Goal: Task Accomplishment & Management: Manage account settings

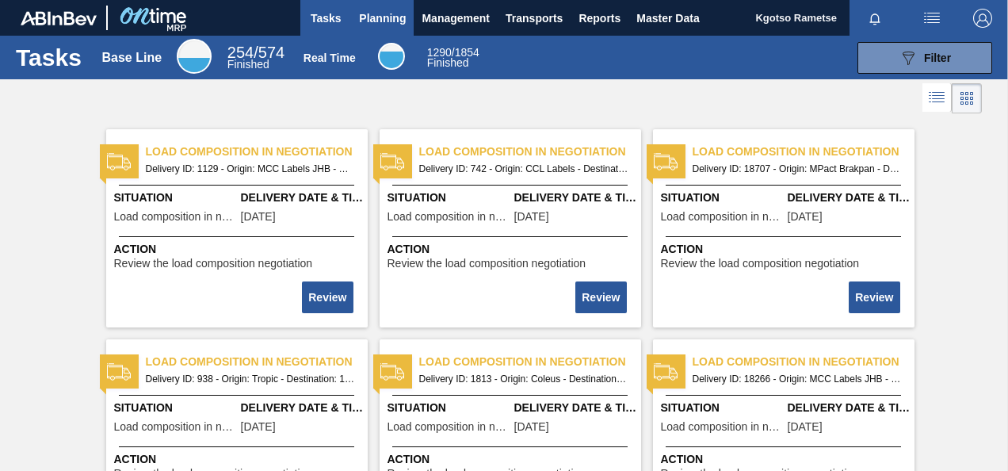
click at [384, 6] on button "Planning" at bounding box center [382, 18] width 63 height 36
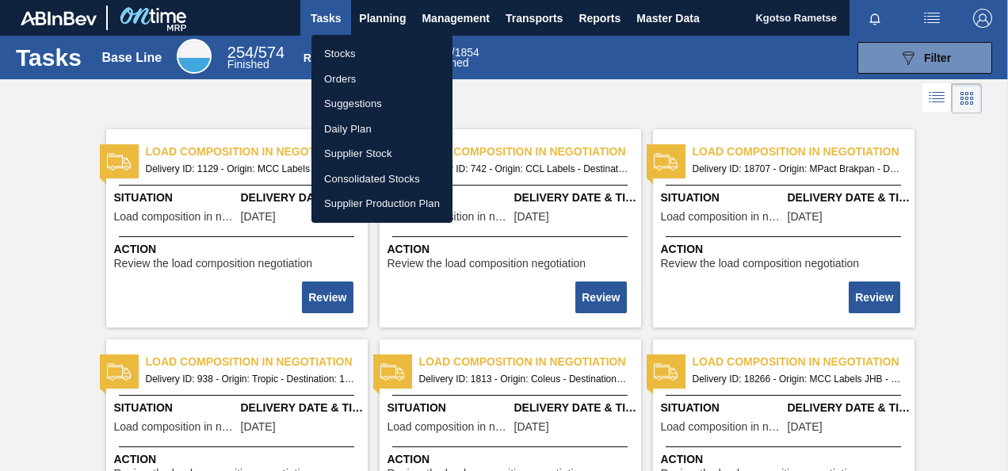
click at [358, 46] on li "Stocks" at bounding box center [382, 53] width 141 height 25
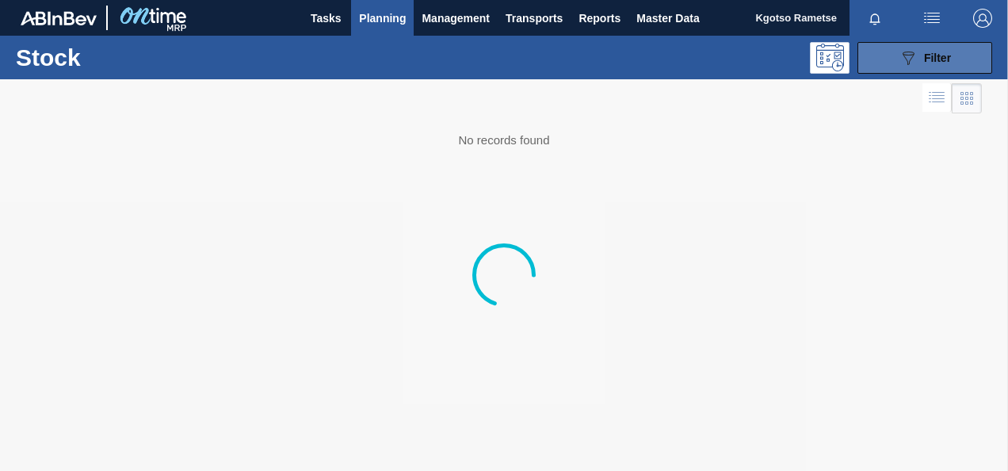
click at [948, 55] on span "Filter" at bounding box center [937, 58] width 27 height 13
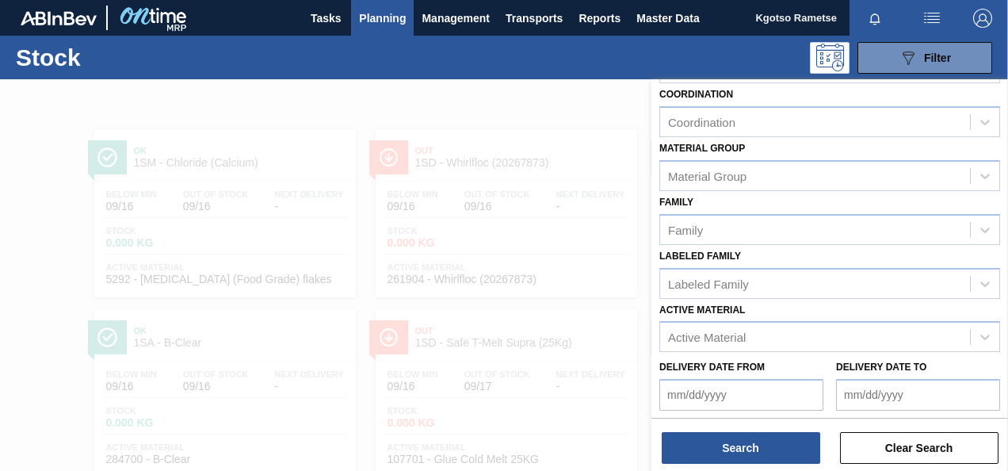
scroll to position [284, 0]
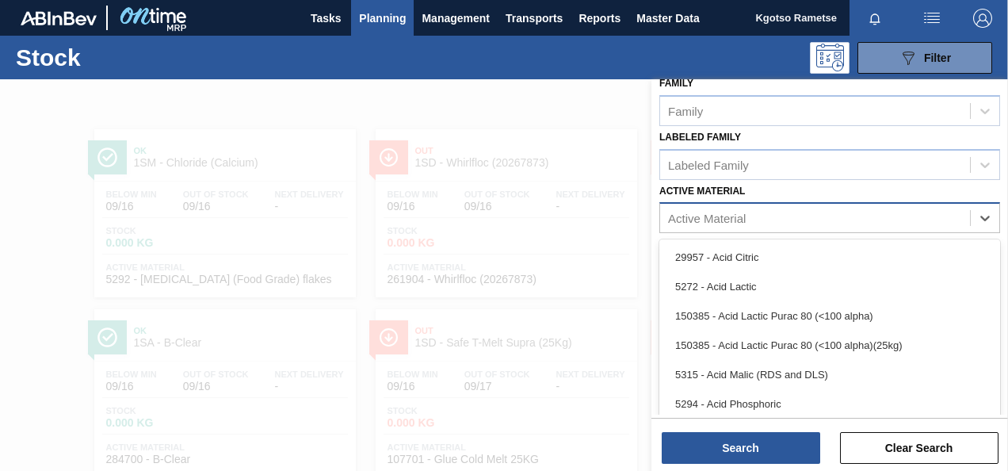
click at [774, 220] on div "Active Material" at bounding box center [815, 218] width 310 height 23
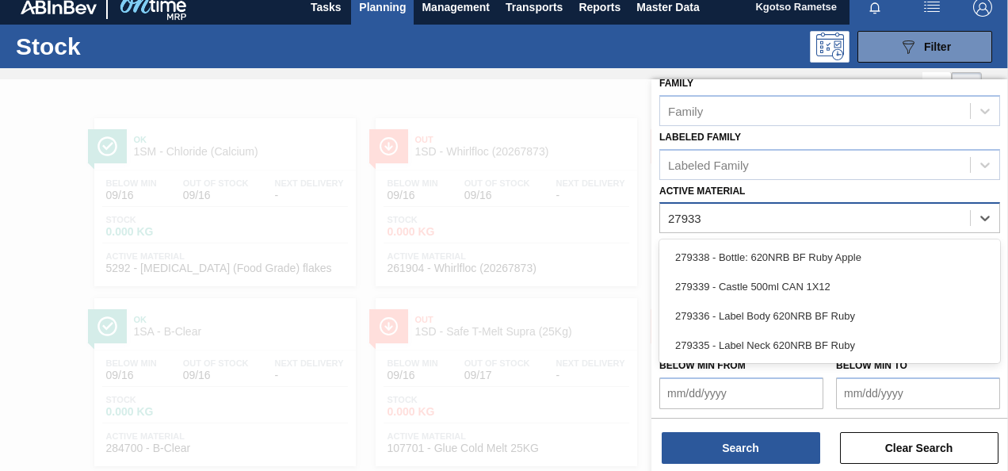
type Material "279336"
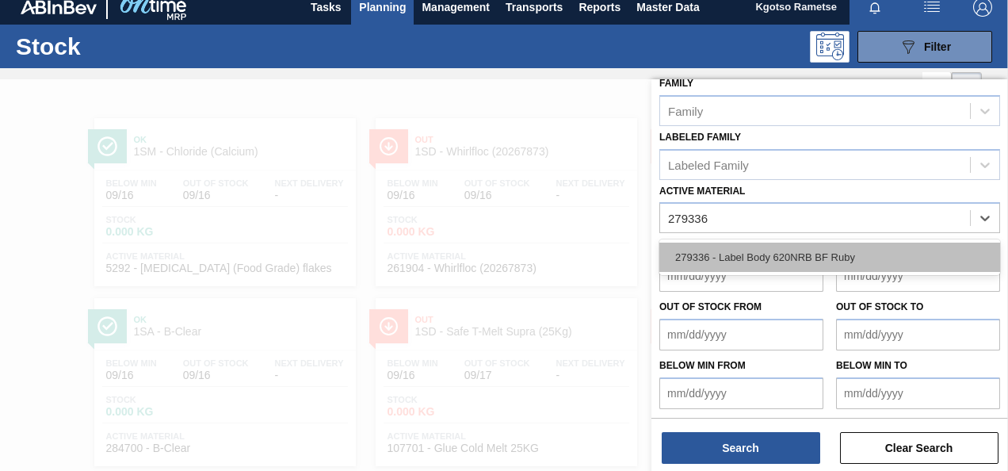
click at [744, 258] on div "279336 - Label Body 620NRB BF Ruby" at bounding box center [829, 257] width 341 height 29
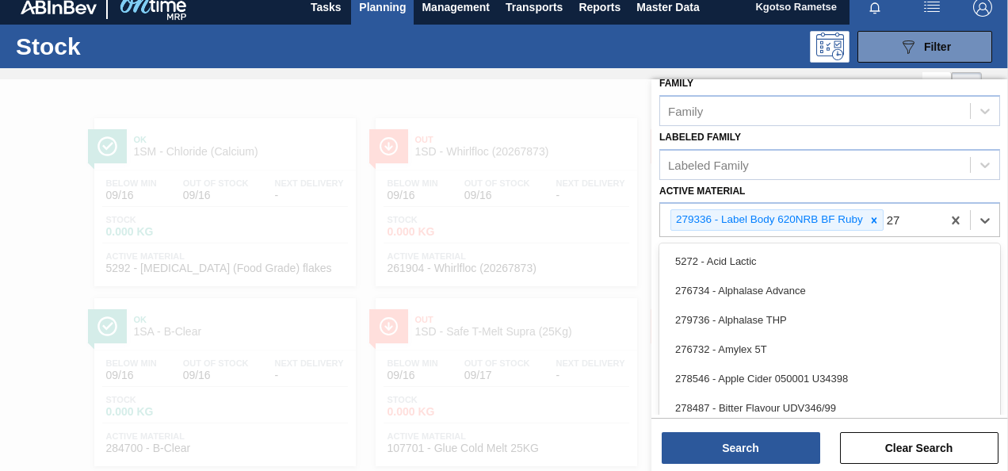
scroll to position [25, 0]
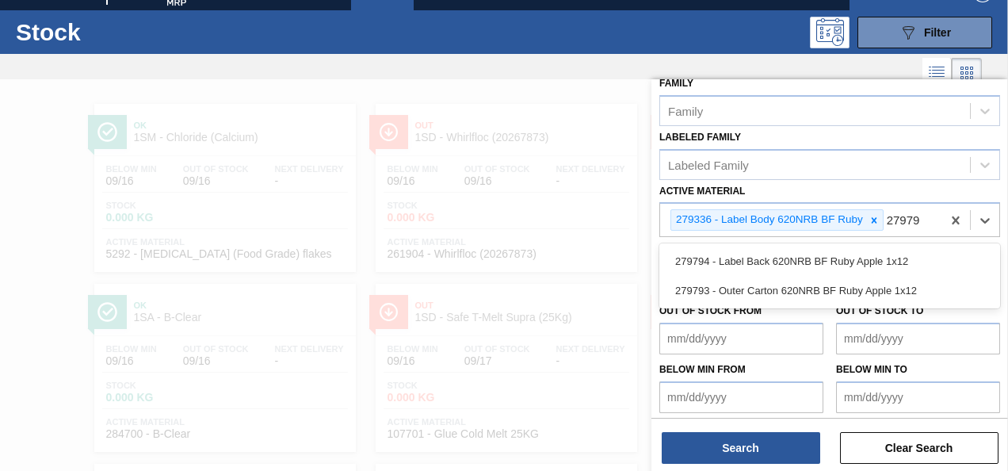
type Material "279794"
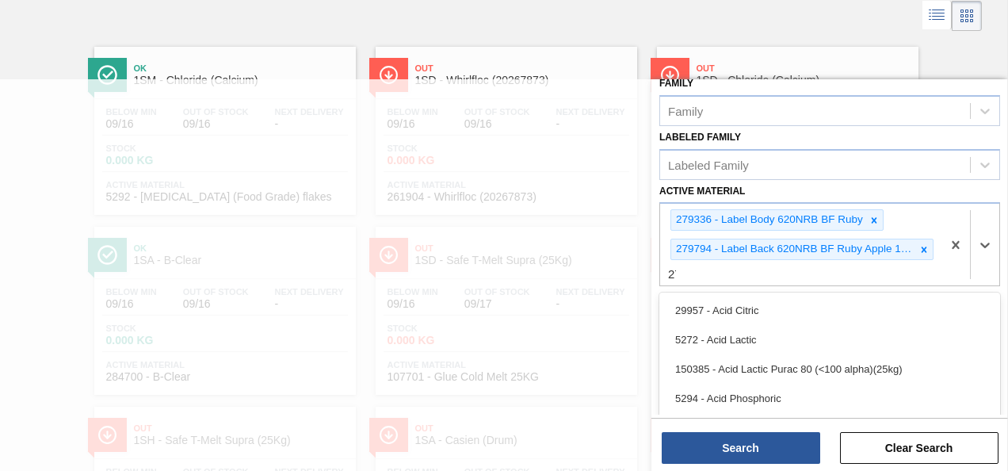
scroll to position [88, 0]
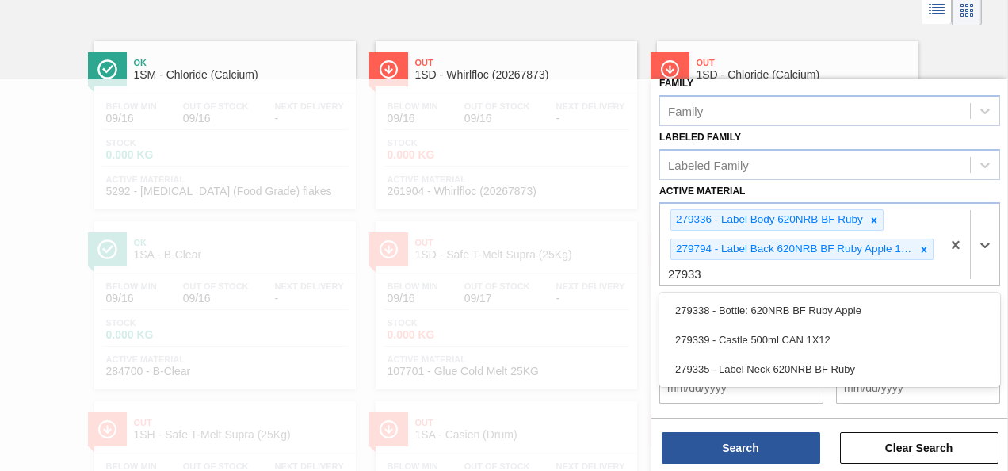
type Material "279335"
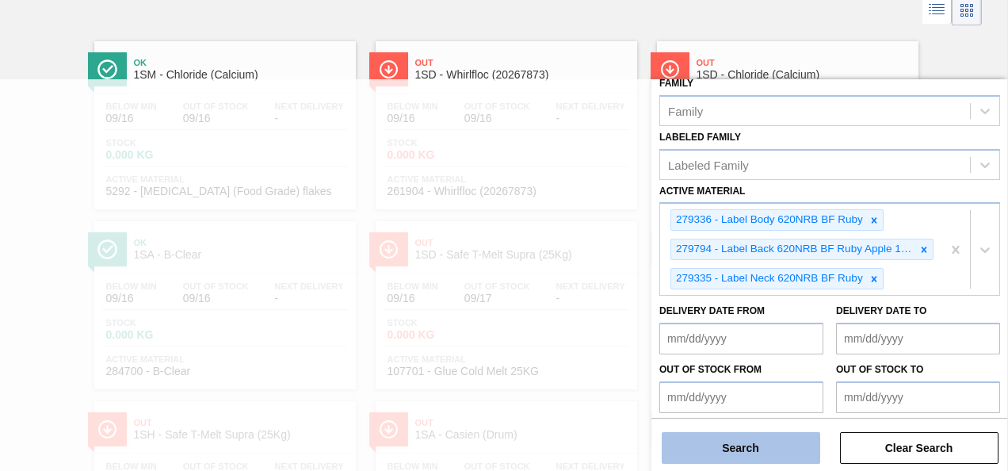
click at [694, 447] on button "Search" at bounding box center [741, 448] width 159 height 32
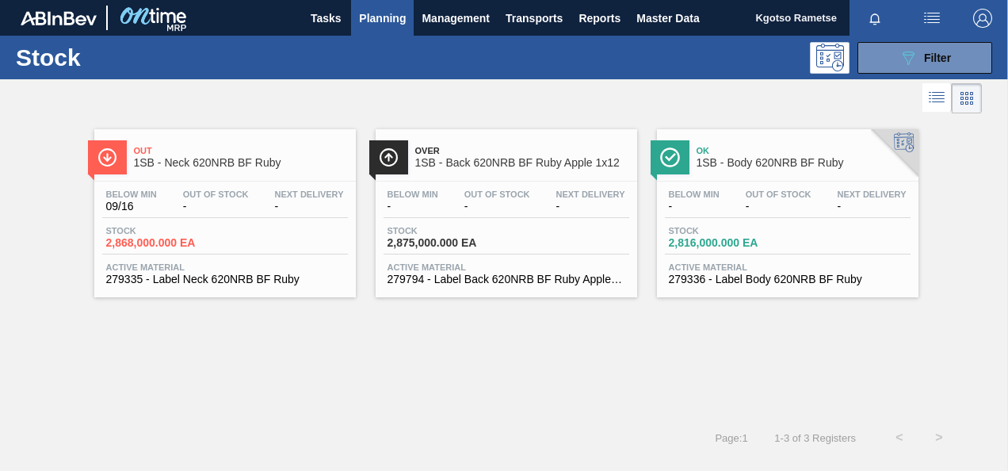
click at [234, 170] on div "Out 1SB - Neck 620NRB BF Ruby" at bounding box center [241, 158] width 214 height 36
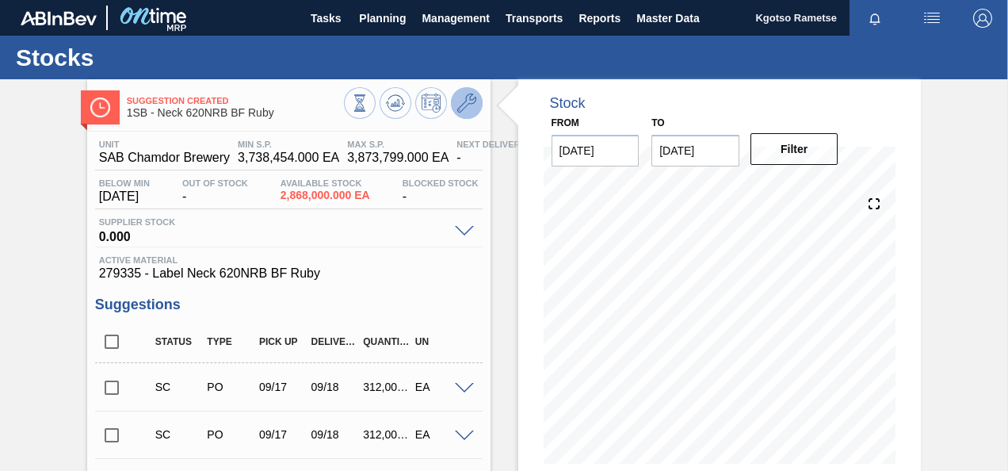
click at [458, 104] on icon at bounding box center [466, 103] width 19 height 19
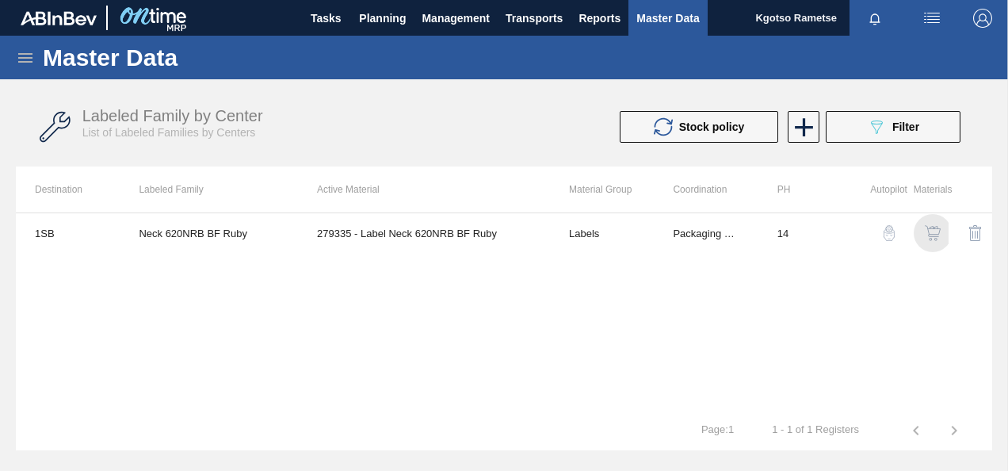
click at [930, 235] on img "button" at bounding box center [933, 233] width 16 height 16
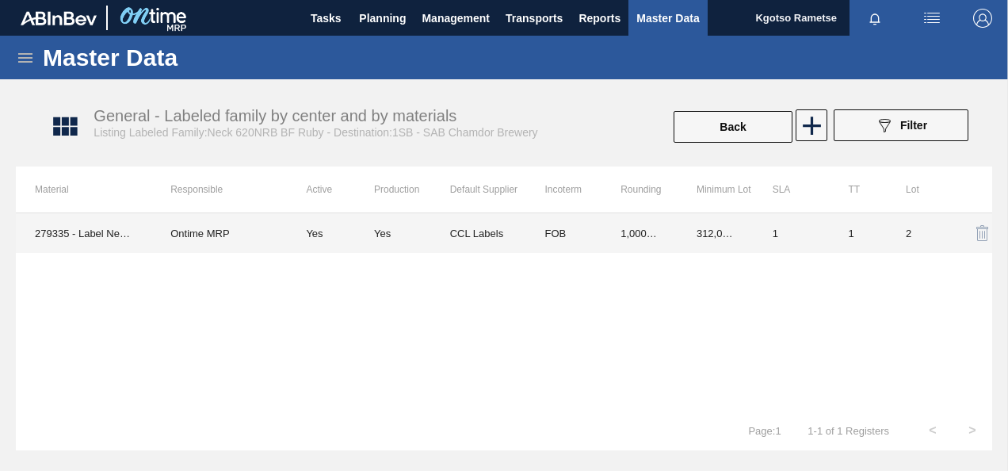
click at [723, 220] on td "312,000.000" at bounding box center [716, 233] width 76 height 40
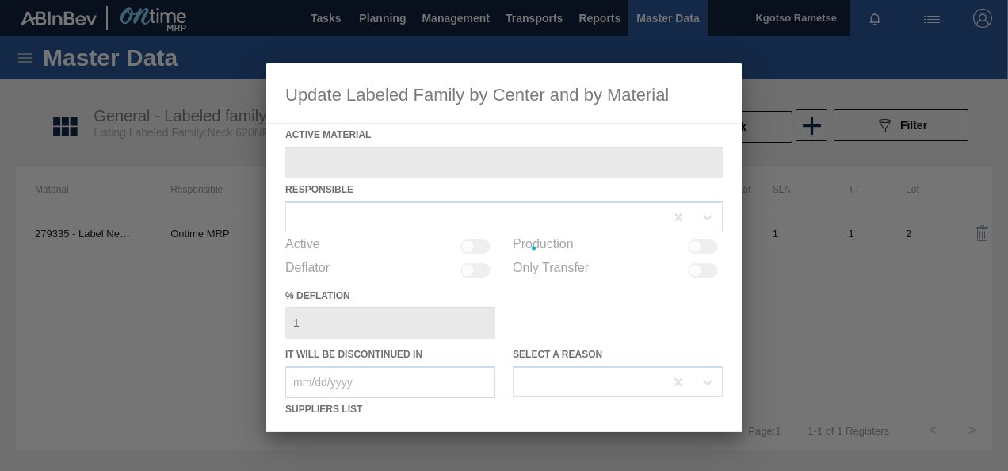
type Material "279335 - Label Neck 620NRB BF Ruby"
checkbox input "true"
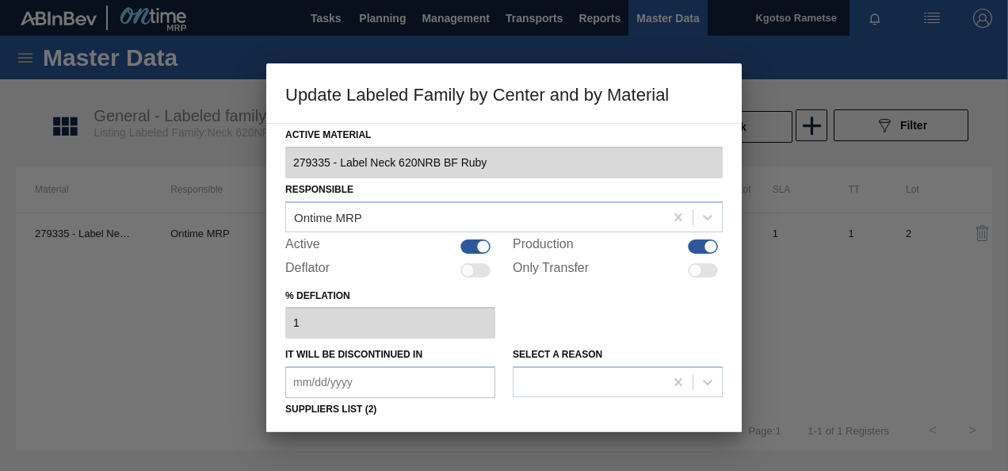
click at [594, 300] on div "% deflation 1" at bounding box center [504, 312] width 438 height 55
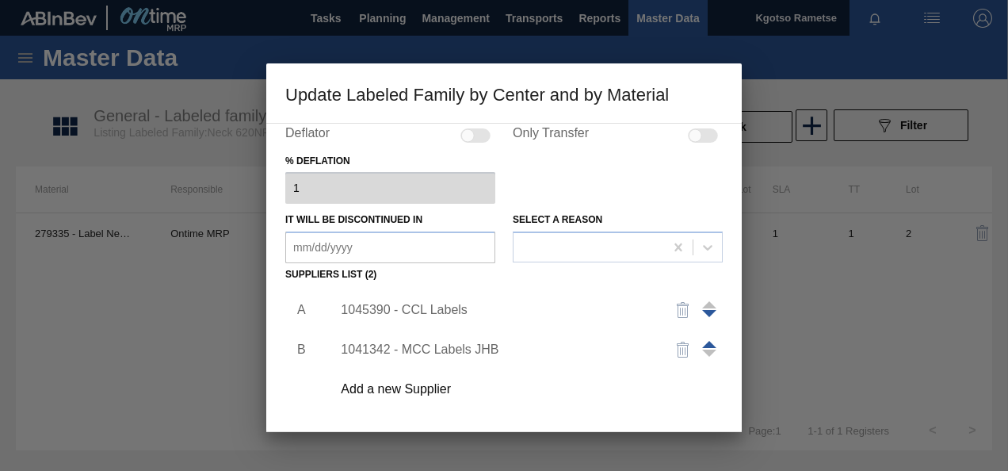
scroll to position [159, 0]
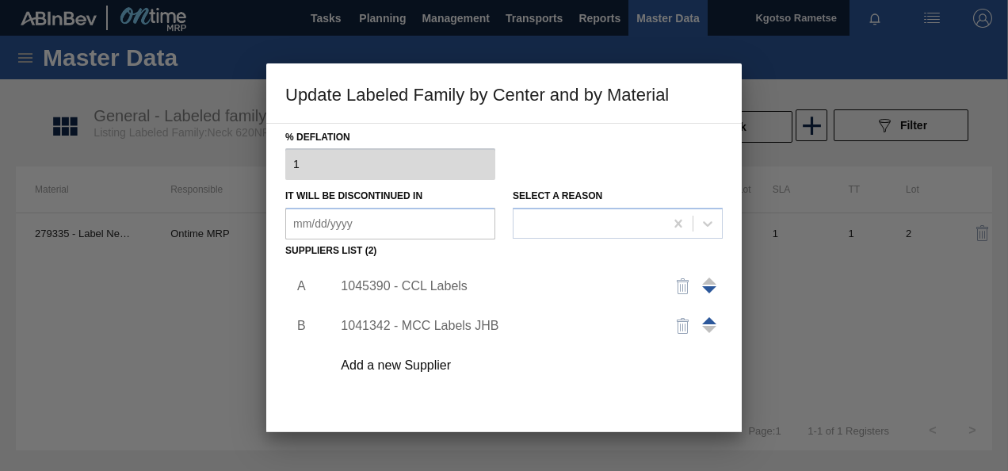
click at [415, 284] on div "1045390 - CCL Labels" at bounding box center [496, 286] width 311 height 14
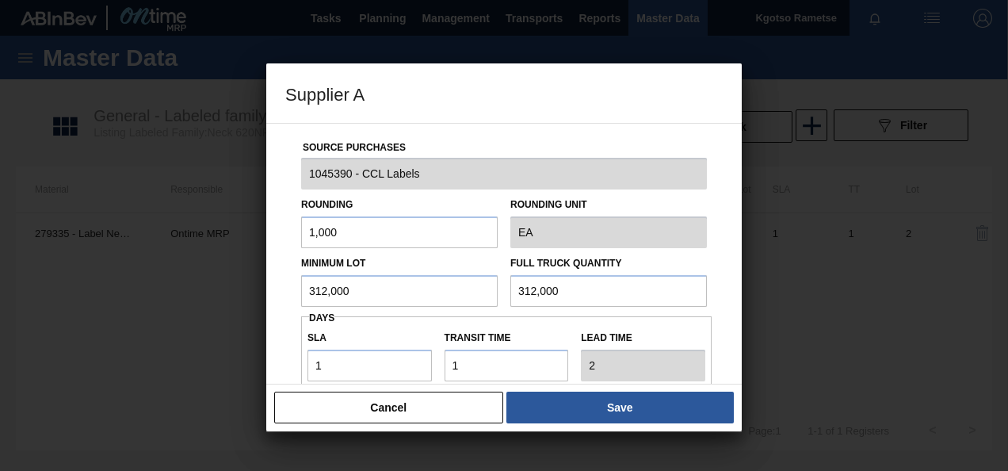
click at [398, 296] on input "312,000" at bounding box center [399, 291] width 197 height 32
click at [398, 296] on input "500,000" at bounding box center [399, 291] width 197 height 32
type input "500,000"
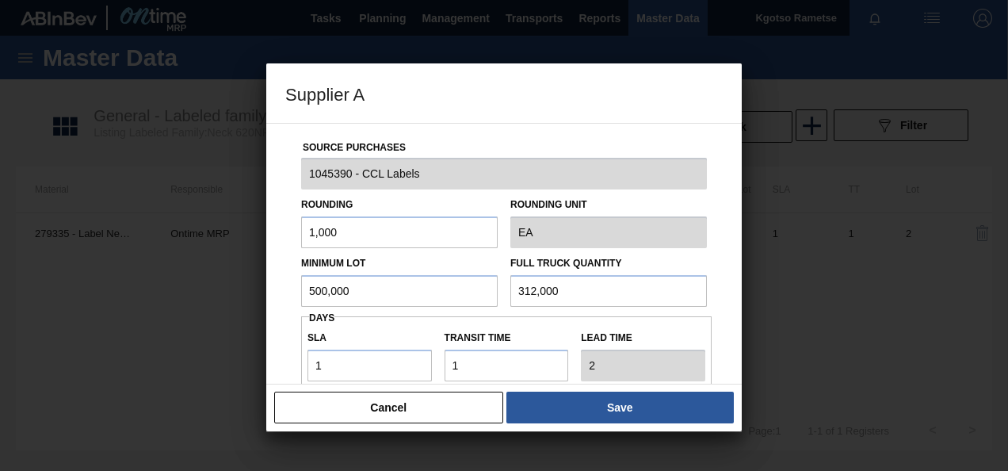
click at [539, 291] on input "312,000" at bounding box center [608, 291] width 197 height 32
paste input "500"
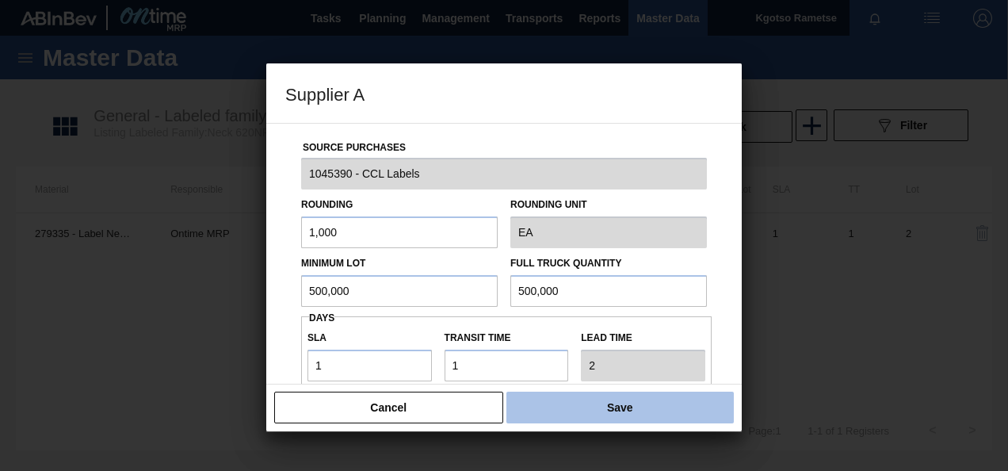
type input "500,000"
click at [564, 411] on button "Save" at bounding box center [620, 408] width 227 height 32
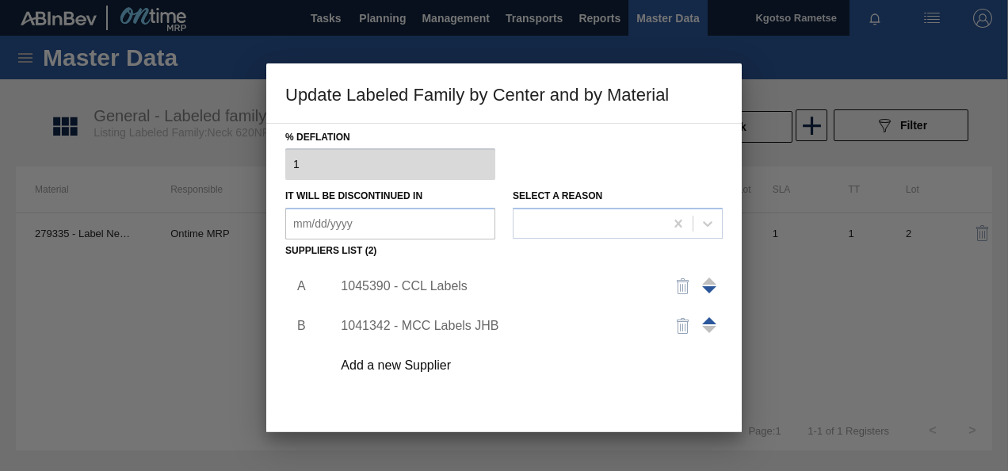
click at [586, 404] on div "A B 1045390 - CCL Labels 1041342 - MCC Labels JHB Add a new Supplier" at bounding box center [504, 355] width 438 height 186
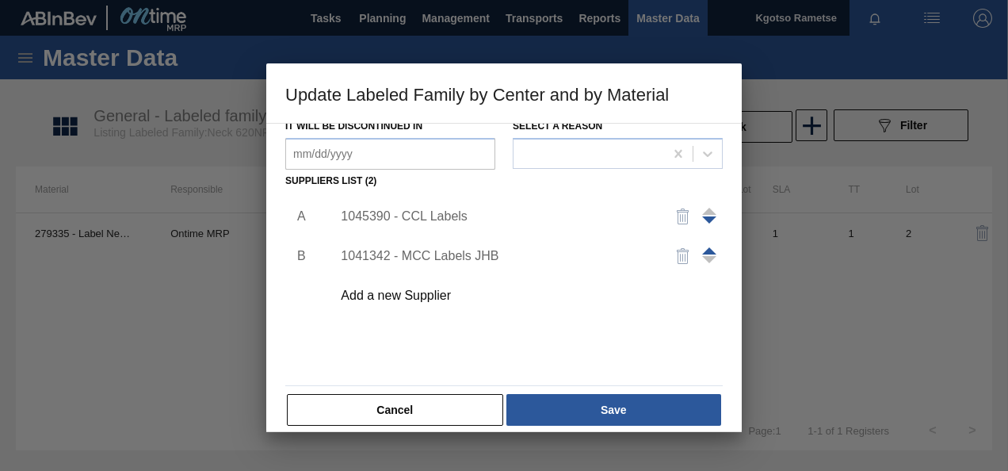
scroll to position [243, 0]
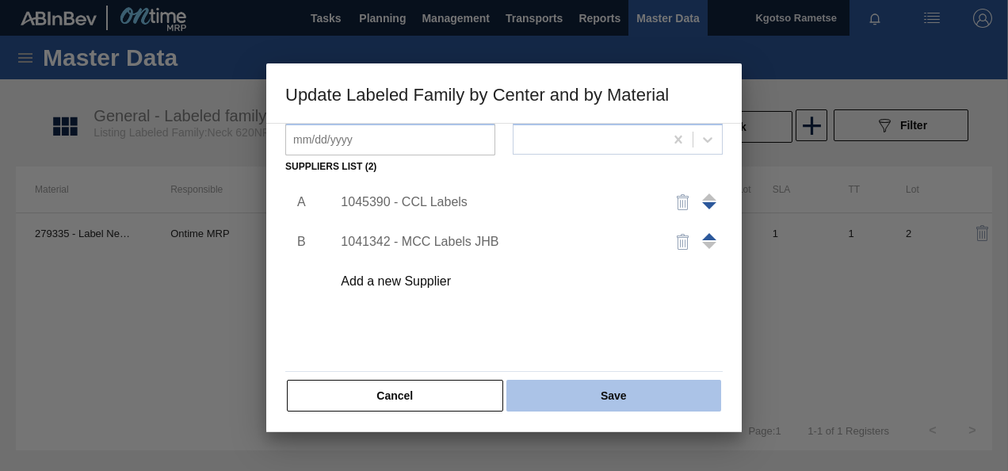
click at [579, 407] on button "Save" at bounding box center [614, 396] width 215 height 32
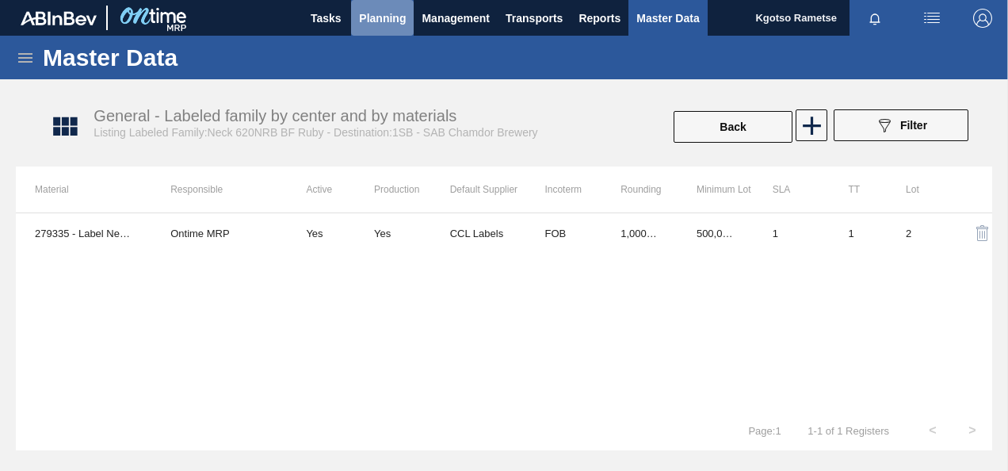
click at [387, 23] on span "Planning" at bounding box center [382, 18] width 47 height 19
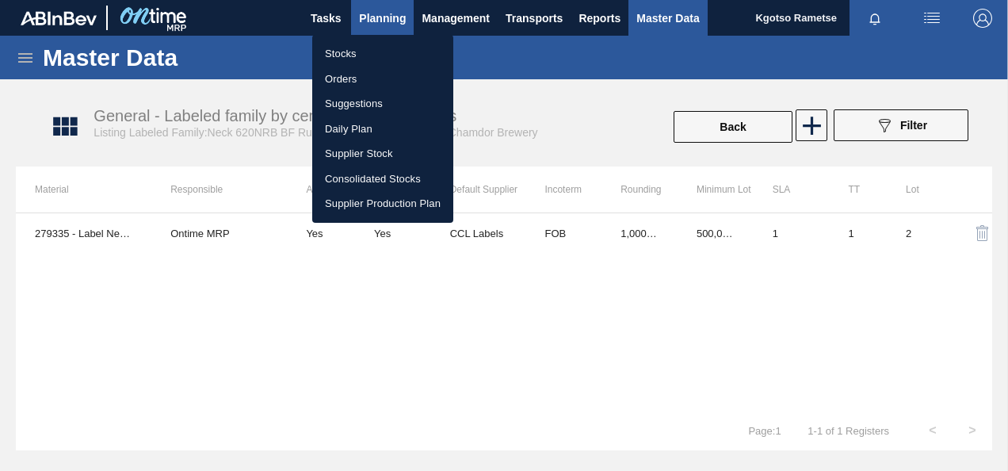
click at [387, 23] on div at bounding box center [504, 235] width 1008 height 471
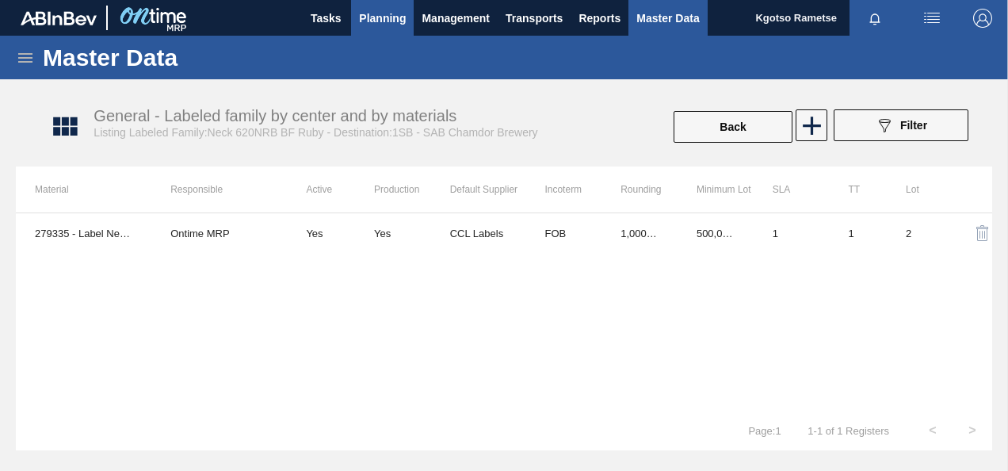
click at [360, 21] on span "Planning" at bounding box center [382, 18] width 47 height 19
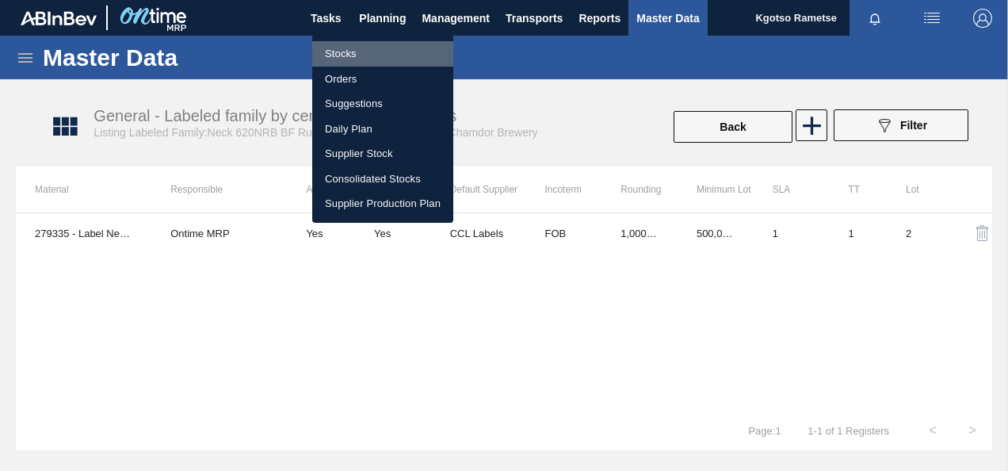
click at [340, 58] on li "Stocks" at bounding box center [382, 53] width 141 height 25
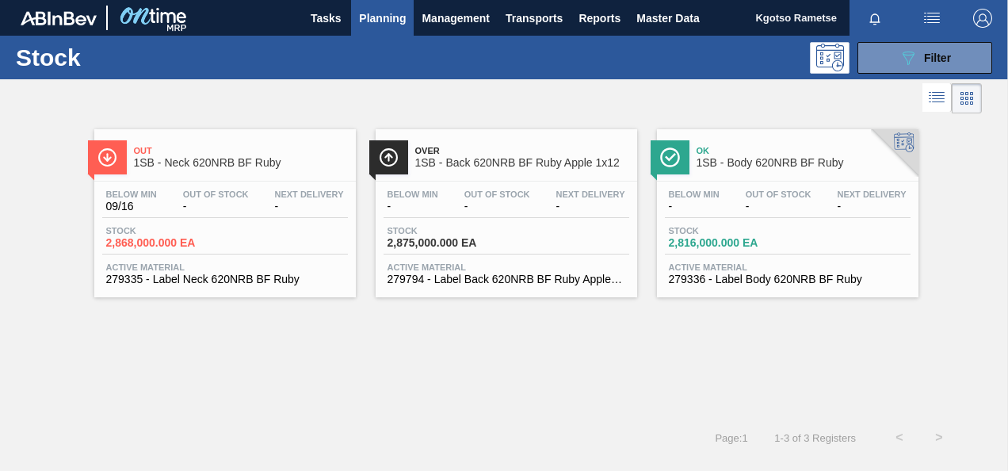
click at [459, 174] on div "Over 1SB - Back 620NRB BF Ruby Apple 1x12" at bounding box center [522, 158] width 214 height 36
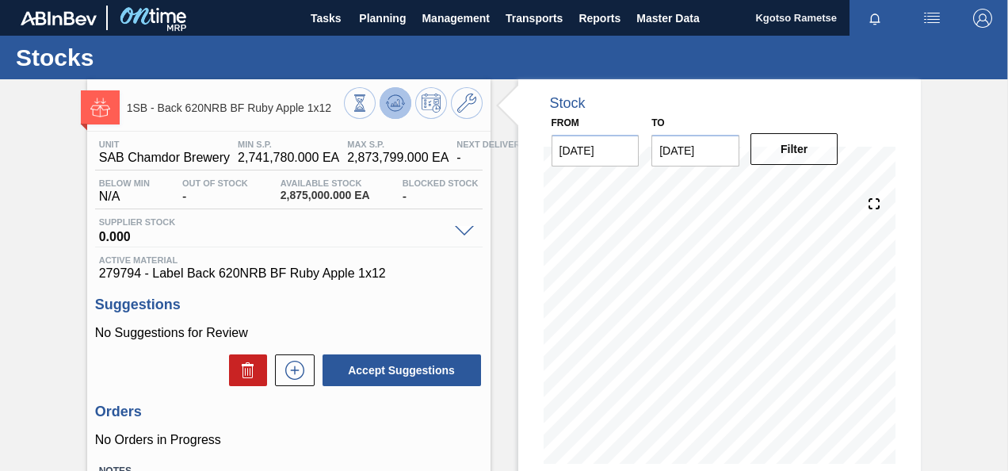
click at [398, 103] on icon at bounding box center [395, 103] width 19 height 19
click at [460, 104] on icon at bounding box center [466, 103] width 19 height 19
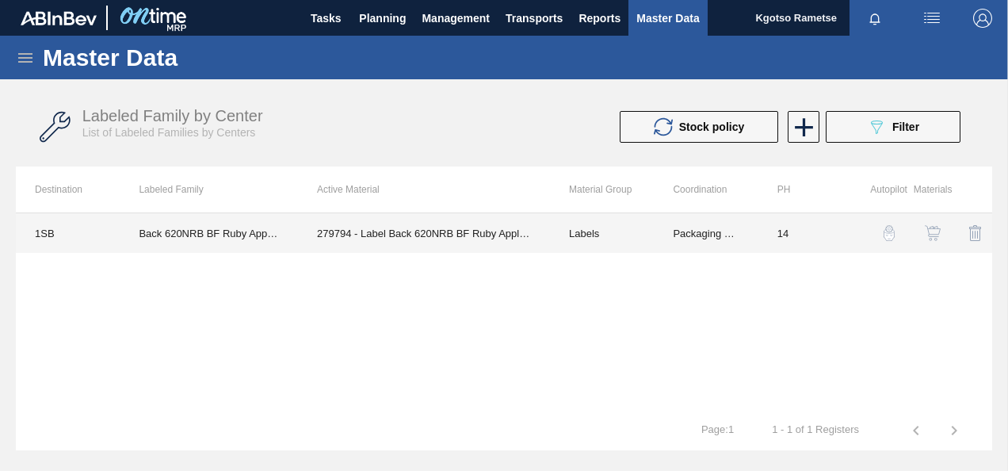
click at [393, 239] on td "279794 - Label Back 620NRB BF Ruby Apple 1x12" at bounding box center [424, 233] width 252 height 40
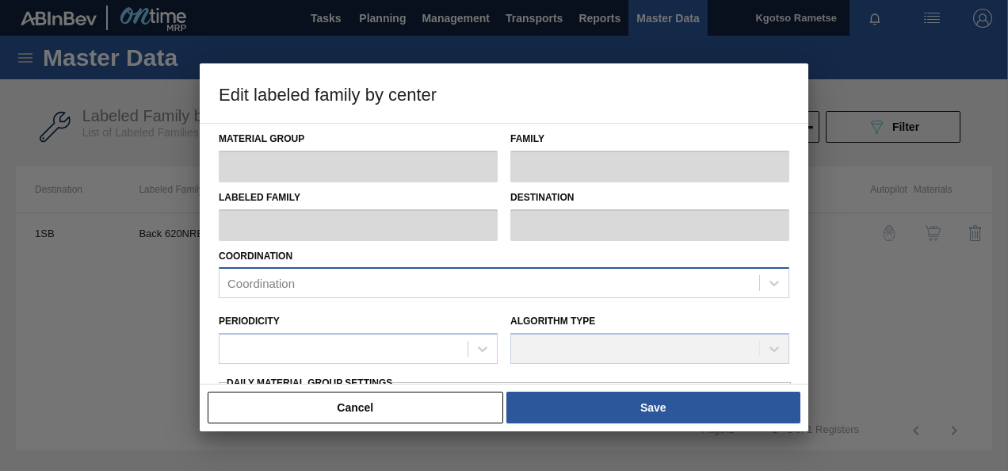
type input "Labels"
type input "Paper"
type input "Back 620NRB BF Ruby Apple 1x12"
type input "1SB - SAB Chamdor Brewery"
type input "14"
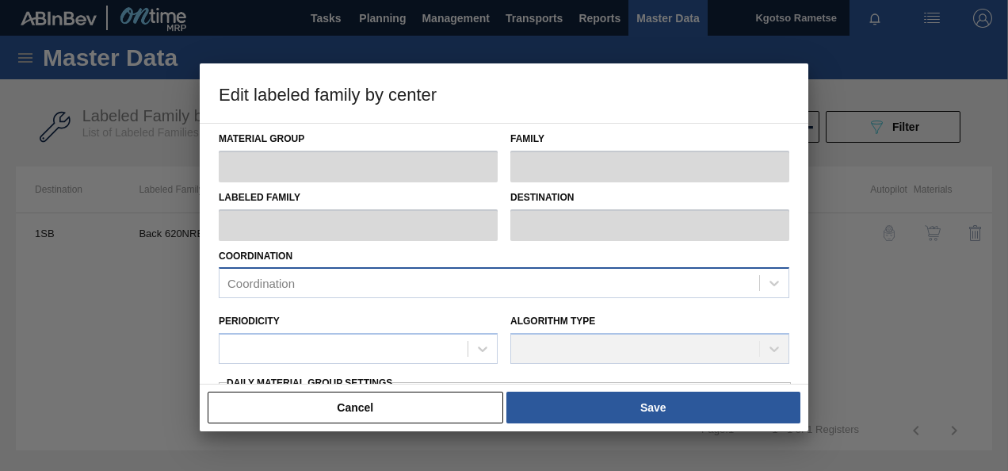
type input "2,741,780"
type input "2,873,799"
type input "100"
type input "2,873,799.000"
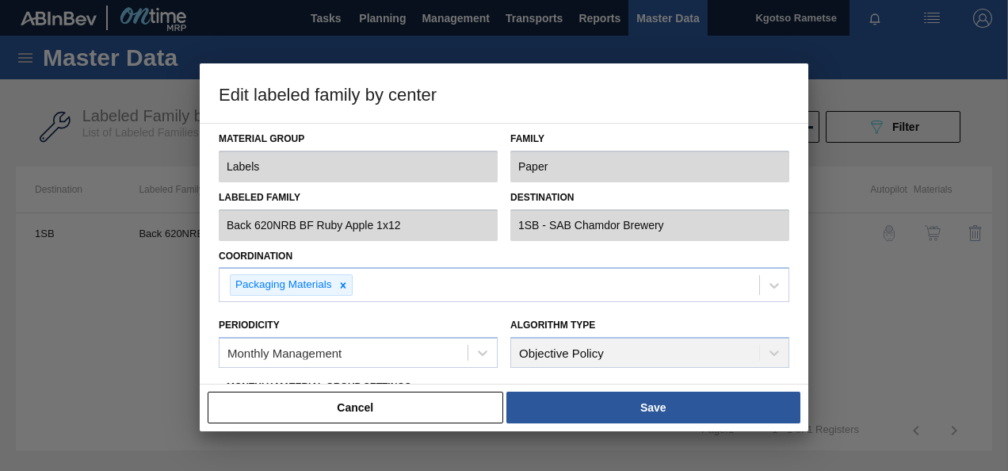
click at [348, 259] on div "Coordination Packaging Materials" at bounding box center [504, 274] width 571 height 58
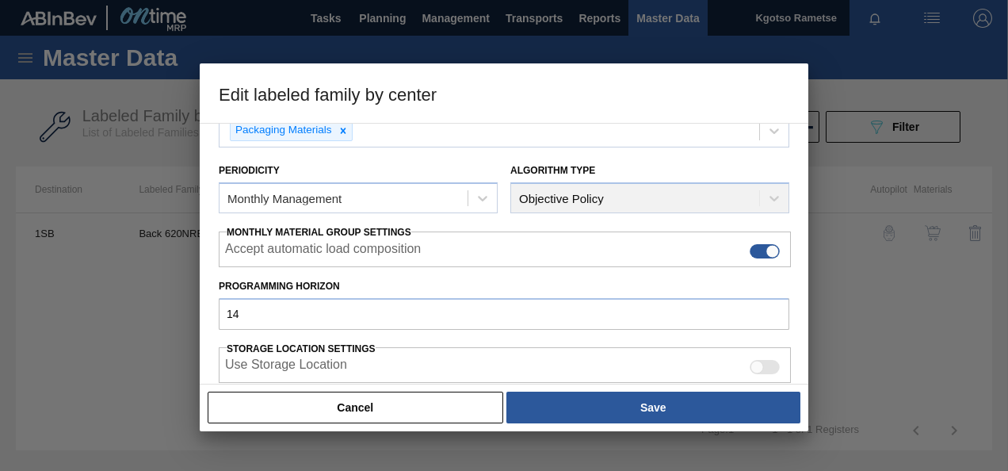
scroll to position [285, 0]
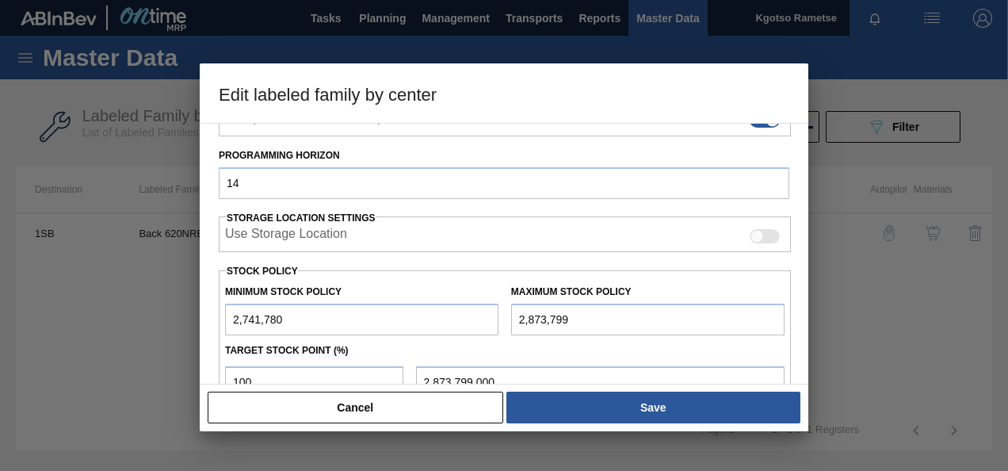
drag, startPoint x: 238, startPoint y: 316, endPoint x: 225, endPoint y: 317, distance: 12.7
click at [225, 317] on input "2,741,780" at bounding box center [361, 320] width 273 height 32
type input "3,741,780"
drag, startPoint x: 522, startPoint y: 318, endPoint x: 509, endPoint y: 319, distance: 12.7
click at [511, 319] on input "2,873,799" at bounding box center [647, 320] width 273 height 32
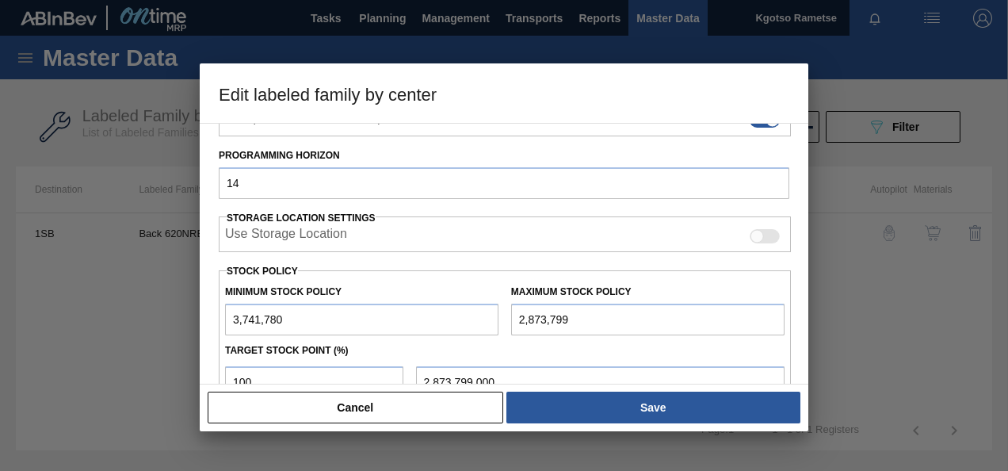
type input "4,873,799"
type input "4,873,799.000"
type input "4,873,799"
click at [504, 346] on div "Target Stock Point (%)" at bounding box center [505, 350] width 572 height 23
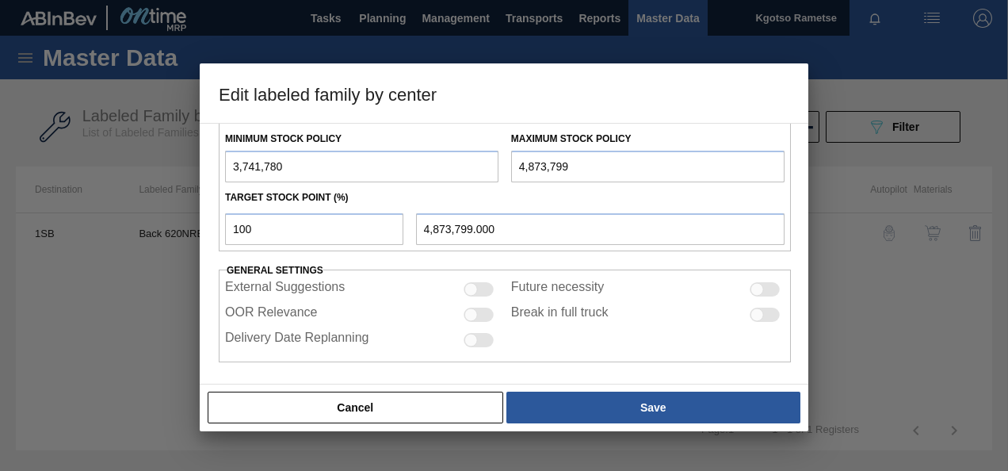
scroll to position [439, 0]
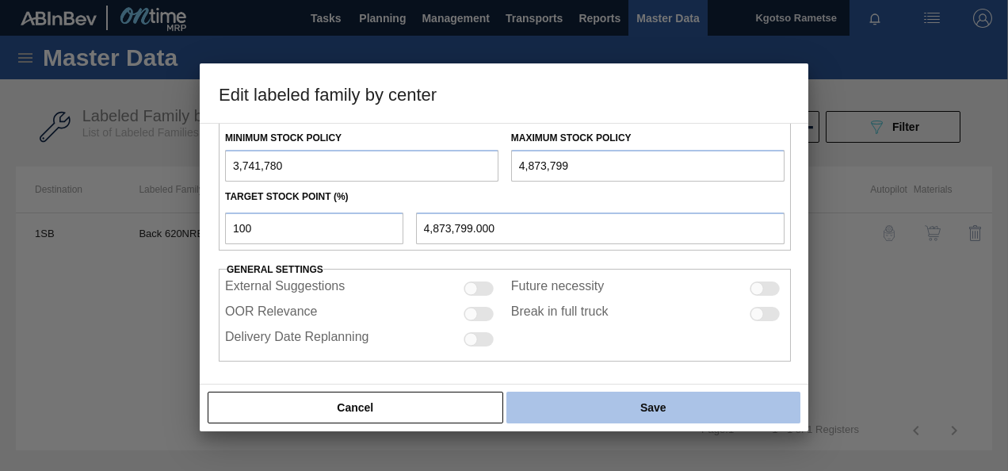
click at [575, 396] on button "Save" at bounding box center [654, 408] width 294 height 32
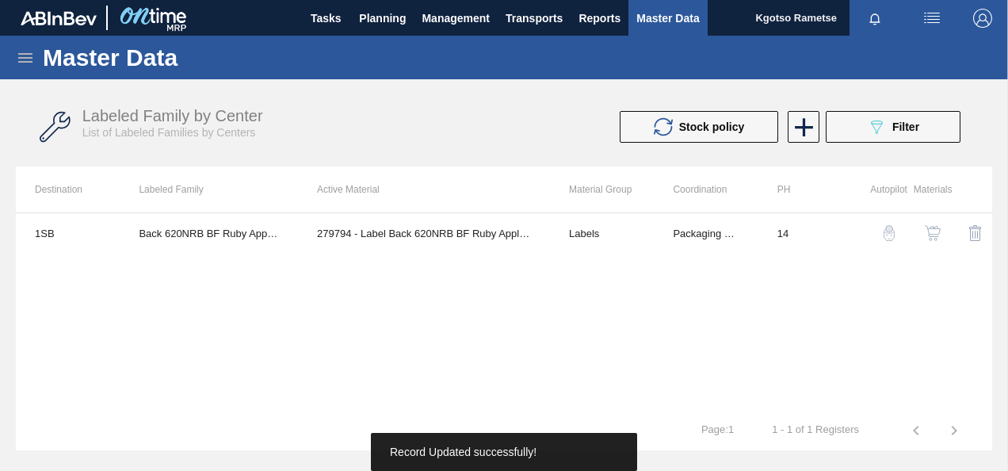
click at [928, 234] on img "button" at bounding box center [933, 233] width 16 height 16
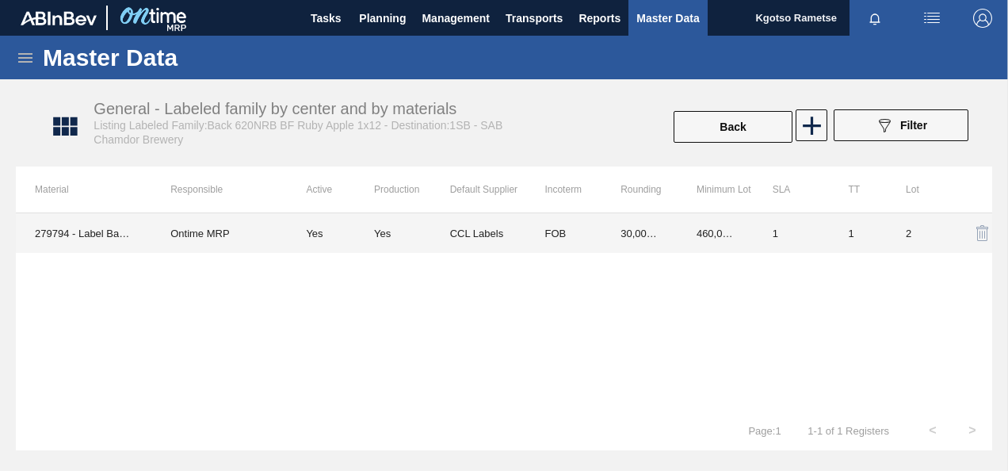
click at [714, 221] on td "460,000.000" at bounding box center [716, 233] width 76 height 40
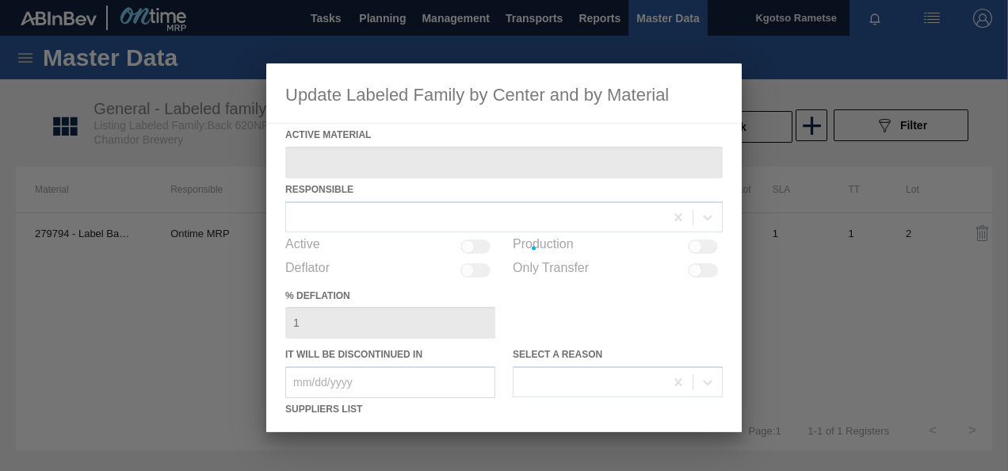
type Material "279794 - Label Back 620NRB BF Ruby Apple 1x12"
checkbox input "true"
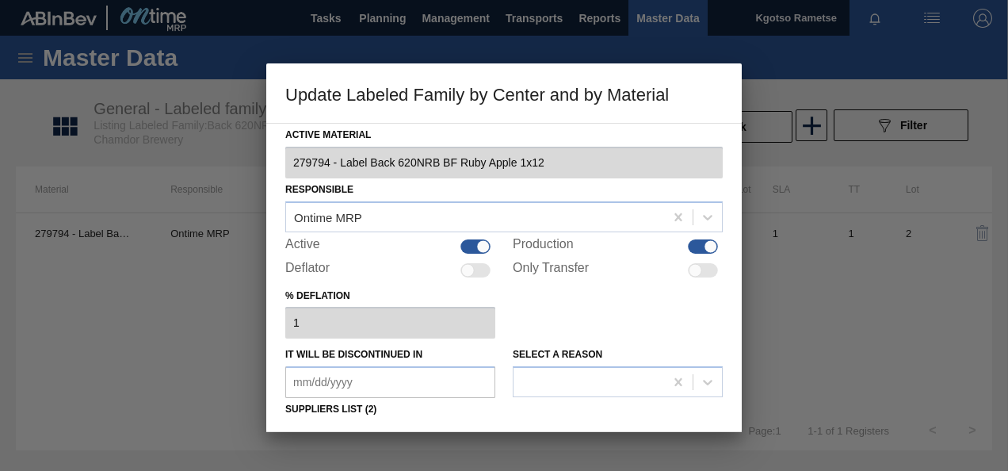
click at [571, 312] on div "% deflation 1" at bounding box center [504, 312] width 438 height 55
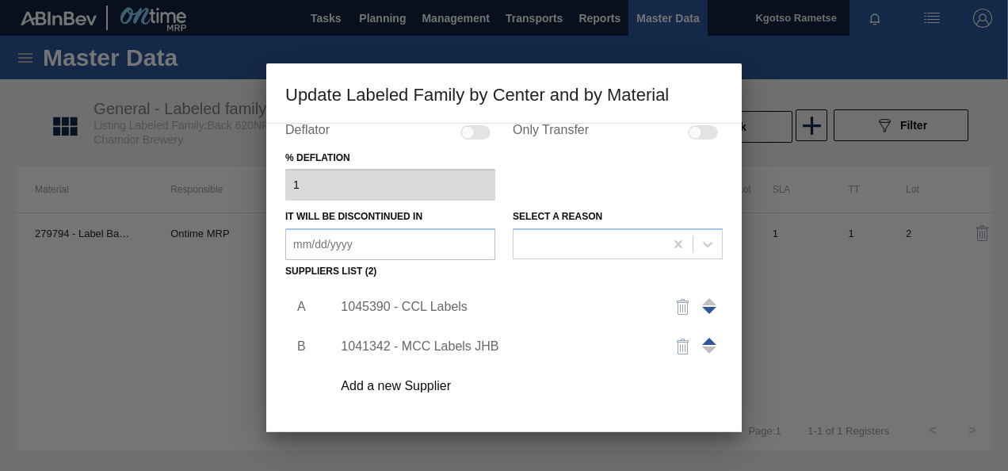
scroll to position [190, 0]
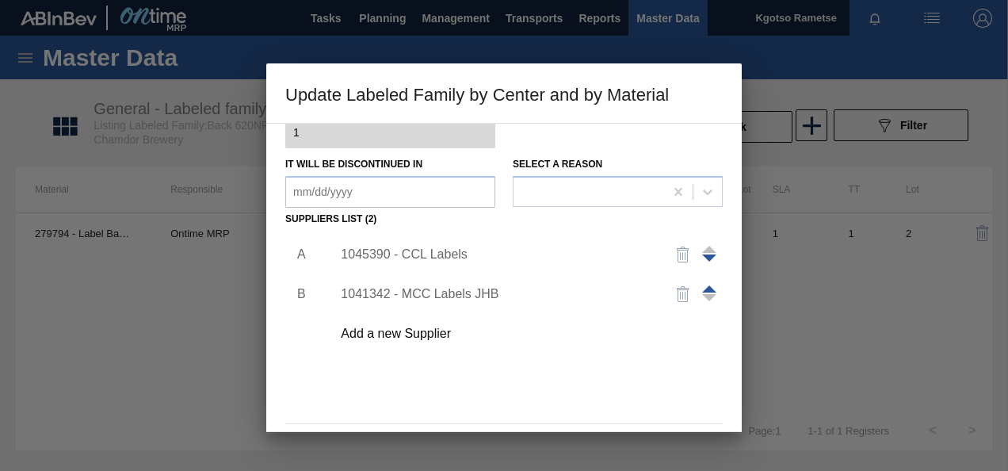
click at [372, 255] on div "1045390 - CCL Labels" at bounding box center [496, 254] width 311 height 14
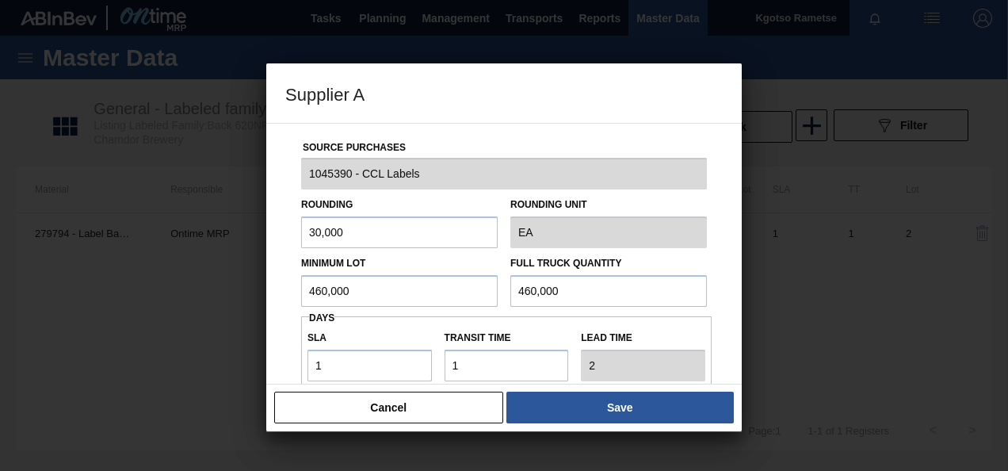
drag, startPoint x: 342, startPoint y: 231, endPoint x: 107, endPoint y: 235, distance: 234.7
click at [107, 235] on div "Supplier A Source Purchases 1045390 - CCL Labels Rounding 30,000 Rounding Unit …" at bounding box center [504, 235] width 1008 height 471
type input "1,000"
click at [323, 296] on input "460,000" at bounding box center [399, 291] width 197 height 32
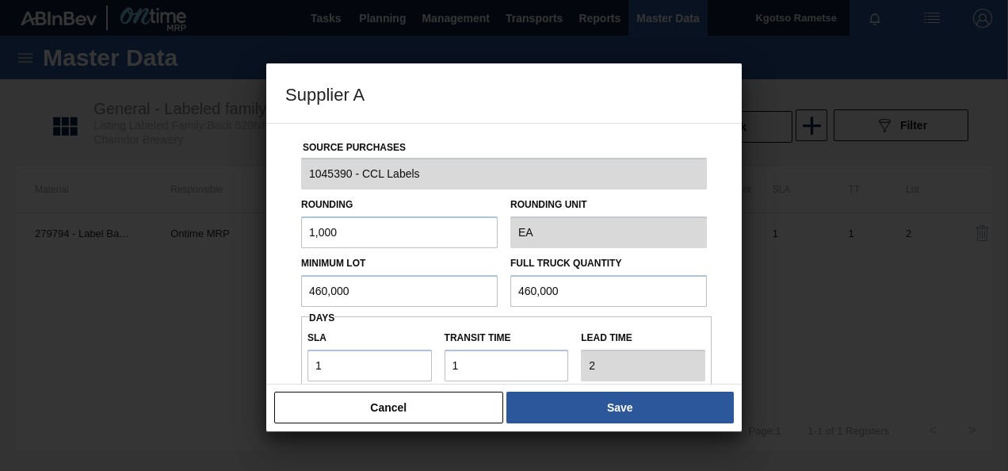
click at [323, 296] on input "460,000" at bounding box center [399, 291] width 197 height 32
click at [323, 296] on input "500,000" at bounding box center [399, 291] width 197 height 32
type input "500,000"
click at [545, 303] on input "460,000" at bounding box center [608, 291] width 197 height 32
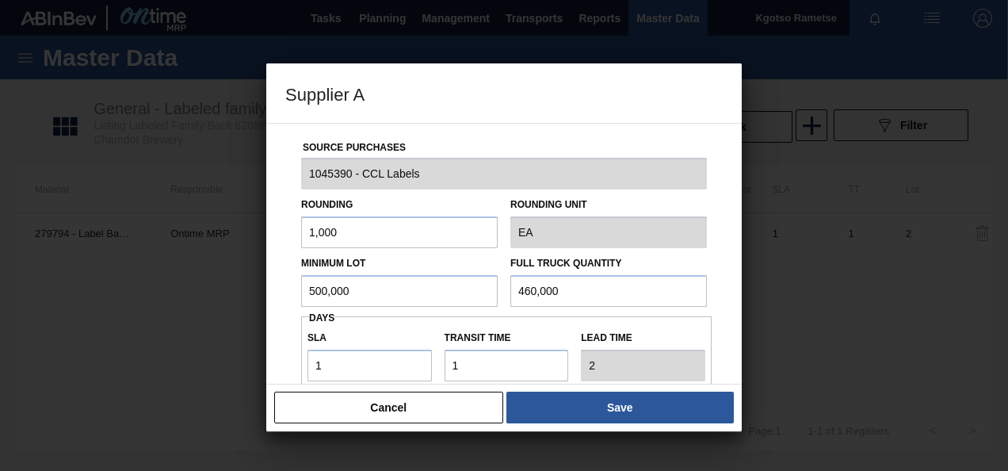
click at [545, 303] on input "460,000" at bounding box center [608, 291] width 197 height 32
paste input "50"
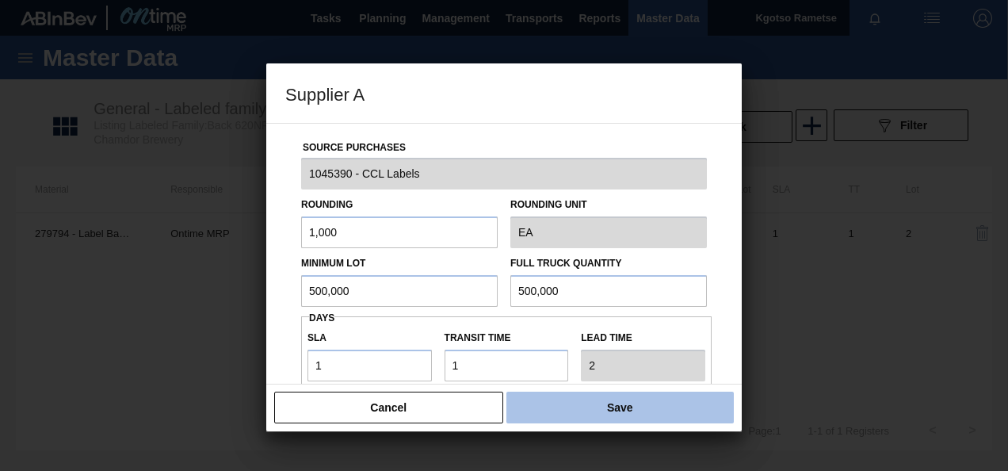
type input "500,000"
click at [564, 405] on button "Save" at bounding box center [620, 408] width 227 height 32
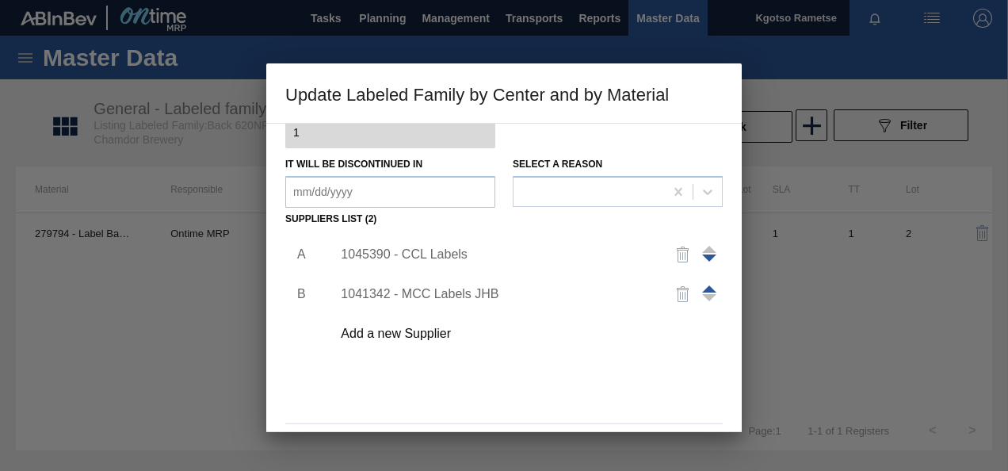
click at [533, 388] on div "A B 1045390 - CCL Labels 1041342 - MCC Labels JHB Add a new Supplier" at bounding box center [504, 324] width 438 height 186
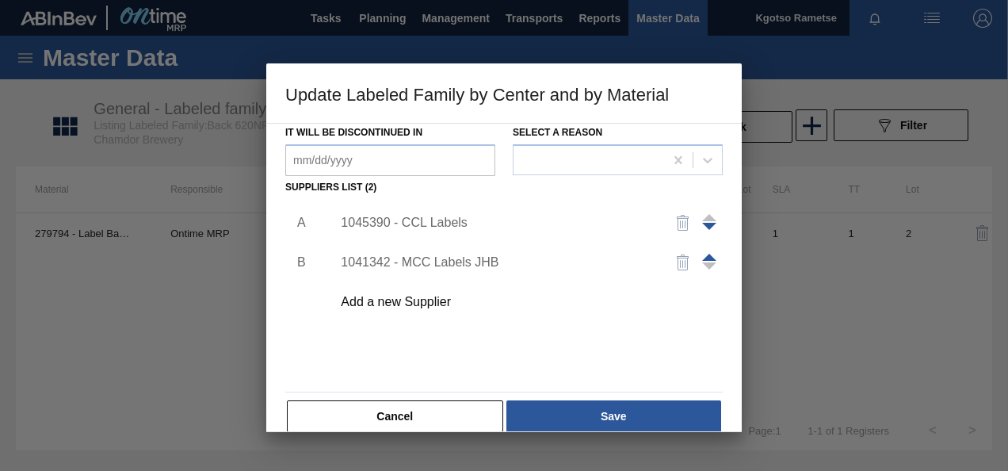
scroll to position [243, 0]
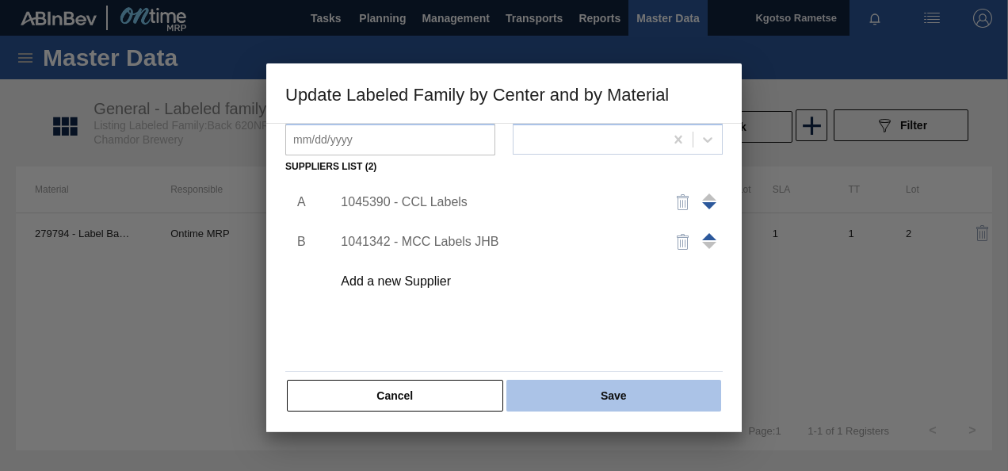
click at [539, 389] on button "Save" at bounding box center [614, 396] width 215 height 32
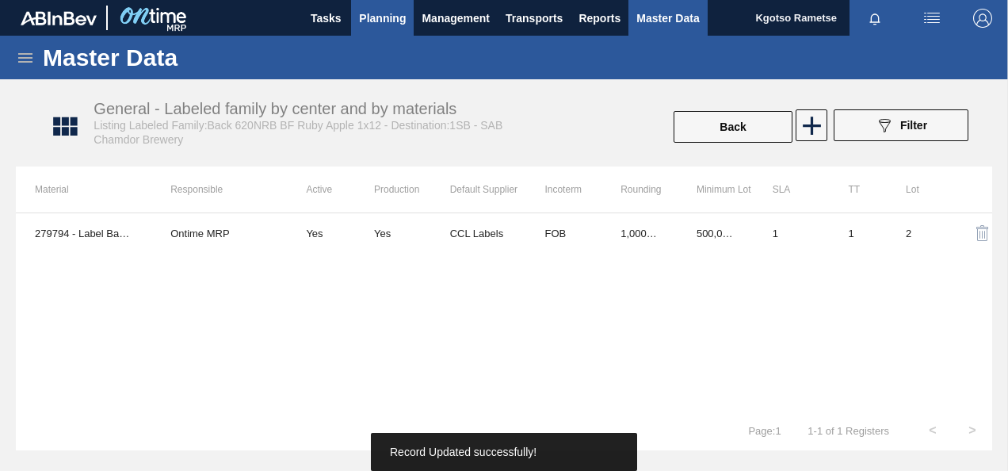
click at [376, 23] on span "Planning" at bounding box center [382, 18] width 47 height 19
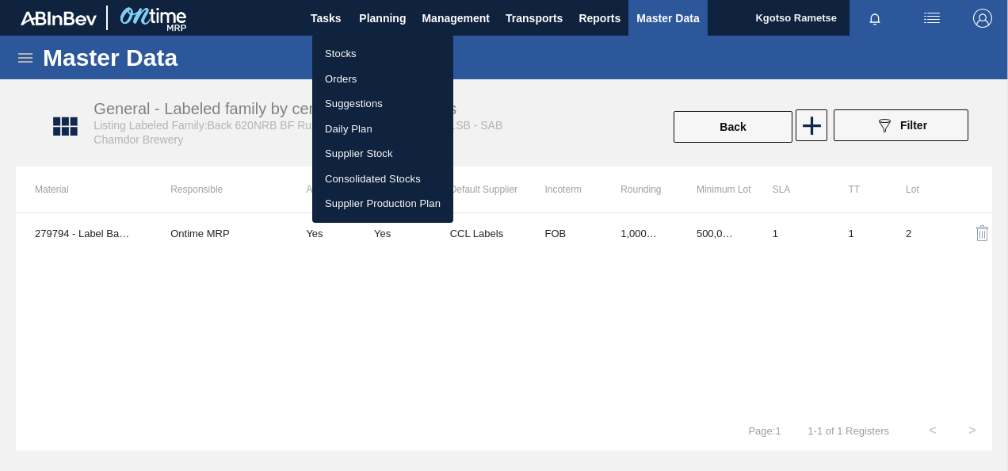
click at [352, 55] on li "Stocks" at bounding box center [382, 53] width 141 height 25
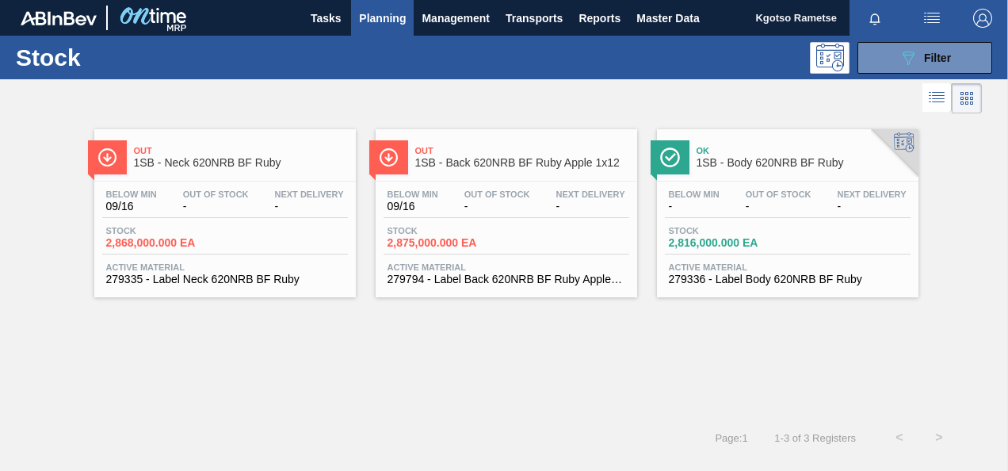
click at [761, 157] on span "1SB - Body 620NRB BF Ruby" at bounding box center [804, 163] width 214 height 12
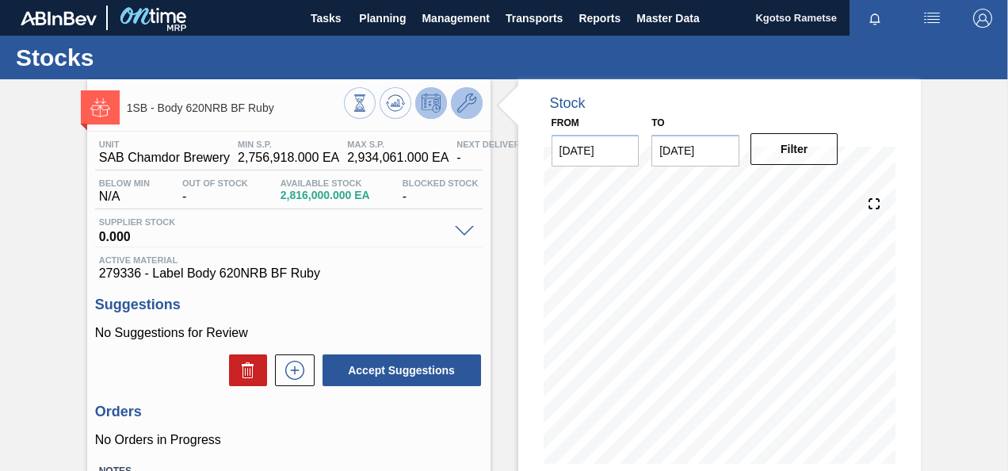
click at [466, 114] on button at bounding box center [467, 103] width 32 height 32
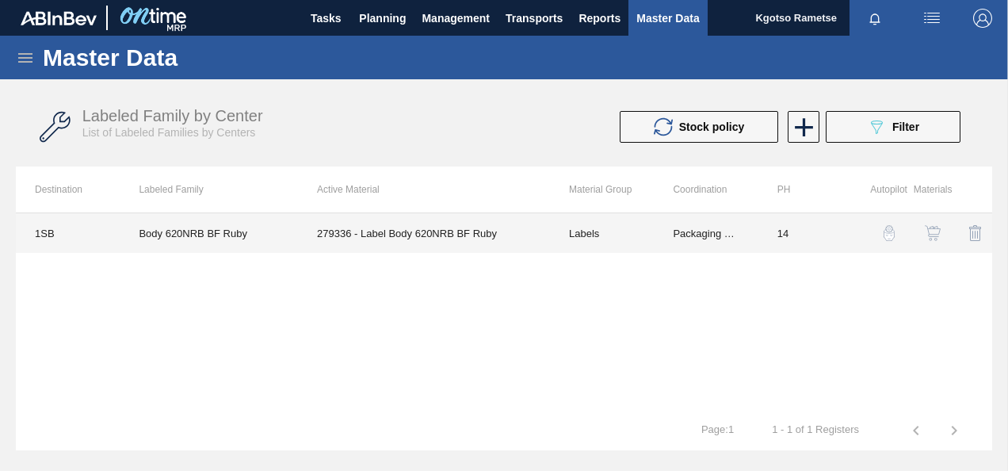
click at [430, 233] on td "279336 - Label Body 620NRB BF Ruby" at bounding box center [424, 233] width 252 height 40
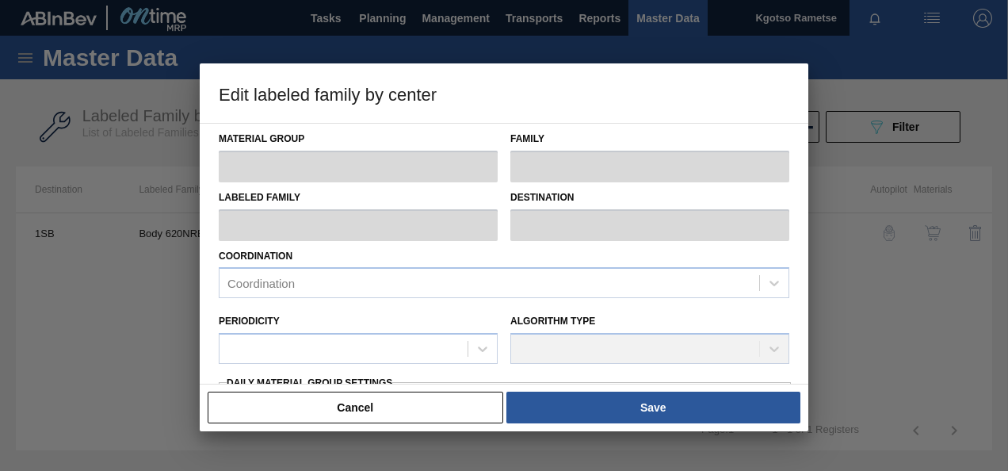
type input "Labels"
type input "Paper"
type input "Body 620NRB BF Ruby"
type input "1SB - SAB Chamdor Brewery"
type input "14"
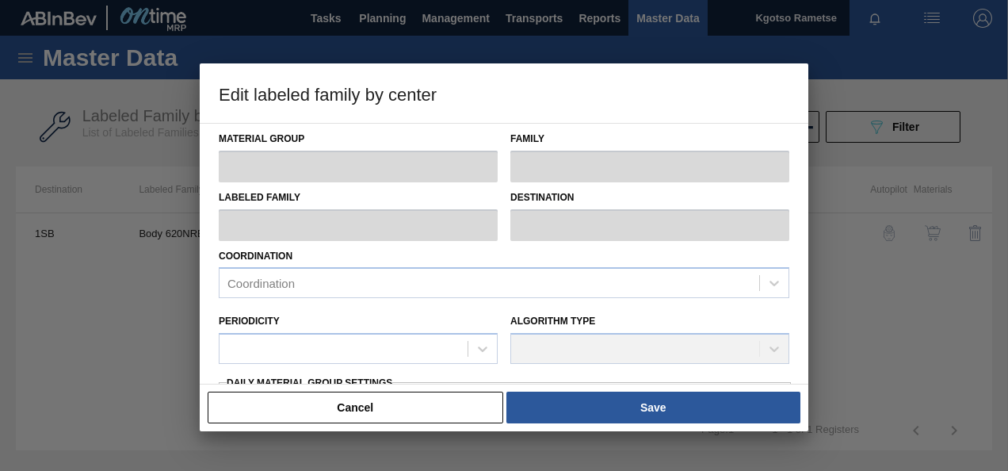
type input "2,756,918"
type input "2,934,061"
type input "100"
type input "2,934,061.000"
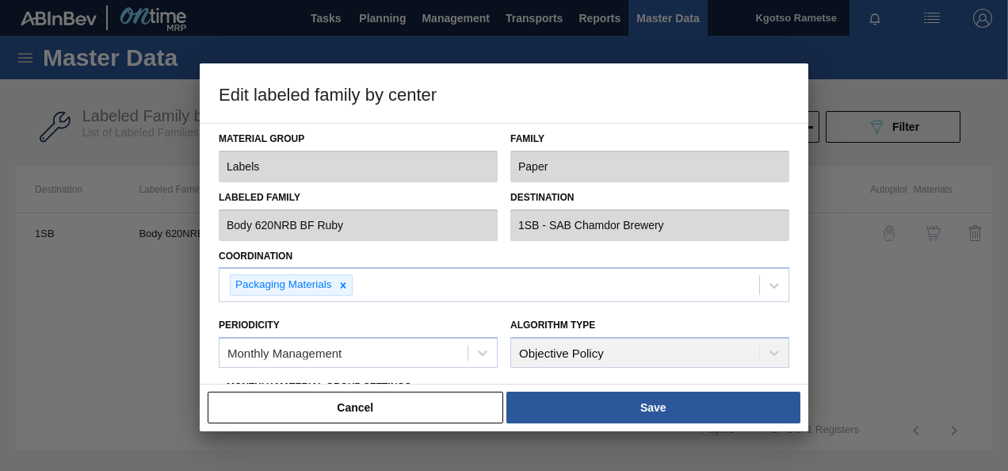
click at [420, 252] on div "Coordination Packaging Materials" at bounding box center [504, 274] width 571 height 58
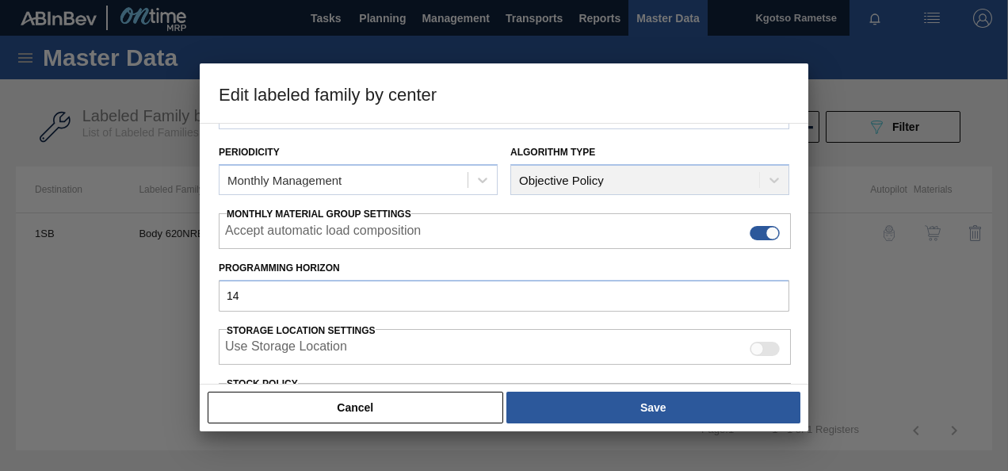
scroll to position [285, 0]
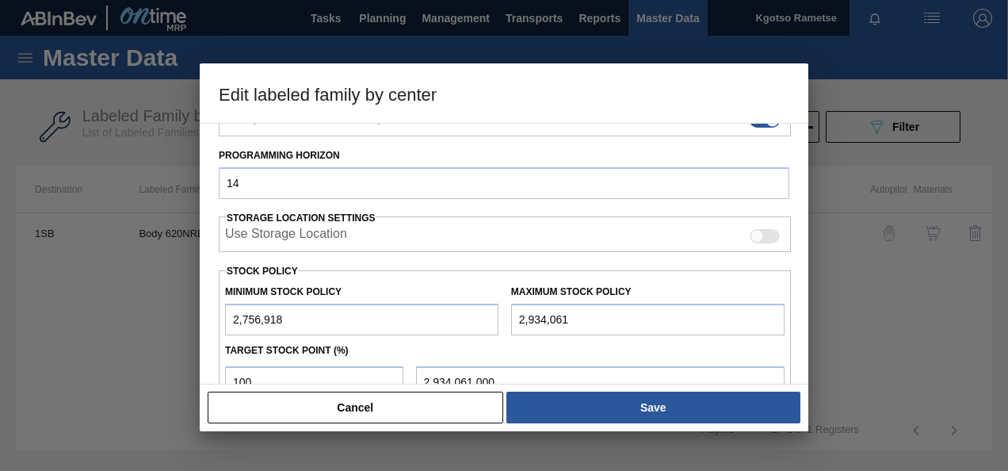
drag, startPoint x: 238, startPoint y: 318, endPoint x: 222, endPoint y: 323, distance: 16.8
click at [222, 323] on div "Minimum Stock Policy 2,756,918" at bounding box center [362, 308] width 286 height 55
type input "3,756,918"
drag, startPoint x: 522, startPoint y: 314, endPoint x: 496, endPoint y: 308, distance: 26.0
click at [496, 308] on div "Minimum Stock Policy 3,756,918 Maximum Stock Policy 2,934,061" at bounding box center [505, 306] width 572 height 59
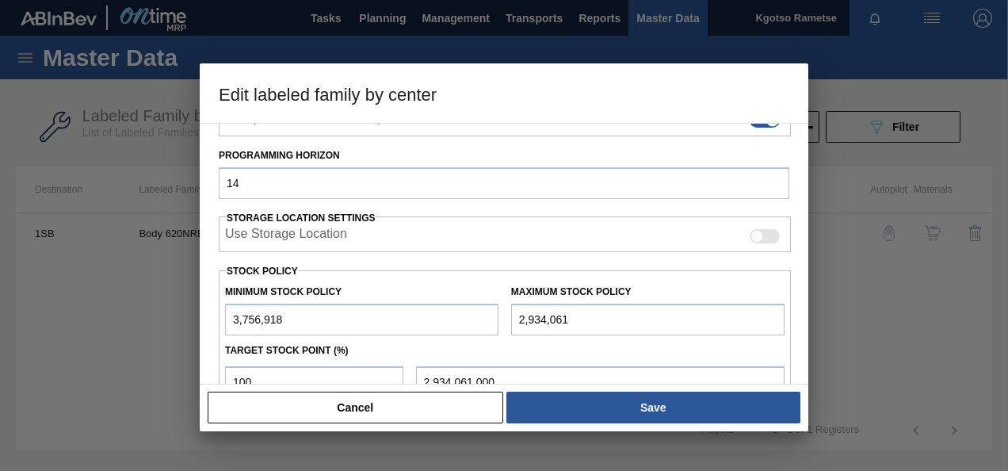
type input "3,934,061"
type input "3,934,061.000"
type input "3,934,061"
click at [213, 363] on div "Material Group Labels Family Paper Labeled Family Body 620NRB BF Ruby Destinati…" at bounding box center [504, 254] width 609 height 262
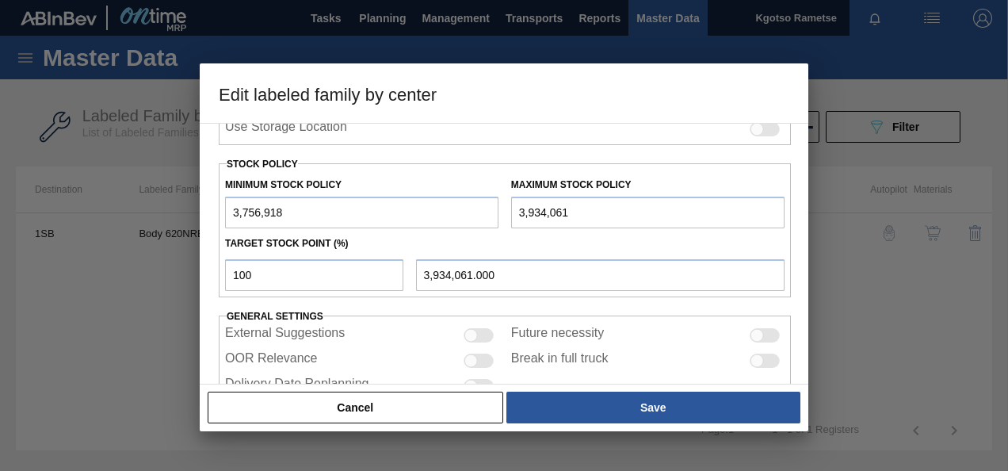
scroll to position [412, 0]
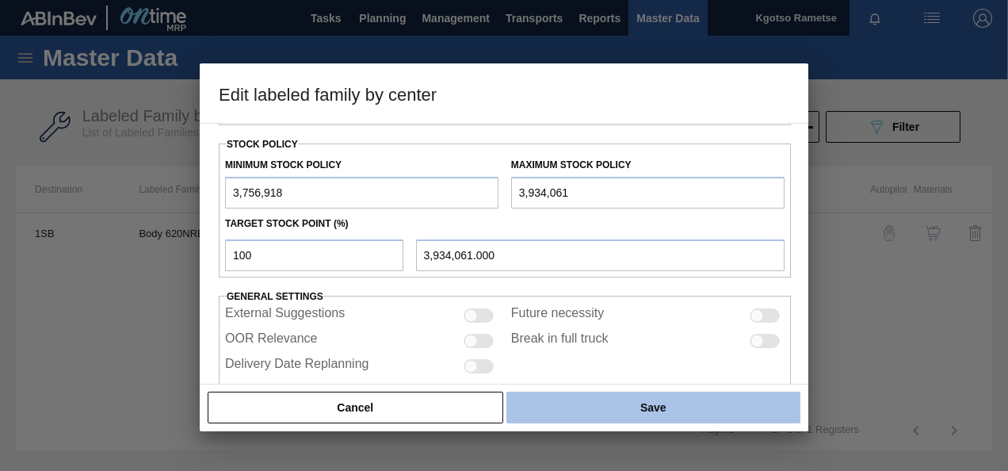
click at [653, 417] on button "Save" at bounding box center [654, 408] width 294 height 32
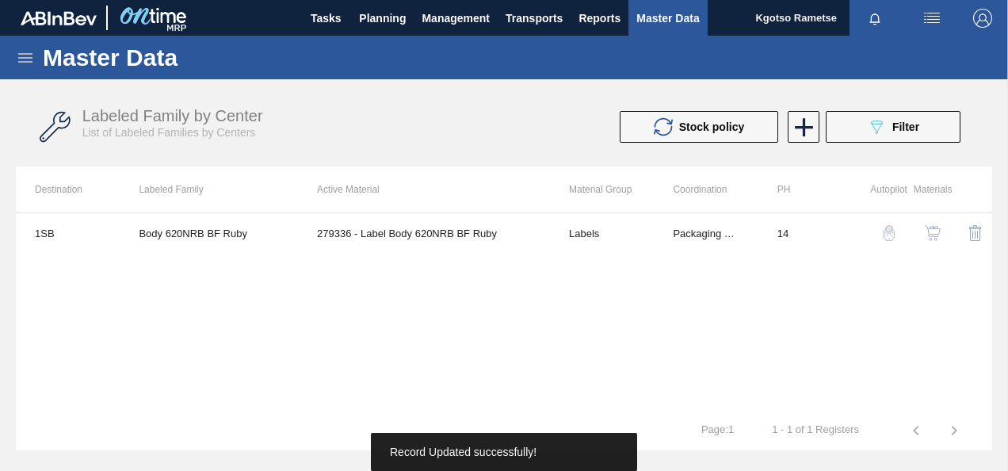
click at [940, 238] on img "button" at bounding box center [933, 233] width 16 height 16
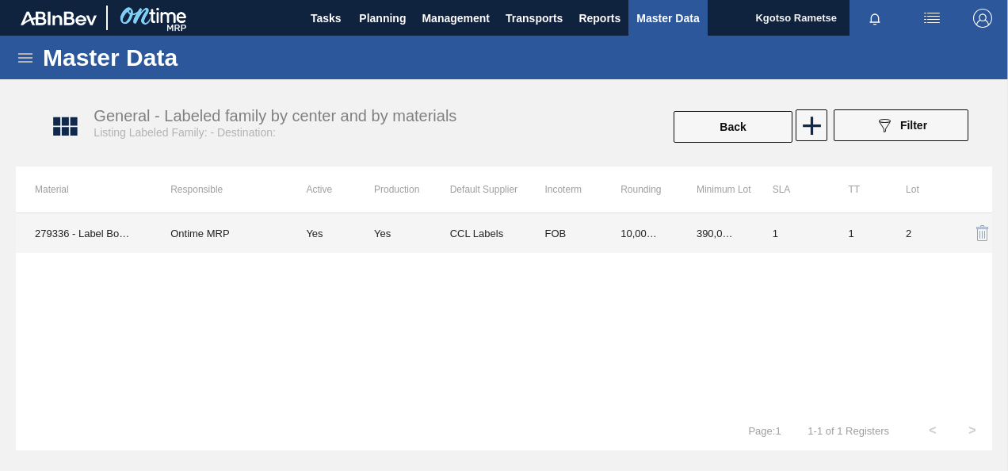
click at [682, 232] on td "390,000.000" at bounding box center [716, 233] width 76 height 40
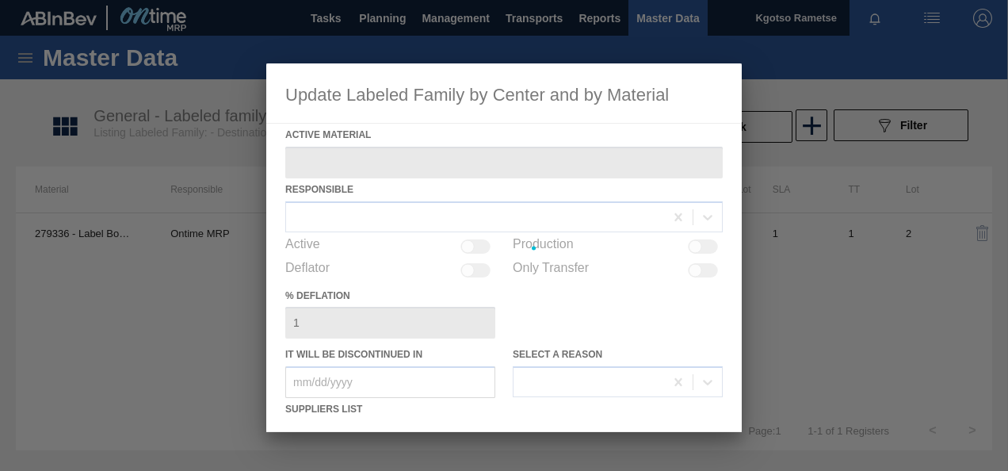
type Material "279336 - Label Body 620NRB BF Ruby"
checkbox input "true"
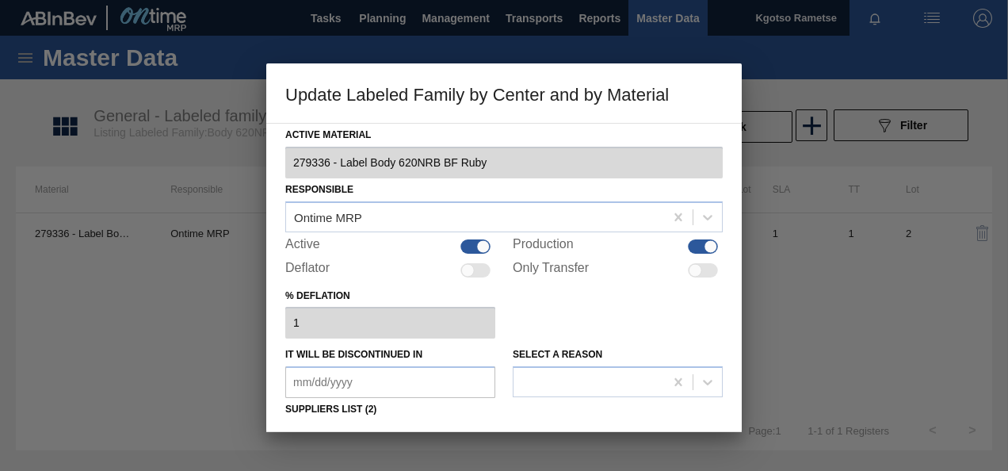
click at [540, 307] on div "% deflation 1" at bounding box center [504, 312] width 438 height 55
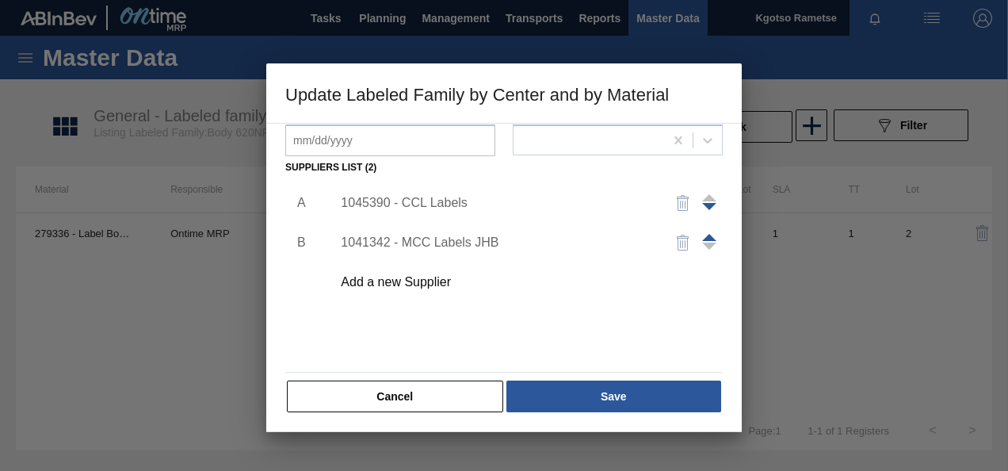
scroll to position [243, 0]
click at [400, 203] on div "1045390 - CCL Labels" at bounding box center [496, 202] width 311 height 14
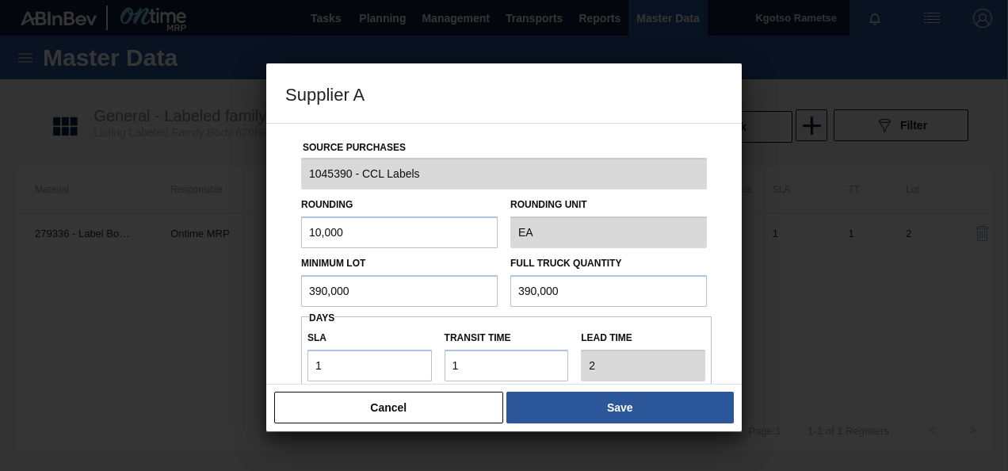
drag, startPoint x: 369, startPoint y: 289, endPoint x: 167, endPoint y: 278, distance: 202.4
click at [167, 278] on div "Supplier A Source Purchases 1045390 - CCL Labels Rounding 10,000 Rounding Unit …" at bounding box center [504, 235] width 1008 height 471
click at [344, 292] on input "500,000" at bounding box center [399, 291] width 197 height 32
type input "500,000"
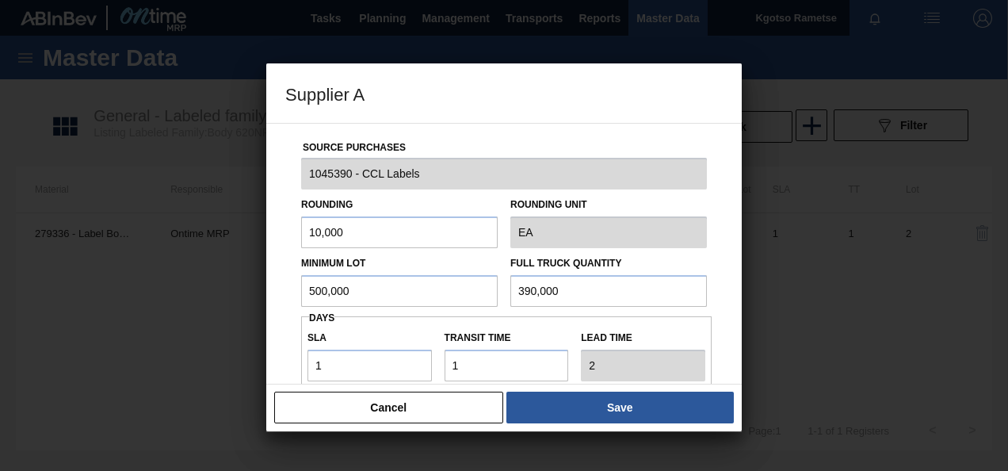
click at [548, 300] on input "390,000" at bounding box center [608, 291] width 197 height 32
paste input "50"
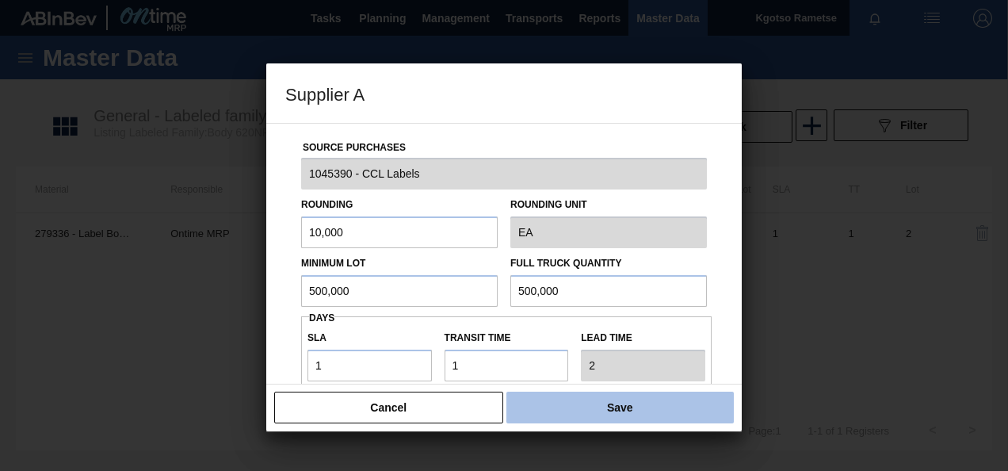
type input "500,000"
click at [600, 415] on button "Save" at bounding box center [620, 408] width 227 height 32
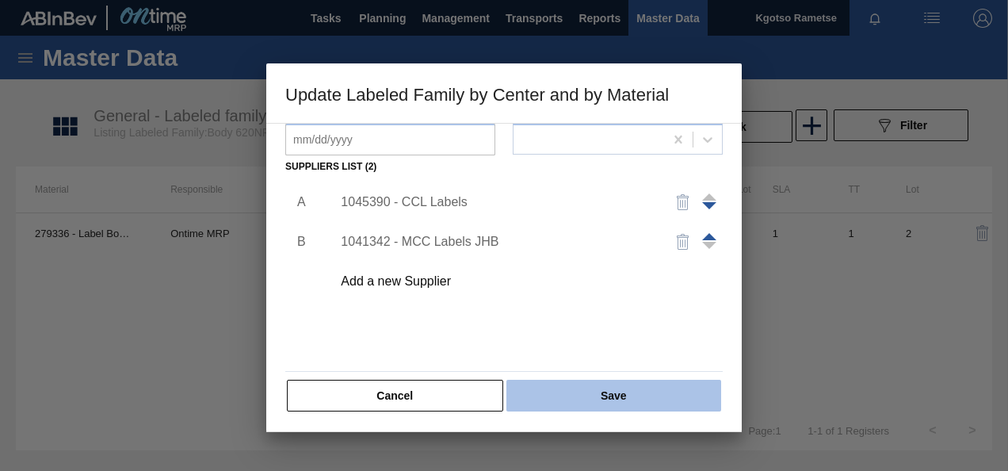
click at [564, 389] on button "Save" at bounding box center [614, 396] width 215 height 32
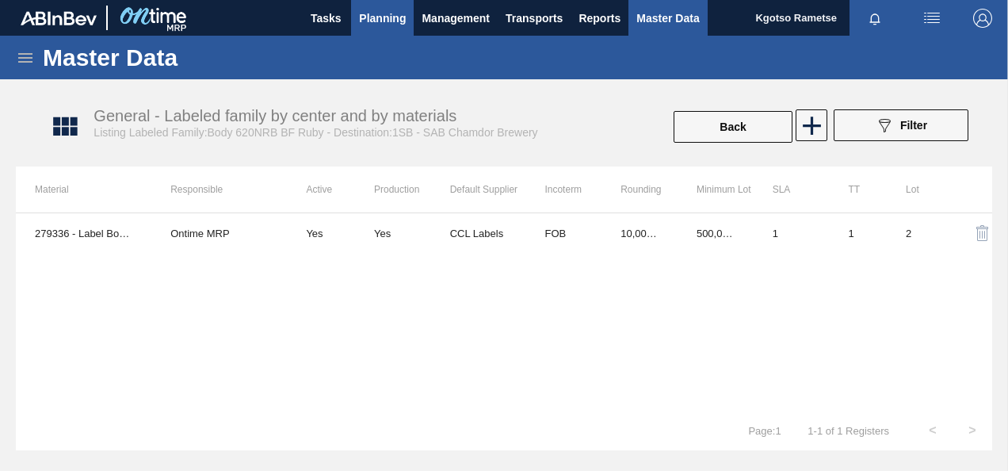
click at [390, 20] on span "Planning" at bounding box center [382, 18] width 47 height 19
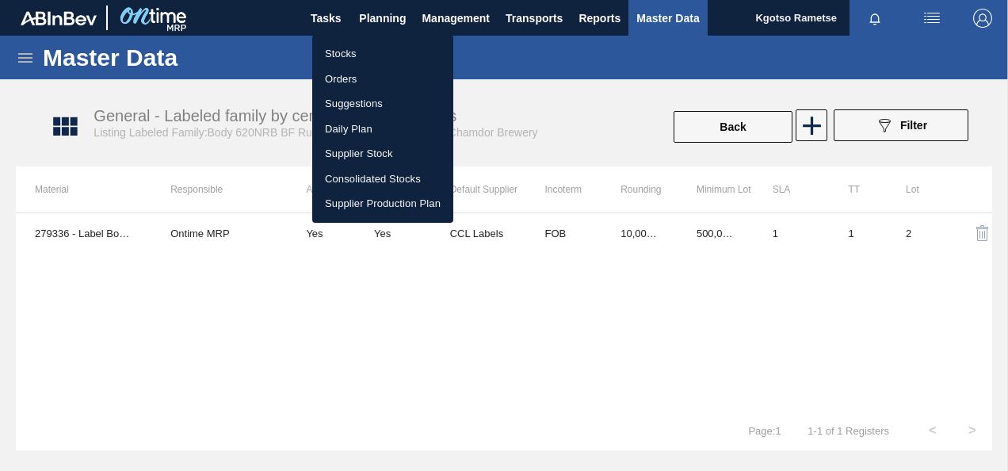
click at [340, 50] on li "Stocks" at bounding box center [382, 53] width 141 height 25
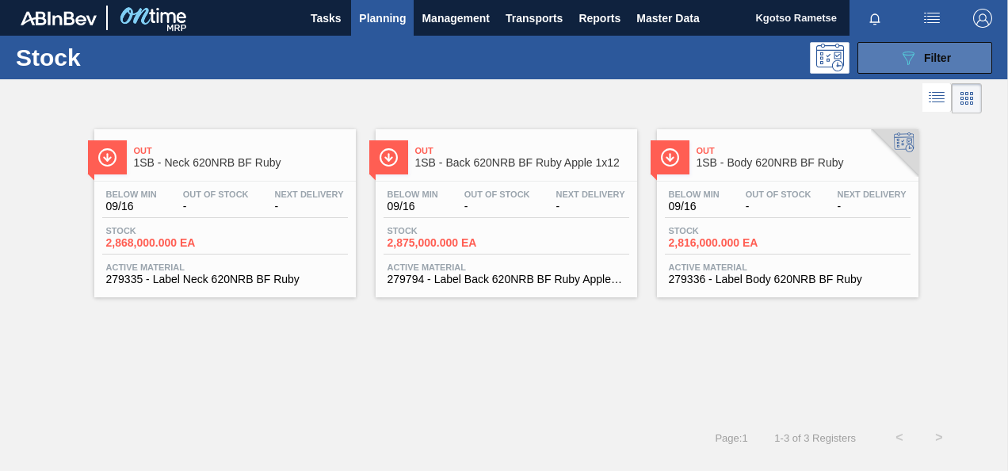
click at [910, 64] on icon "089F7B8B-B2A5-4AFE-B5C0-19BA573D28AC" at bounding box center [908, 57] width 19 height 19
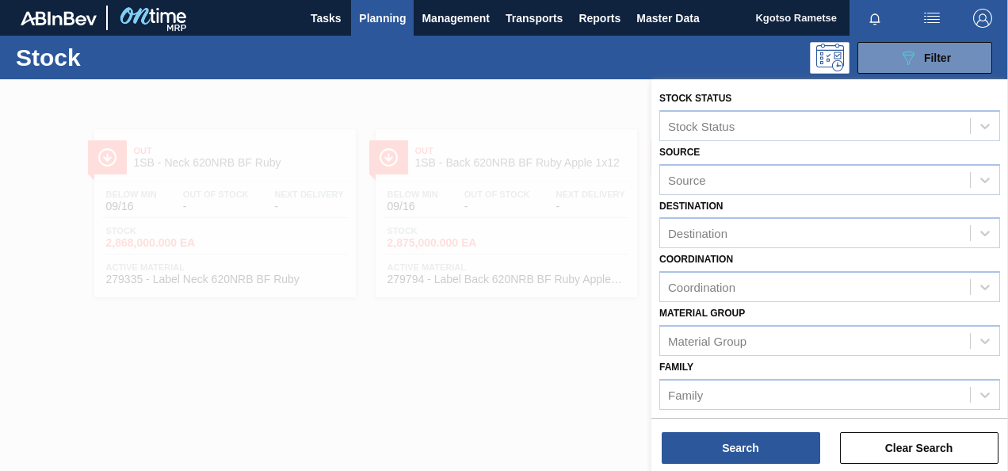
click at [915, 314] on div "Material [PERSON_NAME] Group" at bounding box center [829, 329] width 341 height 54
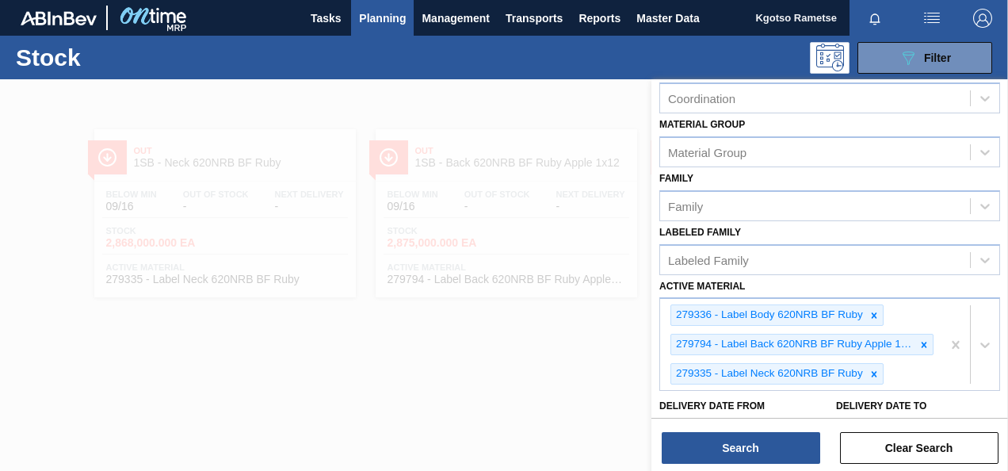
scroll to position [285, 0]
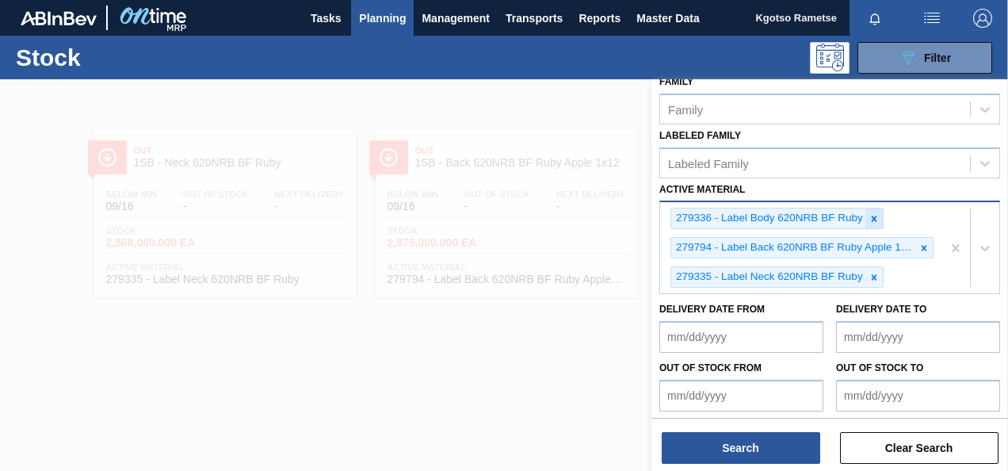
click at [872, 224] on div at bounding box center [874, 218] width 17 height 20
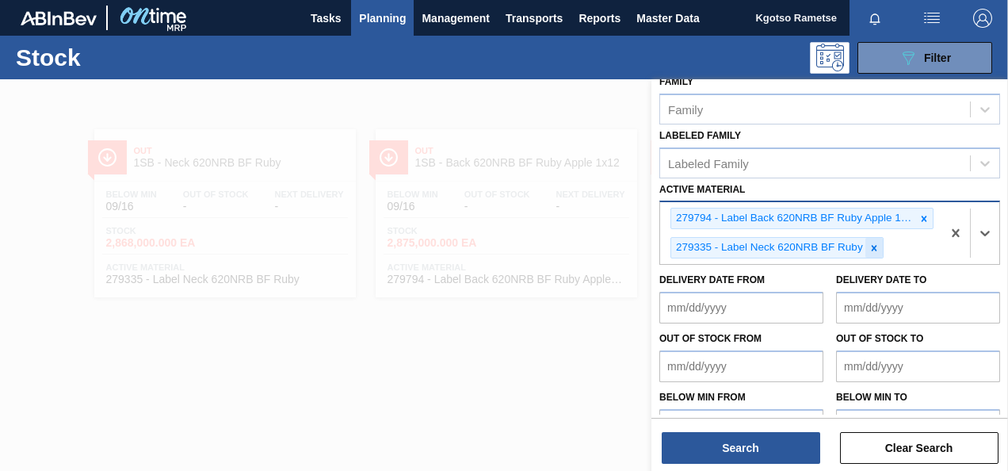
click at [870, 243] on icon at bounding box center [874, 248] width 11 height 11
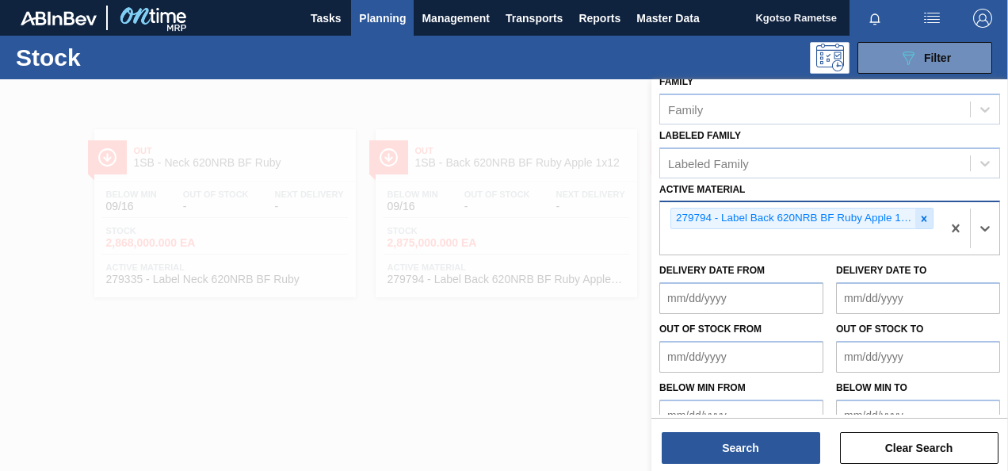
click at [922, 210] on div at bounding box center [924, 218] width 17 height 20
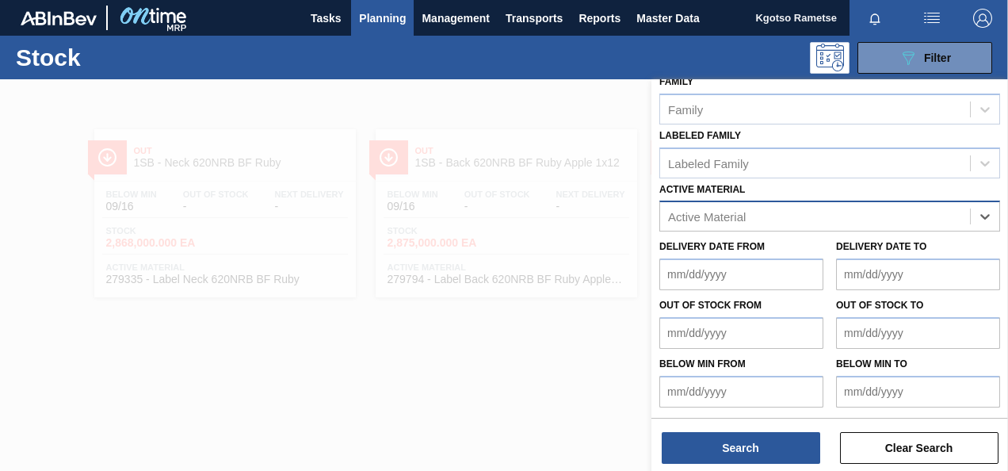
click at [768, 220] on div "Active Material" at bounding box center [815, 216] width 310 height 23
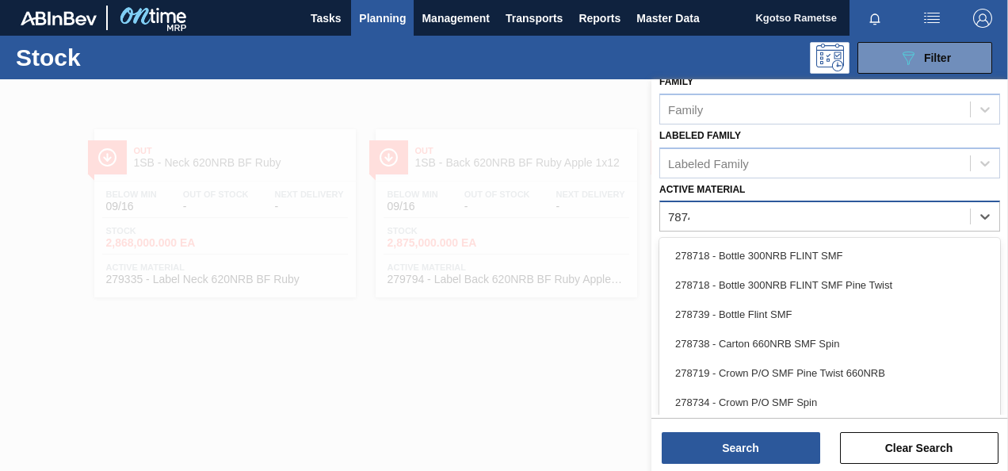
scroll to position [284, 0]
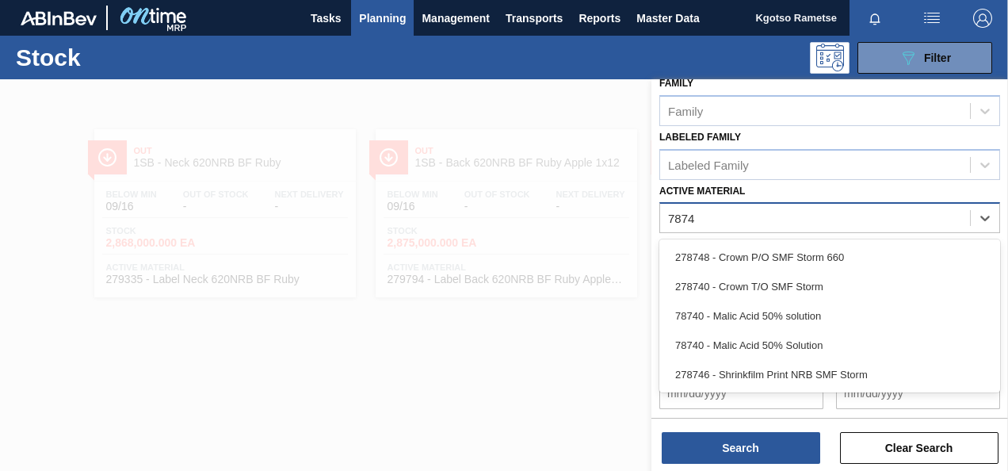
type Material "78740"
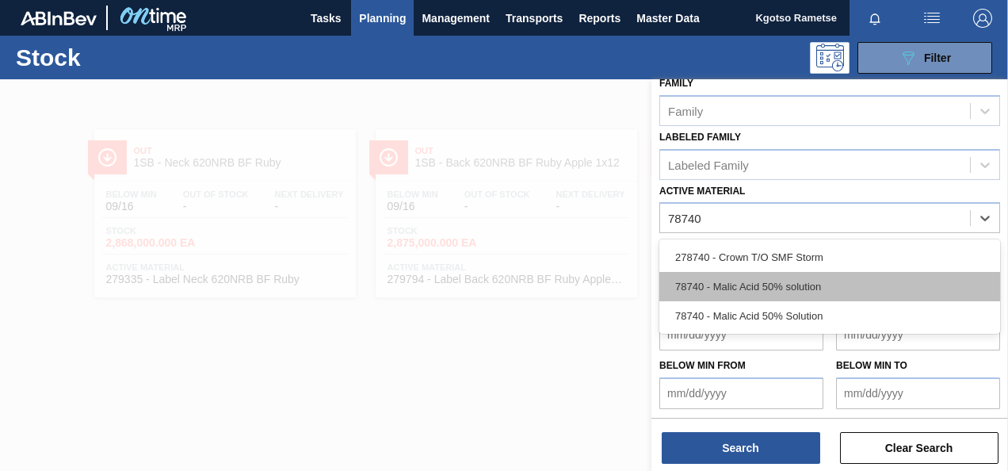
click at [739, 277] on div "78740 - Malic Acid 50% solution" at bounding box center [829, 286] width 341 height 29
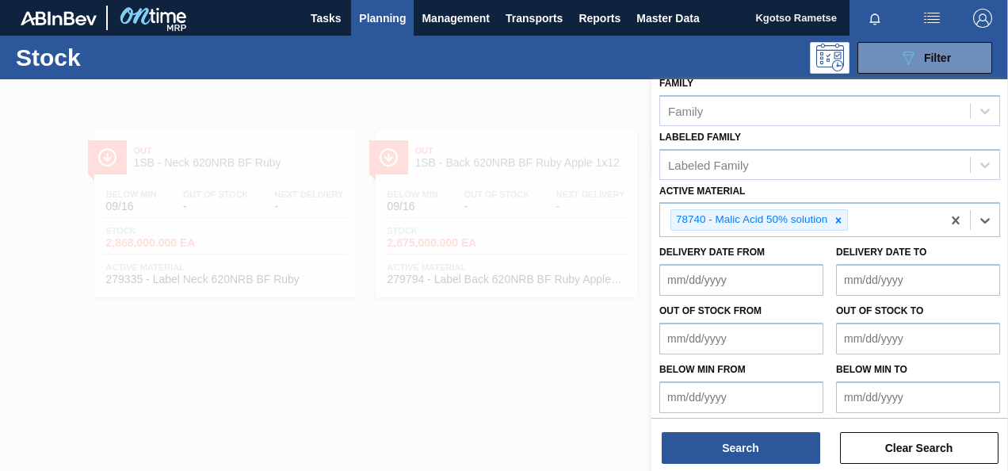
scroll to position [285, 0]
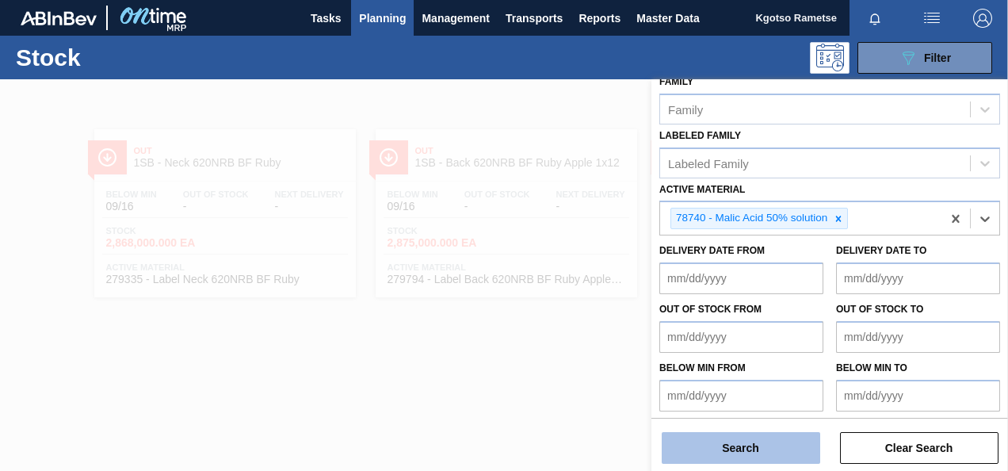
click at [715, 443] on button "Search" at bounding box center [741, 448] width 159 height 32
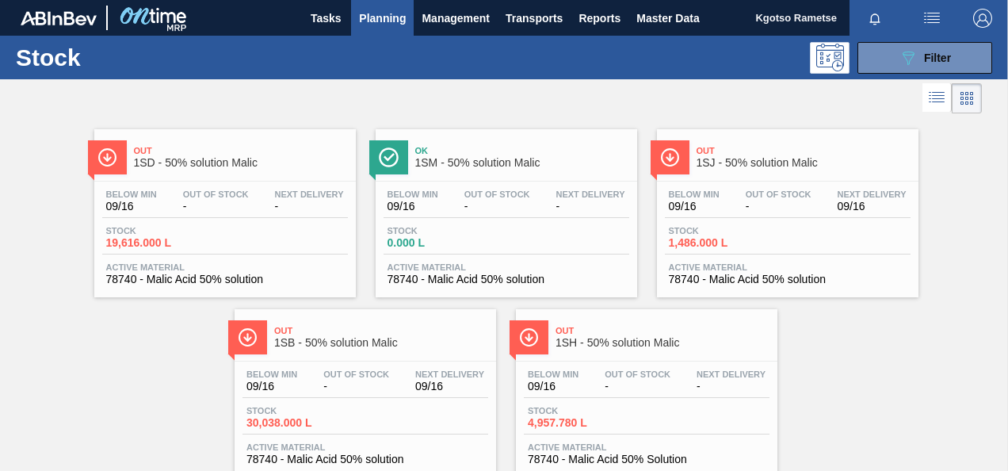
click at [301, 201] on span "-" at bounding box center [309, 207] width 69 height 12
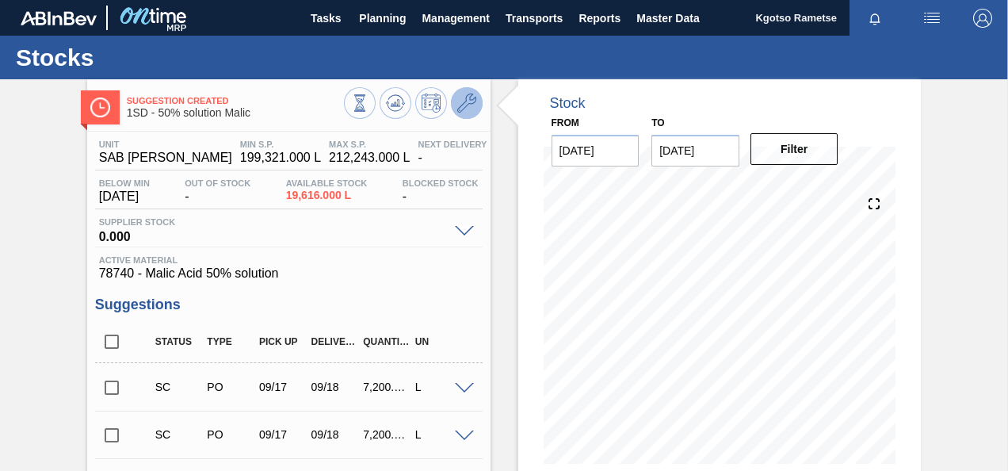
click at [460, 98] on icon at bounding box center [466, 103] width 19 height 19
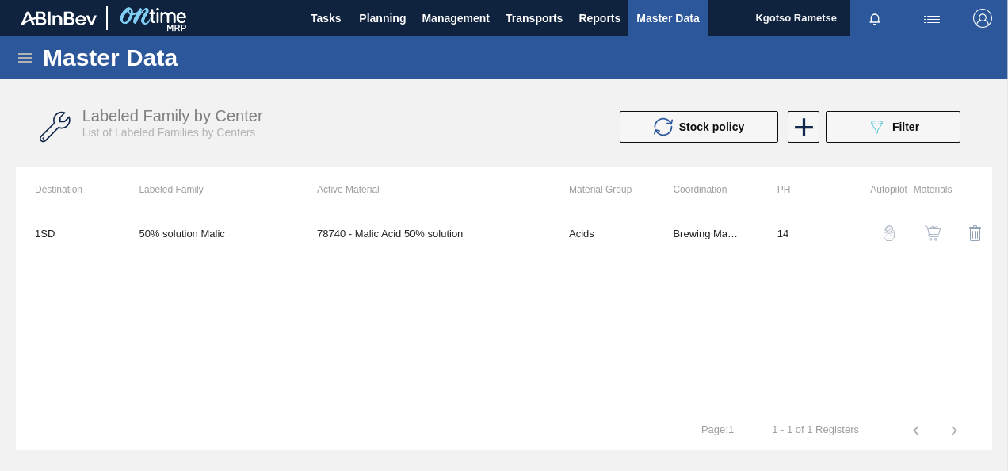
click at [928, 228] on img "button" at bounding box center [933, 233] width 16 height 16
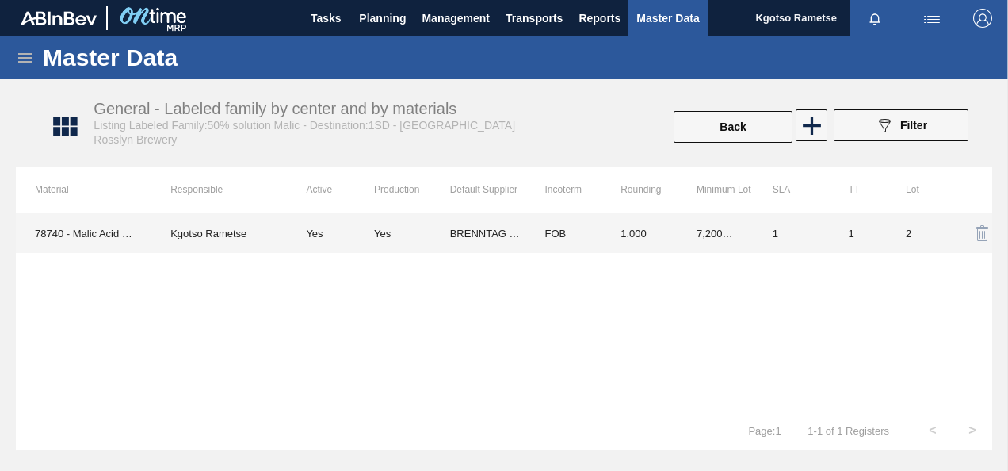
click at [609, 241] on td "1.000" at bounding box center [640, 233] width 76 height 40
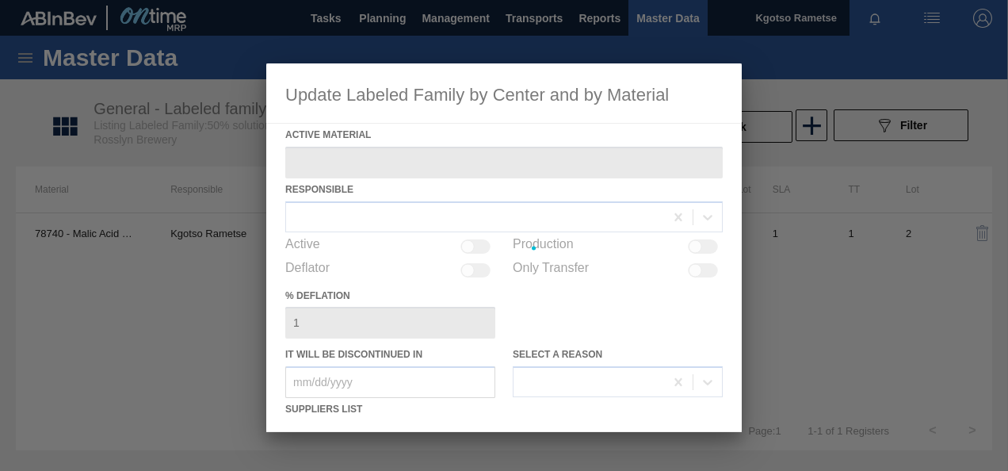
type Material "78740 - Malic Acid 50% solution"
checkbox input "true"
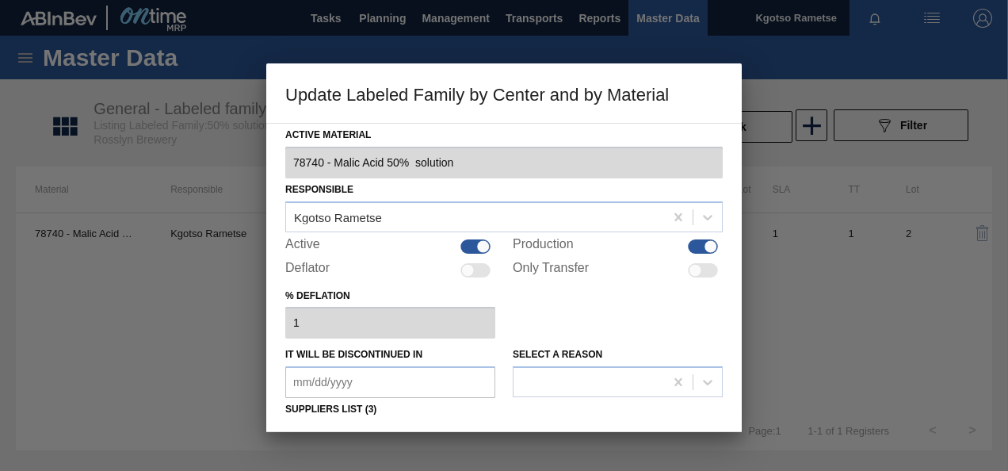
click at [589, 325] on div "% deflation 1" at bounding box center [504, 312] width 438 height 55
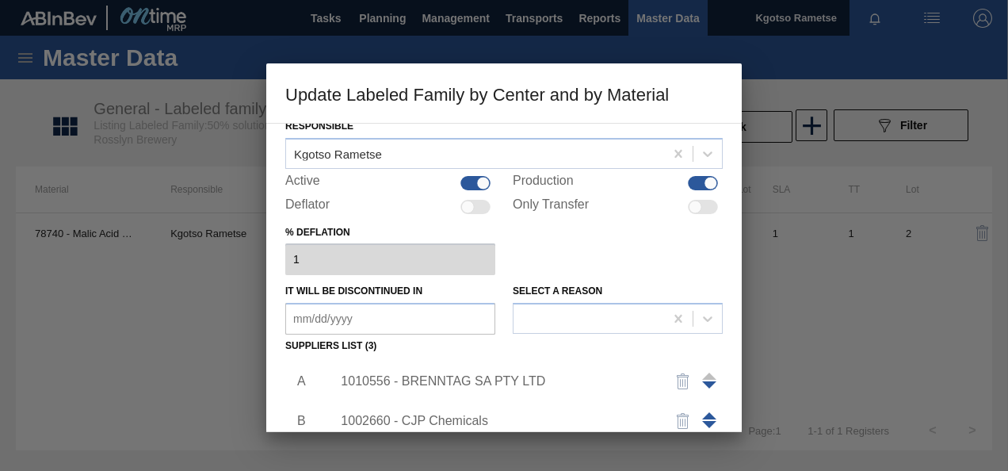
scroll to position [127, 0]
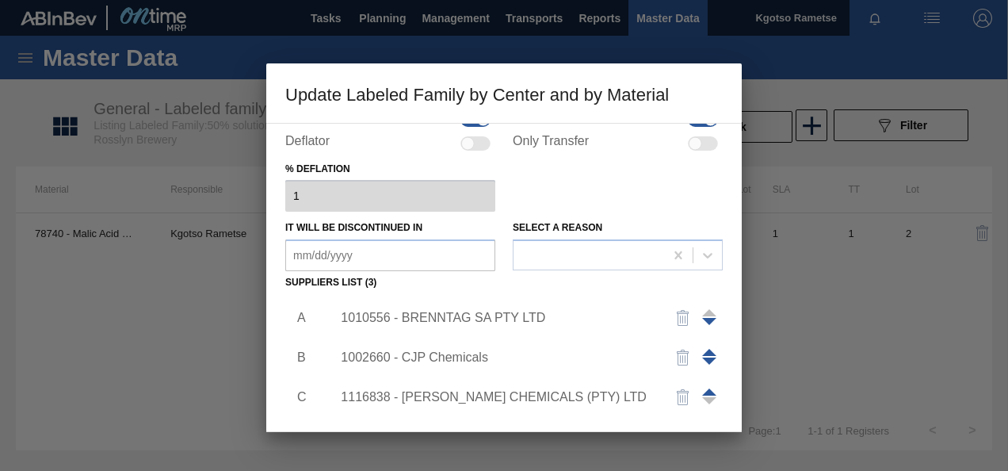
click at [491, 319] on div "1010556 - BRENNTAG SA PTY LTD" at bounding box center [496, 318] width 311 height 14
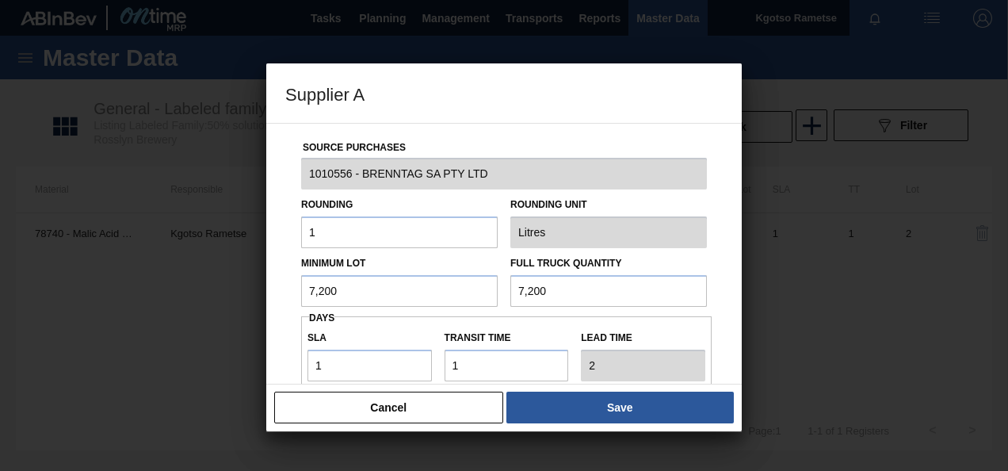
drag, startPoint x: 417, startPoint y: 291, endPoint x: 222, endPoint y: 317, distance: 196.7
click at [222, 317] on div "Supplier A Source Purchases 1010556 - BRENNTAG SA PTY LTD Rounding 1 Rounding U…" at bounding box center [504, 235] width 1008 height 471
drag, startPoint x: 380, startPoint y: 281, endPoint x: 247, endPoint y: 246, distance: 137.7
click at [247, 246] on div "Supplier A Source Purchases 1010556 - BRENNTAG SA PTY LTD Rounding 1 Rounding U…" at bounding box center [504, 235] width 1008 height 471
type input "10,800"
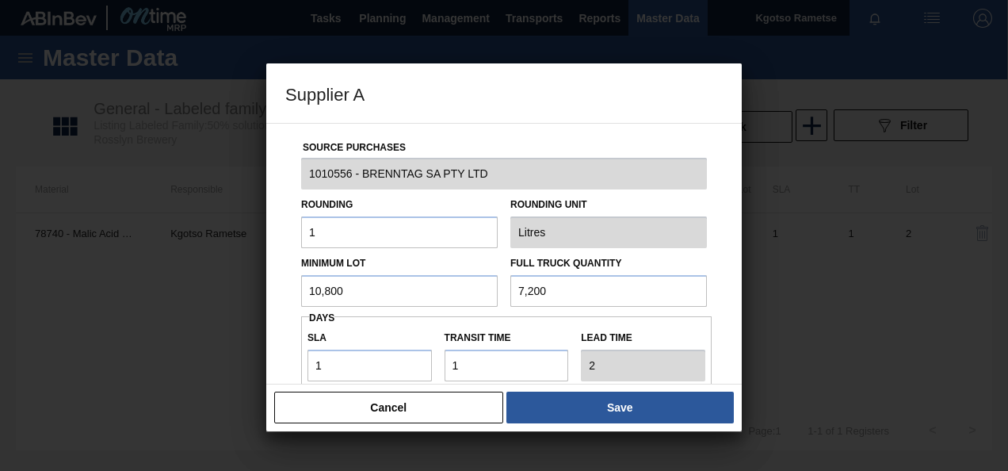
drag, startPoint x: 573, startPoint y: 295, endPoint x: 436, endPoint y: 298, distance: 137.2
click at [436, 298] on div "Minimum Lot 10,800 Full Truck Quantity 7,200" at bounding box center [504, 277] width 419 height 59
paste input "10,8"
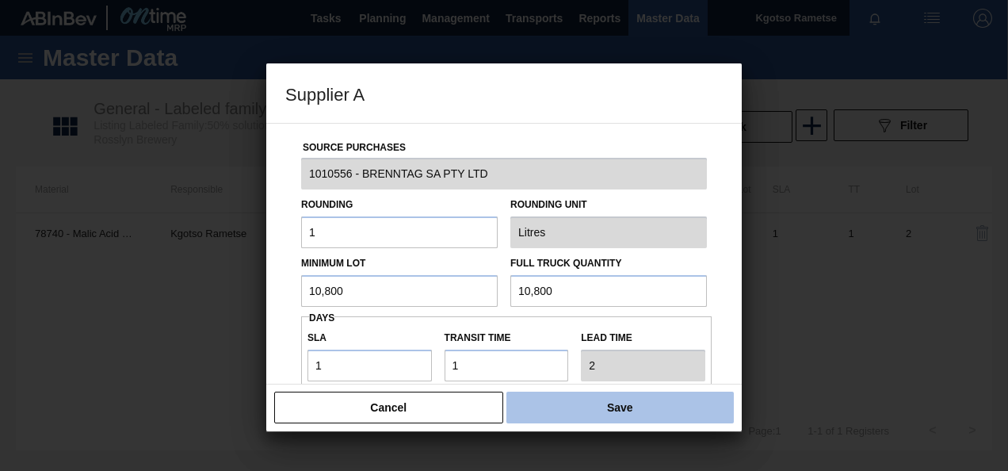
type input "10,800"
click at [576, 407] on button "Save" at bounding box center [620, 408] width 227 height 32
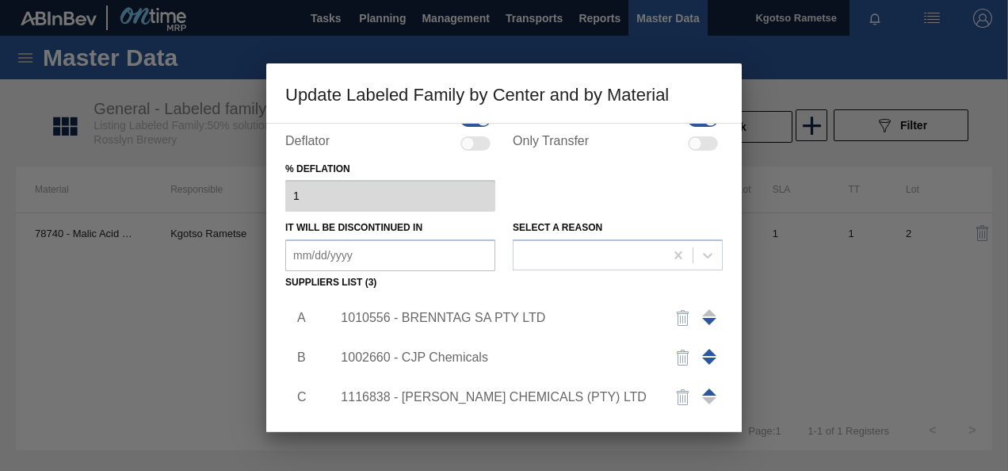
click at [281, 344] on div "Active Material 78740 - Malic Acid 50% solution Responsible Kgotso Rametse Acti…" at bounding box center [504, 277] width 476 height 309
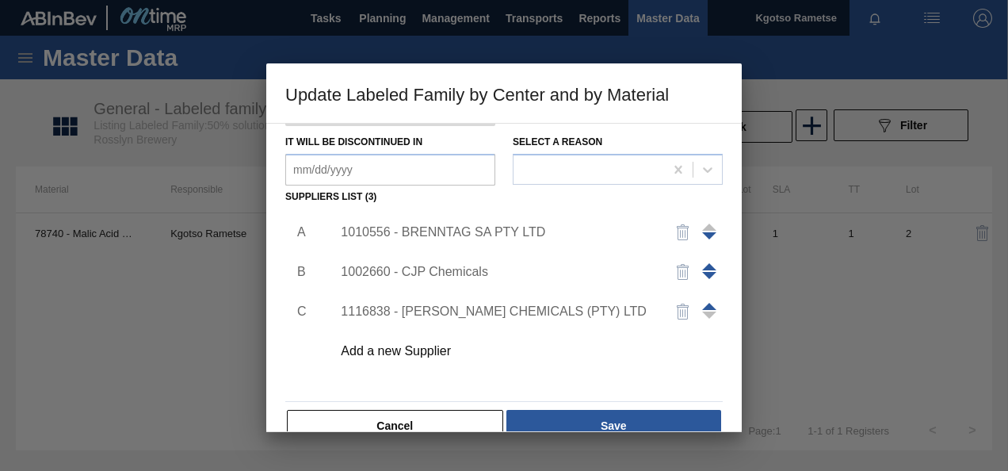
scroll to position [243, 0]
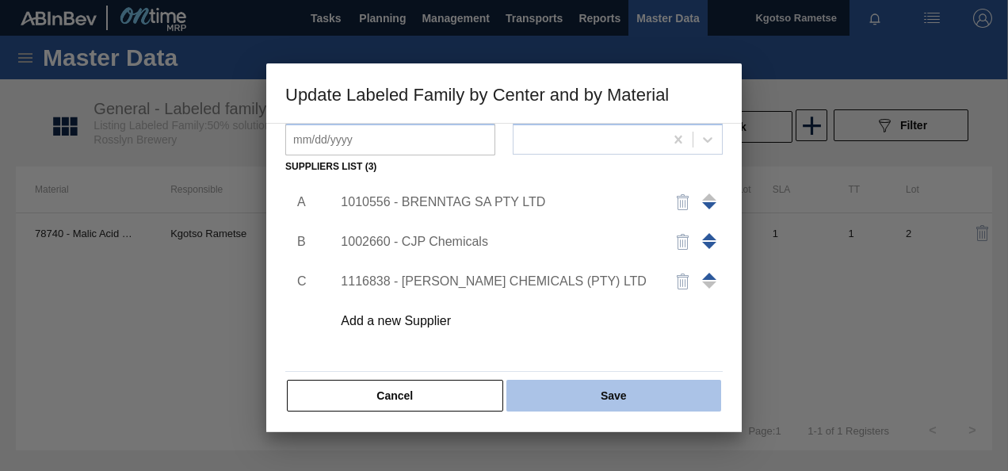
click at [545, 387] on button "Save" at bounding box center [614, 396] width 215 height 32
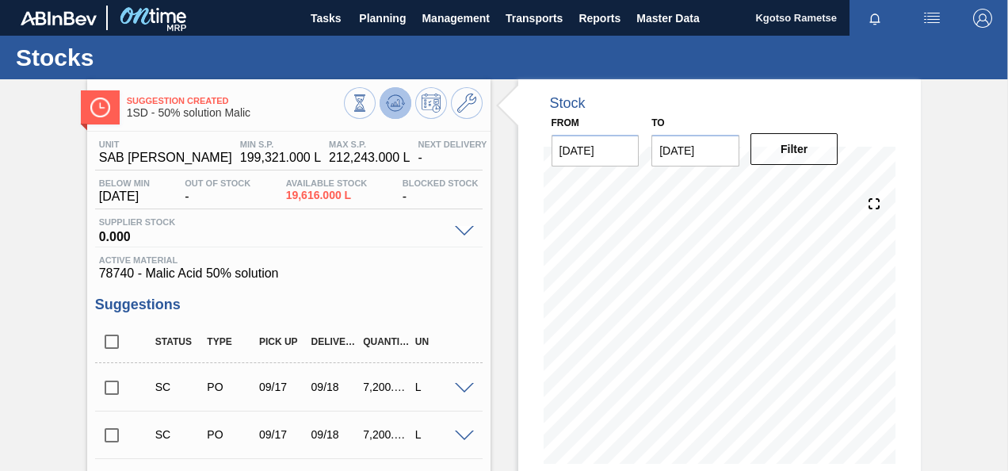
click at [397, 90] on button at bounding box center [396, 103] width 32 height 32
click at [379, 21] on span "Planning" at bounding box center [382, 18] width 47 height 19
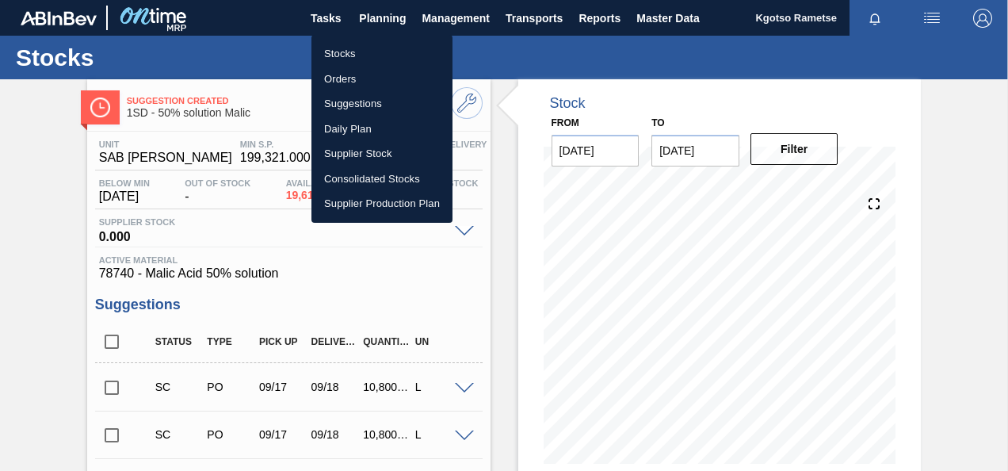
click at [330, 55] on li "Stocks" at bounding box center [382, 53] width 141 height 25
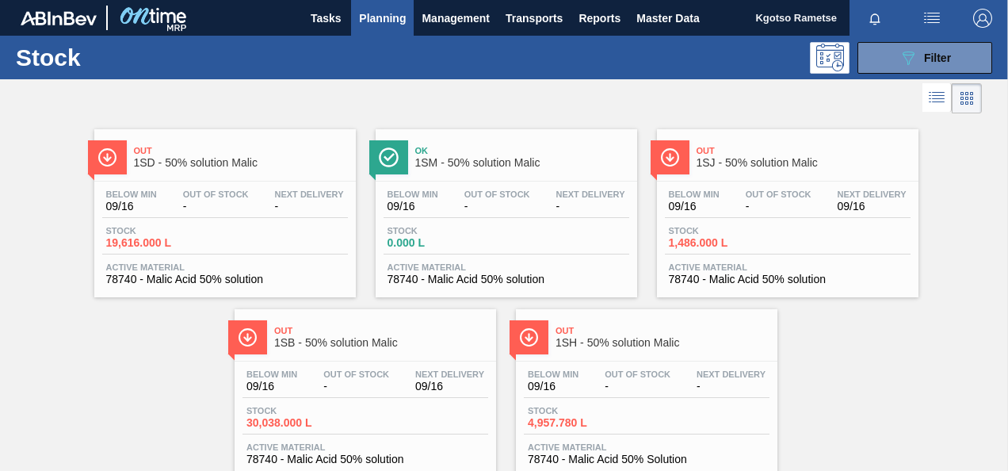
click at [393, 323] on div "Out 1SB - 50% solution Malic" at bounding box center [381, 337] width 214 height 36
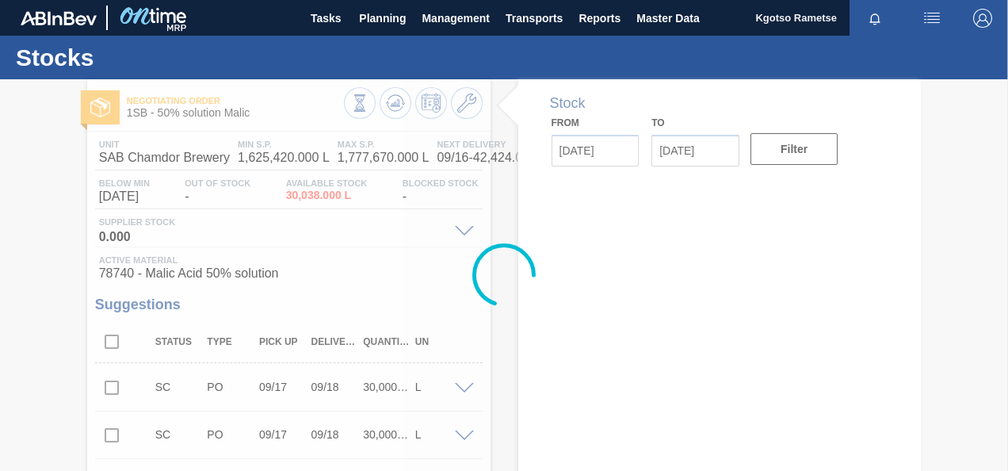
type input "[DATE]"
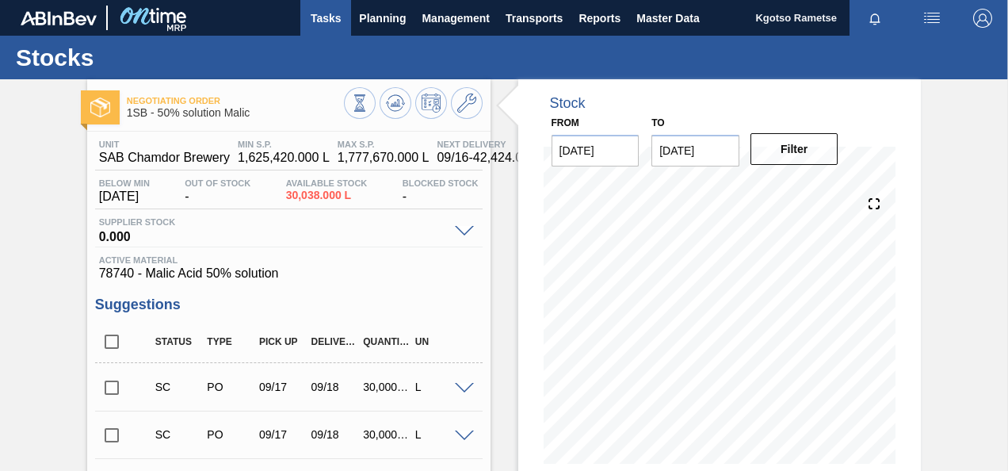
click at [343, 22] on button "Tasks" at bounding box center [325, 18] width 51 height 36
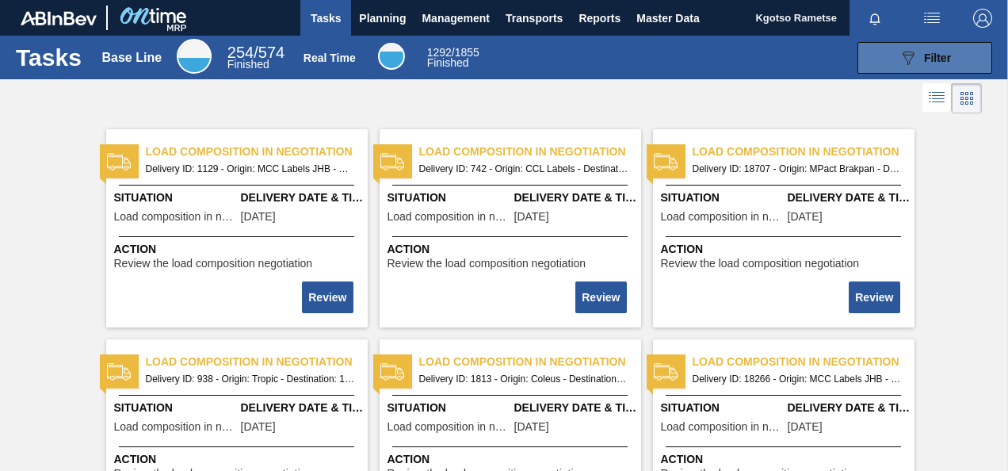
click at [881, 47] on button "089F7B8B-B2A5-4AFE-B5C0-19BA573D28AC Filter" at bounding box center [925, 58] width 135 height 32
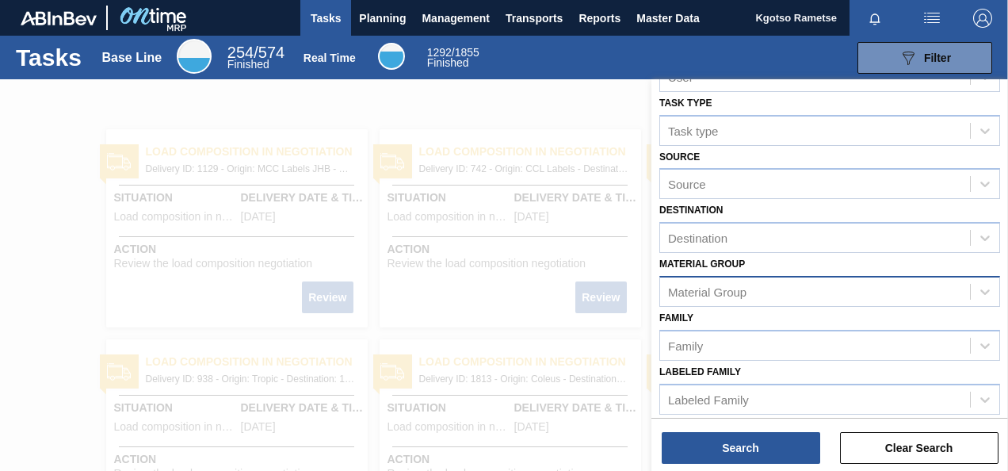
scroll to position [73, 0]
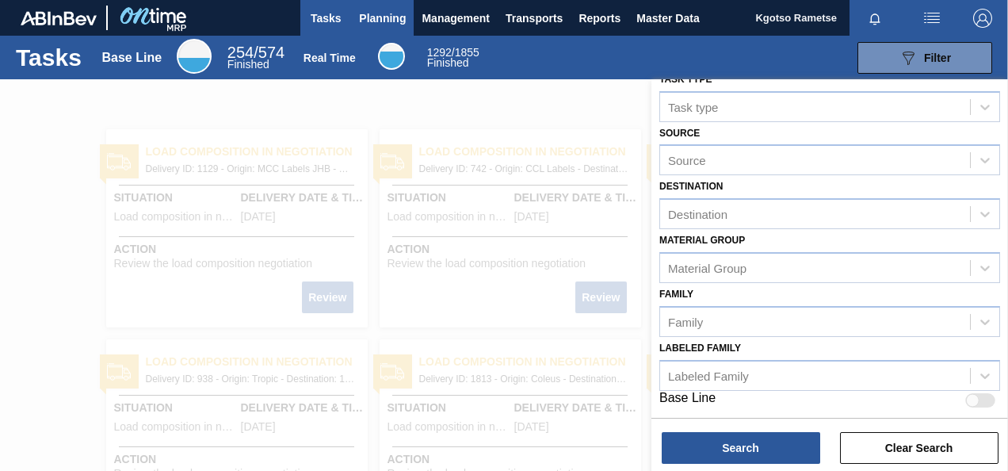
click at [403, 25] on span "Planning" at bounding box center [382, 18] width 47 height 19
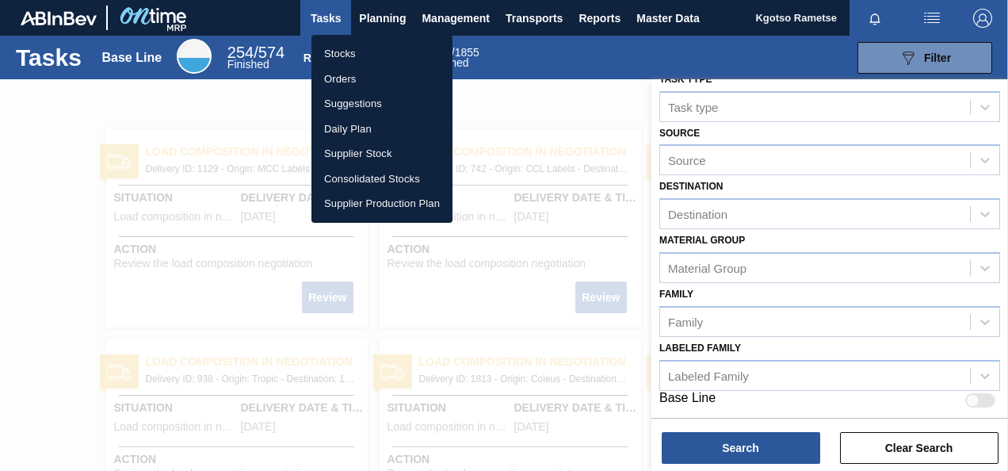
click at [377, 49] on li "Stocks" at bounding box center [382, 53] width 141 height 25
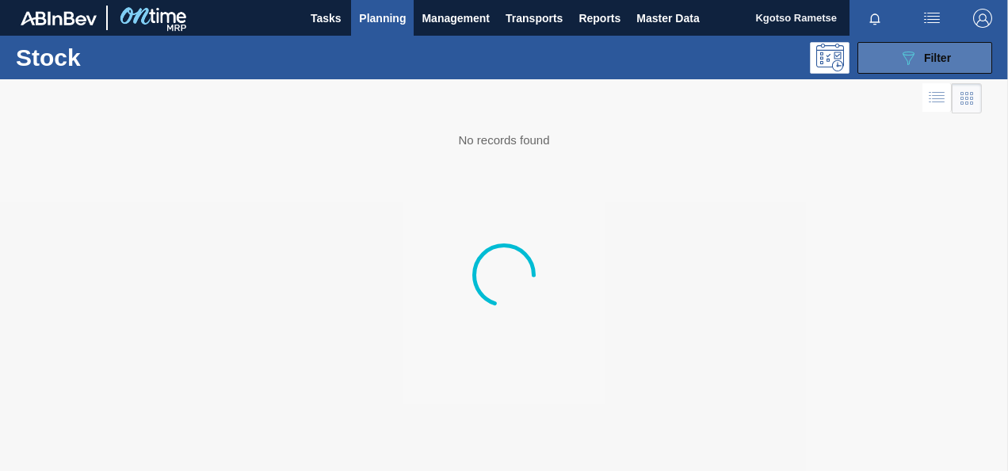
click at [980, 44] on button "089F7B8B-B2A5-4AFE-B5C0-19BA573D28AC Filter" at bounding box center [925, 58] width 135 height 32
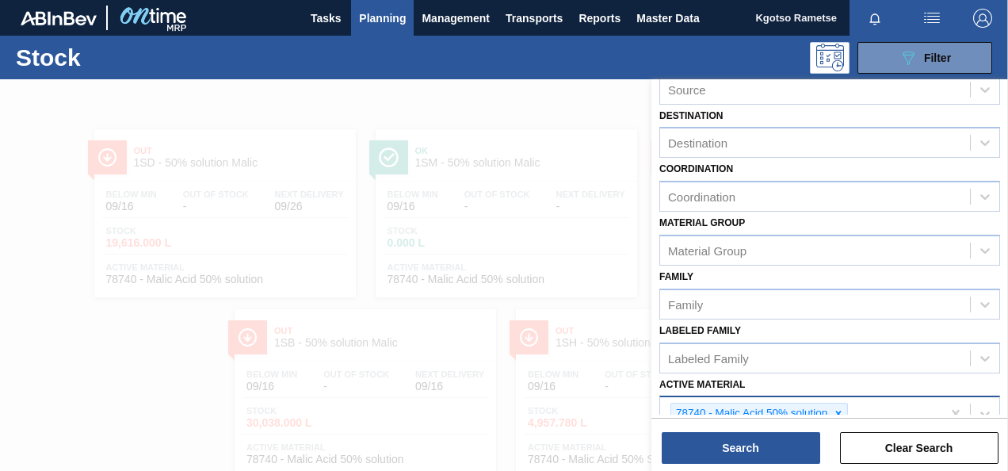
scroll to position [287, 0]
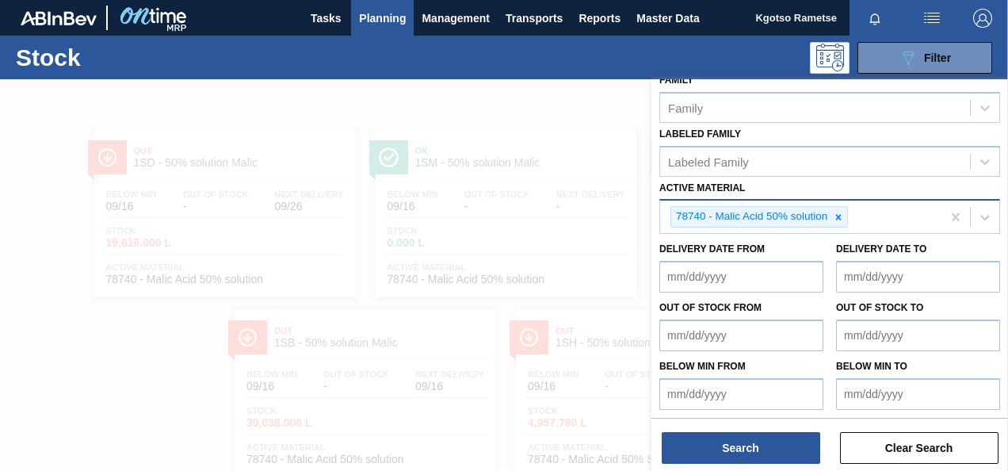
click at [842, 212] on icon at bounding box center [838, 217] width 11 height 11
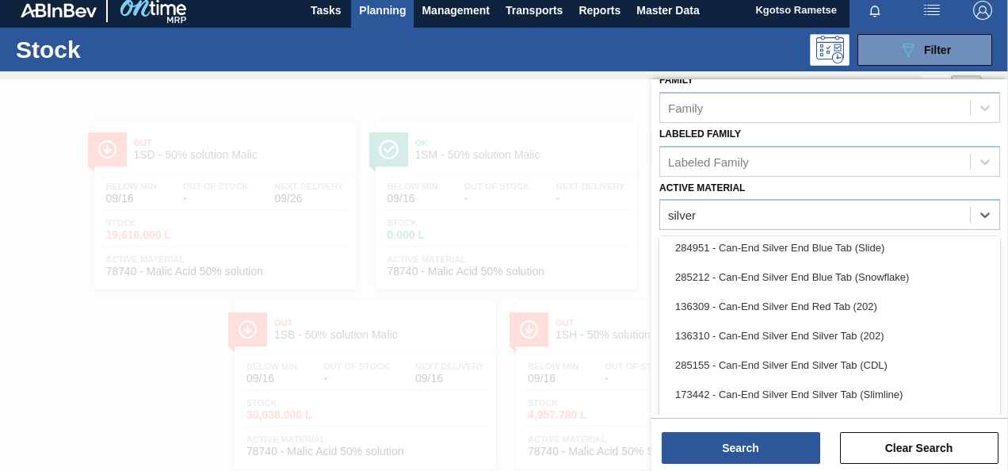
scroll to position [70, 0]
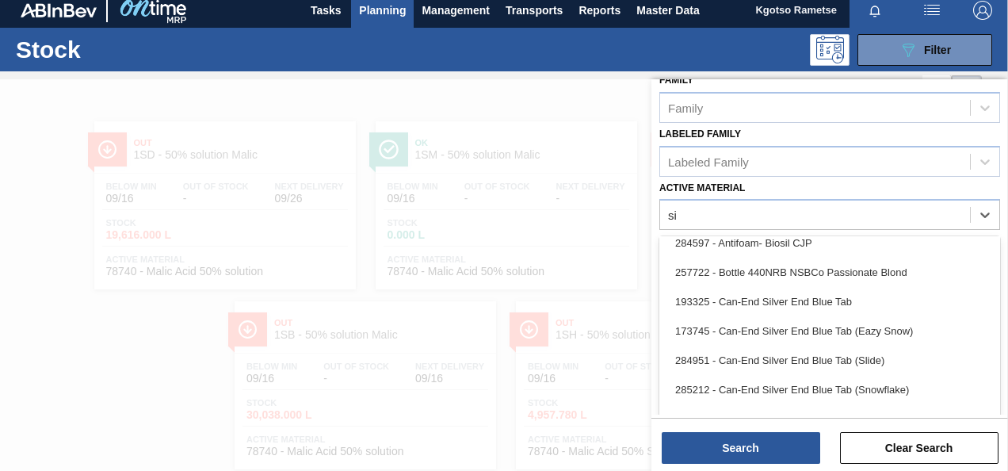
type Material "s"
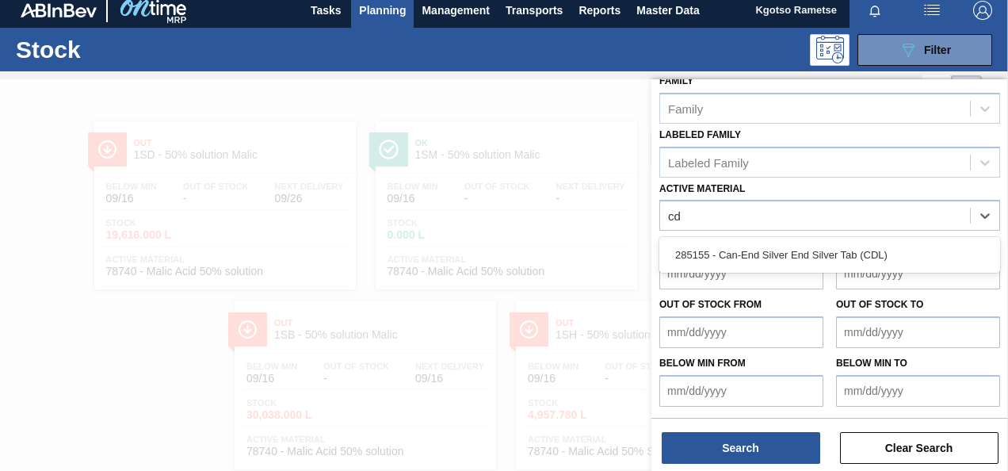
scroll to position [284, 0]
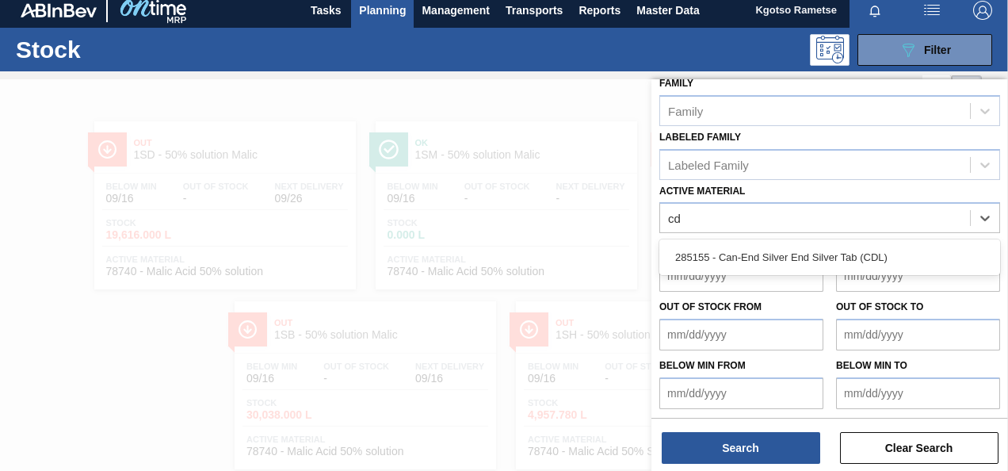
type Material "cdl"
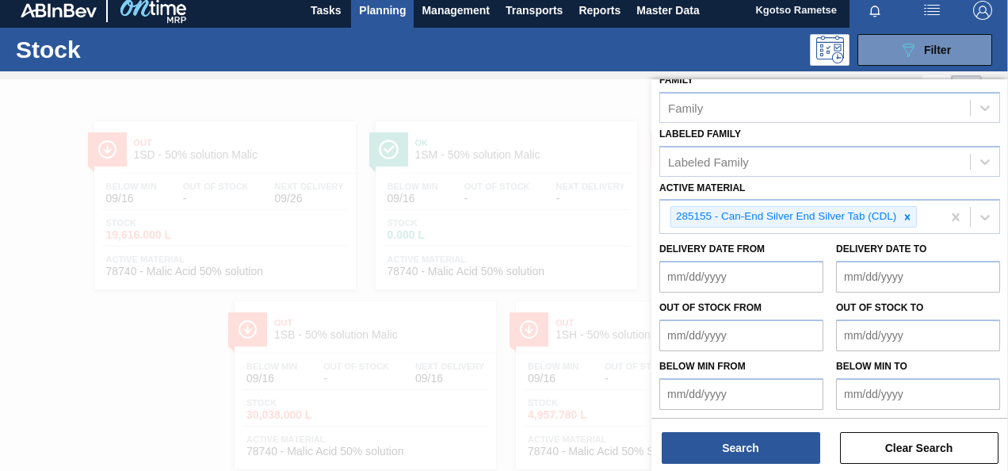
click at [48, 391] on div at bounding box center [504, 314] width 1008 height 471
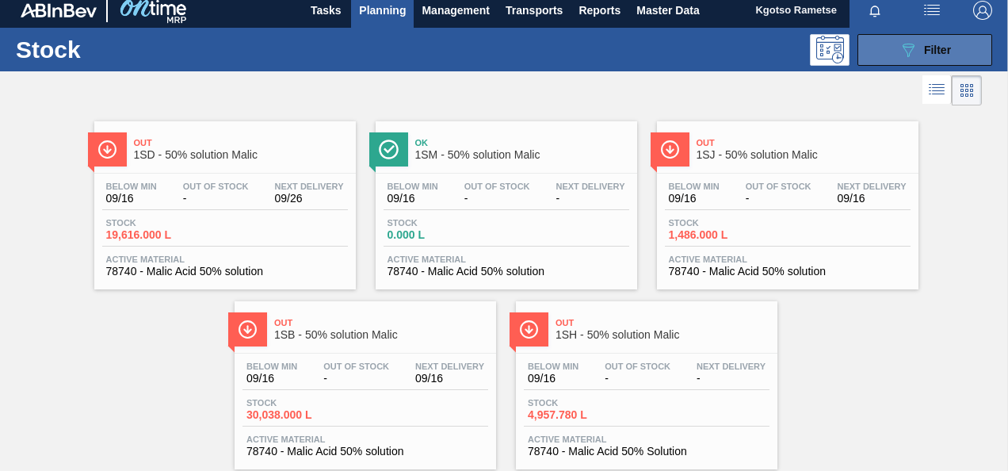
drag, startPoint x: 931, startPoint y: 44, endPoint x: 924, endPoint y: 55, distance: 12.8
click at [931, 44] on span "Filter" at bounding box center [937, 50] width 27 height 13
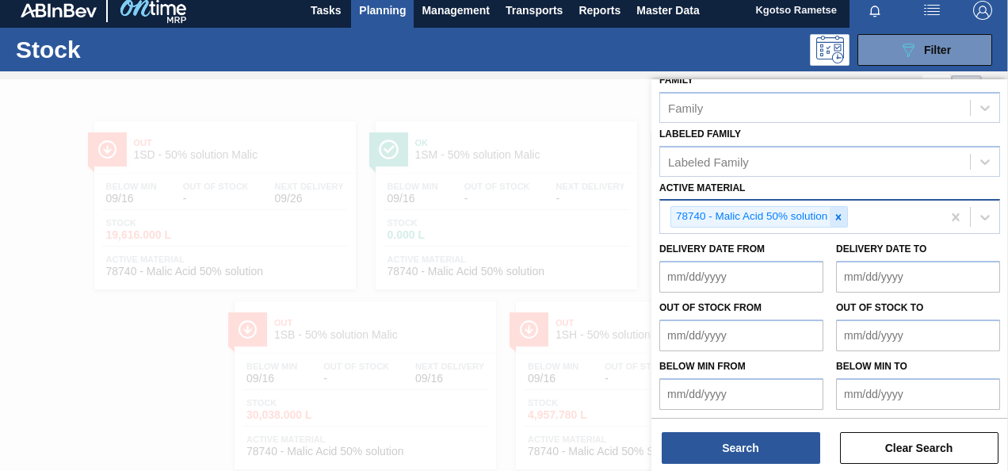
click at [839, 214] on icon at bounding box center [839, 217] width 6 height 6
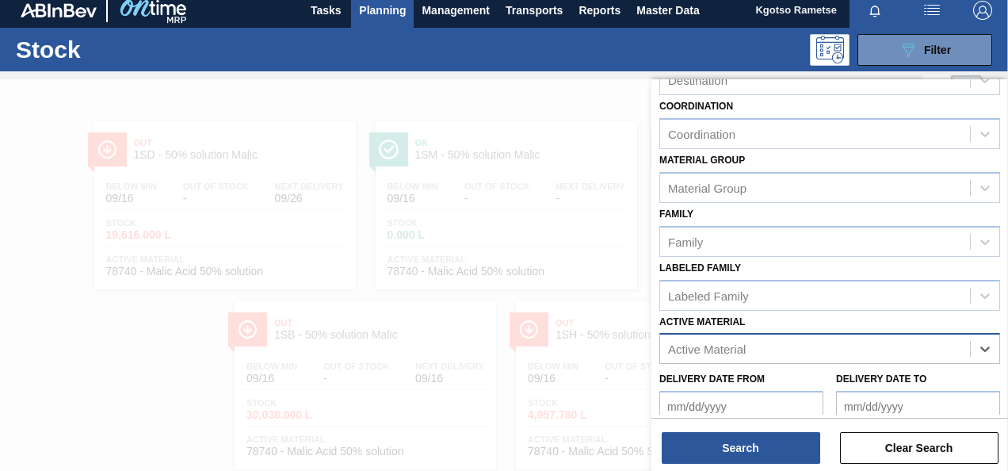
scroll to position [0, 0]
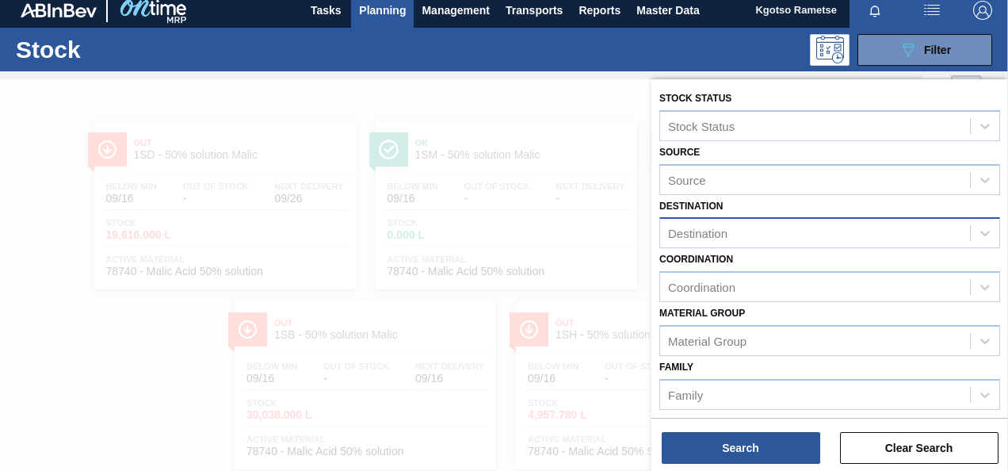
click at [729, 231] on div "Destination" at bounding box center [815, 233] width 310 height 23
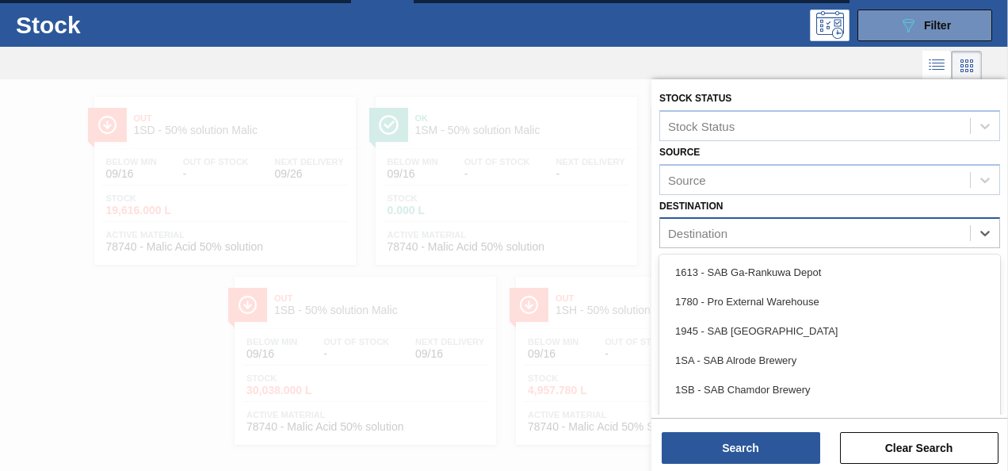
scroll to position [35, 0]
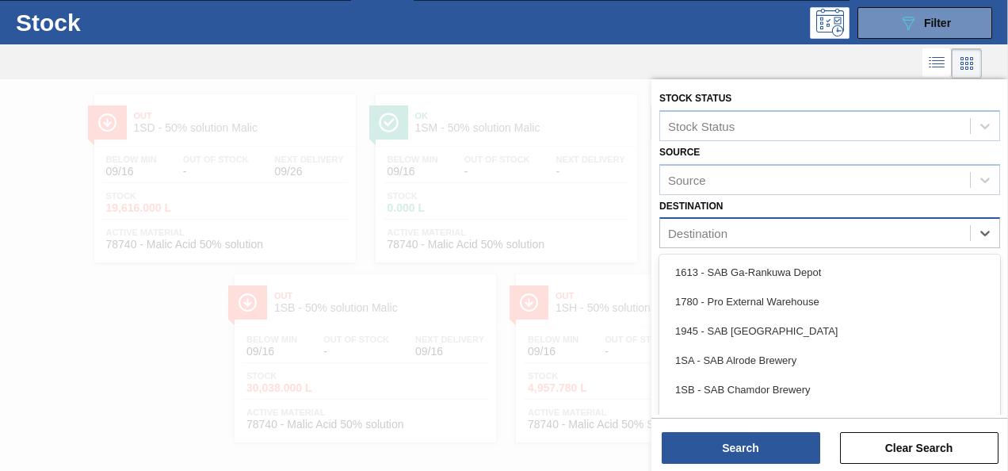
click at [870, 234] on div "Destination" at bounding box center [815, 233] width 310 height 23
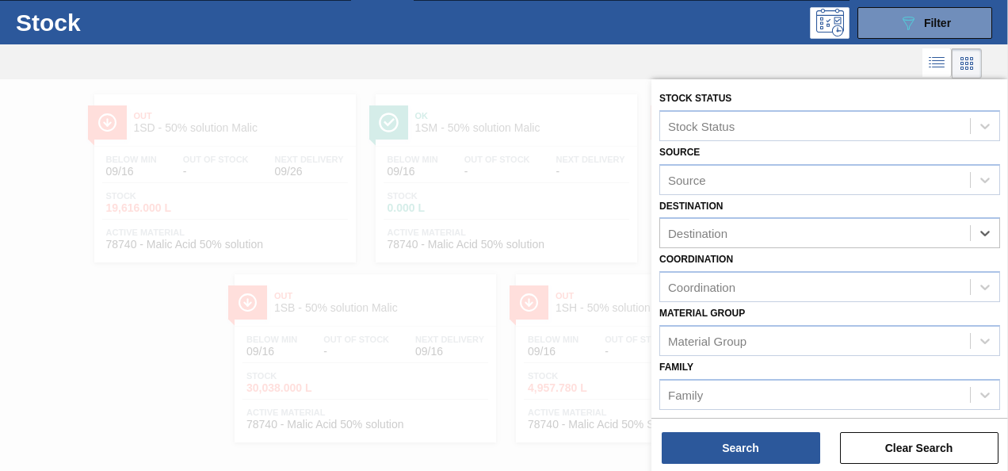
click at [368, 68] on div at bounding box center [491, 63] width 982 height 38
click at [882, 441] on button "Clear Search" at bounding box center [919, 448] width 159 height 32
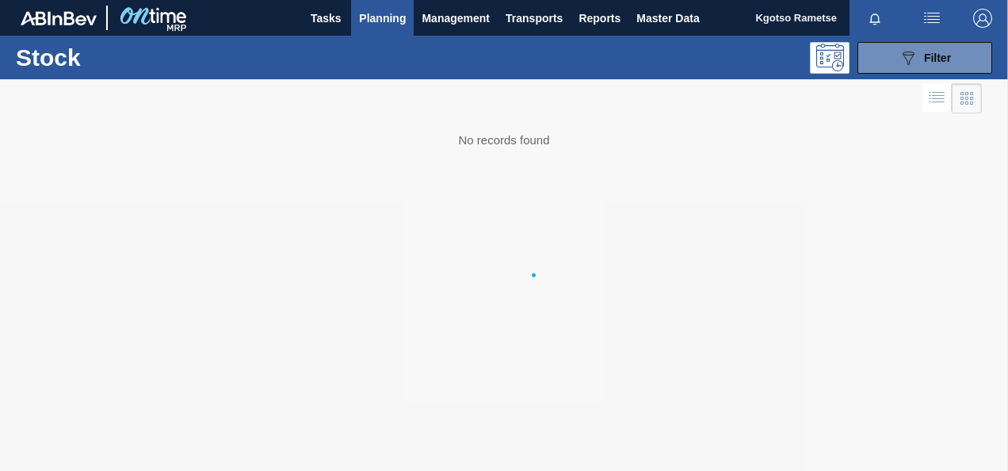
scroll to position [0, 0]
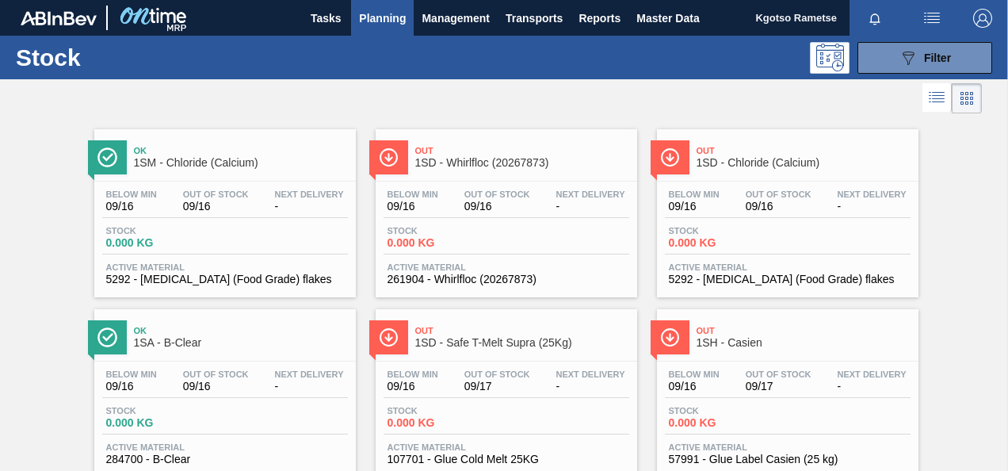
click at [396, 21] on span "Planning" at bounding box center [382, 18] width 47 height 19
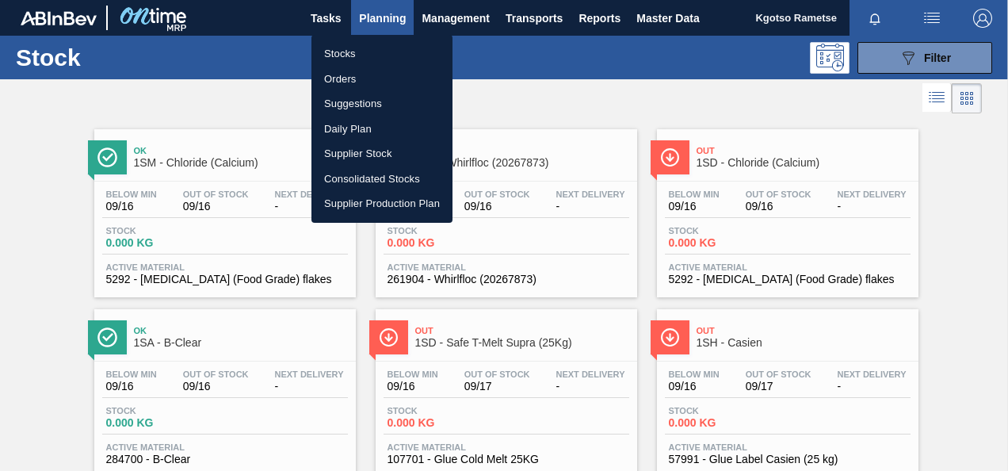
click at [914, 60] on div at bounding box center [504, 235] width 1008 height 471
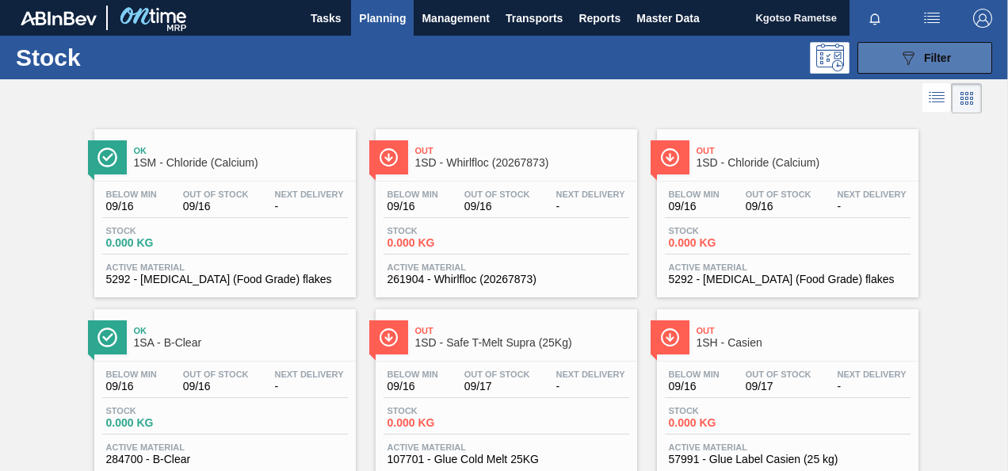
click at [910, 59] on icon "089F7B8B-B2A5-4AFE-B5C0-19BA573D28AC" at bounding box center [908, 57] width 19 height 19
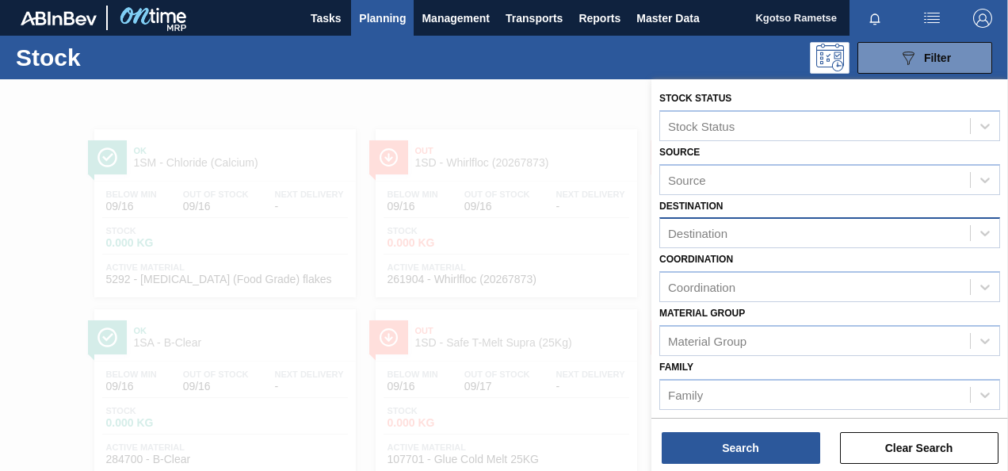
click at [721, 237] on div "Destination" at bounding box center [697, 233] width 59 height 13
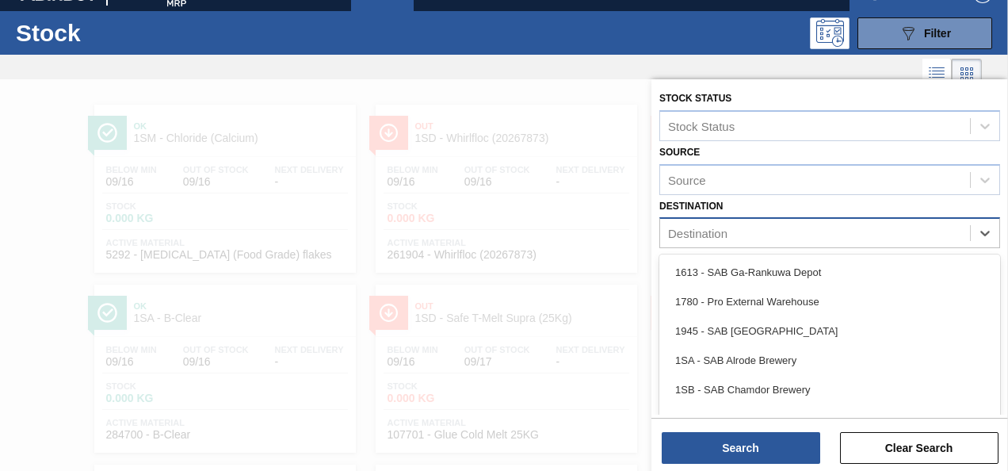
scroll to position [27, 0]
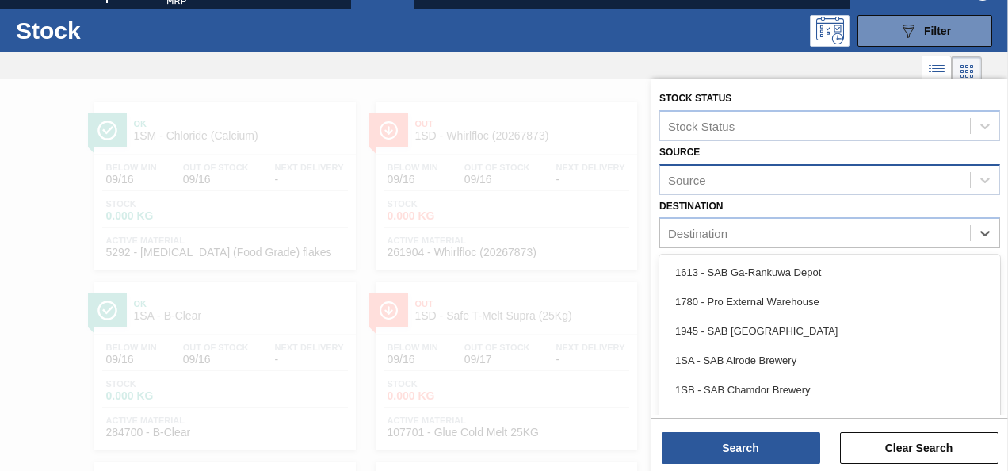
click at [721, 171] on div "Source" at bounding box center [815, 179] width 310 height 23
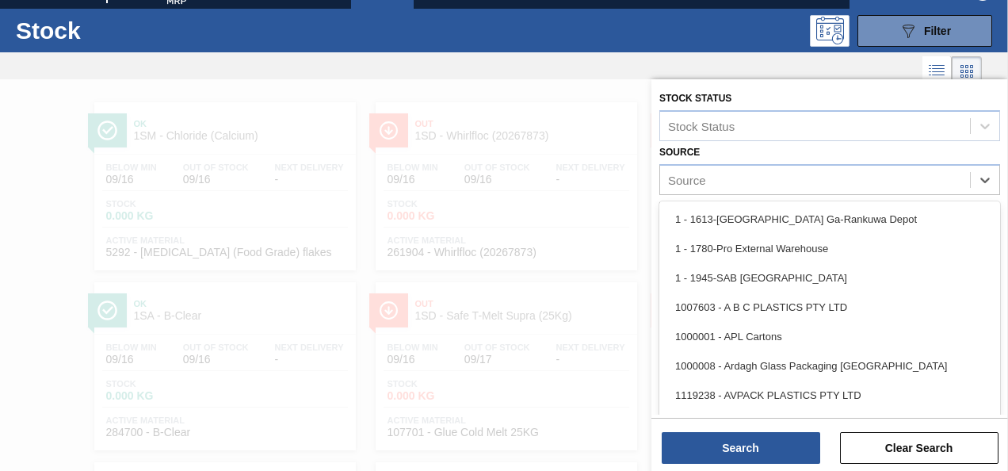
click at [736, 143] on div "Source option 1 - 1613-SAB Ga-Rankuwa Depot focused, 1 of 78. 78 results availa…" at bounding box center [829, 168] width 341 height 54
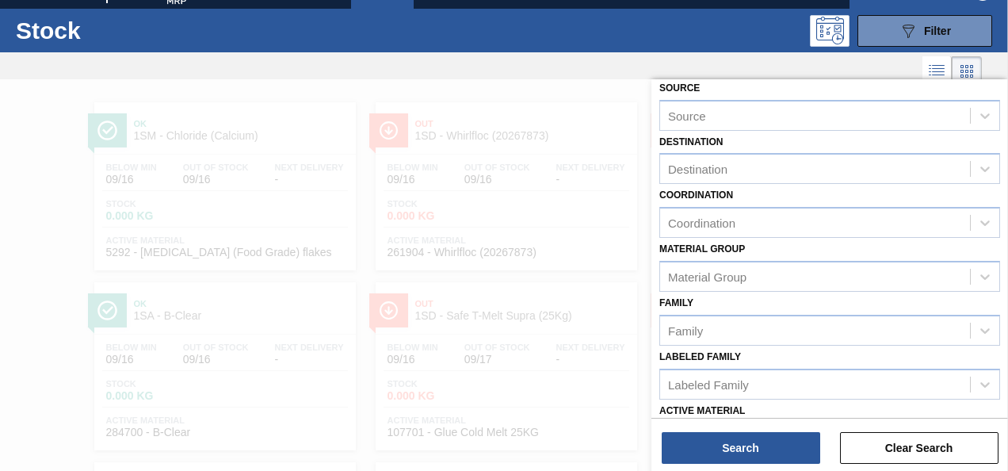
scroll to position [79, 0]
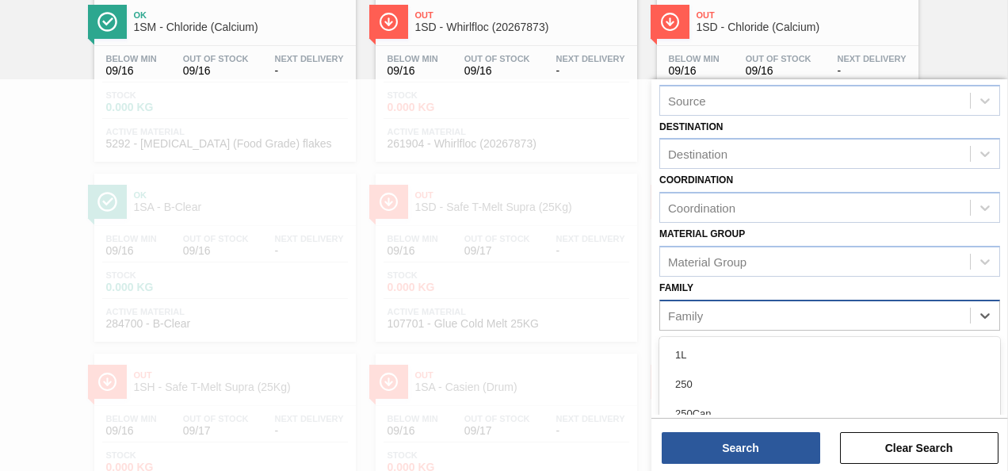
click at [733, 300] on div "Family" at bounding box center [829, 315] width 341 height 31
click at [724, 254] on div "Material Group" at bounding box center [707, 260] width 78 height 13
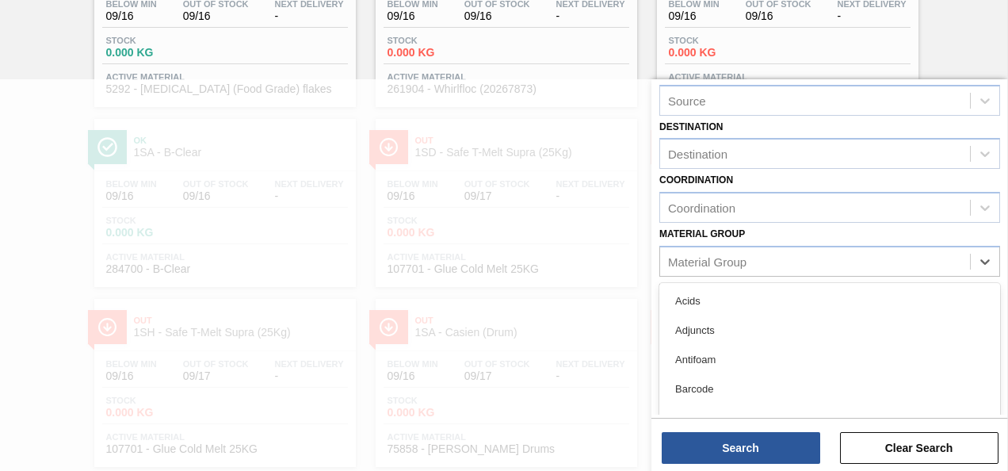
click at [774, 235] on div "Material Group option Acids focused, 1 of 28. 28 results available. Use Up and …" at bounding box center [829, 250] width 341 height 54
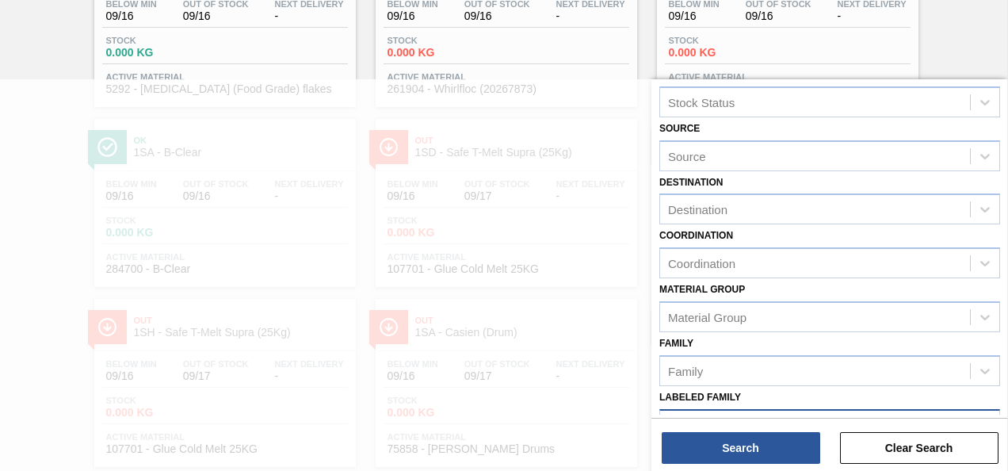
scroll to position [0, 0]
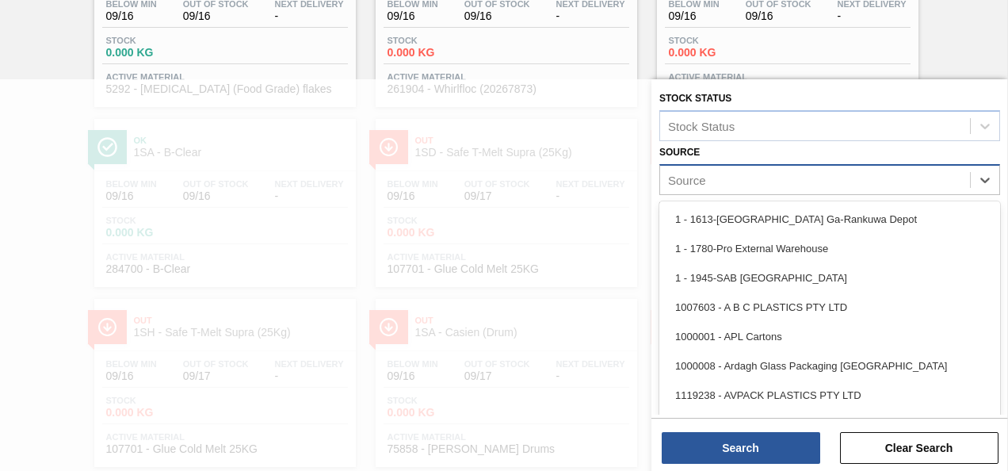
click at [736, 182] on div "Source" at bounding box center [815, 179] width 310 height 23
click at [747, 148] on div "Source option 1 - 1613-SAB Ga-Rankuwa Depot focused, 1 of 78. 78 results availa…" at bounding box center [829, 168] width 341 height 54
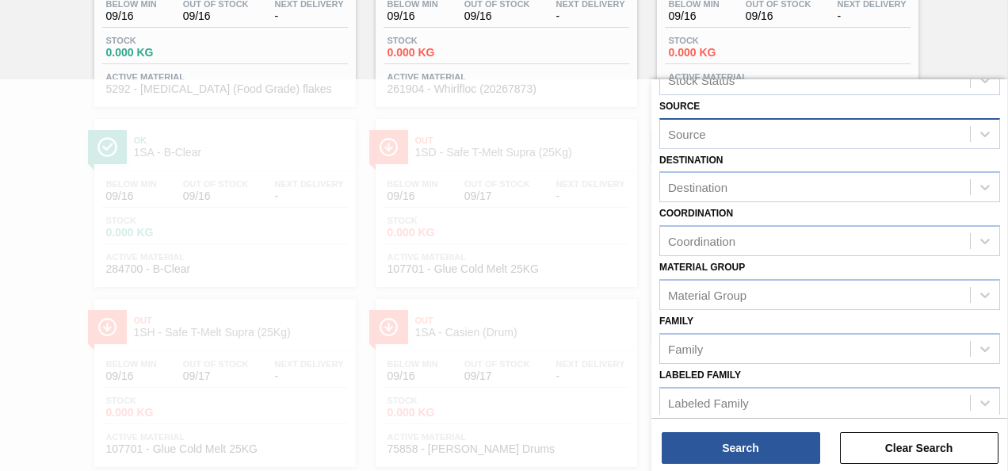
scroll to position [79, 0]
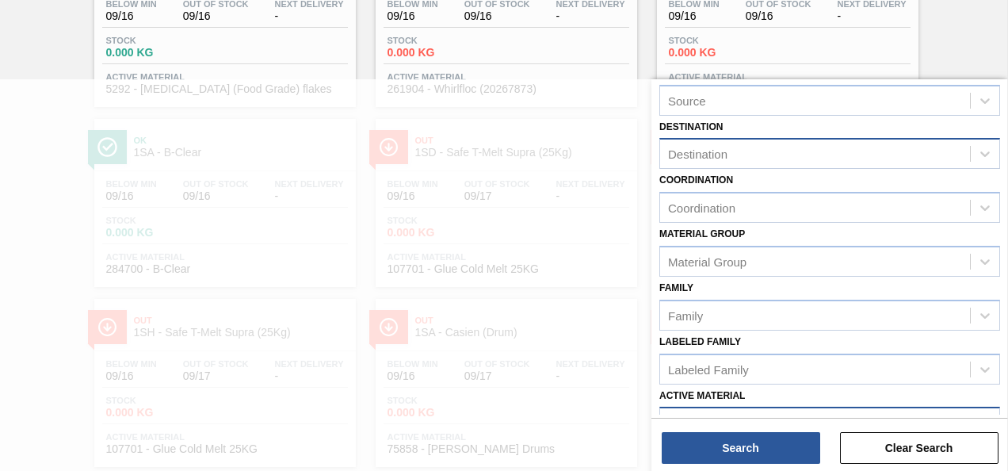
click at [732, 156] on div "Destination" at bounding box center [815, 154] width 310 height 23
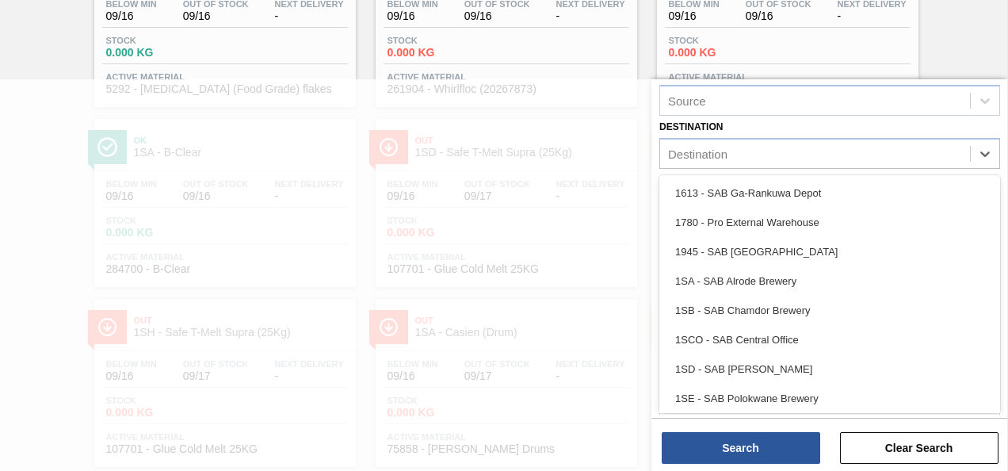
click at [758, 125] on div "Destination option 1613 - SAB Ga-Rankuwa Depot focused, 1 of 11. 11 results ava…" at bounding box center [829, 143] width 341 height 54
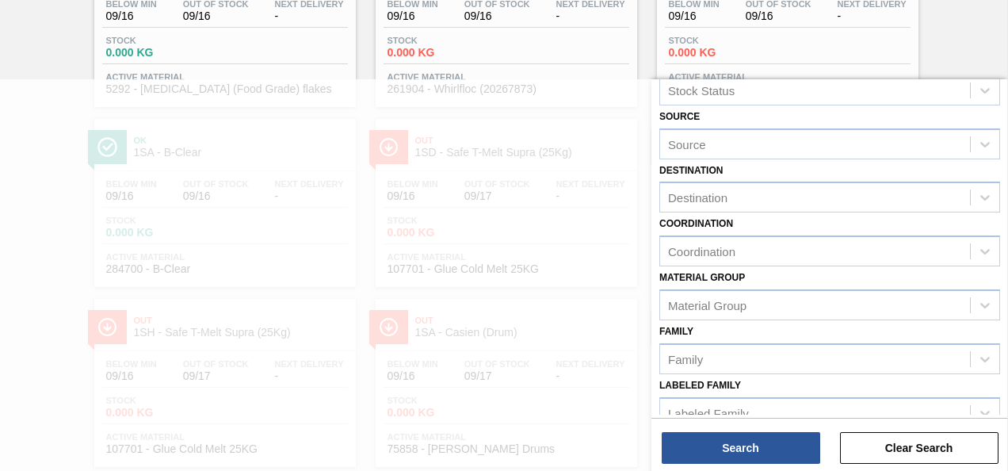
scroll to position [0, 0]
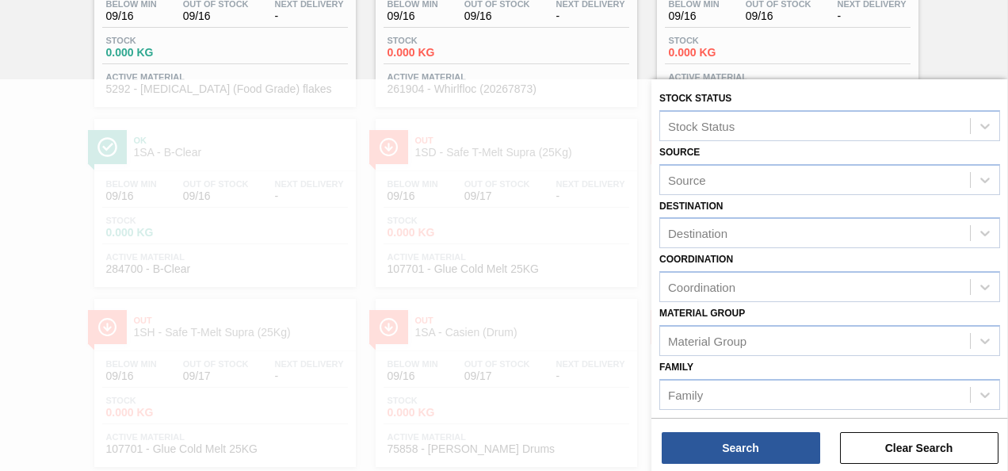
click at [551, 158] on div at bounding box center [504, 314] width 1008 height 471
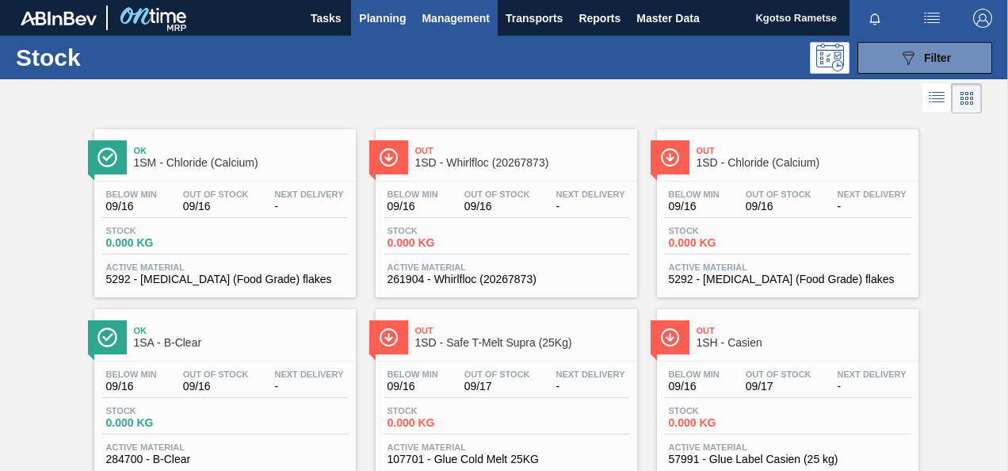
click at [449, 9] on span "Management" at bounding box center [456, 18] width 68 height 19
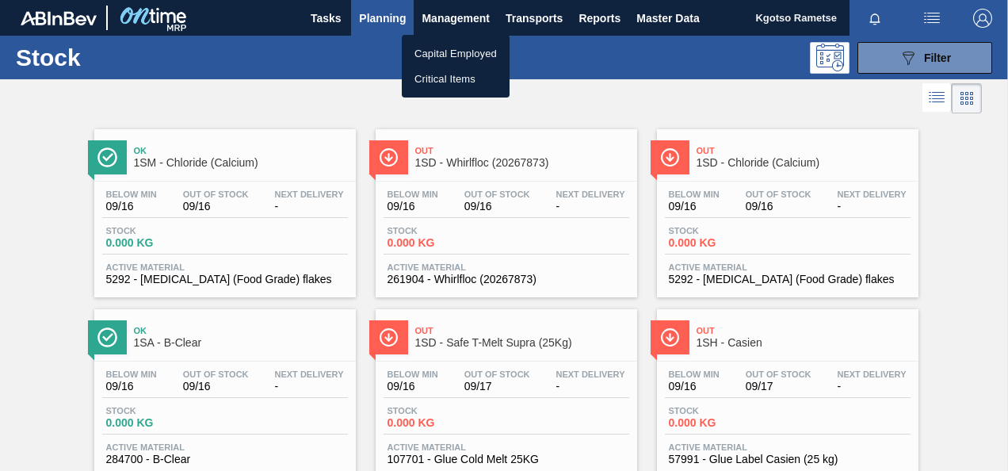
click at [388, 17] on div at bounding box center [504, 235] width 1008 height 471
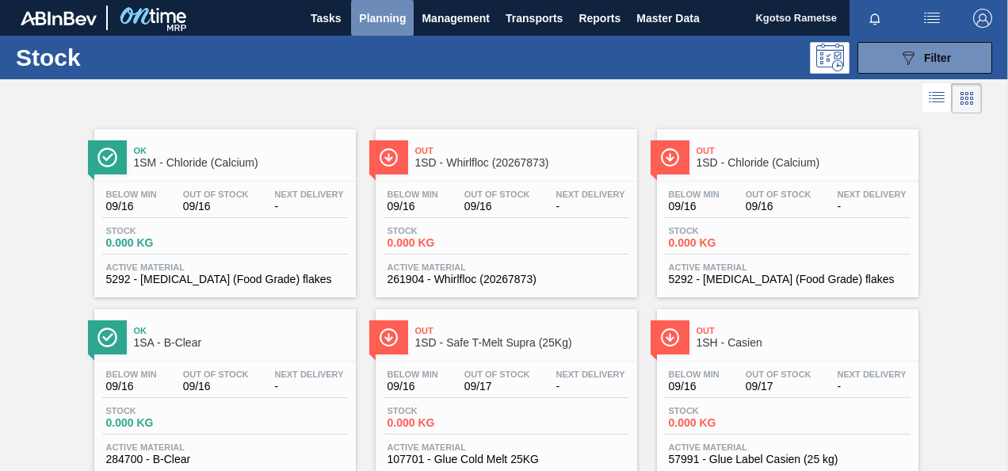
click at [380, 17] on span "Planning" at bounding box center [382, 18] width 47 height 19
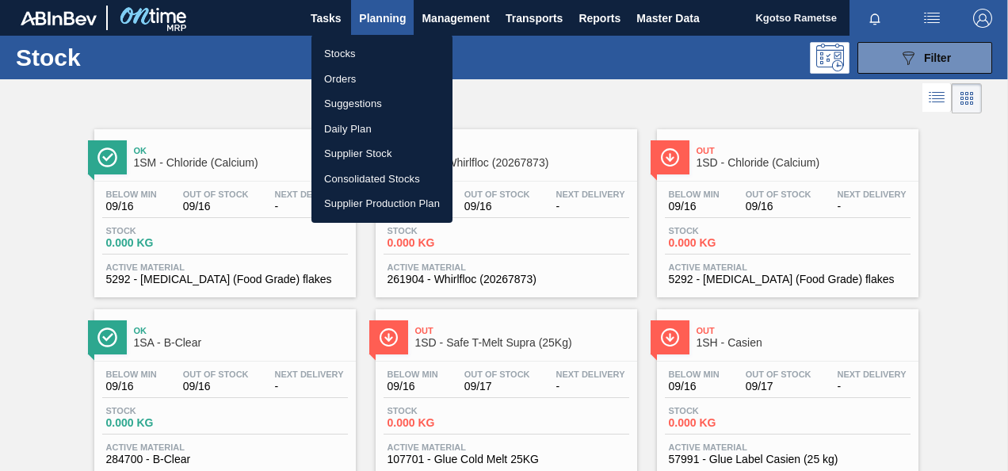
click at [343, 52] on li "Stocks" at bounding box center [382, 53] width 141 height 25
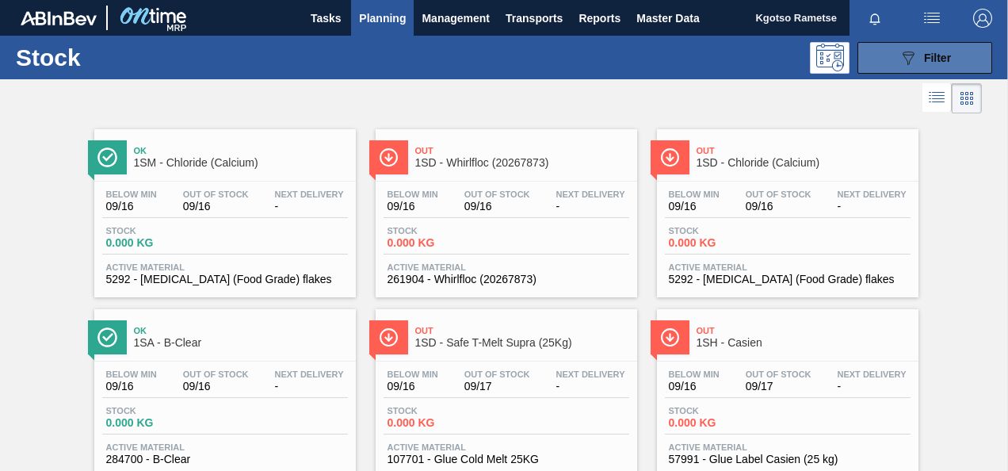
click at [954, 59] on button "089F7B8B-B2A5-4AFE-B5C0-19BA573D28AC Filter" at bounding box center [925, 58] width 135 height 32
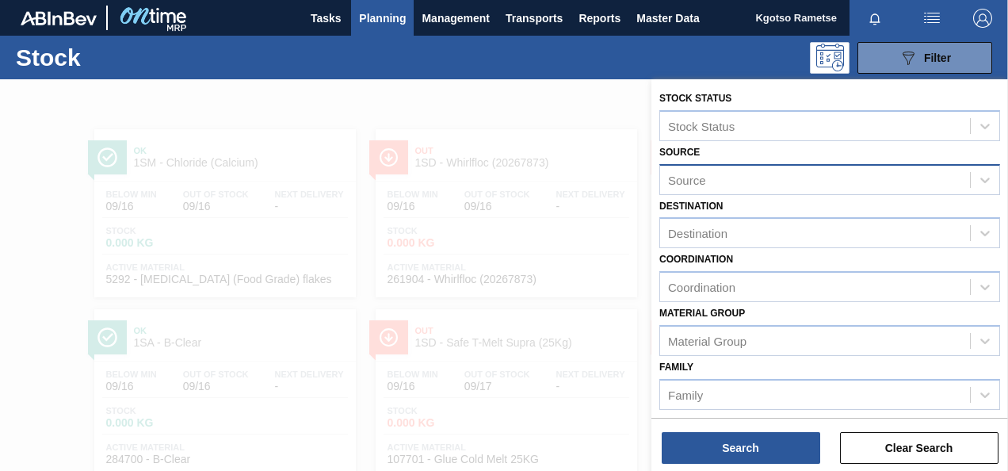
click at [723, 170] on div "Source" at bounding box center [815, 179] width 310 height 23
click at [718, 147] on div "Source Source" at bounding box center [829, 168] width 341 height 54
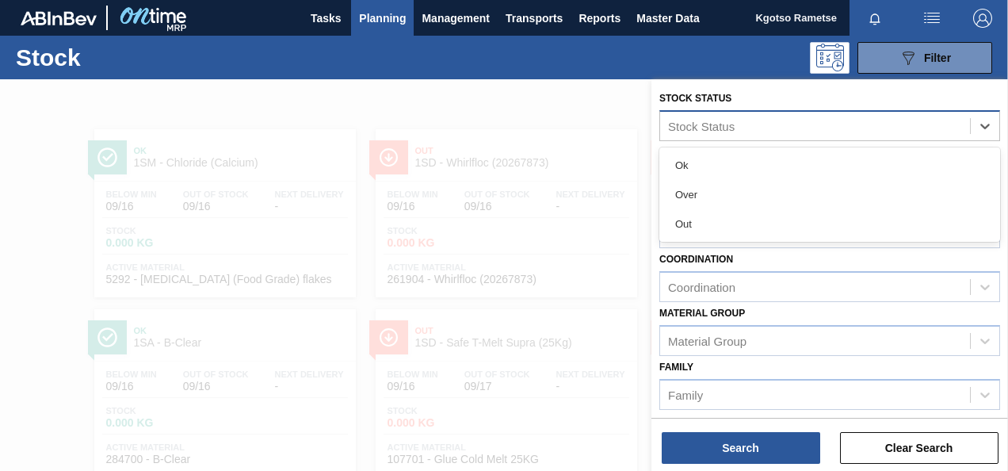
click at [717, 125] on div "Stock Status" at bounding box center [701, 125] width 67 height 13
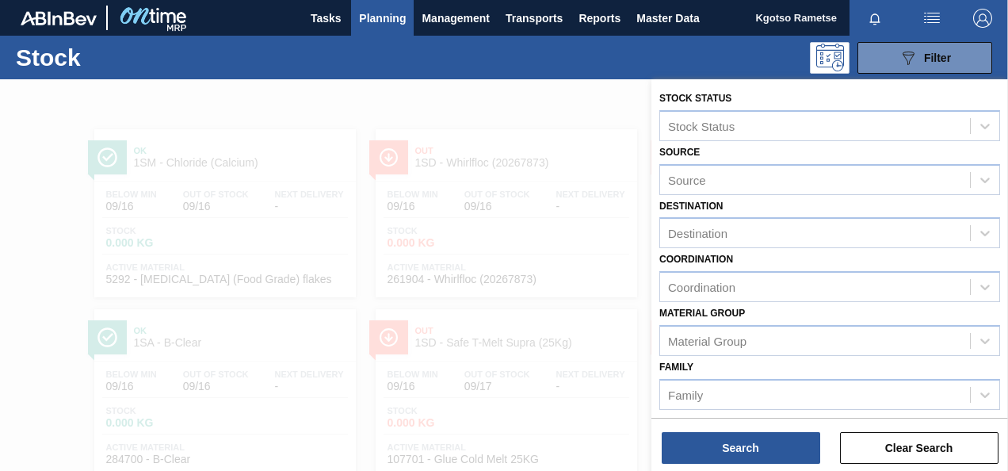
click at [710, 96] on label "Stock Status" at bounding box center [695, 98] width 72 height 11
click at [670, 119] on Status "Stock Status" at bounding box center [669, 125] width 2 height 13
click at [716, 292] on div "Coordination" at bounding box center [701, 287] width 67 height 13
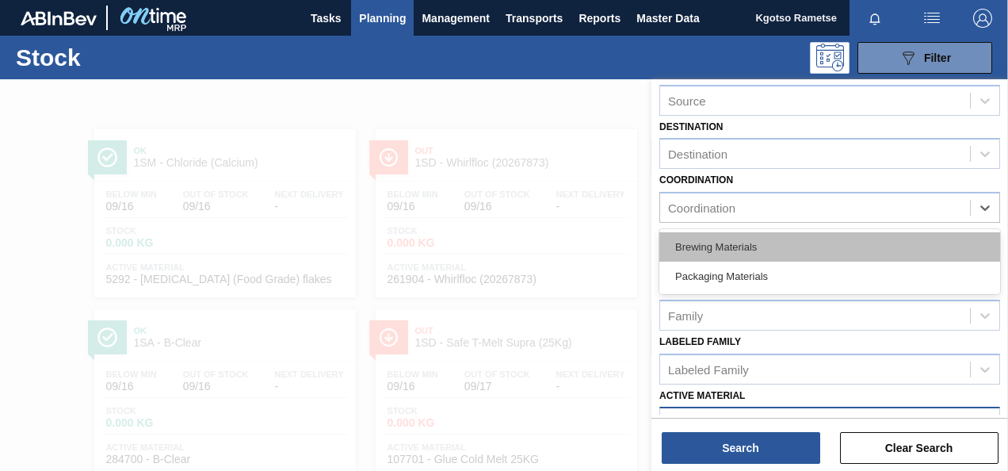
click at [716, 246] on div "Brewing Materials" at bounding box center [829, 246] width 341 height 29
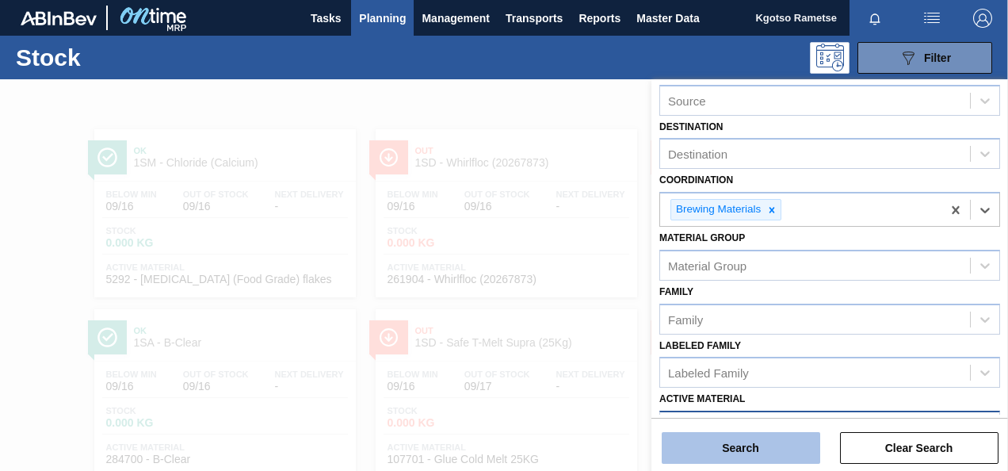
click at [720, 442] on button "Search" at bounding box center [741, 448] width 159 height 32
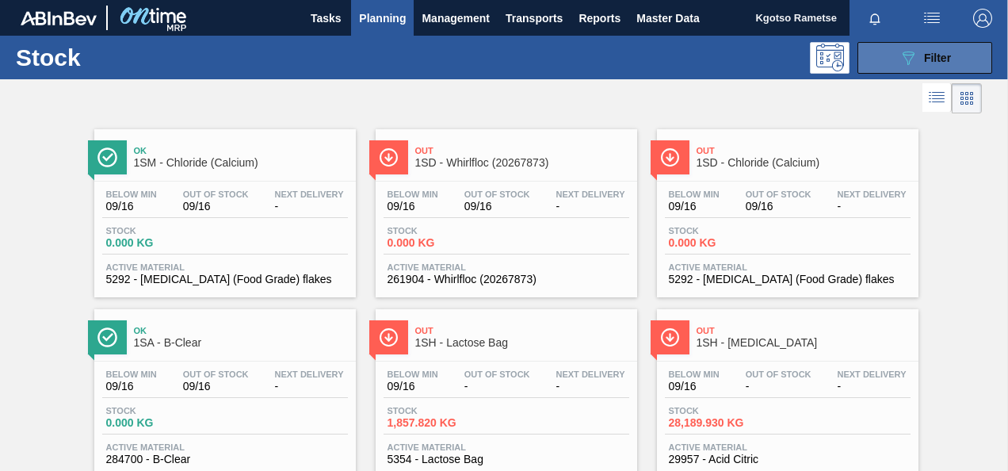
click at [866, 55] on button "089F7B8B-B2A5-4AFE-B5C0-19BA573D28AC Filter" at bounding box center [925, 58] width 135 height 32
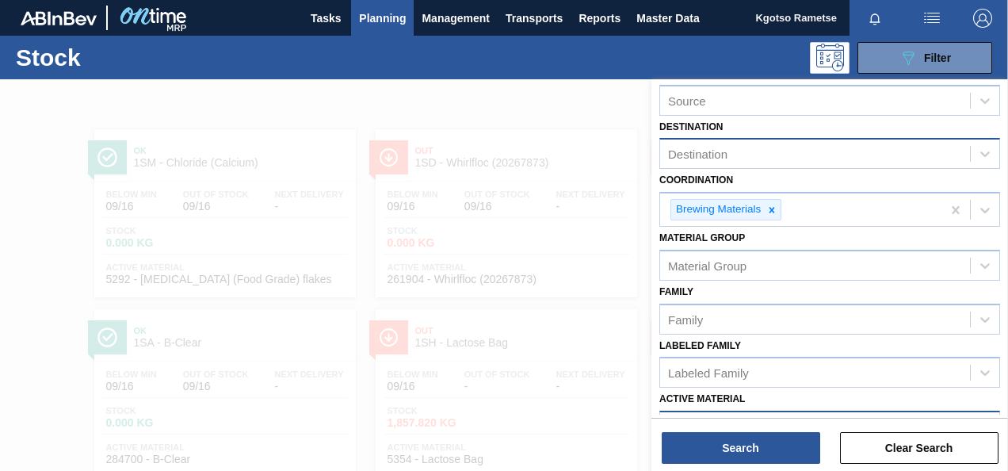
click at [714, 152] on div "Destination" at bounding box center [697, 153] width 59 height 13
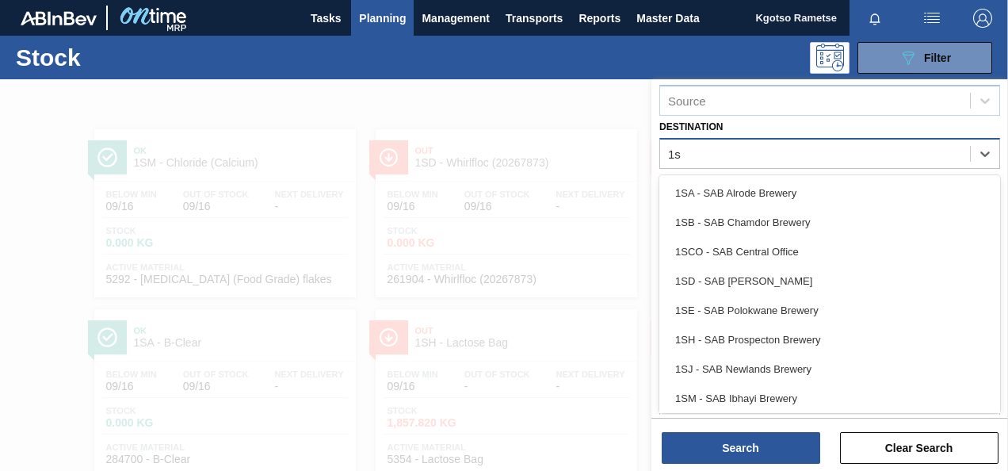
type input "1sb"
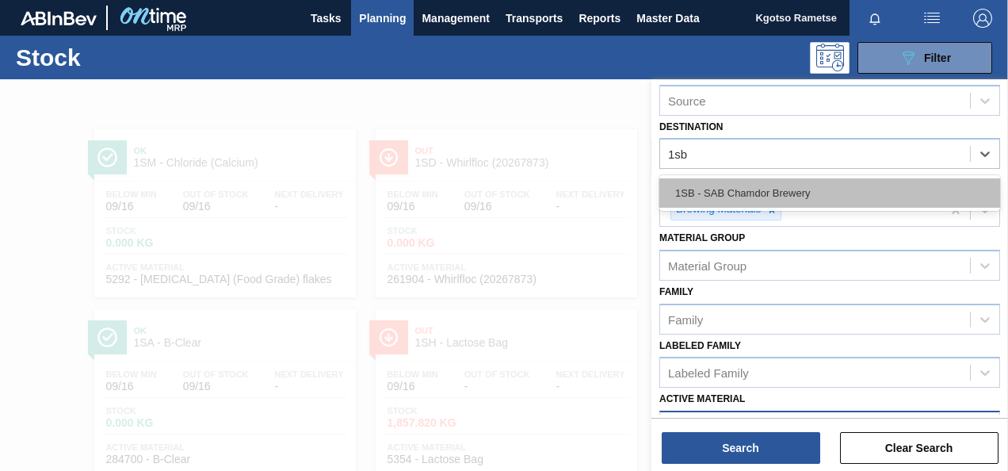
click at [717, 185] on div "1SB - SAB Chamdor Brewery" at bounding box center [829, 192] width 341 height 29
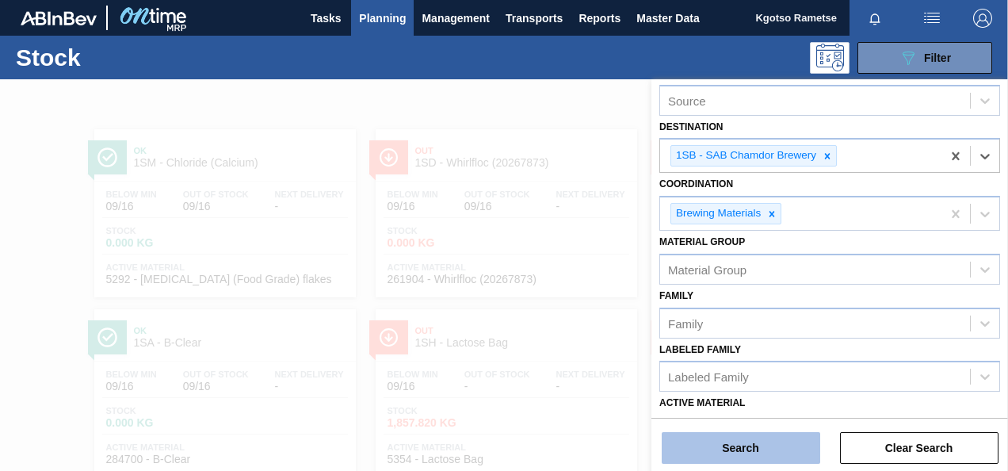
click at [720, 452] on button "Search" at bounding box center [741, 448] width 159 height 32
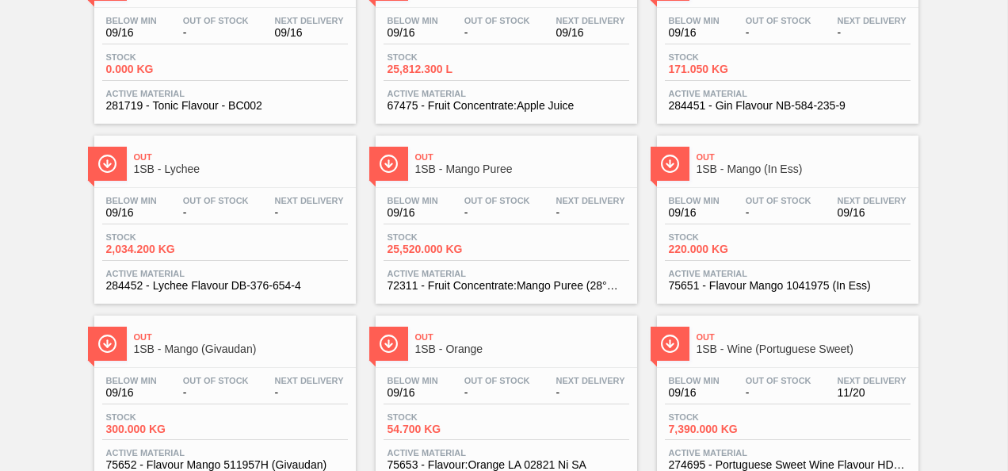
scroll to position [0, 0]
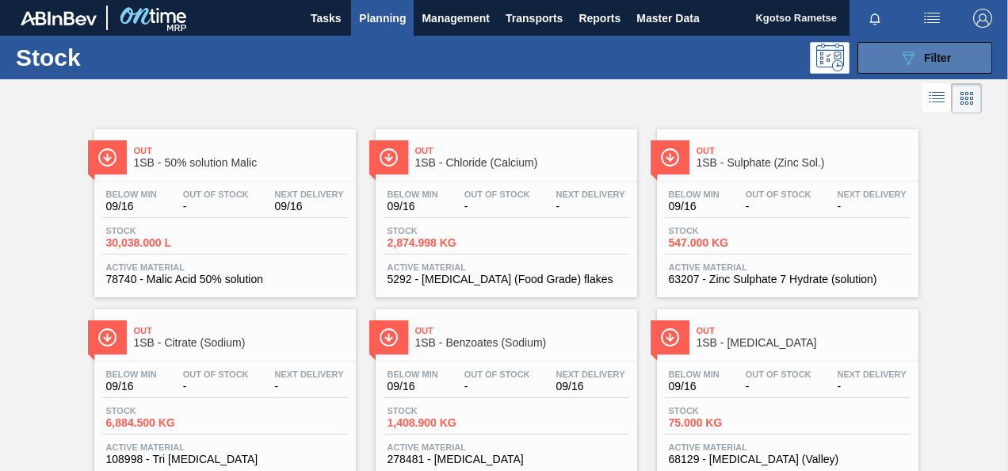
click at [900, 43] on button "089F7B8B-B2A5-4AFE-B5C0-19BA573D28AC Filter" at bounding box center [925, 58] width 135 height 32
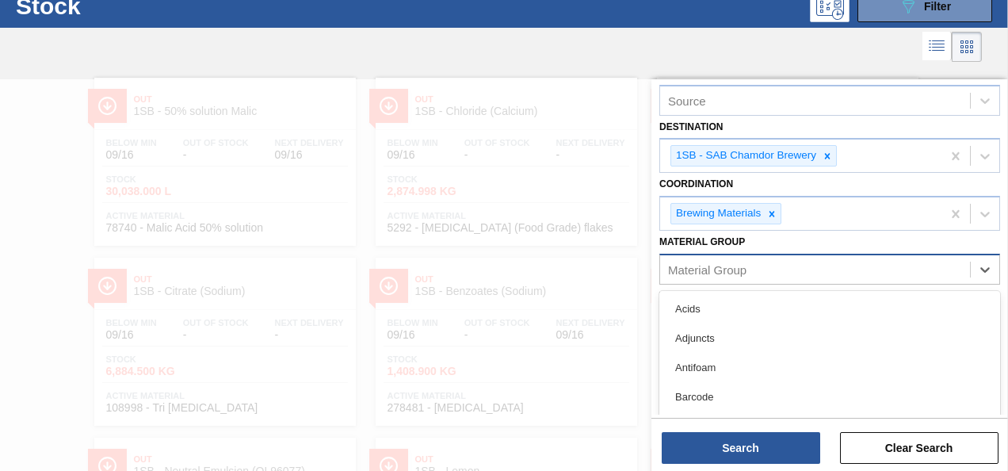
click at [740, 268] on div "Material Group" at bounding box center [707, 268] width 78 height 13
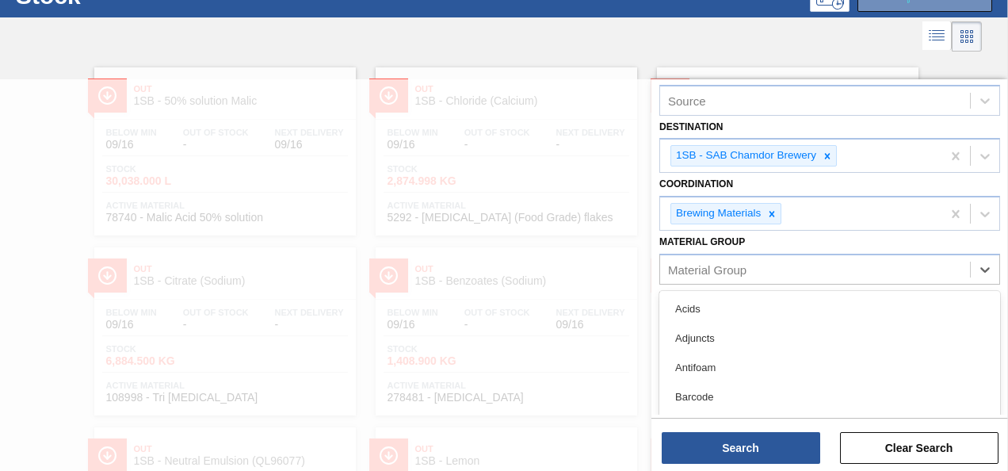
click at [753, 240] on div "Material Group option Acids focused, 1 of 28. 28 results available. Use Up and …" at bounding box center [829, 258] width 341 height 54
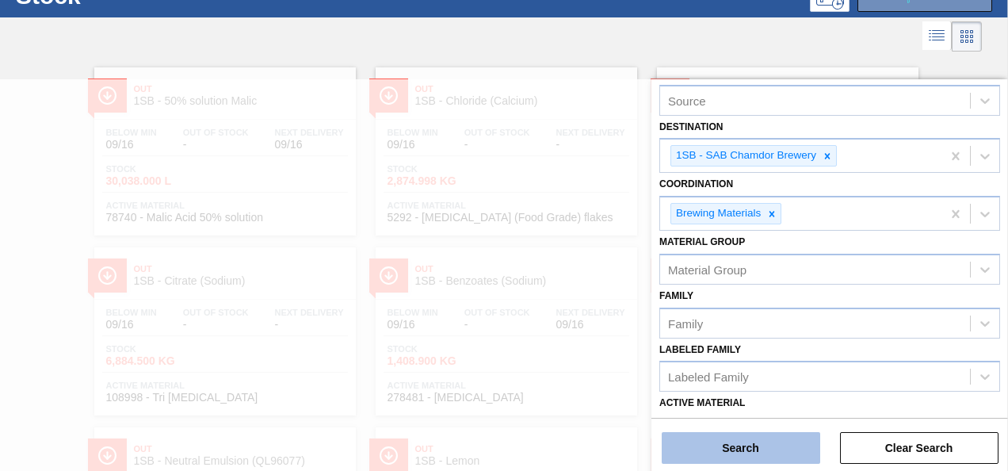
click at [736, 449] on button "Search" at bounding box center [741, 448] width 159 height 32
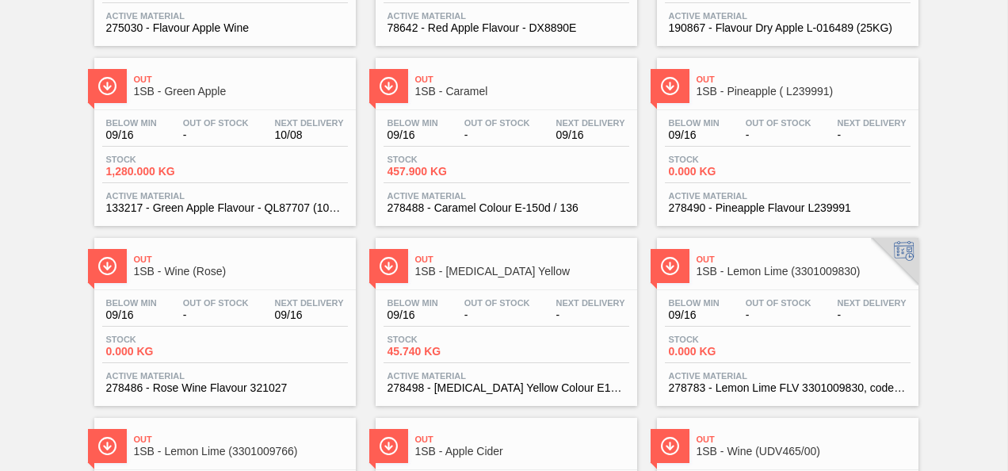
scroll to position [1335, 0]
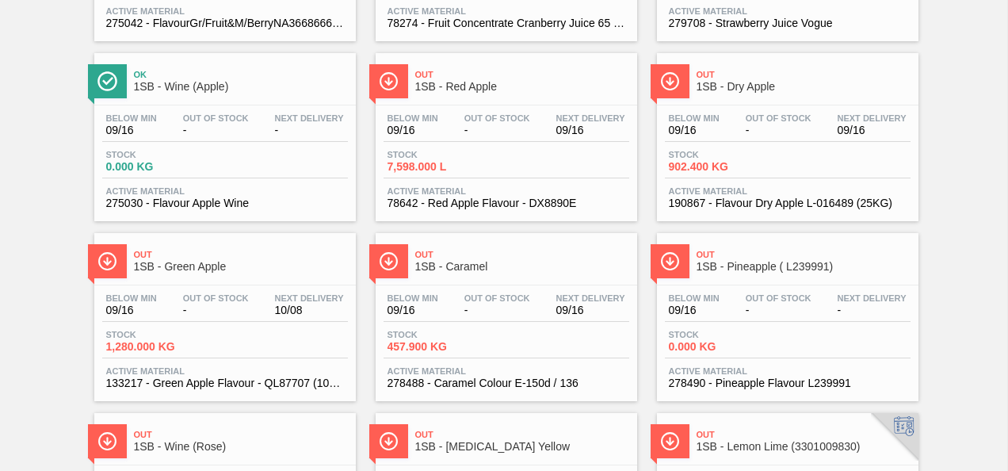
click at [1004, 122] on div "Out 1SB - 50% solution Malic Below Min 09/16 Out Of Stock - Next Delivery 09/16…" at bounding box center [504, 310] width 1008 height 3057
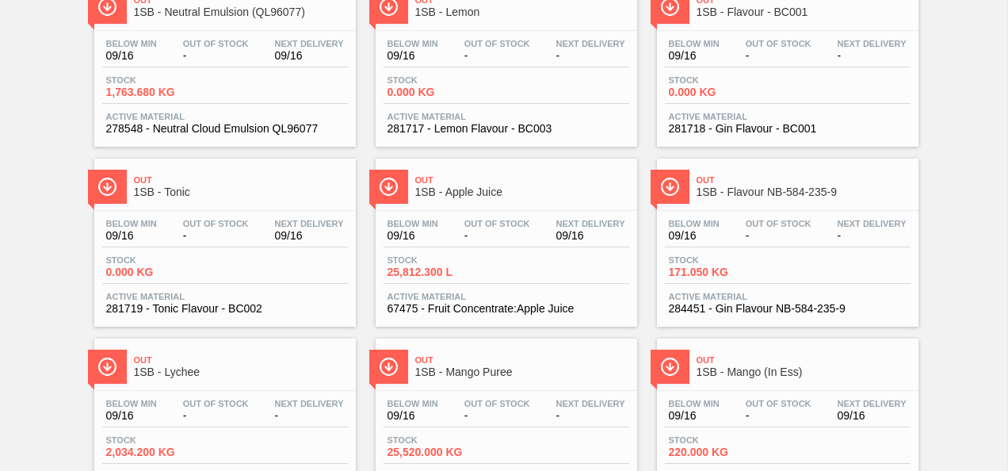
scroll to position [0, 0]
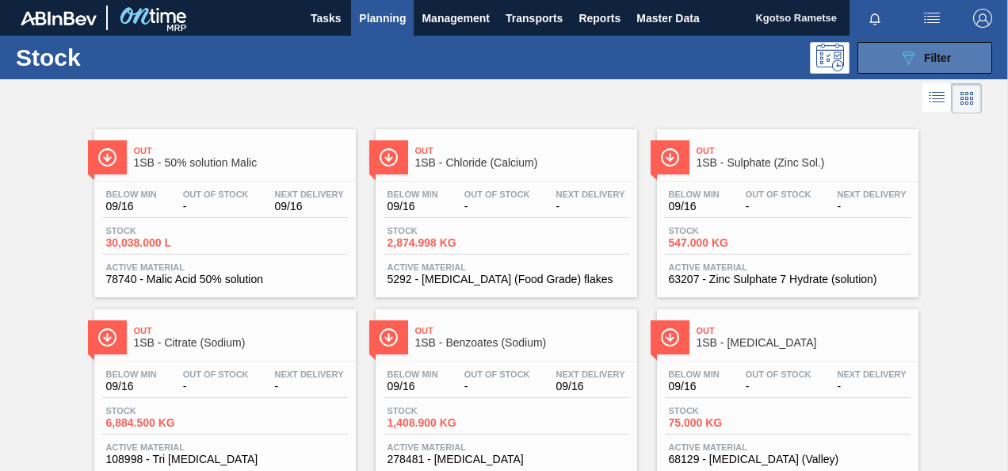
click at [887, 52] on button "089F7B8B-B2A5-4AFE-B5C0-19BA573D28AC Filter" at bounding box center [925, 58] width 135 height 32
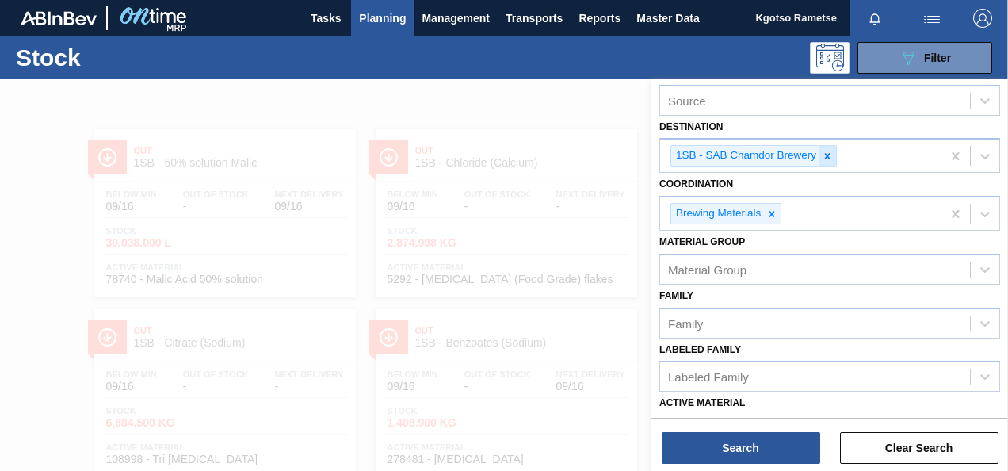
click at [827, 153] on icon at bounding box center [827, 156] width 11 height 11
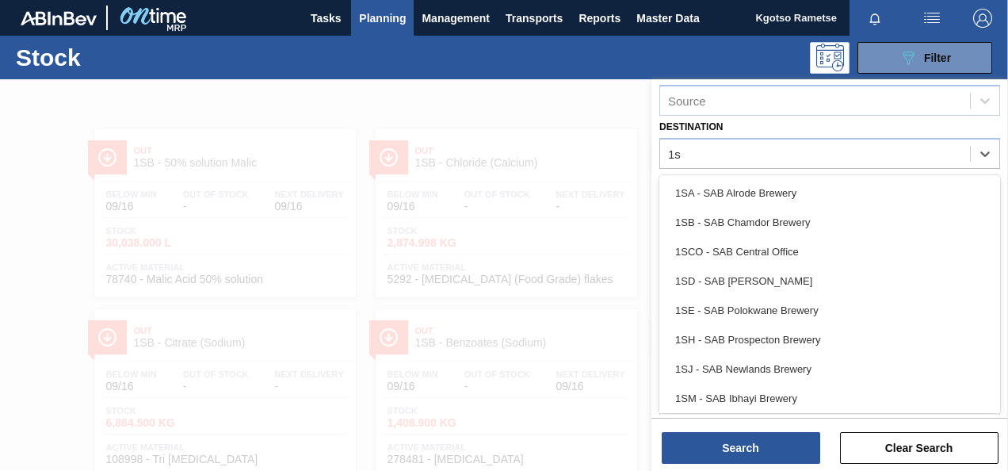
type input "1se"
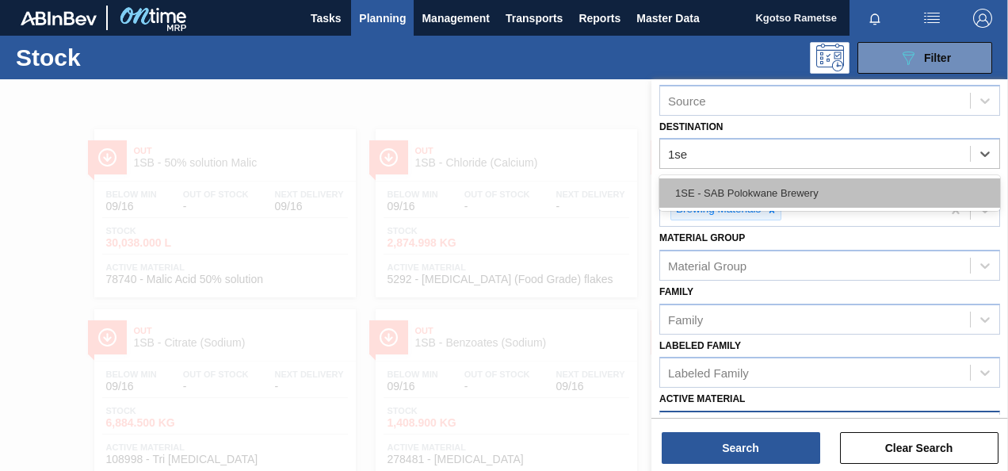
click at [737, 194] on div "1SE - SAB Polokwane Brewery" at bounding box center [829, 192] width 341 height 29
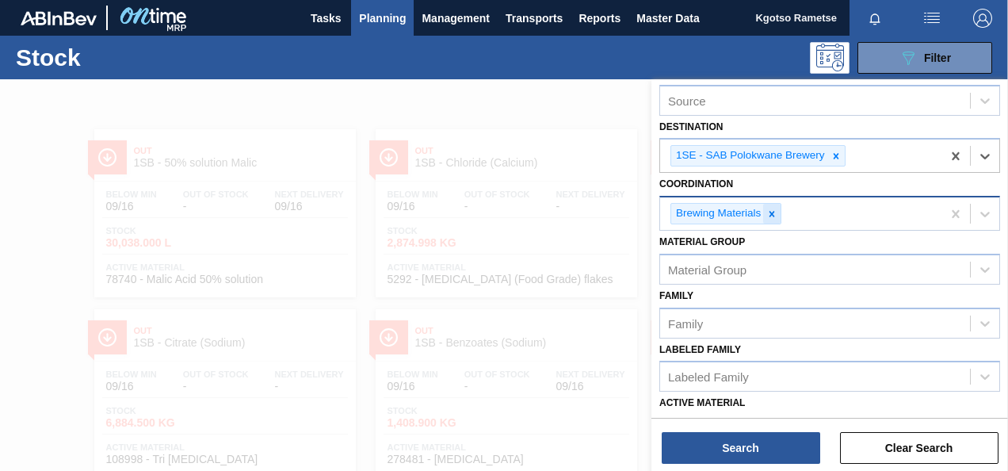
click at [774, 212] on icon at bounding box center [772, 213] width 11 height 11
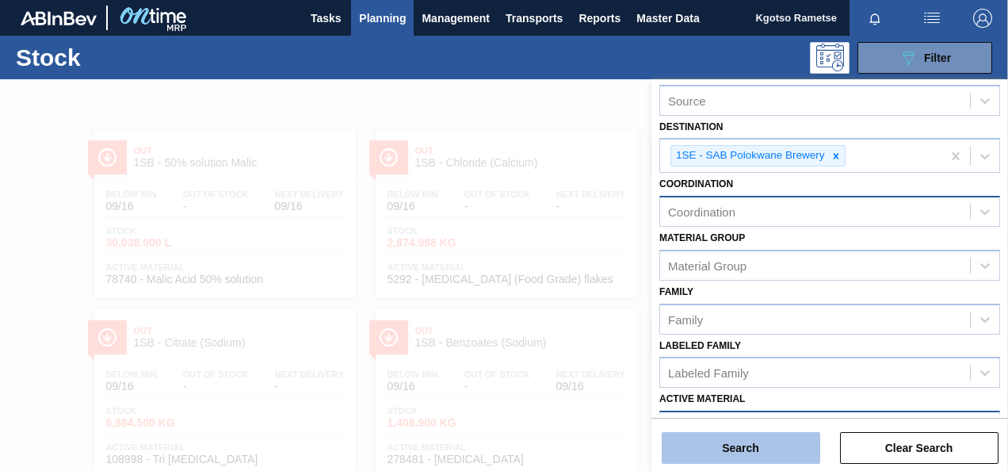
click at [734, 453] on button "Search" at bounding box center [741, 448] width 159 height 32
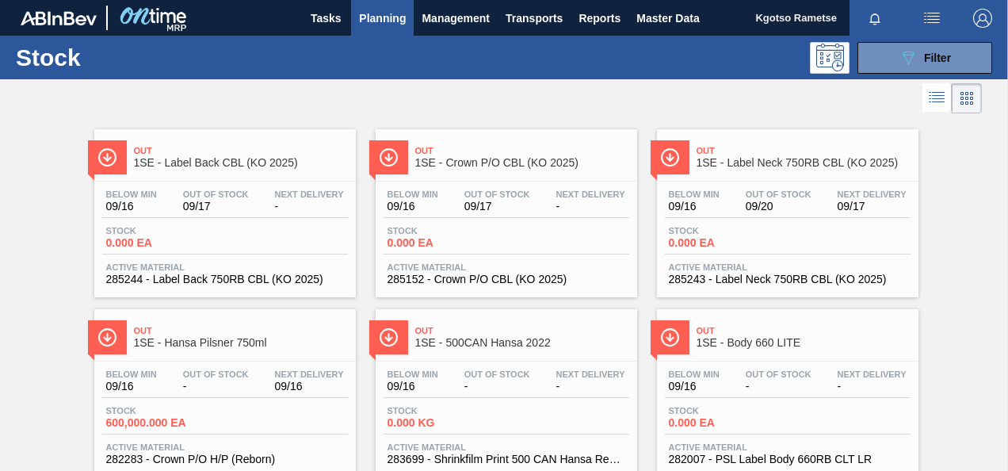
click at [322, 109] on div at bounding box center [491, 98] width 982 height 38
click at [894, 66] on button "089F7B8B-B2A5-4AFE-B5C0-19BA573D28AC Filter" at bounding box center [925, 58] width 135 height 32
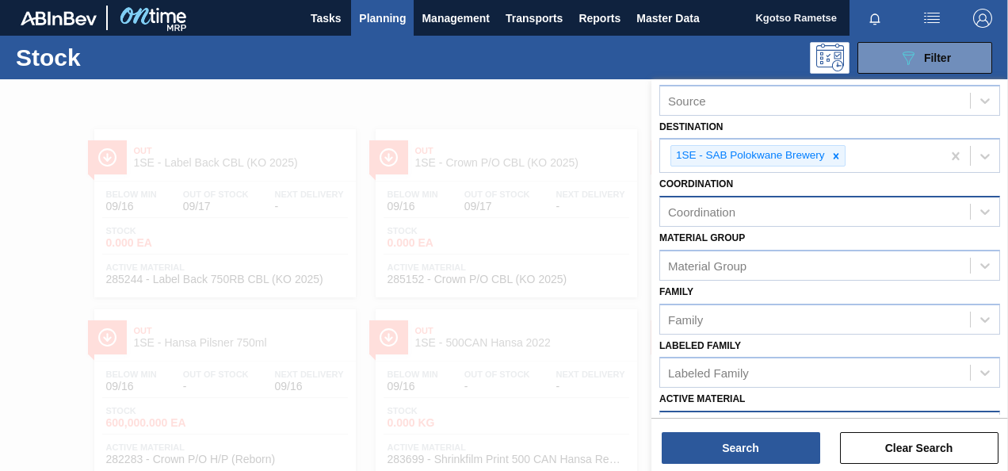
click at [815, 230] on div "Material [PERSON_NAME] Group" at bounding box center [829, 254] width 341 height 54
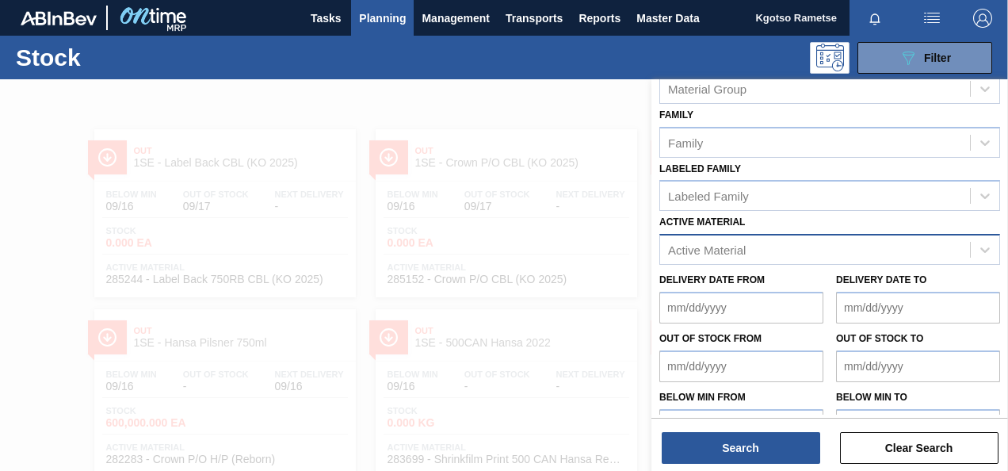
scroll to position [287, 0]
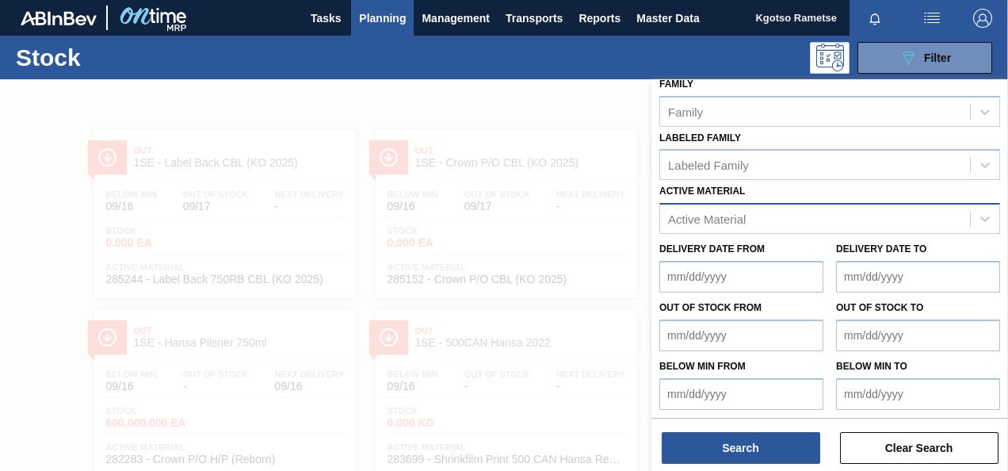
click at [728, 208] on div "Active Material" at bounding box center [815, 219] width 310 height 23
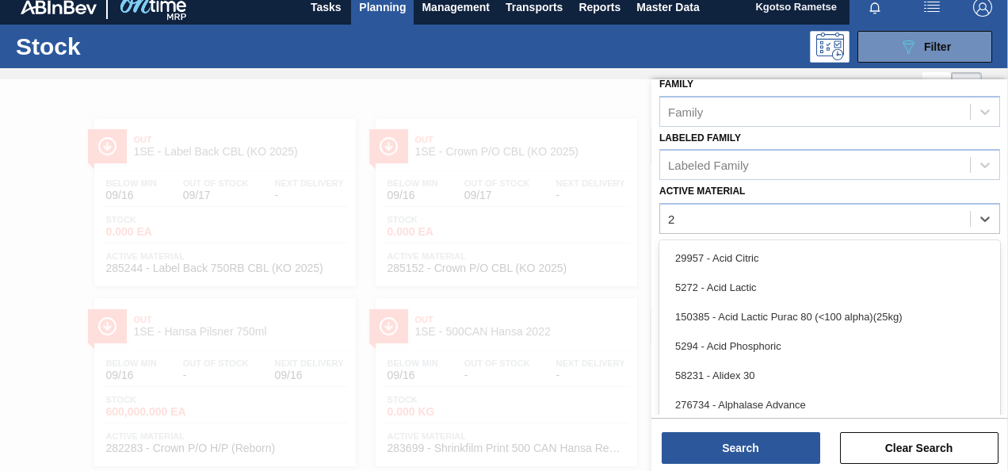
scroll to position [22, 0]
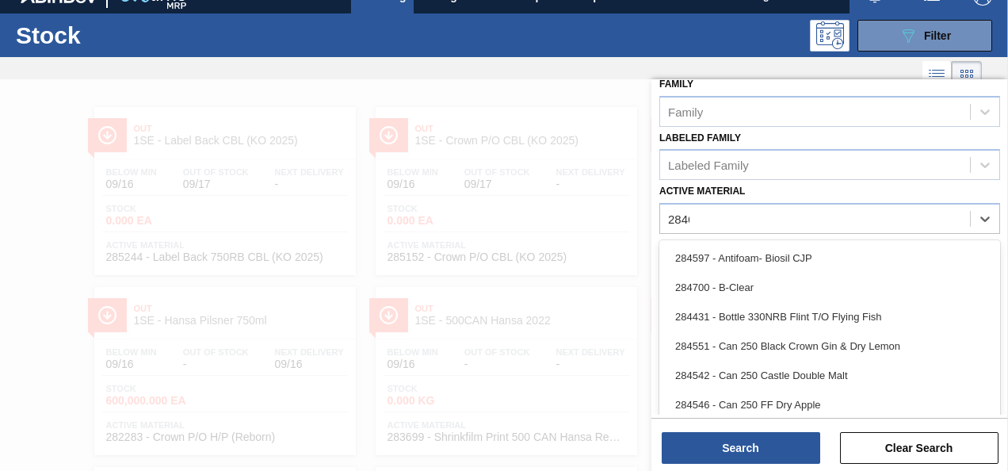
type Material "284617"
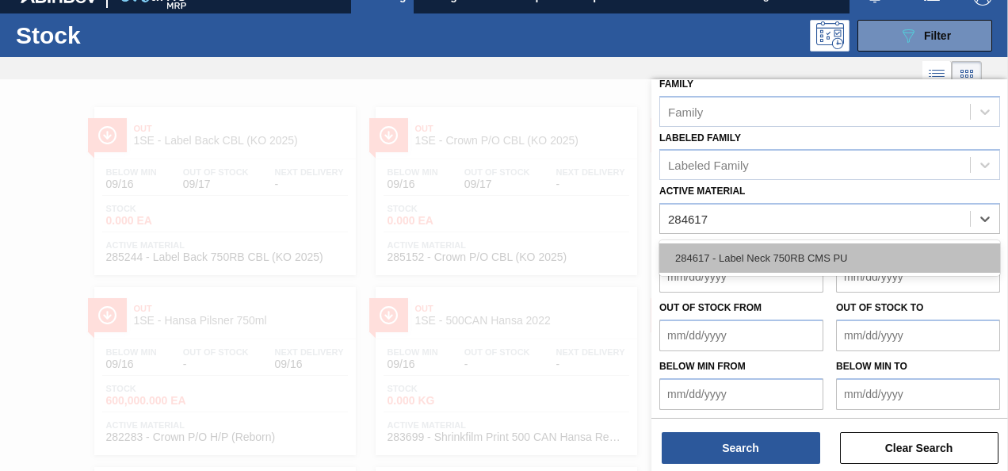
click at [709, 255] on div "284617 - Label Neck 750RB CMS PU" at bounding box center [829, 257] width 341 height 29
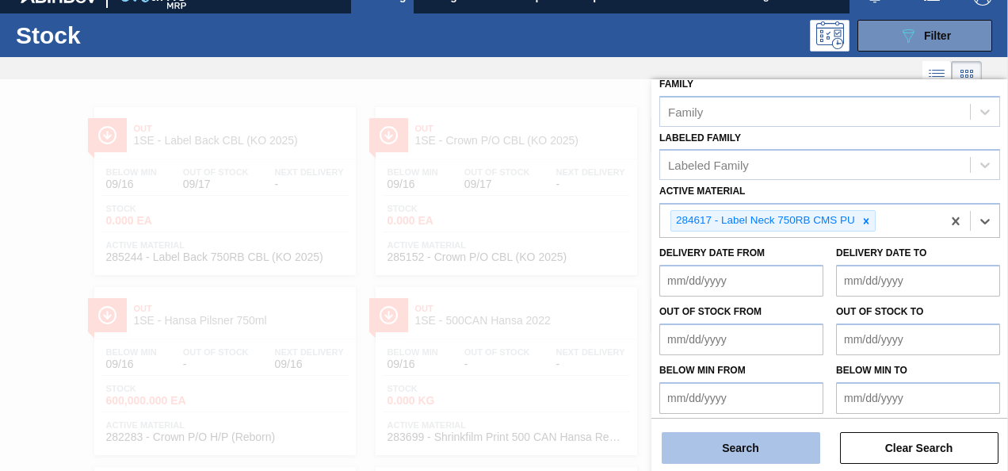
click at [705, 442] on button "Search" at bounding box center [741, 448] width 159 height 32
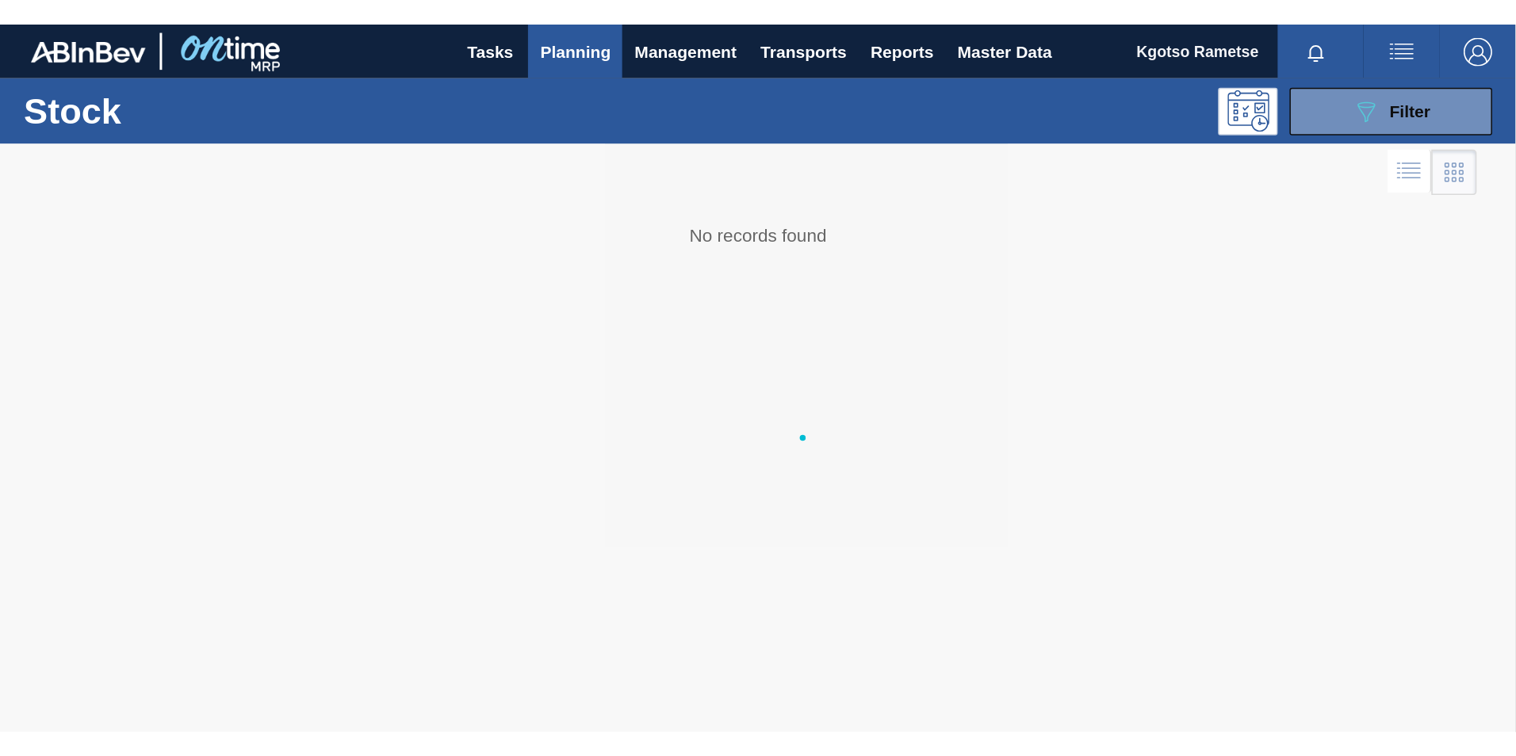
scroll to position [0, 0]
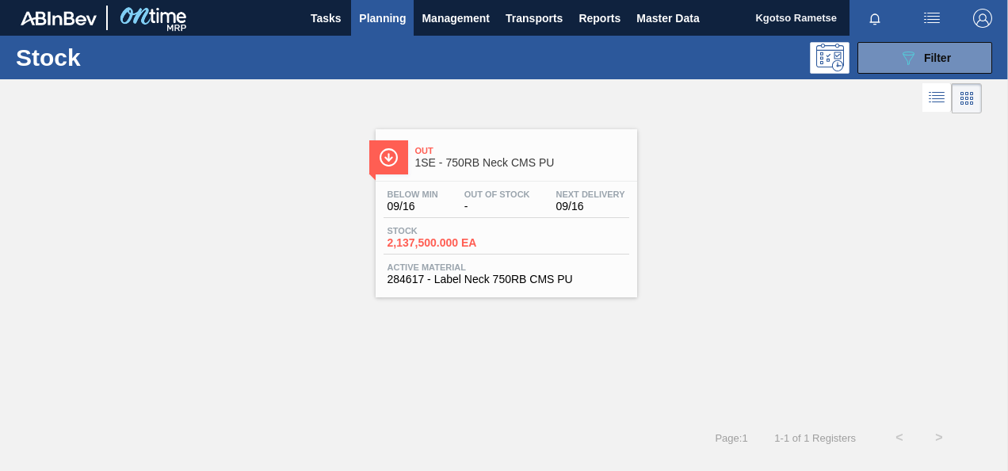
click at [449, 196] on div "Below Min 09/16 Out Of Stock - Next Delivery 09/16" at bounding box center [507, 203] width 246 height 29
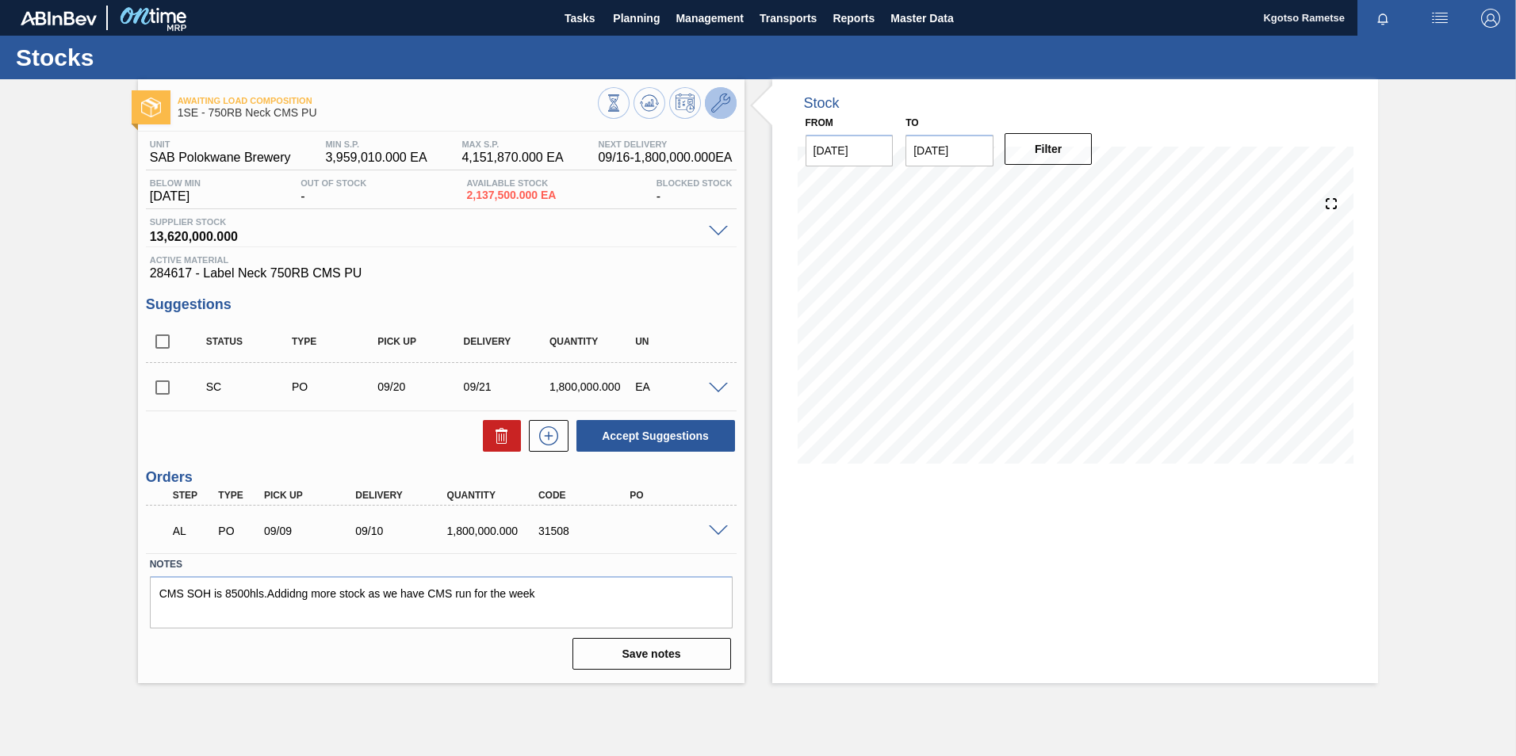
click at [729, 98] on icon at bounding box center [720, 103] width 19 height 19
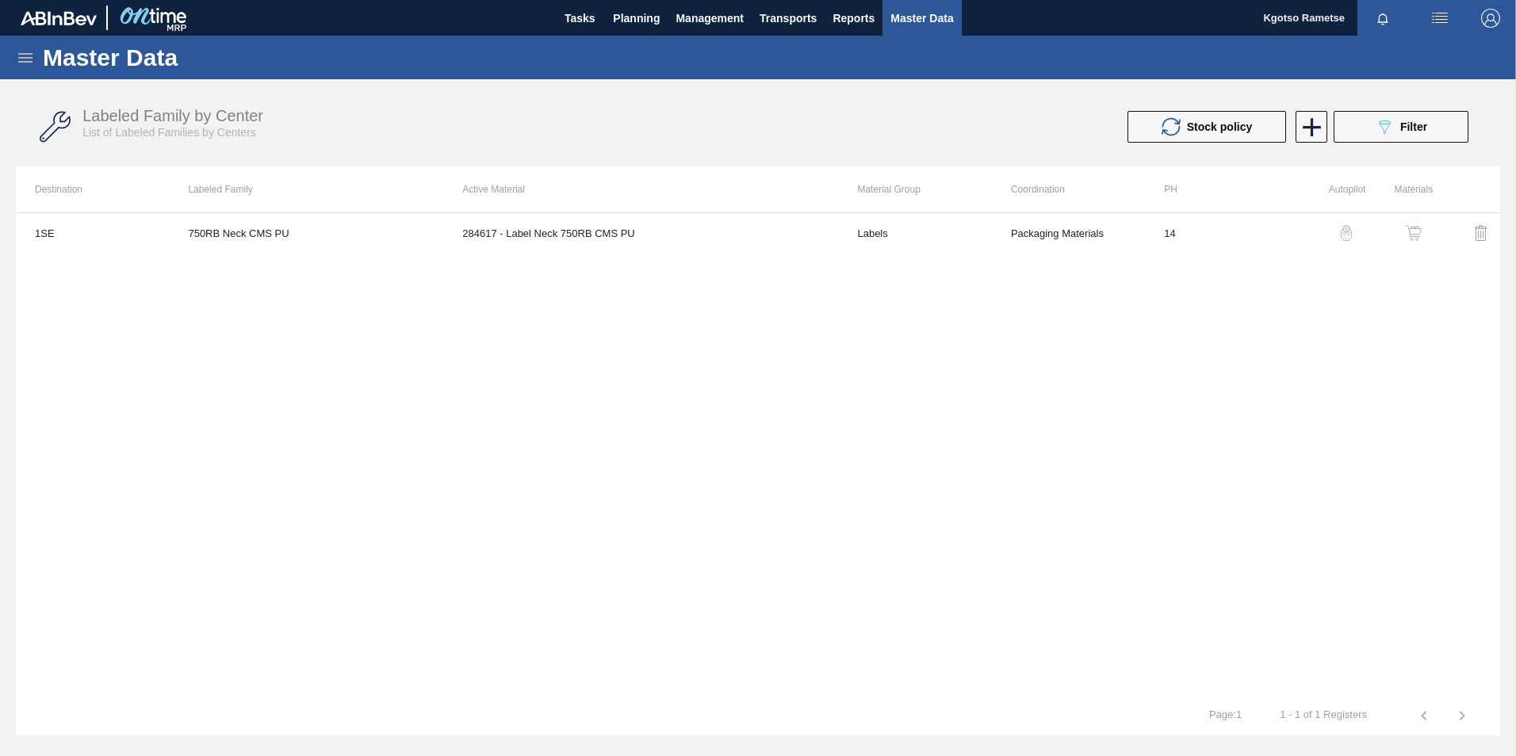
click at [1007, 227] on img "button" at bounding box center [1413, 233] width 16 height 16
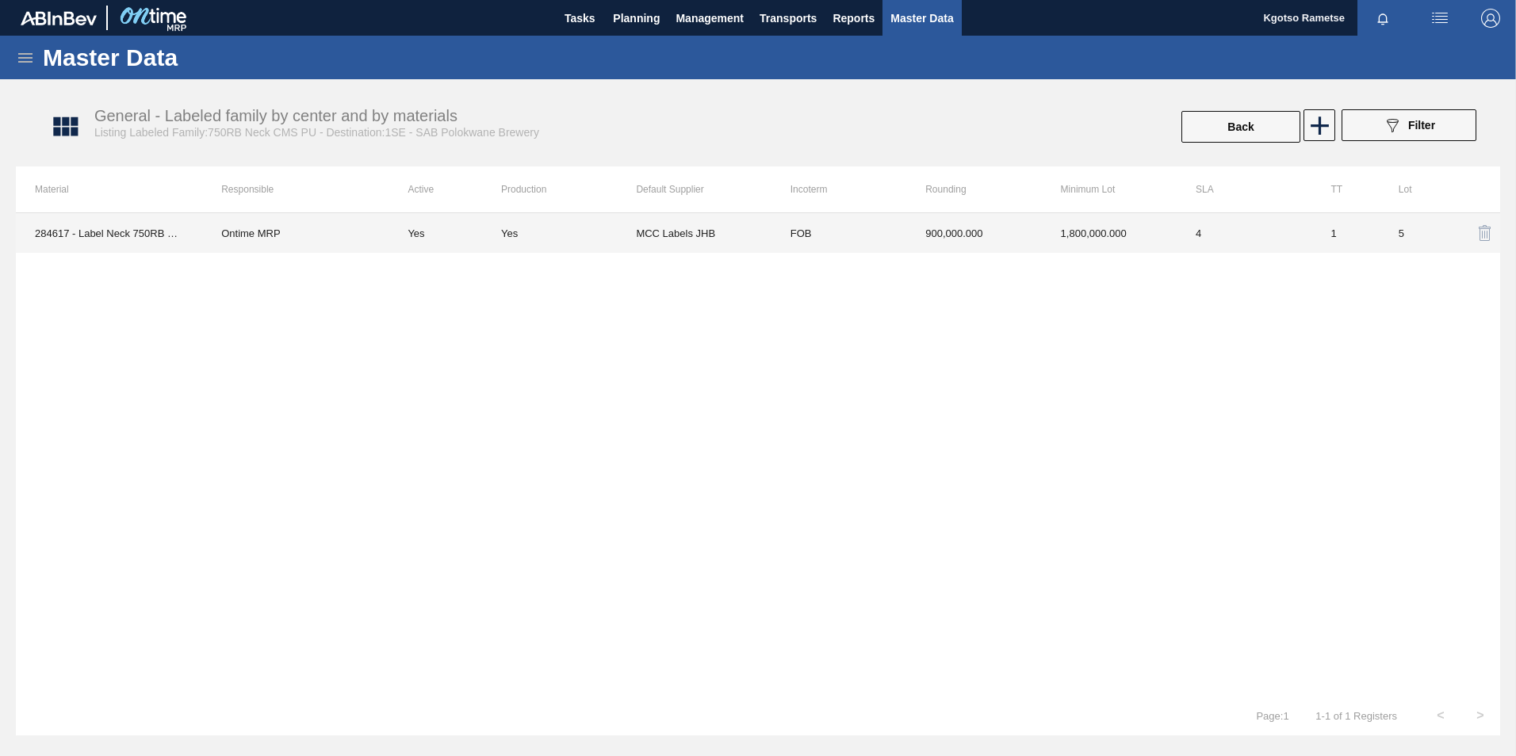
click at [858, 231] on td "FOB" at bounding box center [838, 233] width 135 height 40
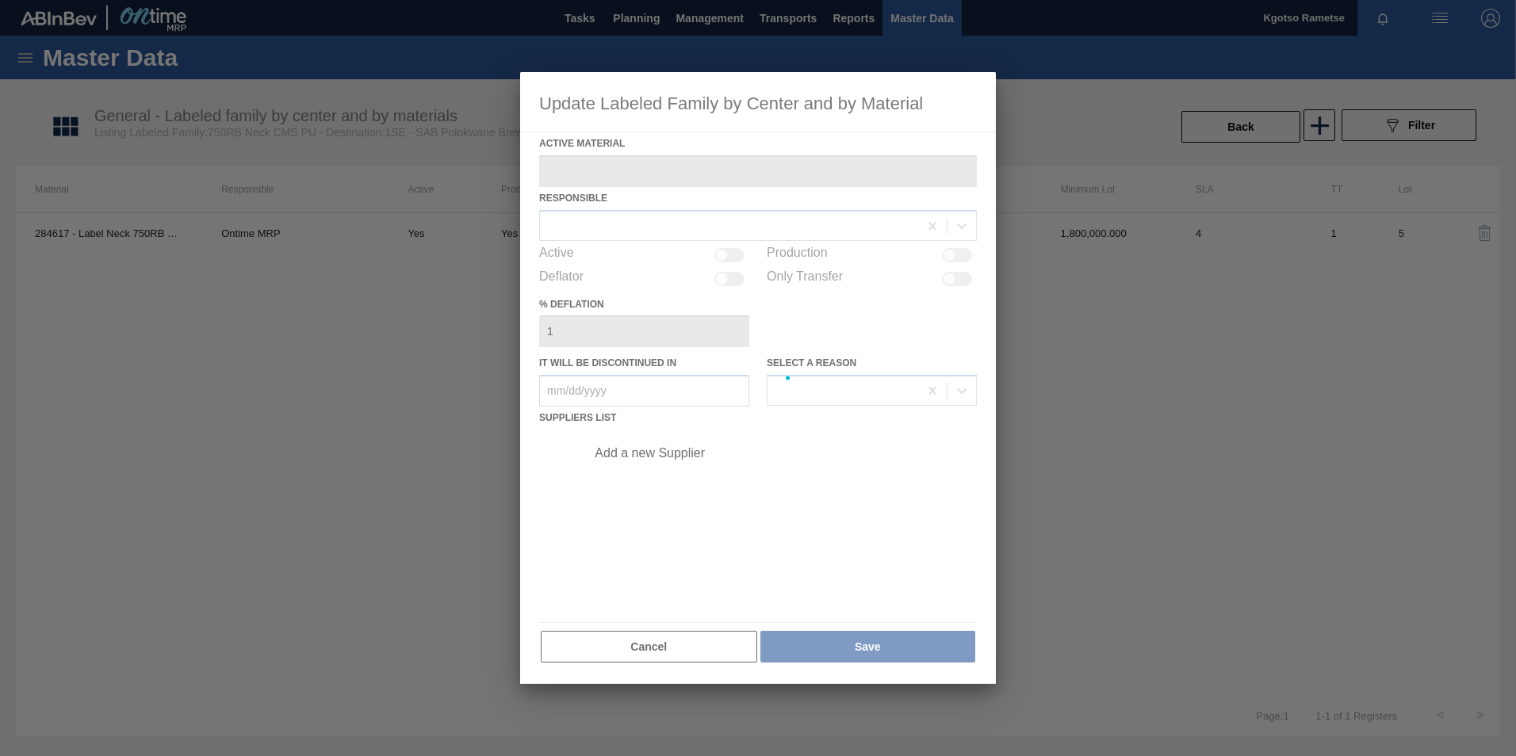
type Material "284617 - Label Neck 750RB CMS PU"
checkbox input "true"
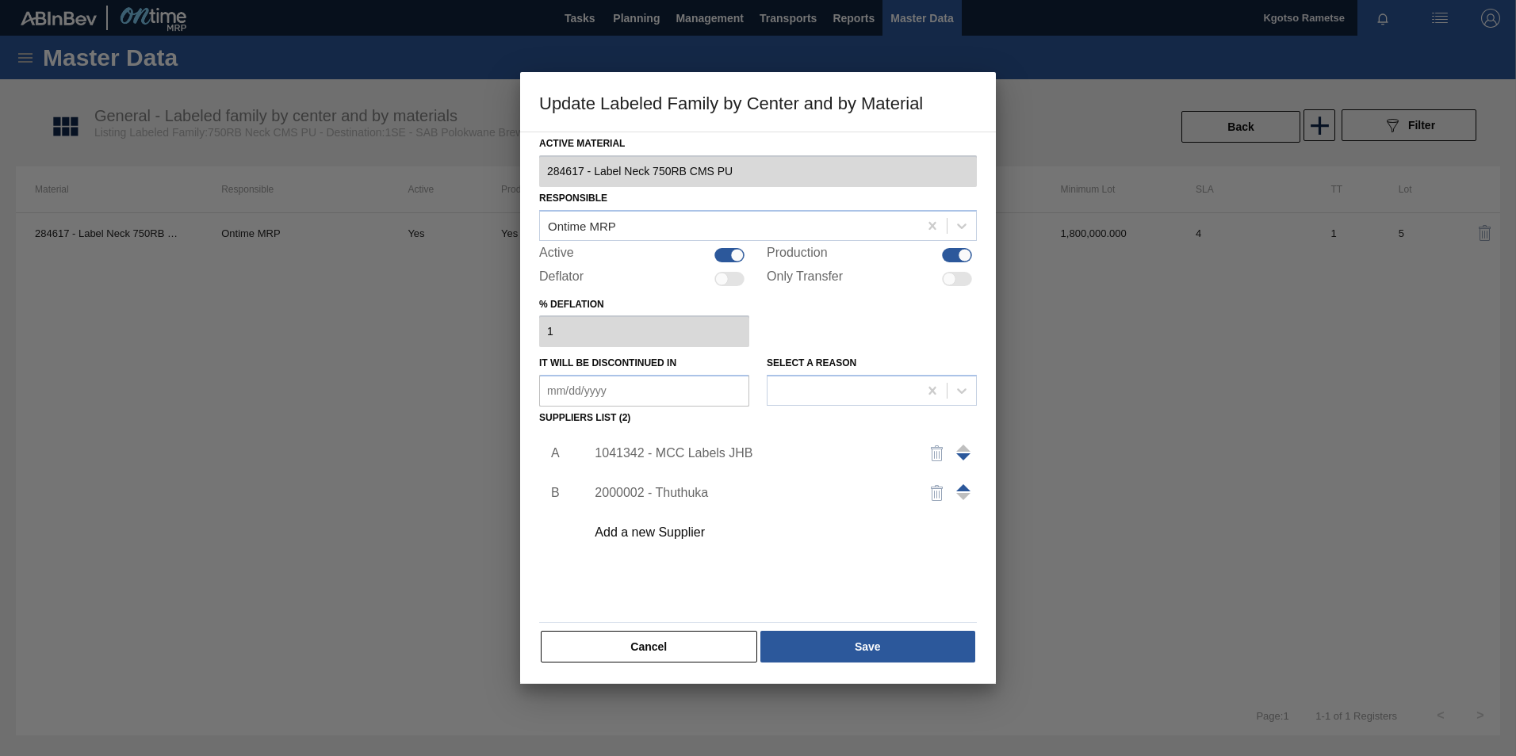
click at [705, 439] on div "1041342 - MCC Labels JHB" at bounding box center [776, 454] width 400 height 40
click at [703, 450] on div "1041342 - MCC Labels JHB" at bounding box center [749, 453] width 311 height 14
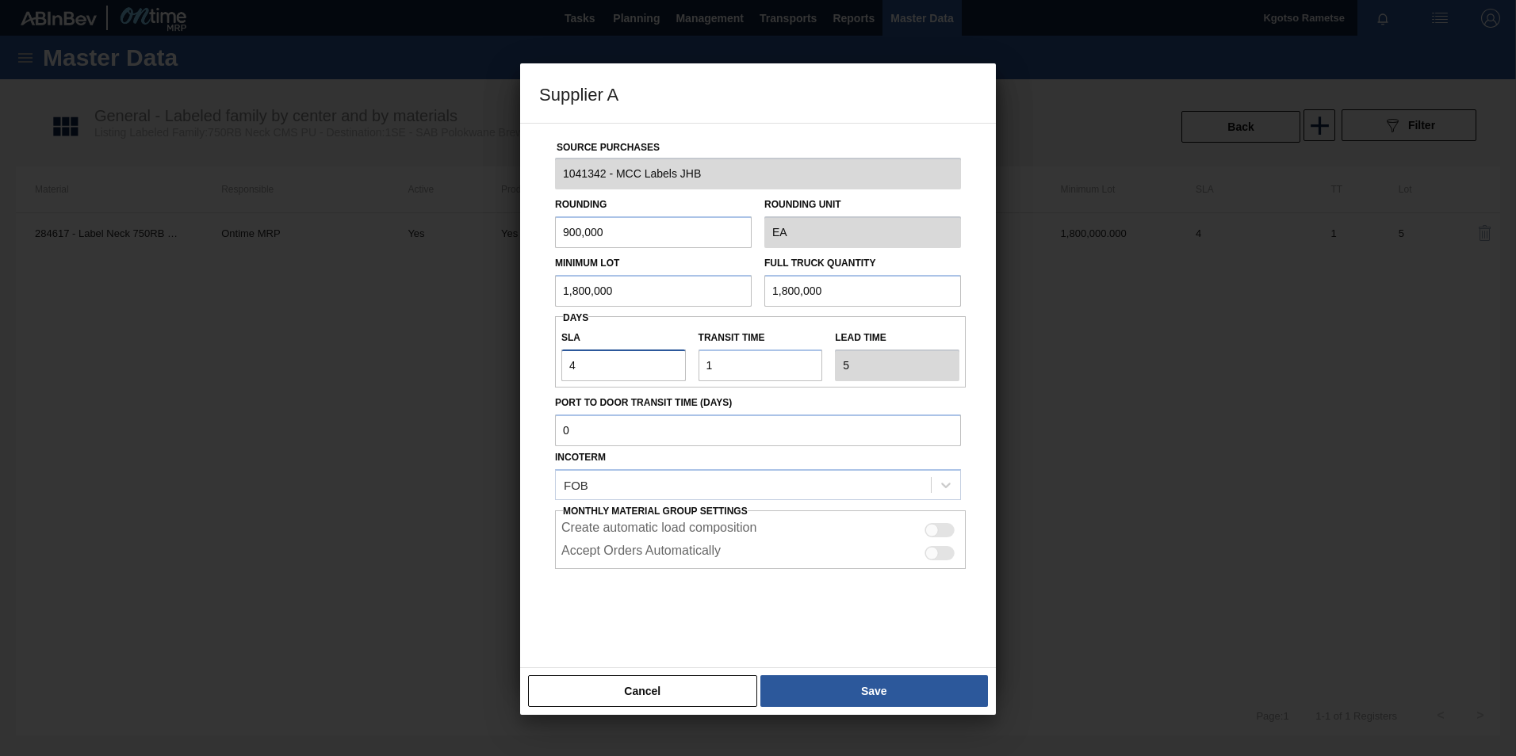
drag, startPoint x: 613, startPoint y: 360, endPoint x: 262, endPoint y: 388, distance: 352.2
click at [384, 383] on div "Supplier A Source Purchases 1041342 - MCC Labels JHB Rounding 900,000 Rounding …" at bounding box center [758, 378] width 1516 height 756
type input "1"
type input "2"
type input "NaN"
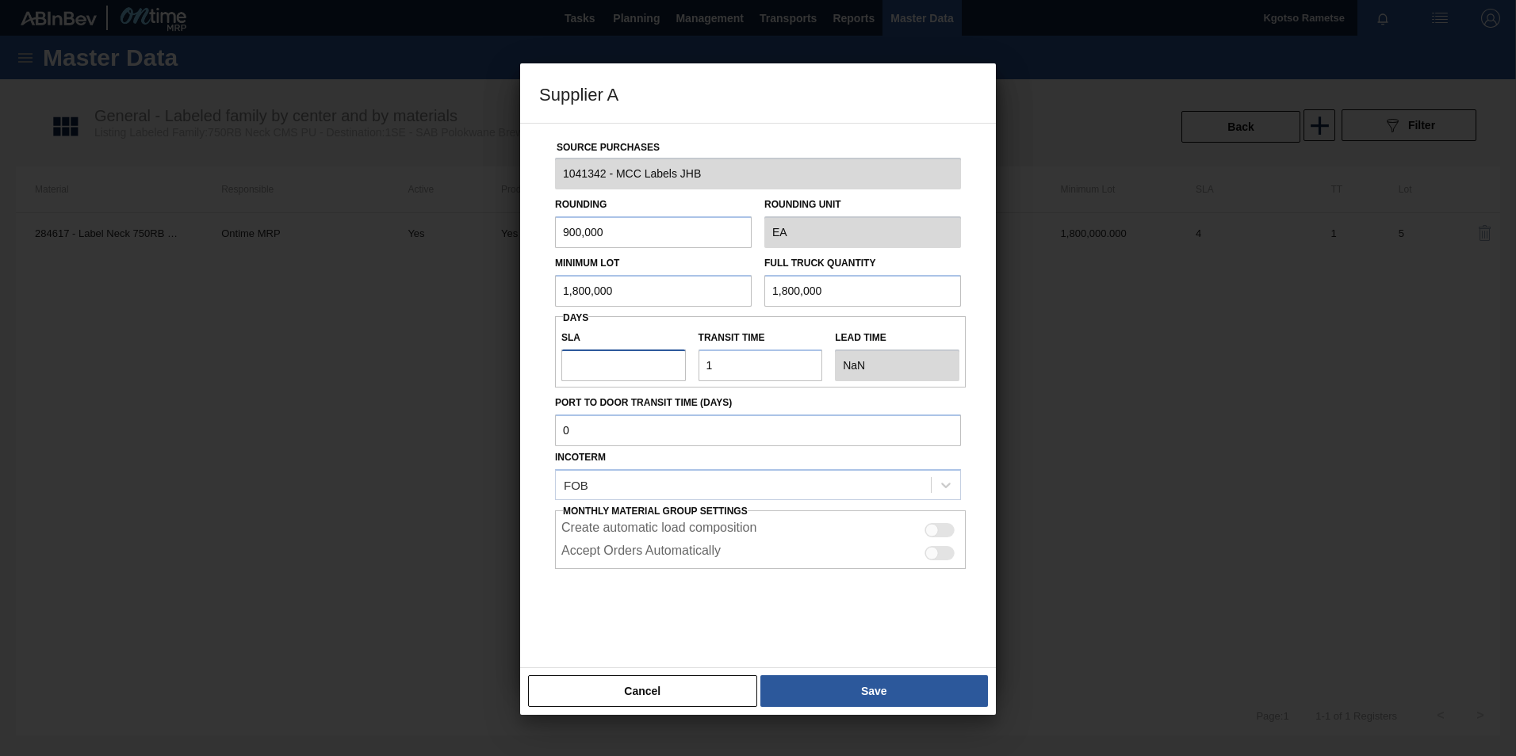
type input "2"
type input "3"
type input "2"
click at [786, 470] on div "Cancel Save" at bounding box center [758, 691] width 476 height 48
click at [870, 470] on button "Save" at bounding box center [873, 691] width 227 height 32
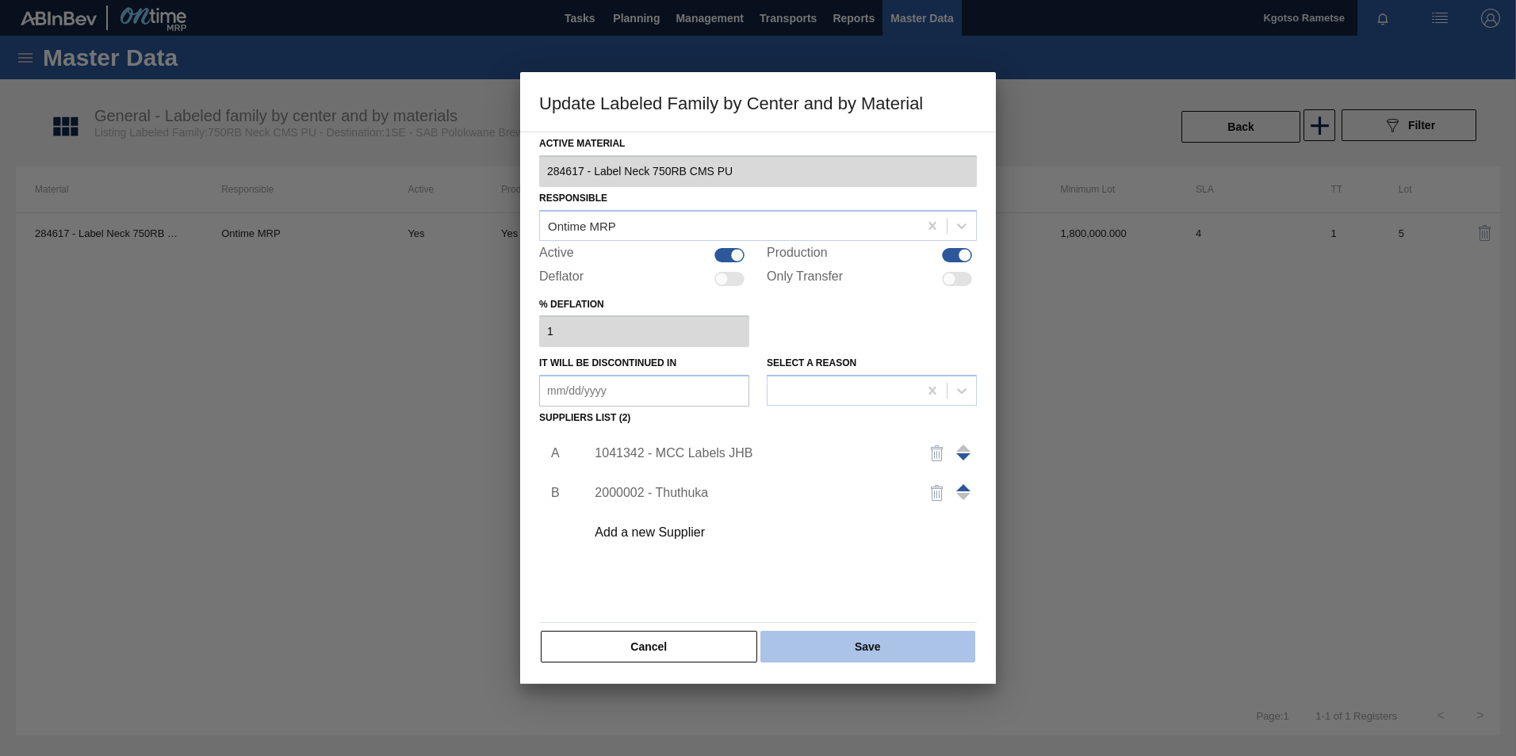
click at [856, 470] on button "Save" at bounding box center [867, 647] width 215 height 32
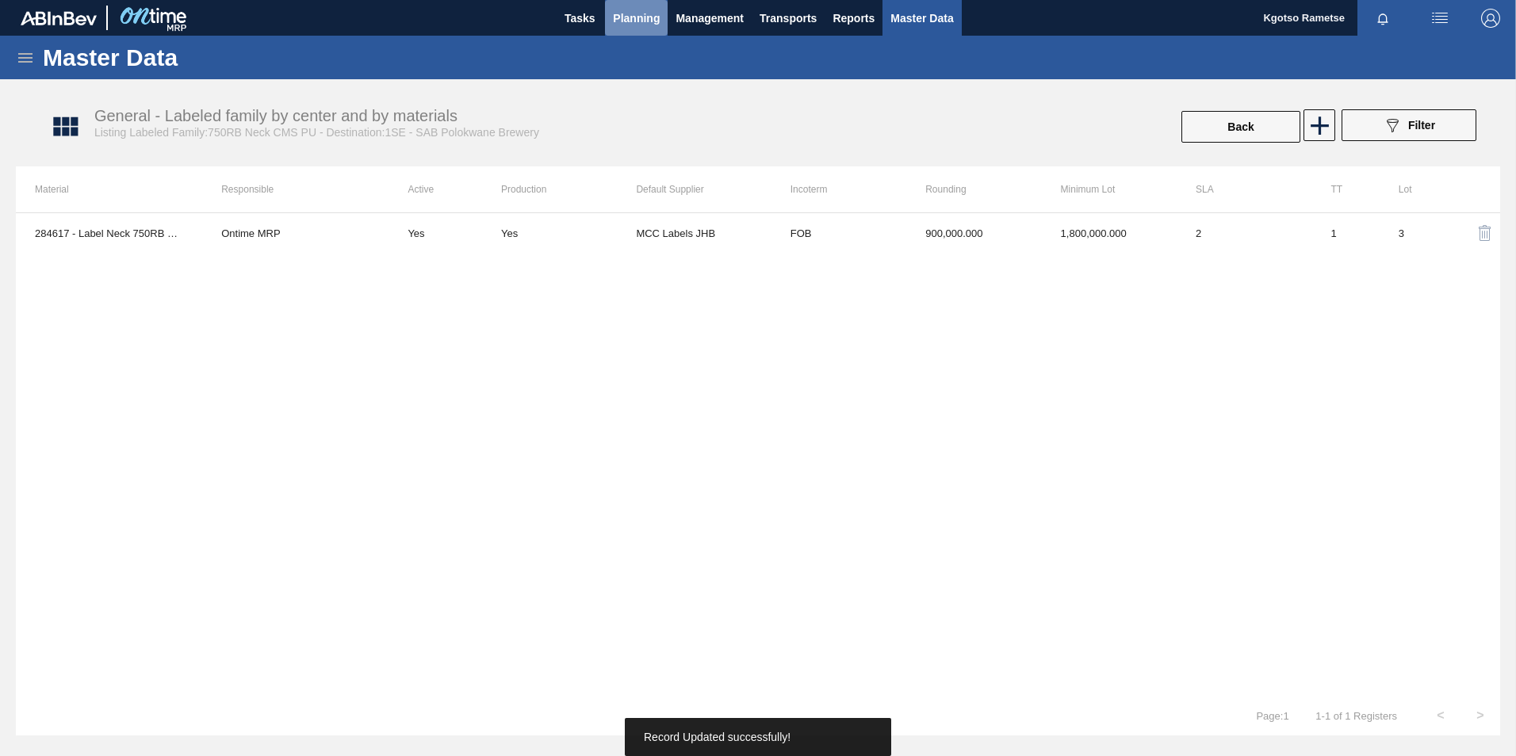
click at [628, 17] on span "Planning" at bounding box center [636, 18] width 47 height 19
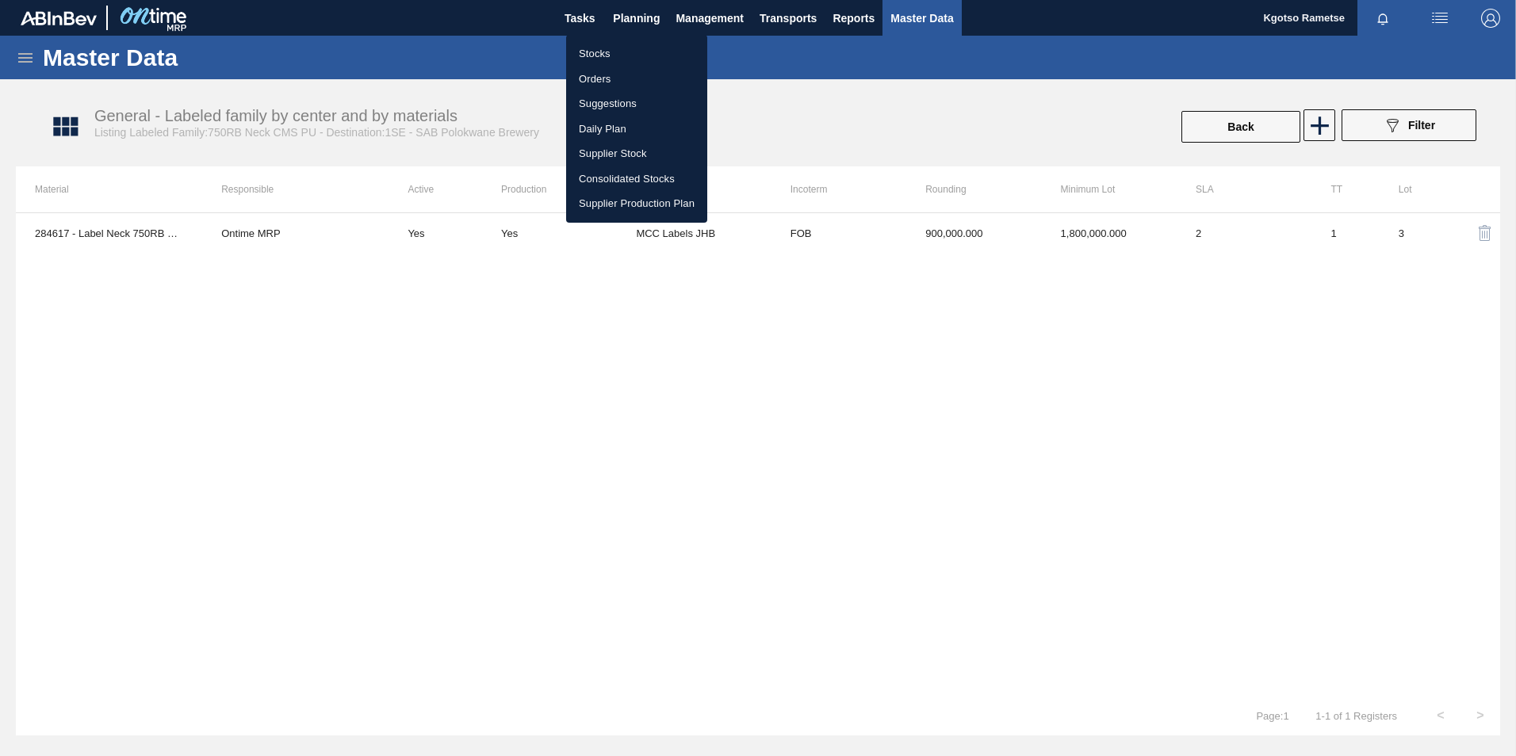
click at [622, 48] on li "Stocks" at bounding box center [636, 53] width 141 height 25
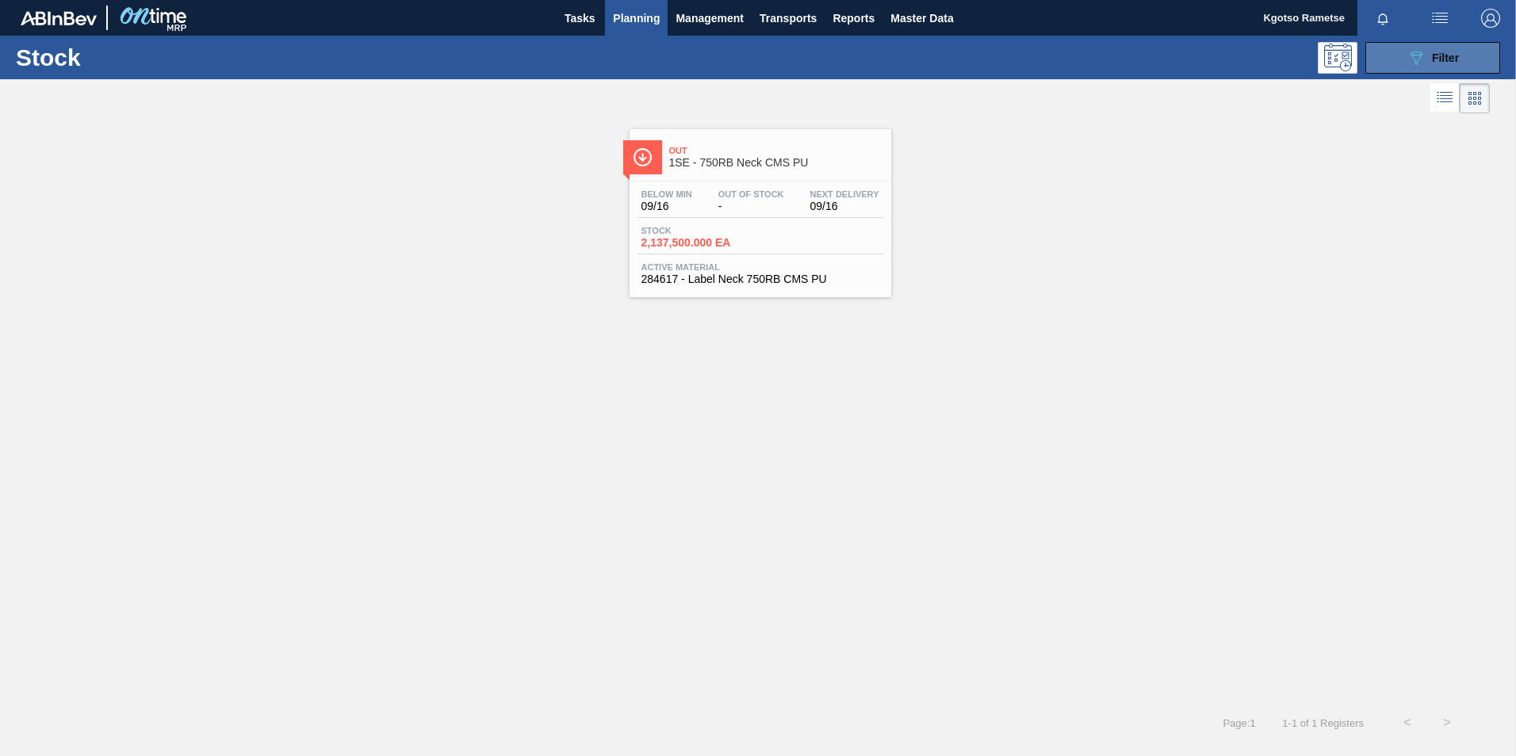
click at [1007, 59] on span "Filter" at bounding box center [1445, 58] width 27 height 13
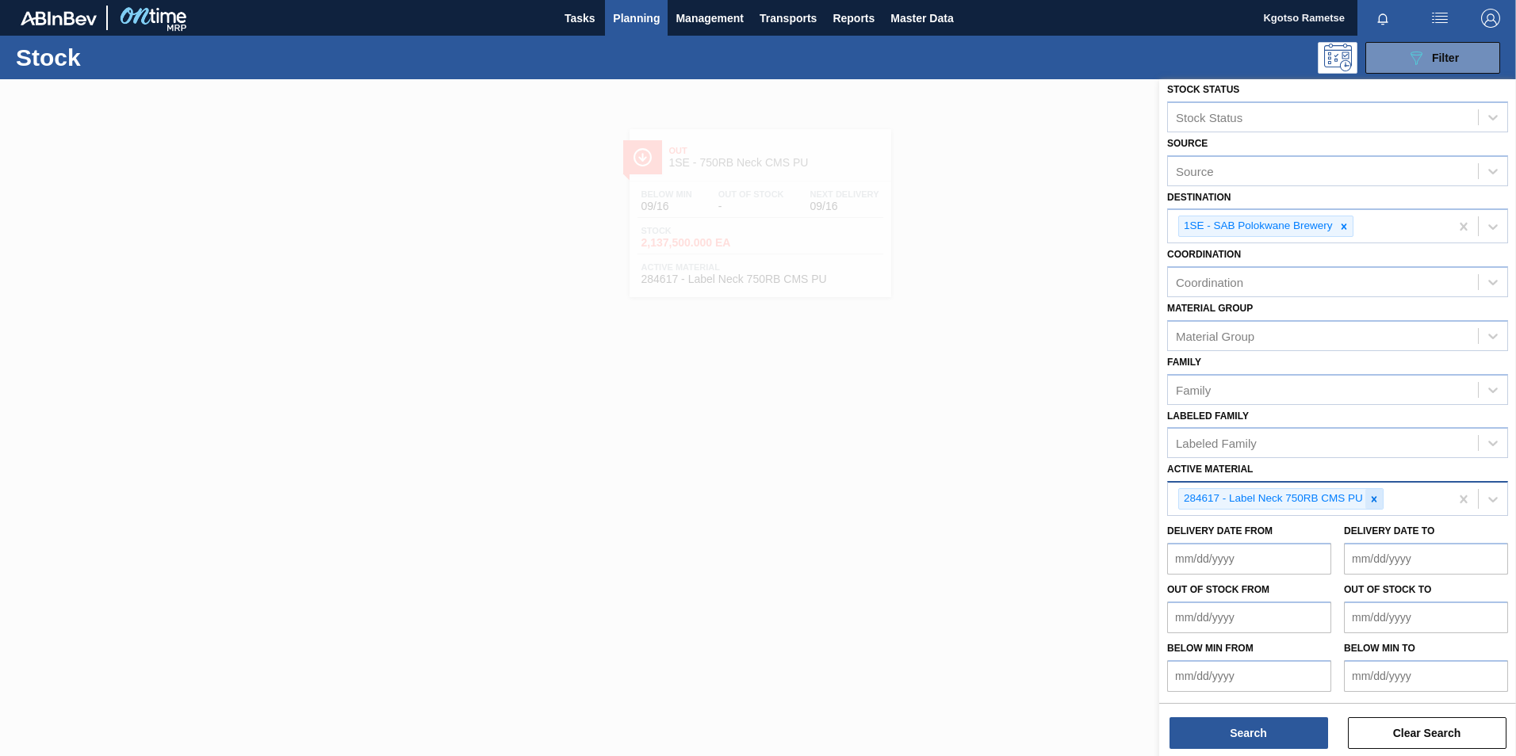
click at [1007, 470] on icon at bounding box center [1373, 499] width 11 height 11
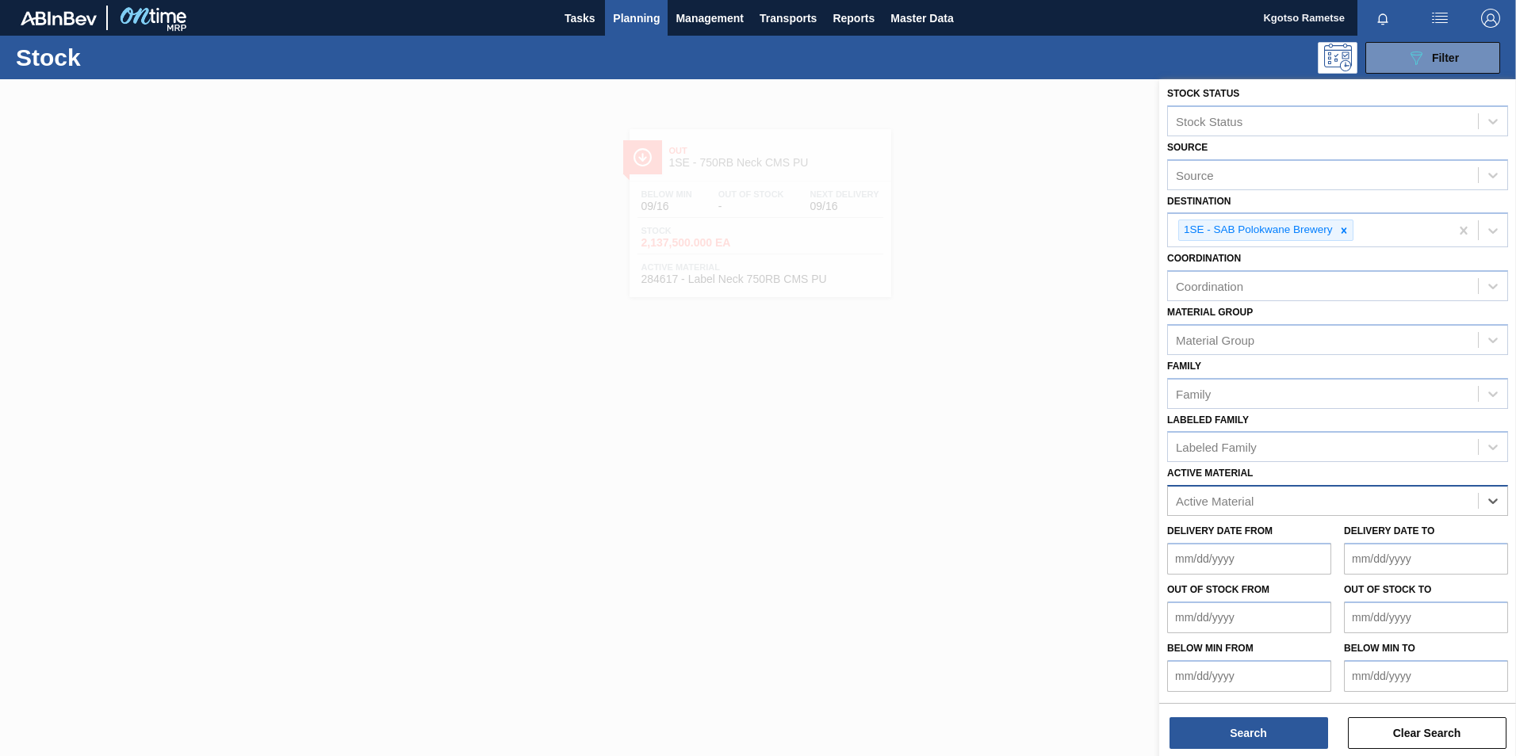
scroll to position [9, 0]
click at [1007, 470] on div "Active Material" at bounding box center [1323, 501] width 310 height 23
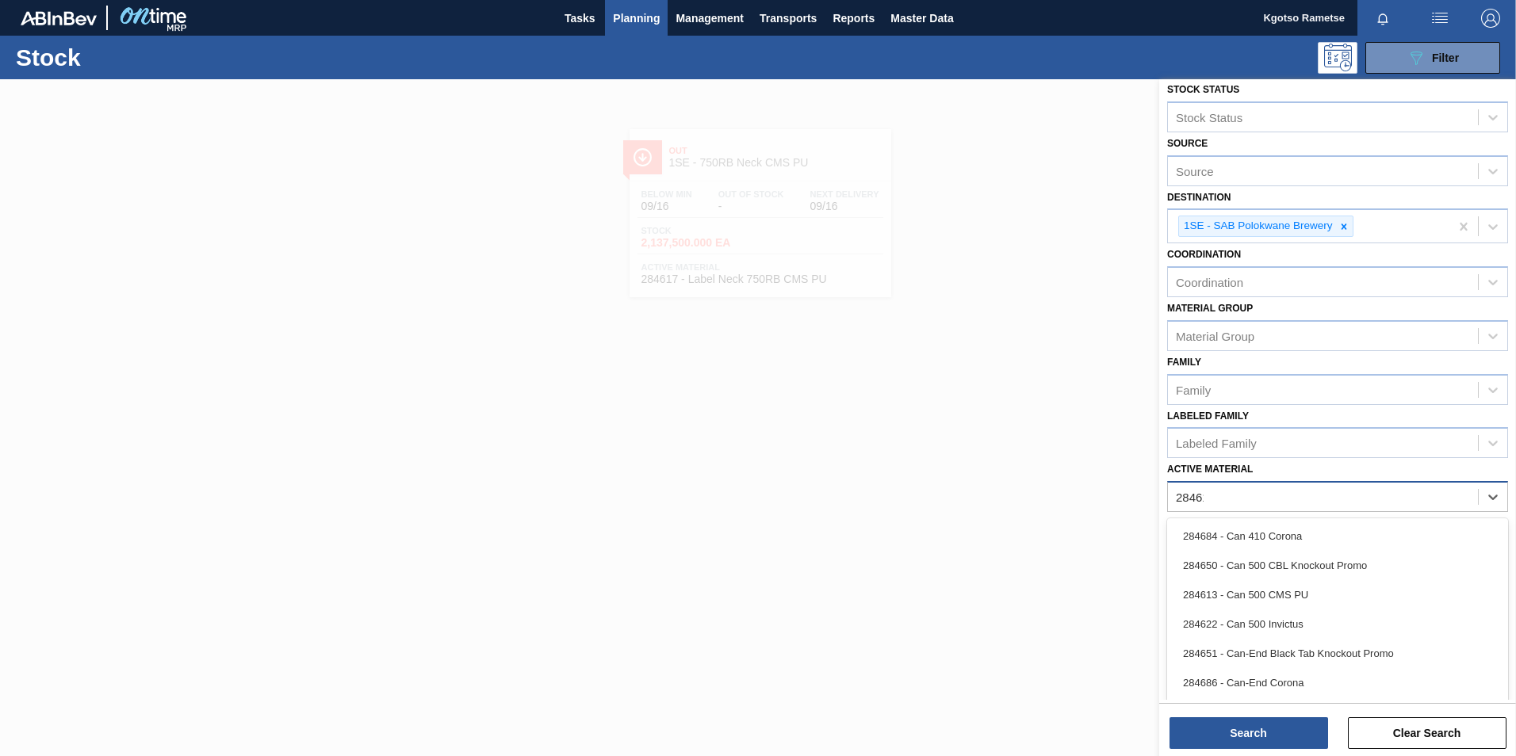
type Material "284618"
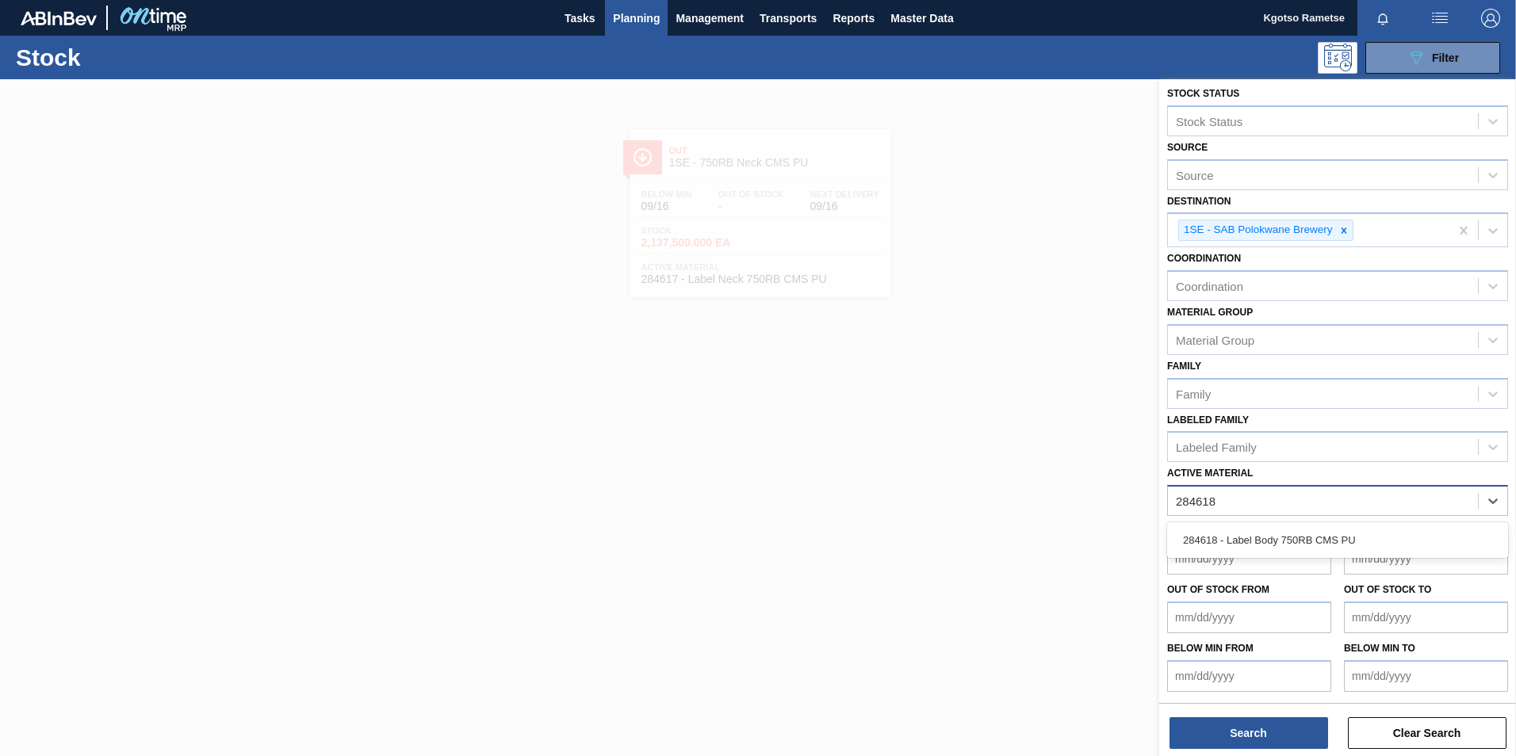
scroll to position [5, 0]
click at [1007, 470] on div "284618 - Label Body 750RB CMS PU" at bounding box center [1337, 540] width 341 height 29
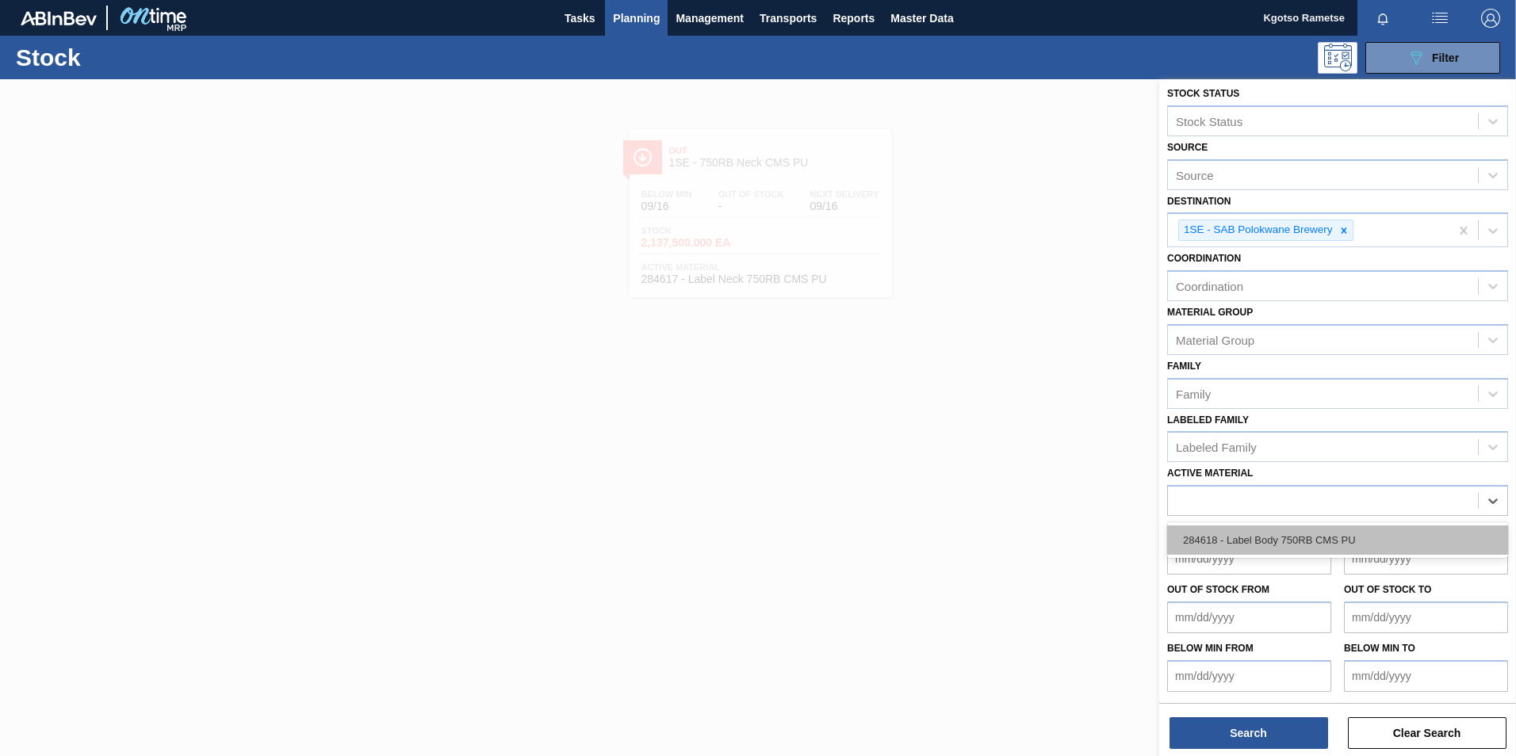
scroll to position [9, 0]
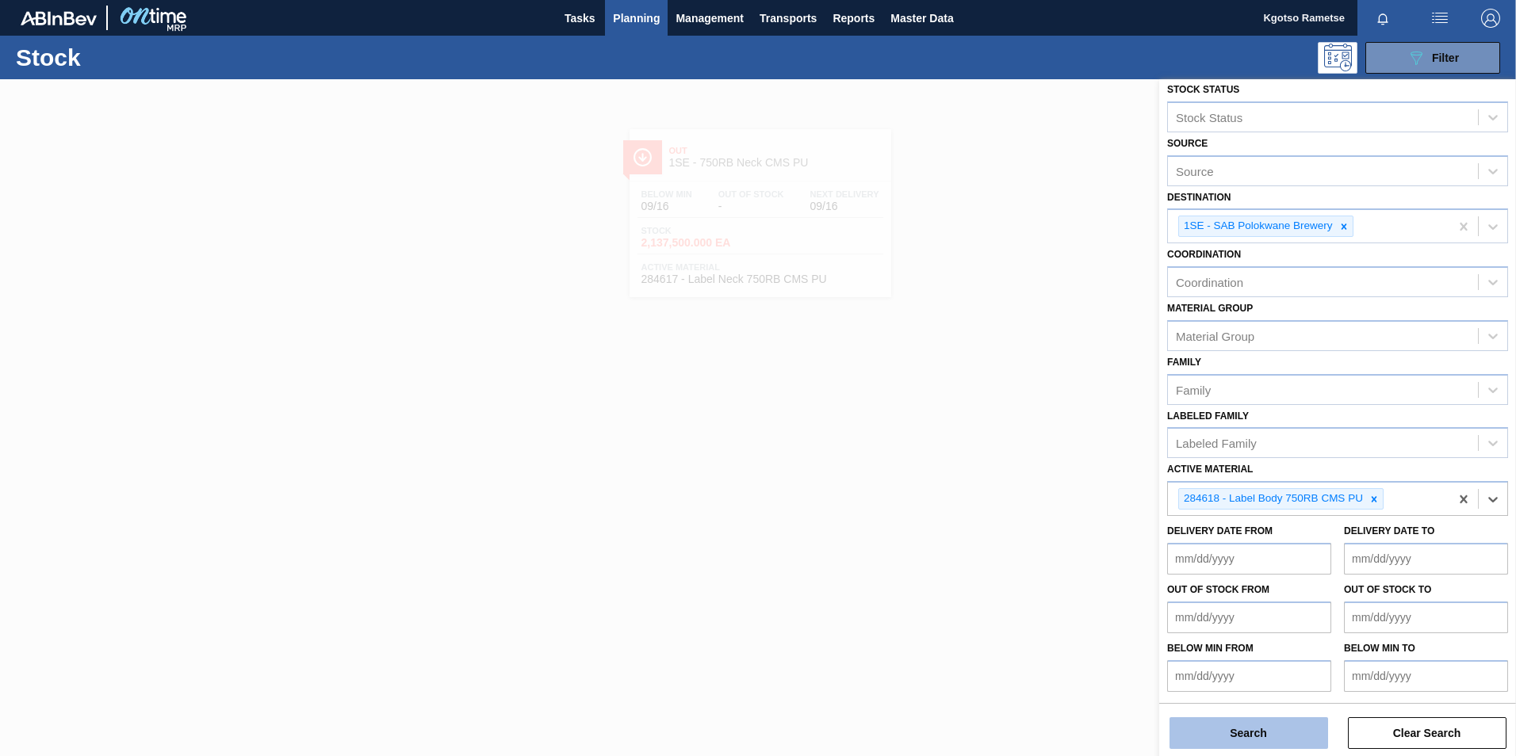
click at [1007, 470] on button "Search" at bounding box center [1248, 733] width 159 height 32
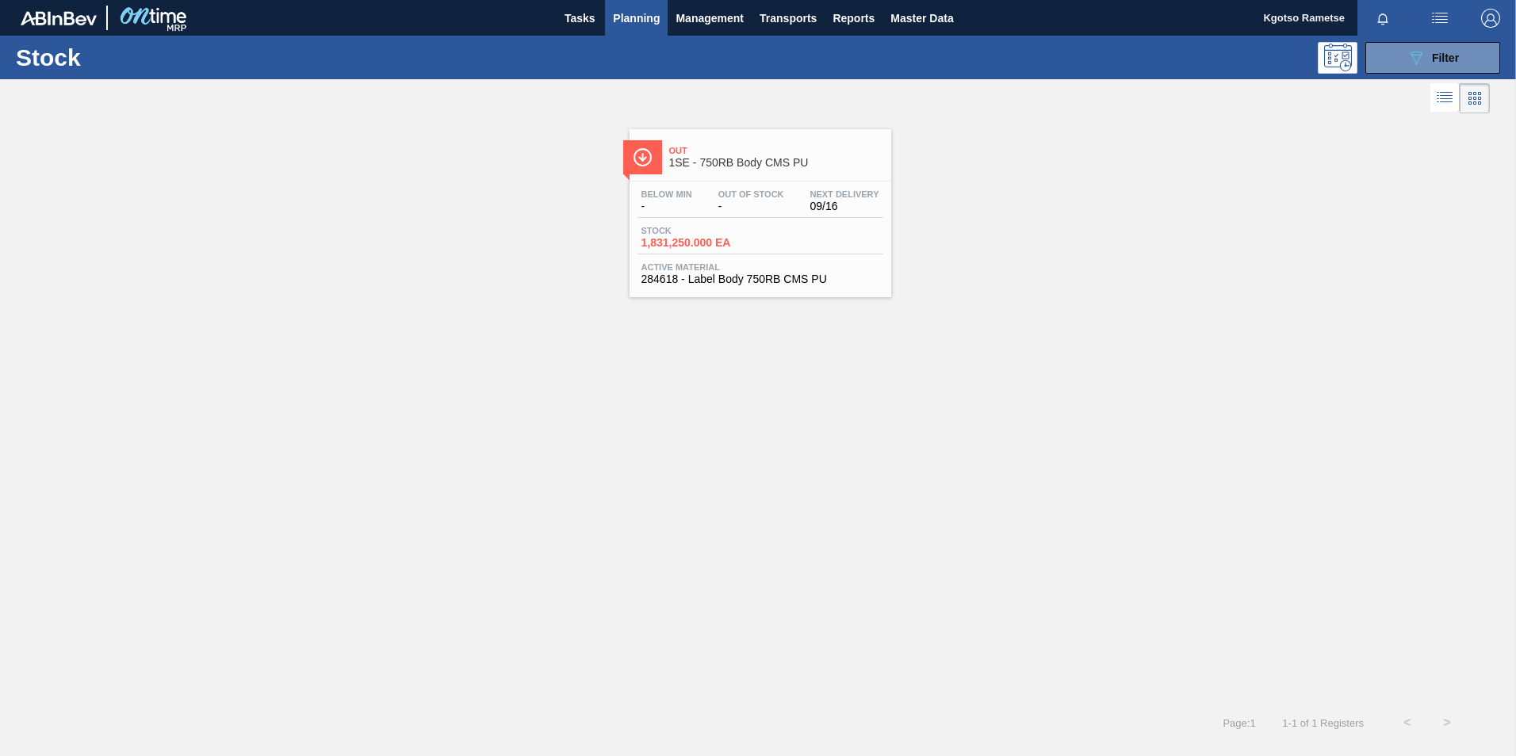
click at [740, 283] on span "284618 - Label Body 750RB CMS PU" at bounding box center [760, 279] width 238 height 12
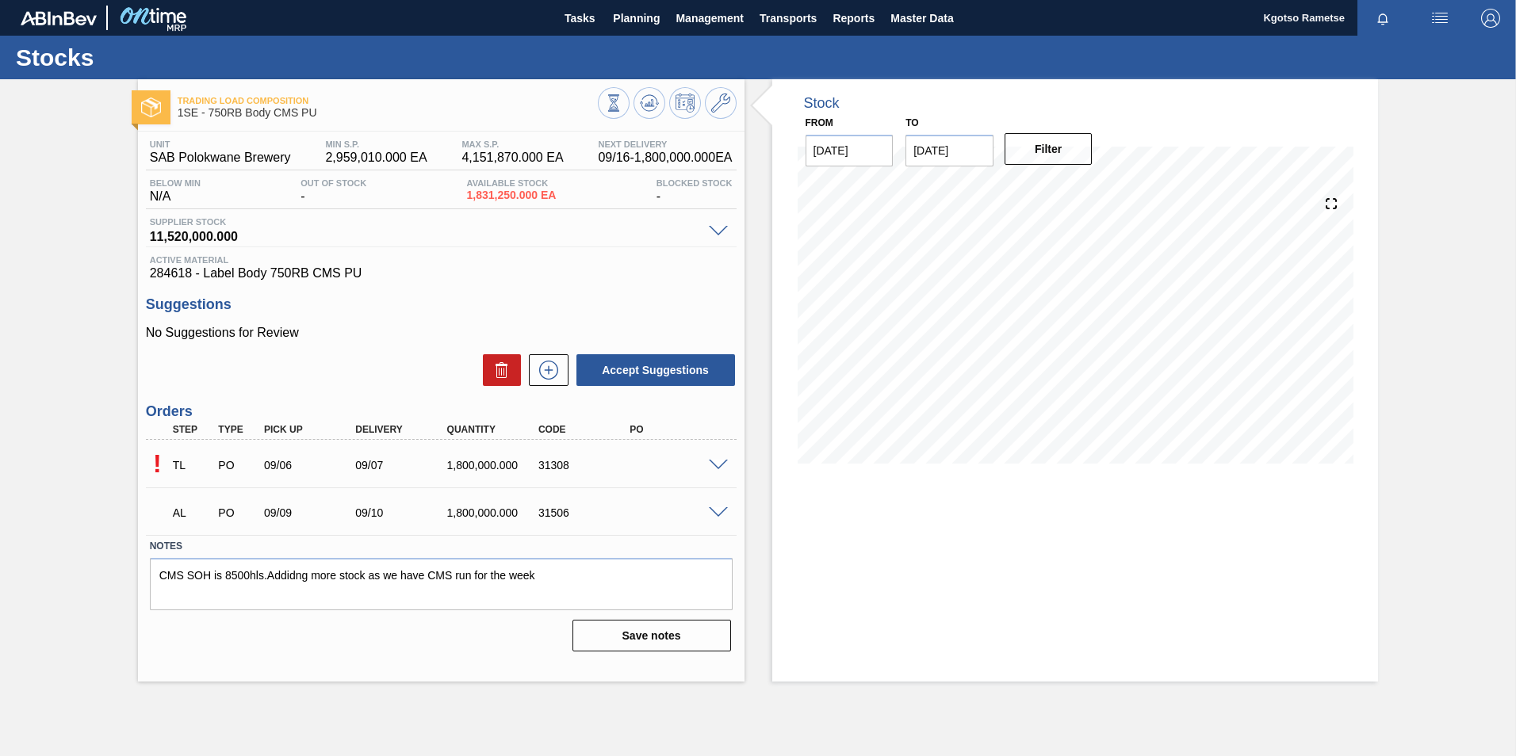
click at [715, 470] on div "! TL PO 09/06 09/07 1,800,000.000 31308" at bounding box center [441, 464] width 591 height 40
click at [715, 465] on span at bounding box center [718, 466] width 19 height 12
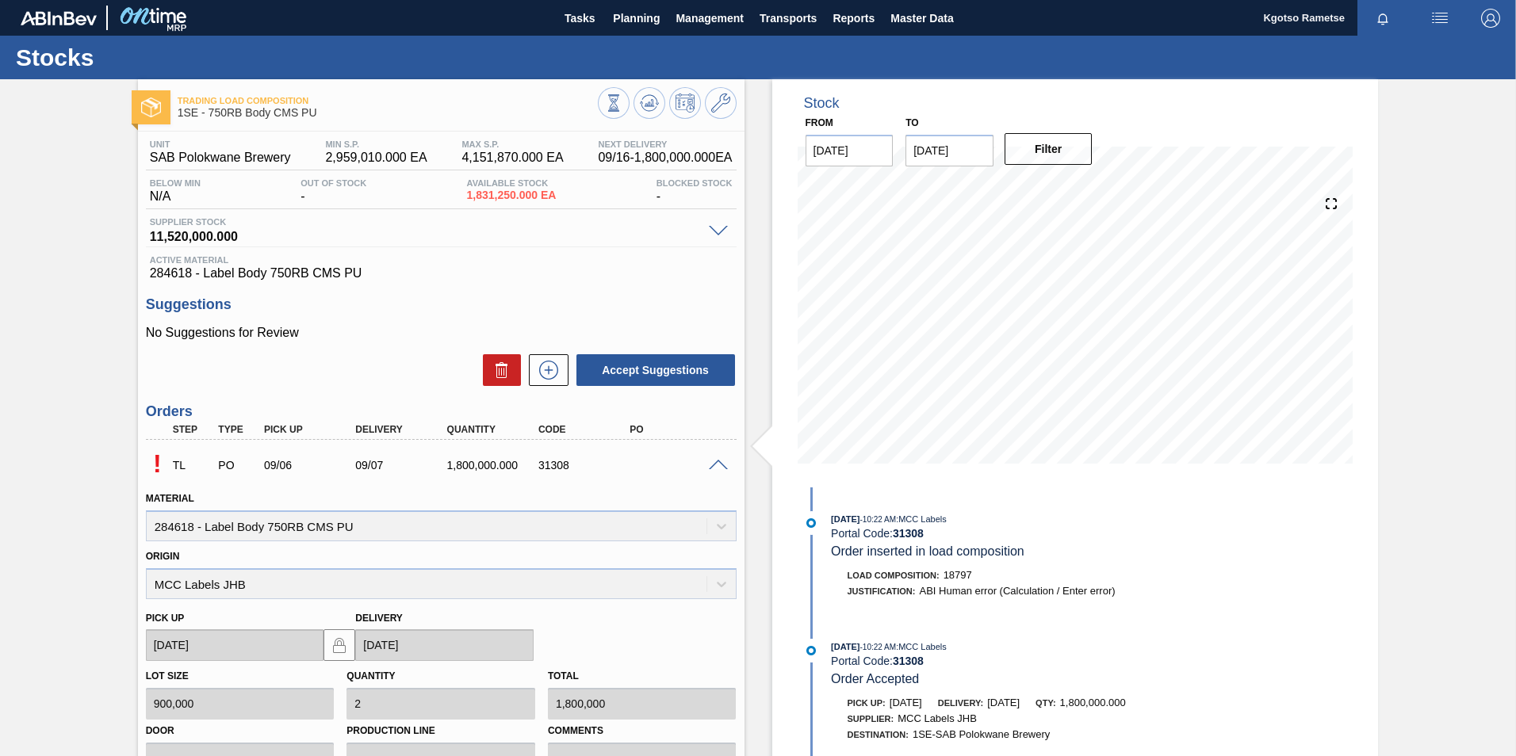
click at [715, 465] on span at bounding box center [718, 466] width 19 height 12
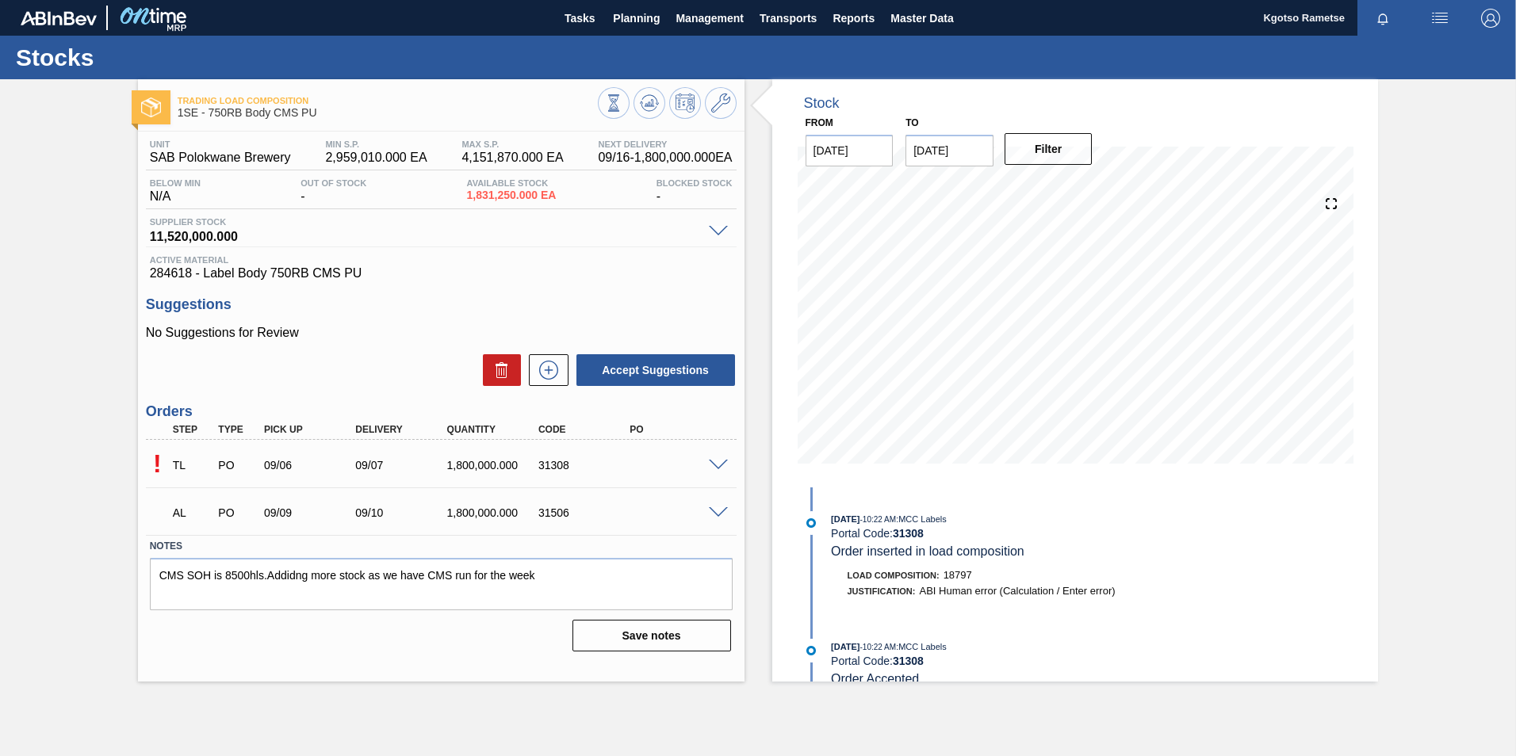
click at [720, 470] on span at bounding box center [718, 513] width 19 height 12
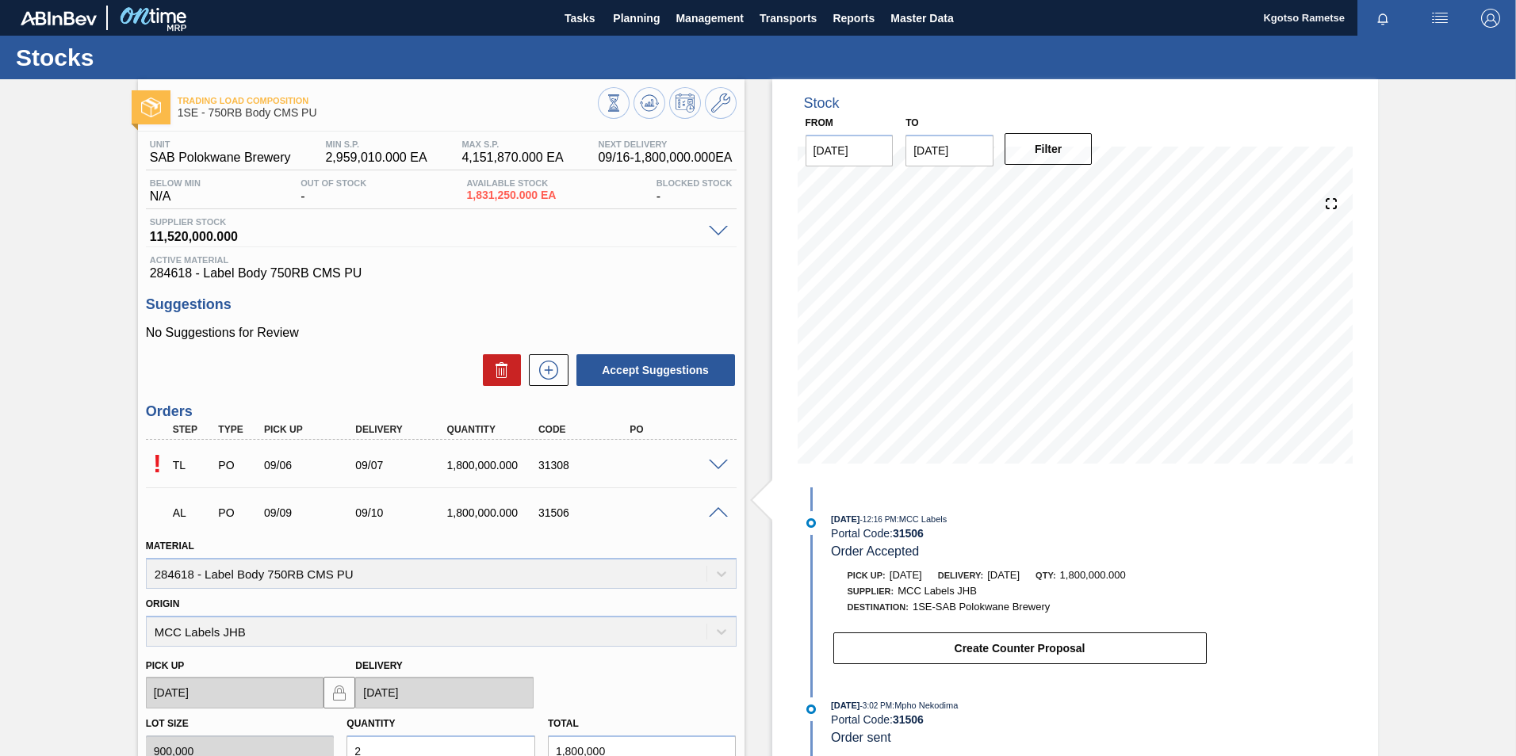
click at [720, 470] on span at bounding box center [718, 513] width 19 height 12
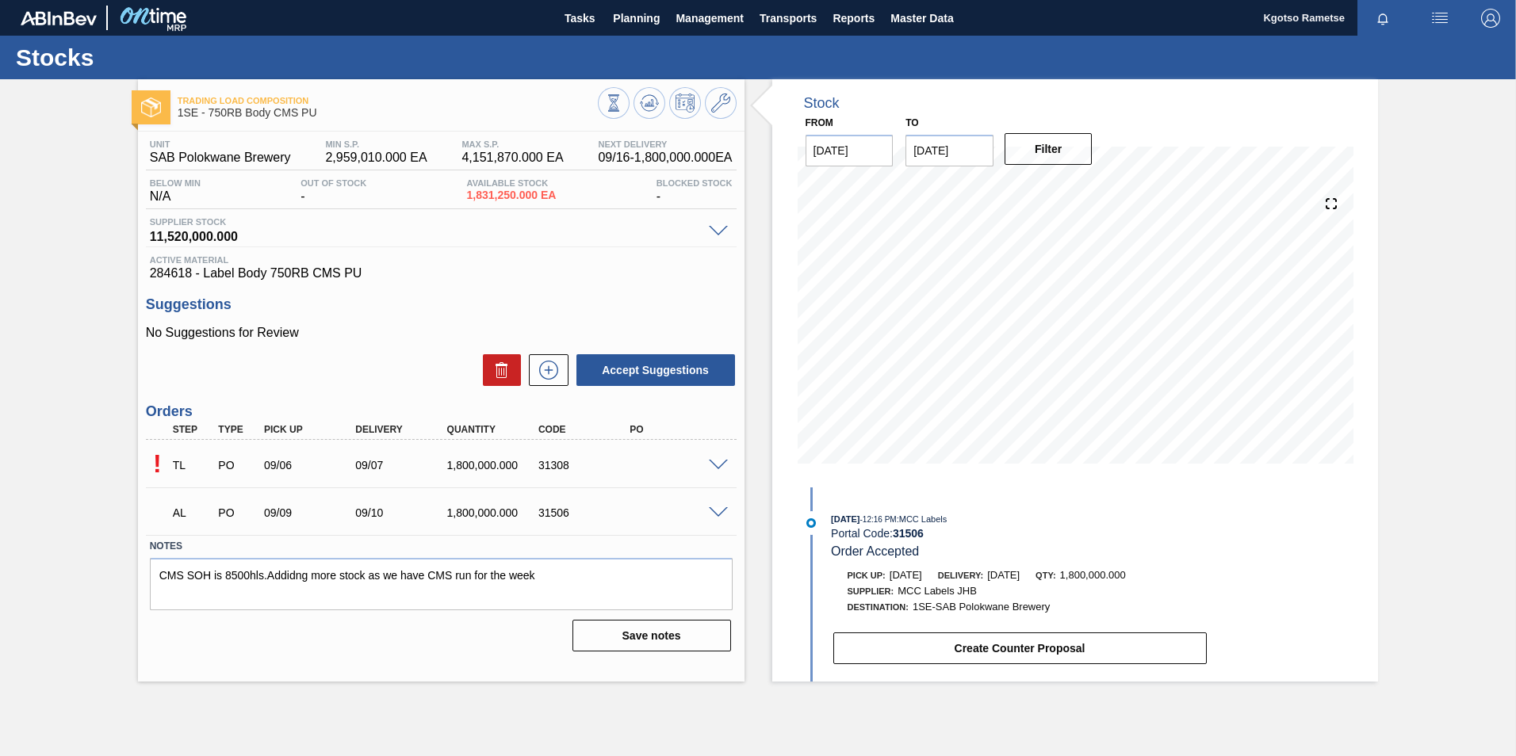
click at [720, 470] on span at bounding box center [718, 513] width 19 height 12
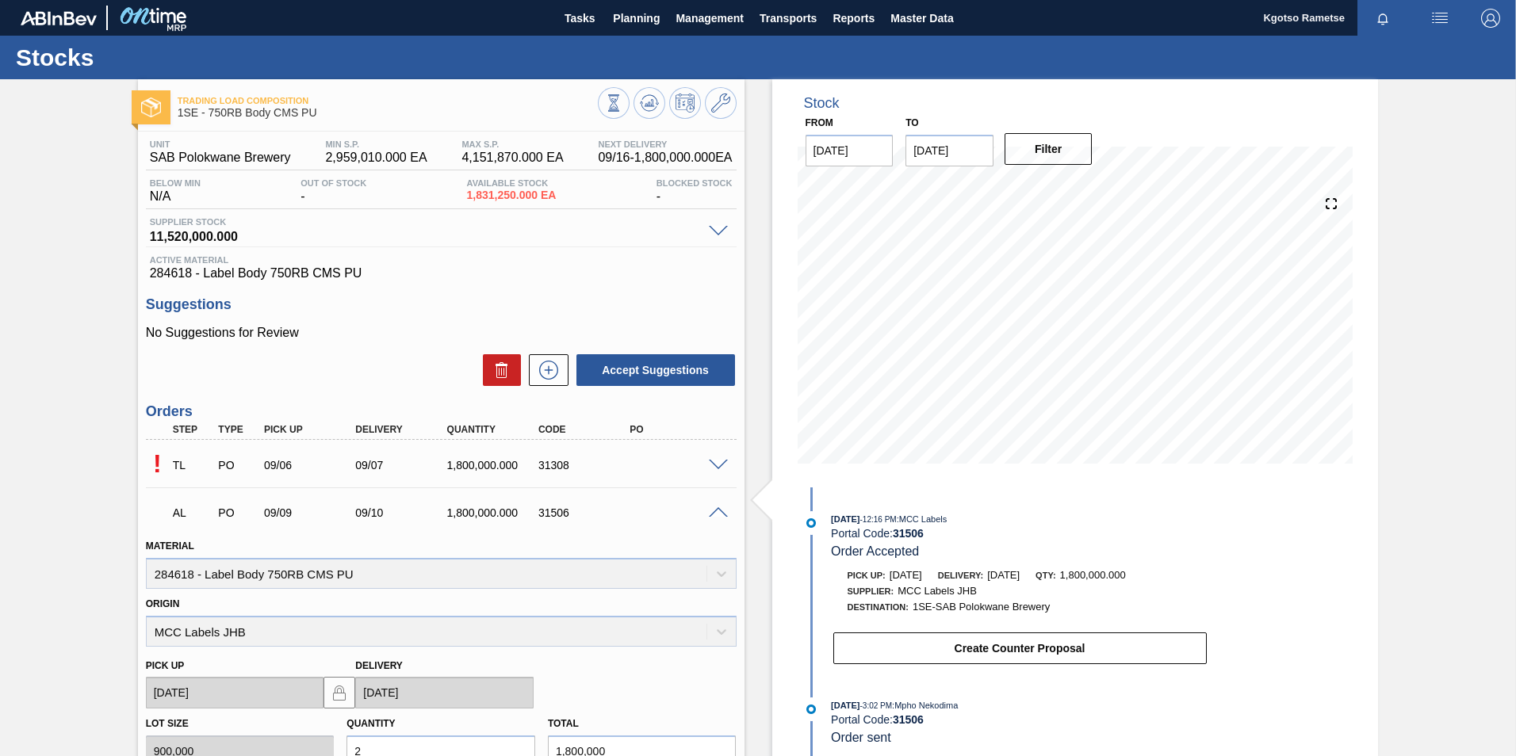
click at [713, 463] on span at bounding box center [718, 466] width 19 height 12
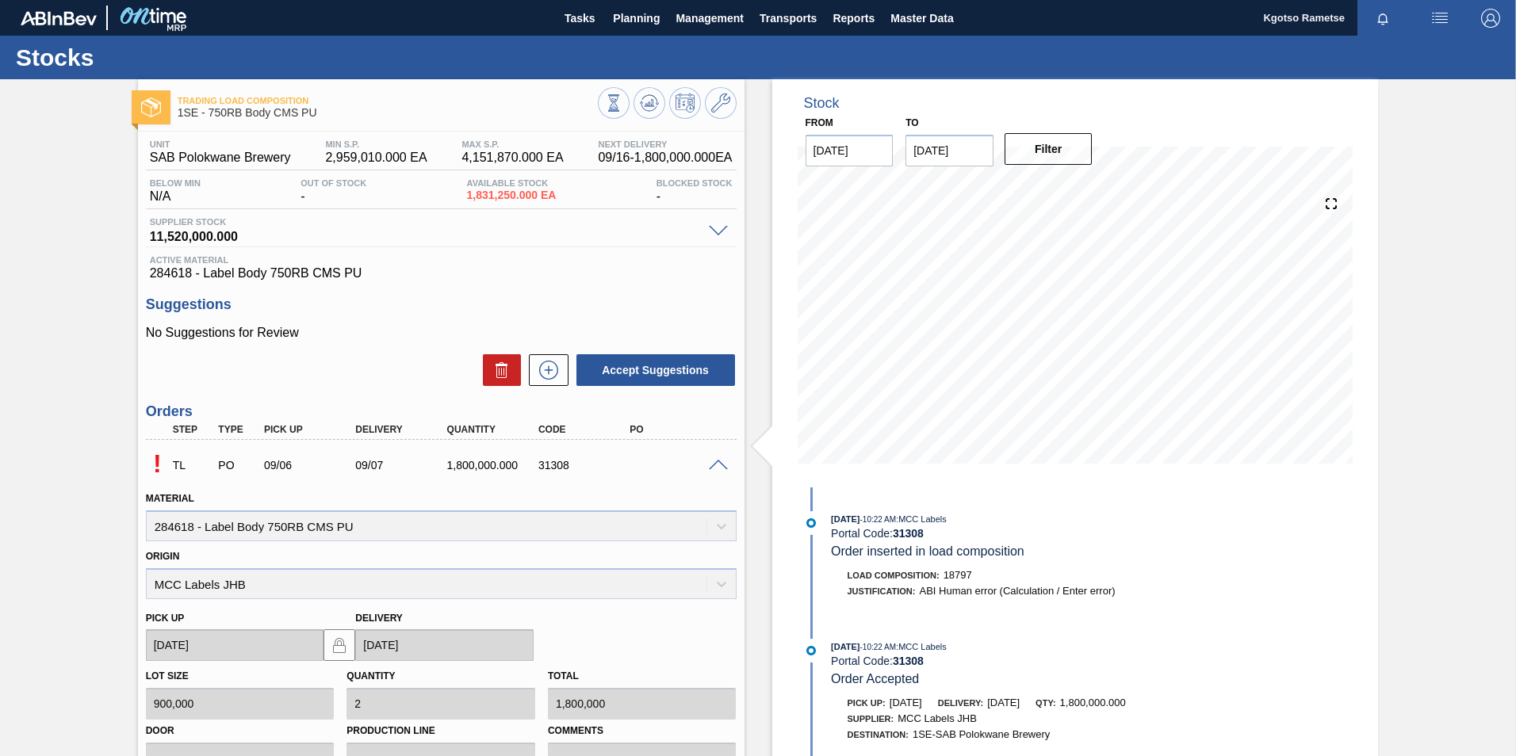
click at [713, 463] on span at bounding box center [718, 466] width 19 height 12
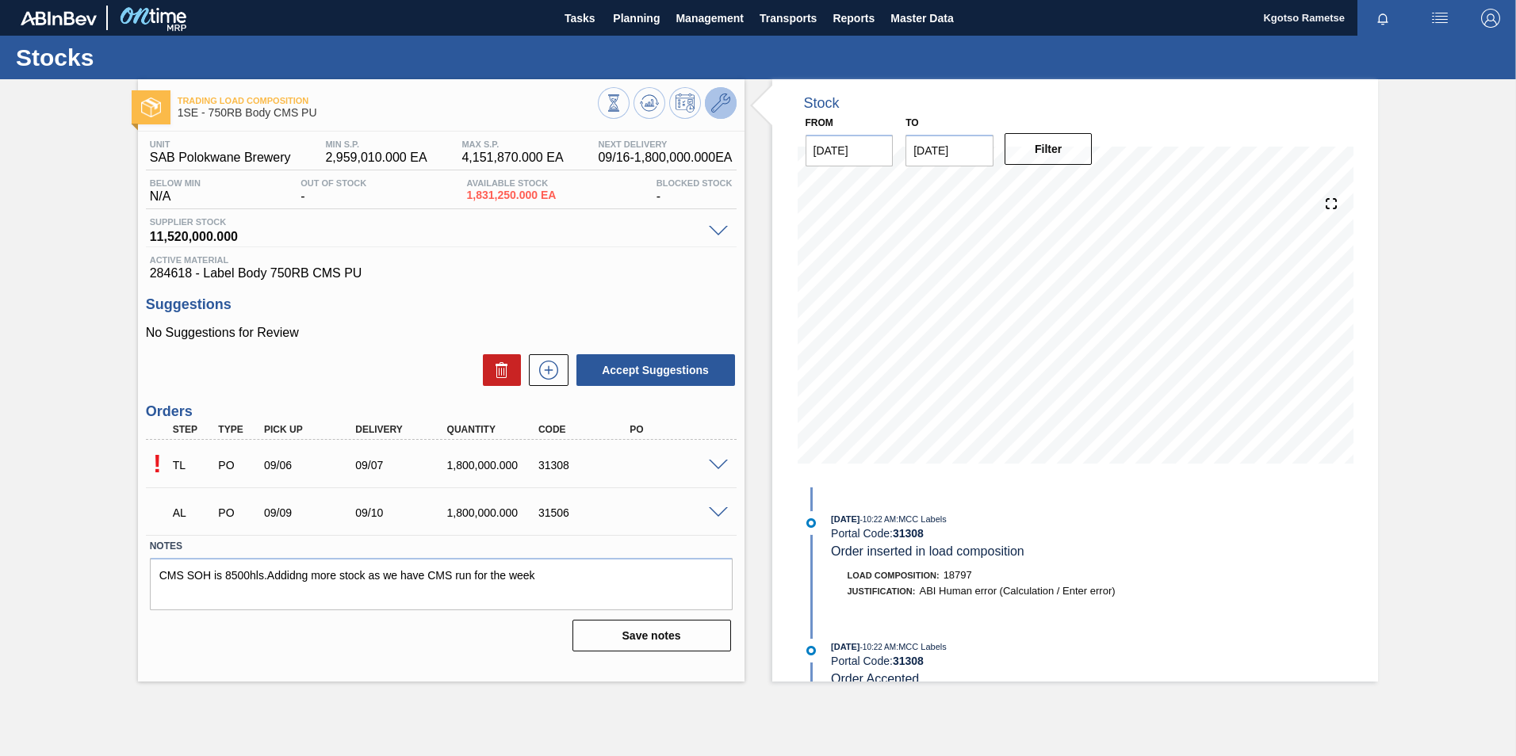
click at [715, 102] on icon at bounding box center [720, 103] width 19 height 19
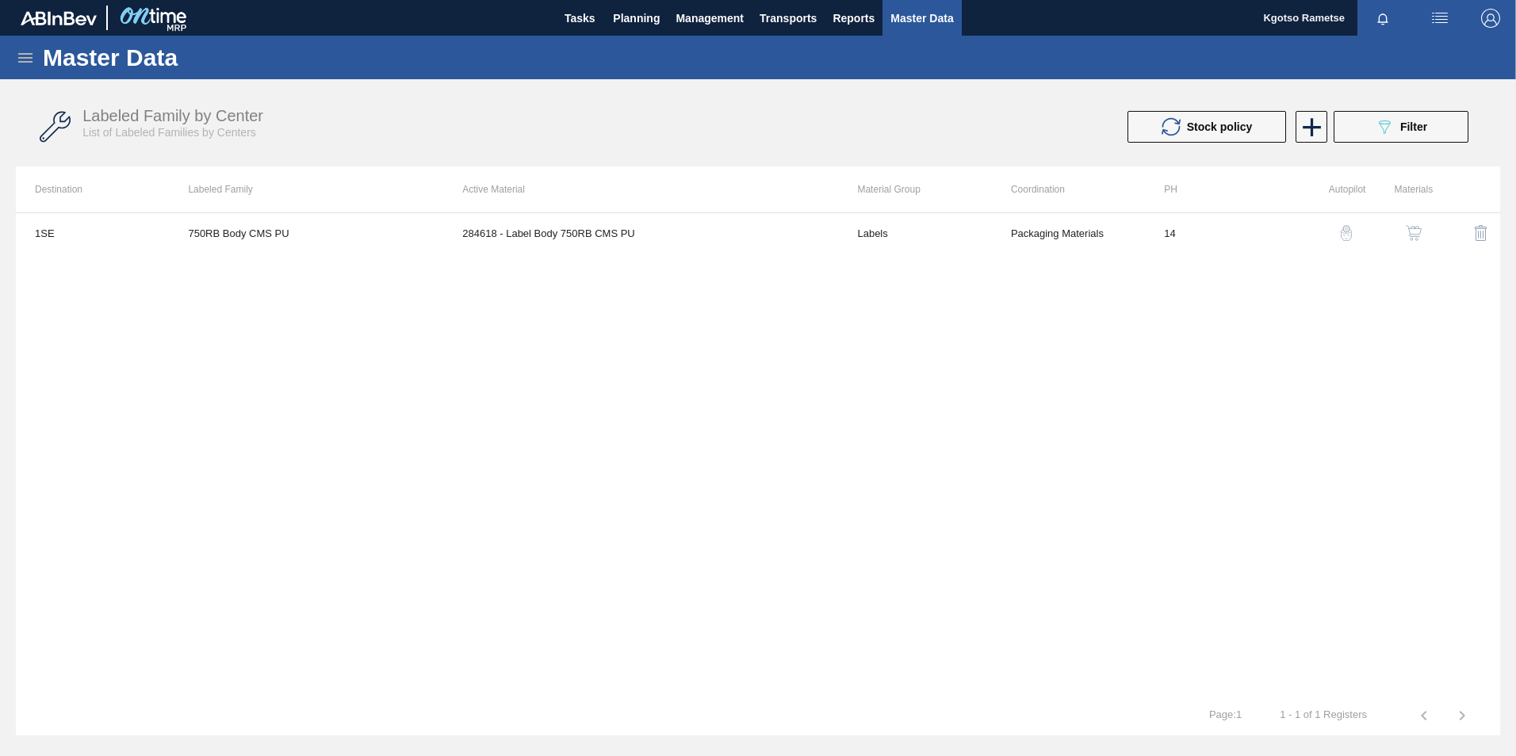
click at [1007, 239] on img "button" at bounding box center [1413, 233] width 16 height 16
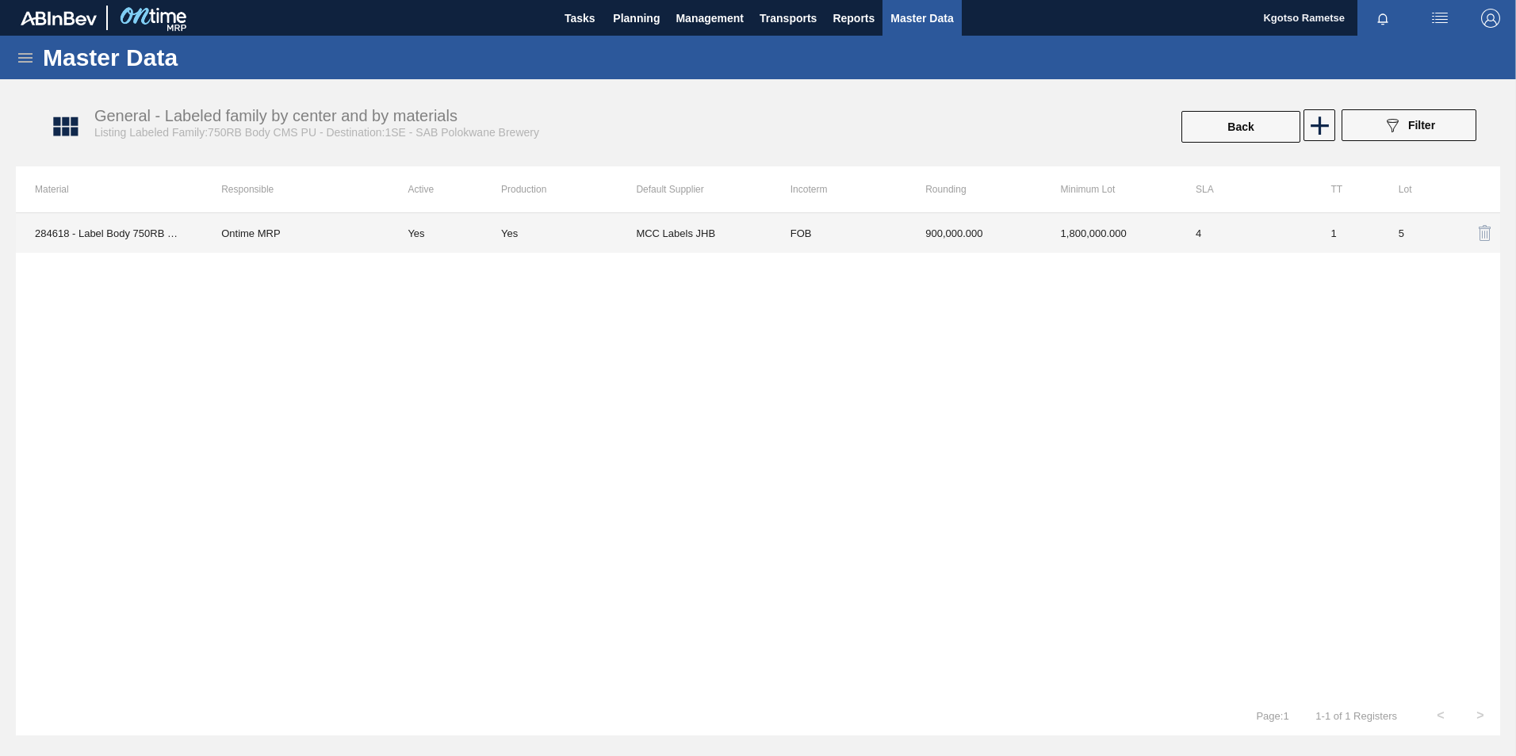
click at [832, 243] on td "FOB" at bounding box center [838, 233] width 135 height 40
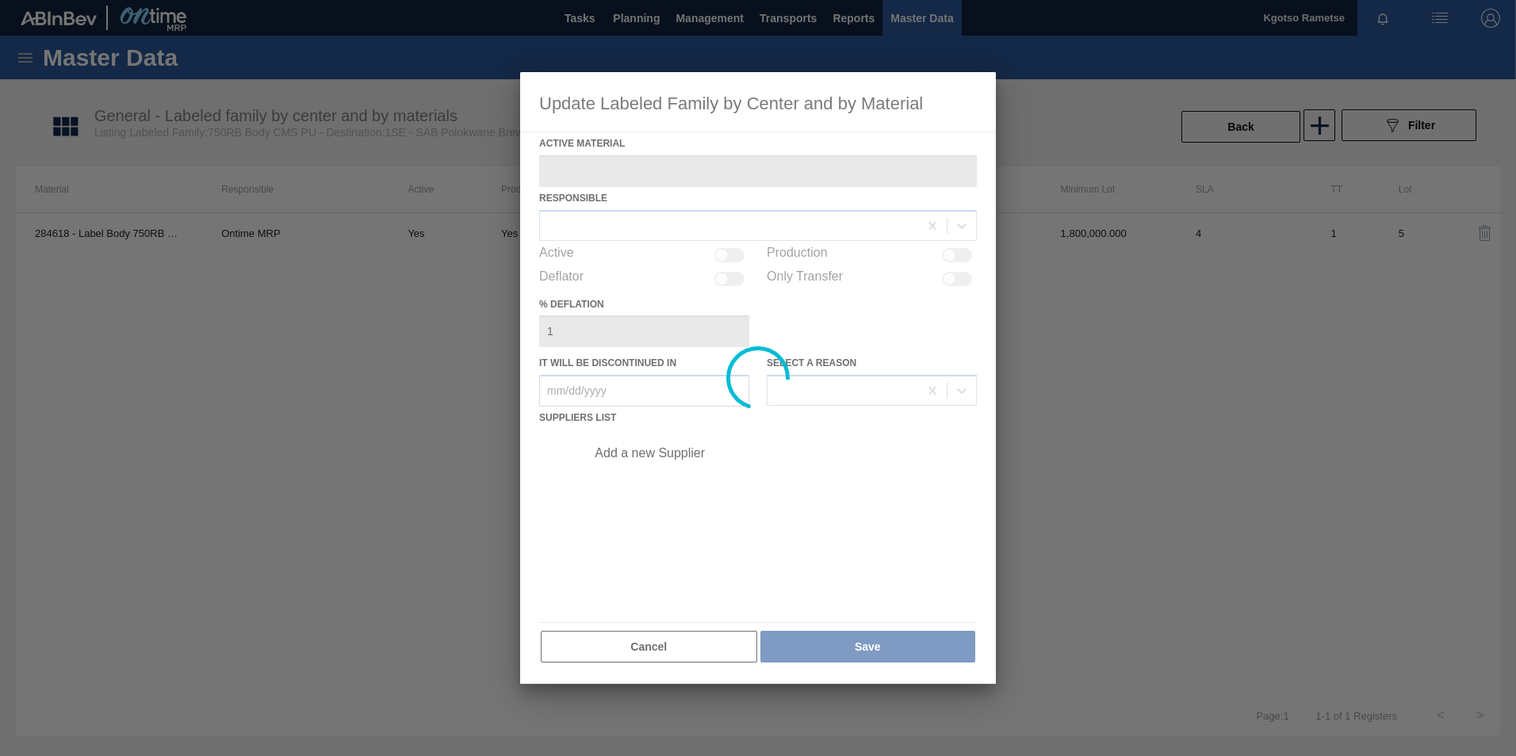
type Material "284618 - Label Body 750RB CMS PU"
checkbox input "true"
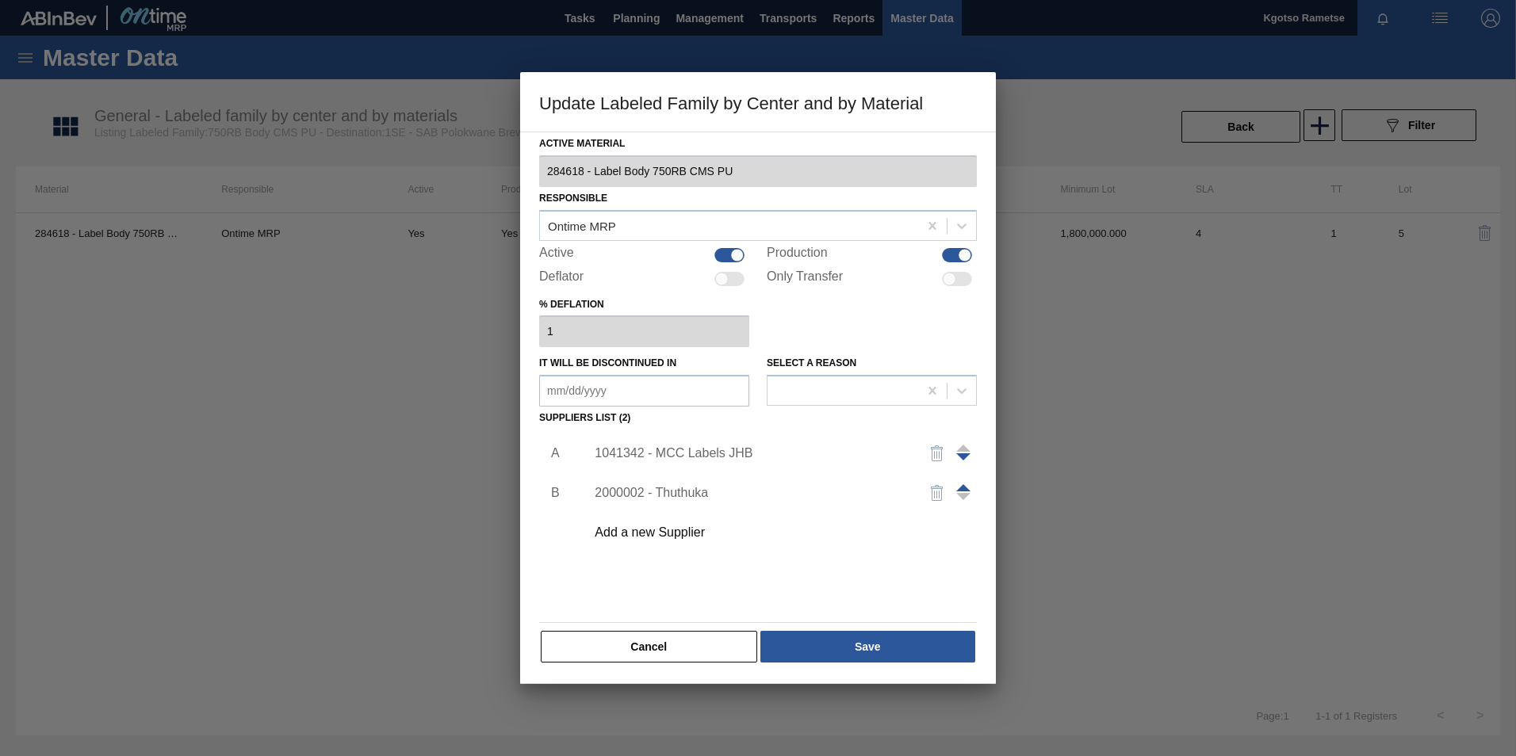
click at [717, 458] on div "1041342 - MCC Labels JHB" at bounding box center [749, 453] width 311 height 14
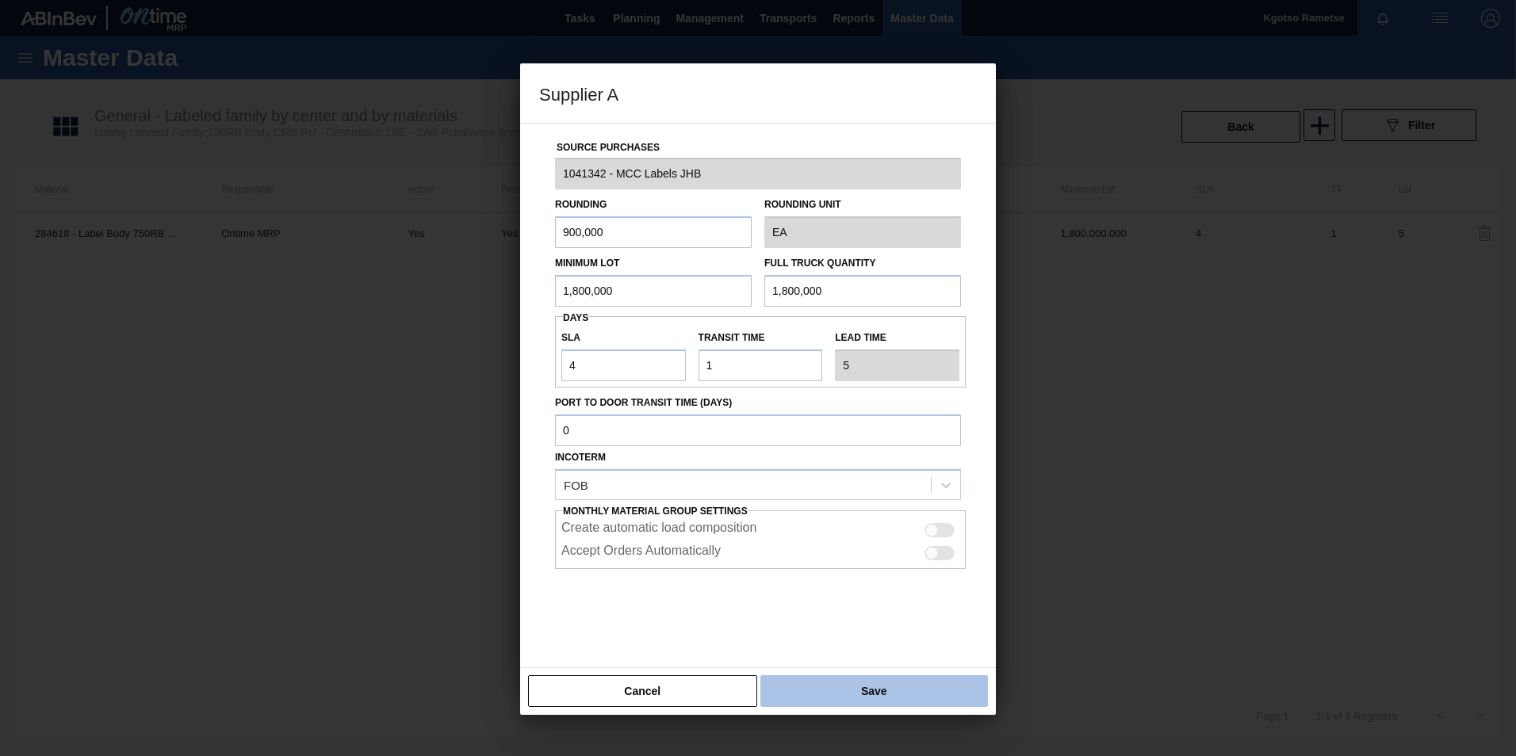
click at [834, 470] on button "Save" at bounding box center [873, 691] width 227 height 32
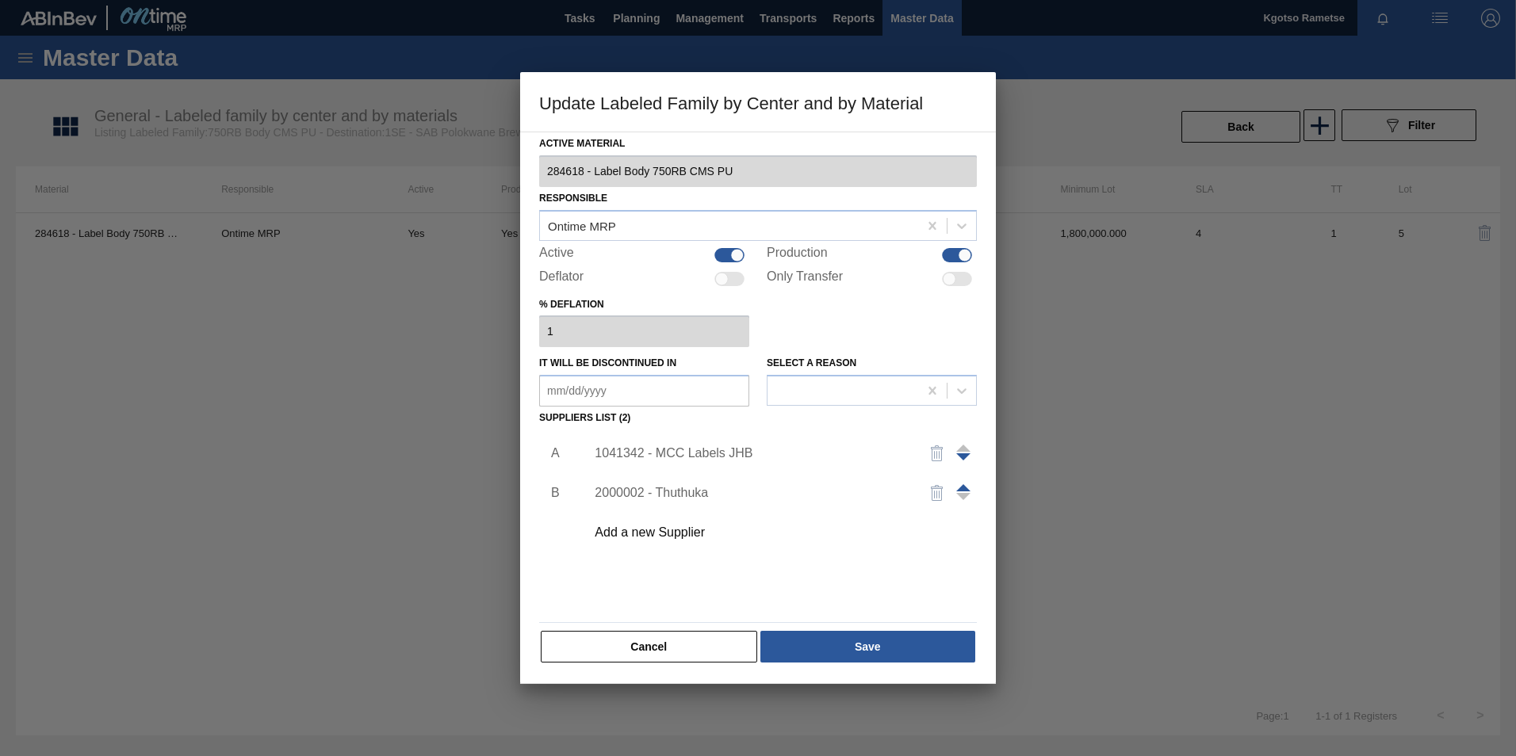
click at [676, 448] on div "1041342 - MCC Labels JHB" at bounding box center [749, 453] width 311 height 14
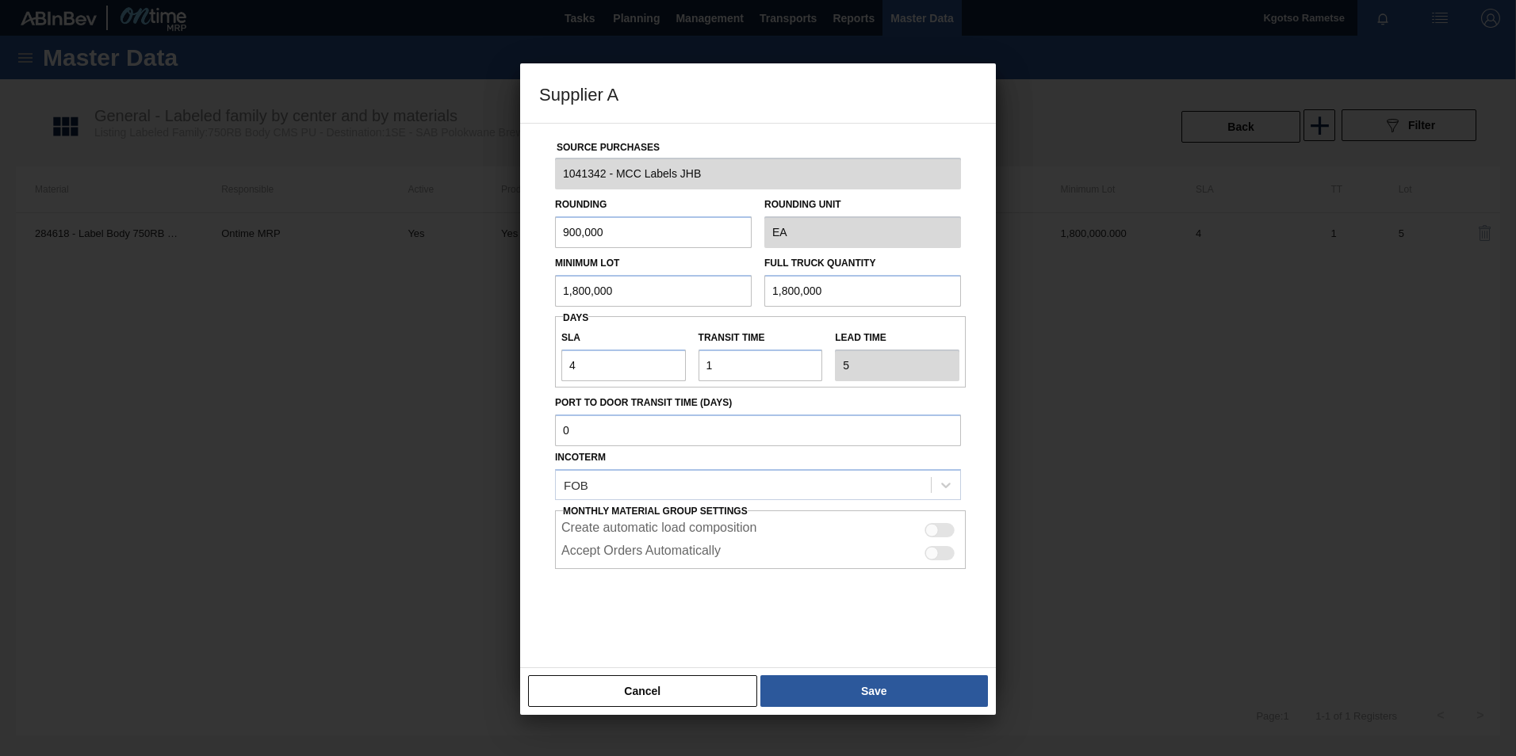
click at [676, 448] on div "Incoterm FOB" at bounding box center [758, 473] width 406 height 54
drag, startPoint x: 585, startPoint y: 369, endPoint x: 531, endPoint y: 368, distance: 53.9
click at [531, 368] on div "Source Purchases 1041342 - MCC Labels JHB Rounding 900,000 Rounding Unit EA Min…" at bounding box center [758, 395] width 476 height 545
type input "2"
type input "3"
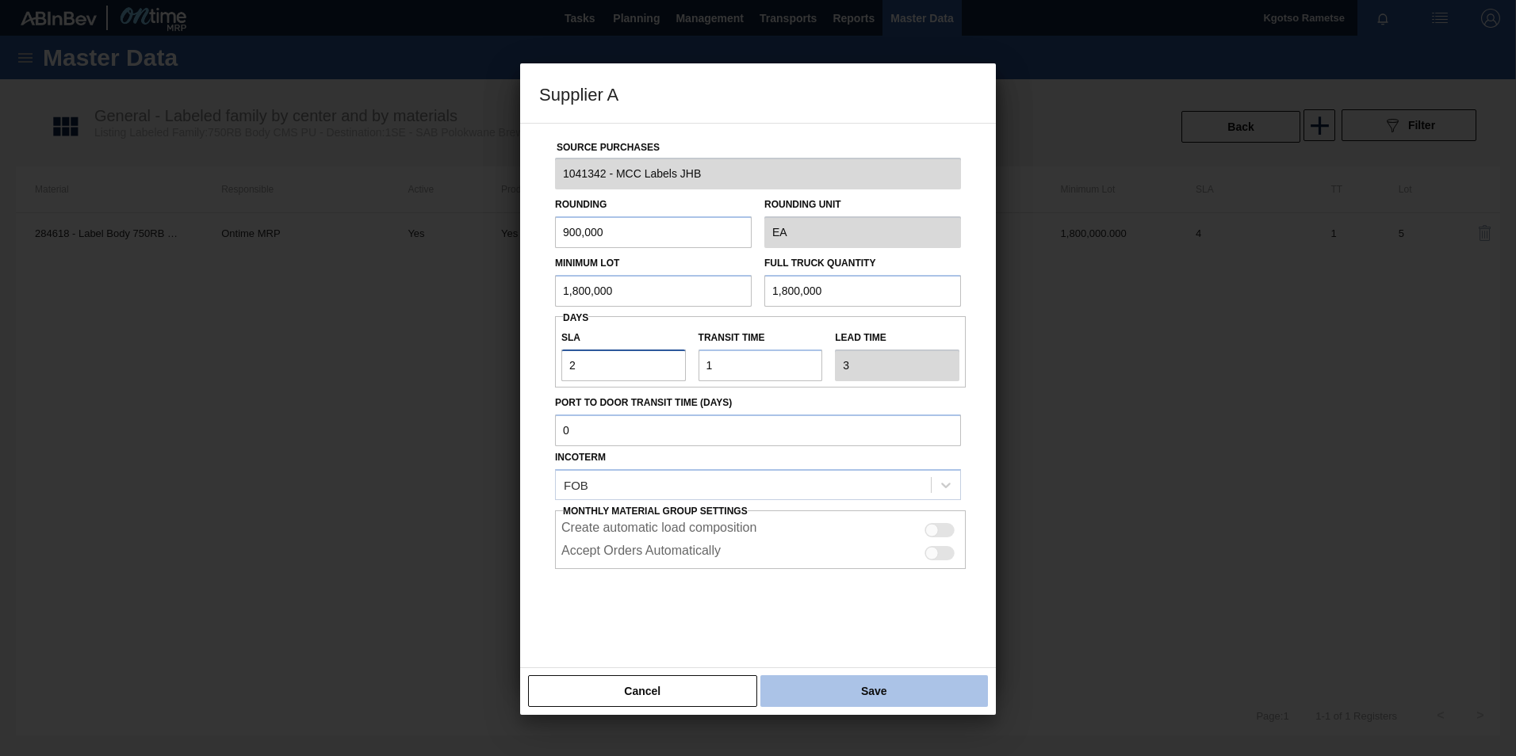
type input "2"
click at [834, 470] on button "Save" at bounding box center [873, 691] width 227 height 32
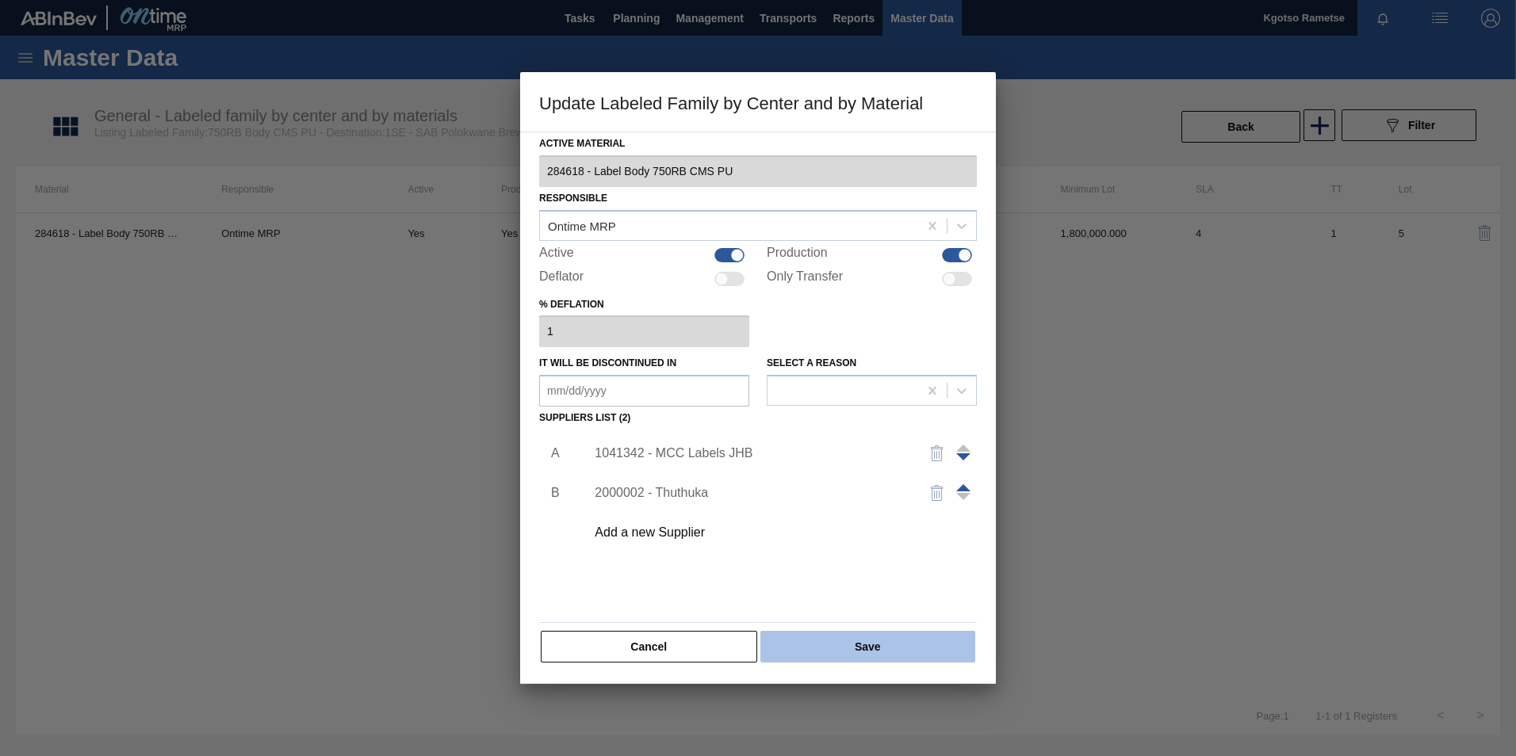
click at [831, 470] on button "Save" at bounding box center [867, 647] width 215 height 32
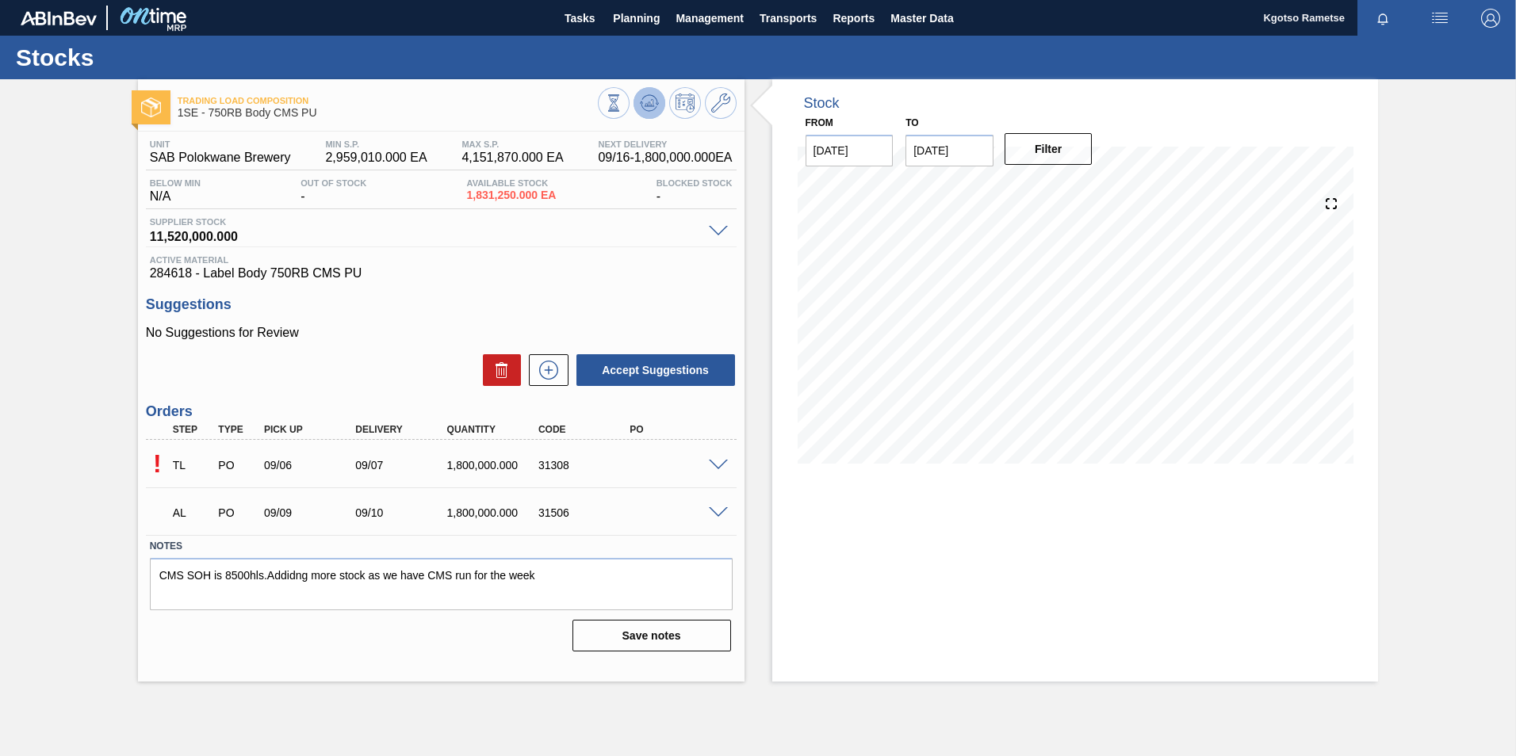
click at [643, 106] on icon at bounding box center [649, 103] width 19 height 19
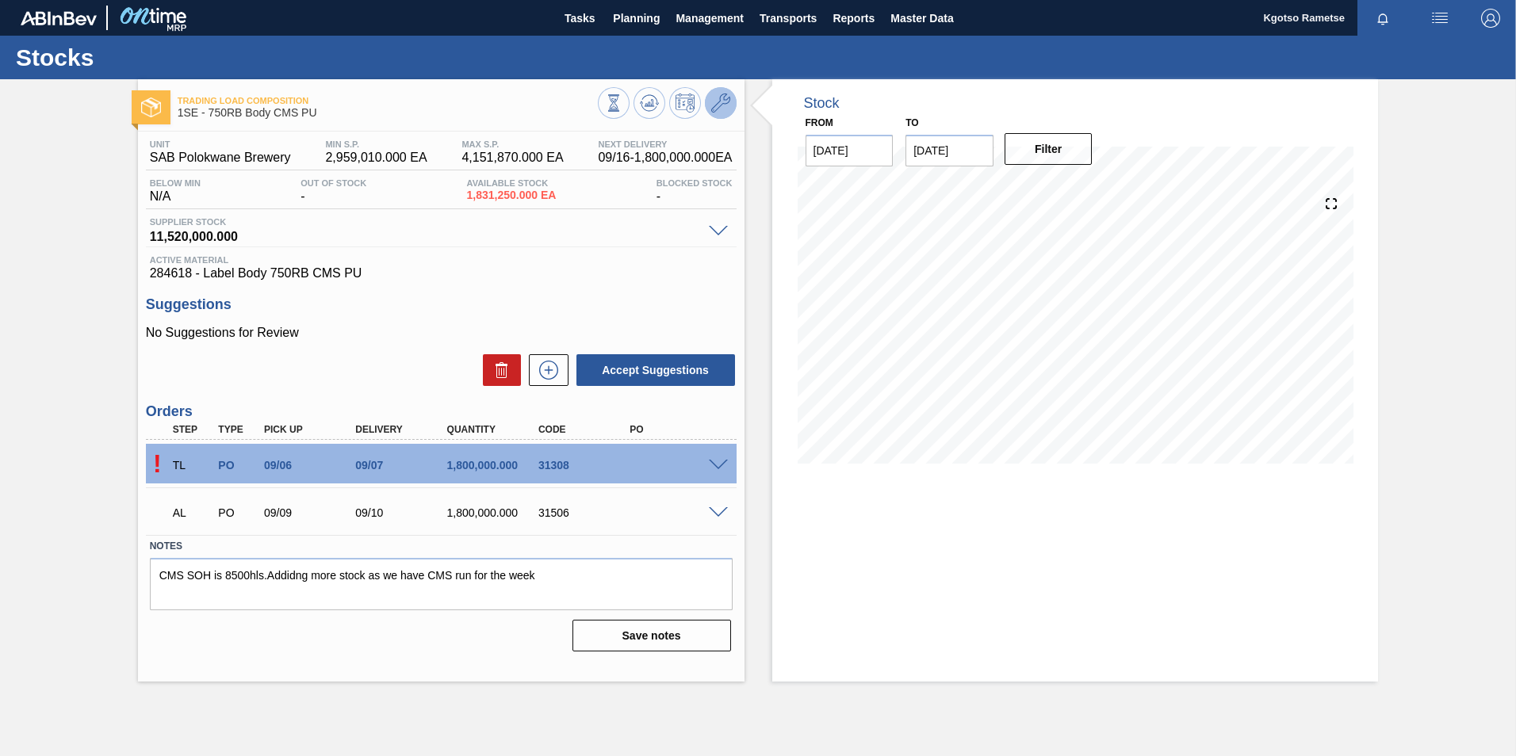
click at [711, 105] on icon at bounding box center [720, 103] width 19 height 19
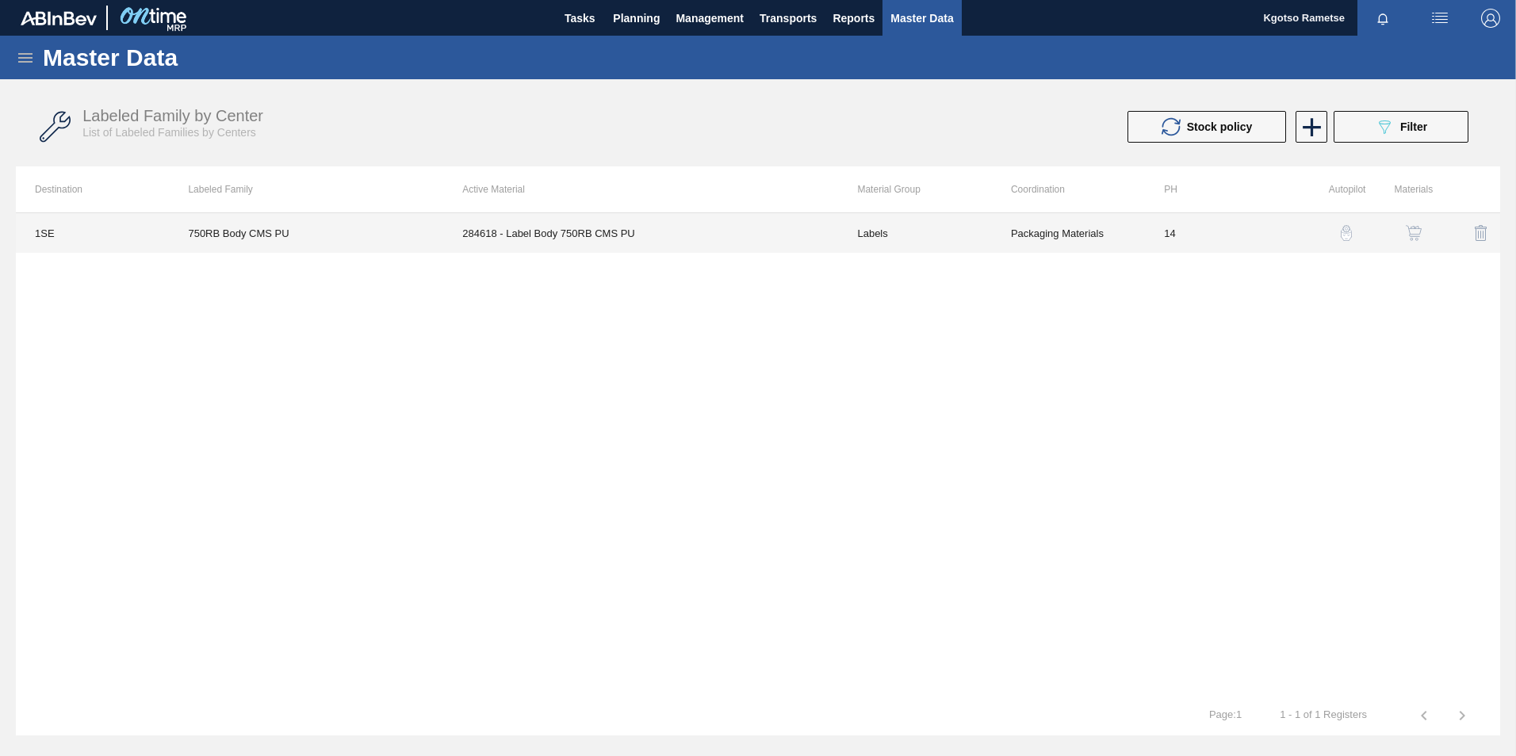
click at [782, 239] on td "284618 - Label Body 750RB CMS PU" at bounding box center [640, 233] width 395 height 40
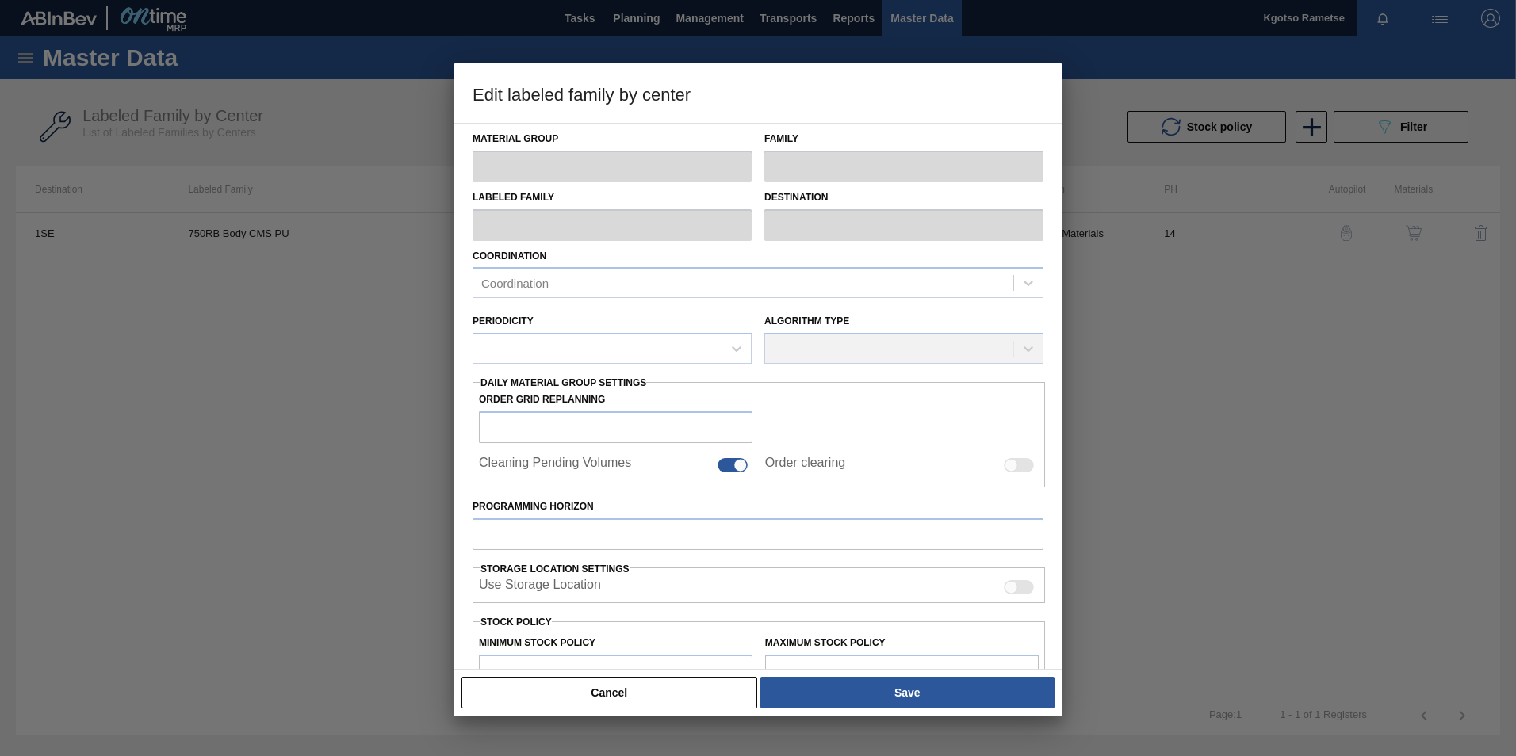
type input "Labels"
type input "750"
type input "750RB Body CMS PU"
type input "1SE - SAB Polokwane Brewery"
type input "14"
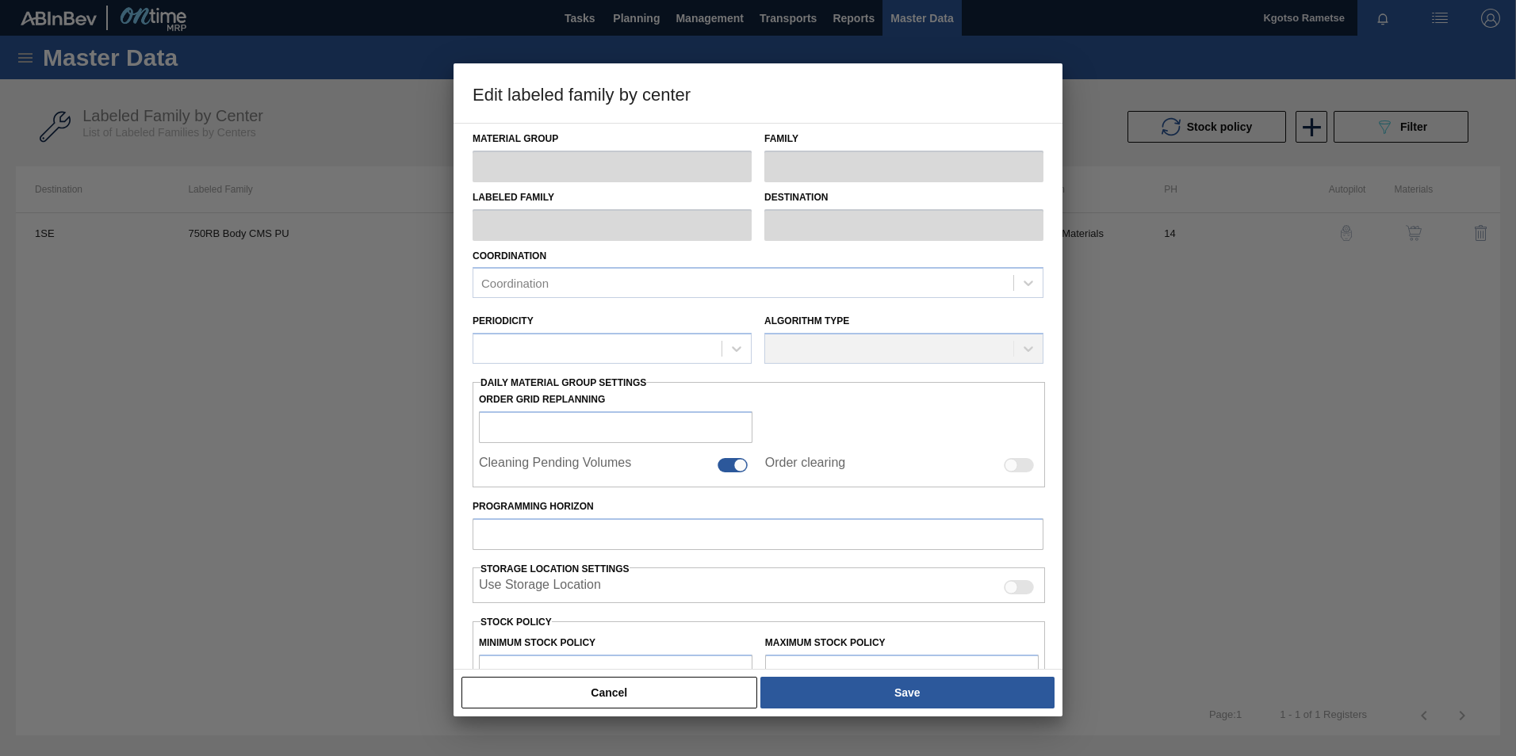
type input "2,959,010"
type input "4,151,870"
type input "100"
type input "4,151,870.000"
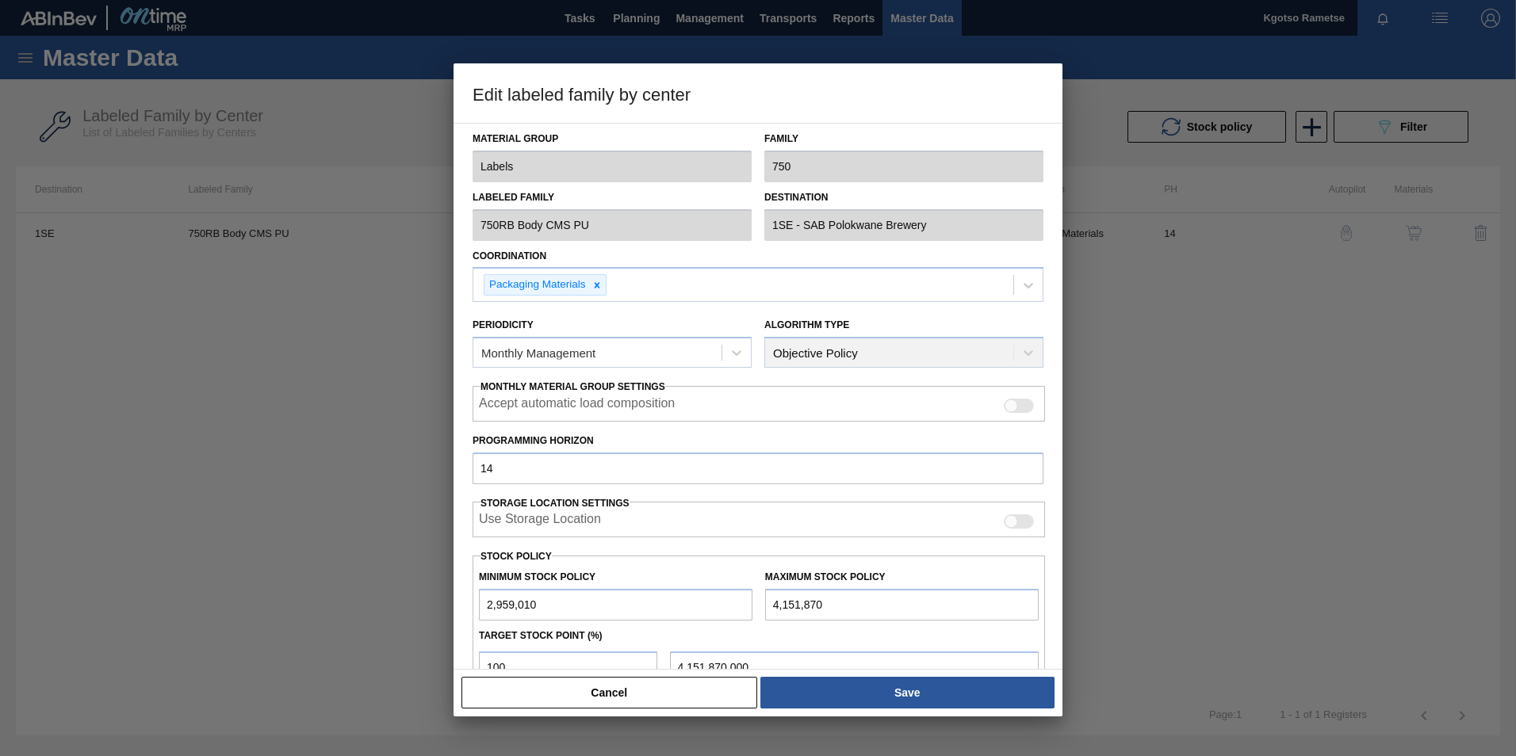
click at [826, 376] on div "Algorithm Type Objective Policy" at bounding box center [904, 341] width 292 height 70
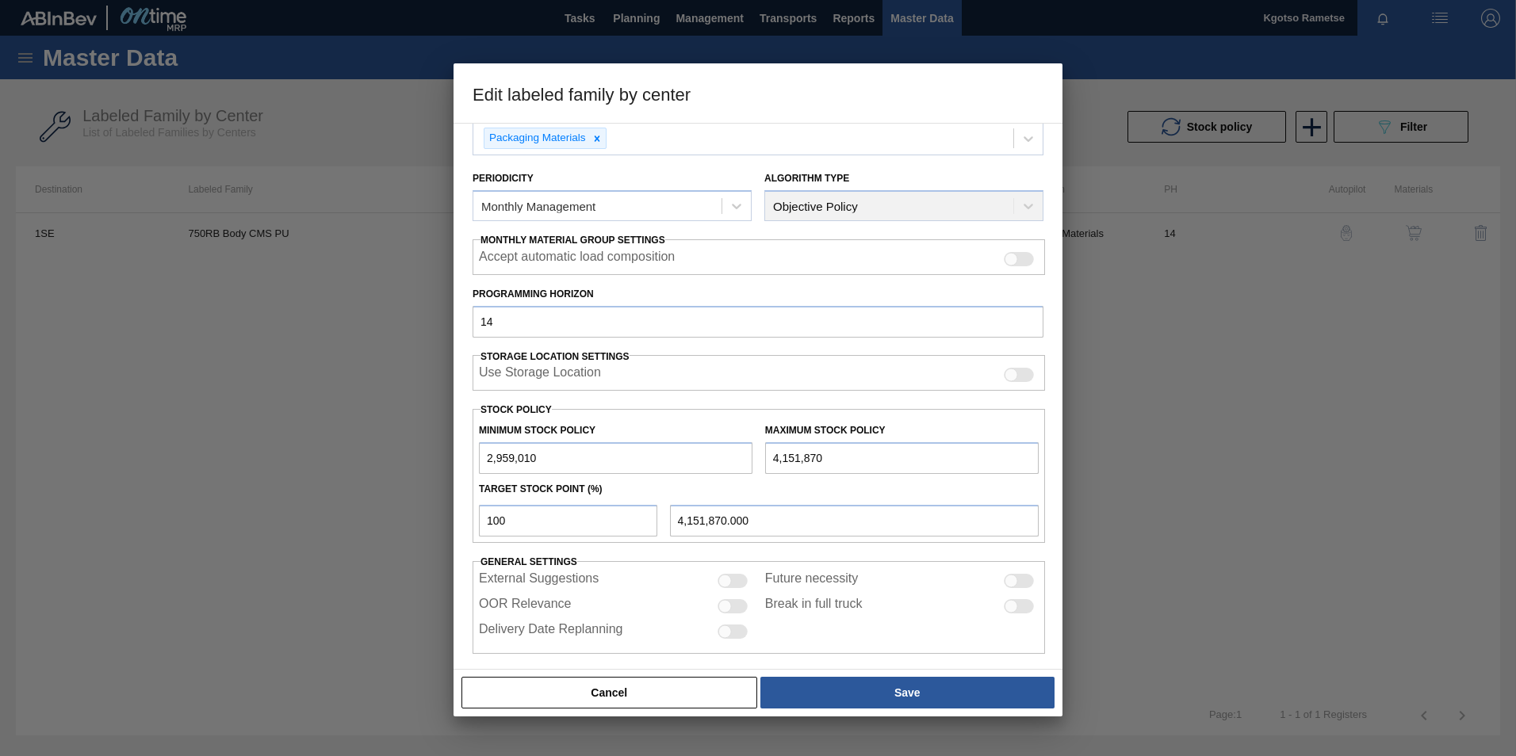
scroll to position [159, 0]
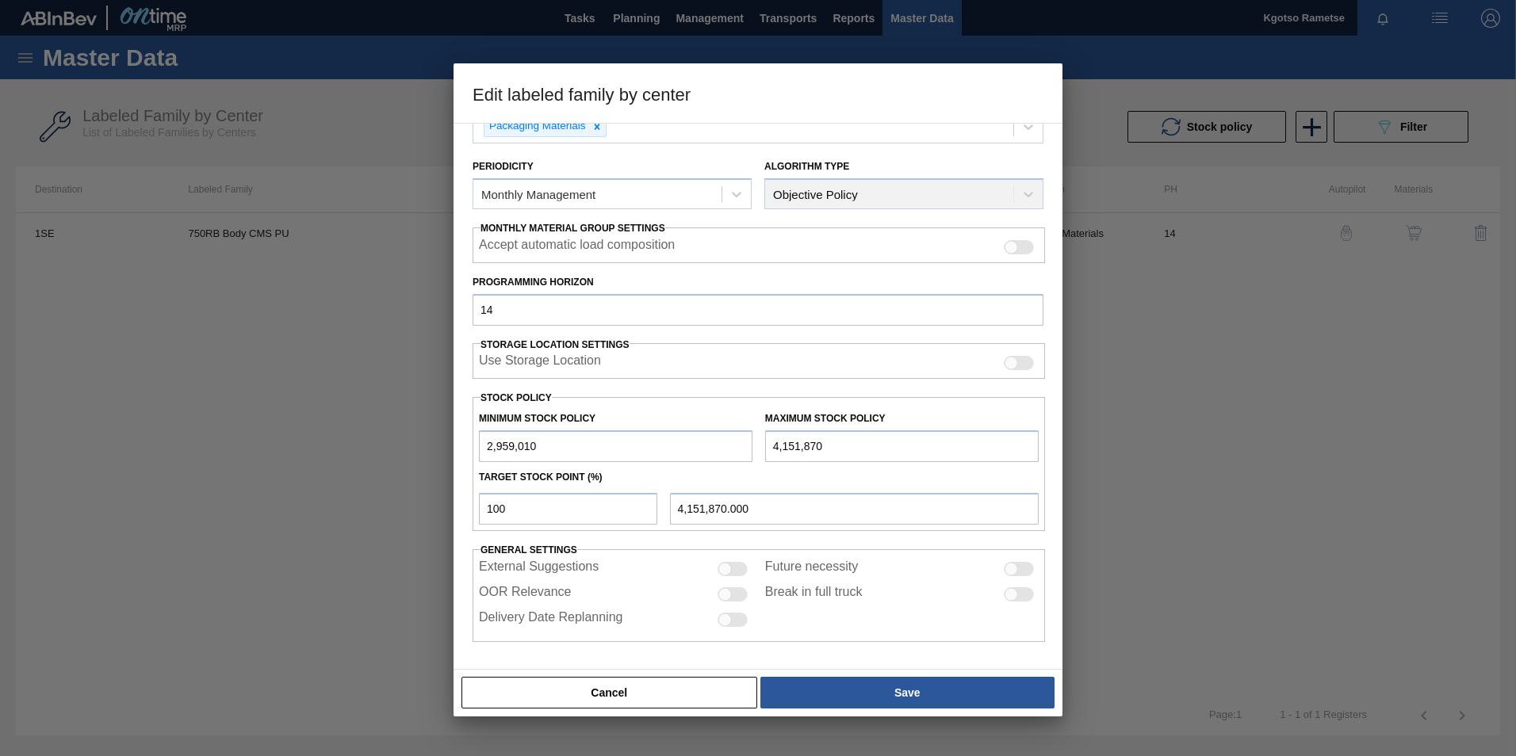
drag, startPoint x: 491, startPoint y: 444, endPoint x: 481, endPoint y: 447, distance: 10.8
click at [481, 447] on input "2,959,010" at bounding box center [615, 446] width 273 height 32
type input "3,959,010"
drag, startPoint x: 777, startPoint y: 442, endPoint x: 763, endPoint y: 443, distance: 13.5
click at [765, 443] on input "4,151,870" at bounding box center [901, 446] width 273 height 32
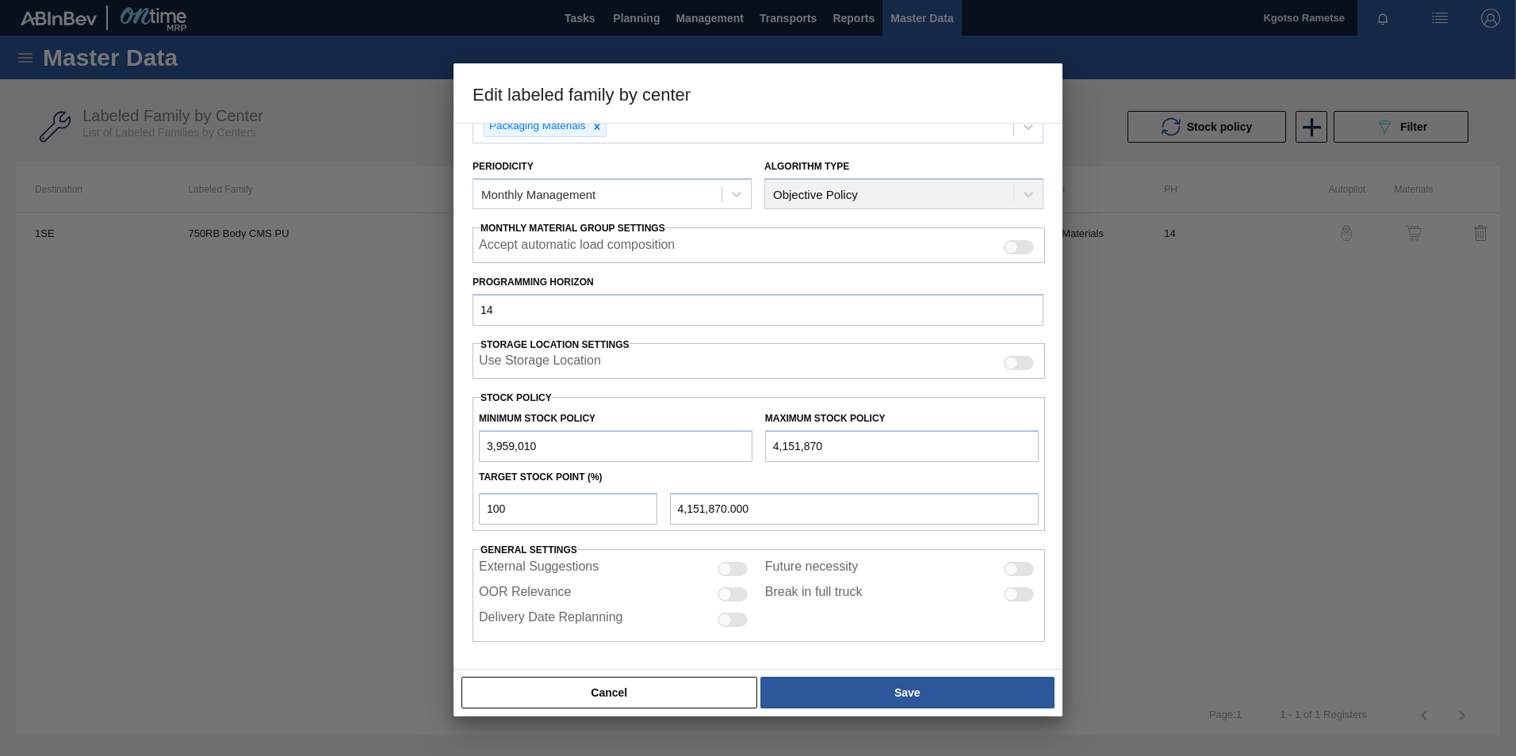
type input "5,151,870"
type input "5,151,870.000"
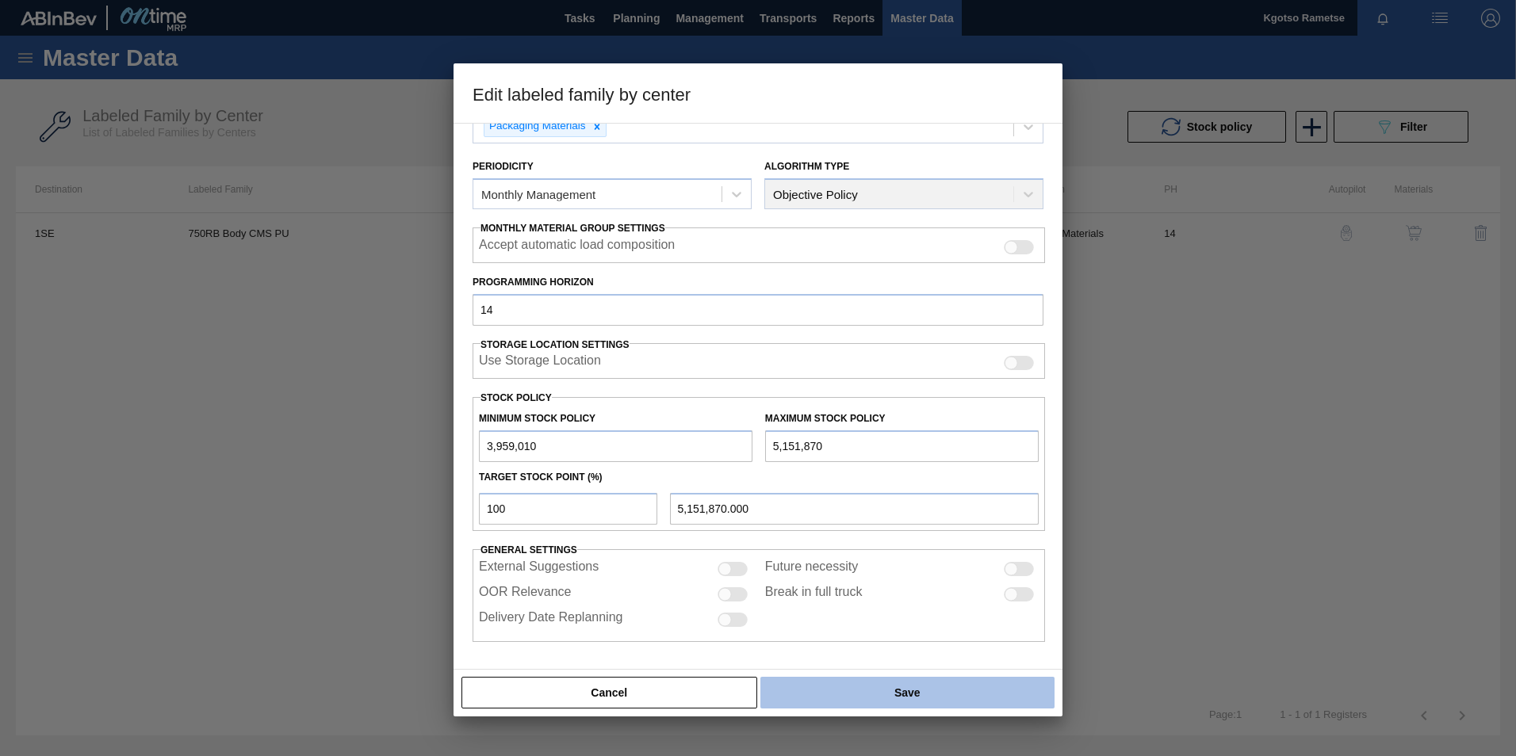
type input "5,151,870"
click at [868, 470] on button "Save" at bounding box center [907, 693] width 294 height 32
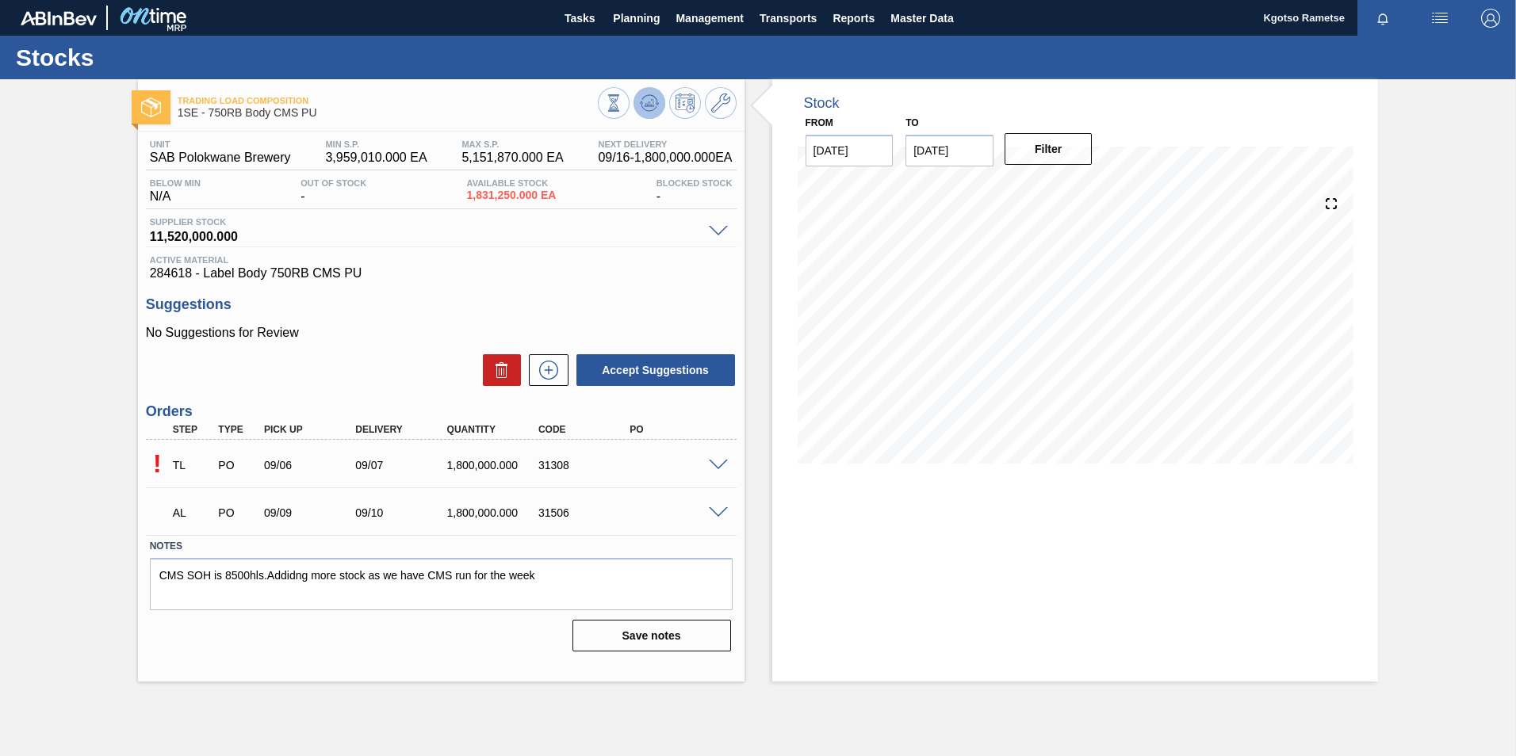
click at [650, 109] on icon at bounding box center [649, 103] width 19 height 19
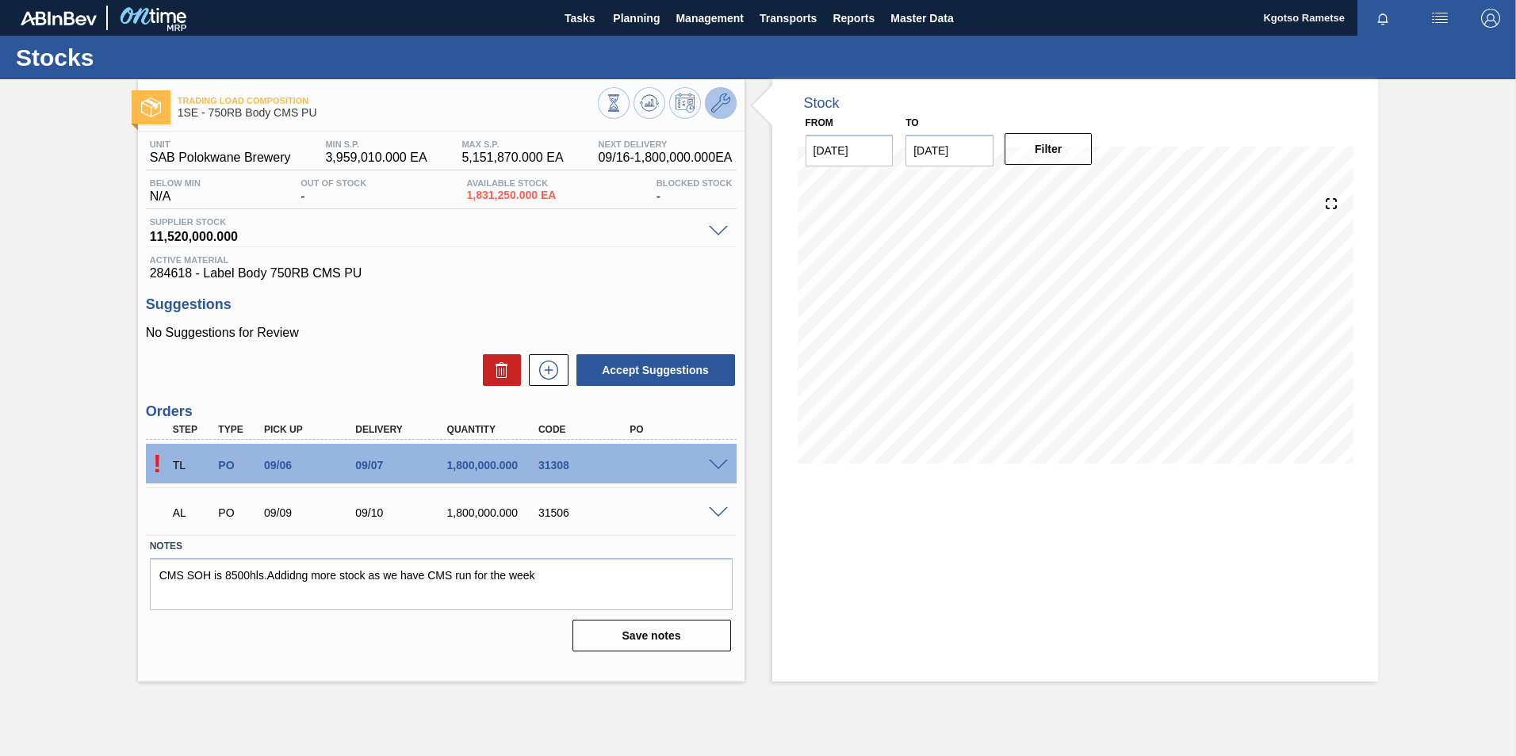
click at [720, 106] on icon at bounding box center [720, 103] width 19 height 19
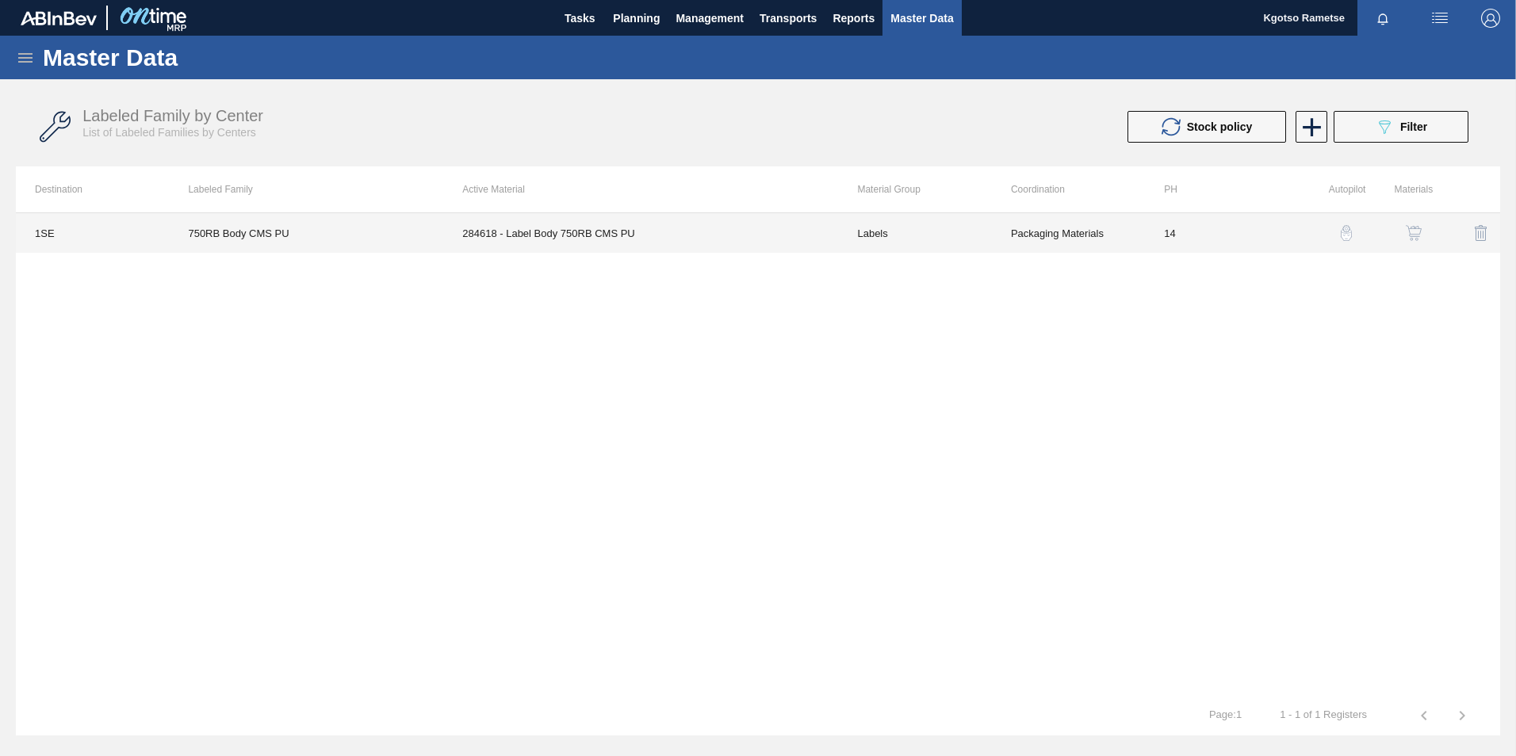
click at [772, 239] on td "284618 - Label Body 750RB CMS PU" at bounding box center [640, 233] width 395 height 40
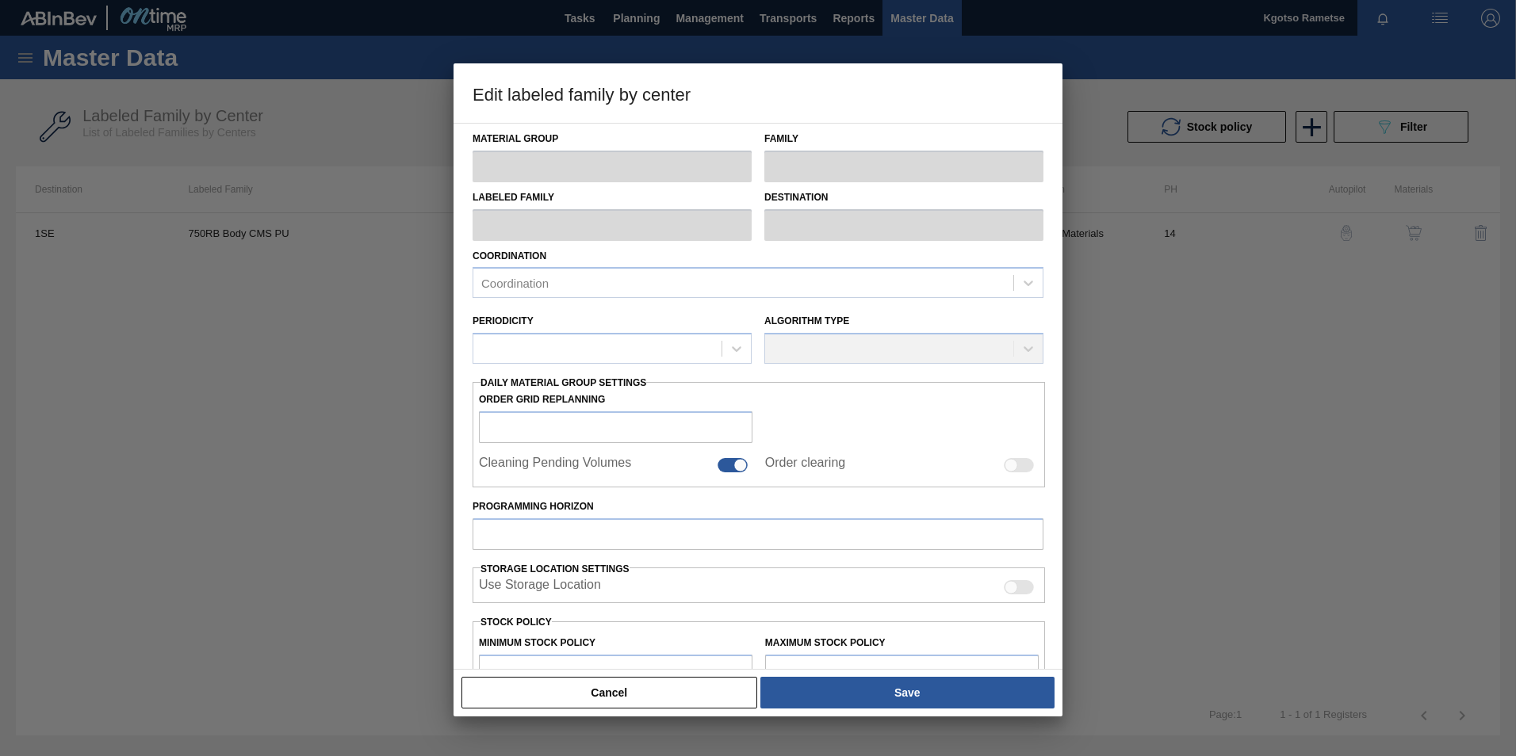
type input "Labels"
type input "750"
type input "750RB Body CMS PU"
type input "1SE - SAB Polokwane Brewery"
type input "14"
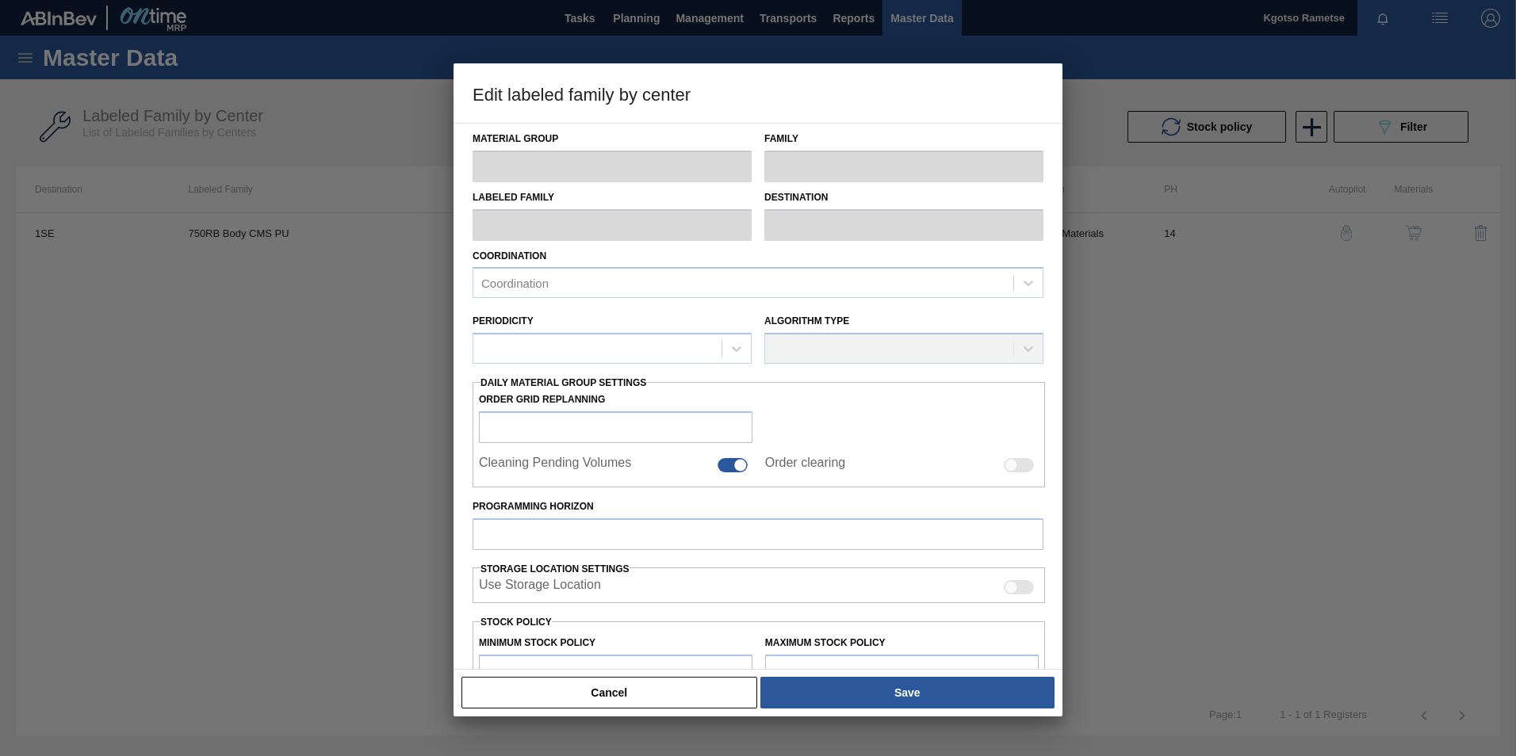
type input "3,959,010"
type input "5,151,870"
type input "100"
type input "5,151,870.000"
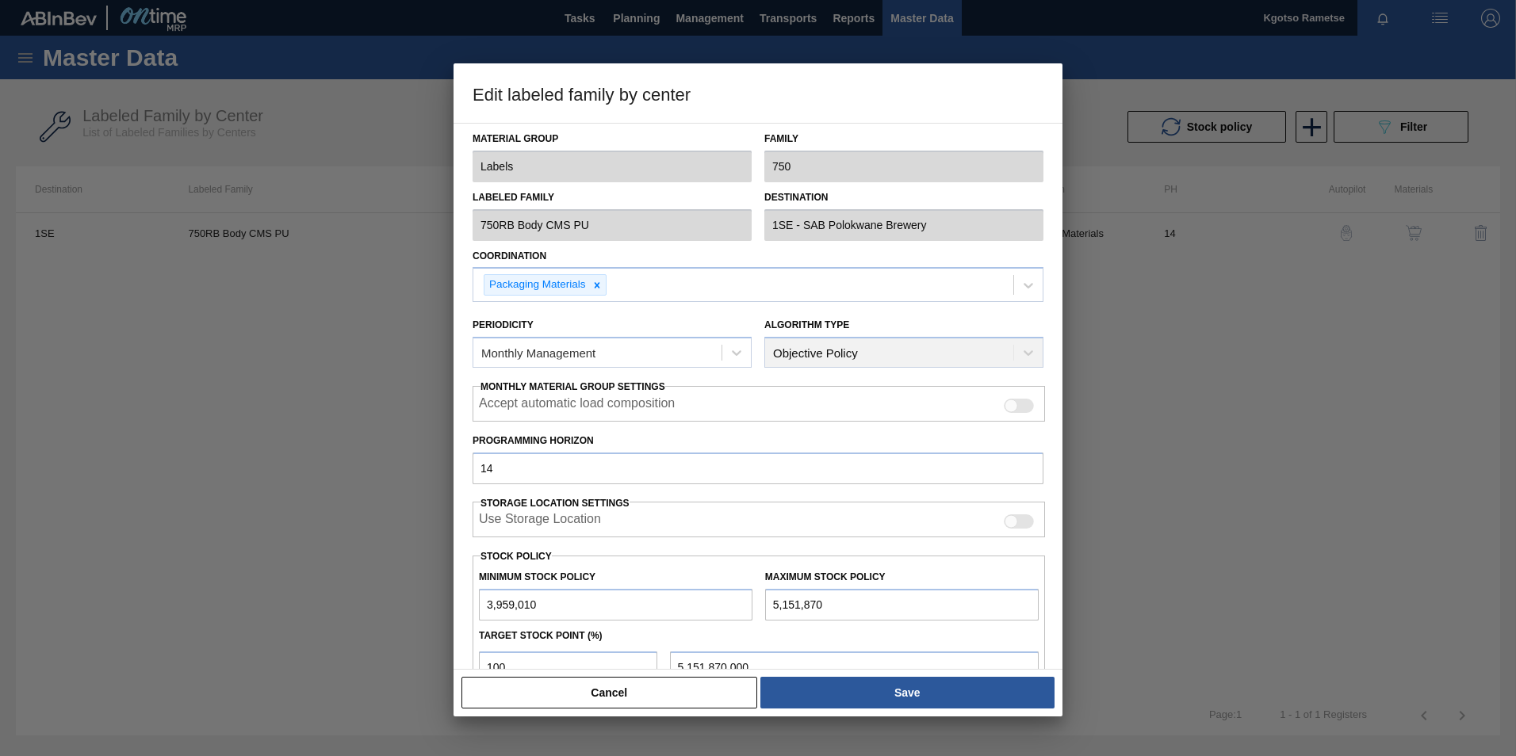
click at [485, 470] on input "3,959,010" at bounding box center [615, 605] width 273 height 32
type input "5,959,010"
click at [774, 470] on input "5,151,870" at bounding box center [901, 605] width 273 height 32
drag, startPoint x: 776, startPoint y: 606, endPoint x: 748, endPoint y: 608, distance: 27.8
click at [748, 470] on div "Minimum Stock Policy 5,959,010 Maximum Stock Policy 5,151,870" at bounding box center [758, 591] width 572 height 59
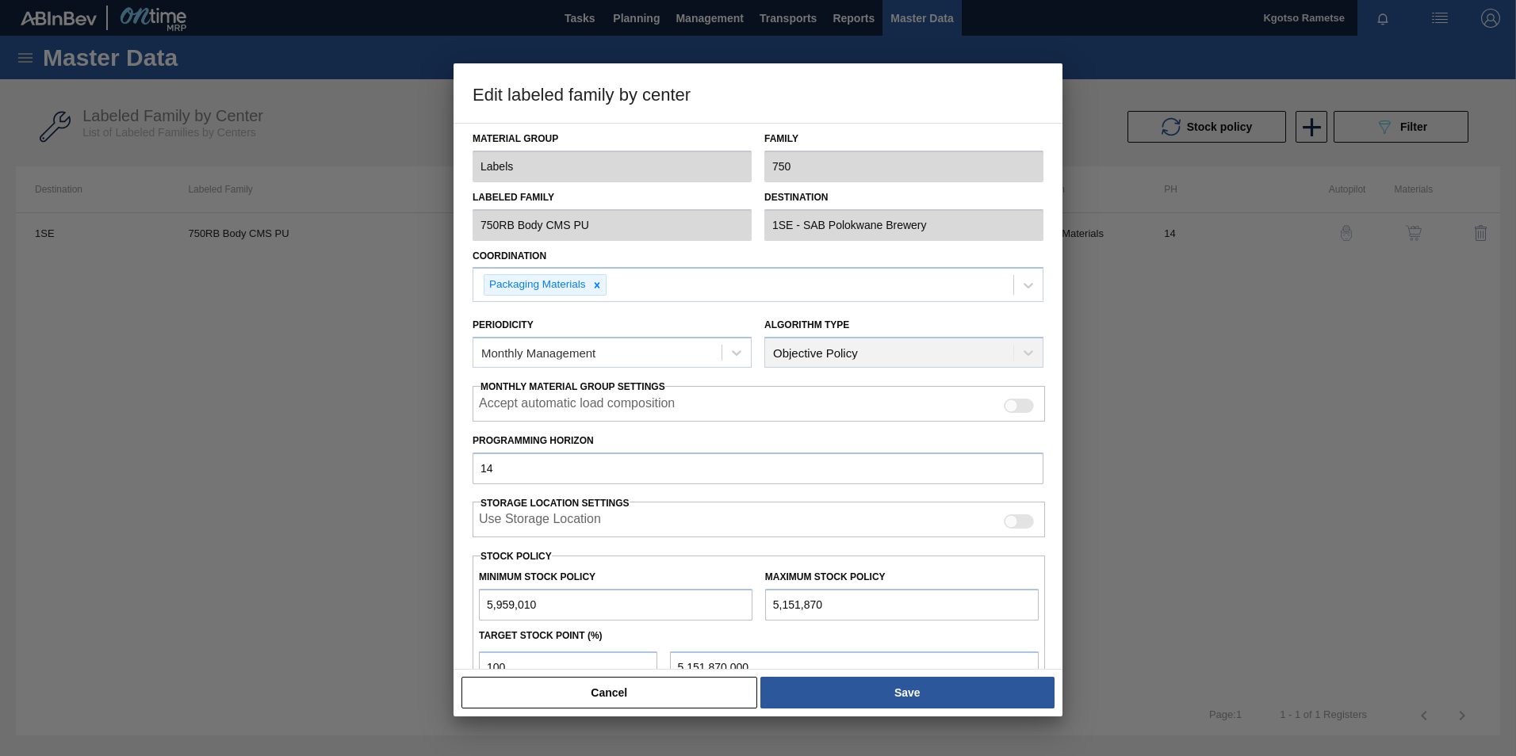
type input "6,151,870"
type input "6,151,870.000"
type input "6,151,870"
click at [815, 470] on div "Target Stock Point (%)" at bounding box center [758, 636] width 572 height 23
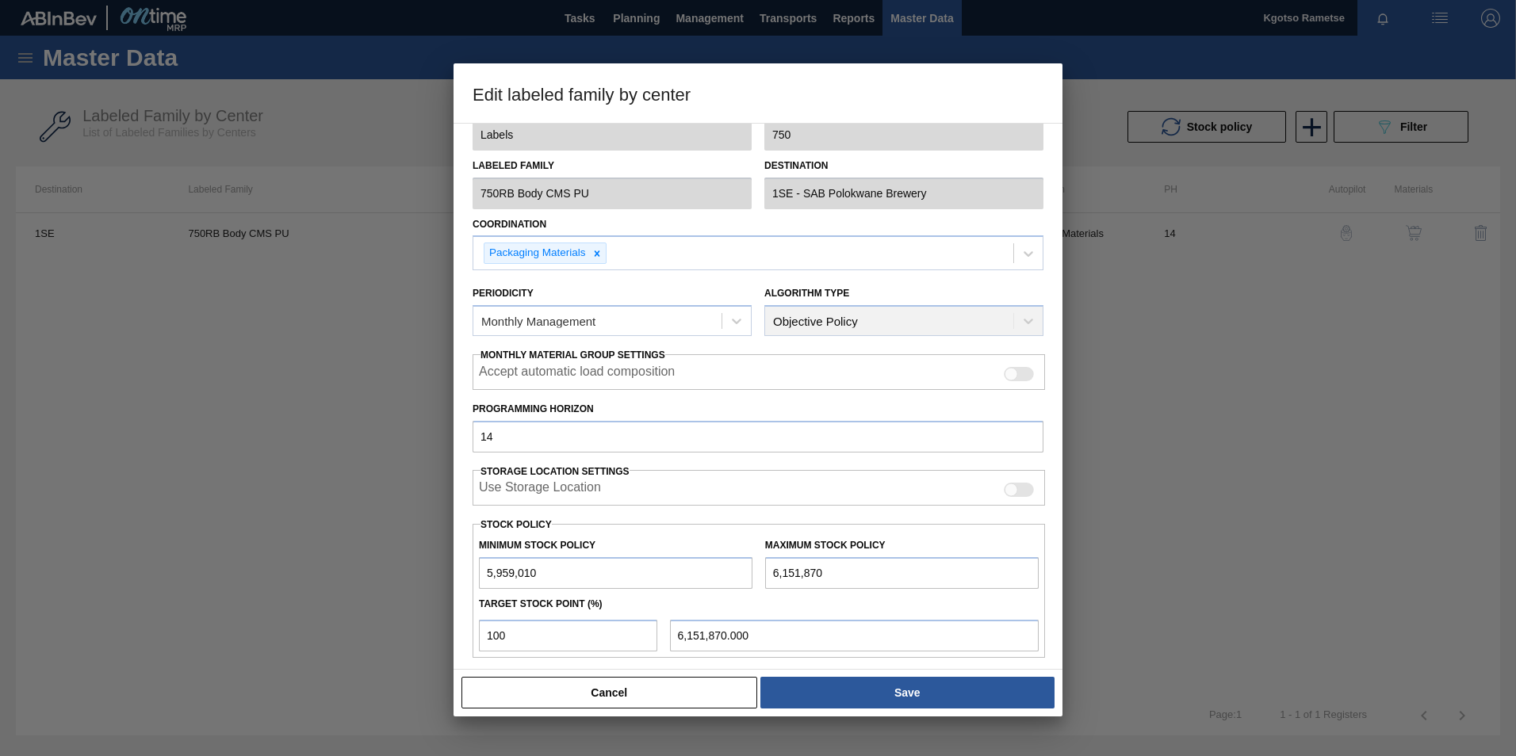
scroll to position [159, 0]
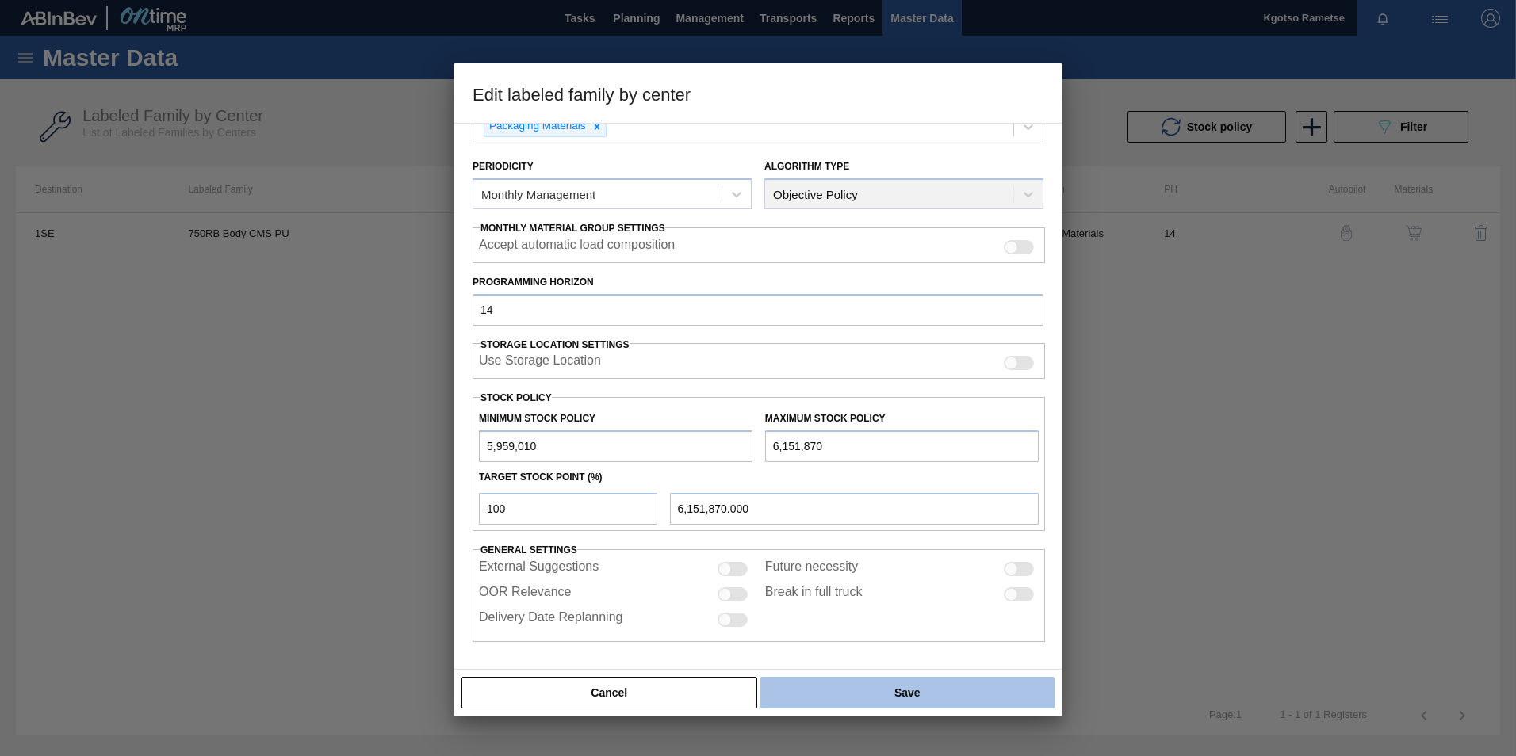
click at [851, 470] on button "Save" at bounding box center [907, 693] width 294 height 32
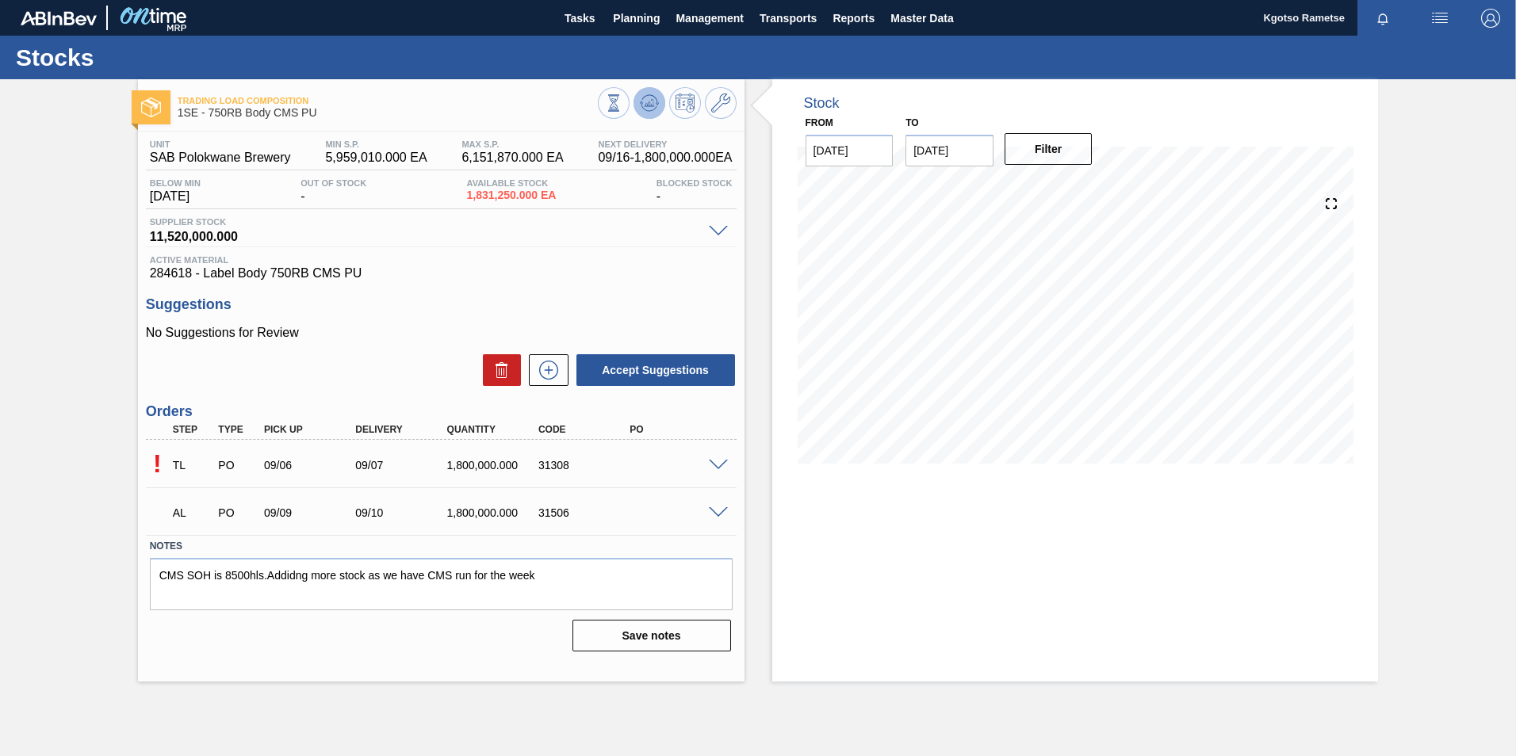
click at [661, 107] on button at bounding box center [649, 103] width 32 height 32
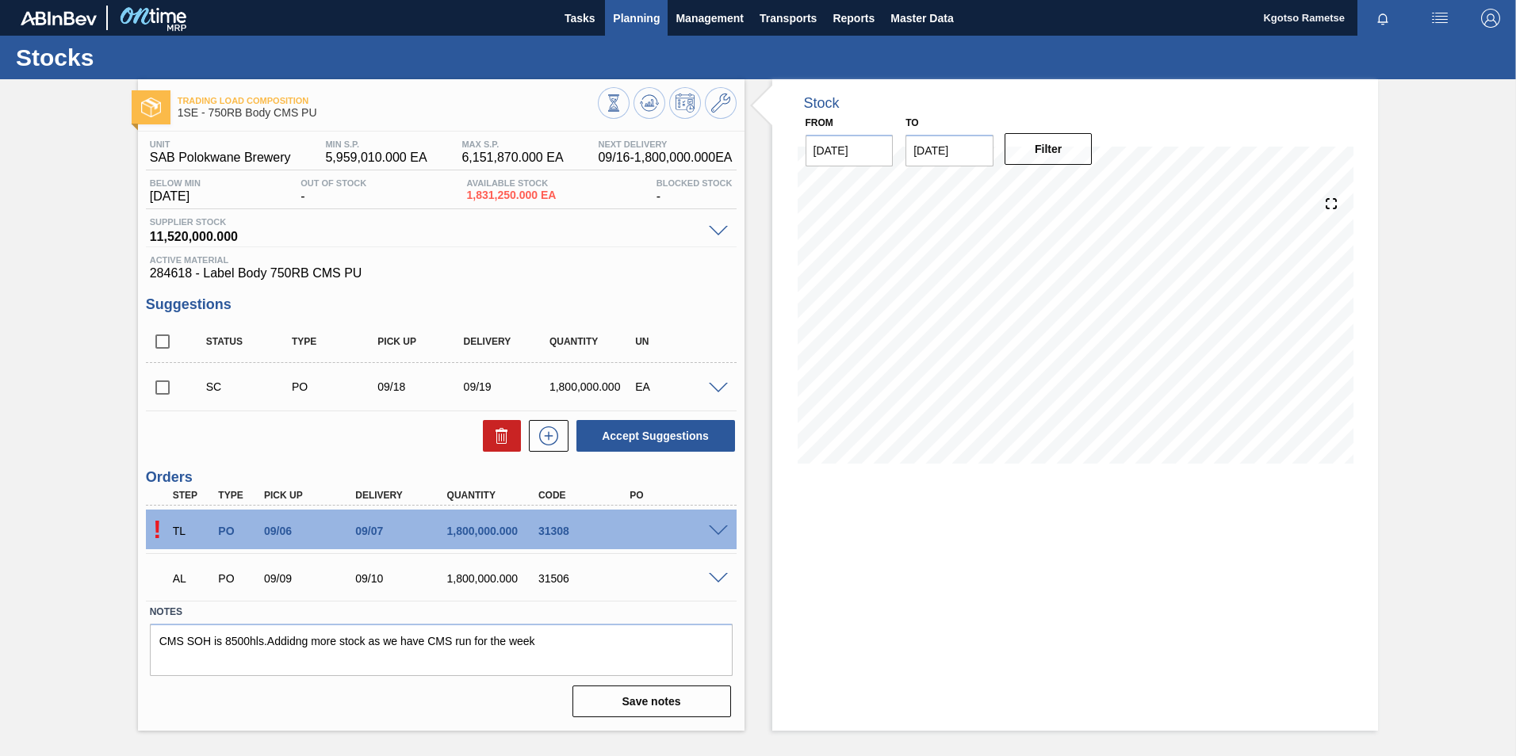
click at [629, 14] on span "Planning" at bounding box center [636, 18] width 47 height 19
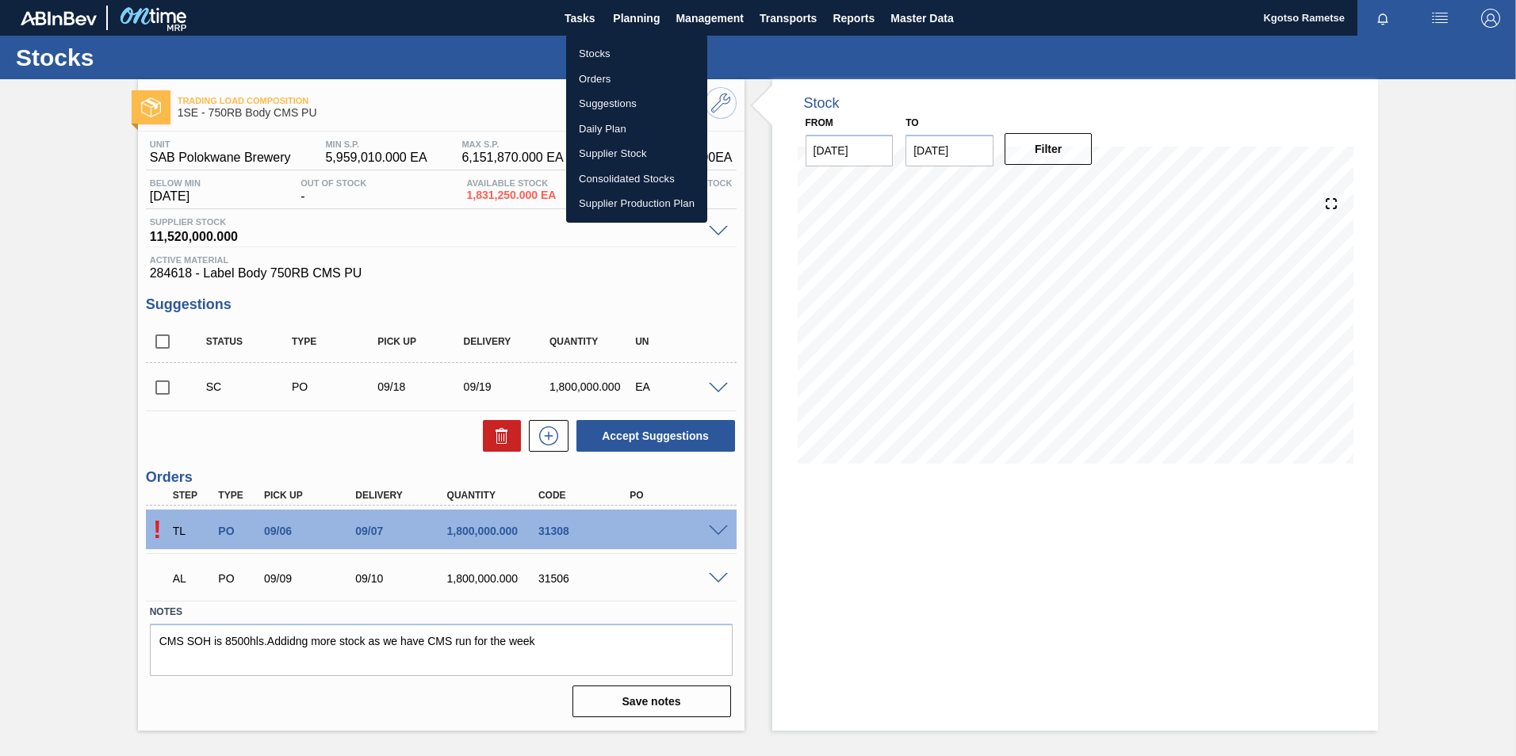
click at [621, 49] on li "Stocks" at bounding box center [636, 53] width 141 height 25
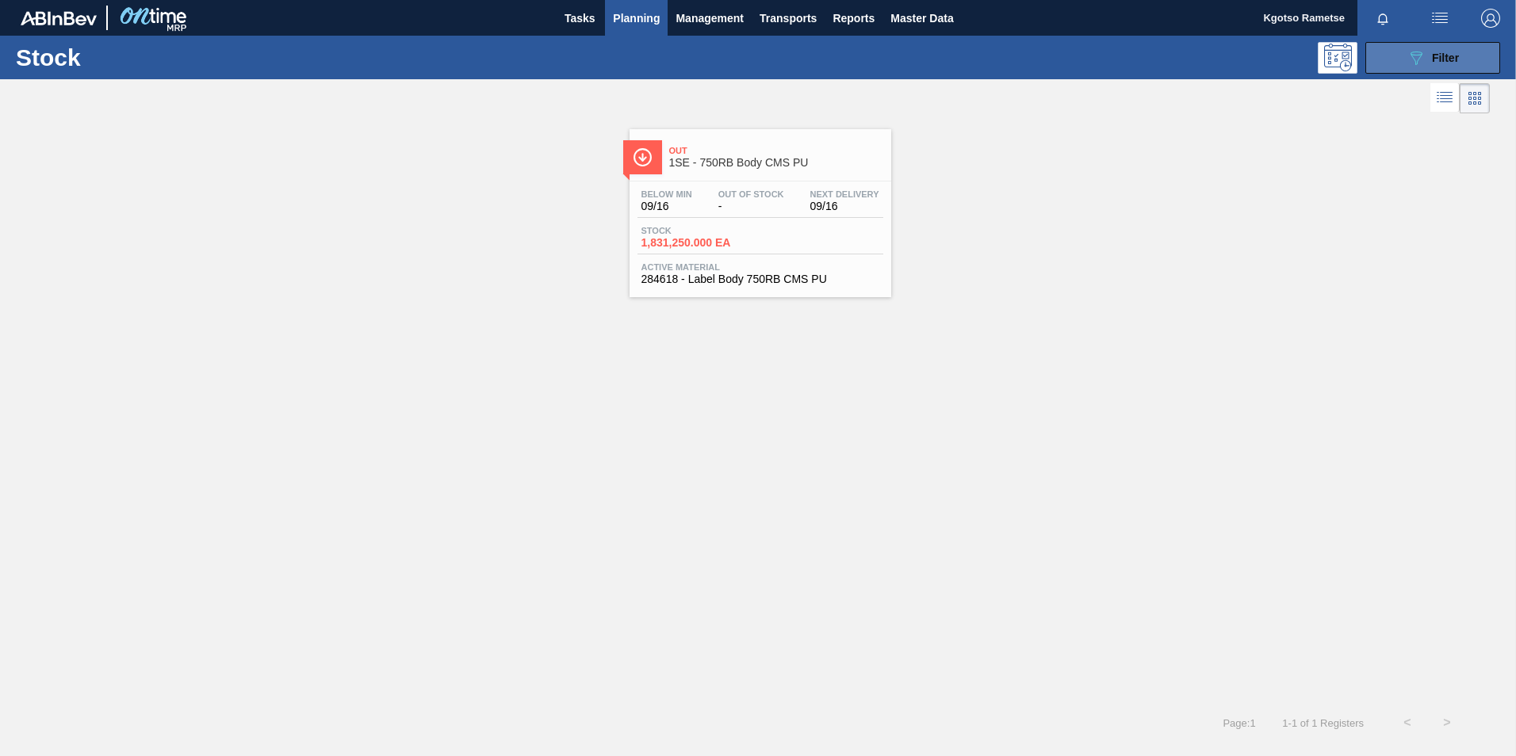
click at [1007, 58] on span "Filter" at bounding box center [1445, 58] width 27 height 13
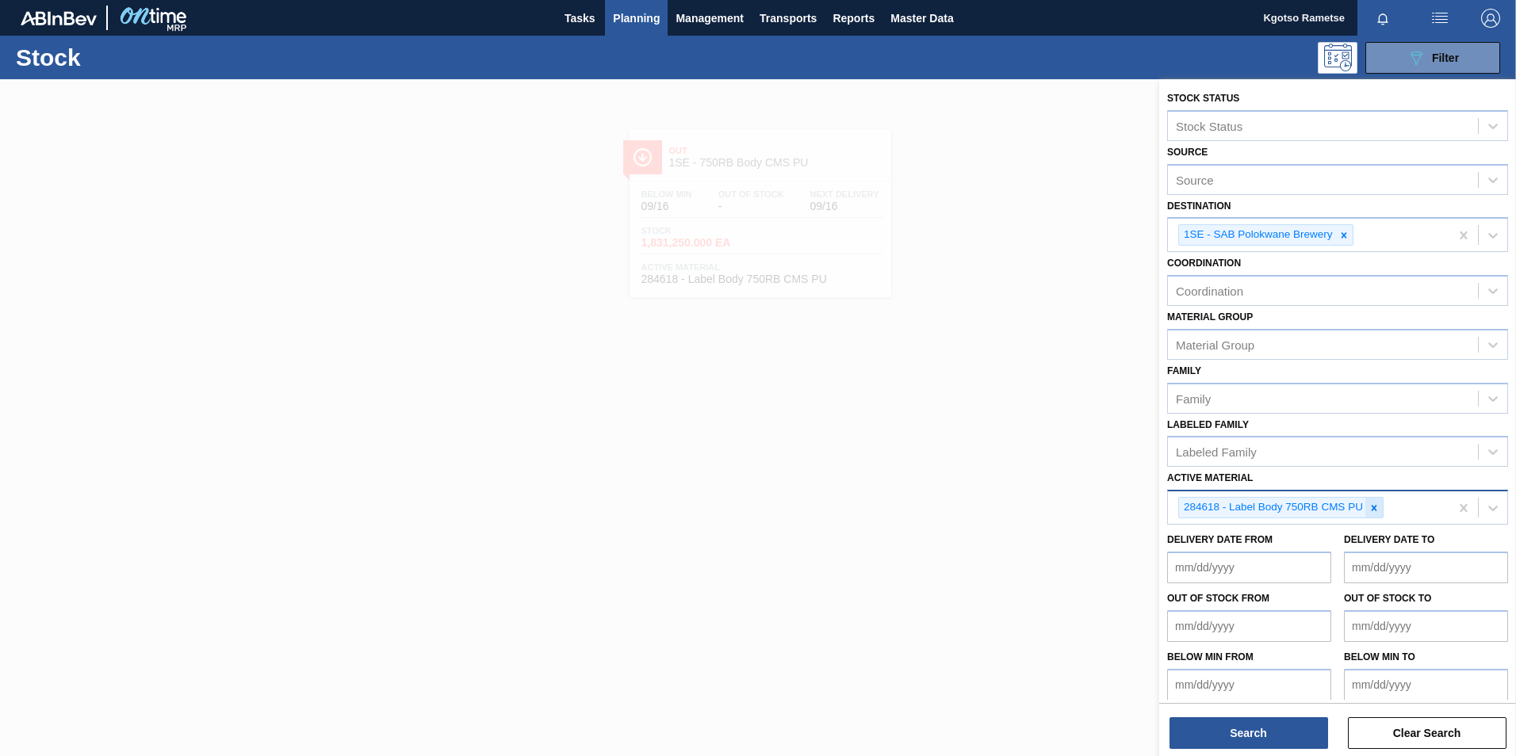
click at [1007, 470] on icon at bounding box center [1373, 508] width 11 height 11
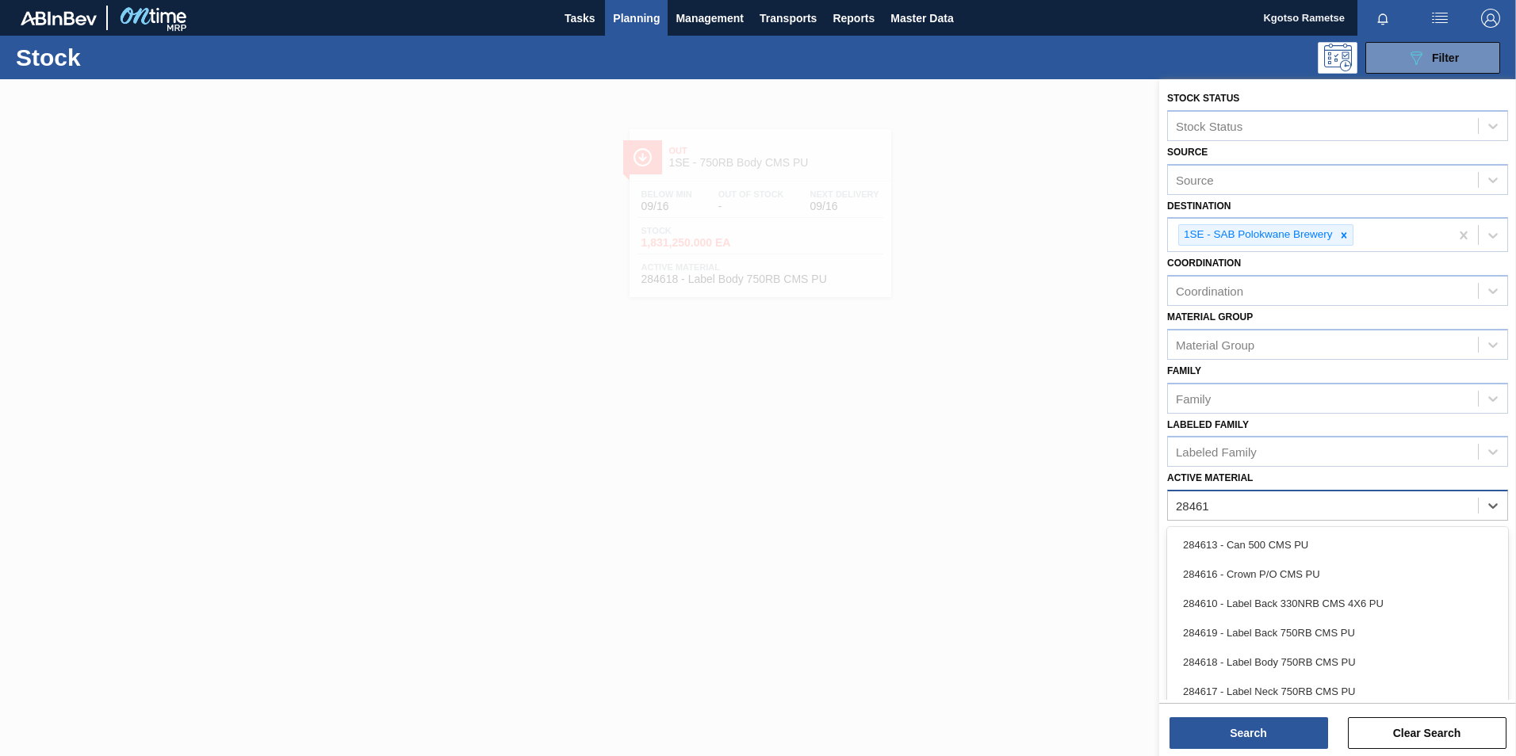
type Material "284616"
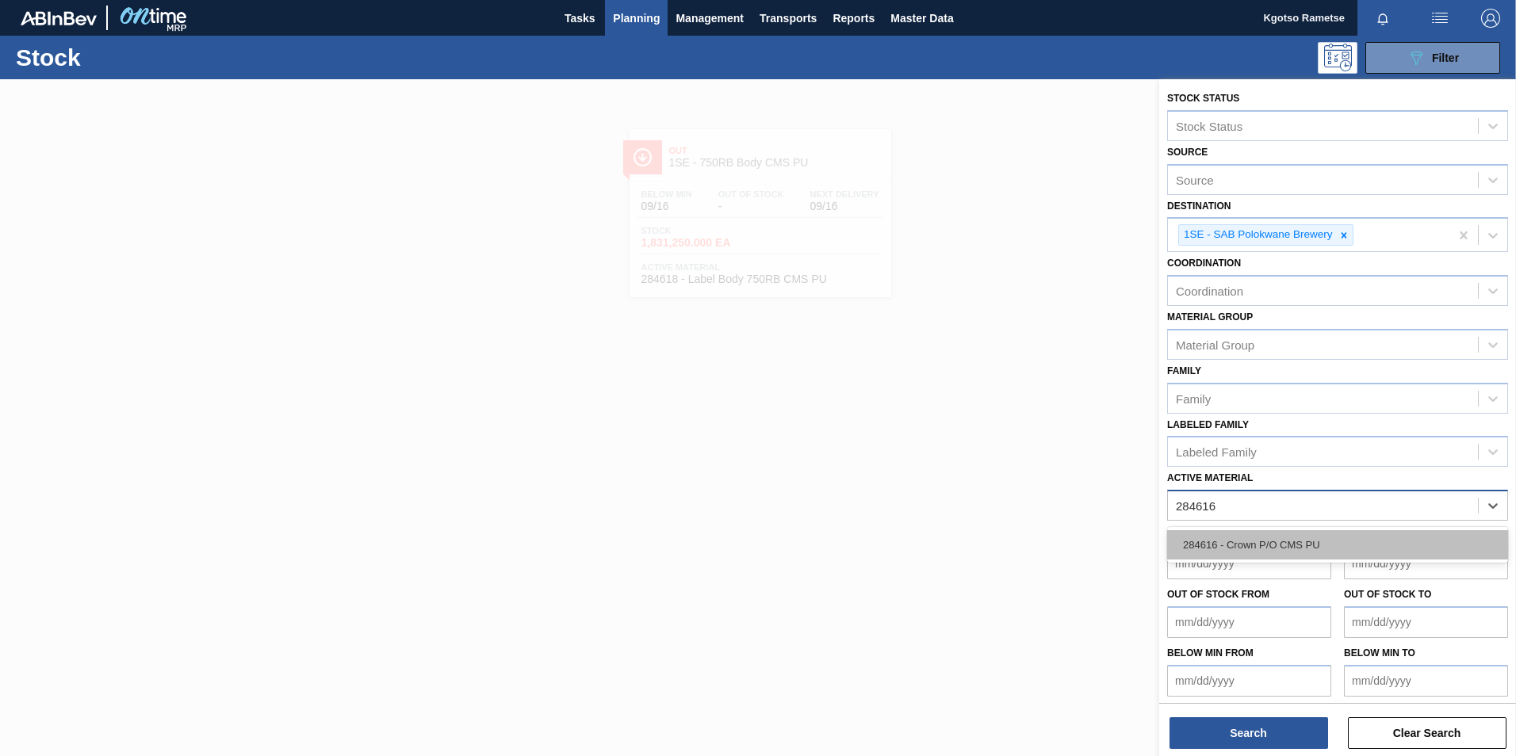
click at [1007, 470] on div "284616 - Crown P/O CMS PU" at bounding box center [1337, 544] width 341 height 29
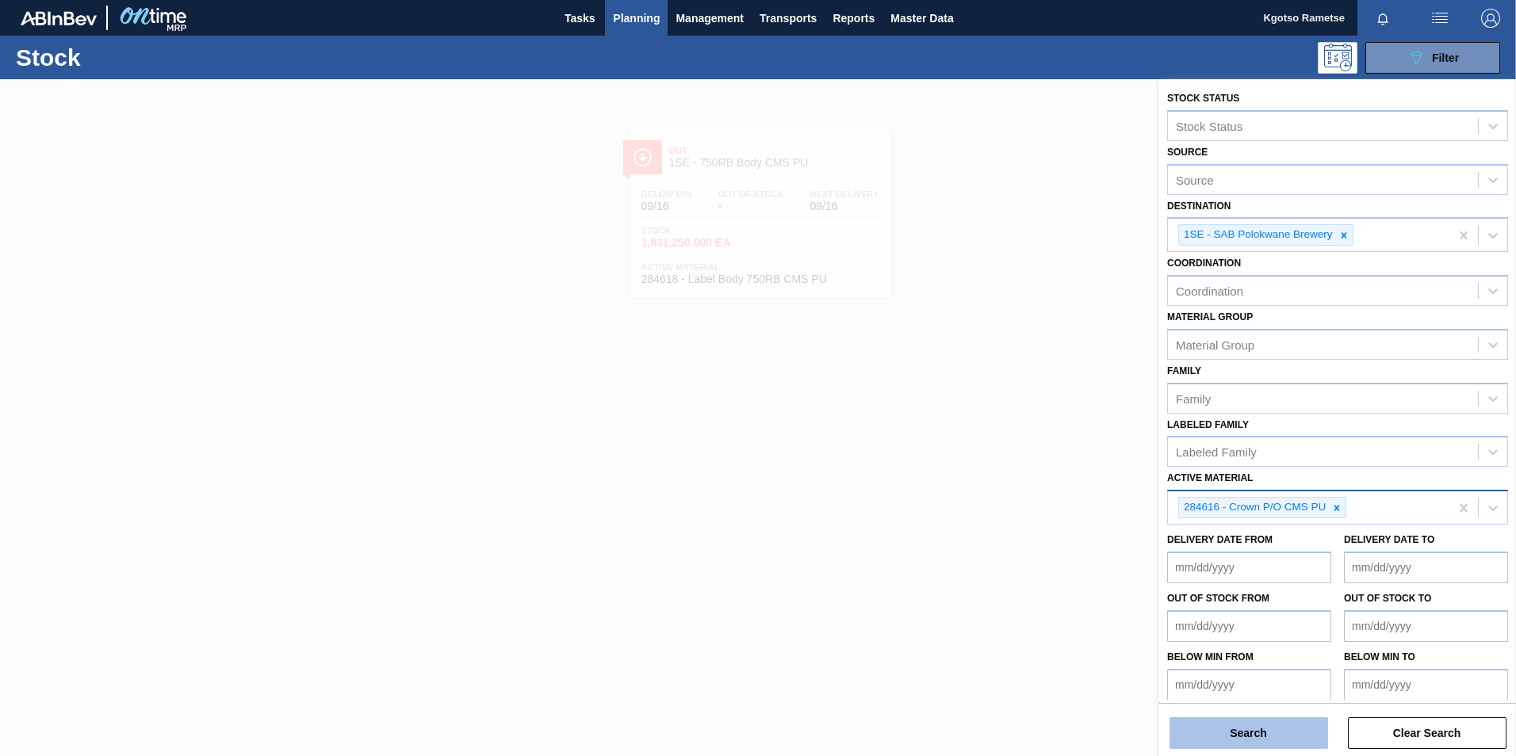
click at [1007, 470] on button "Search" at bounding box center [1248, 733] width 159 height 32
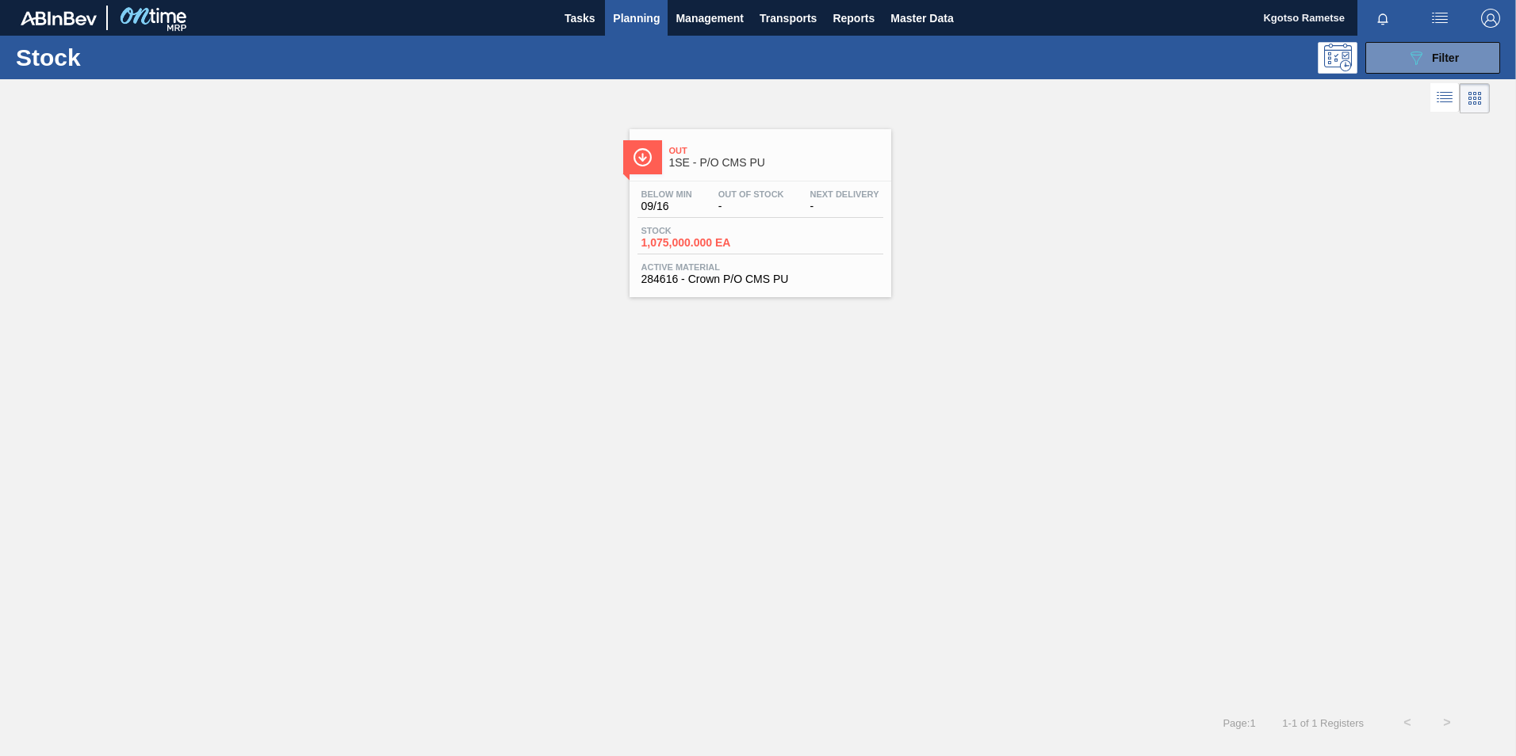
click at [734, 276] on span "284616 - Crown P/O CMS PU" at bounding box center [760, 279] width 238 height 12
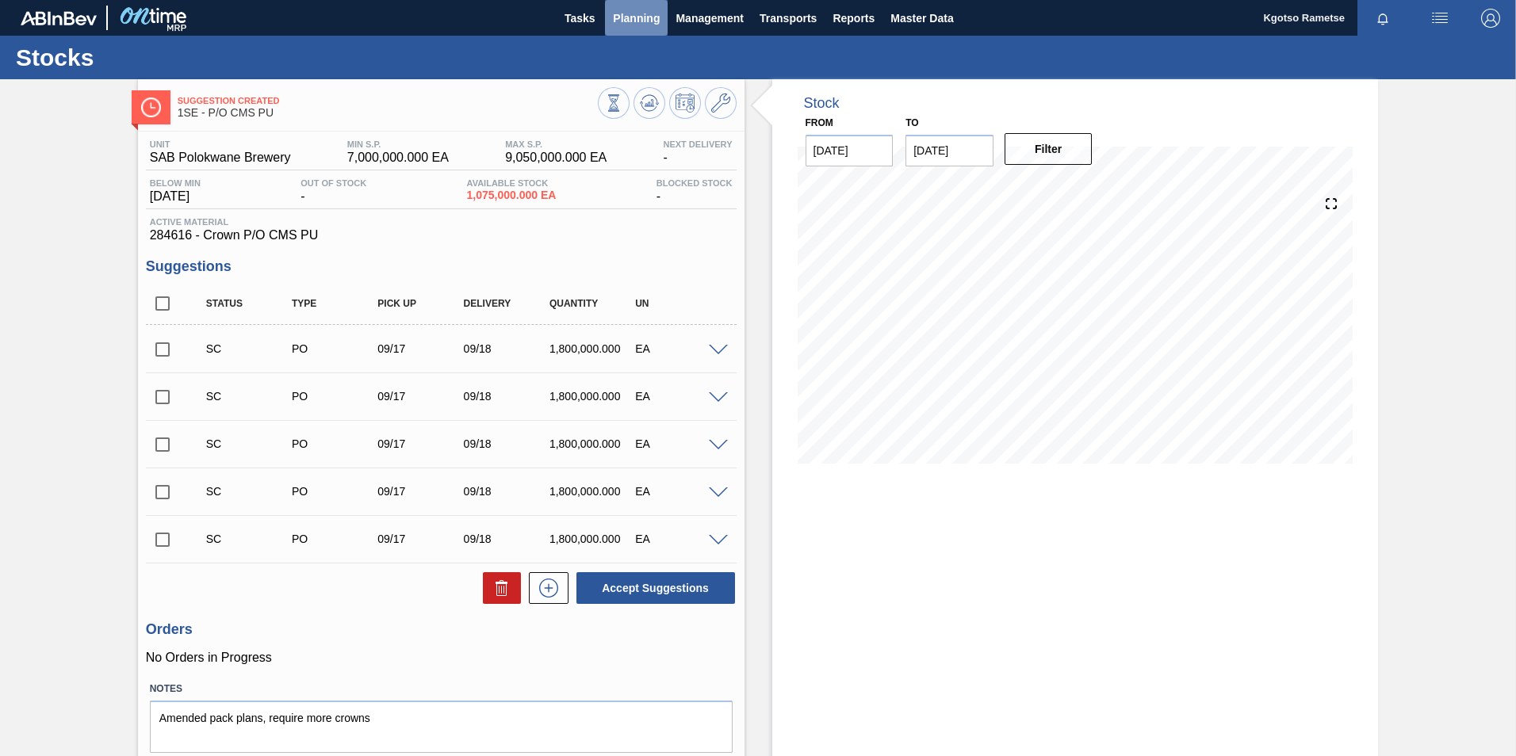
click at [629, 18] on span "Planning" at bounding box center [636, 18] width 47 height 19
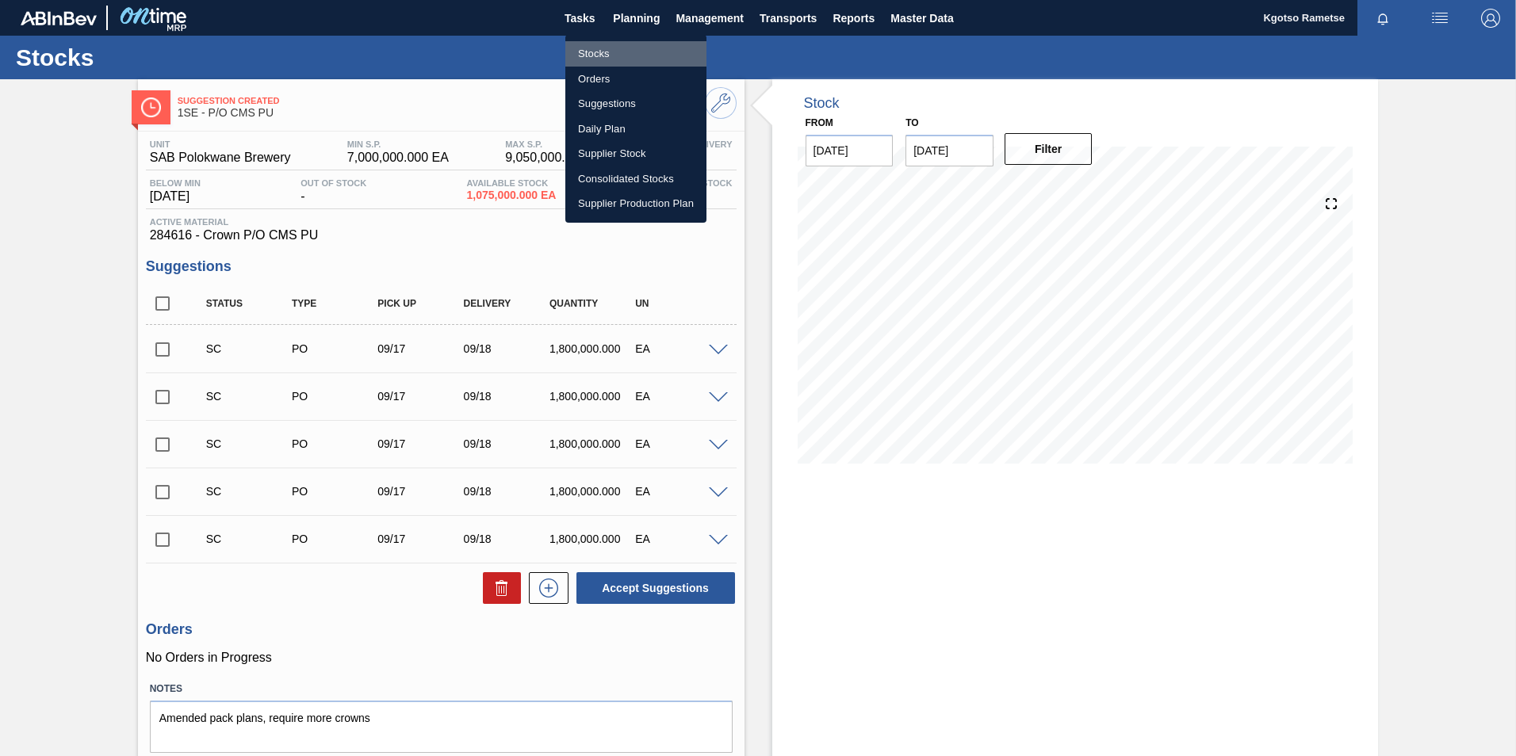
click at [613, 57] on li "Stocks" at bounding box center [635, 53] width 141 height 25
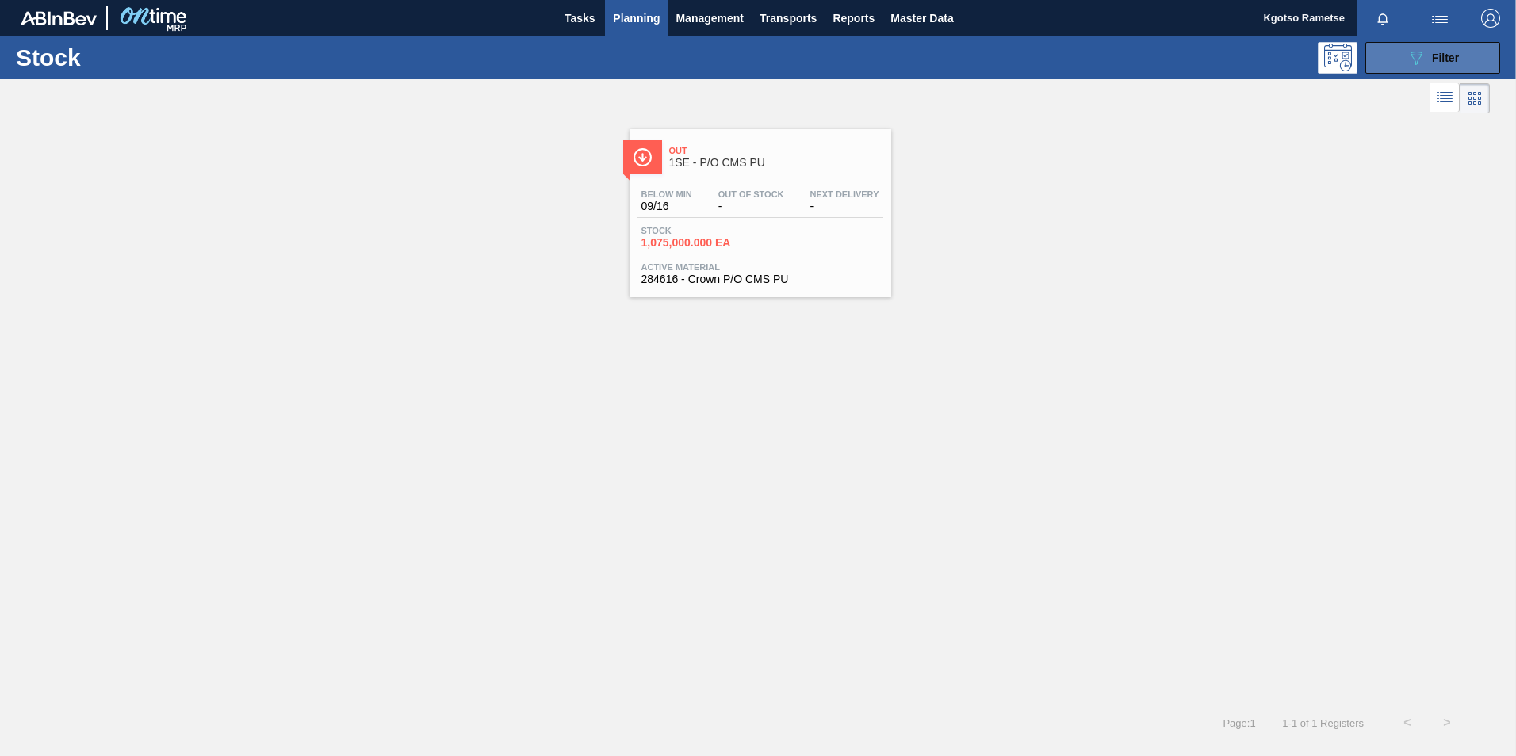
click at [1007, 44] on button "089F7B8B-B2A5-4AFE-B5C0-19BA573D28AC Filter" at bounding box center [1432, 58] width 135 height 32
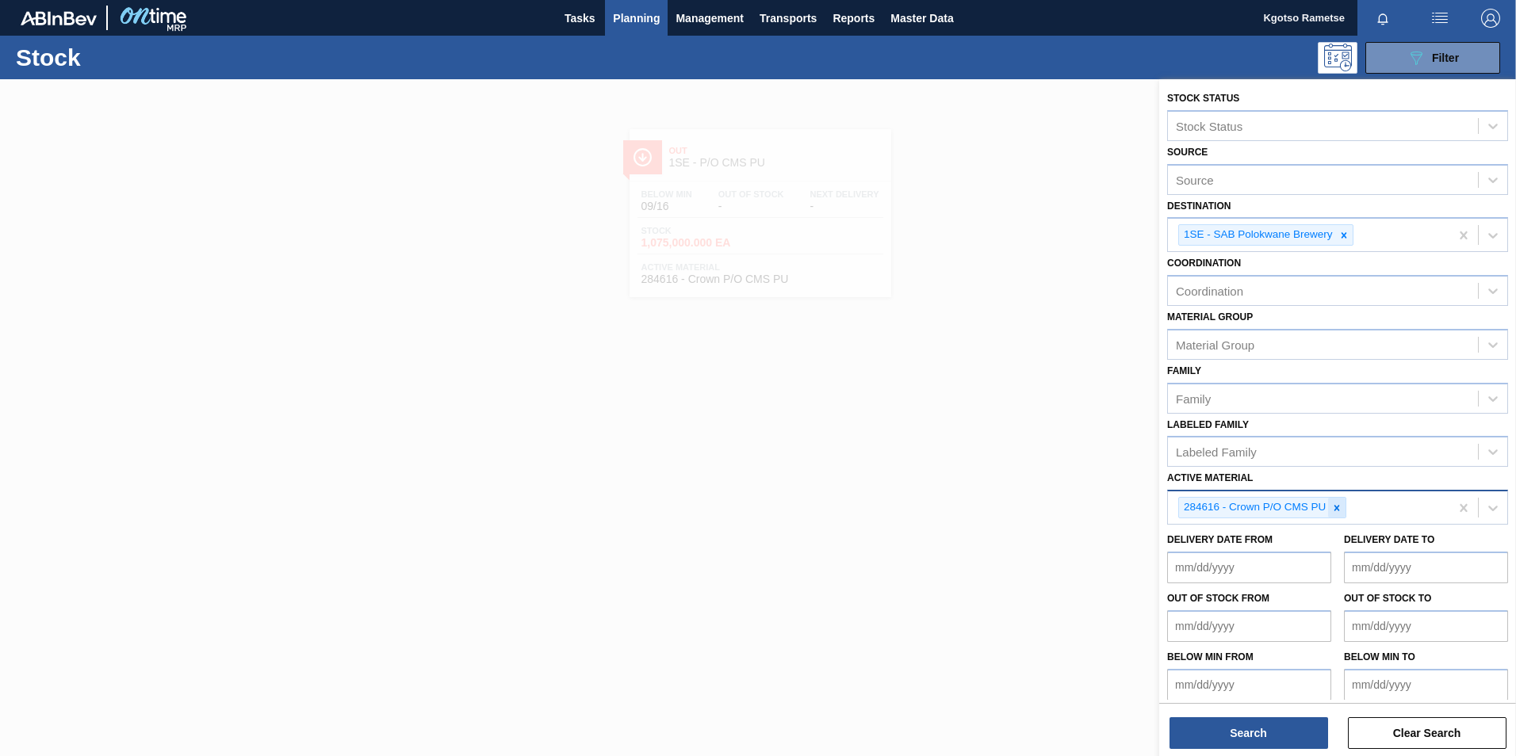
click at [1007, 470] on icon at bounding box center [1336, 508] width 11 height 11
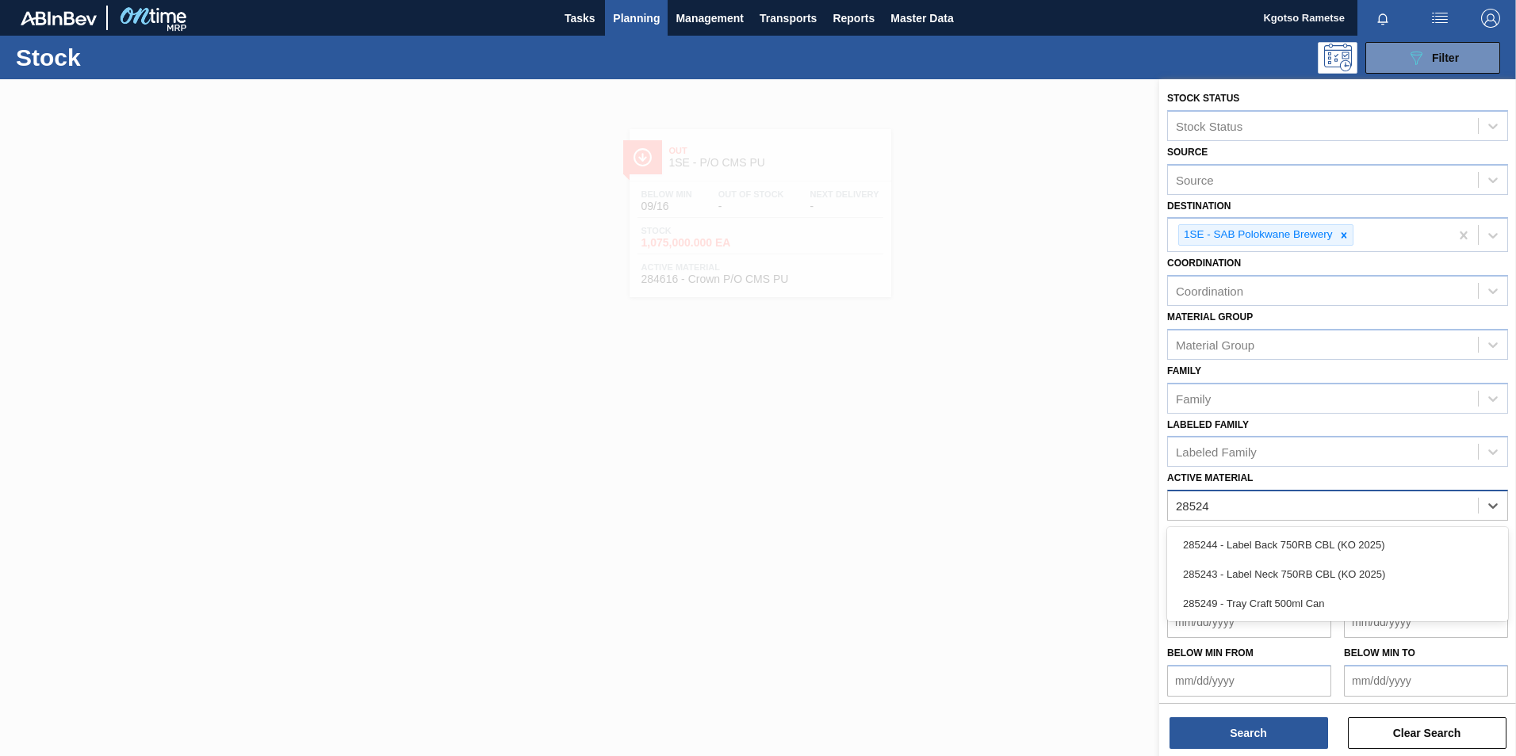
type Material "285243"
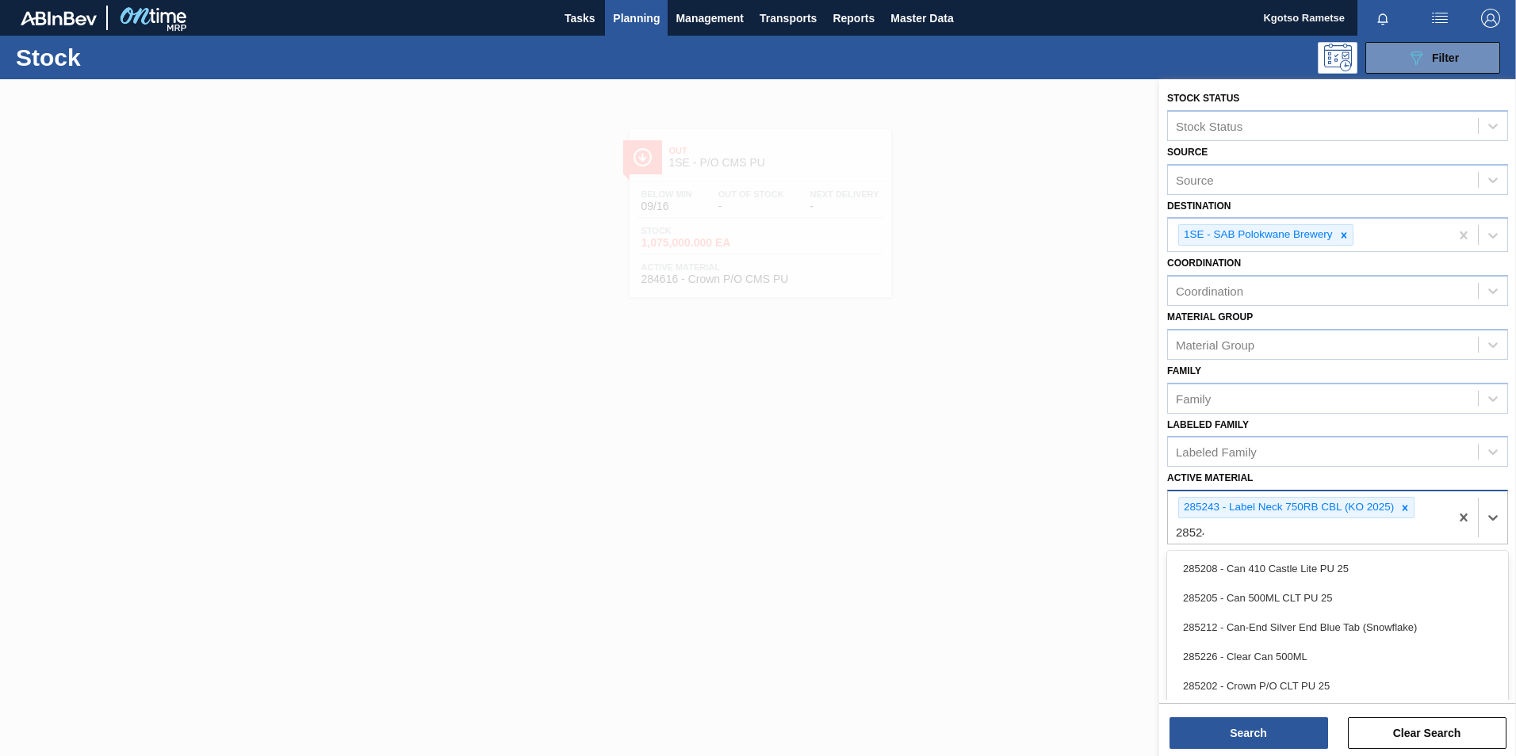
type Material "285244"
type Material "279748"
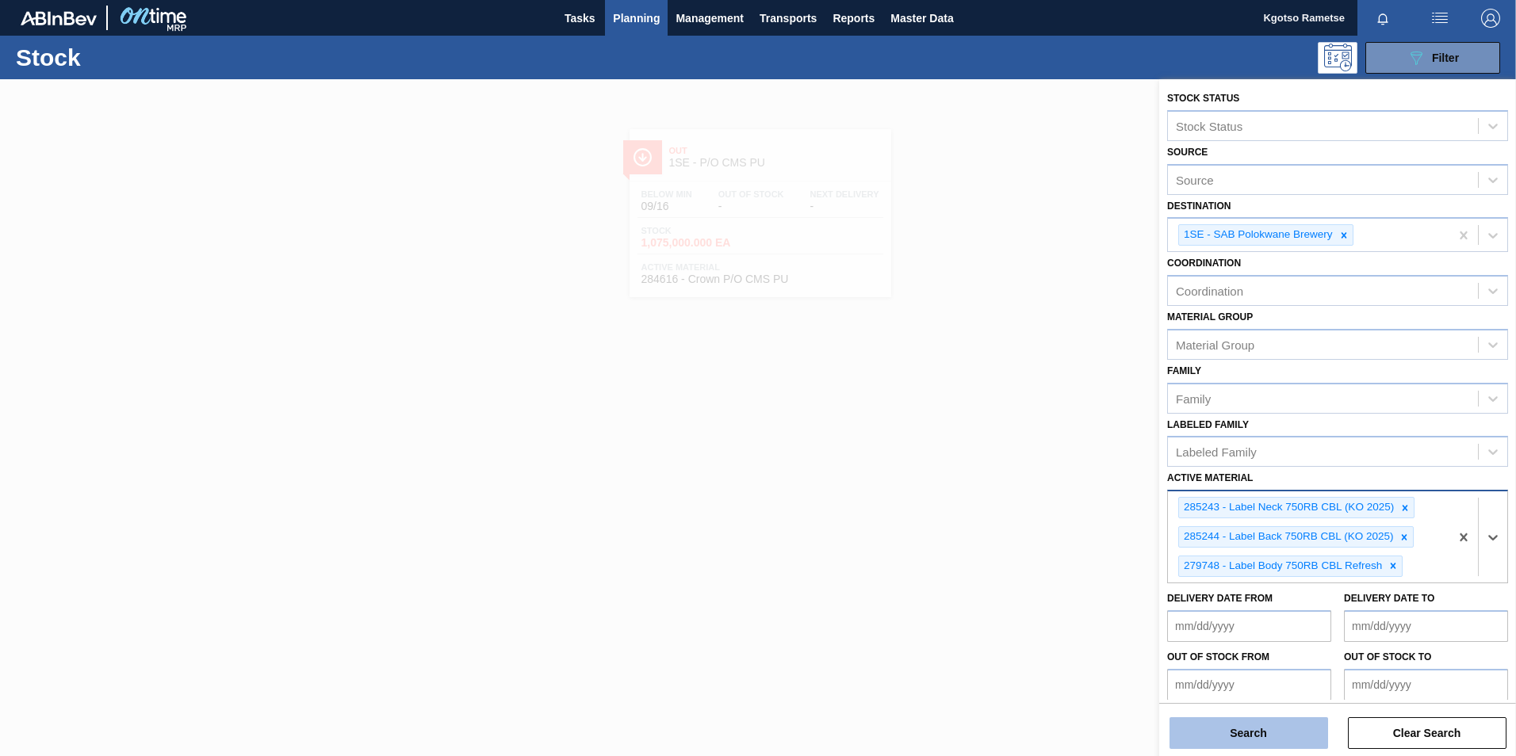
click at [1007, 470] on button "Search" at bounding box center [1248, 733] width 159 height 32
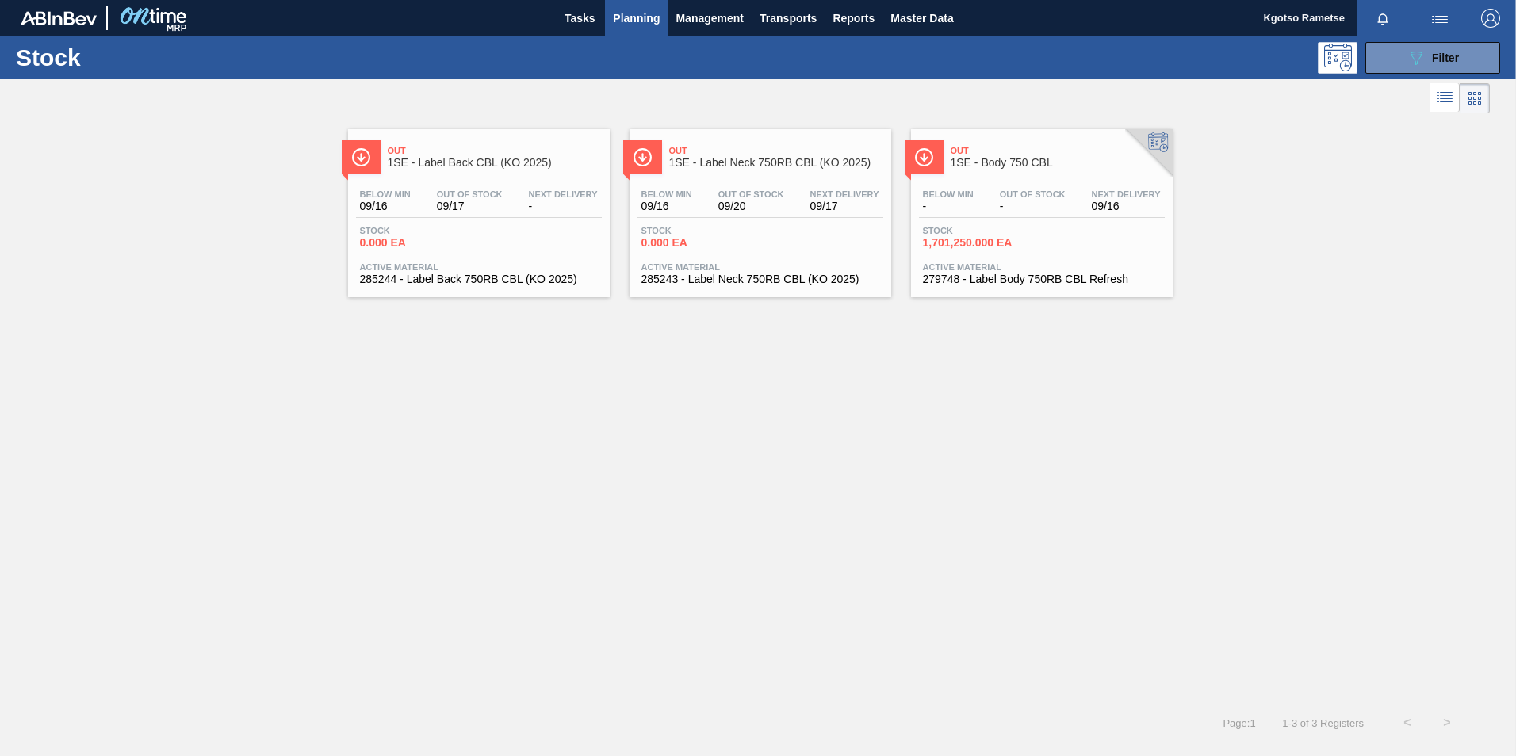
click at [448, 156] on div "Out 1SE - Label Back CBL (KO 2025)" at bounding box center [495, 158] width 214 height 36
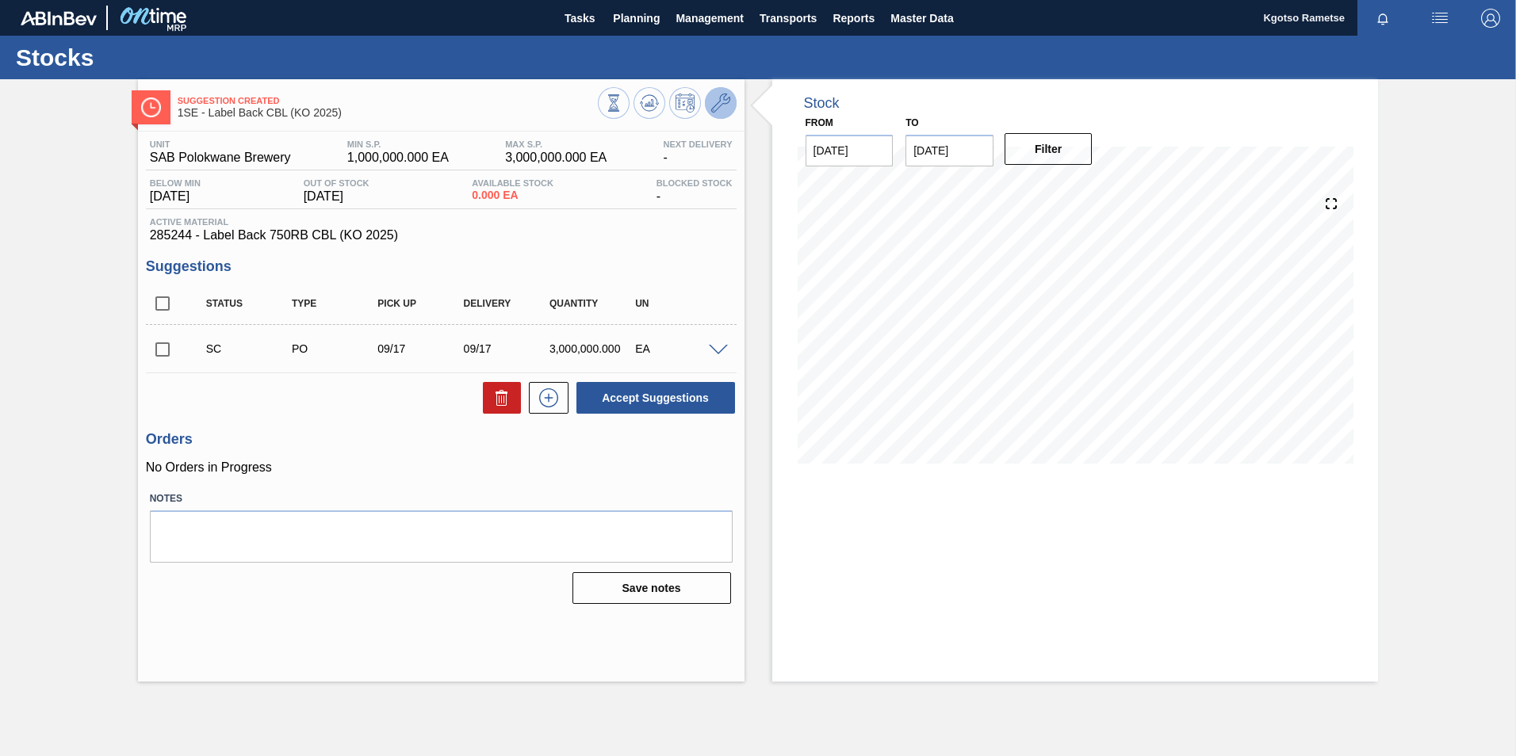
click at [721, 107] on icon at bounding box center [720, 103] width 19 height 19
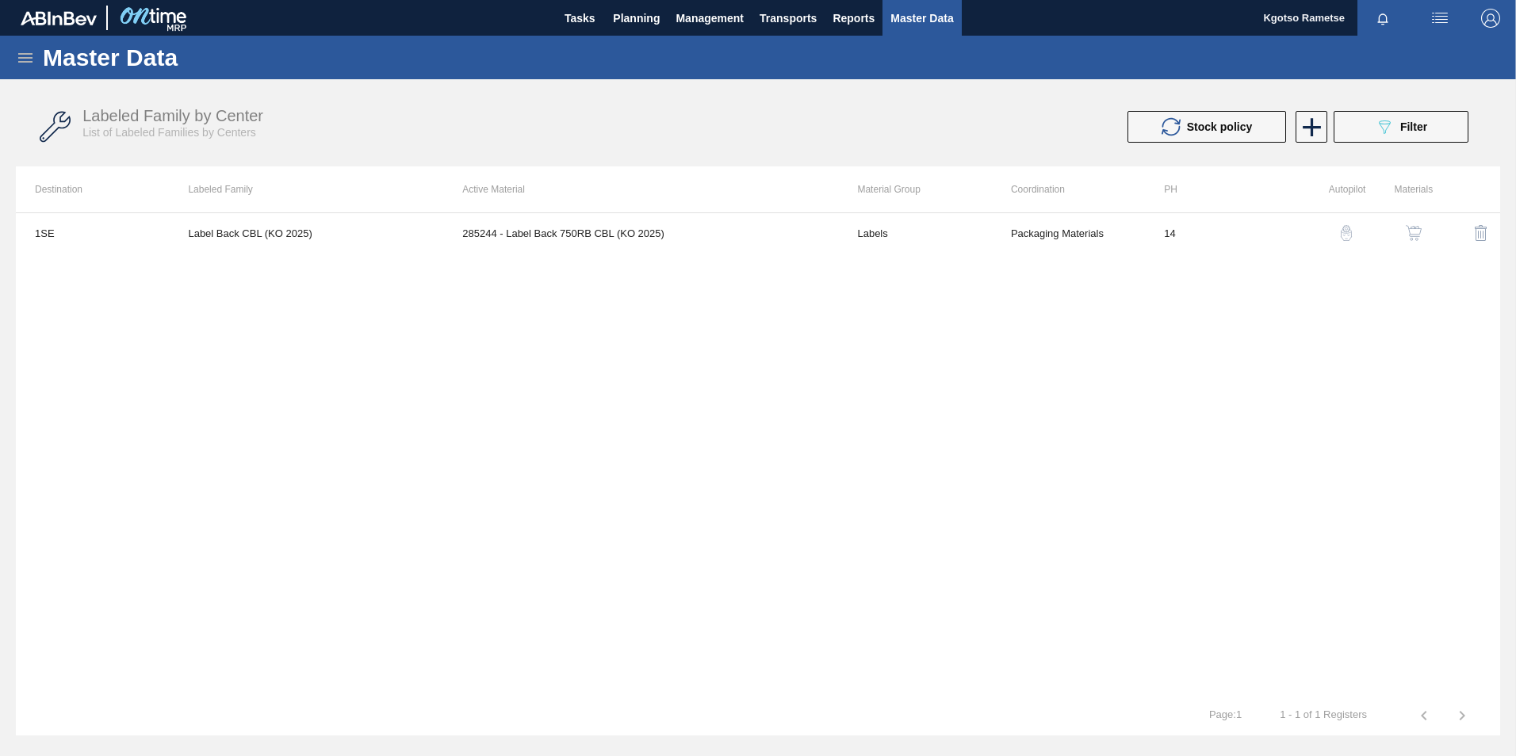
click at [1007, 233] on img "button" at bounding box center [1413, 233] width 16 height 16
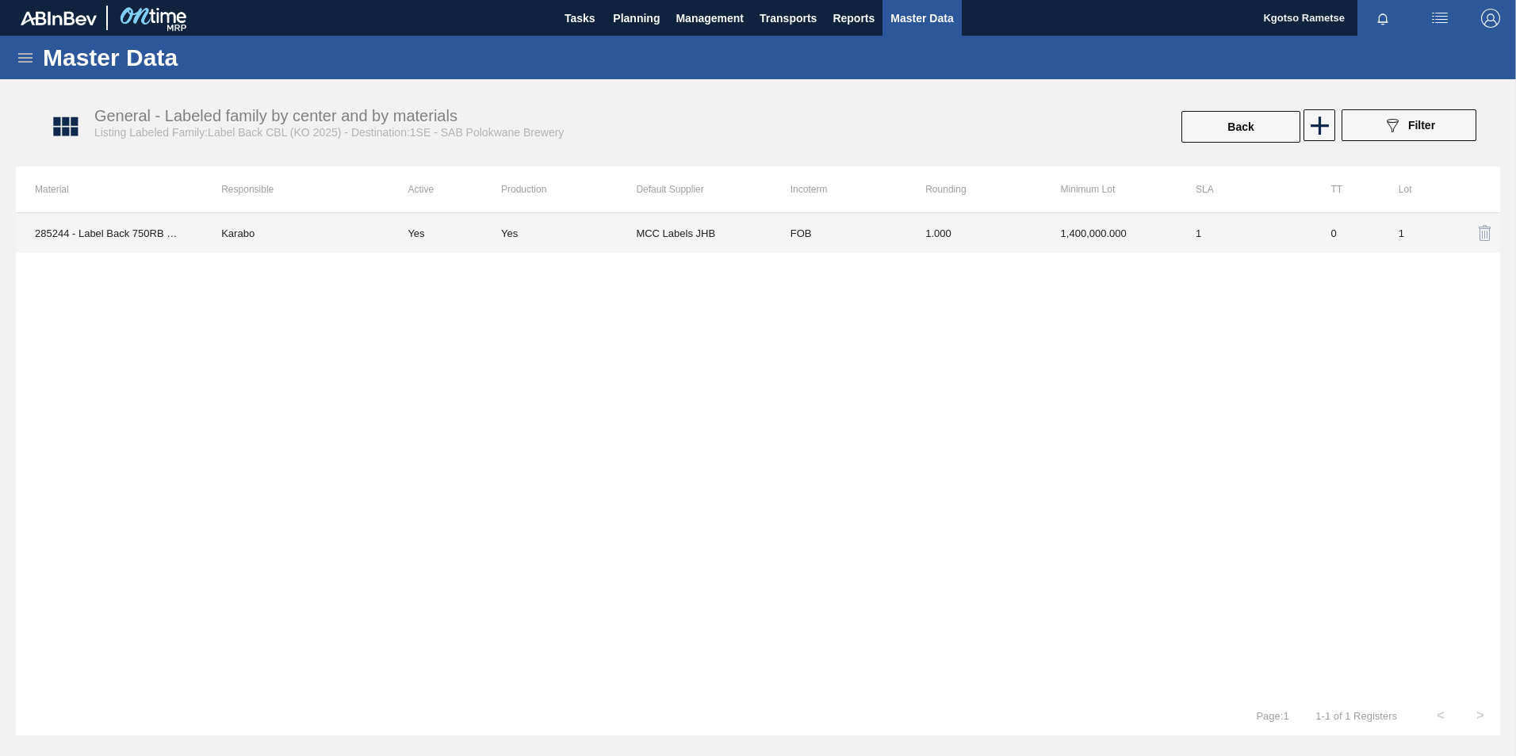
click at [962, 243] on td "1.000" at bounding box center [973, 233] width 135 height 40
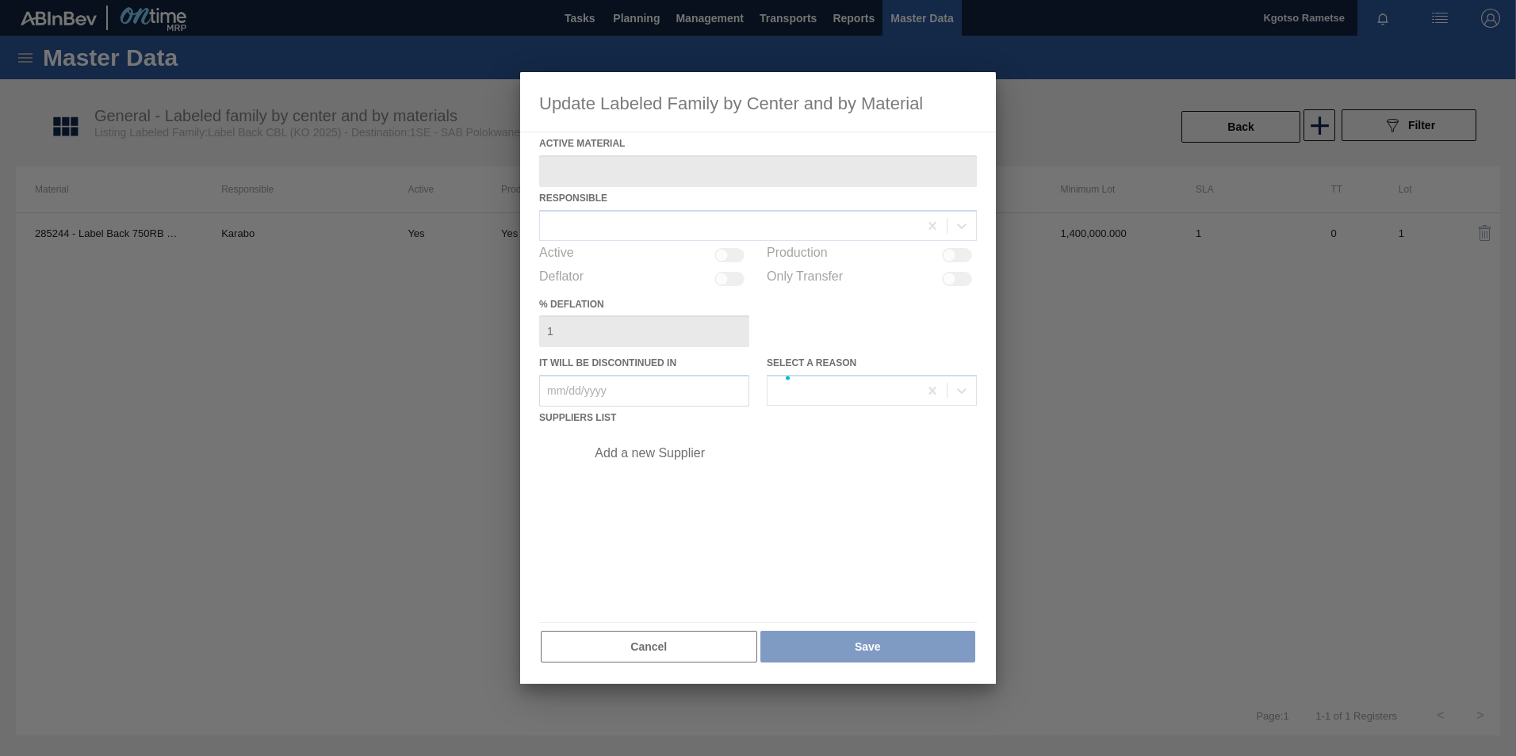
type Material "285244 - Label Back 750RB CBL (KO 2025)"
checkbox input "true"
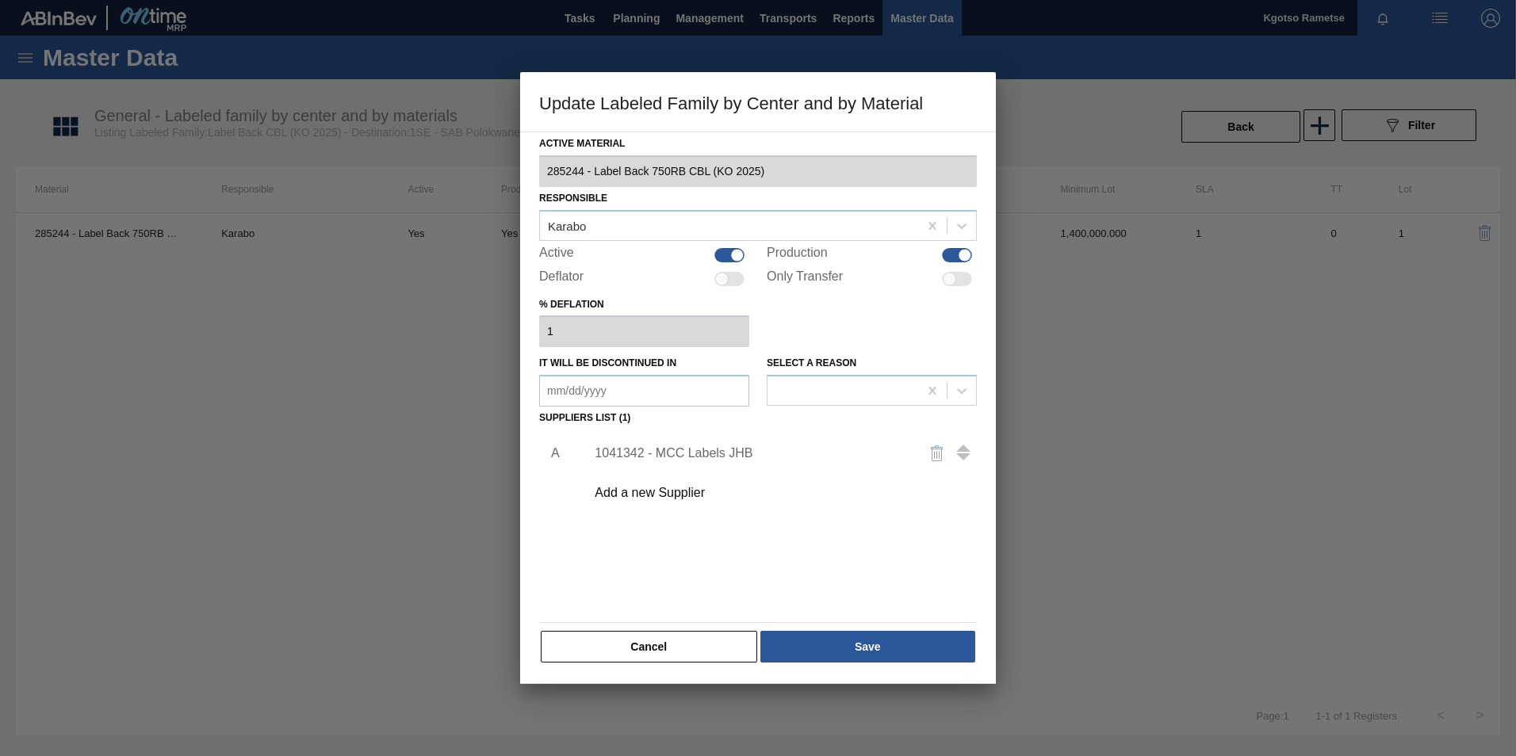
click at [725, 449] on div "1041342 - MCC Labels JHB" at bounding box center [749, 453] width 311 height 14
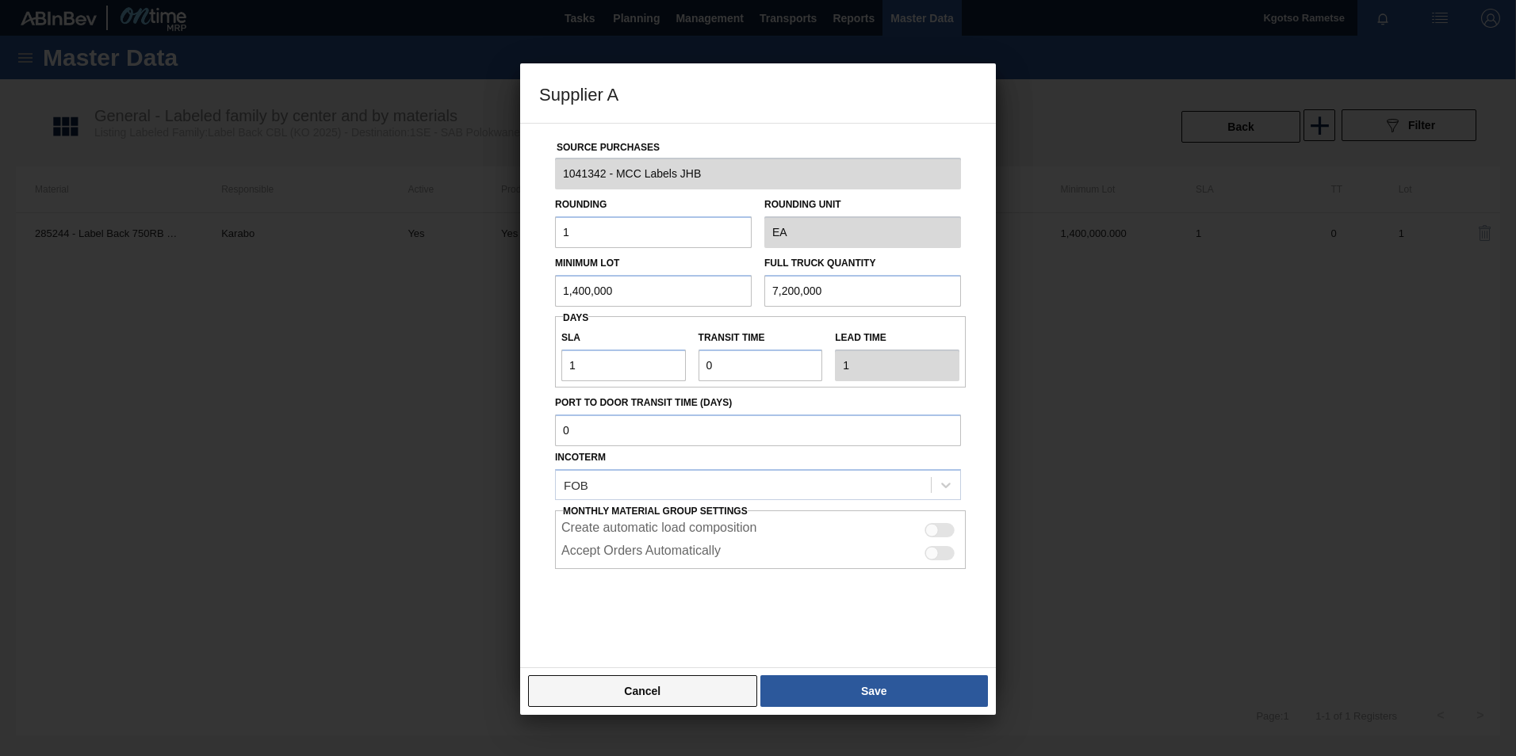
click at [691, 470] on button "Cancel" at bounding box center [642, 691] width 229 height 32
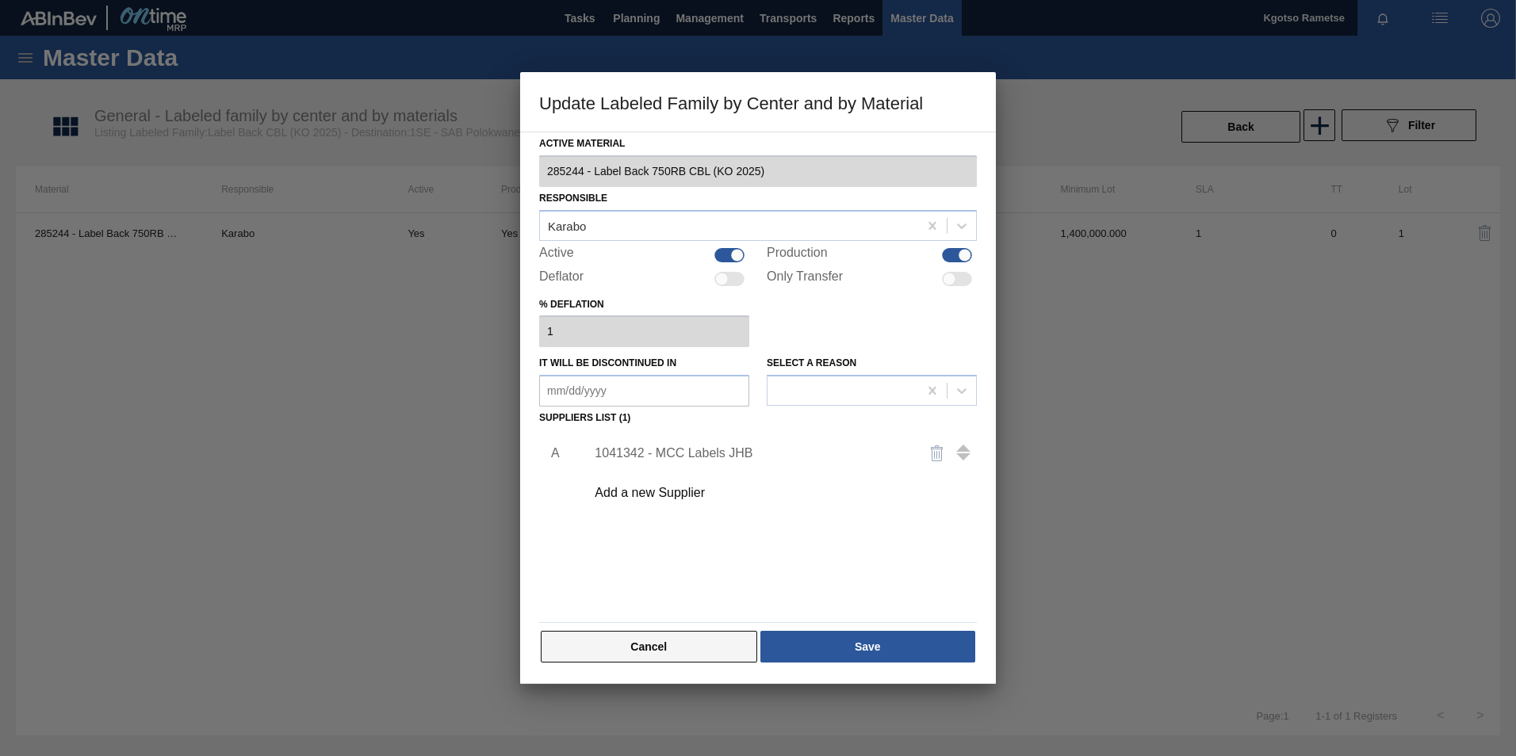
click at [679, 470] on button "Cancel" at bounding box center [649, 647] width 216 height 32
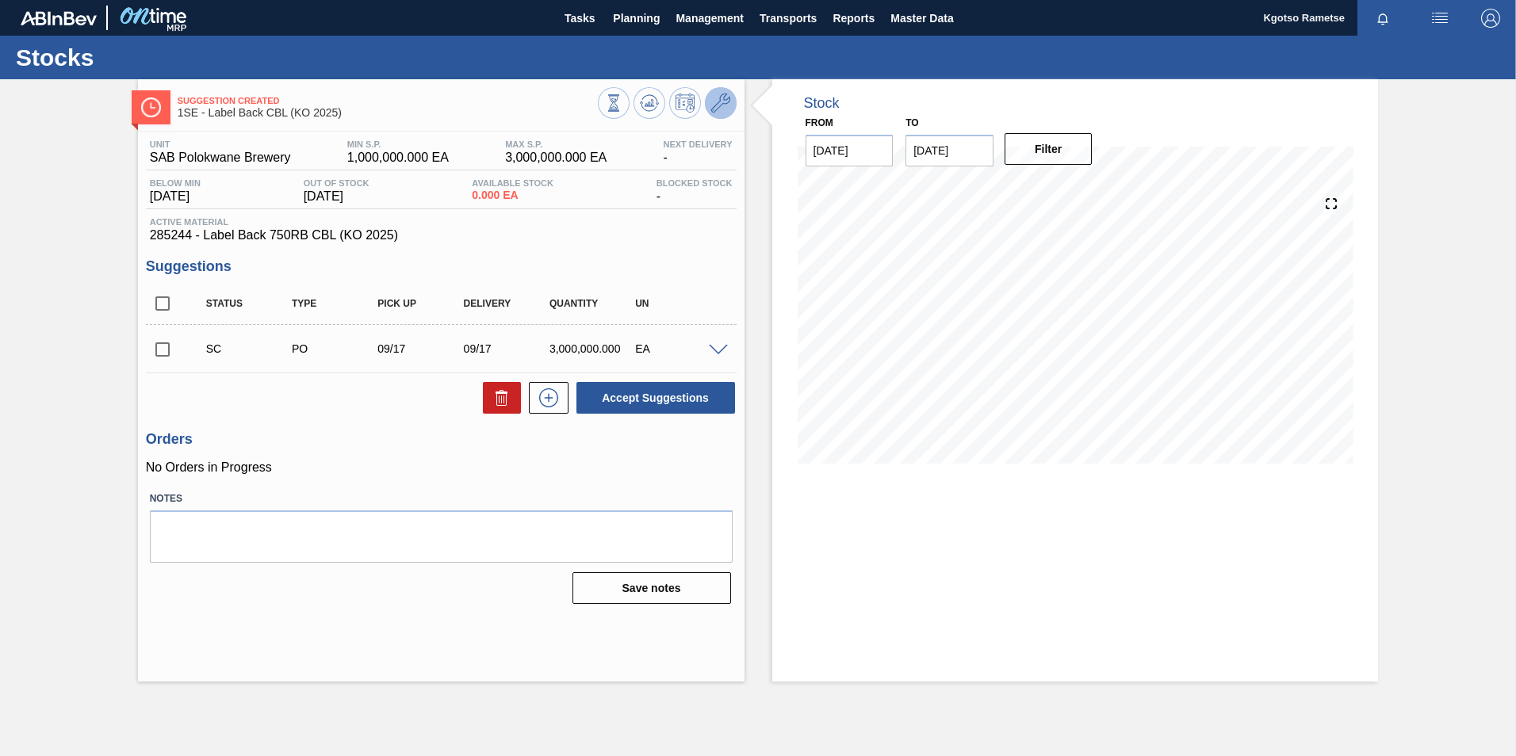
click at [721, 108] on icon at bounding box center [720, 103] width 19 height 19
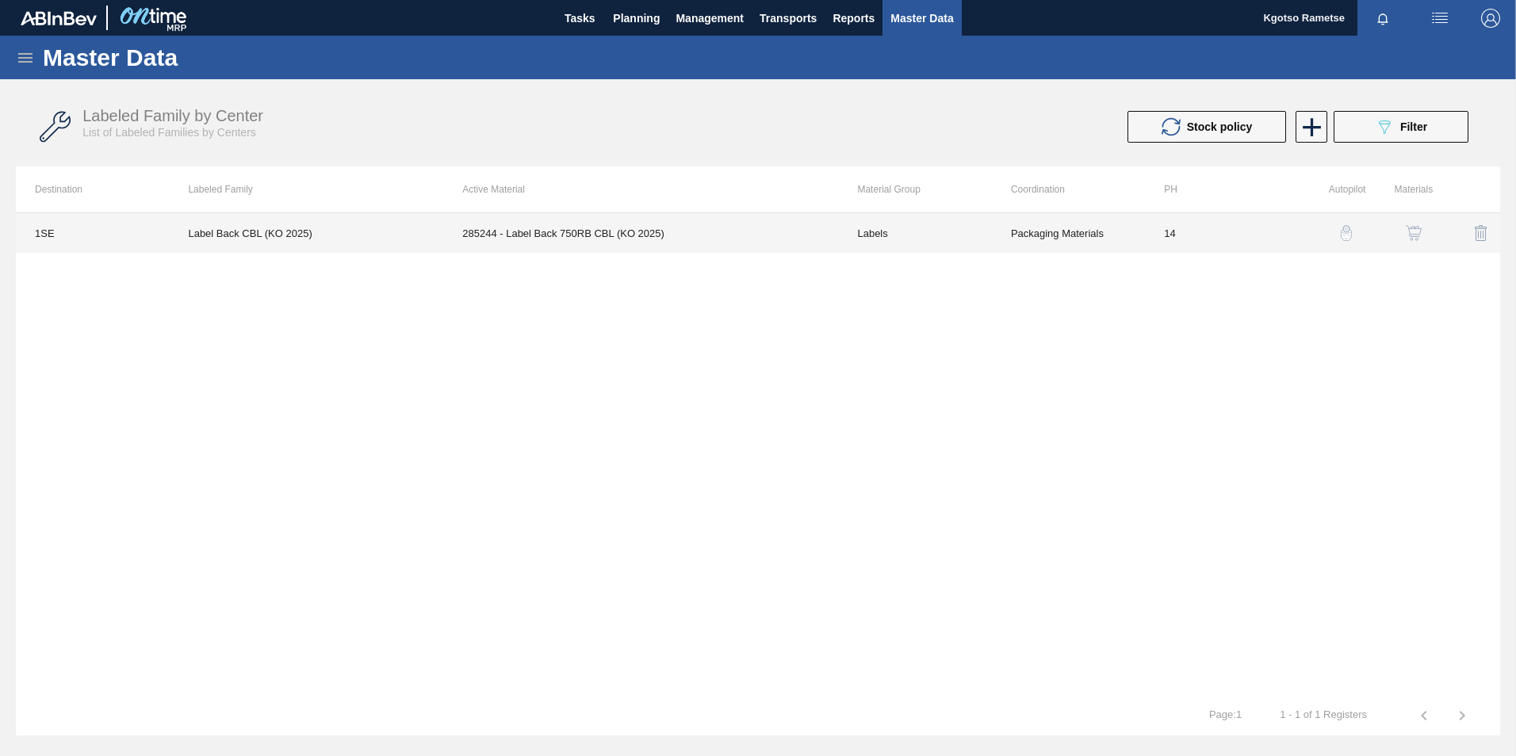
click at [990, 234] on td "Labels" at bounding box center [914, 233] width 153 height 40
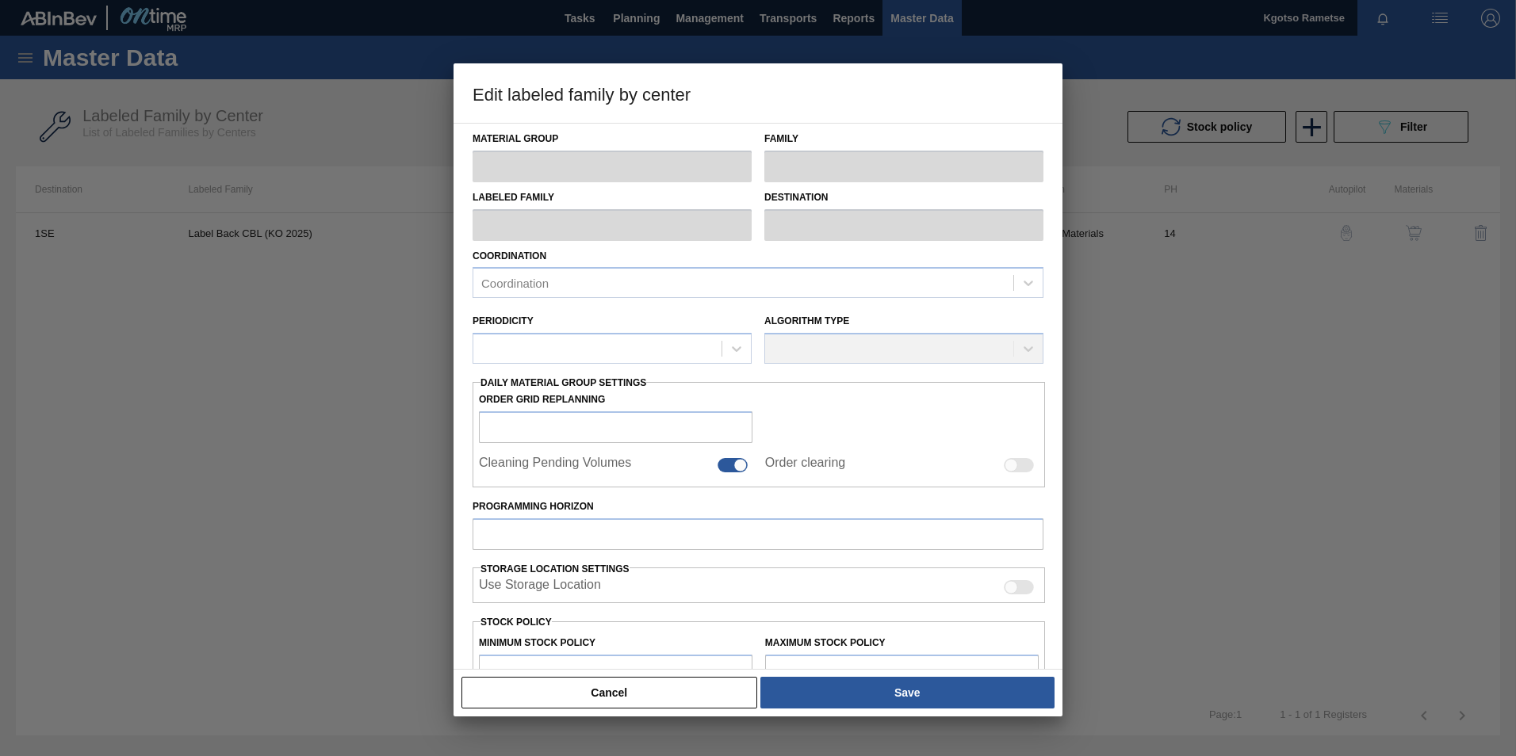
type input "Labels"
type input "750RB"
type input "Label Back CBL (KO 2025)"
type input "1SE - SAB Polokwane Brewery"
type input "14"
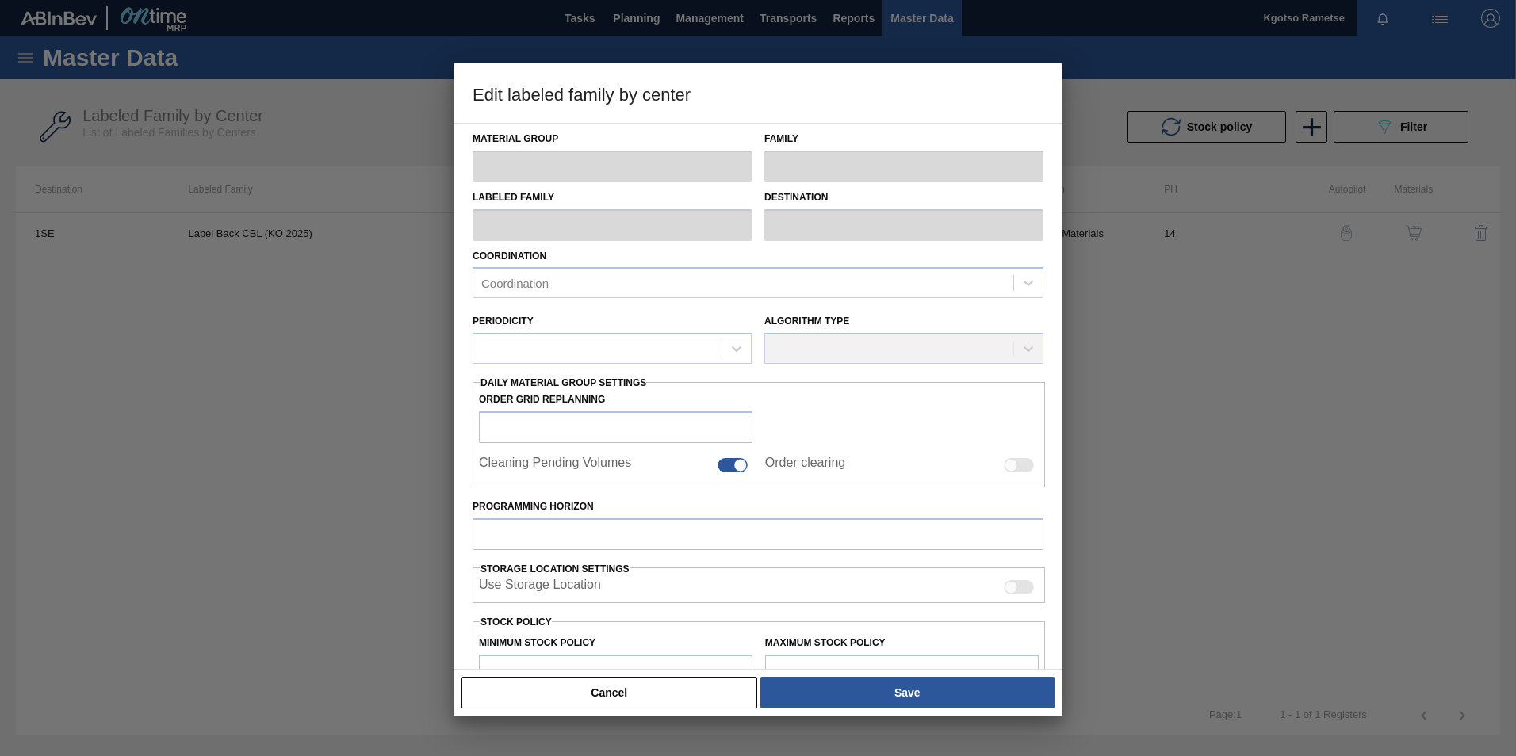
type input "1,000,000"
type input "3,000,000"
type input "100"
type input "3,000,000.000"
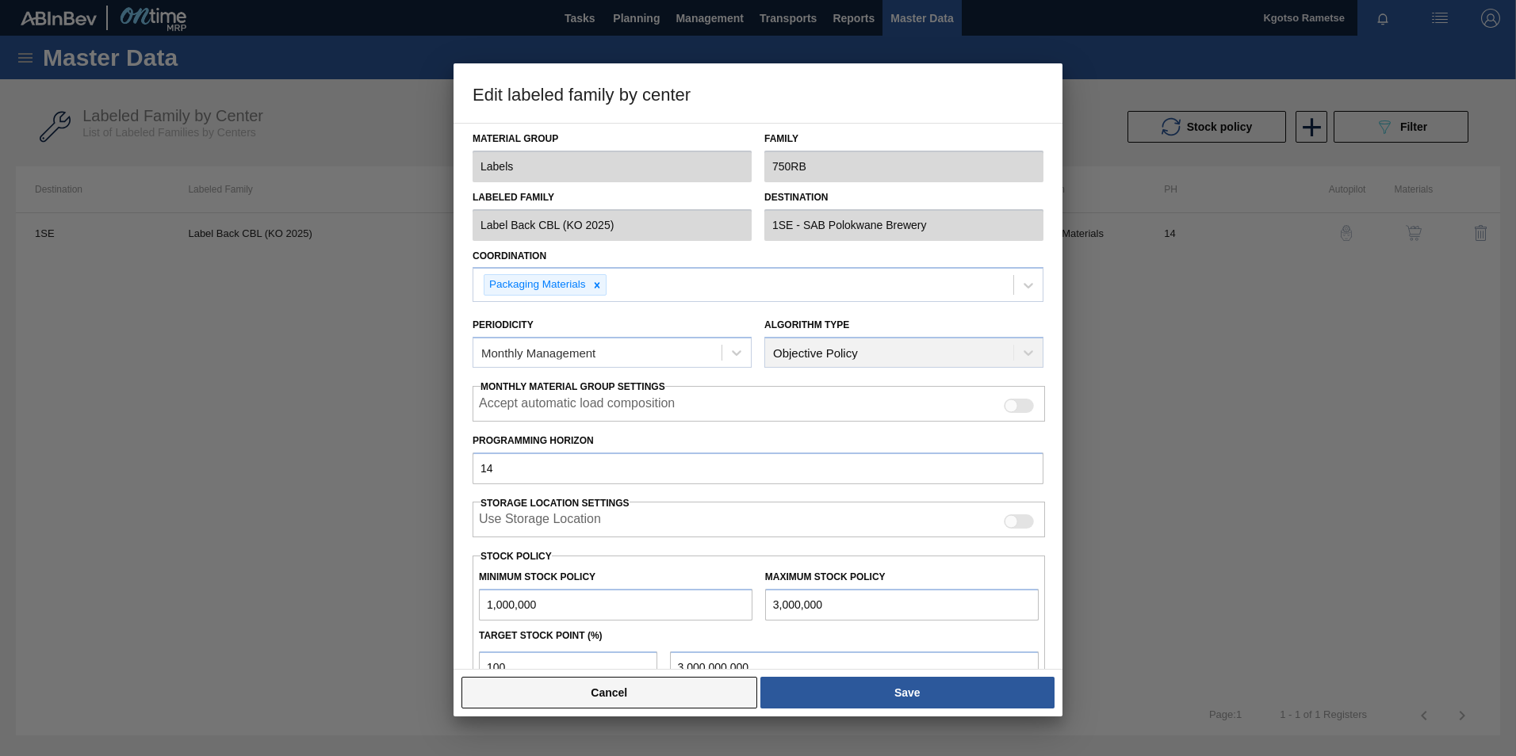
click at [691, 470] on button "Cancel" at bounding box center [609, 693] width 296 height 32
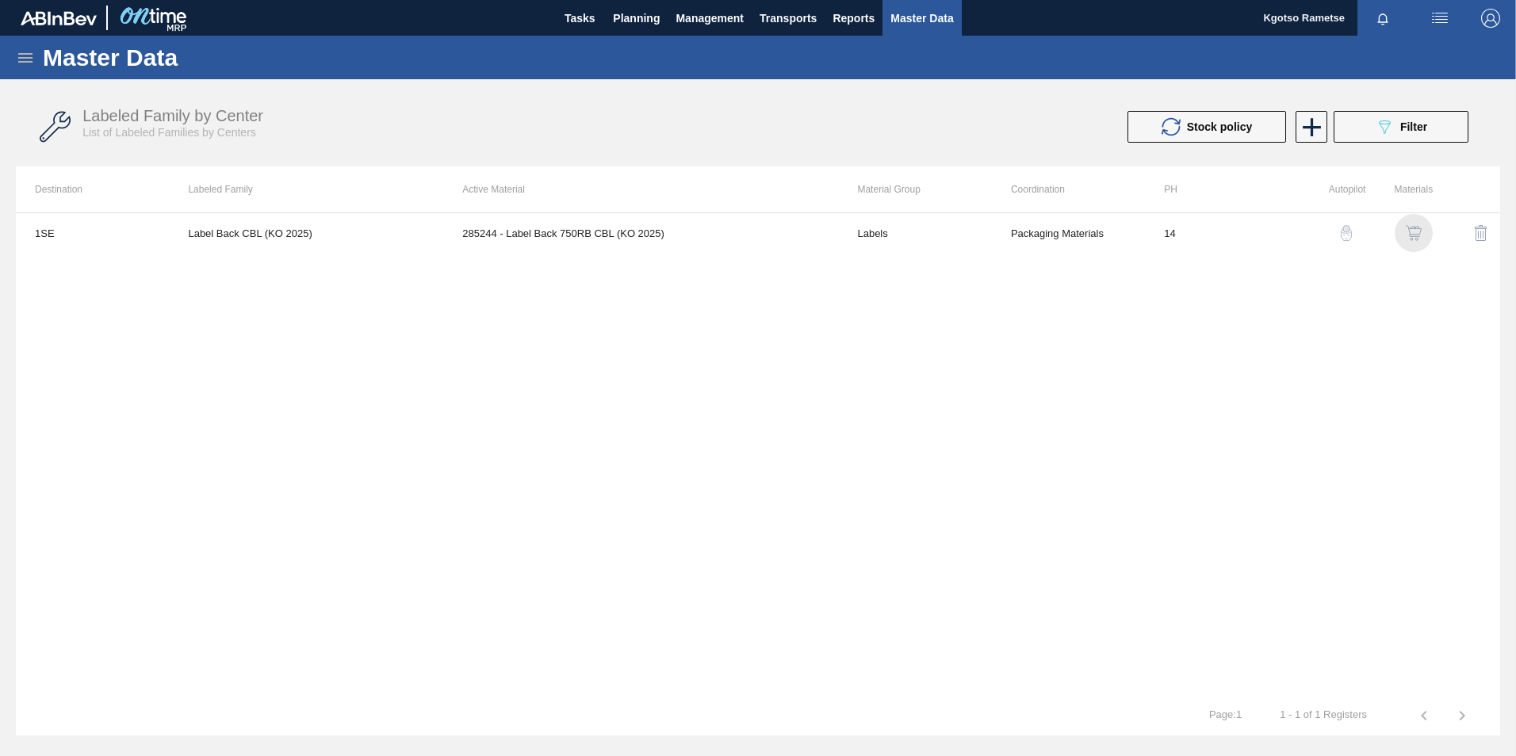
click at [1007, 237] on img "button" at bounding box center [1413, 233] width 16 height 16
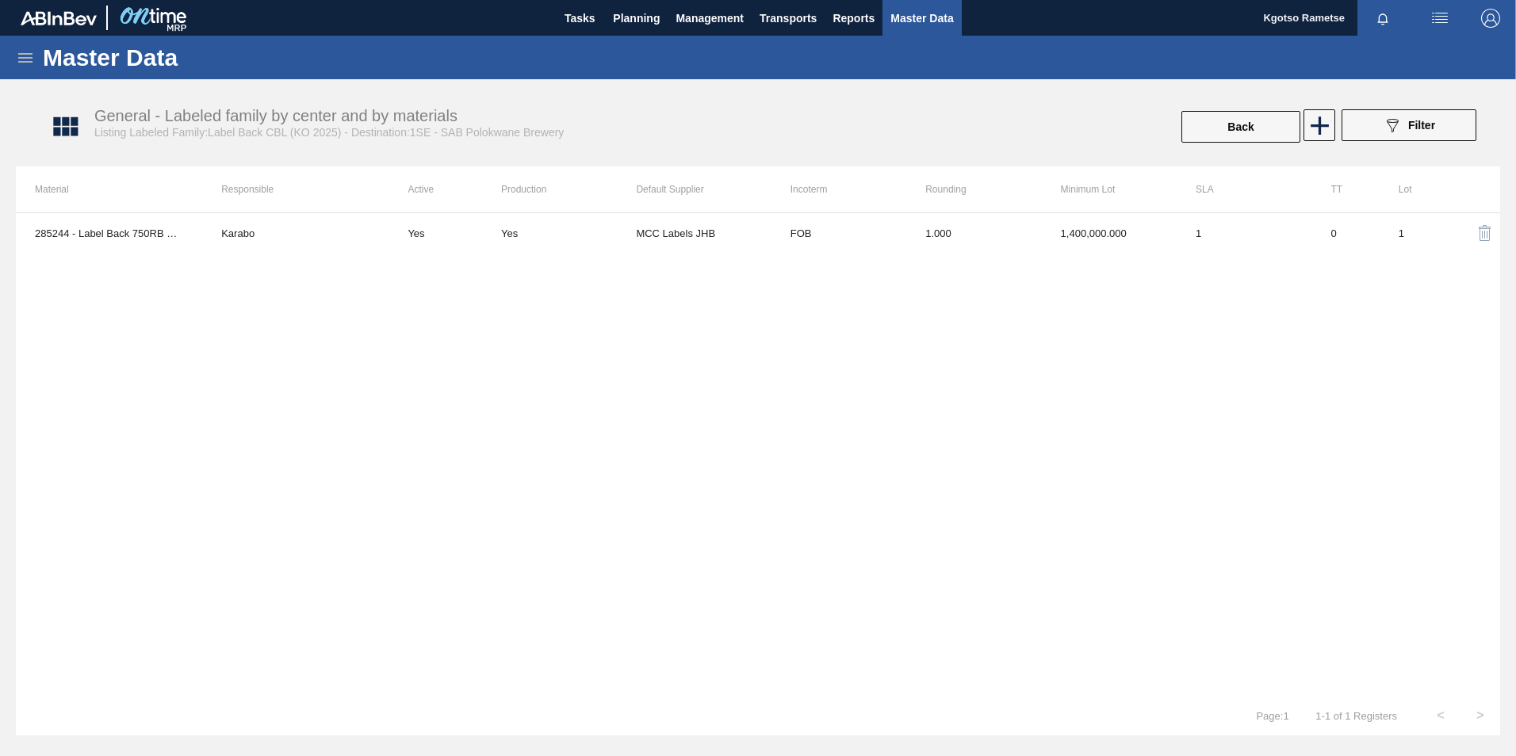
click at [1007, 254] on div "285244 - Label Back 750RB CBL (KO 2025) Karabo Yes Yes MCC Labels JHB FOB 1.000…" at bounding box center [758, 454] width 1484 height 484
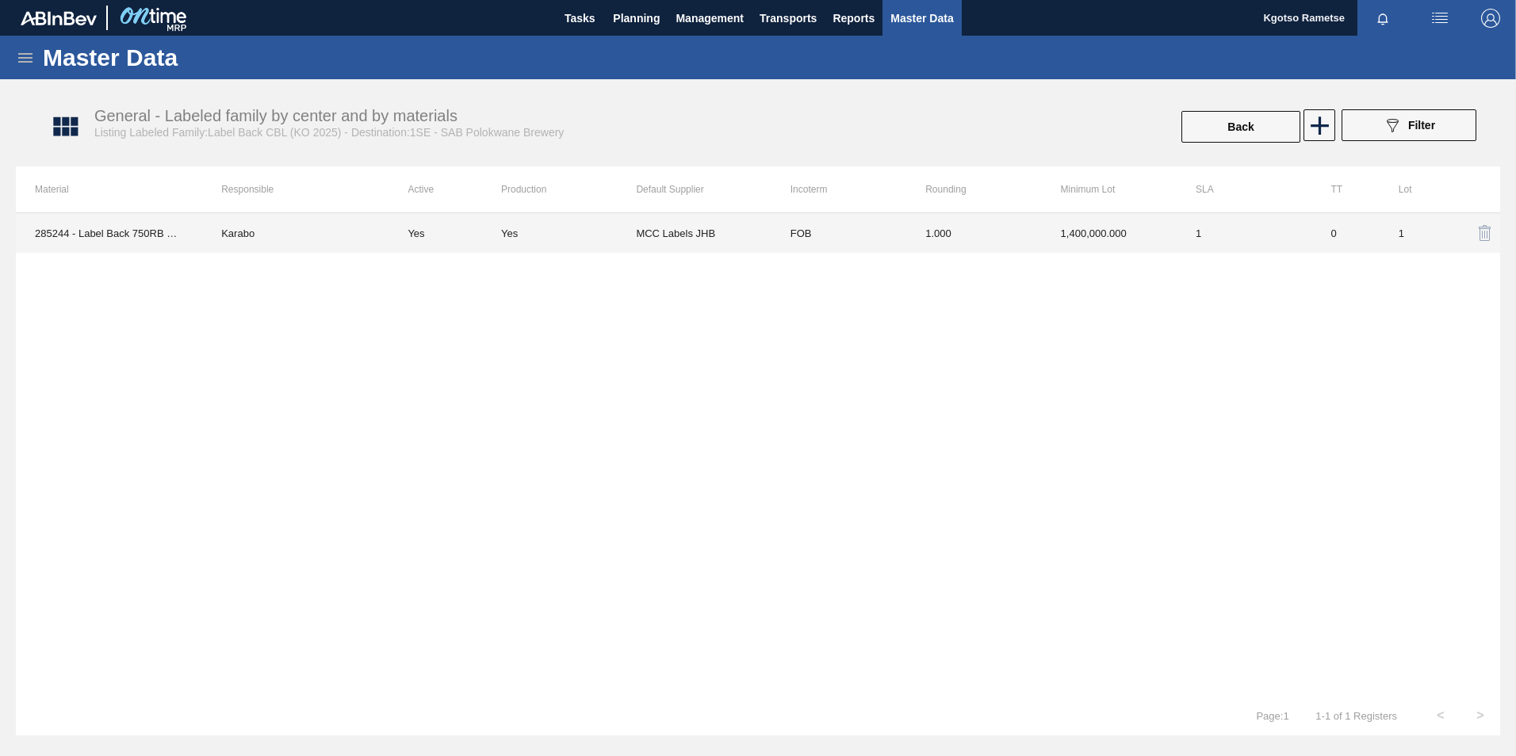
click at [1007, 237] on td "1,400,000.000" at bounding box center [1109, 233] width 135 height 40
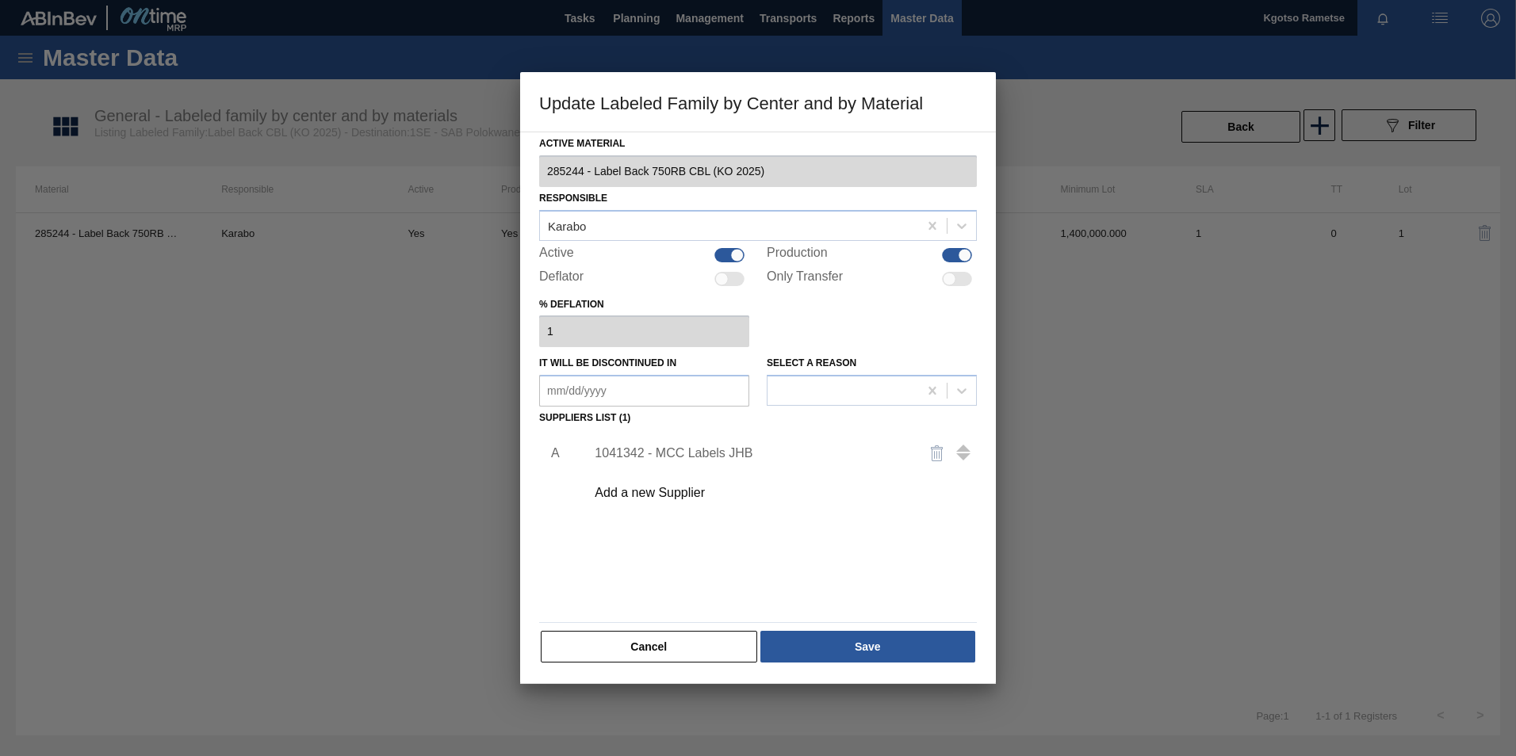
click at [743, 459] on div "1041342 - MCC Labels JHB" at bounding box center [749, 453] width 311 height 14
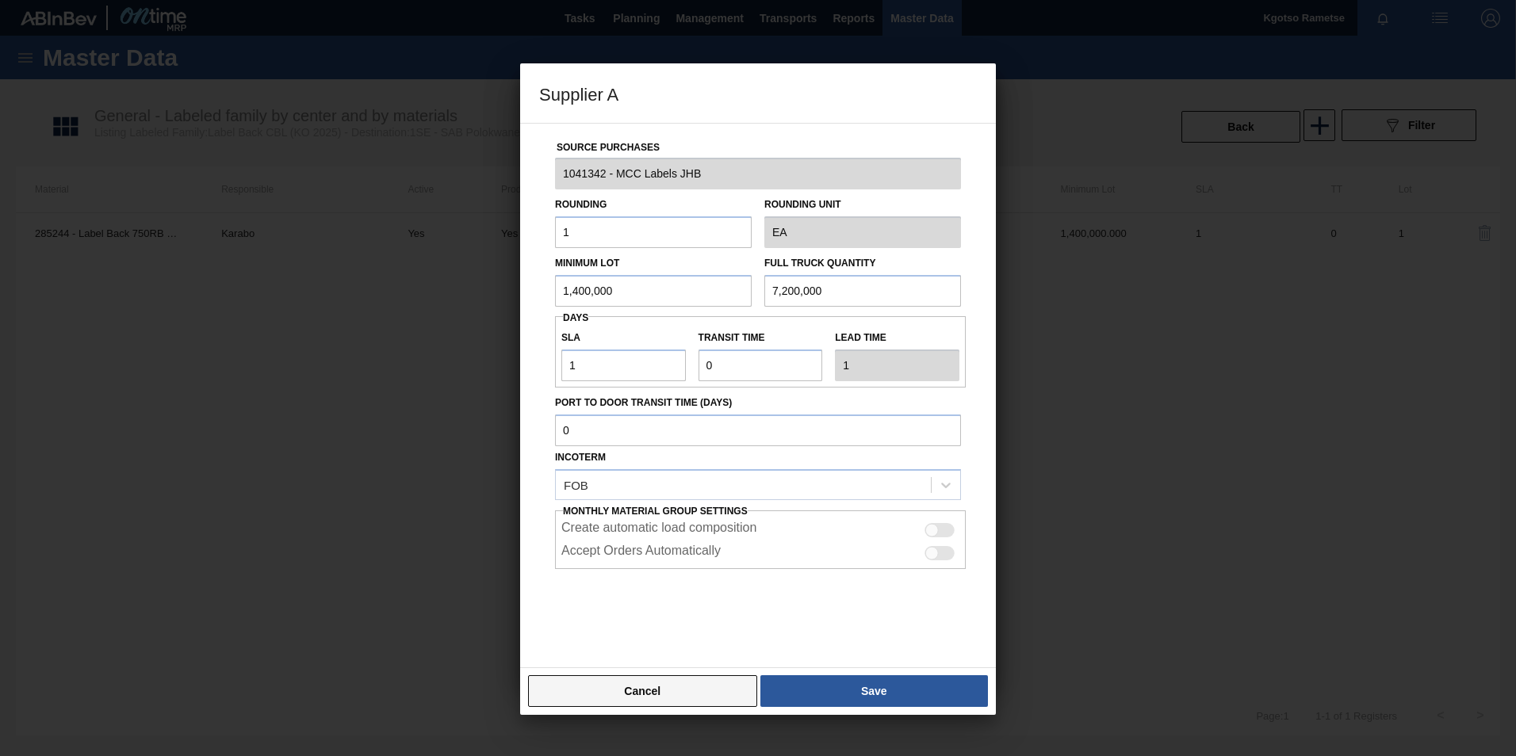
click at [641, 470] on button "Cancel" at bounding box center [642, 691] width 229 height 32
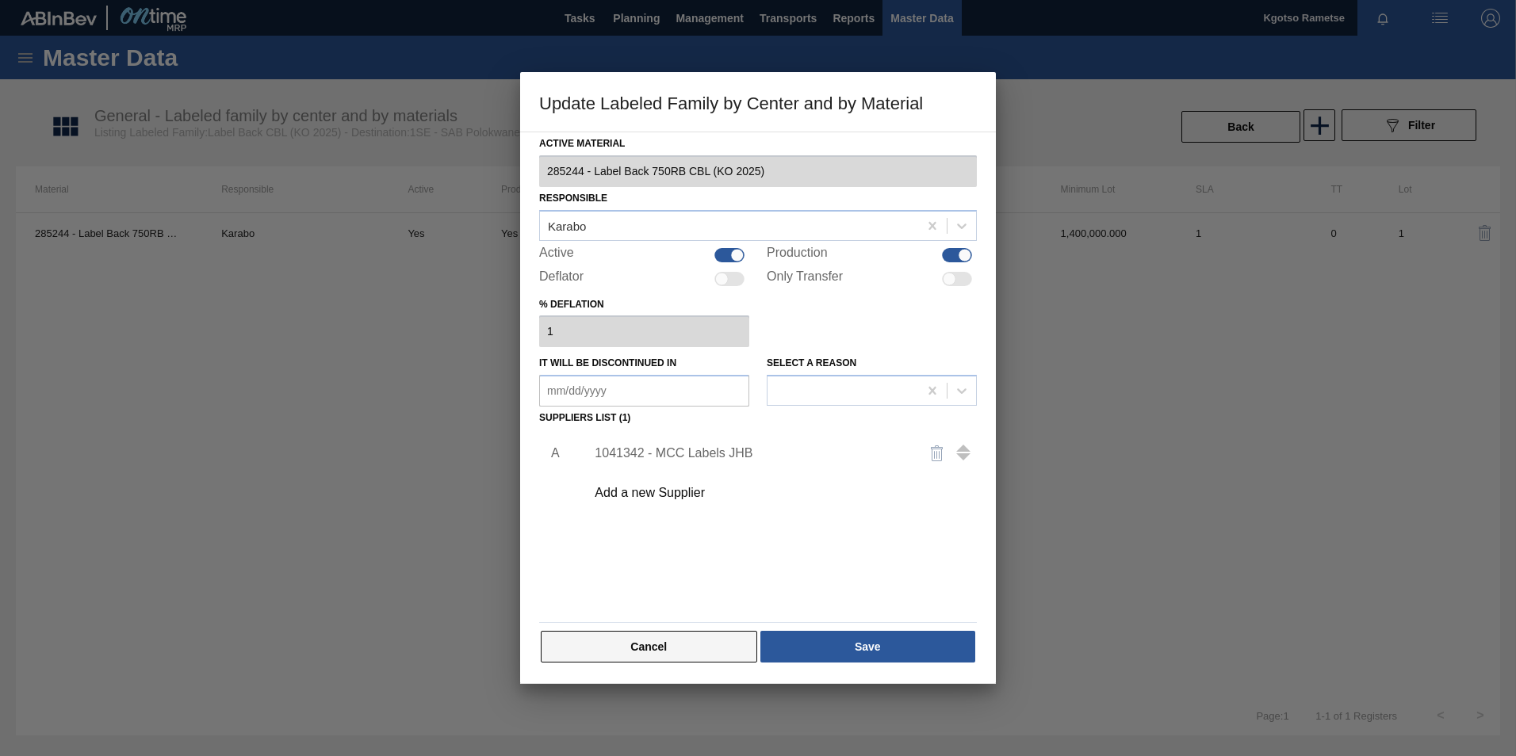
click at [659, 470] on button "Cancel" at bounding box center [649, 647] width 216 height 32
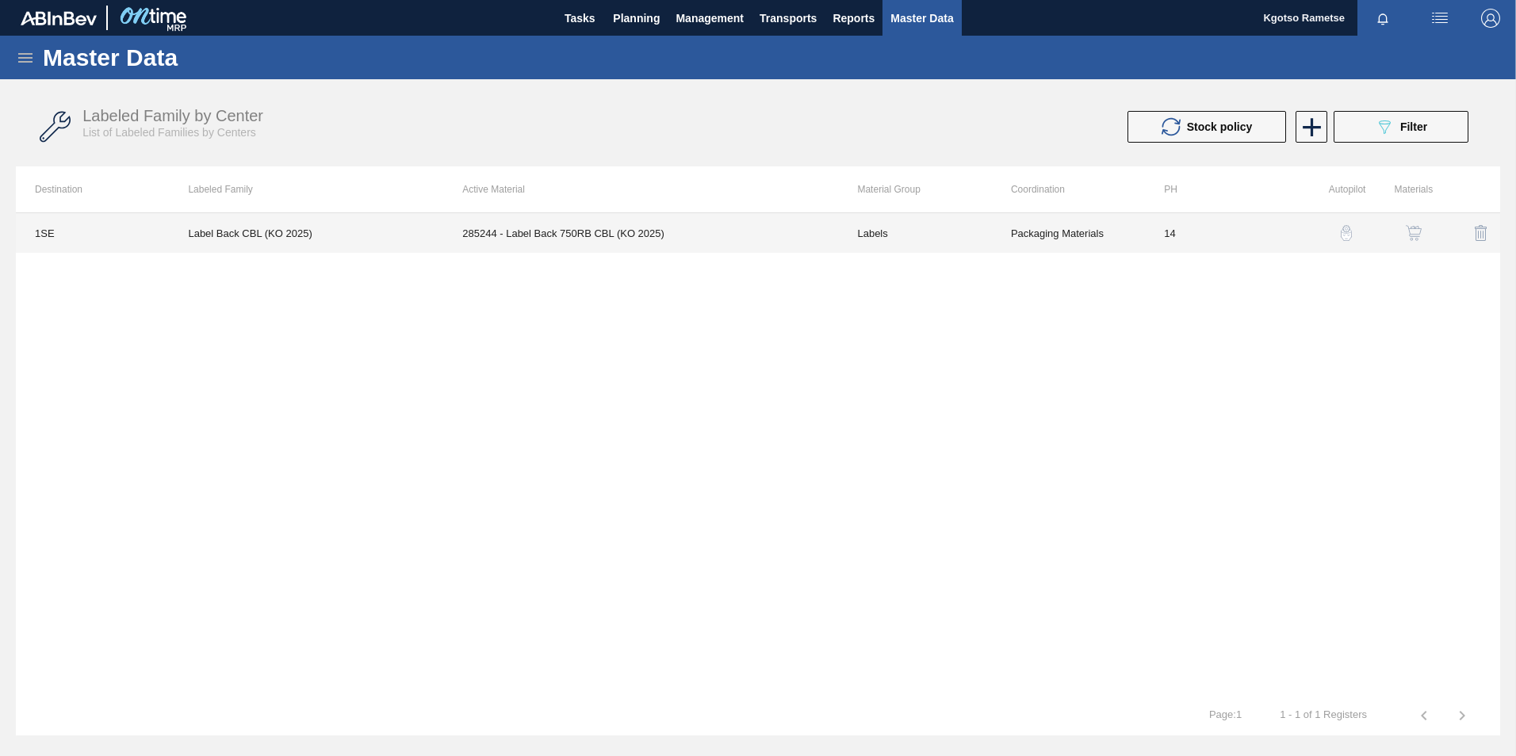
click at [554, 228] on td "285244 - Label Back 750RB CBL (KO 2025)" at bounding box center [640, 233] width 395 height 40
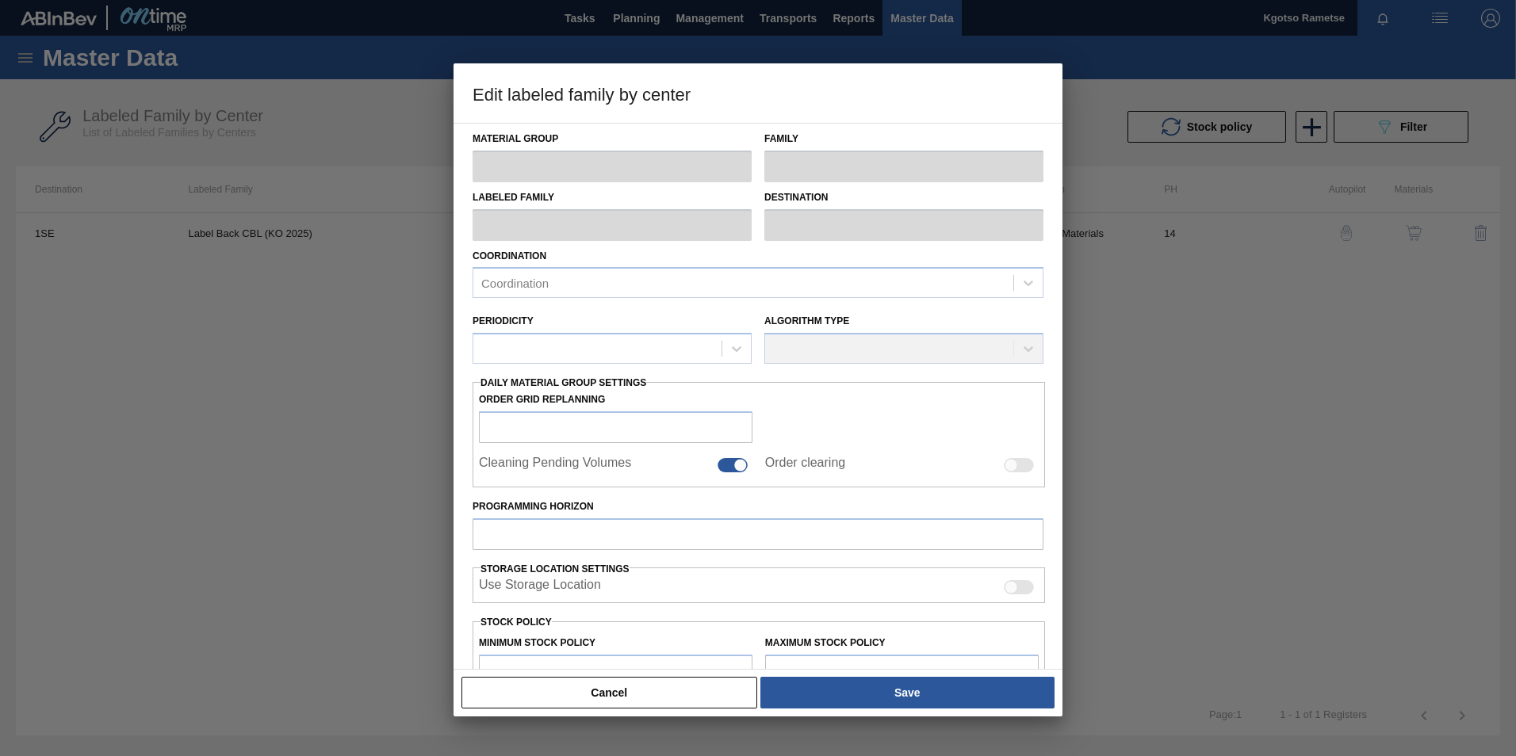
type input "Labels"
type input "750RB"
type input "Label Back CBL (KO 2025)"
type input "1SE - SAB Polokwane Brewery"
type input "14"
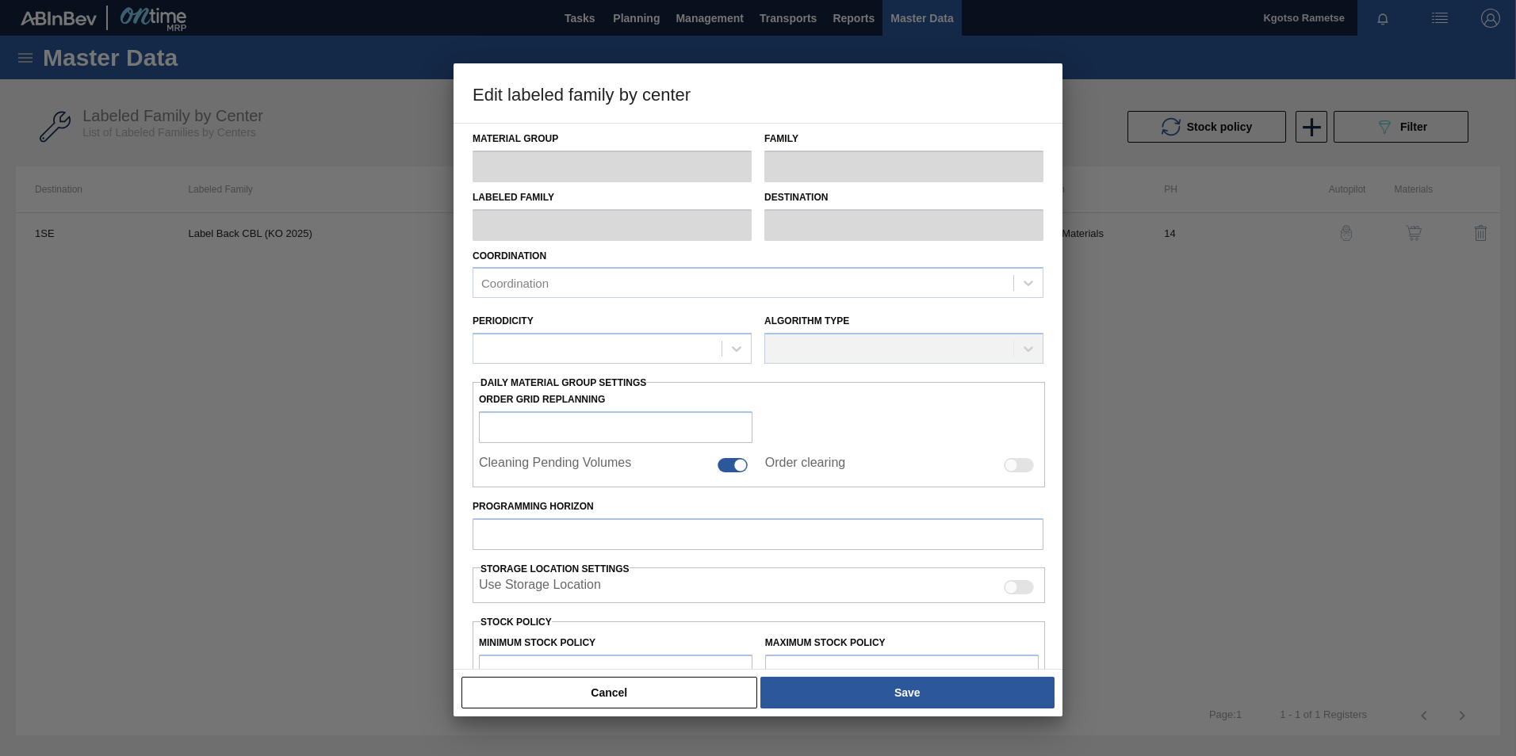
type input "1,000,000"
type input "3,000,000"
type input "100"
type input "3,000,000.000"
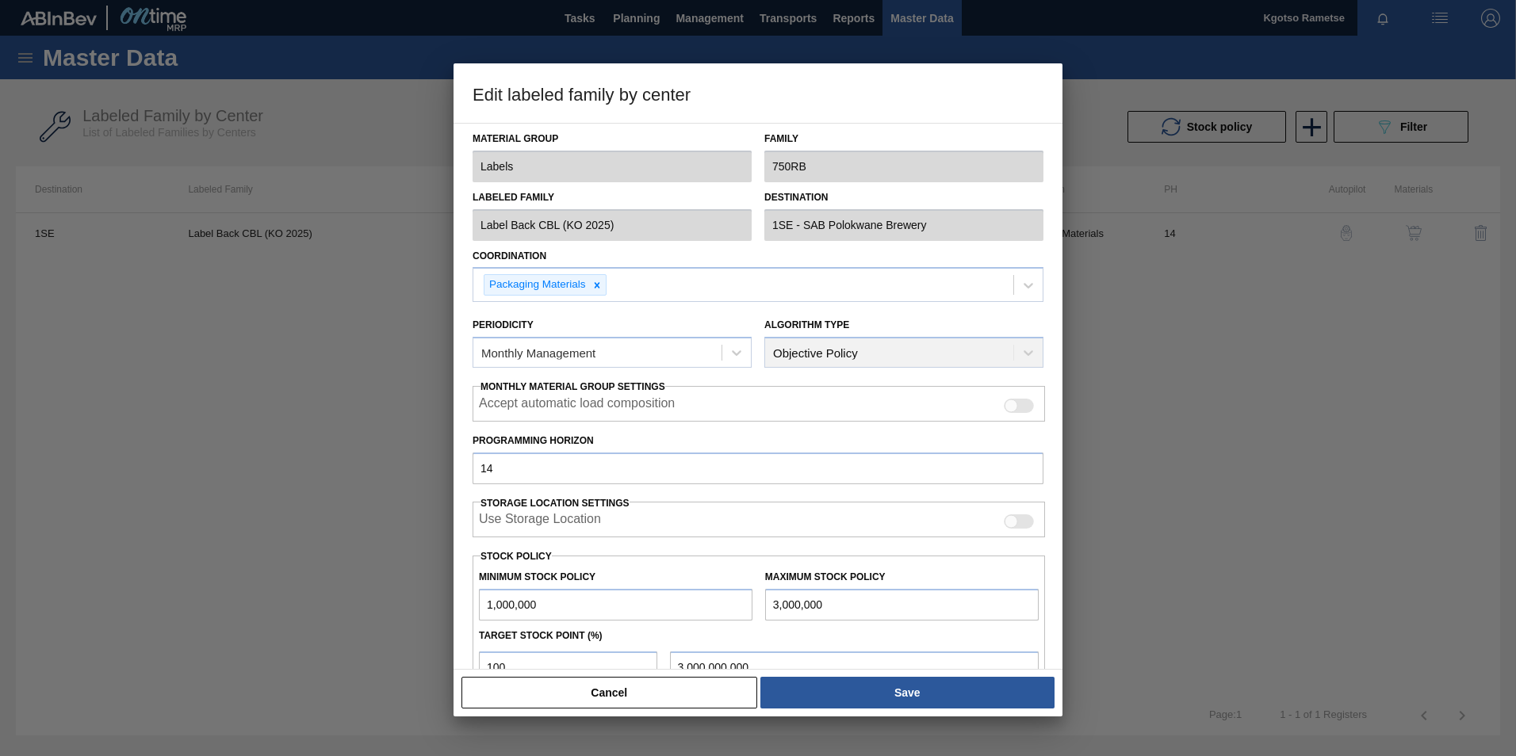
drag, startPoint x: 590, startPoint y: 613, endPoint x: 323, endPoint y: 618, distance: 267.2
click at [334, 470] on div "Edit labeled family by center Material Group Labels Family 750RB Labeled Family…" at bounding box center [758, 378] width 1516 height 756
click at [559, 470] on input "2,400,000" at bounding box center [615, 605] width 273 height 32
type input "2,400,000"
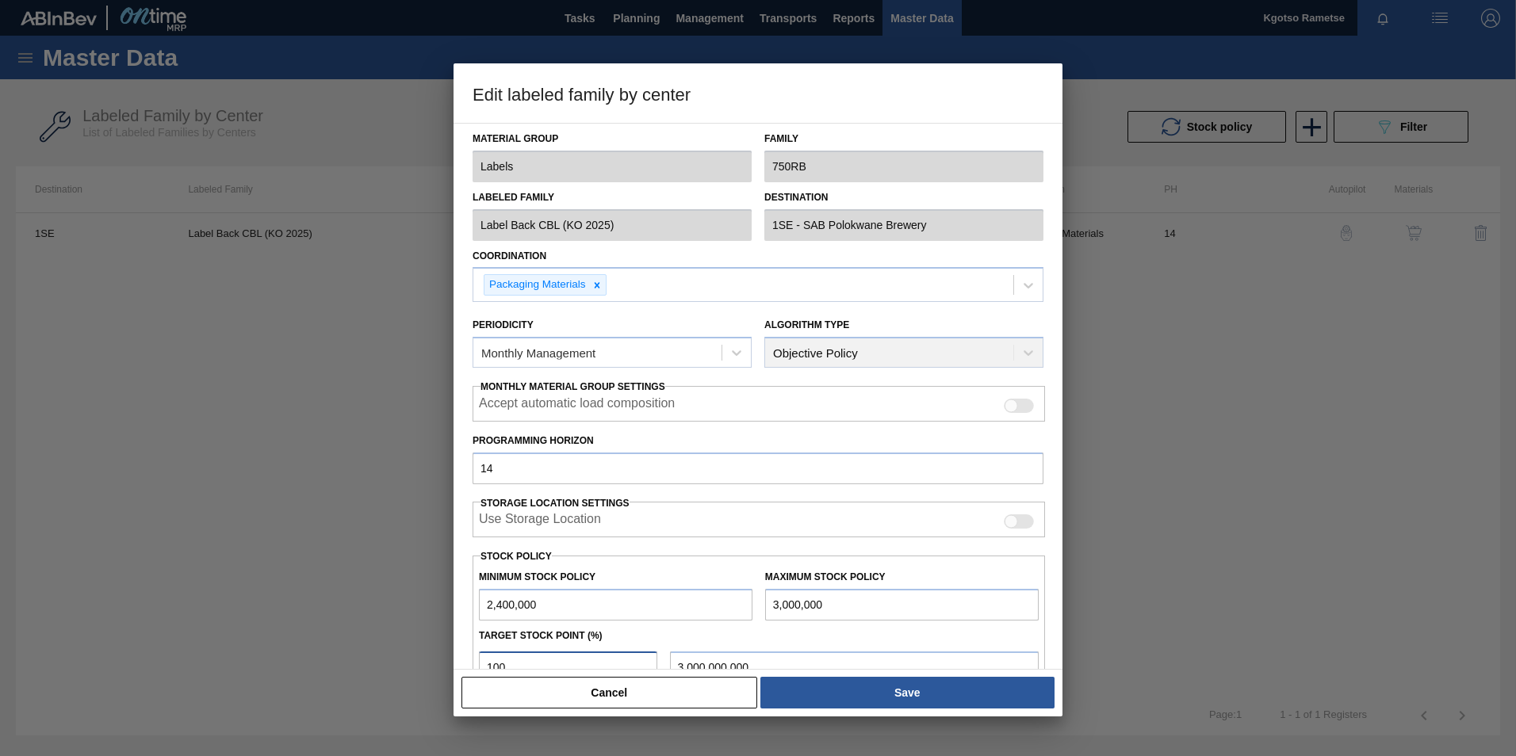
click at [510, 470] on input "100" at bounding box center [568, 668] width 178 height 32
drag, startPoint x: 510, startPoint y: 663, endPoint x: 396, endPoint y: 668, distance: 113.5
click at [396, 470] on div "Edit labeled family by center Material Group Labels Family 750RB Labeled Family…" at bounding box center [758, 378] width 1516 height 756
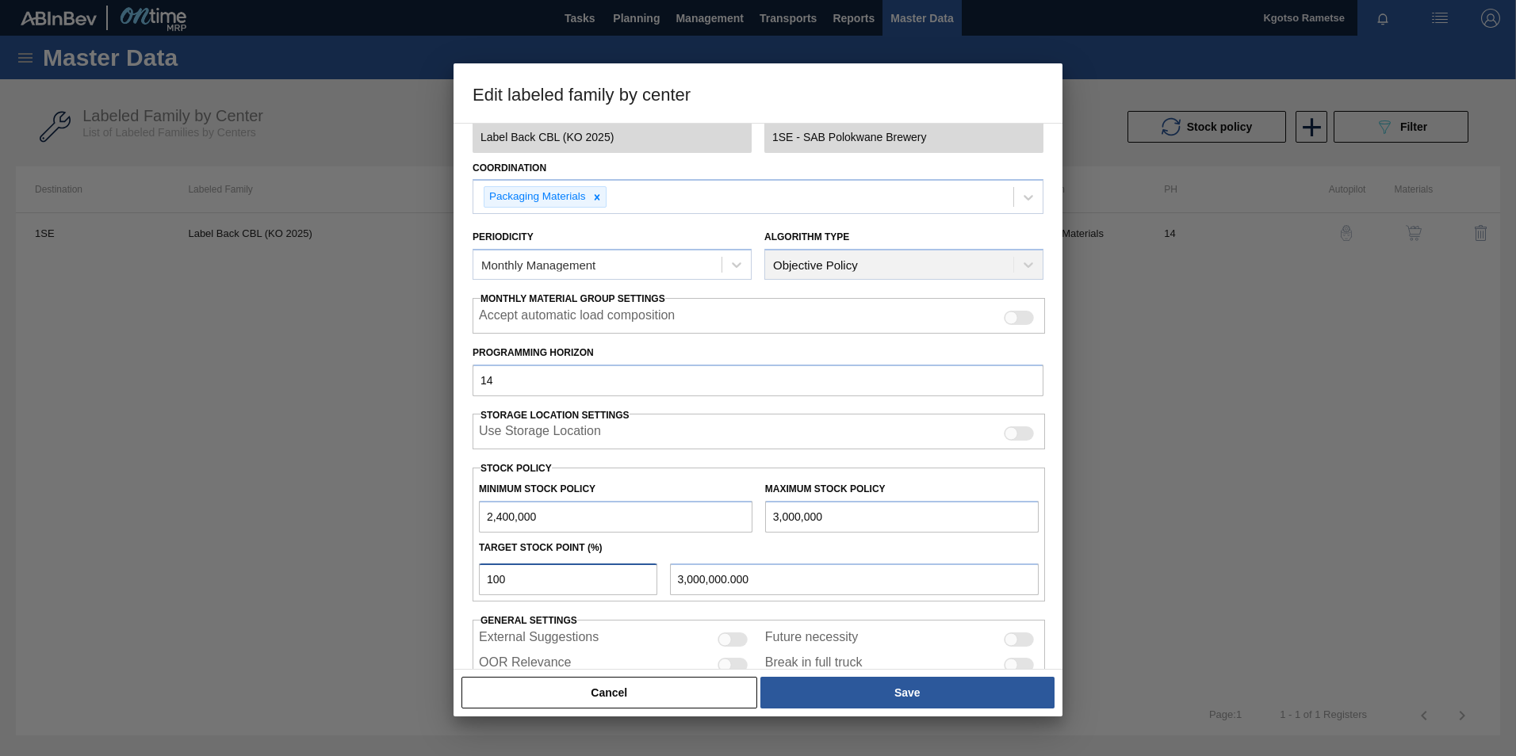
type input "0"
type input "2,400,000.000"
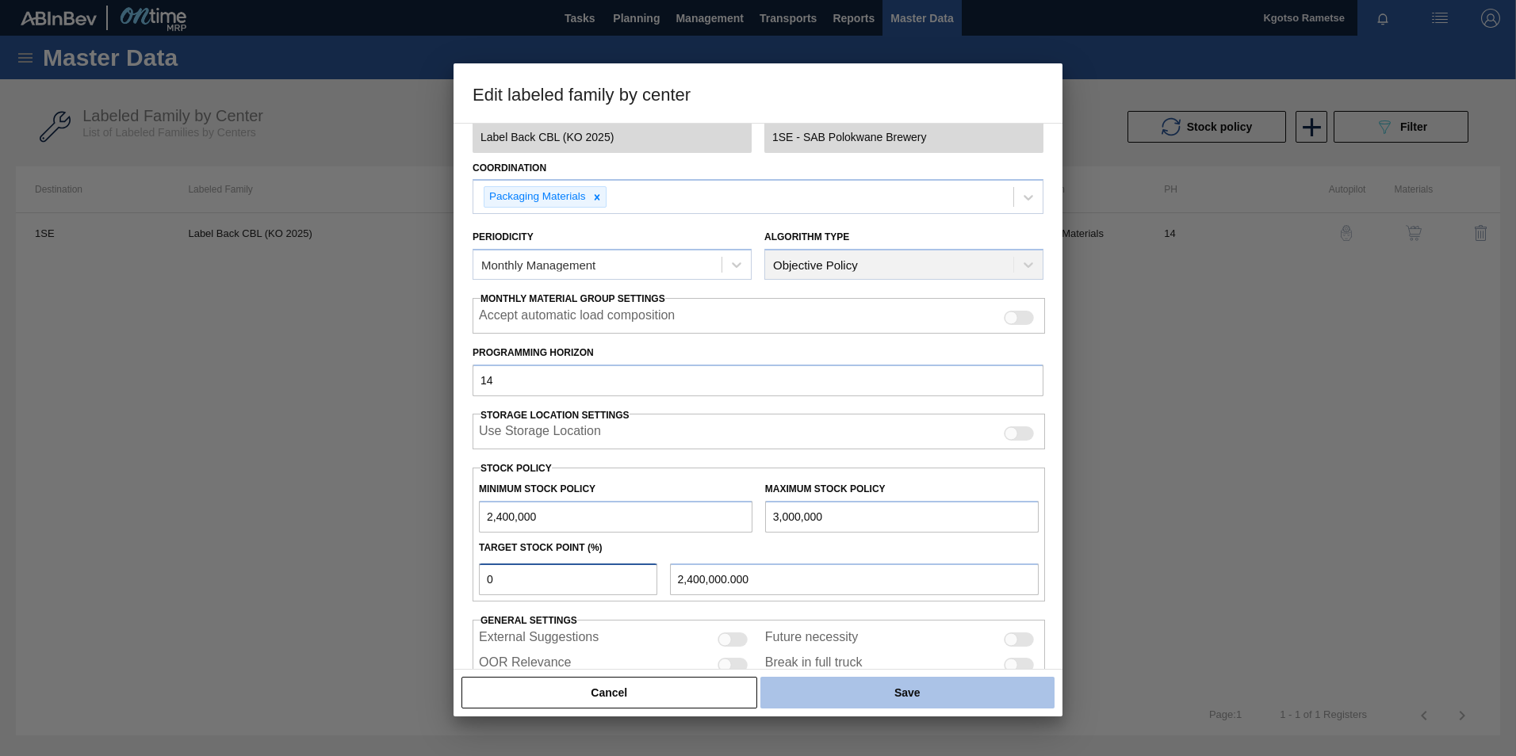
type input "0"
click at [883, 470] on button "Save" at bounding box center [907, 693] width 294 height 32
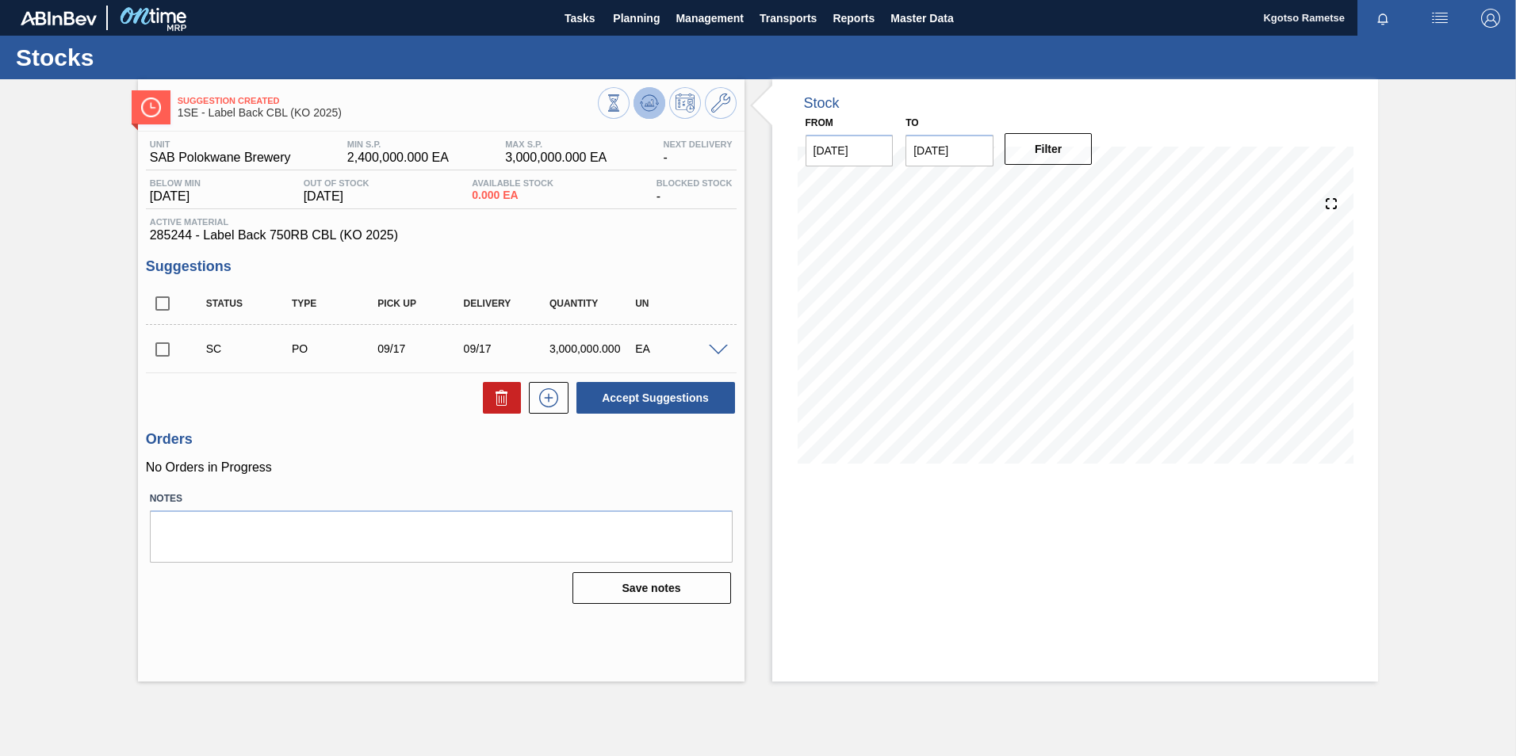
click at [657, 114] on button at bounding box center [649, 103] width 32 height 32
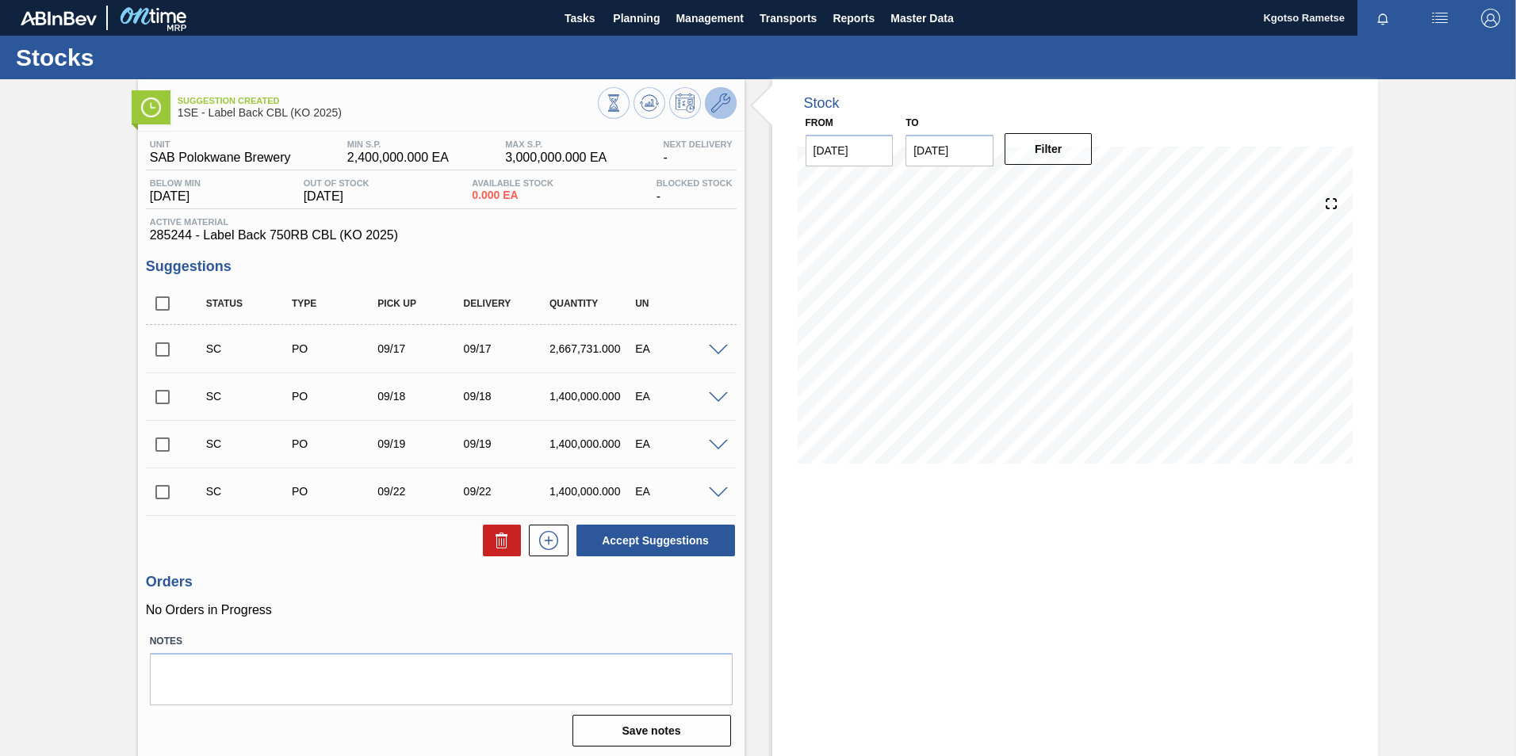
click at [733, 105] on button at bounding box center [721, 103] width 32 height 32
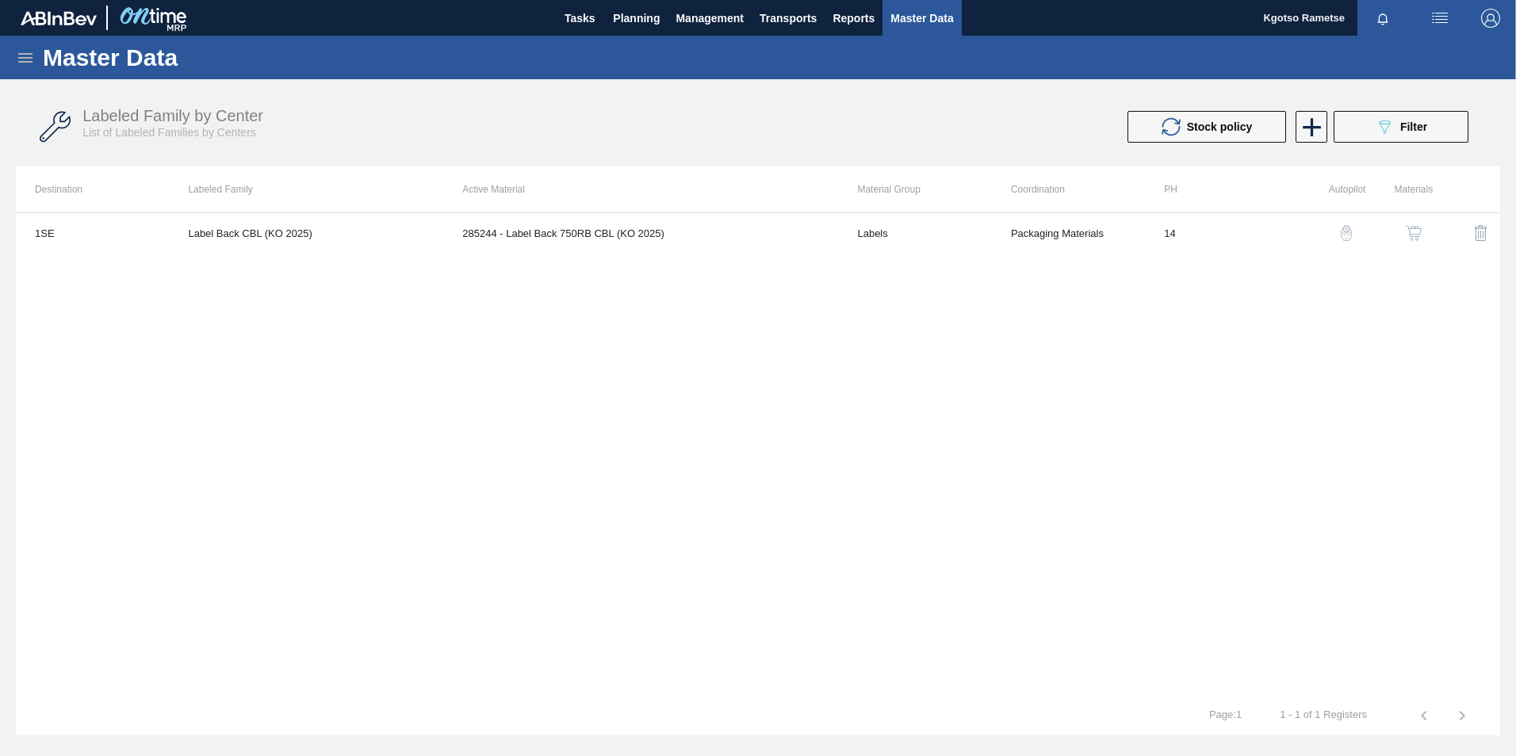
click at [1007, 231] on img "button" at bounding box center [1413, 233] width 16 height 16
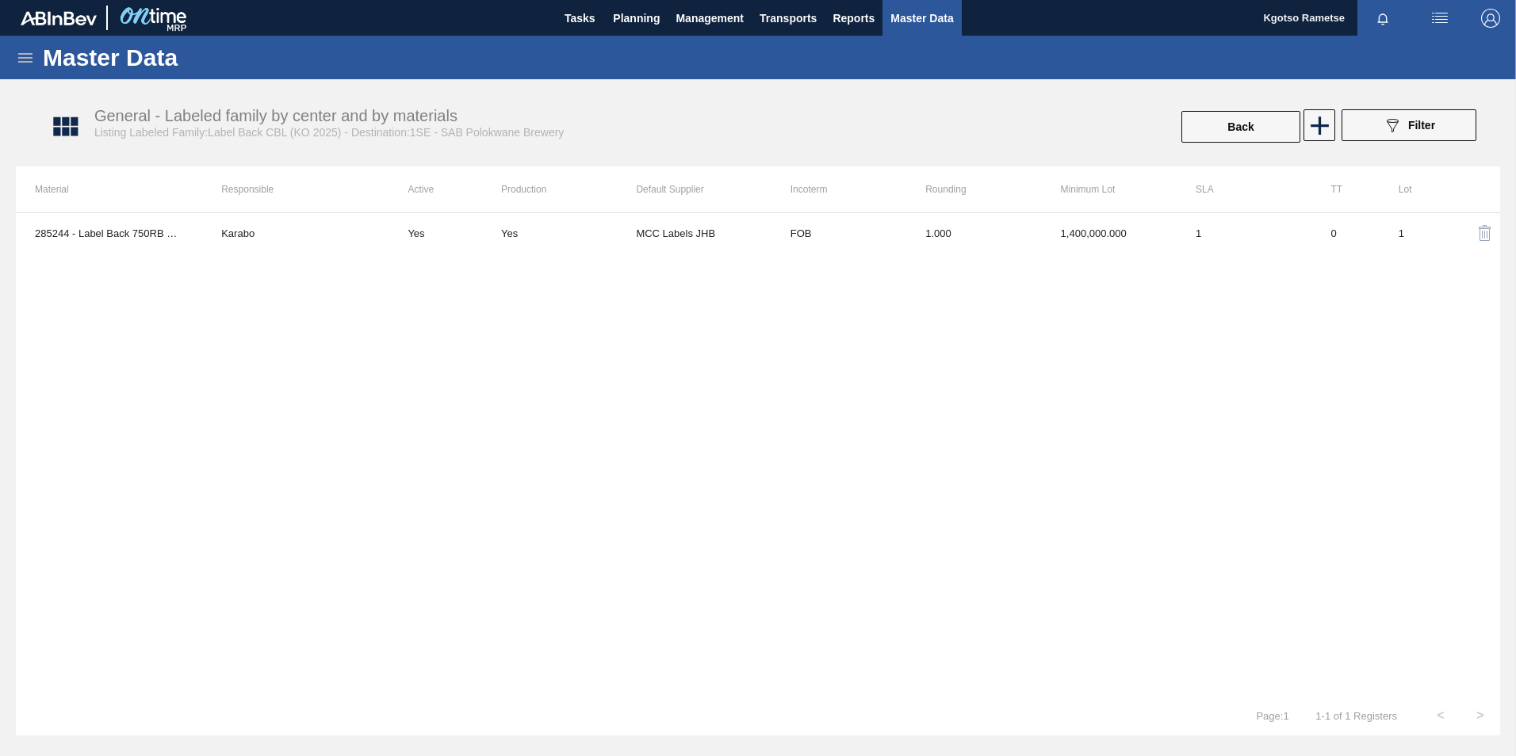
click at [1007, 273] on div "285244 - Label Back 750RB CBL (KO 2025) Karabo Yes Yes MCC Labels JHB FOB 1.000…" at bounding box center [758, 454] width 1484 height 484
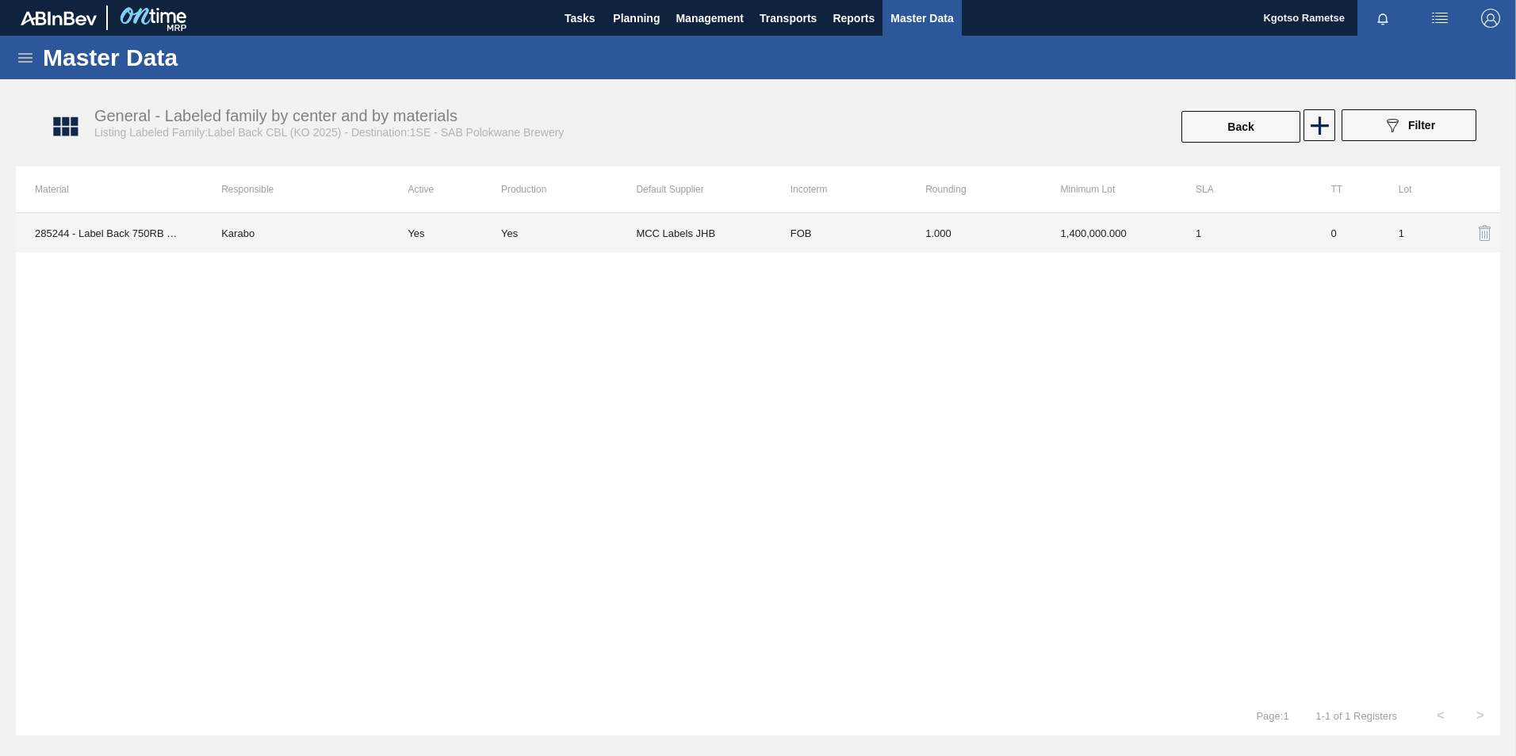
click at [1007, 235] on td "1,400,000.000" at bounding box center [1109, 233] width 135 height 40
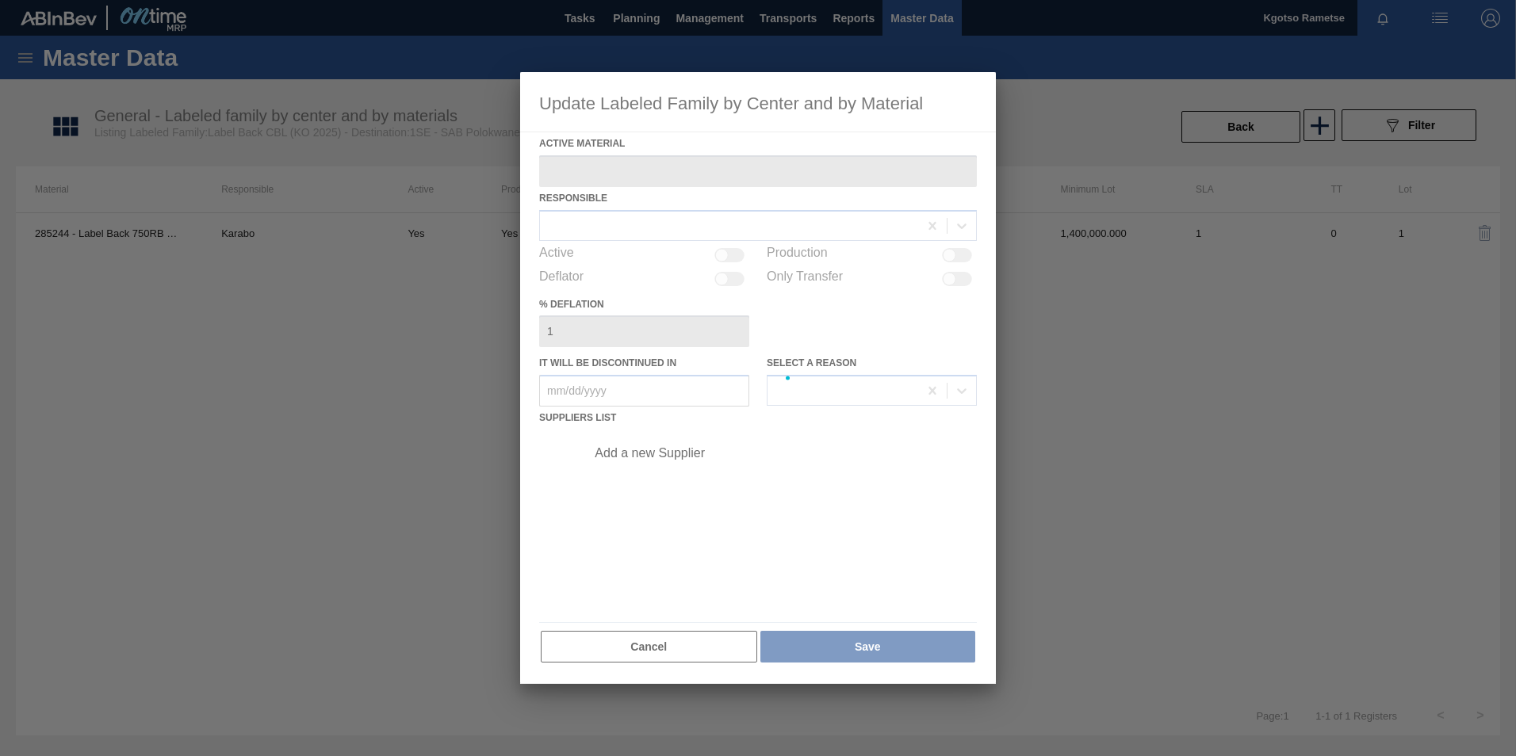
type Material "285244 - Label Back 750RB CBL (KO 2025)"
checkbox input "true"
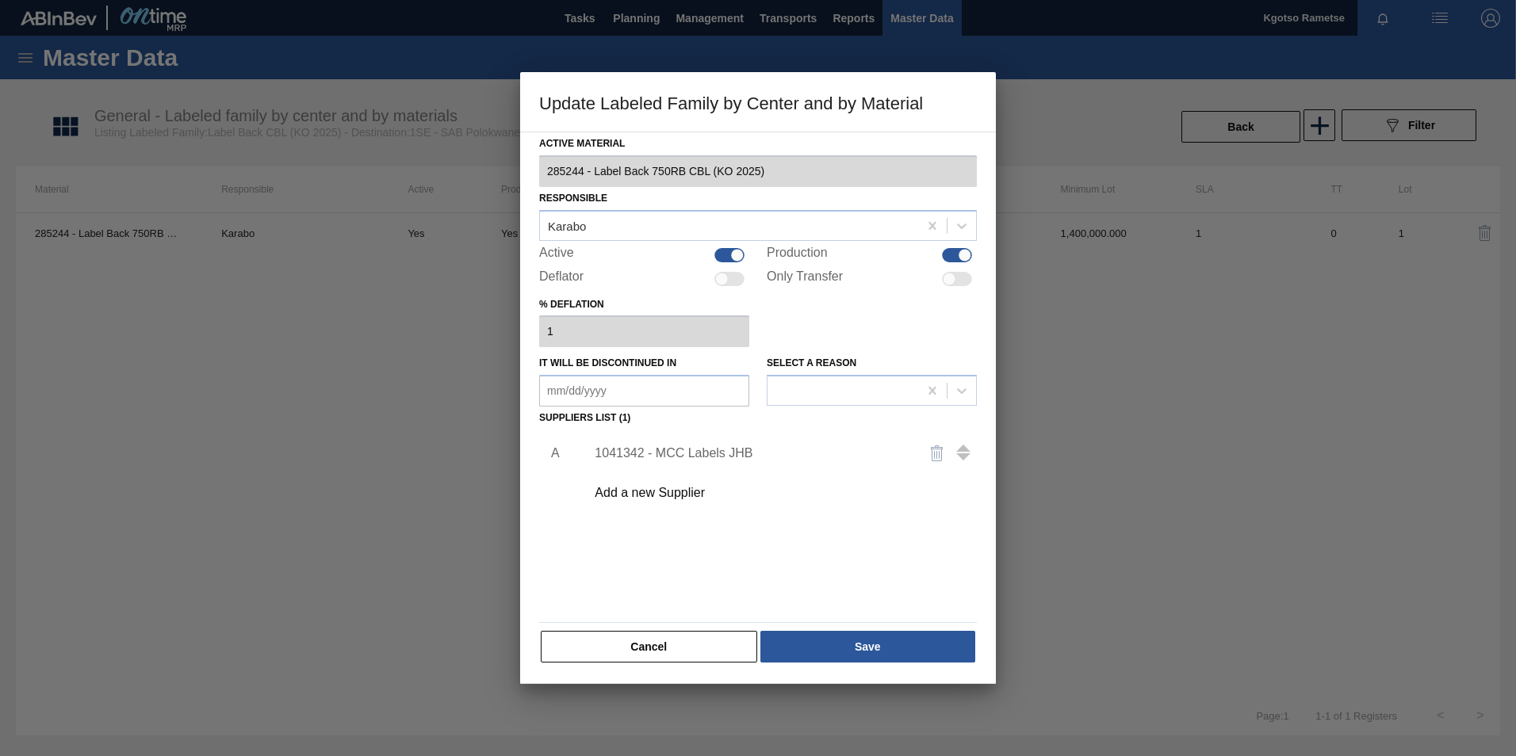
click at [738, 446] on div "1041342 - MCC Labels JHB" at bounding box center [749, 453] width 311 height 14
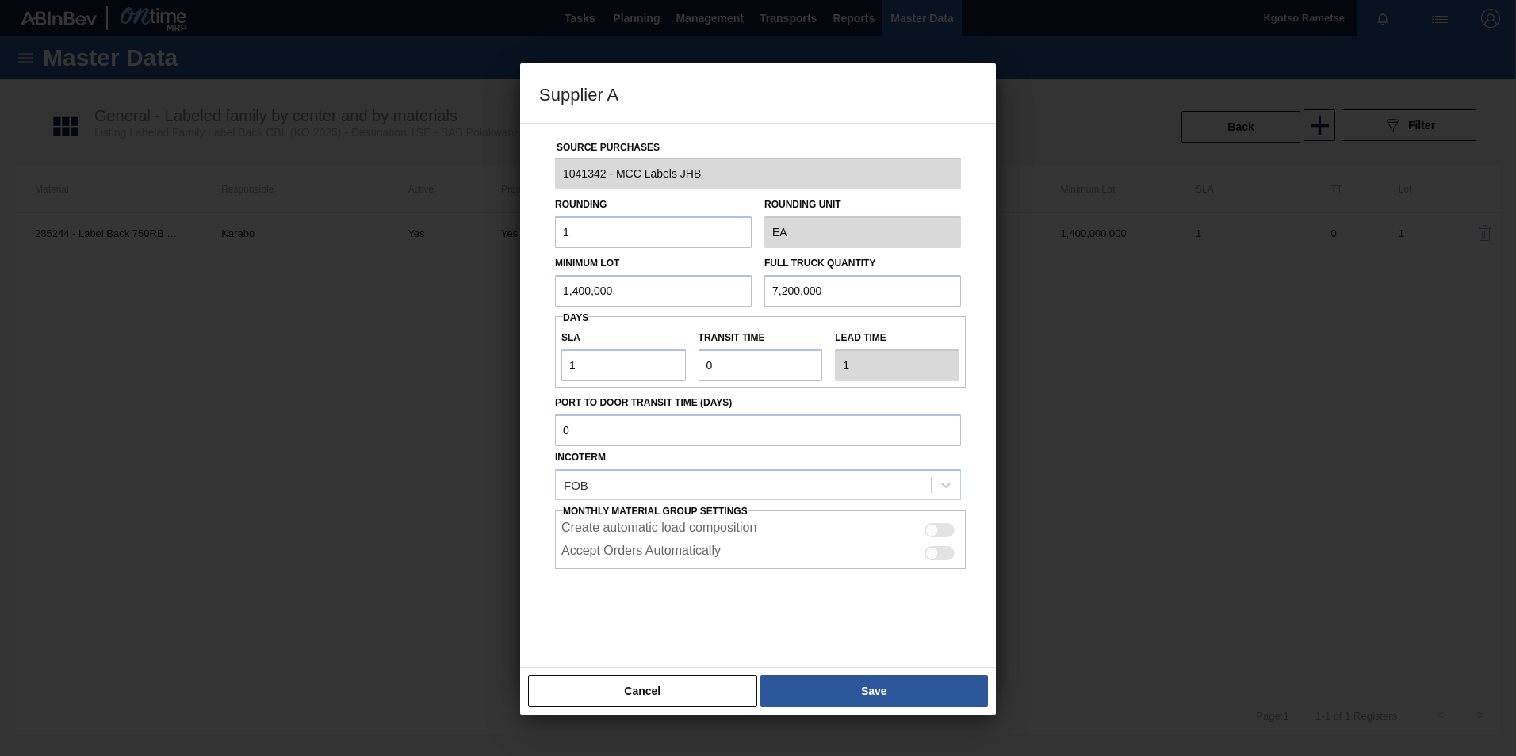
drag, startPoint x: 832, startPoint y: 288, endPoint x: 649, endPoint y: 317, distance: 184.7
click at [649, 317] on div "Source Purchases 1041342 - MCC Labels JHB Rounding 1 Rounding Unit EA Minimum L…" at bounding box center [758, 386] width 438 height 525
type input "2,400,000"
drag, startPoint x: 725, startPoint y: 361, endPoint x: 568, endPoint y: 356, distance: 157.8
click at [568, 356] on div "SLA 1 Transit time Lead time 1" at bounding box center [760, 352] width 411 height 59
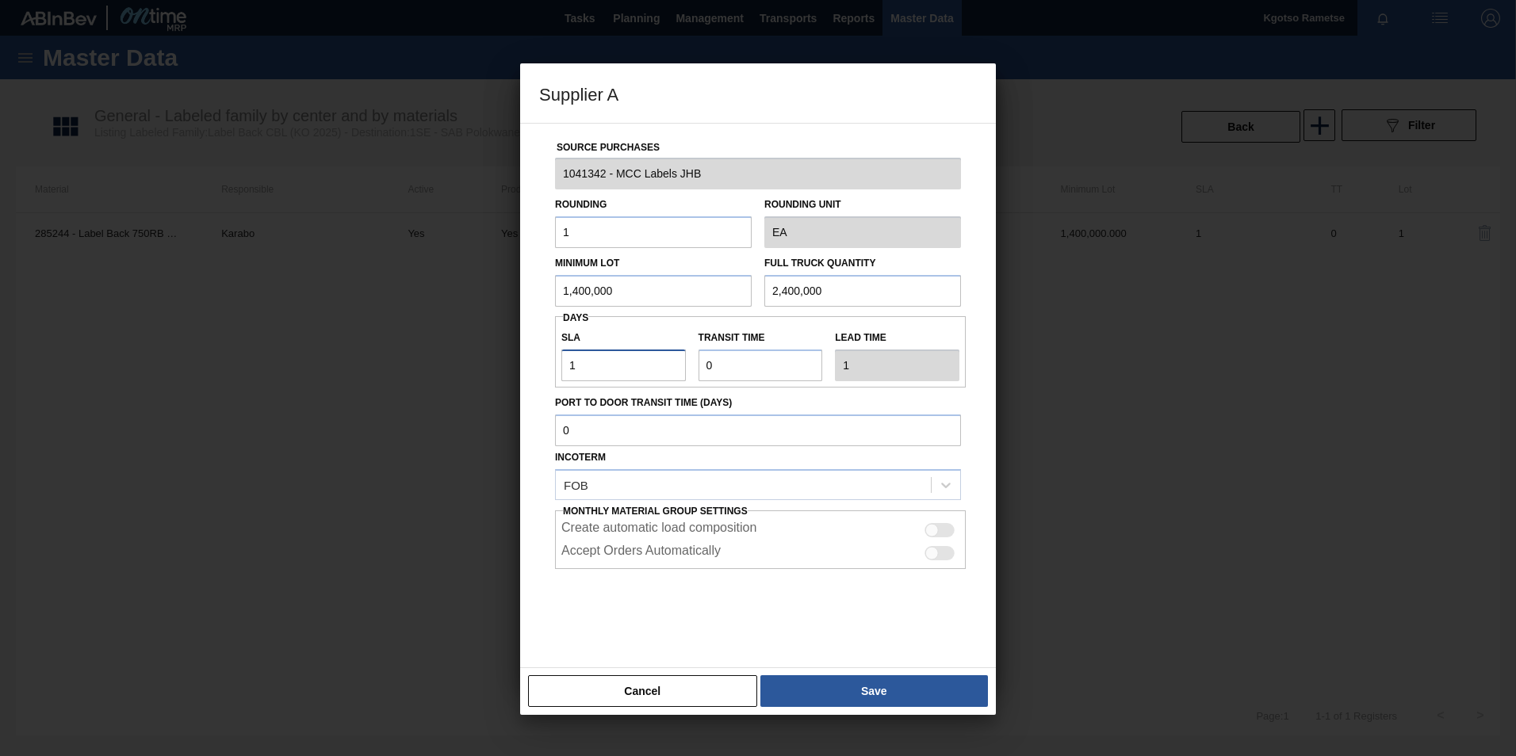
drag, startPoint x: 579, startPoint y: 361, endPoint x: 354, endPoint y: 342, distance: 226.7
click at [354, 342] on div "Supplier A Source Purchases 1041342 - MCC Labels JHB Rounding 1 Rounding Unit E…" at bounding box center [758, 378] width 1516 height 756
type input "2"
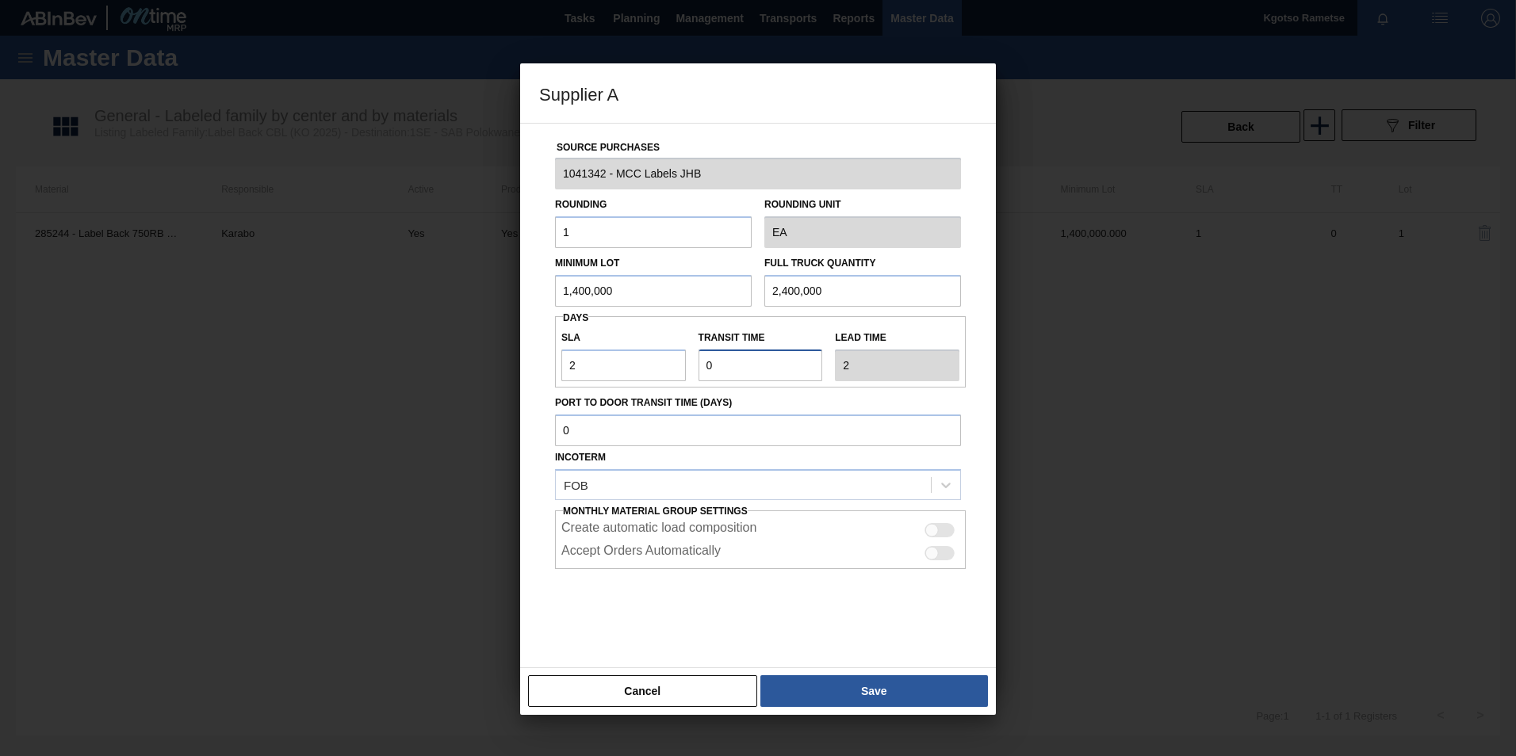
drag, startPoint x: 717, startPoint y: 362, endPoint x: 437, endPoint y: 350, distance: 280.9
click at [437, 350] on div "Supplier A Source Purchases 1041342 - MCC Labels JHB Rounding 1 Rounding Unit E…" at bounding box center [758, 378] width 1516 height 756
type input "1"
type input "3"
type input "1"
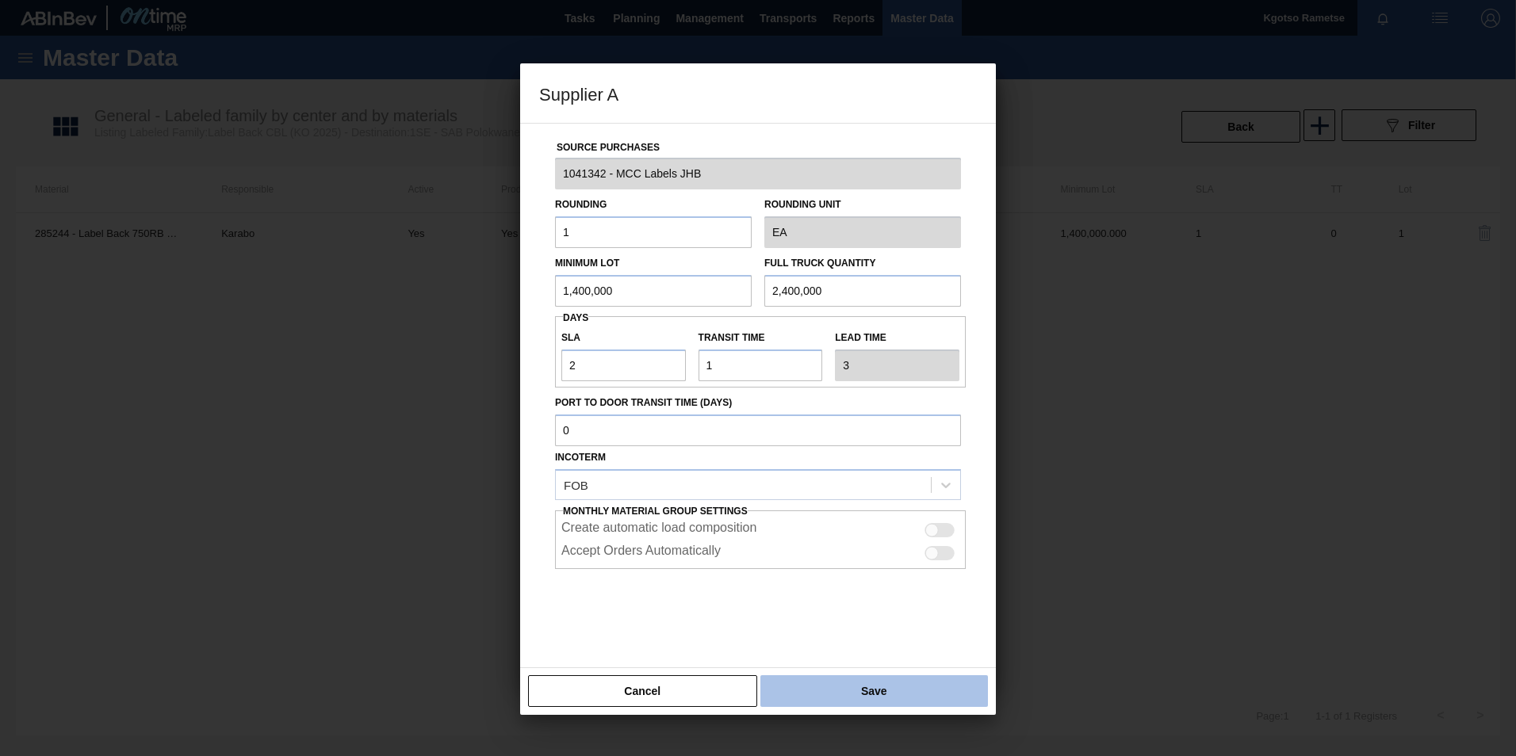
click at [906, 470] on button "Save" at bounding box center [873, 691] width 227 height 32
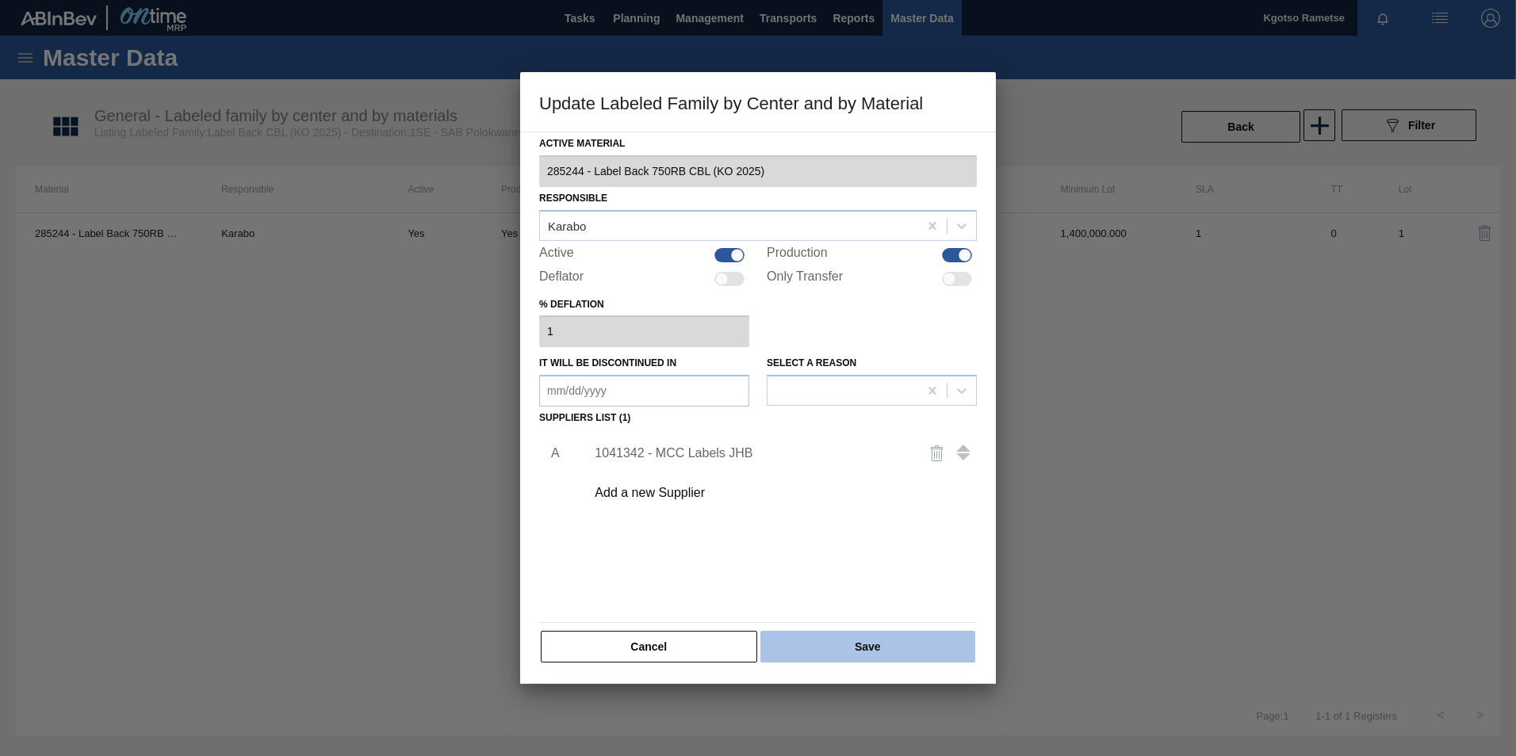
click at [891, 470] on button "Save" at bounding box center [867, 647] width 215 height 32
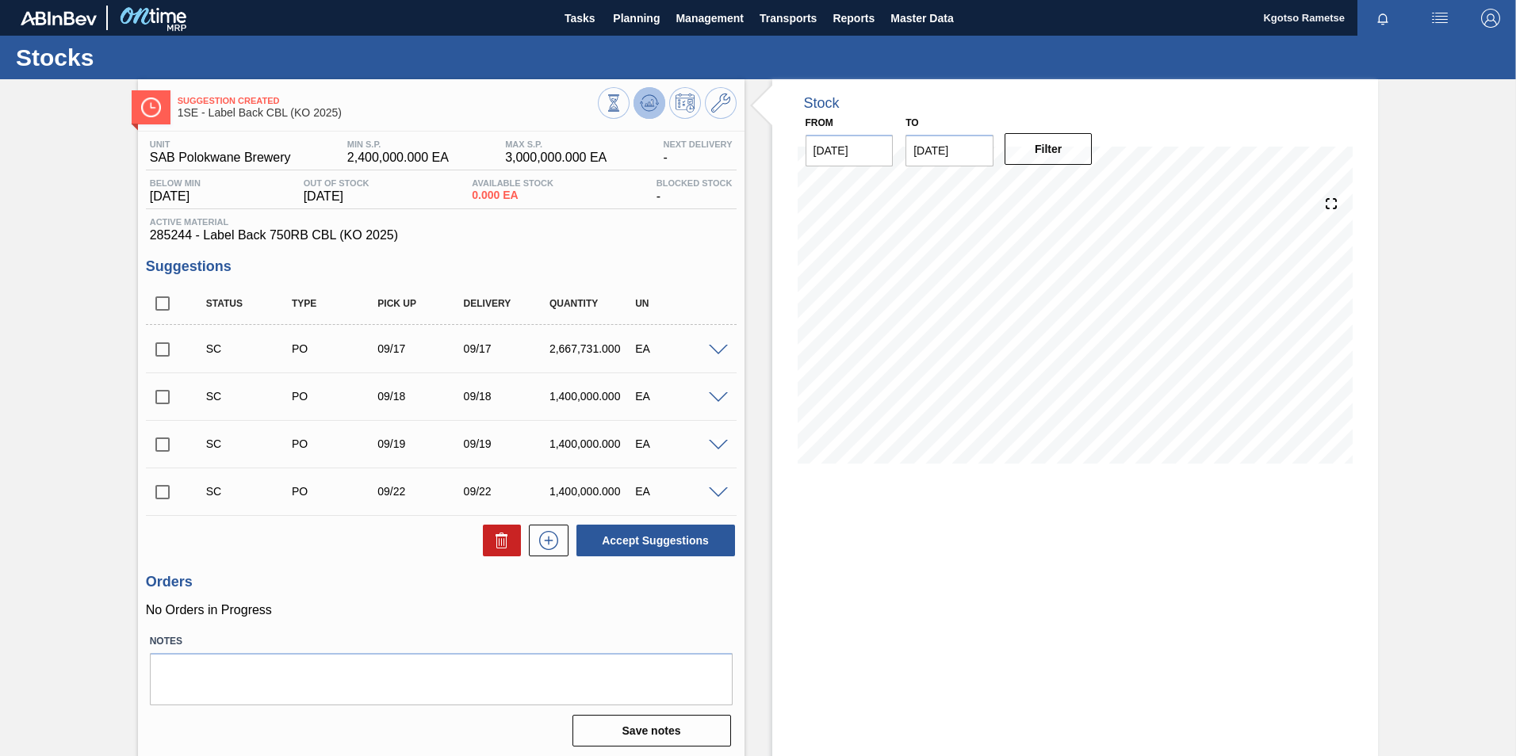
click at [641, 100] on icon at bounding box center [649, 103] width 19 height 19
click at [623, 21] on span "Planning" at bounding box center [636, 18] width 47 height 19
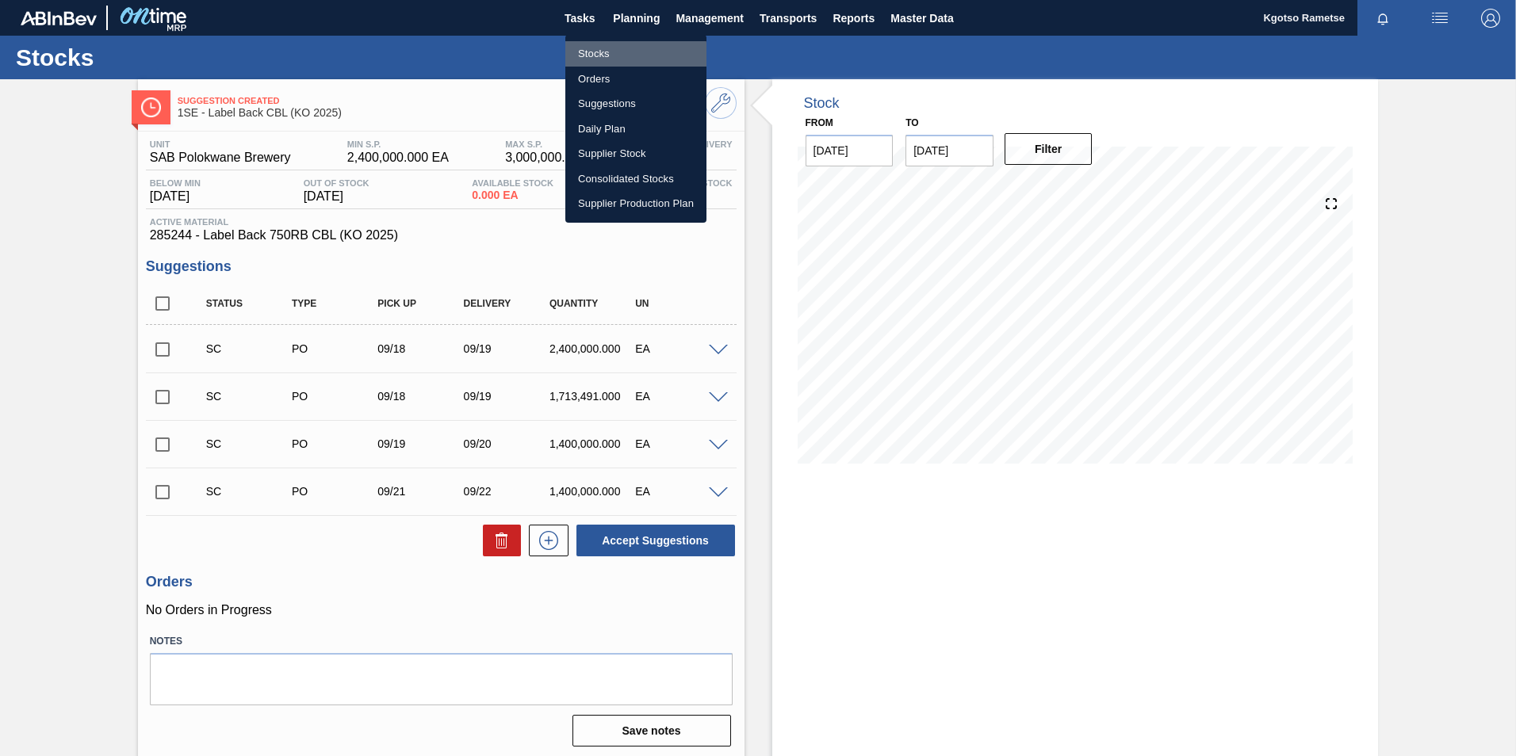
click at [615, 55] on li "Stocks" at bounding box center [635, 53] width 141 height 25
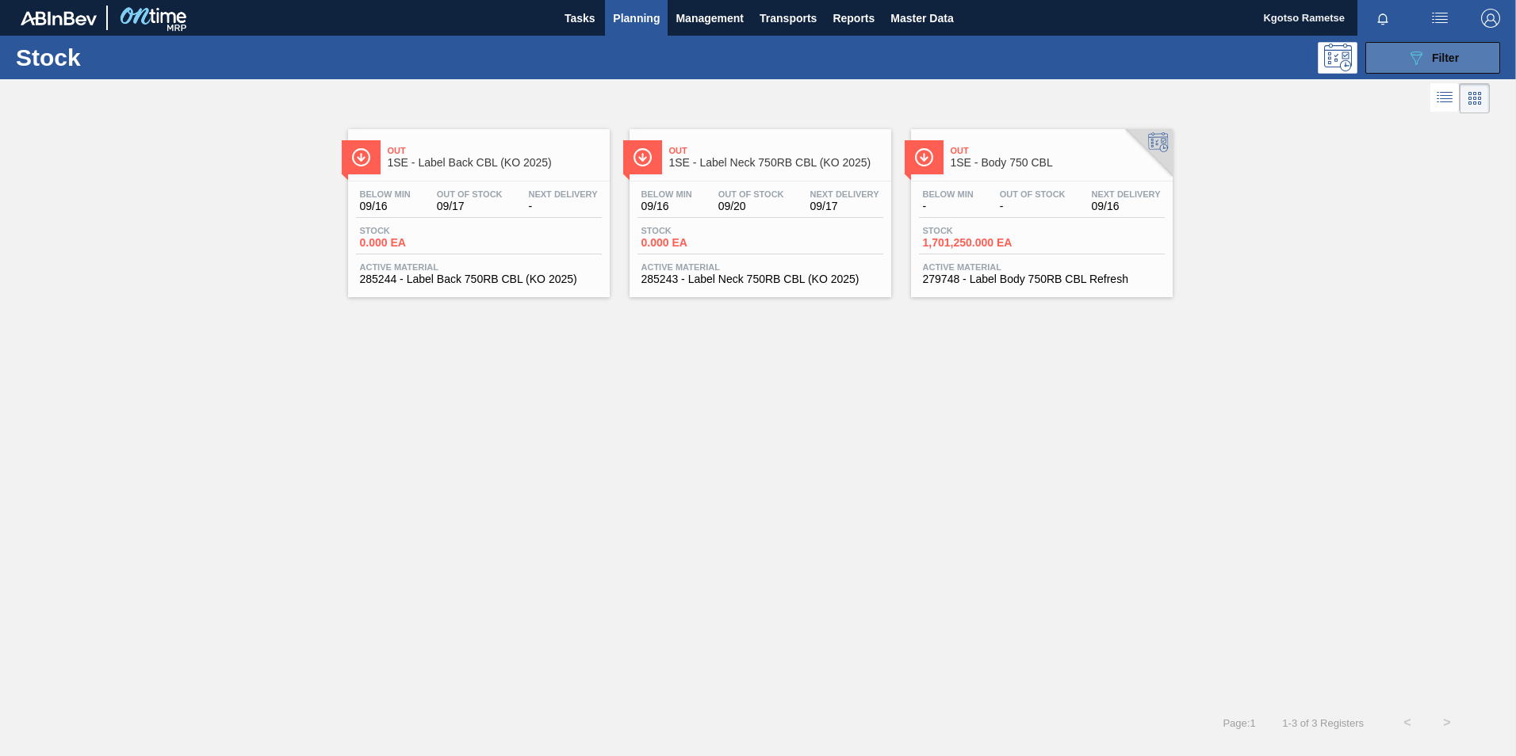
click at [1007, 65] on div "089F7B8B-B2A5-4AFE-B5C0-19BA573D28AC Filter" at bounding box center [1432, 57] width 52 height 19
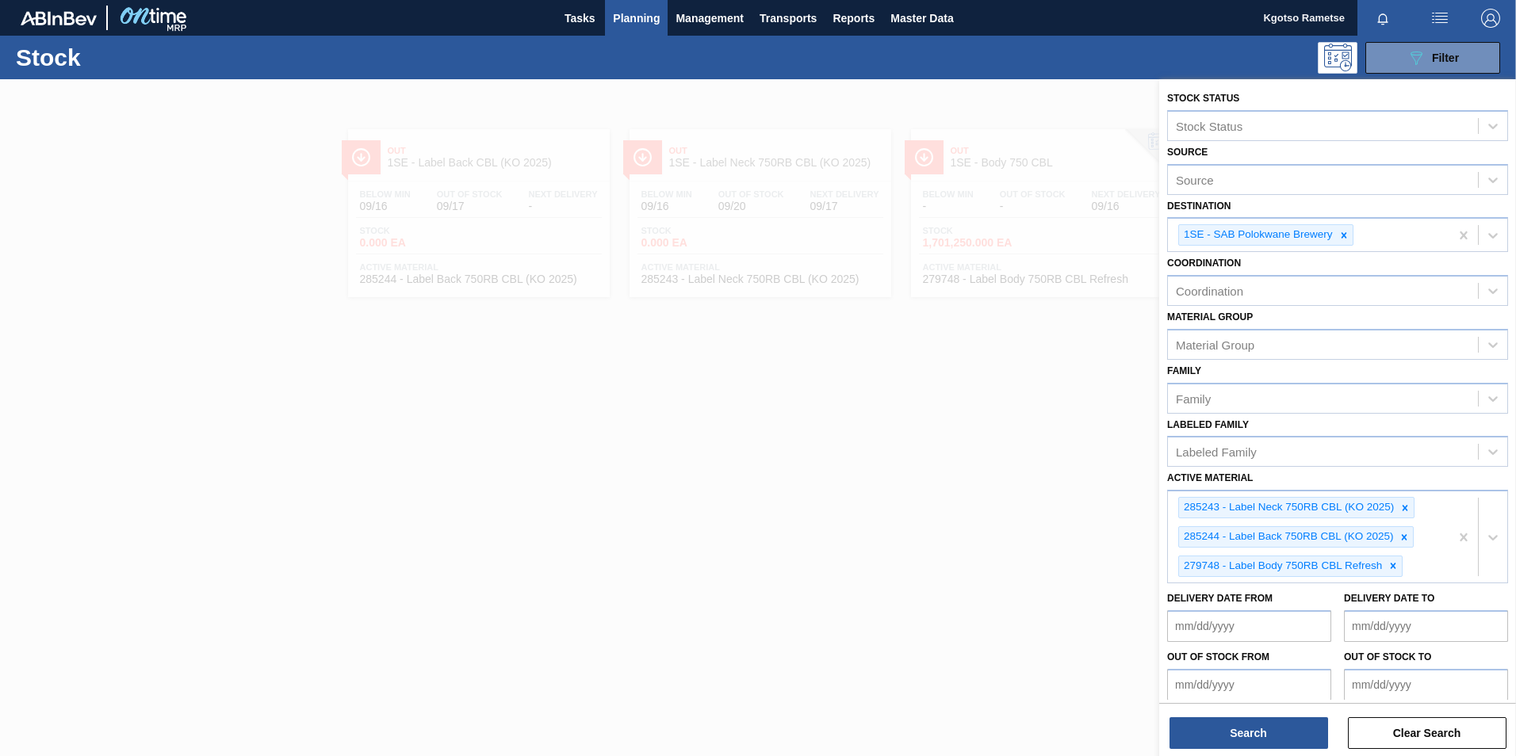
click at [811, 387] on div at bounding box center [758, 457] width 1516 height 756
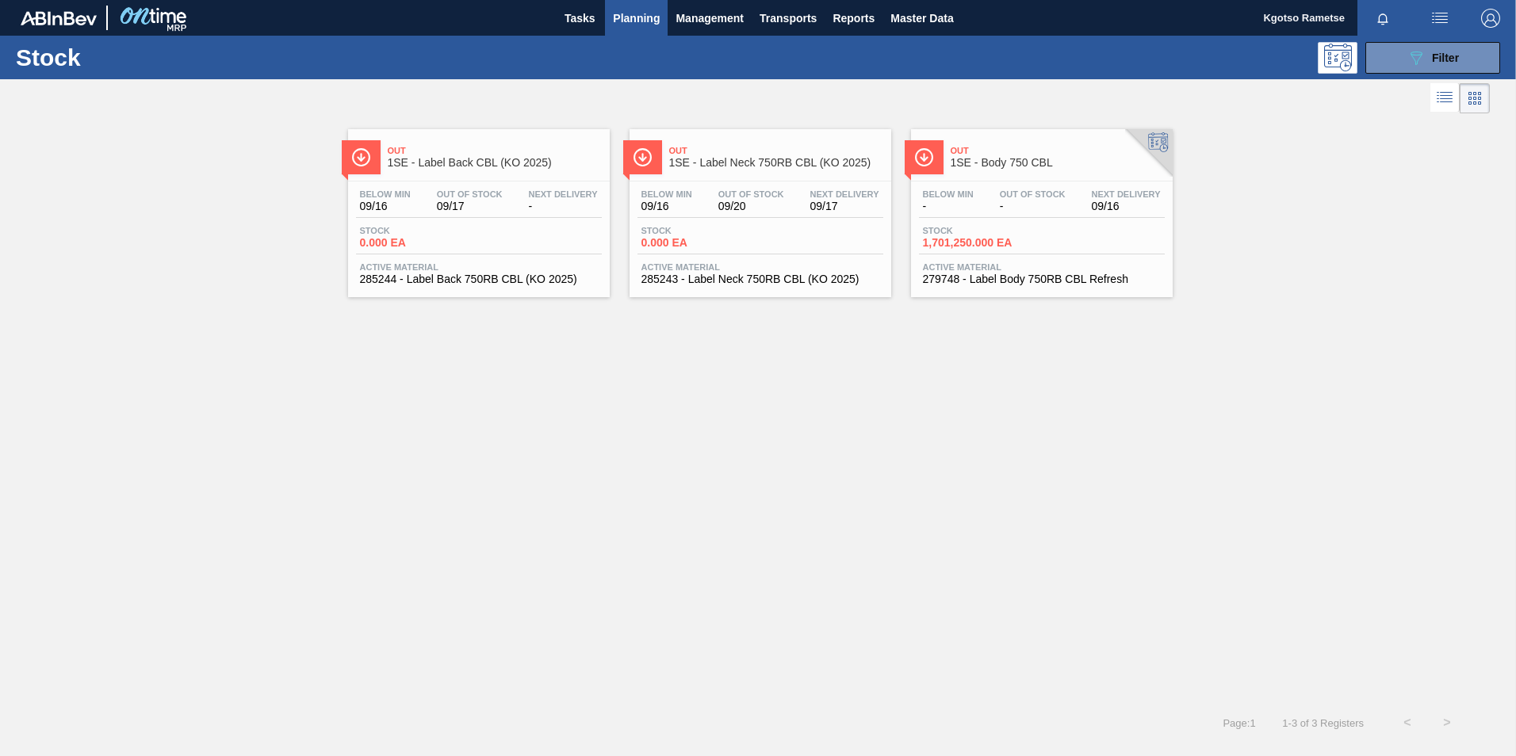
click at [762, 151] on span "Out" at bounding box center [776, 151] width 214 height 10
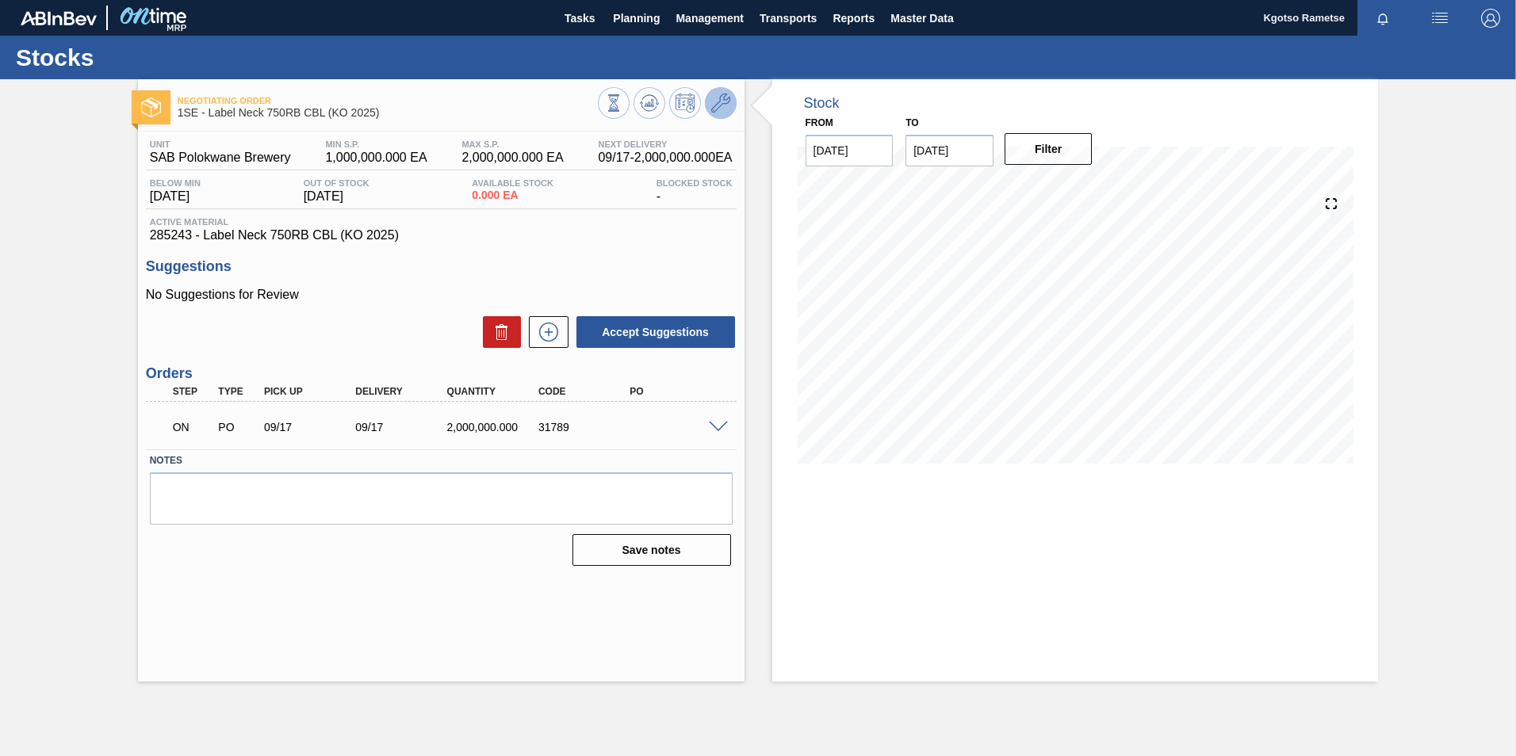
click at [715, 108] on icon at bounding box center [720, 103] width 19 height 19
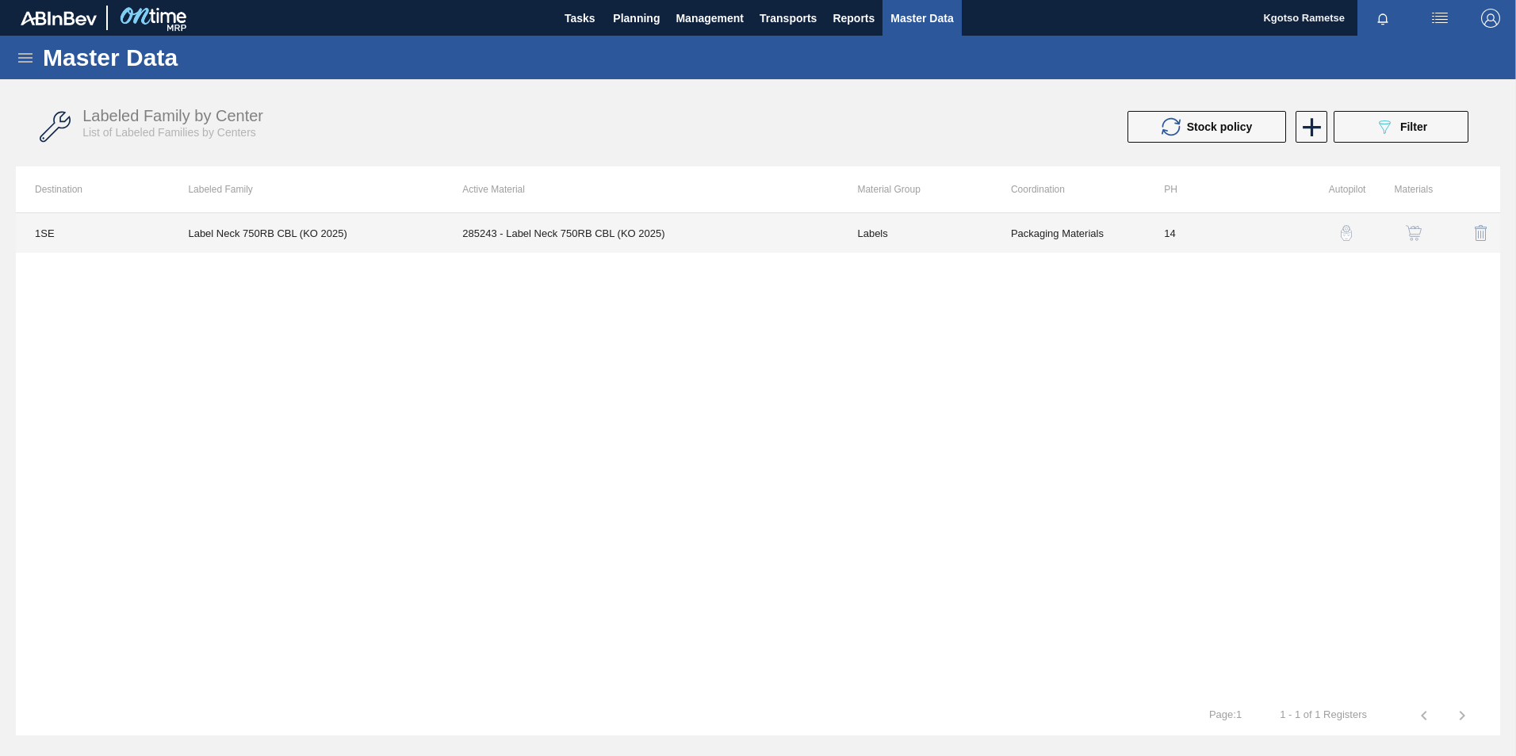
click at [697, 245] on td "285243 - Label Neck 750RB CBL (KO 2025)" at bounding box center [640, 233] width 395 height 40
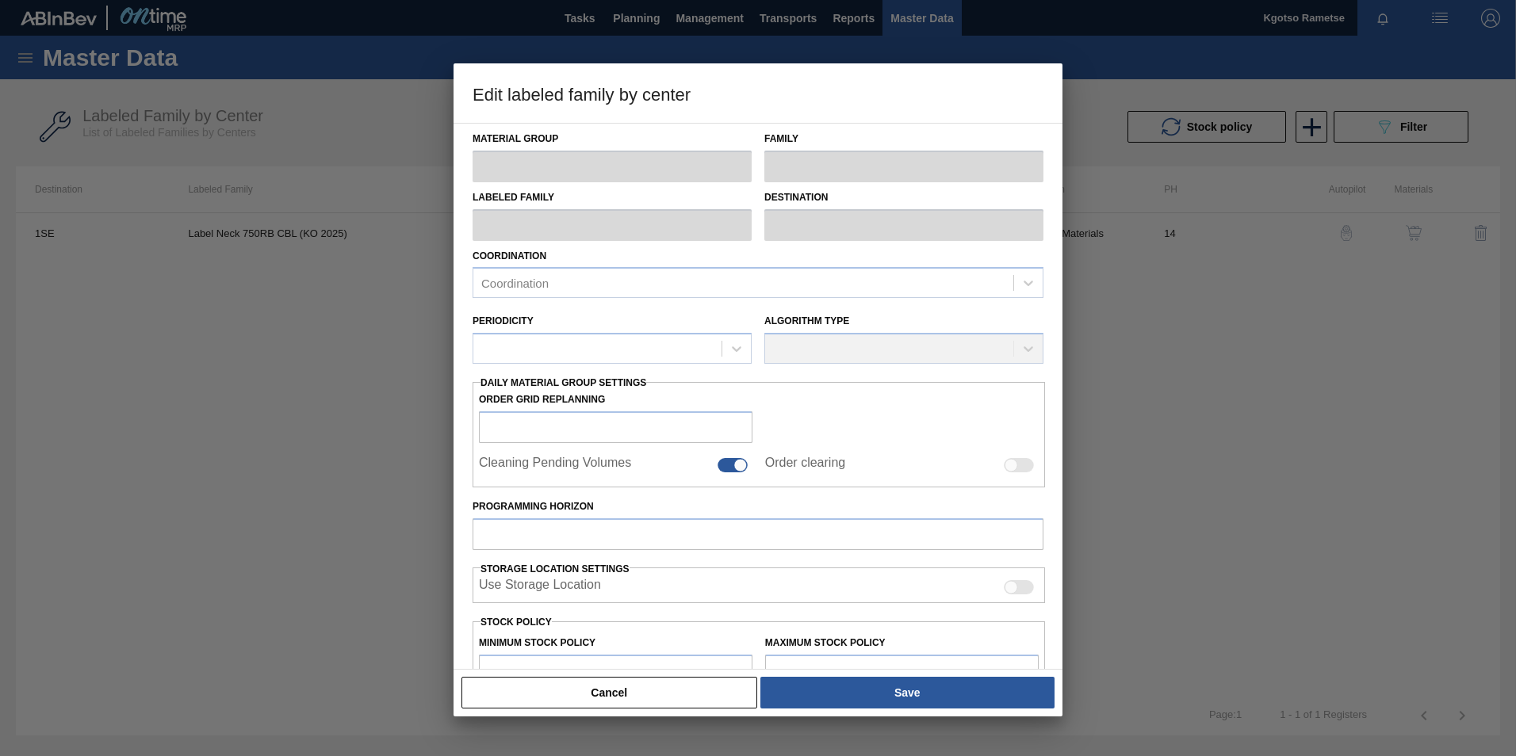
type input "Labels"
type input "750RB"
type input "Label Neck 750RB CBL (KO 2025)"
type input "1SE - SAB Polokwane Brewery"
type input "14"
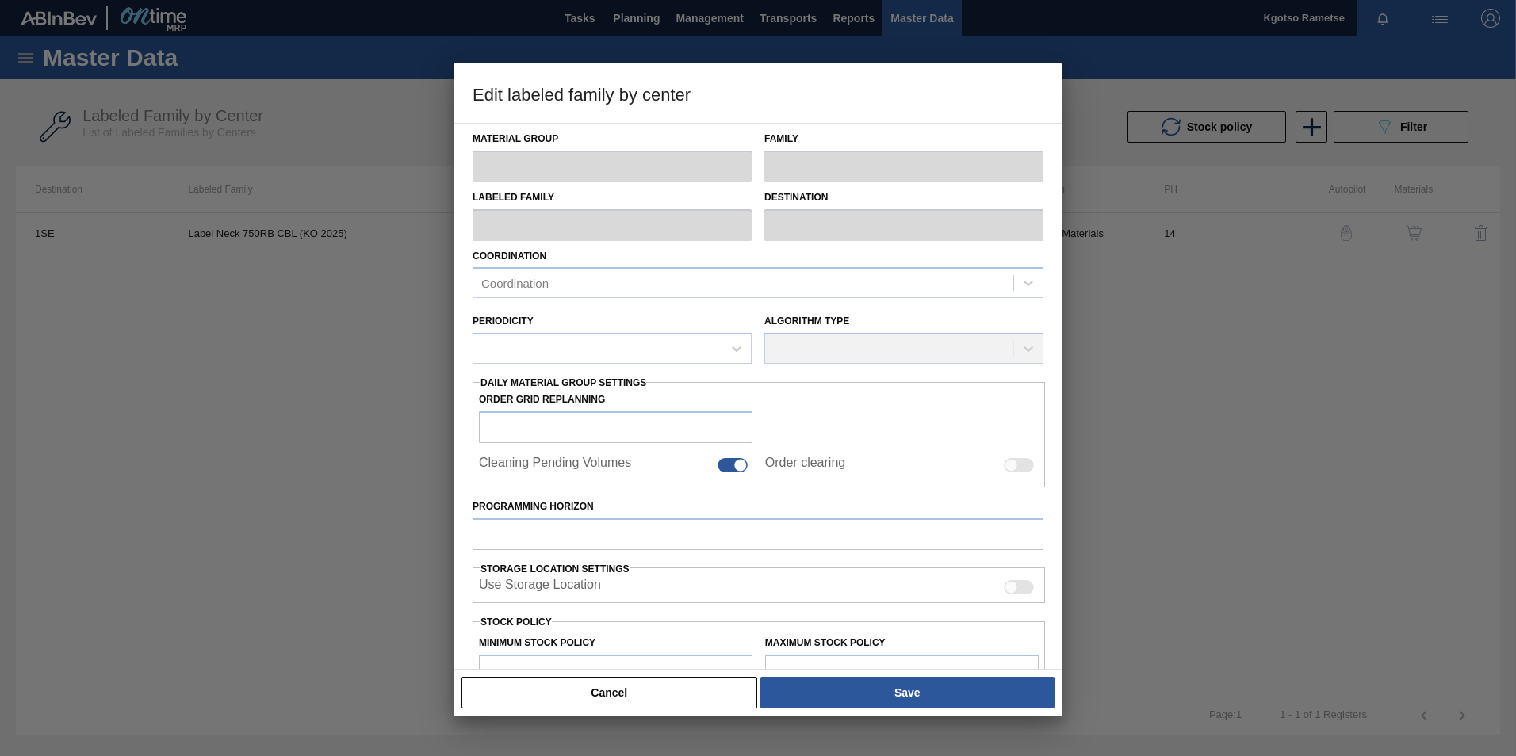
type input "1,000,000"
type input "2,000,000"
type input "100"
type input "2,000,000.000"
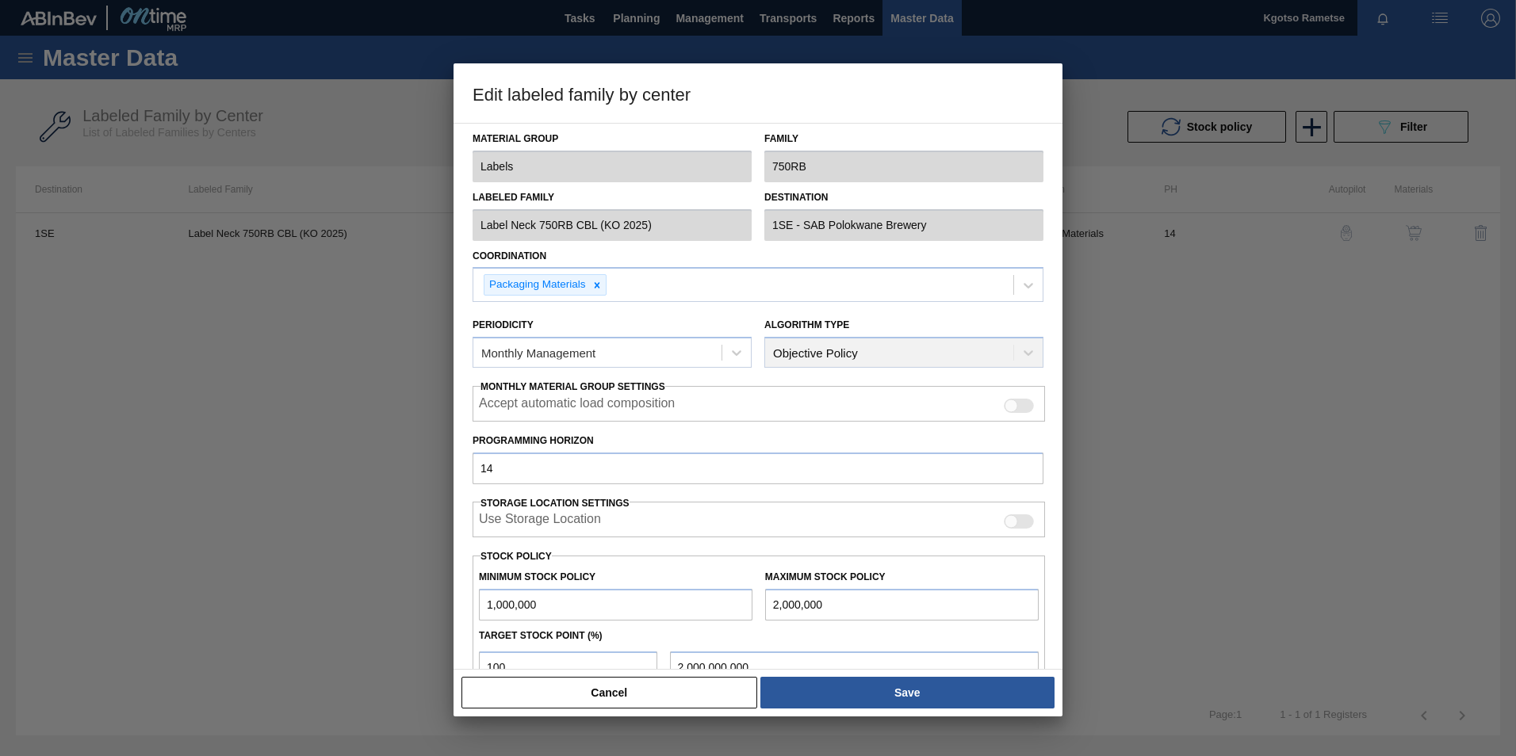
drag, startPoint x: 830, startPoint y: 602, endPoint x: 547, endPoint y: 605, distance: 283.0
click at [547, 470] on div "Minimum Stock Policy 1,000,000 Maximum Stock Policy 2,000,000" at bounding box center [758, 591] width 572 height 59
type input "3"
type input "3.000"
type input "30"
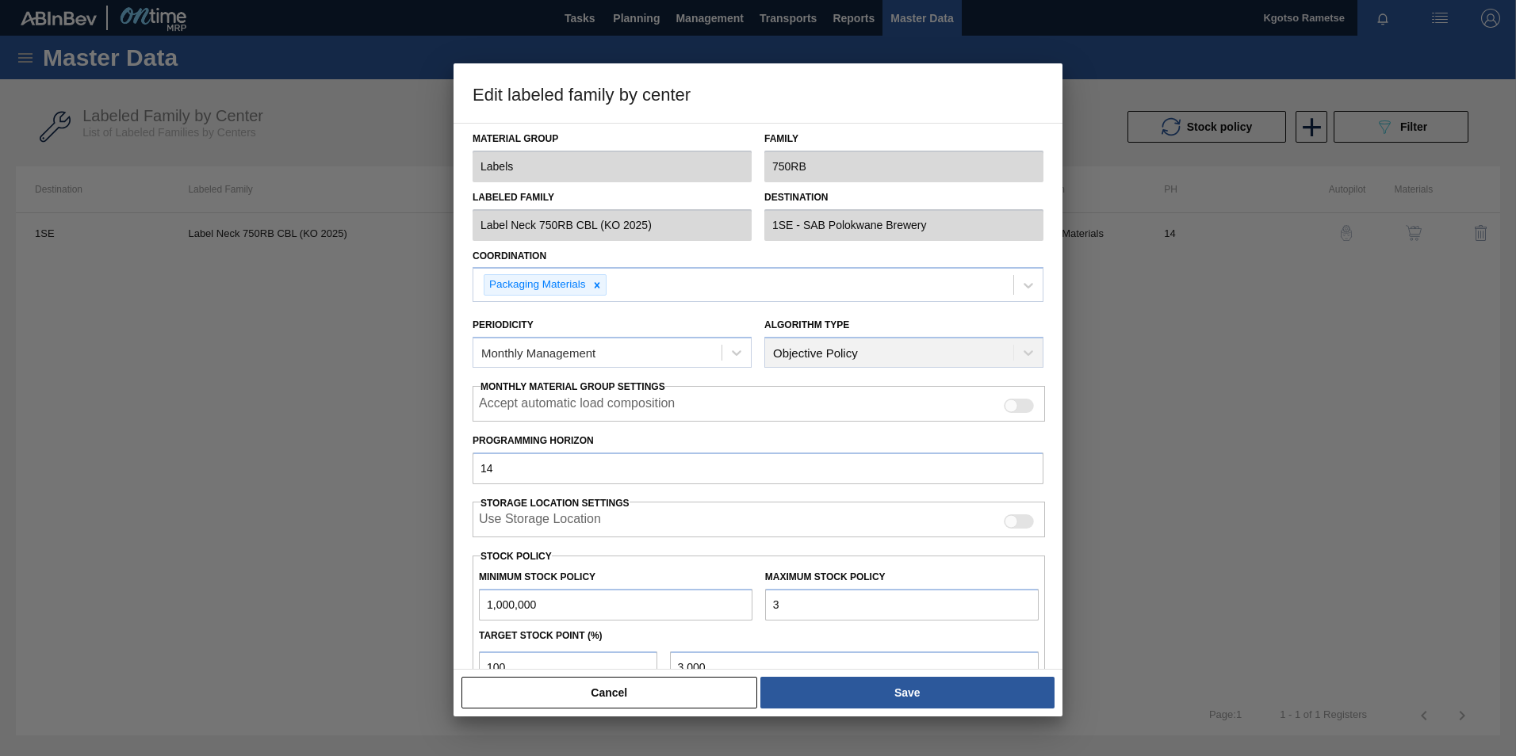
type input "30.000"
type input "300"
type input "300.000"
type input "3,000"
type input "3,000.000"
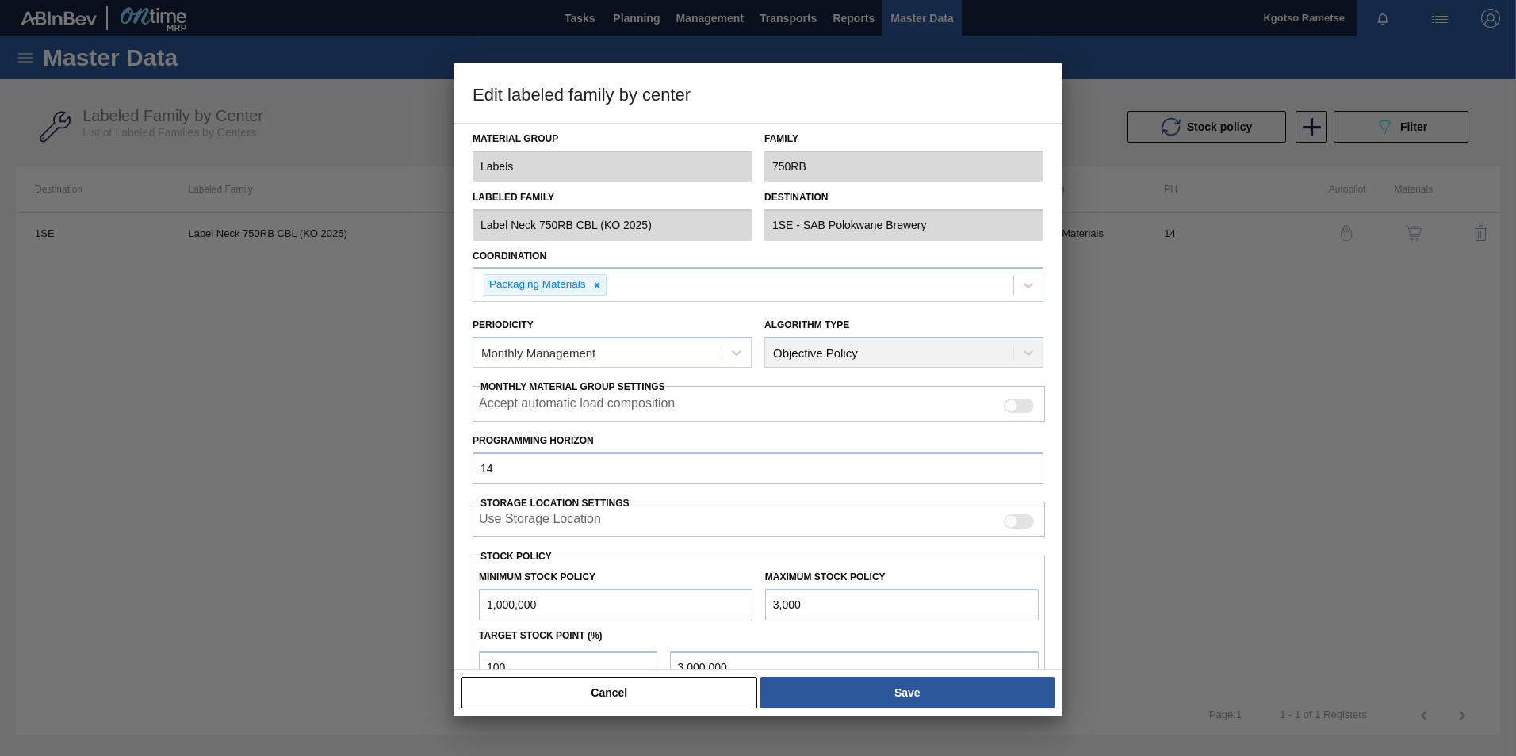
type input "30,000"
type input "30,000.000"
type input "300,000"
type input "300,000.000"
type input "3,000,000"
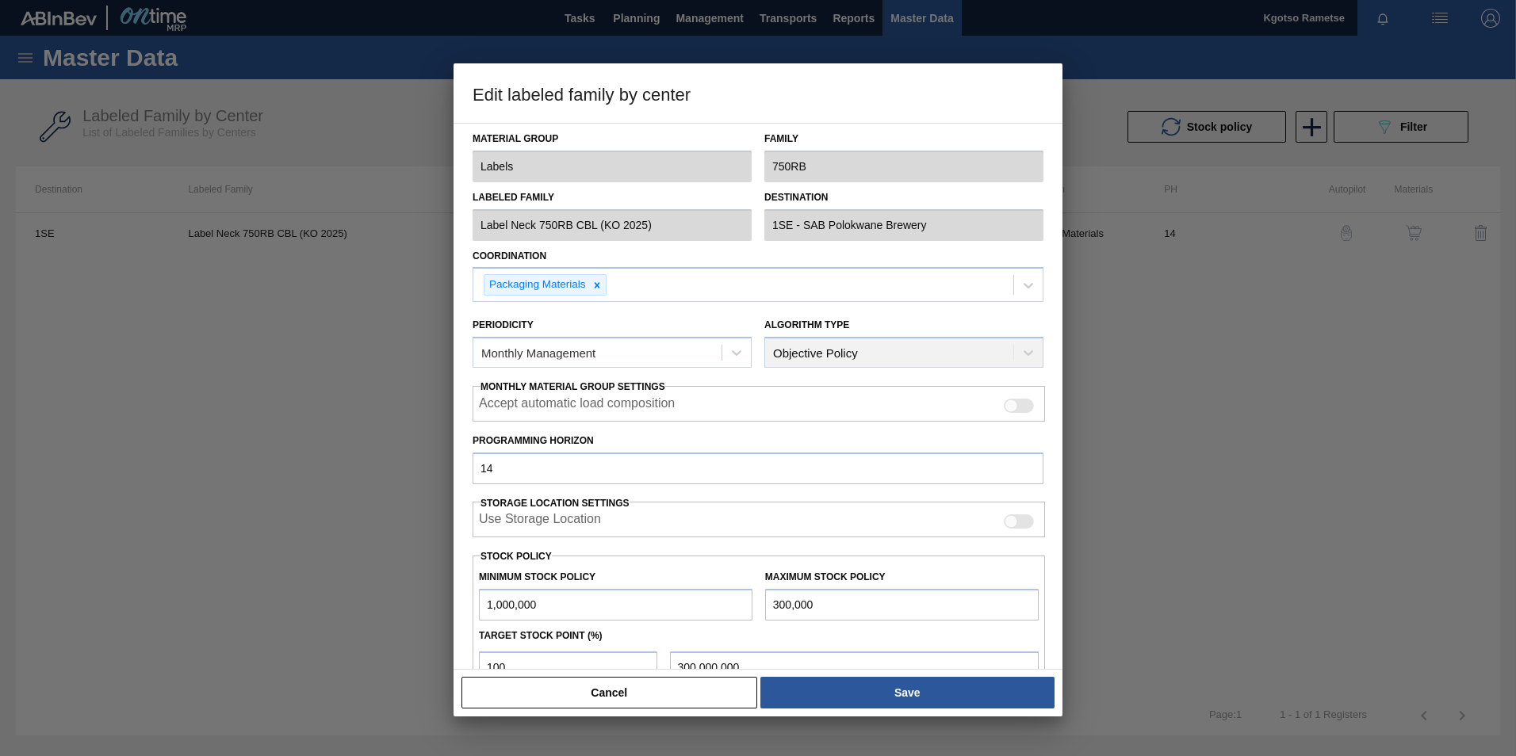
type input "3,000,000.000"
type input "30,000,000"
type input "30,000,000.000"
type input "3,000,000"
type input "3,000,000.000"
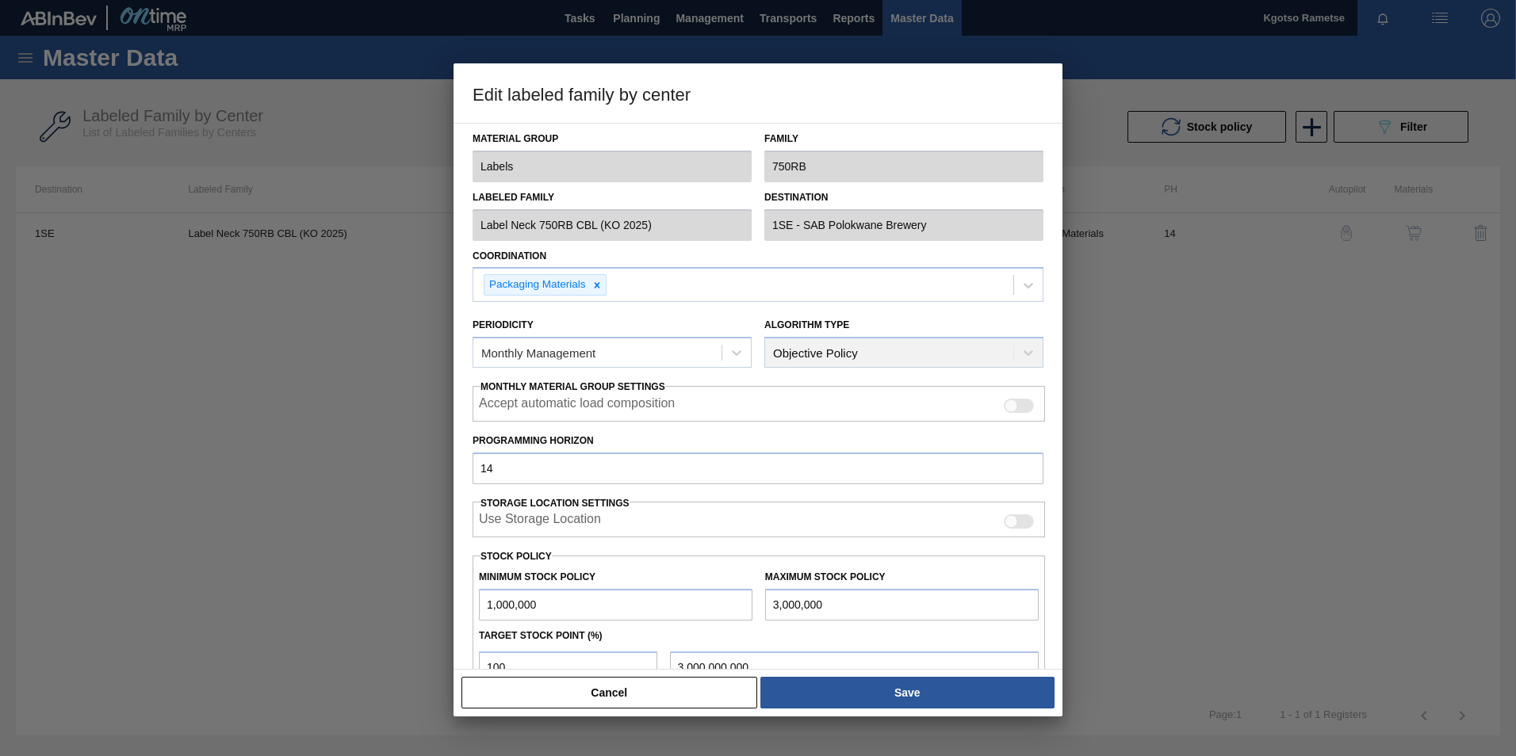
type input "3,000,000"
drag, startPoint x: 547, startPoint y: 605, endPoint x: 231, endPoint y: 626, distance: 317.0
click at [231, 470] on div "Edit labeled family by center Material Group Labels Family 750RB Labeled Family…" at bounding box center [758, 378] width 1516 height 756
type input "2,400,000"
drag, startPoint x: 536, startPoint y: 660, endPoint x: 270, endPoint y: 699, distance: 268.4
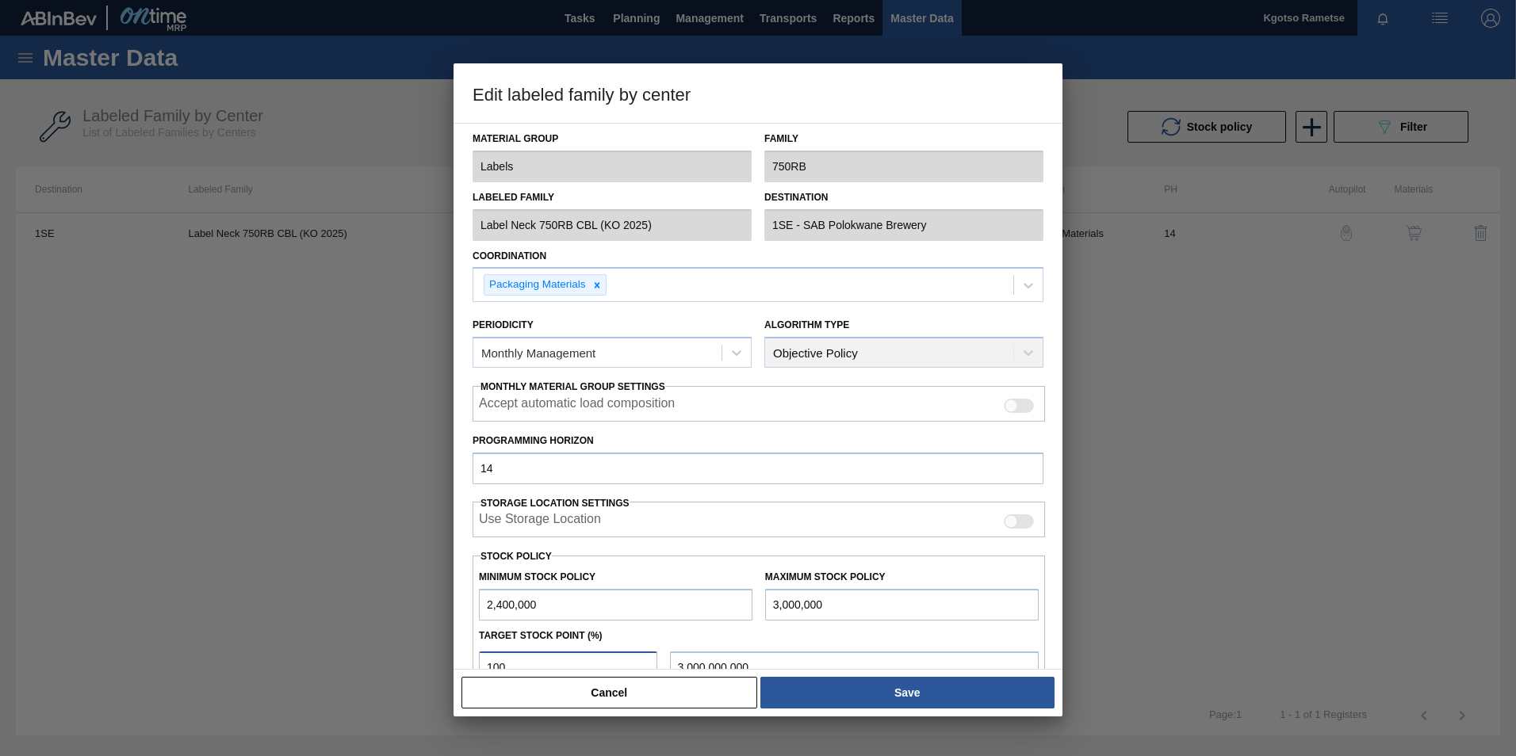
click at [270, 470] on div "Edit labeled family by center Material Group Labels Family 750RB Labeled Family…" at bounding box center [758, 378] width 1516 height 756
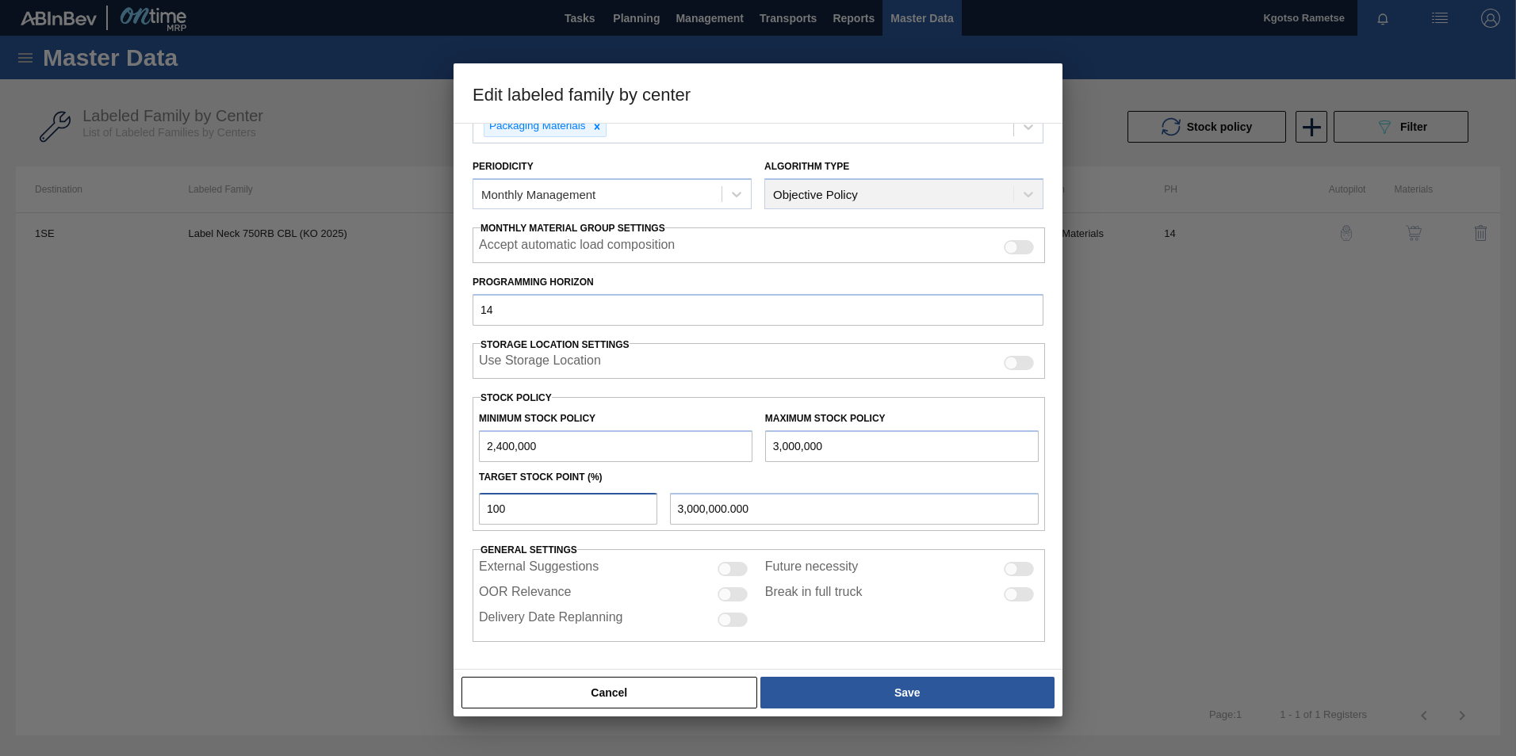
type input "0"
type input "2,400,000.000"
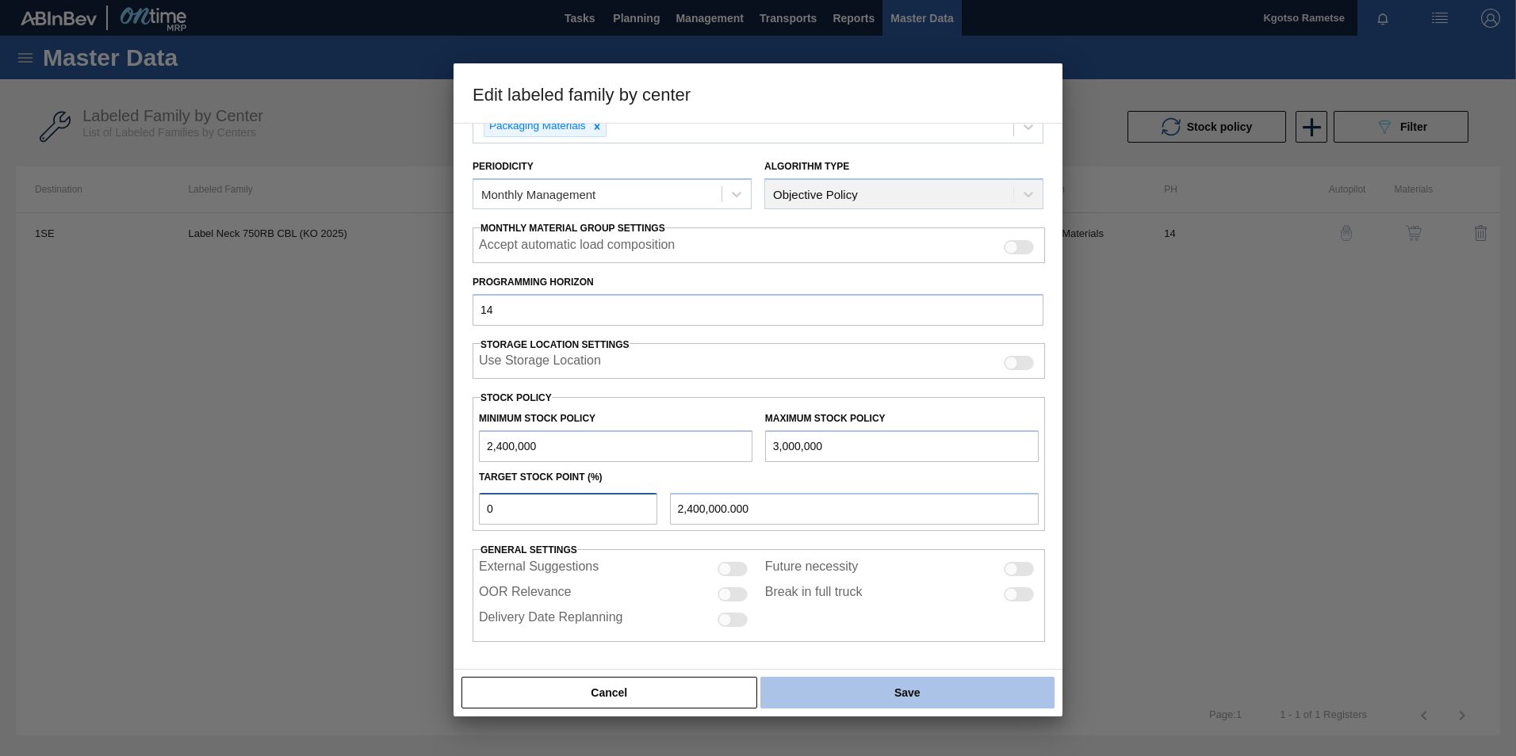
type input "0"
click at [809, 470] on button "Save" at bounding box center [907, 693] width 294 height 32
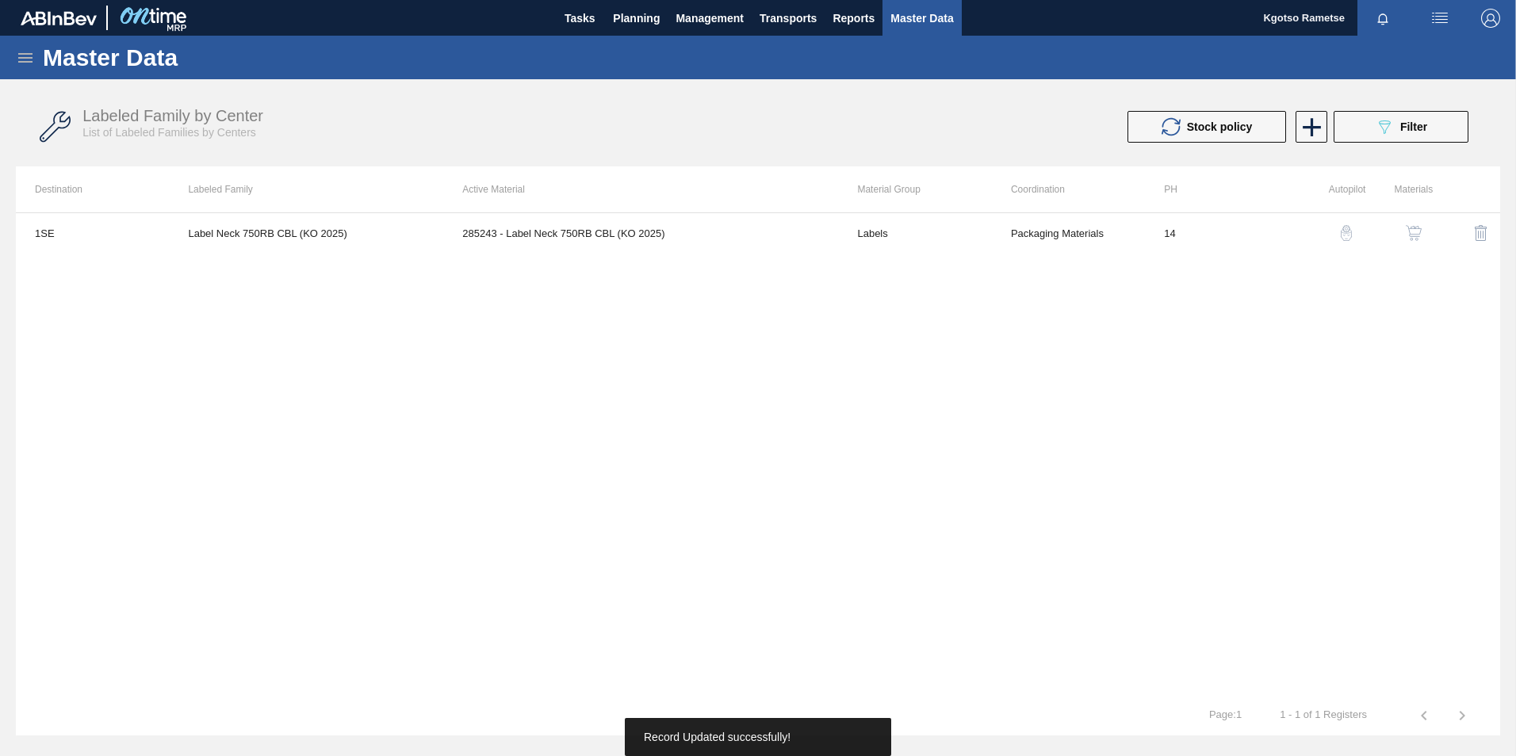
click at [1007, 224] on button "button" at bounding box center [1413, 233] width 38 height 38
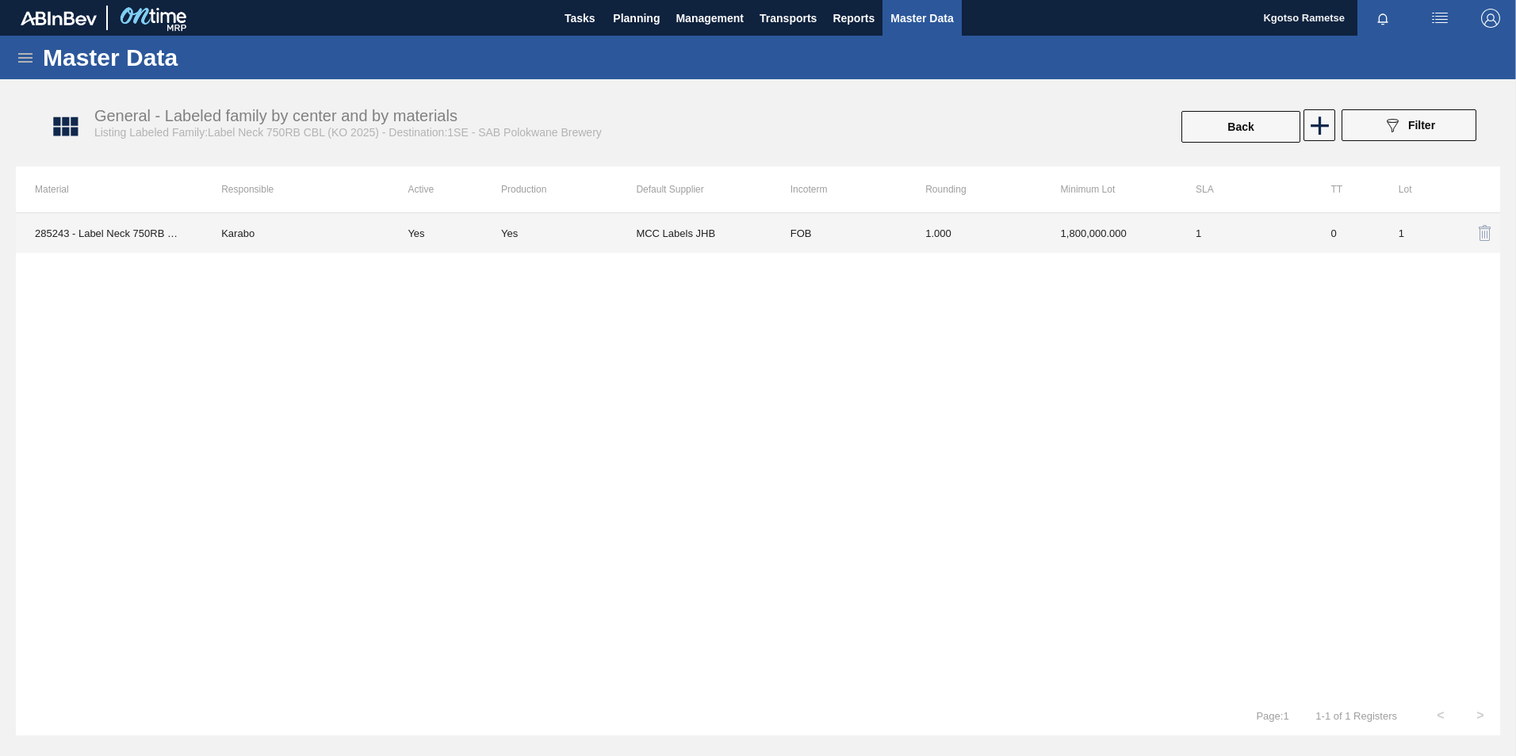
click at [996, 221] on td "1.000" at bounding box center [973, 233] width 135 height 40
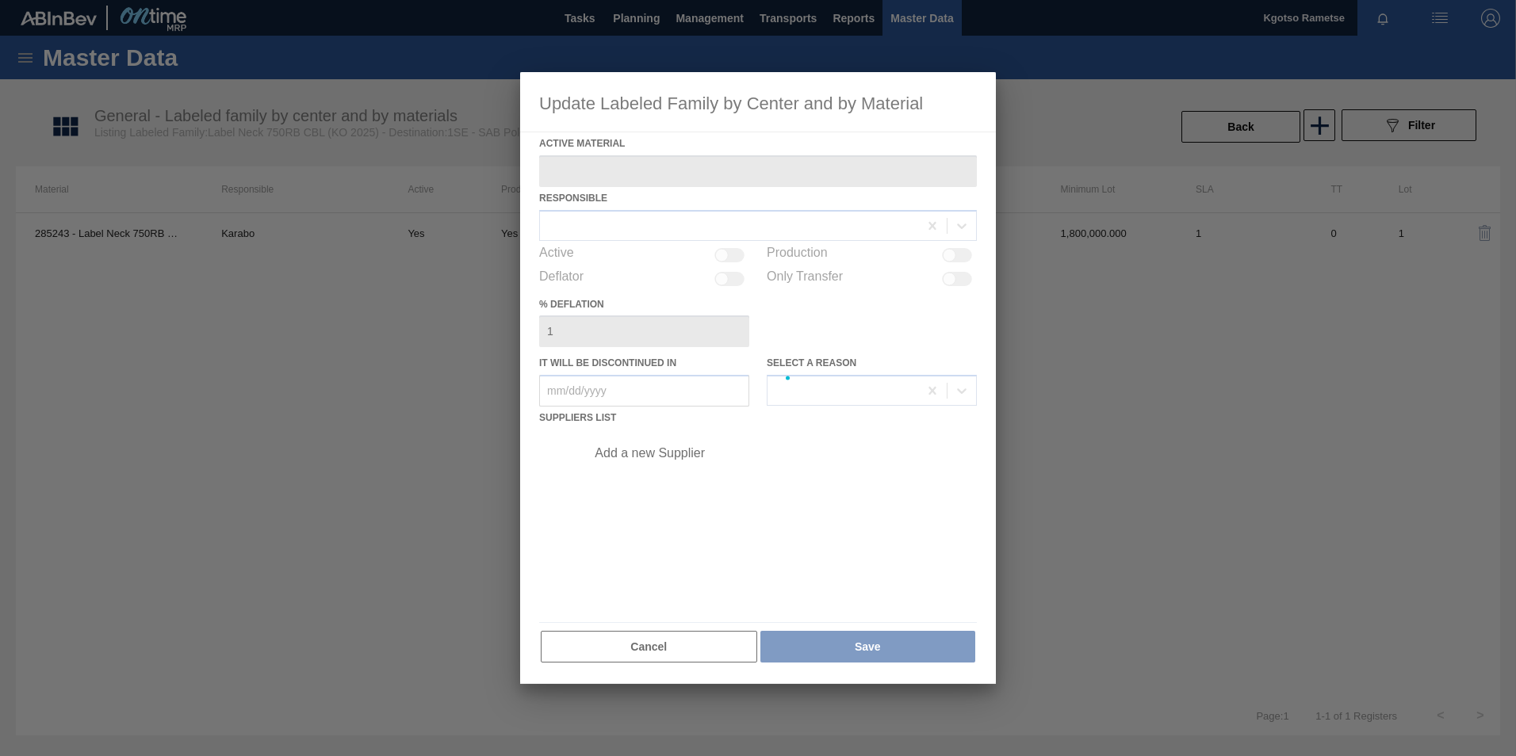
type Material "285243 - Label Neck 750RB CBL (KO 2025)"
checkbox input "true"
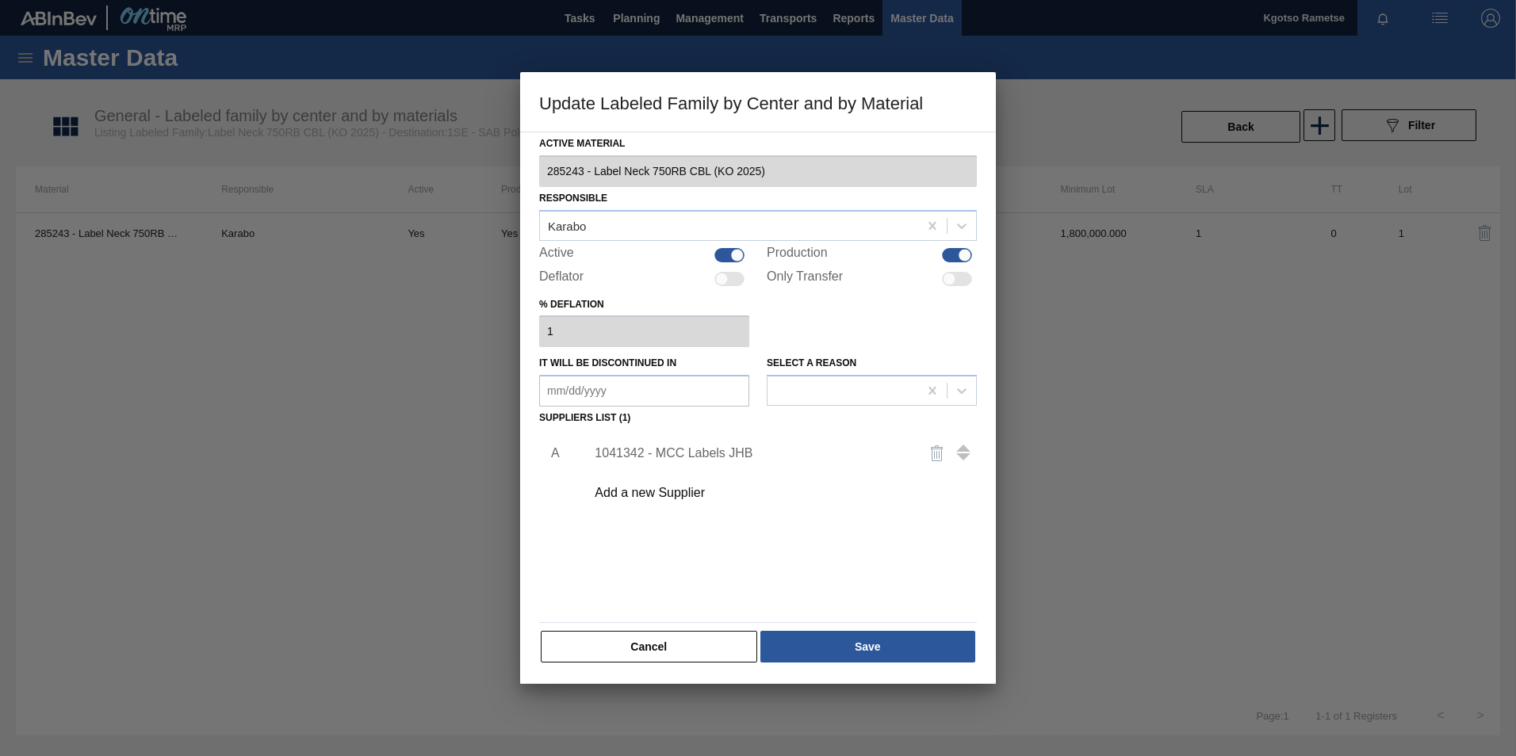
click at [699, 461] on div "1041342 - MCC Labels JHB" at bounding box center [776, 454] width 400 height 40
click at [700, 455] on div "1041342 - MCC Labels JHB" at bounding box center [749, 453] width 311 height 14
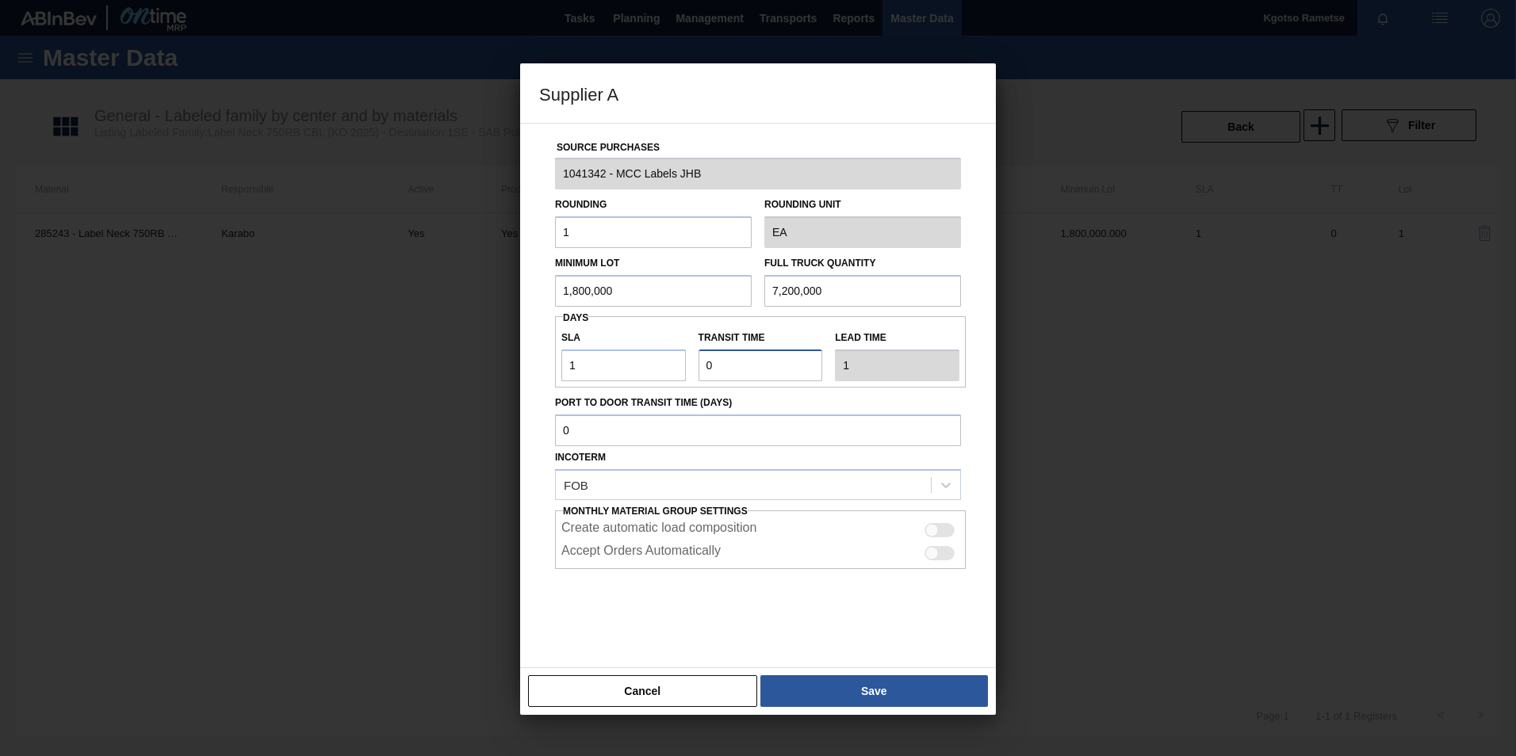
click at [723, 360] on input "Transit time" at bounding box center [760, 366] width 124 height 32
drag, startPoint x: 637, startPoint y: 365, endPoint x: 555, endPoint y: 363, distance: 81.7
click at [555, 363] on div "SLA 1" at bounding box center [623, 354] width 137 height 55
type input "2"
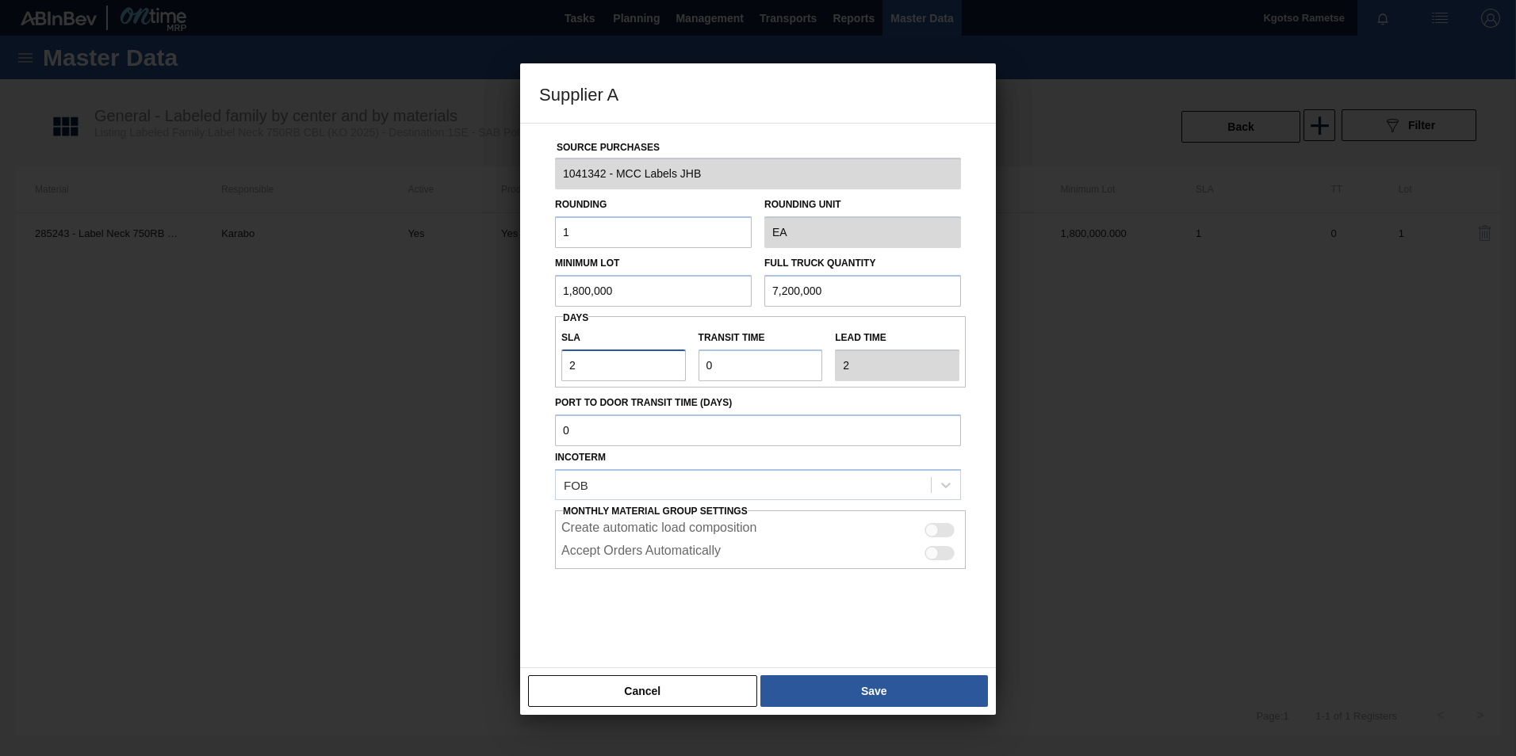
type input "2"
drag, startPoint x: 747, startPoint y: 355, endPoint x: 449, endPoint y: 355, distance: 298.0
click at [449, 355] on div "Supplier A Source Purchases 1041342 - MCC Labels JHB Rounding 1 Rounding Unit E…" at bounding box center [758, 378] width 1516 height 756
type input "1"
type input "3"
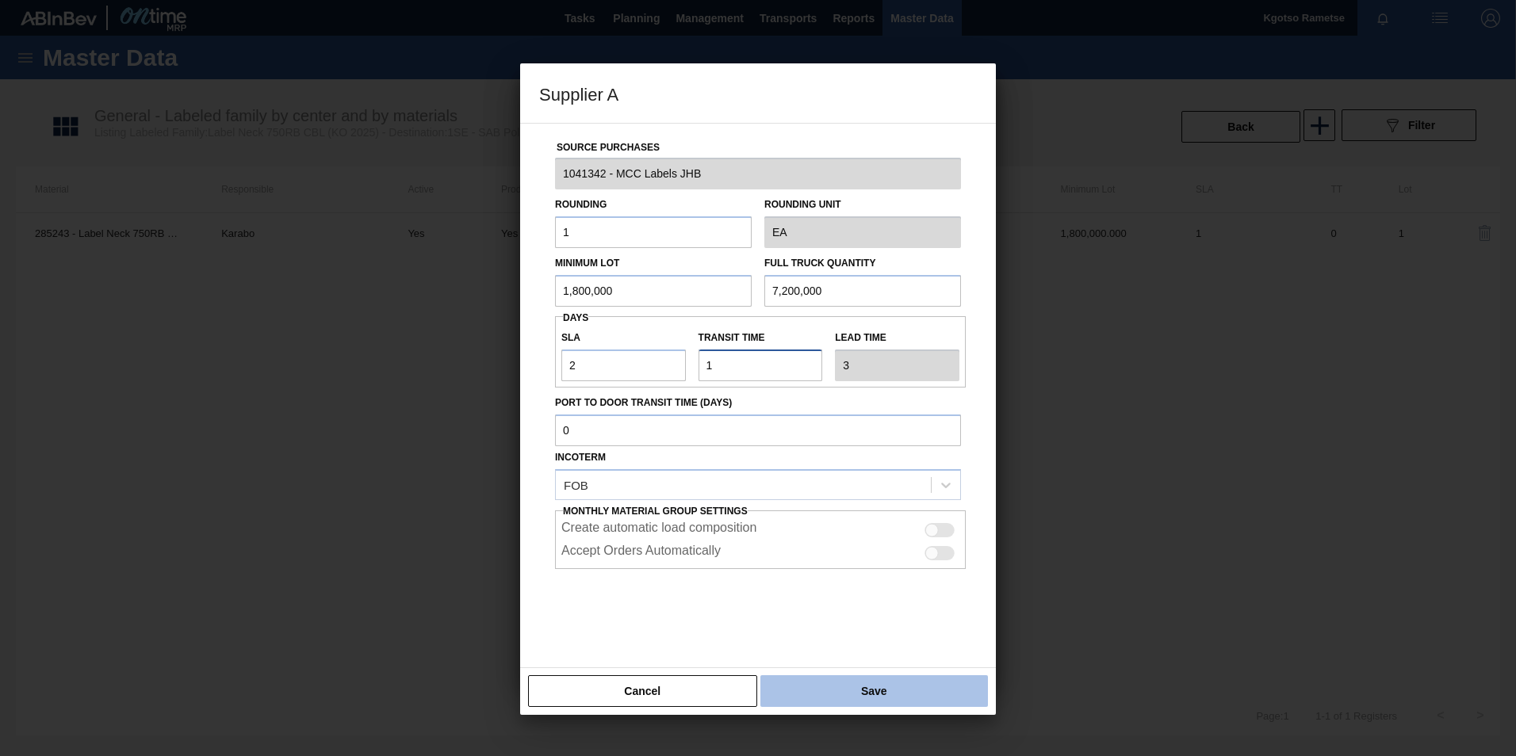
type input "1"
click at [872, 470] on button "Save" at bounding box center [873, 691] width 227 height 32
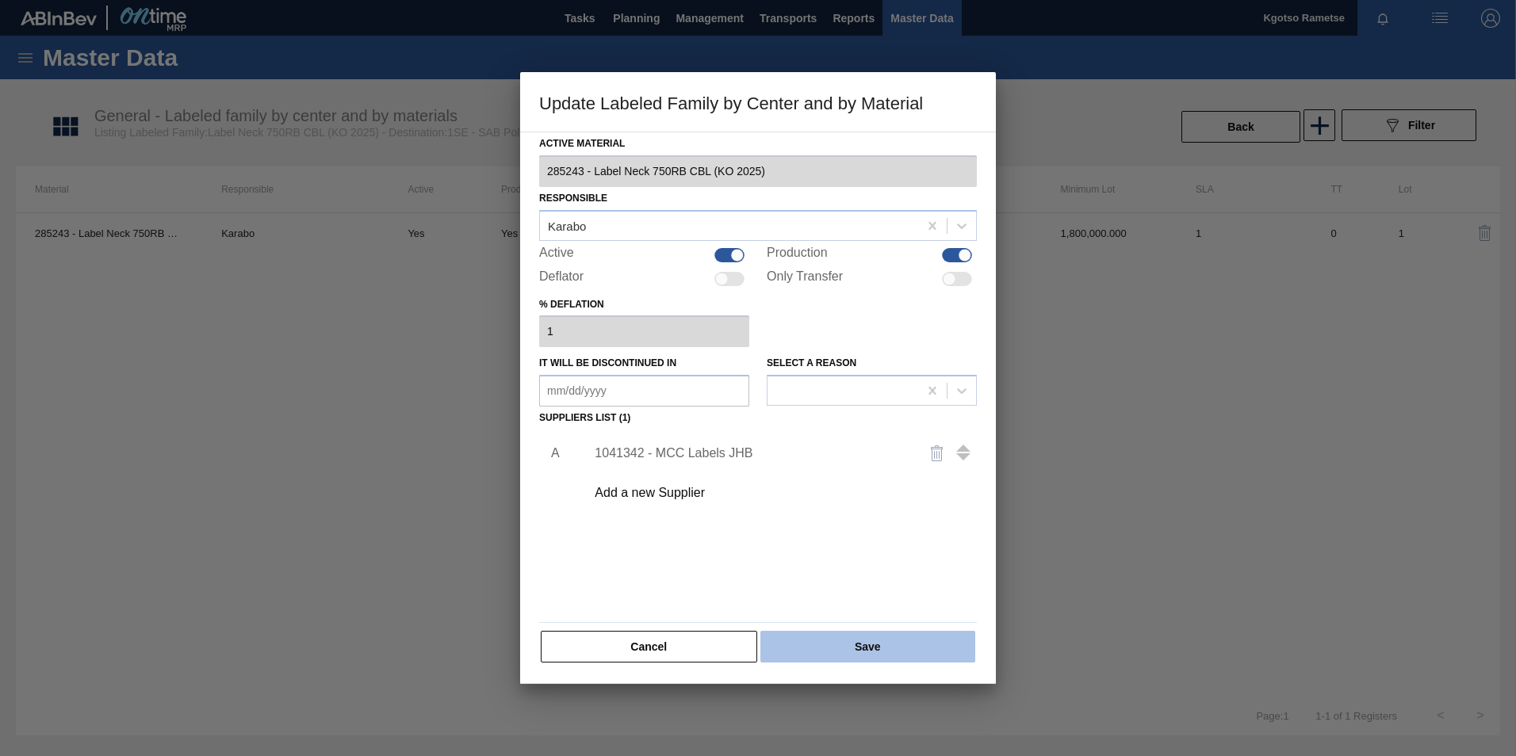
click at [874, 470] on button "Save" at bounding box center [867, 647] width 215 height 32
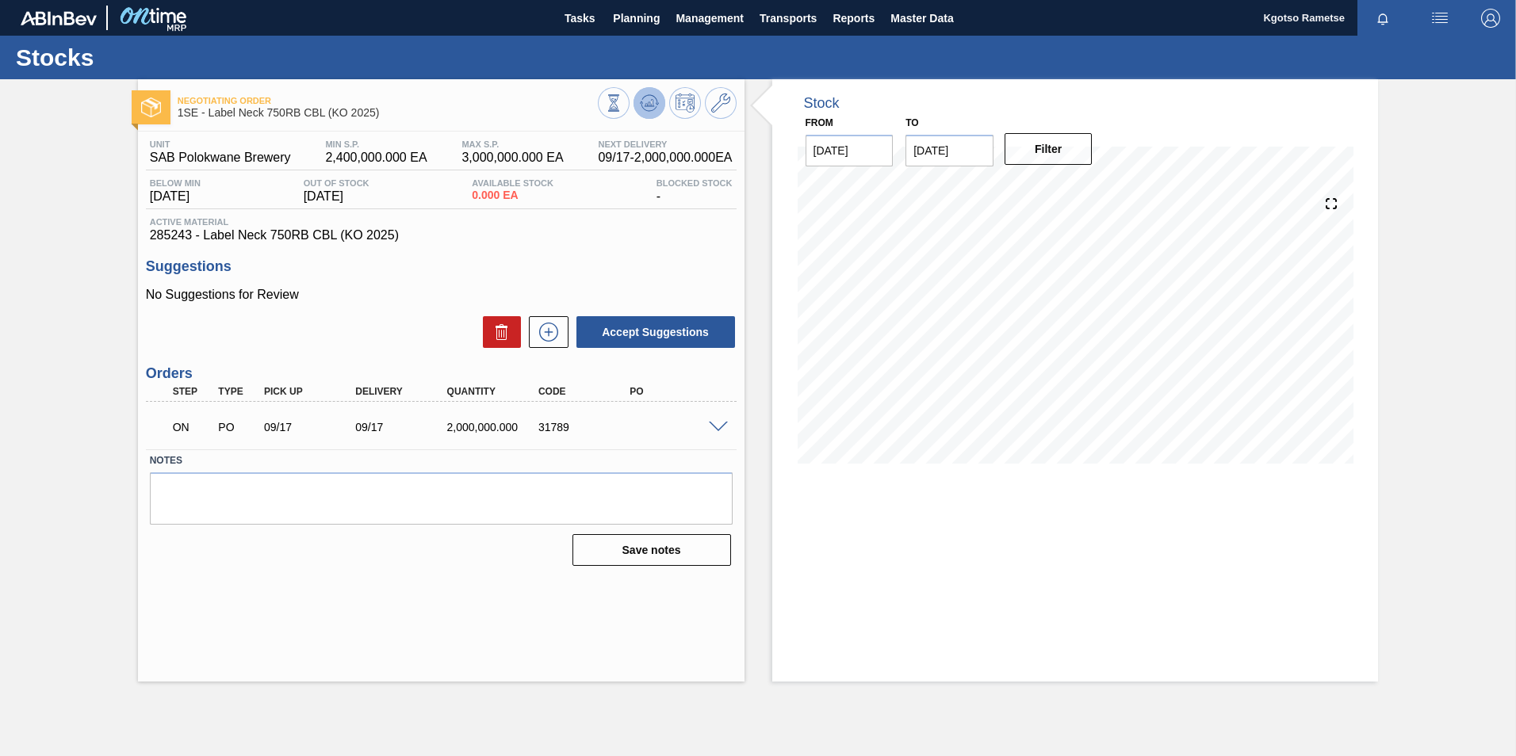
click at [644, 95] on icon at bounding box center [649, 103] width 19 height 19
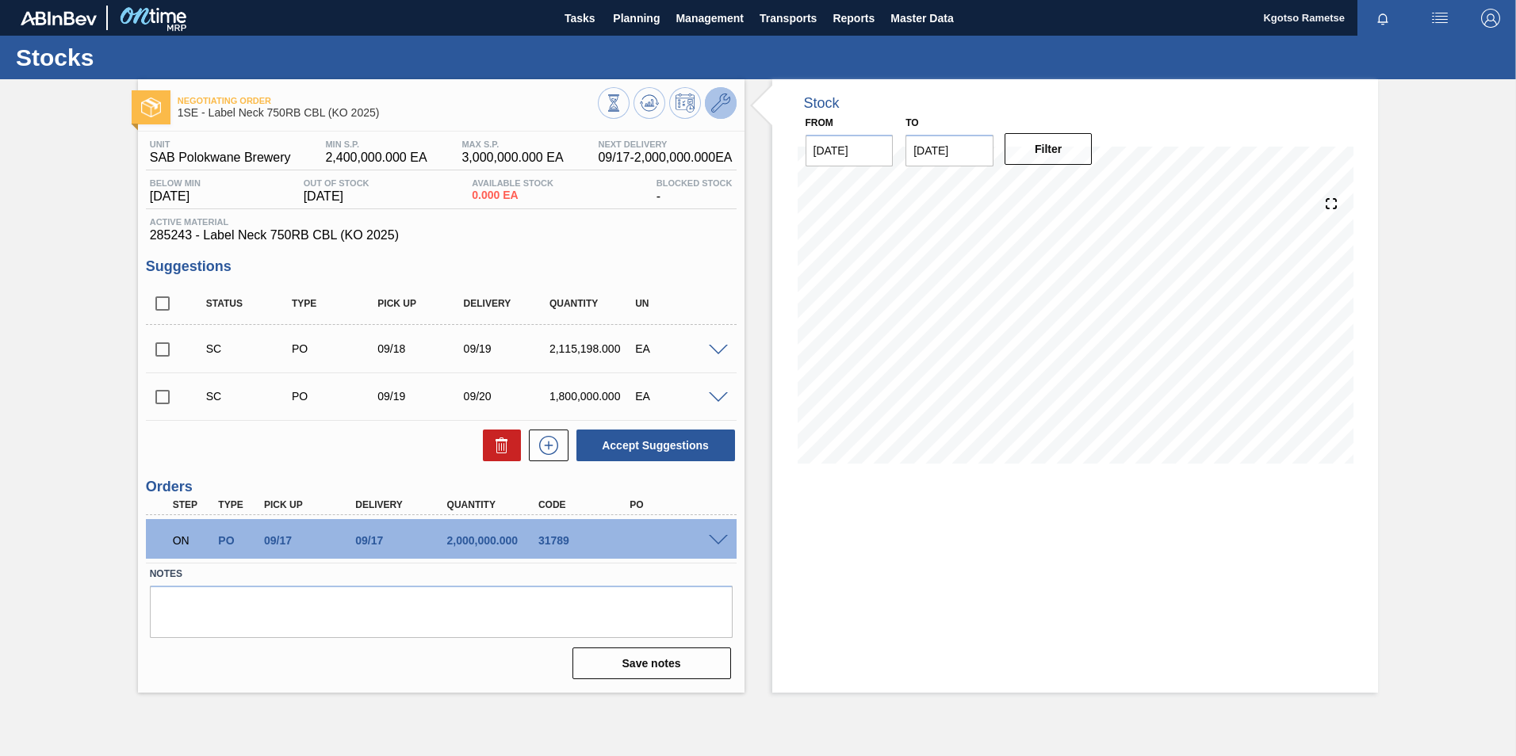
click at [721, 112] on icon at bounding box center [720, 103] width 19 height 19
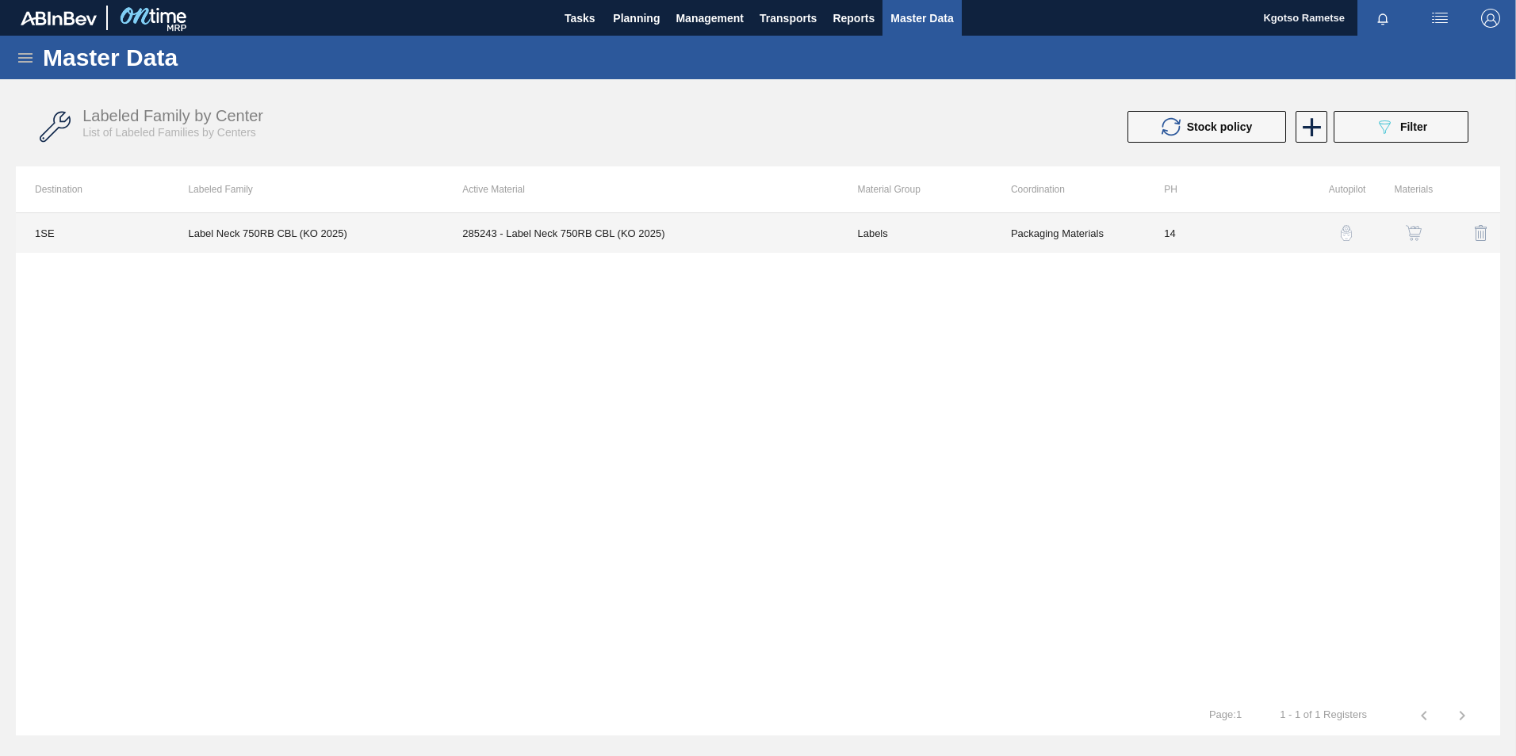
click at [680, 235] on td "285243 - Label Neck 750RB CBL (KO 2025)" at bounding box center [640, 233] width 395 height 40
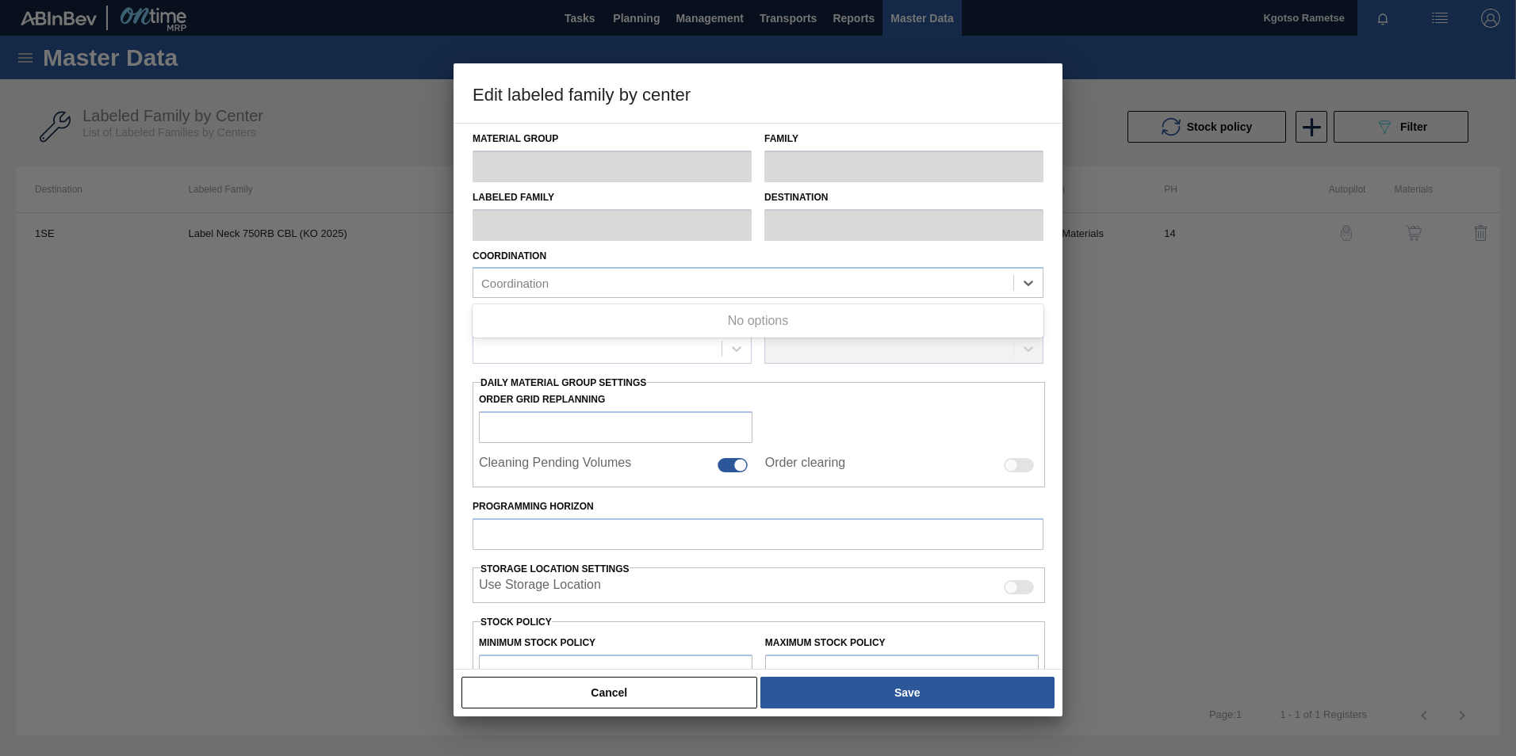
click at [680, 235] on div "Material Group Family Labeled Family Destination Coordination Use Up and Down t…" at bounding box center [757, 534] width 571 height 821
type input "Labels"
type input "750RB"
type input "Label Neck 750RB CBL (KO 2025)"
type input "1SE - SAB Polokwane Brewery"
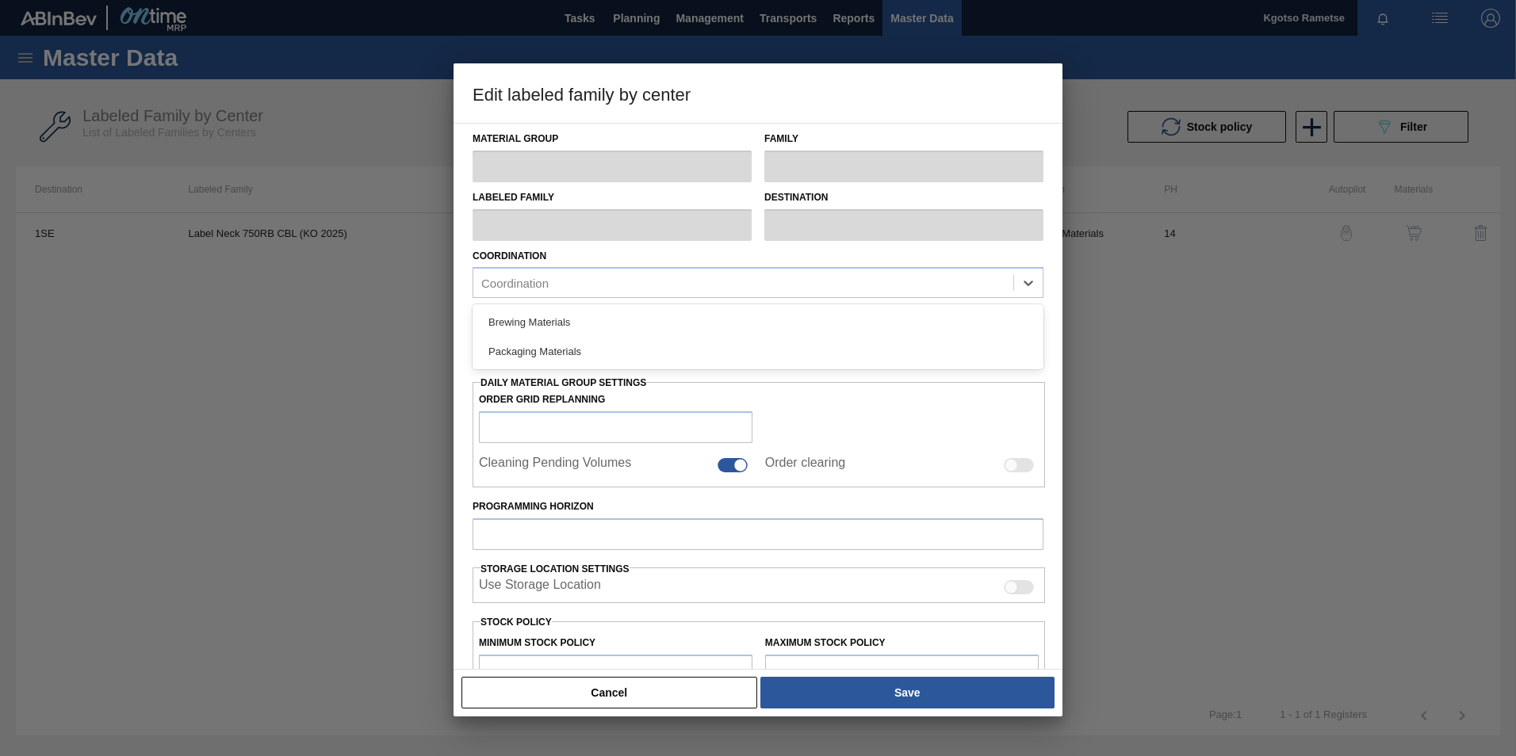
type input "14"
type input "2,400,000"
type input "3,000,000"
type input "0"
type input "2,400,000.000"
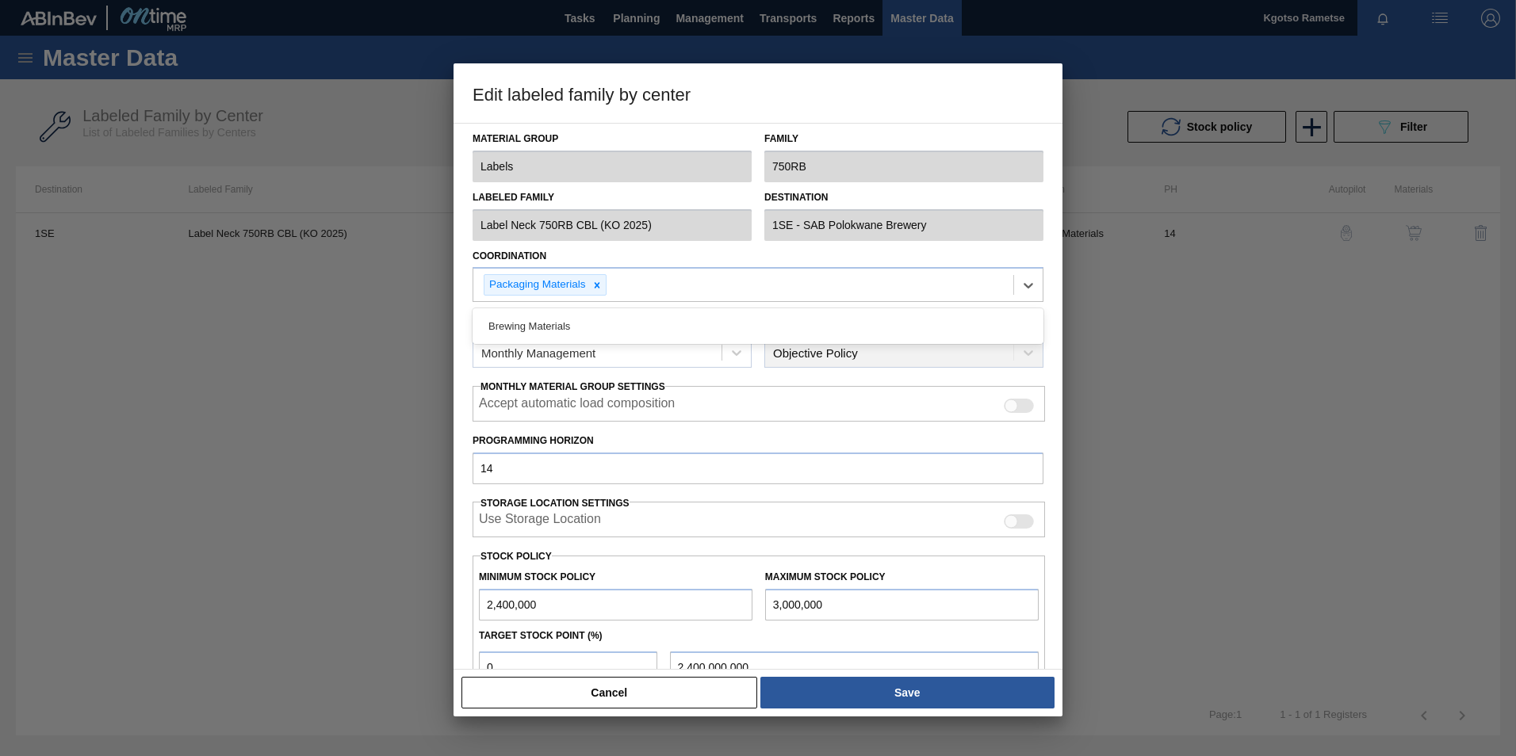
click at [460, 284] on div "Material Group Labels Family 750RB Labeled Family Label Neck 750RB CBL (KO 2025…" at bounding box center [757, 396] width 609 height 547
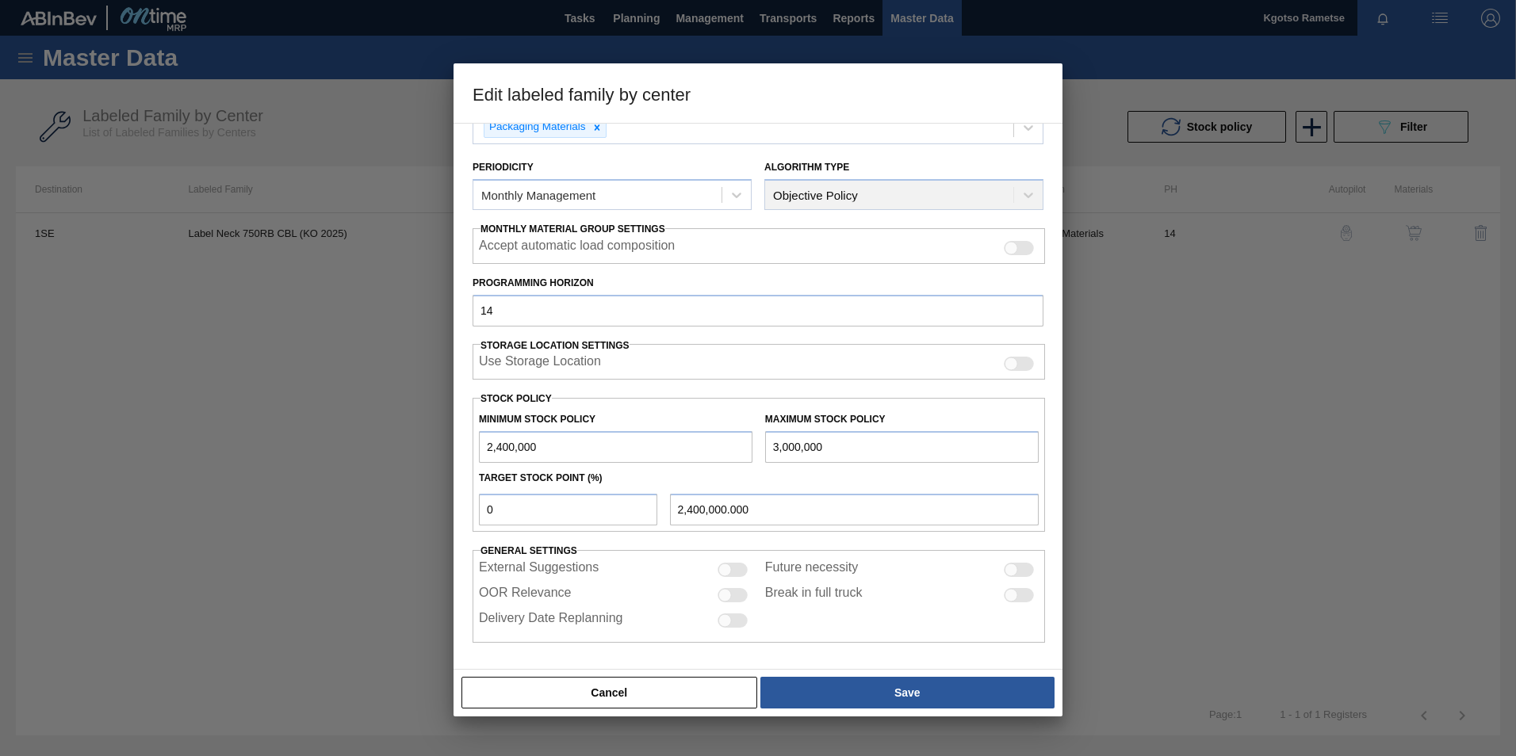
scroll to position [159, 0]
drag, startPoint x: 549, startPoint y: 503, endPoint x: 263, endPoint y: 540, distance: 288.5
click at [263, 470] on div "Edit labeled family by center Material Group Labels Family 750RB Labeled Family…" at bounding box center [758, 378] width 1516 height 756
type input "1"
type input "2,406,000.000"
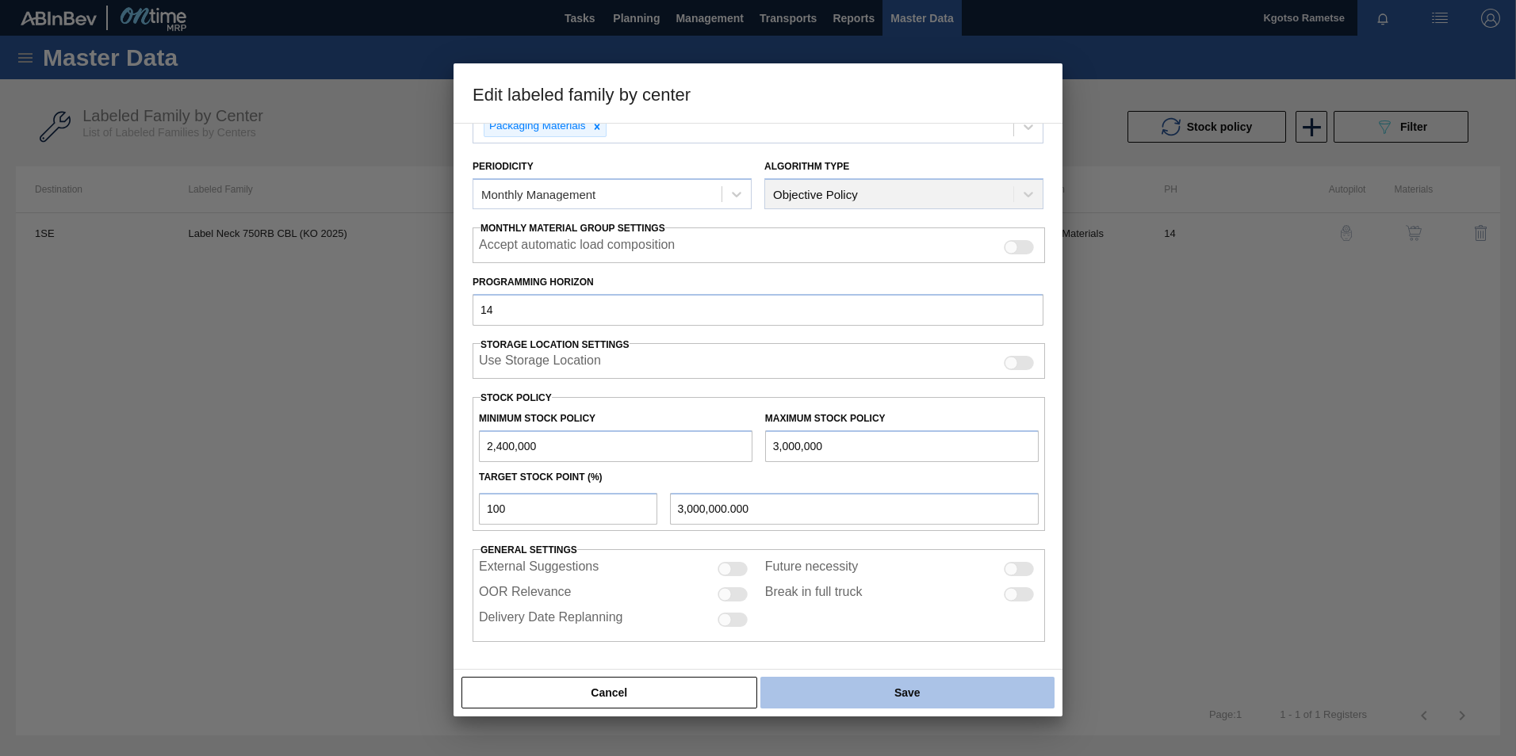
click at [818, 470] on button "Save" at bounding box center [907, 693] width 294 height 32
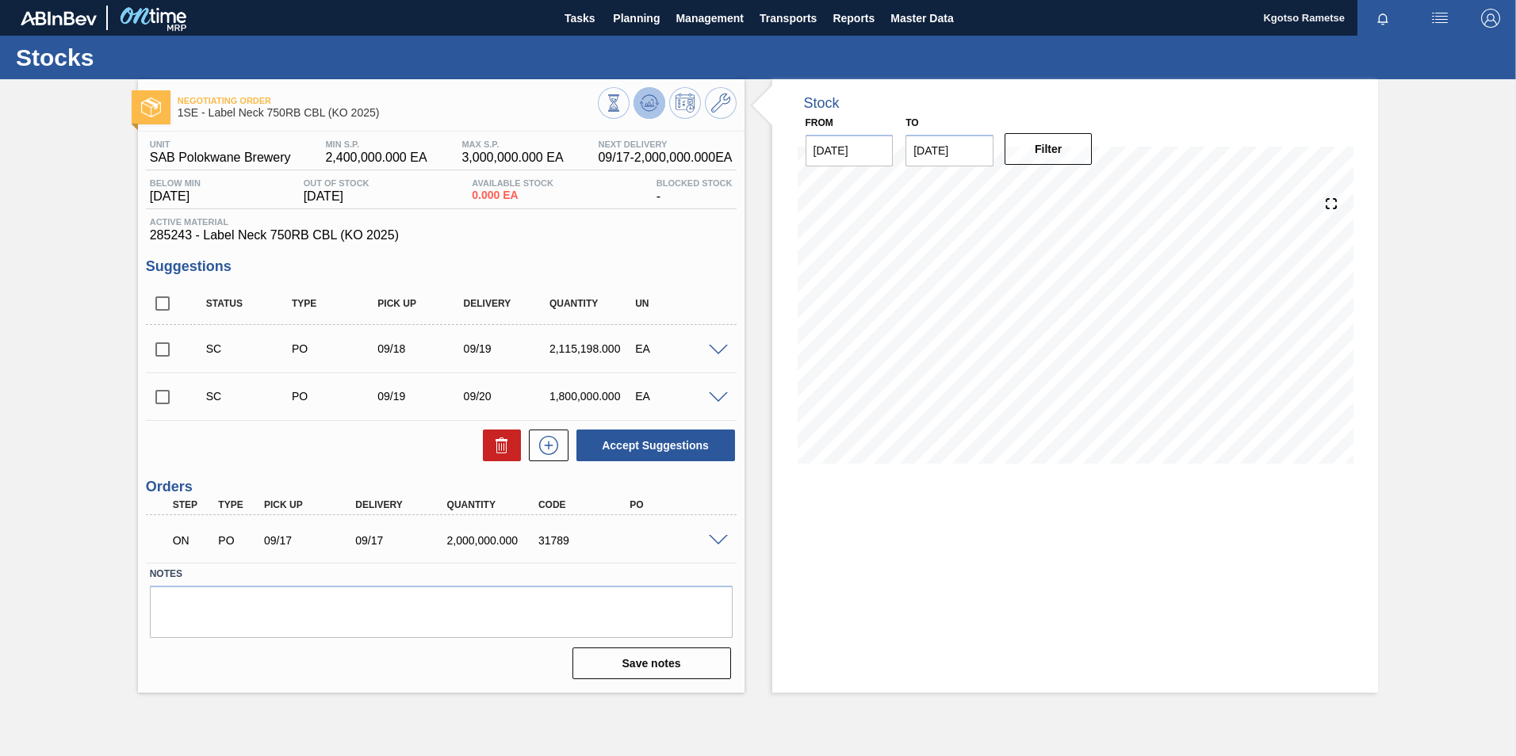
click at [662, 109] on button at bounding box center [649, 103] width 32 height 32
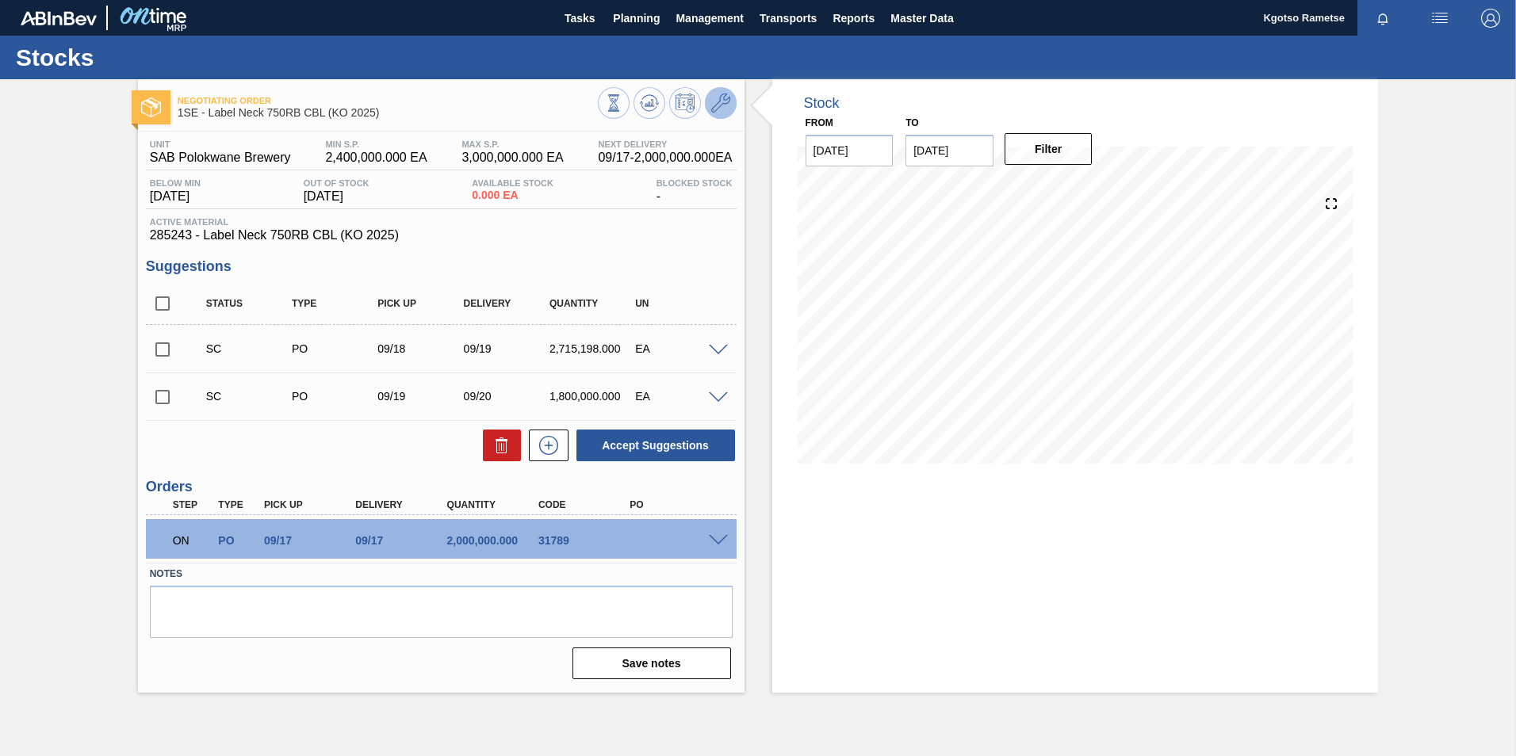
click at [722, 98] on icon at bounding box center [720, 103] width 19 height 19
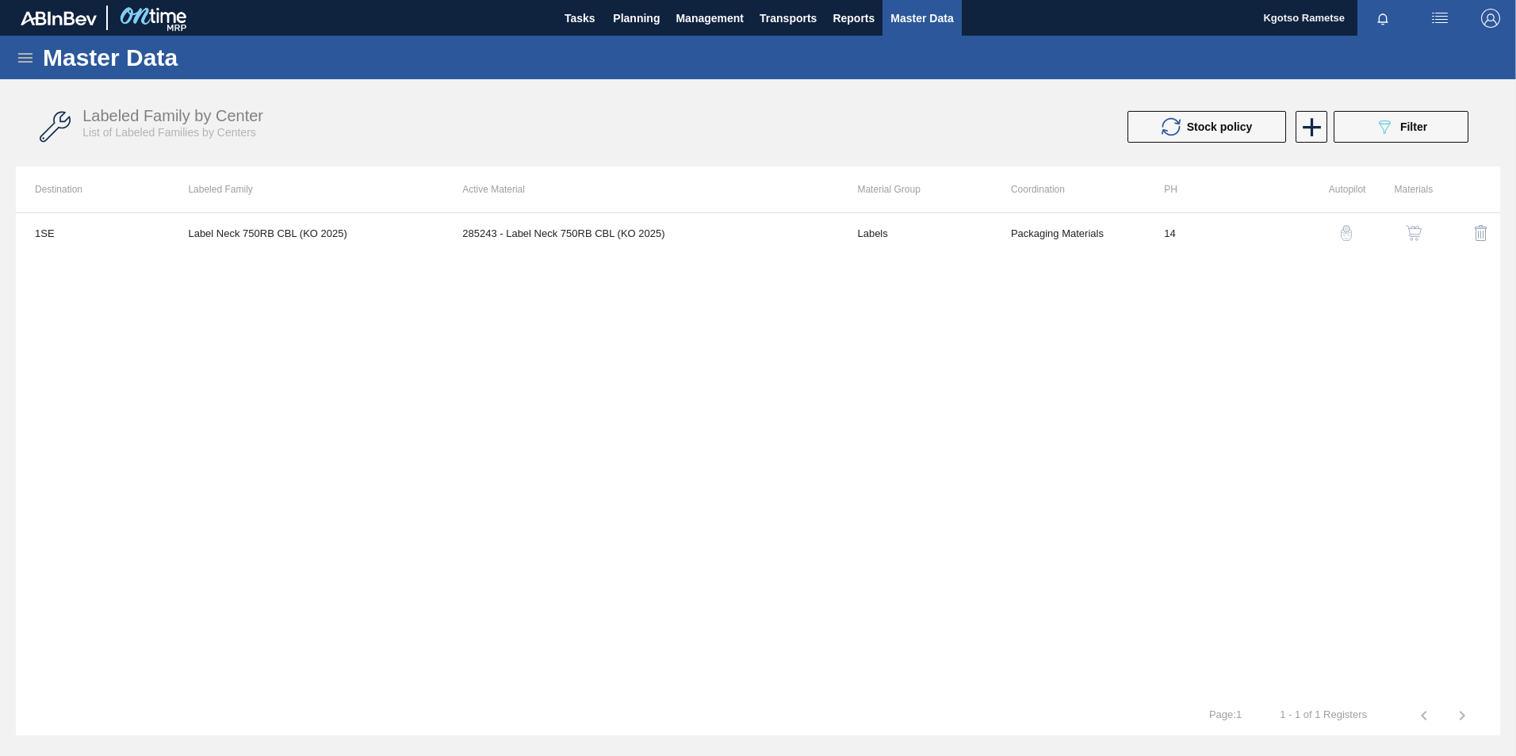
click at [1007, 253] on div "1SE Label Neck 750RB CBL (KO 2025) 285243 - Label Neck 750RB CBL (KO 2025) Labe…" at bounding box center [758, 454] width 1484 height 484
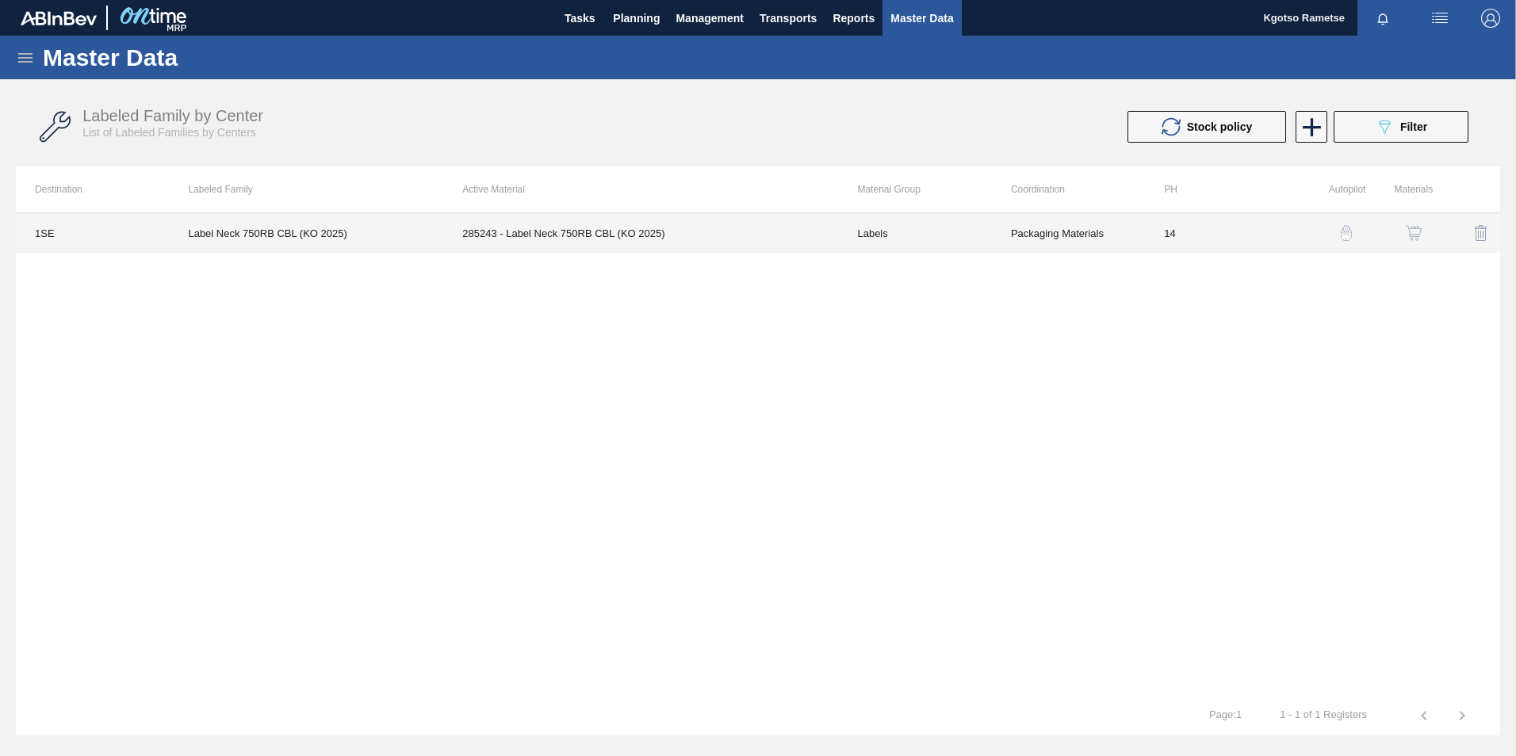
click at [1007, 232] on td "Packaging Materials" at bounding box center [1068, 233] width 153 height 40
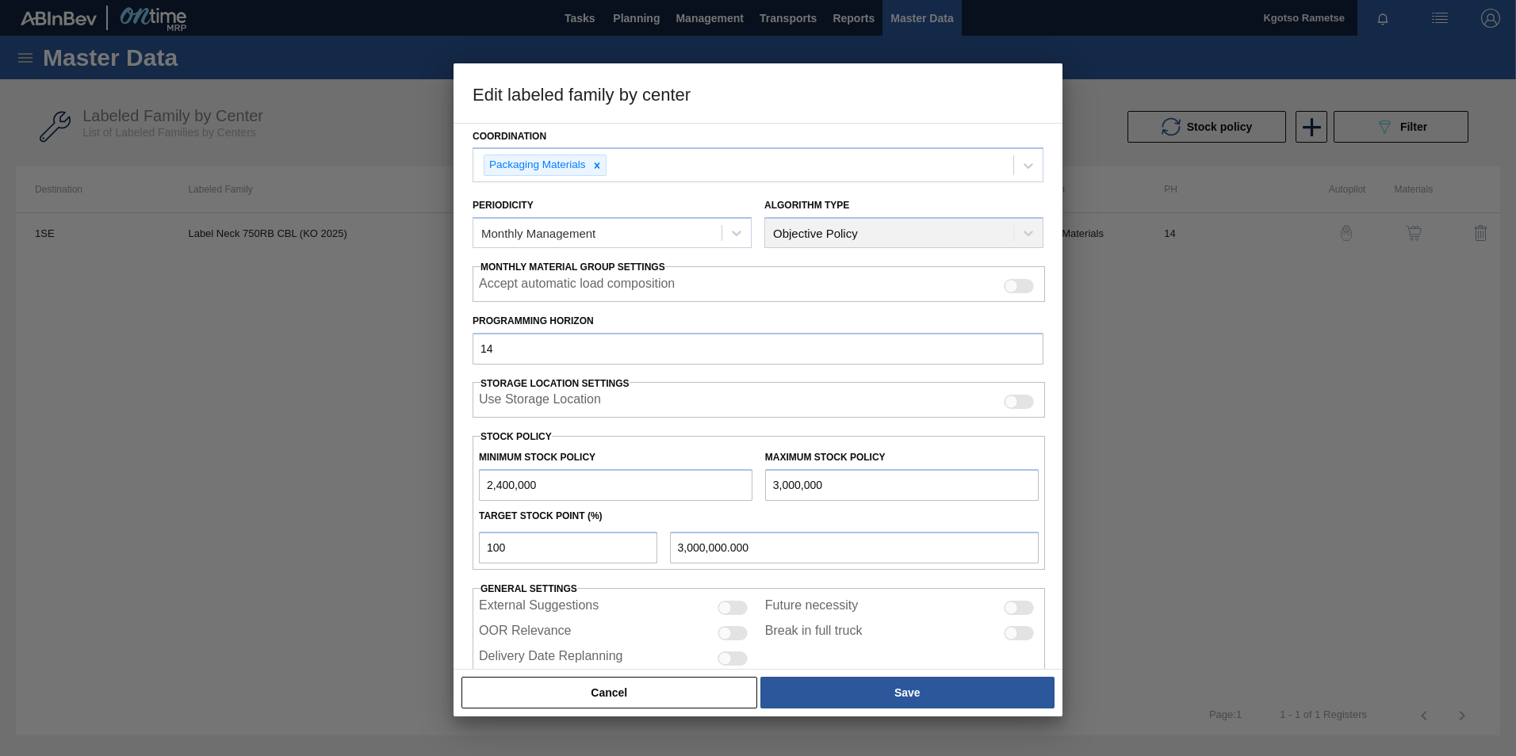
scroll to position [159, 0]
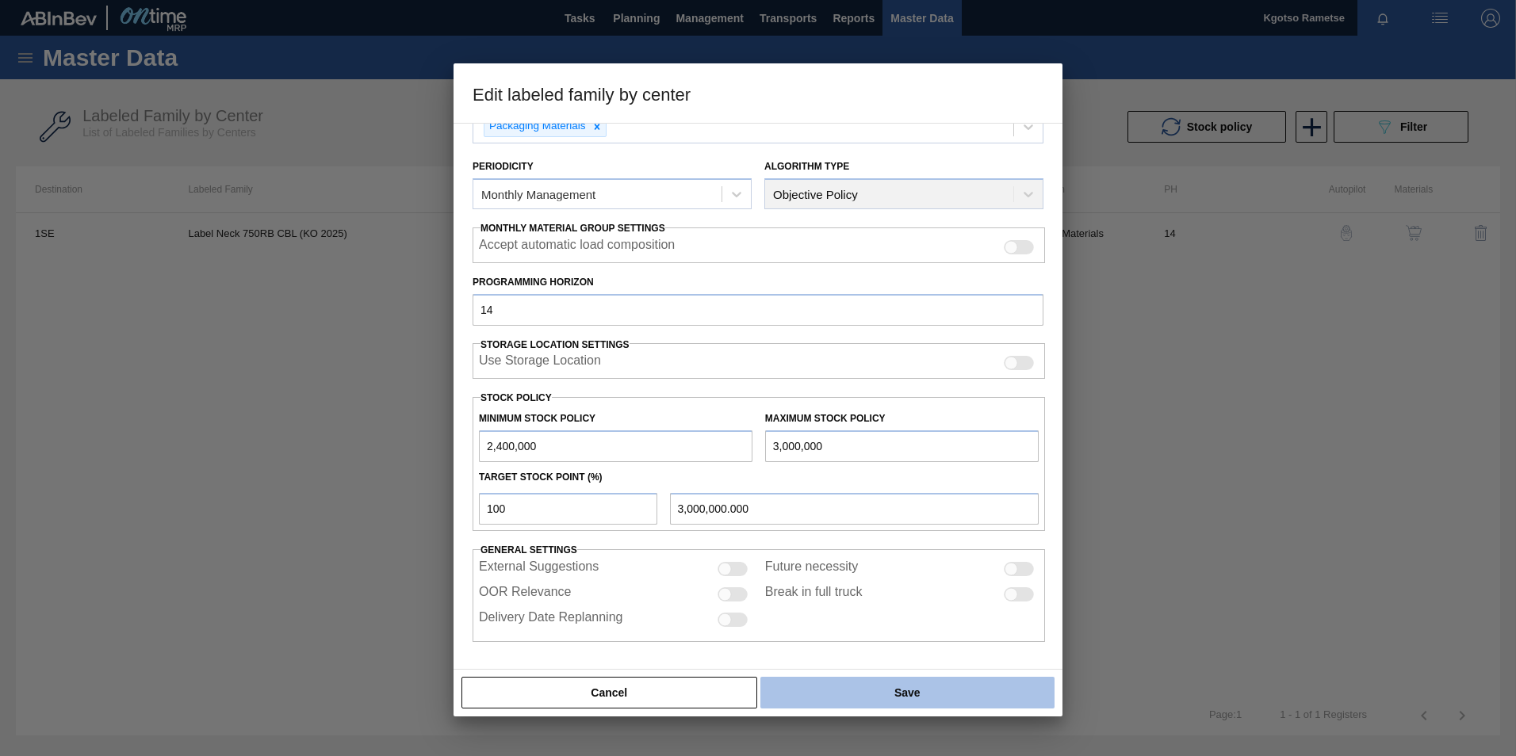
click at [1006, 470] on button "Save" at bounding box center [907, 693] width 294 height 32
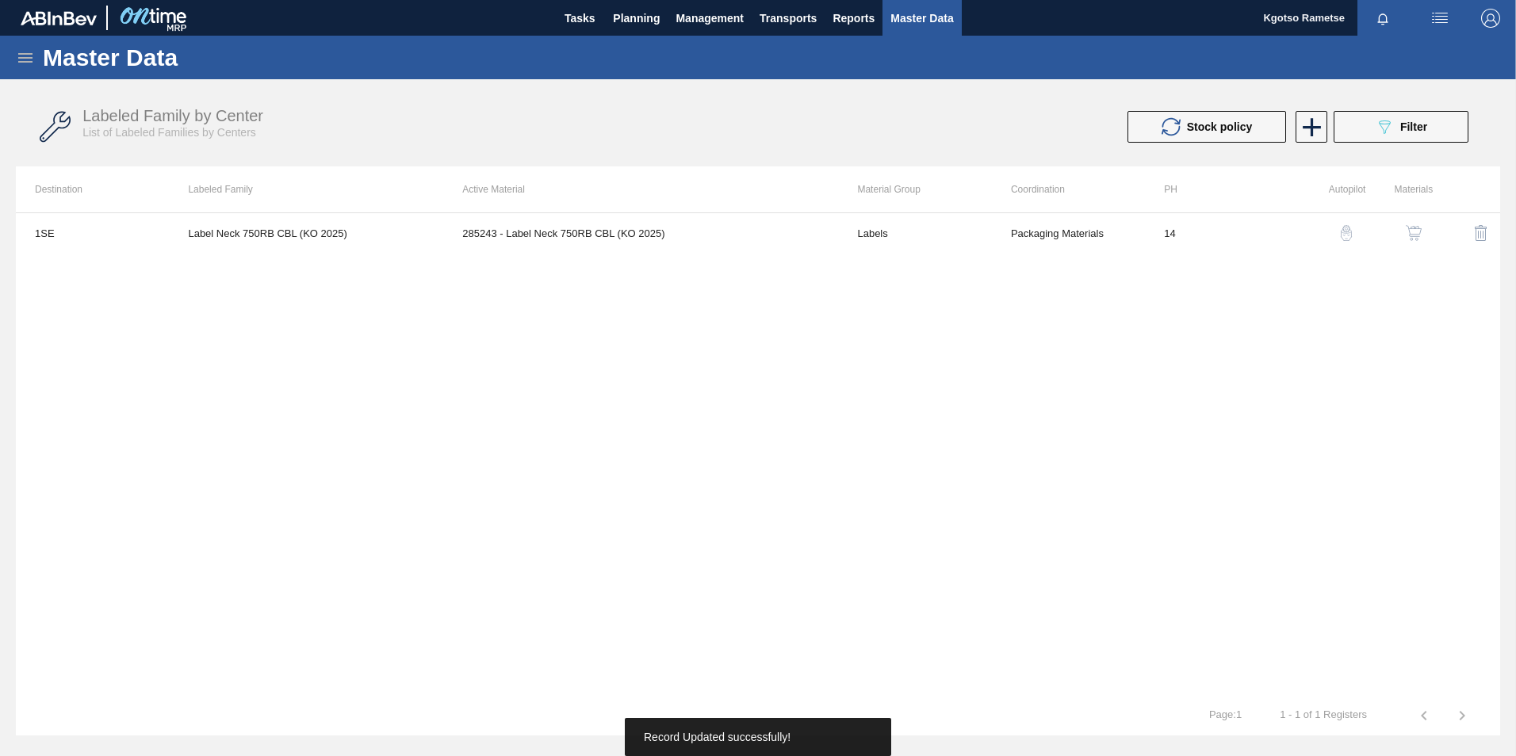
click at [1007, 235] on img "button" at bounding box center [1413, 233] width 16 height 16
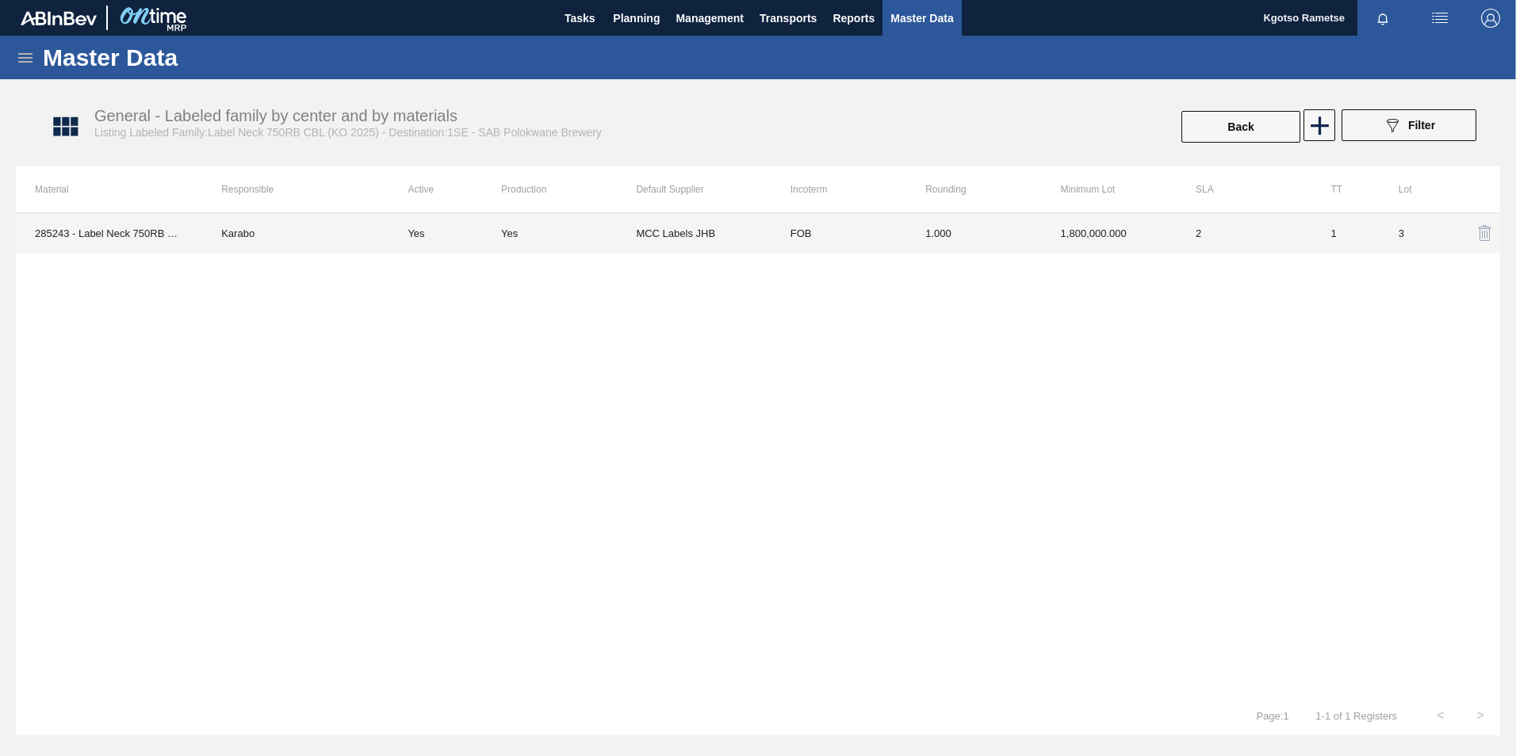
click at [991, 238] on td "1.000" at bounding box center [973, 233] width 135 height 40
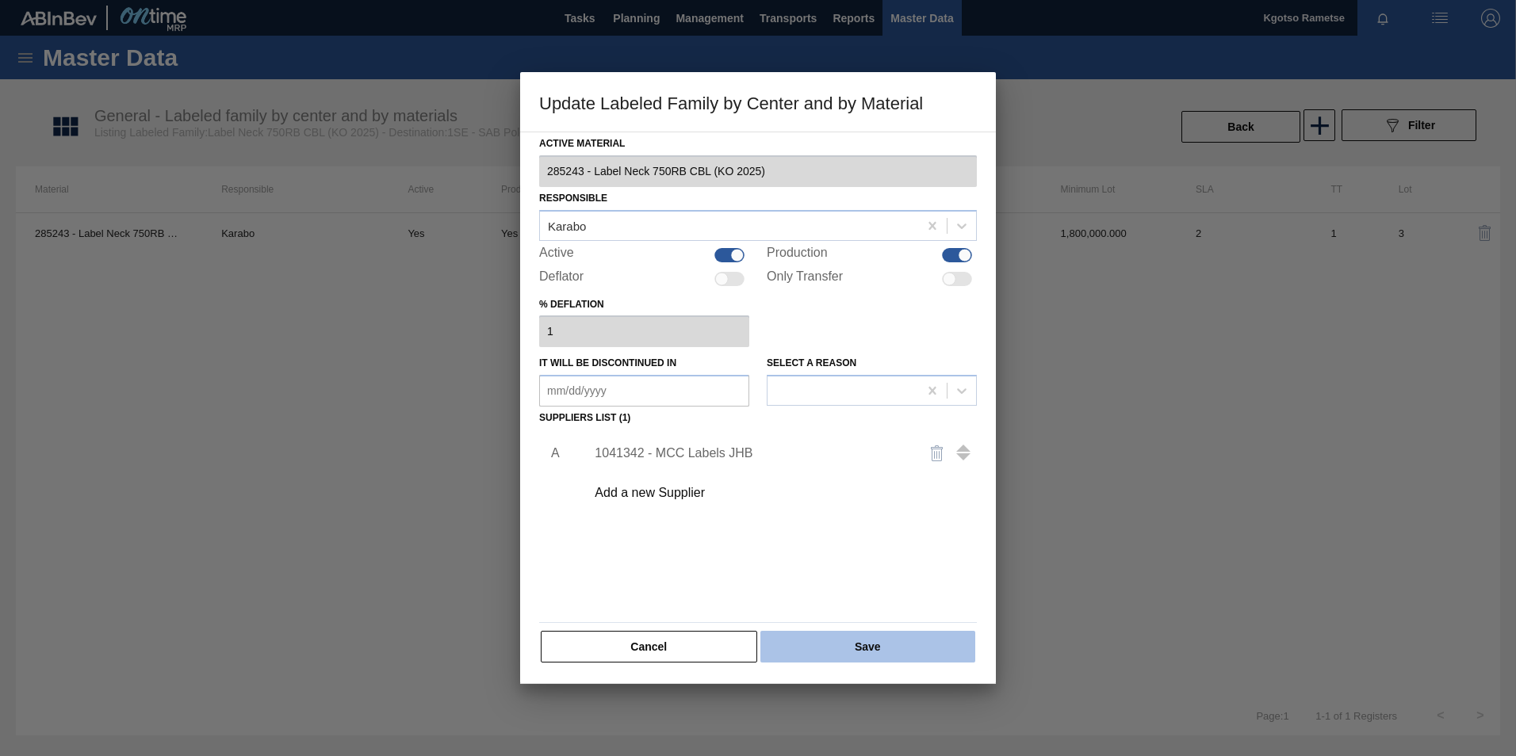
click at [853, 470] on button "Save" at bounding box center [867, 647] width 215 height 32
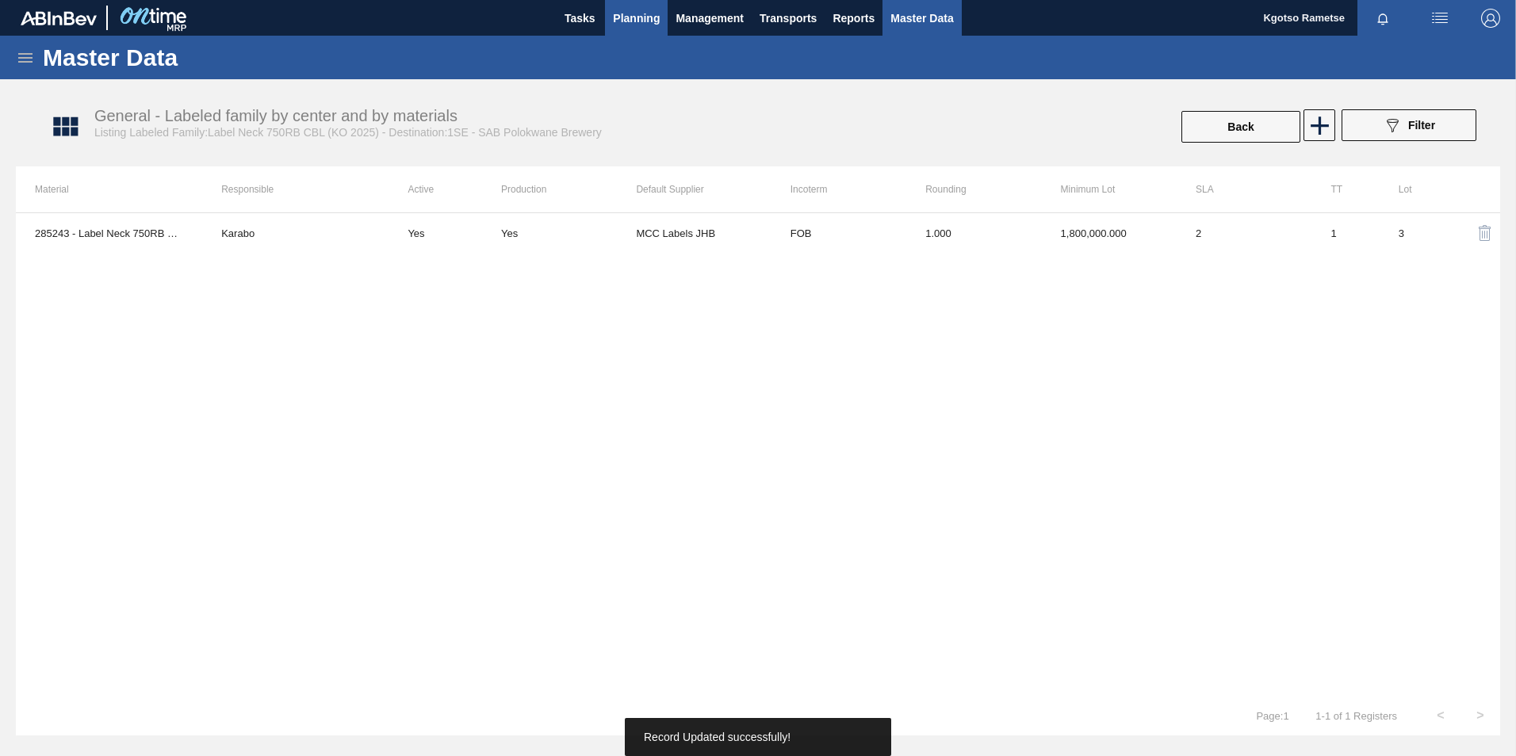
click at [618, 25] on span "Planning" at bounding box center [636, 18] width 47 height 19
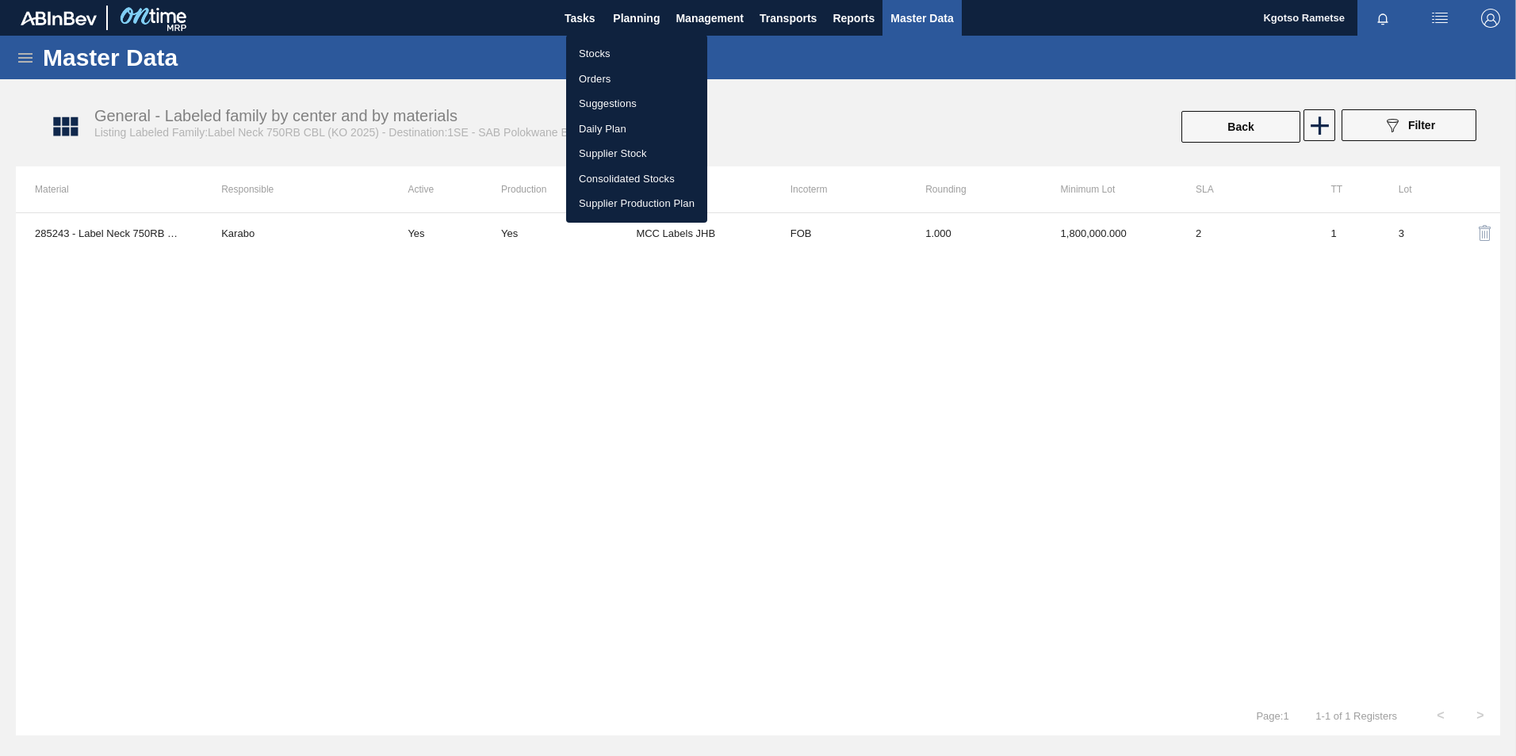
click at [585, 48] on li "Stocks" at bounding box center [636, 53] width 141 height 25
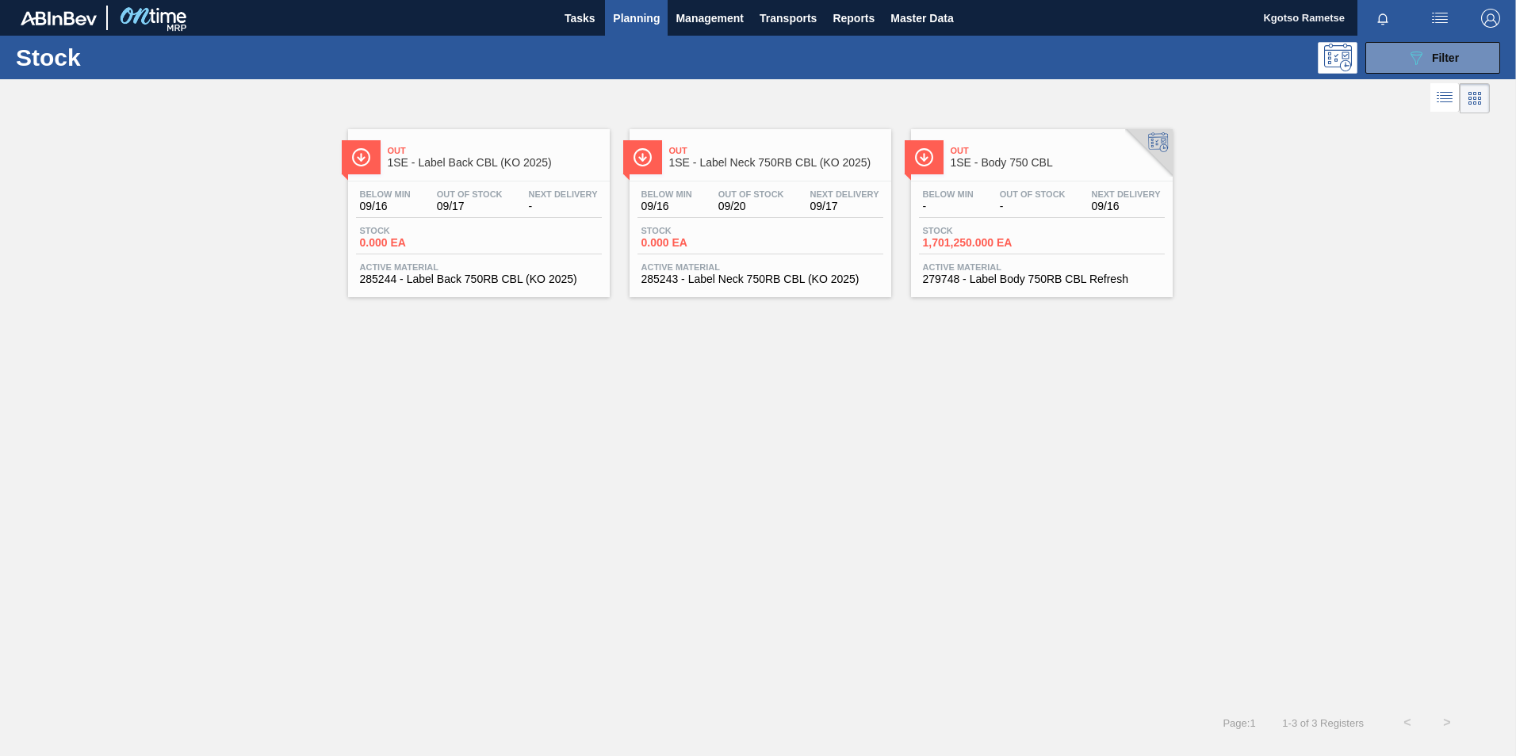
click at [1007, 182] on div "Below Min - Out Of Stock - Next Delivery 09/16 Stock 1,701,250.000 EA Active Ma…" at bounding box center [1042, 236] width 262 height 108
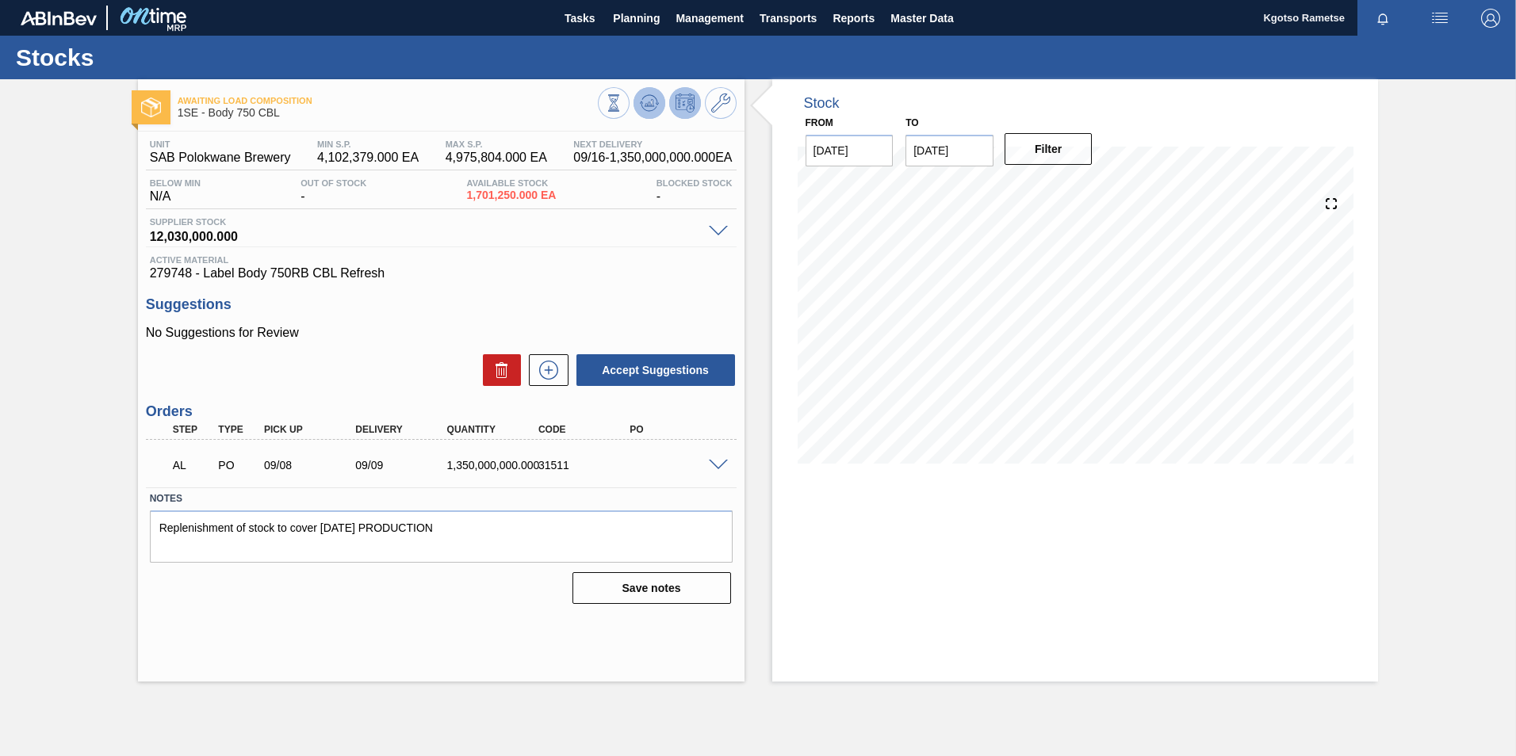
click at [648, 113] on span at bounding box center [649, 103] width 19 height 19
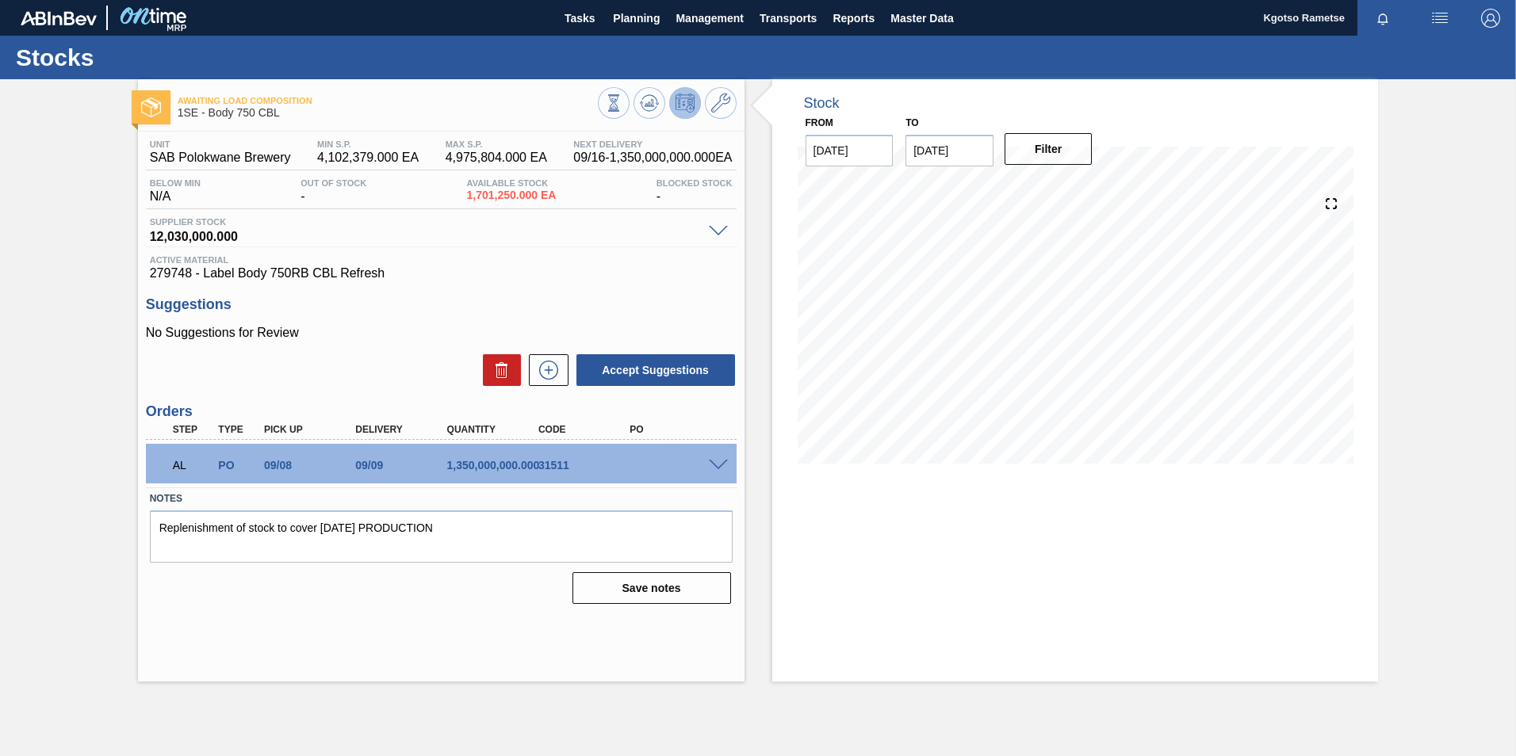
click at [717, 465] on span at bounding box center [718, 466] width 19 height 12
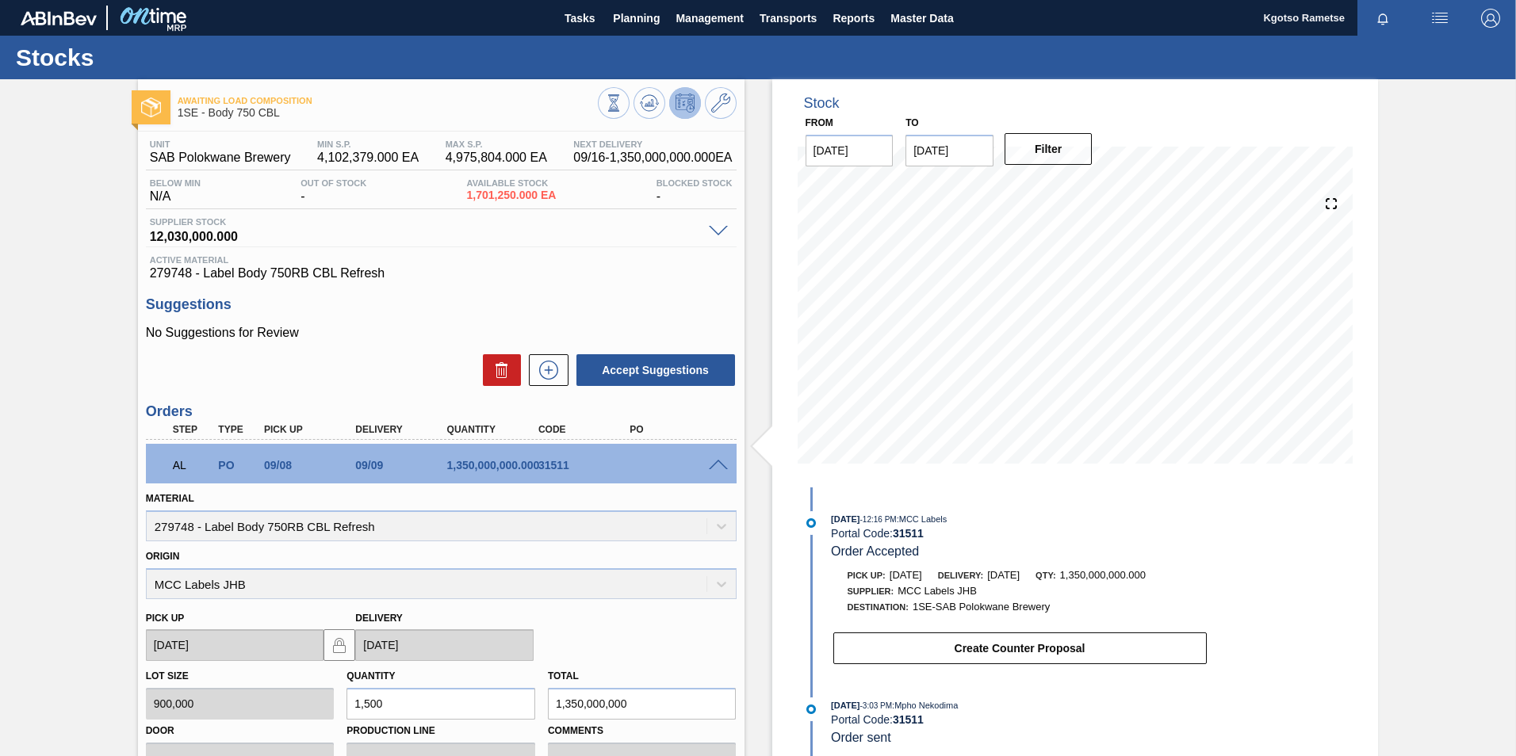
click at [717, 465] on span at bounding box center [718, 466] width 19 height 12
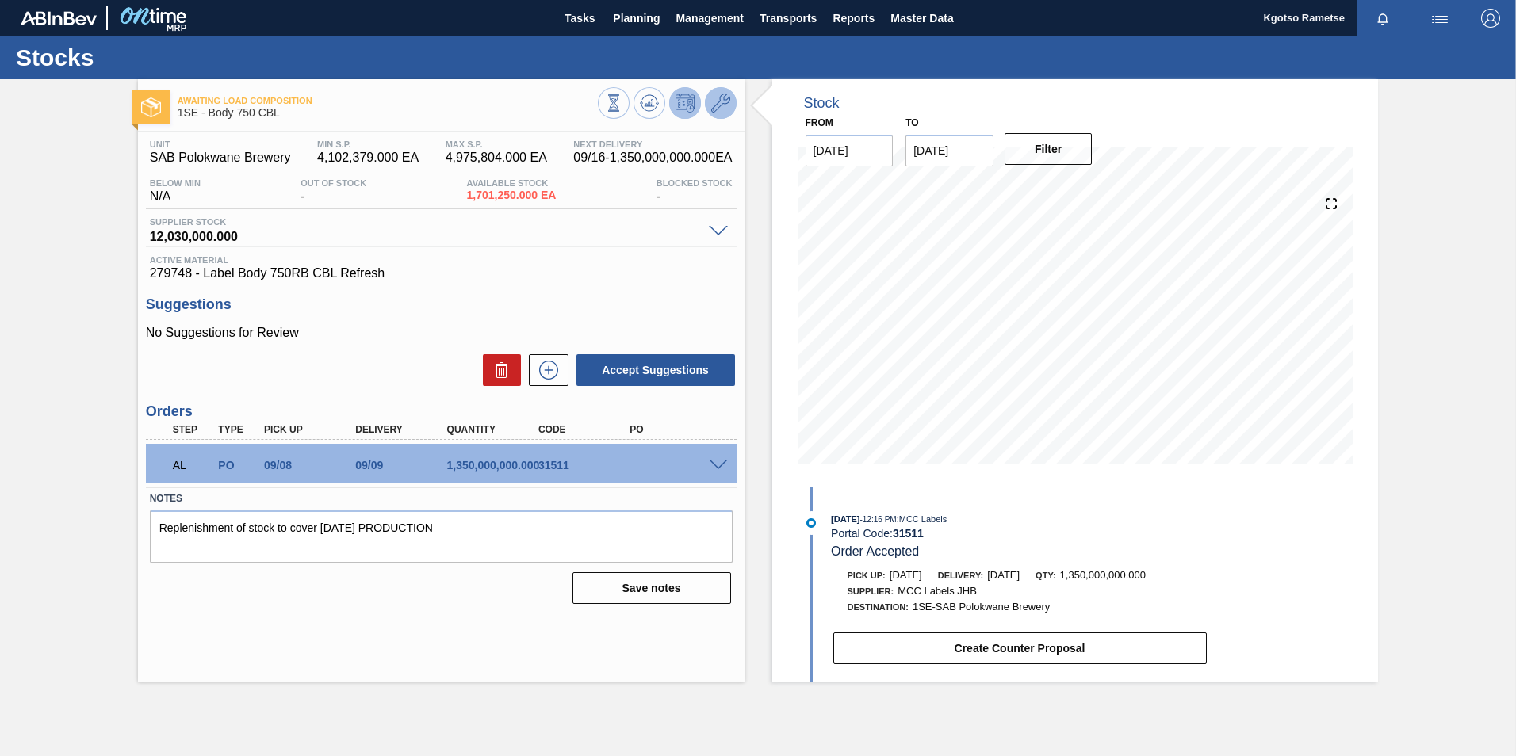
click at [729, 101] on button at bounding box center [721, 103] width 32 height 32
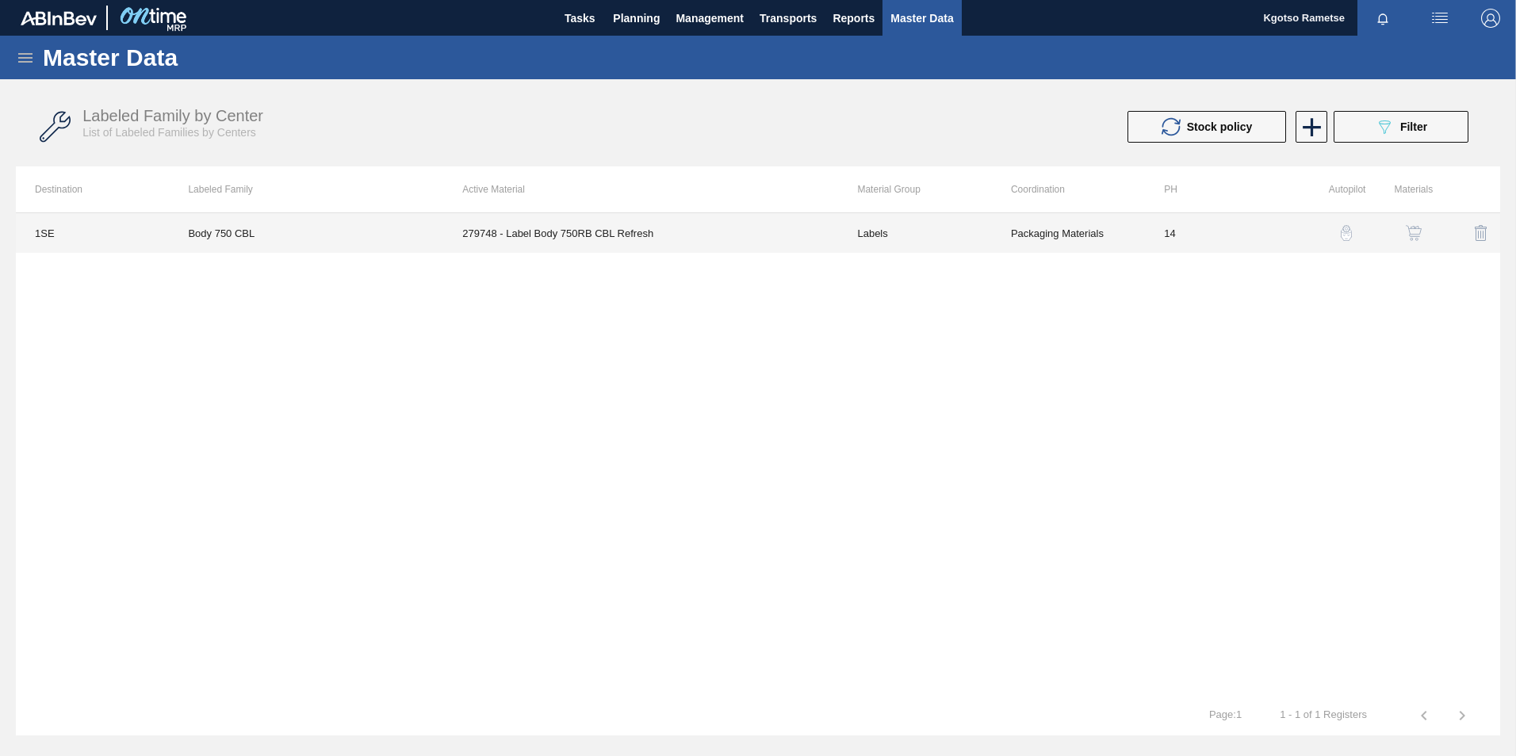
click at [706, 222] on td "279748 - Label Body 750RB CBL Refresh" at bounding box center [640, 233] width 395 height 40
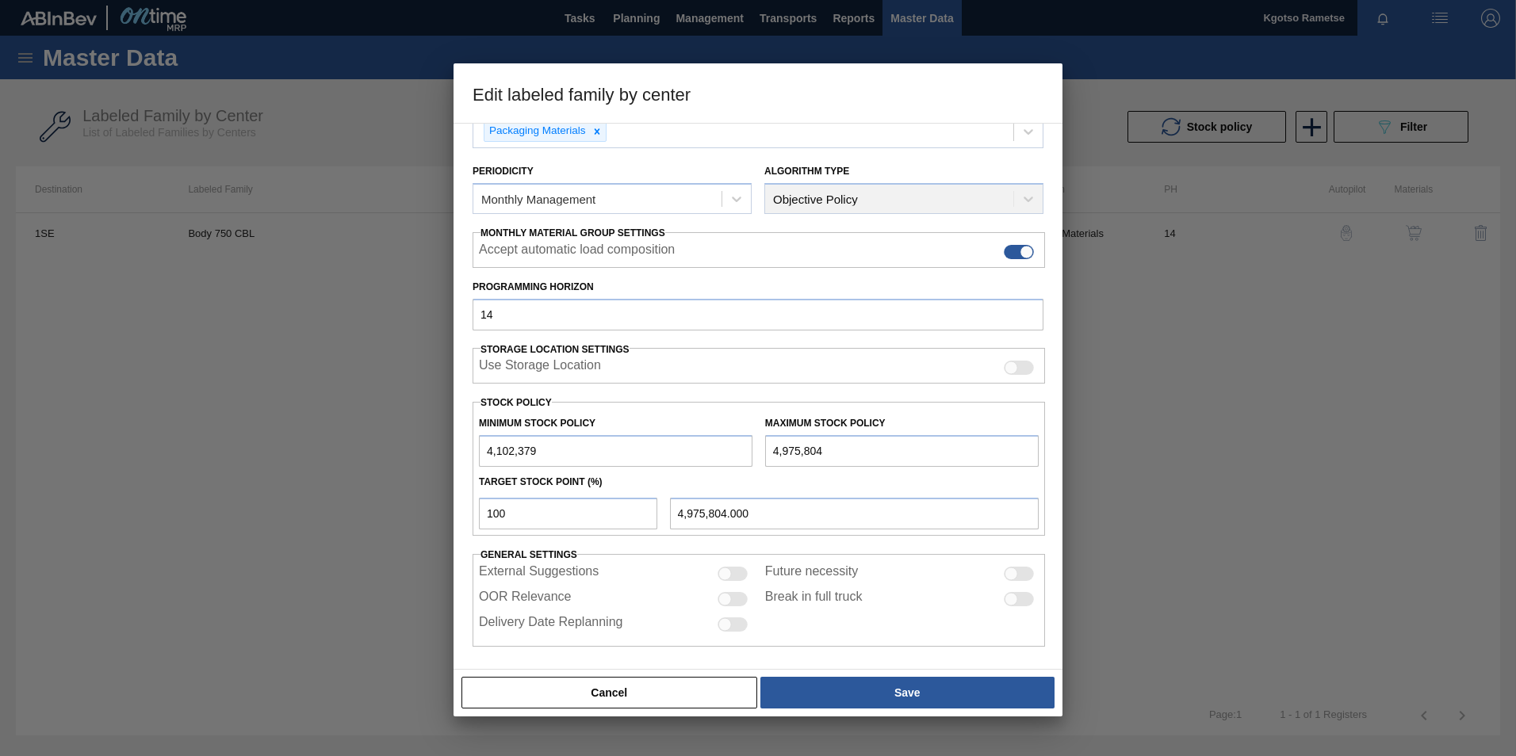
scroll to position [159, 0]
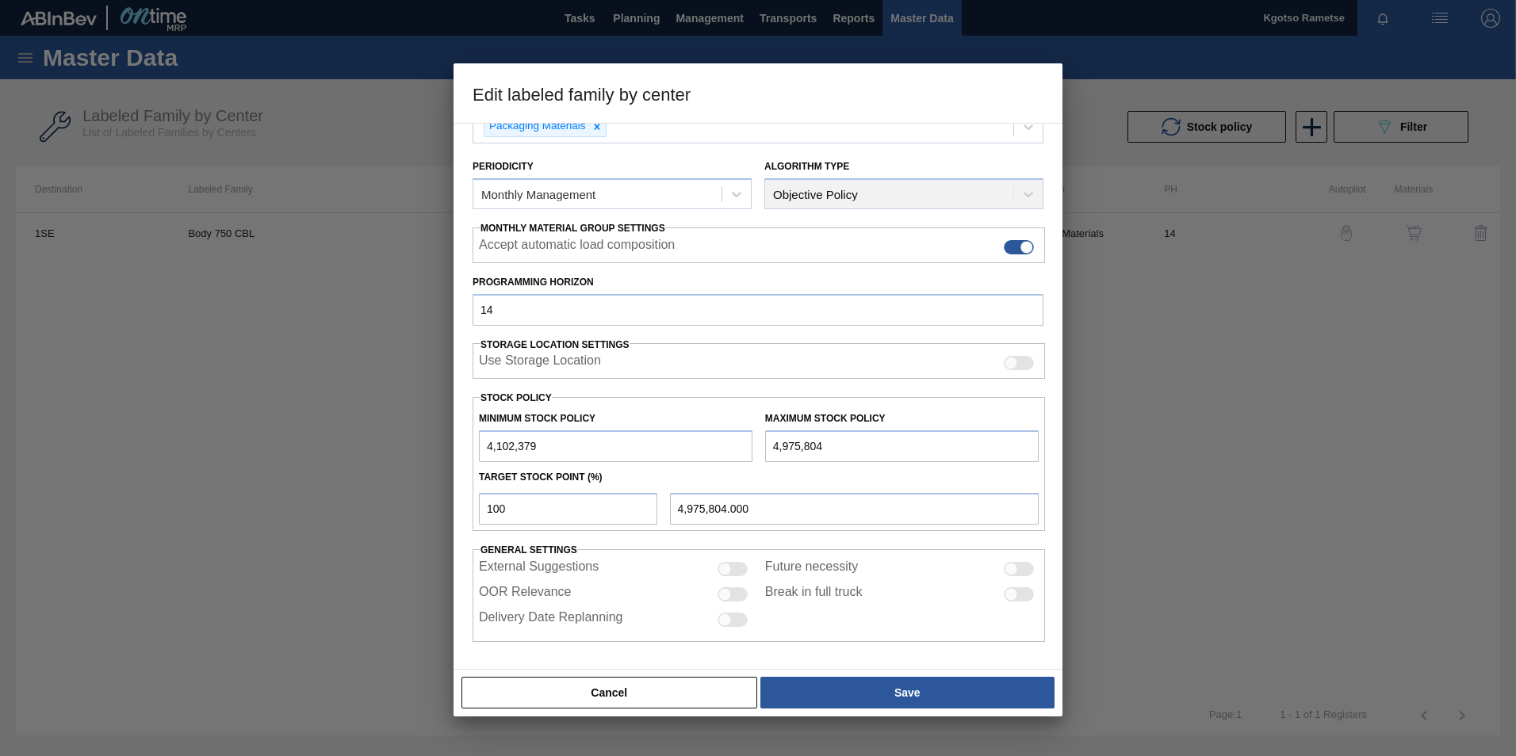
drag, startPoint x: 491, startPoint y: 443, endPoint x: 413, endPoint y: 466, distance: 81.8
click at [416, 466] on div "Edit labeled family by center Material Group Labels Family 750 Labeled Family B…" at bounding box center [758, 378] width 1516 height 756
drag, startPoint x: 778, startPoint y: 448, endPoint x: 764, endPoint y: 445, distance: 13.7
click at [767, 447] on input "4,975,804" at bounding box center [901, 446] width 273 height 32
click at [893, 470] on div "Cancel Save" at bounding box center [757, 693] width 609 height 48
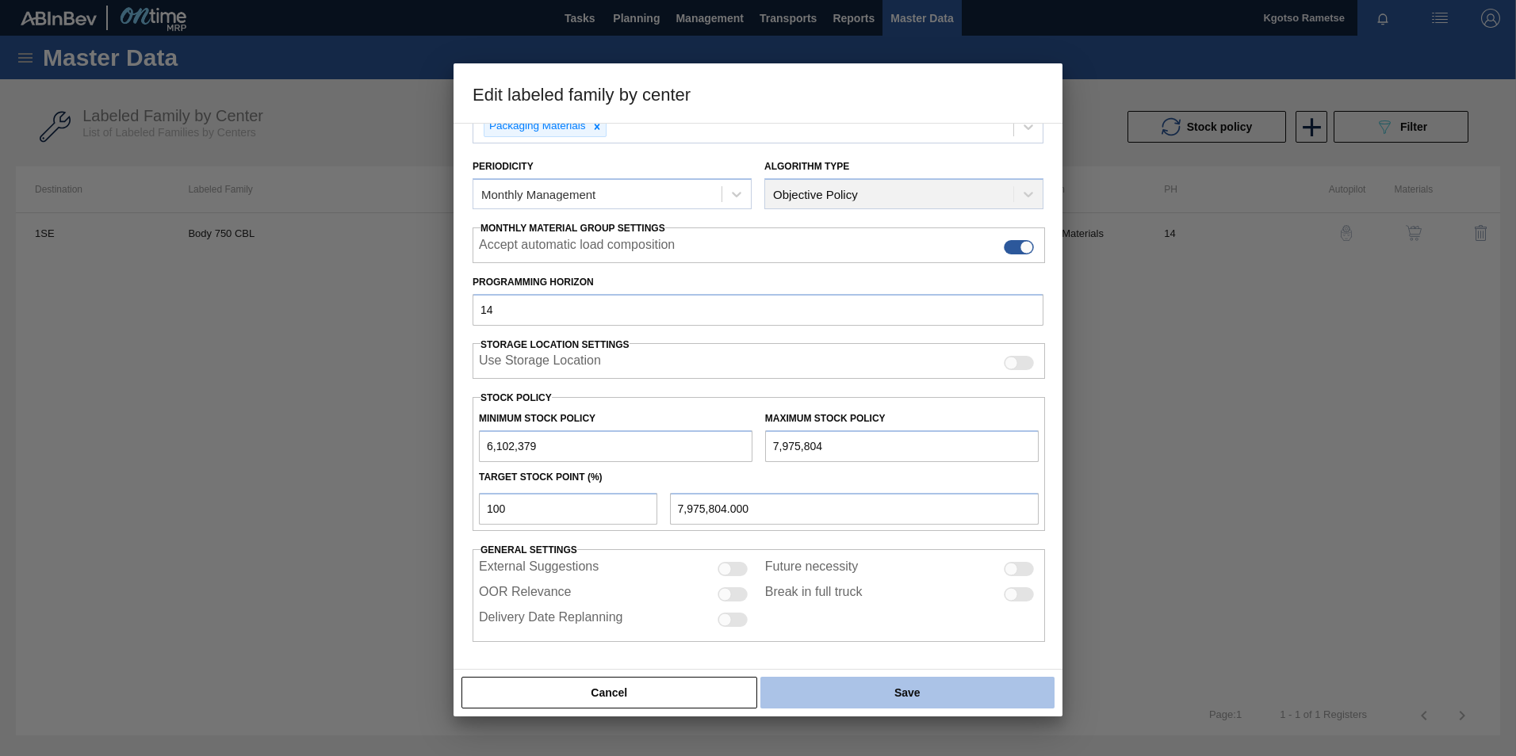
click at [889, 470] on button "Save" at bounding box center [907, 693] width 294 height 32
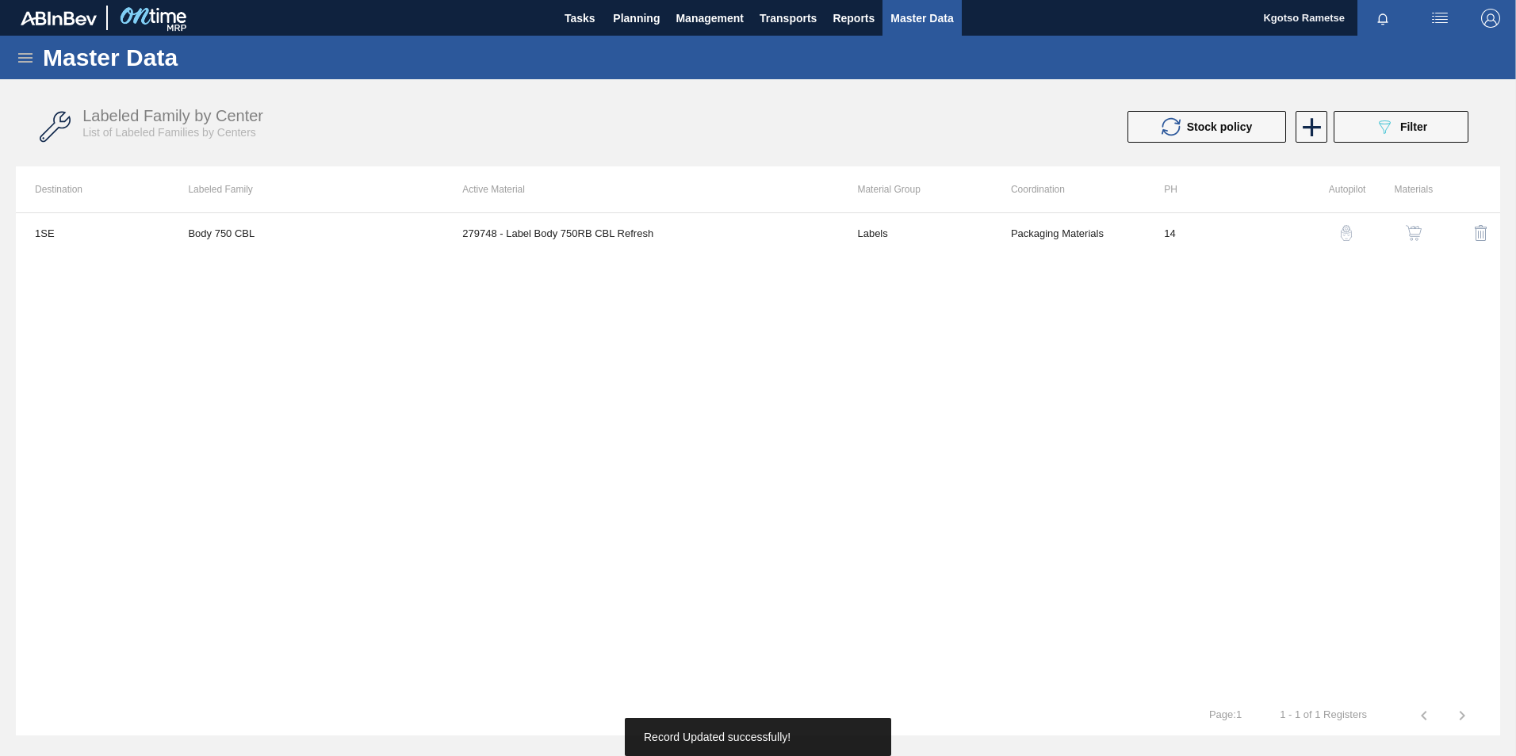
click at [1007, 229] on img "button" at bounding box center [1413, 233] width 16 height 16
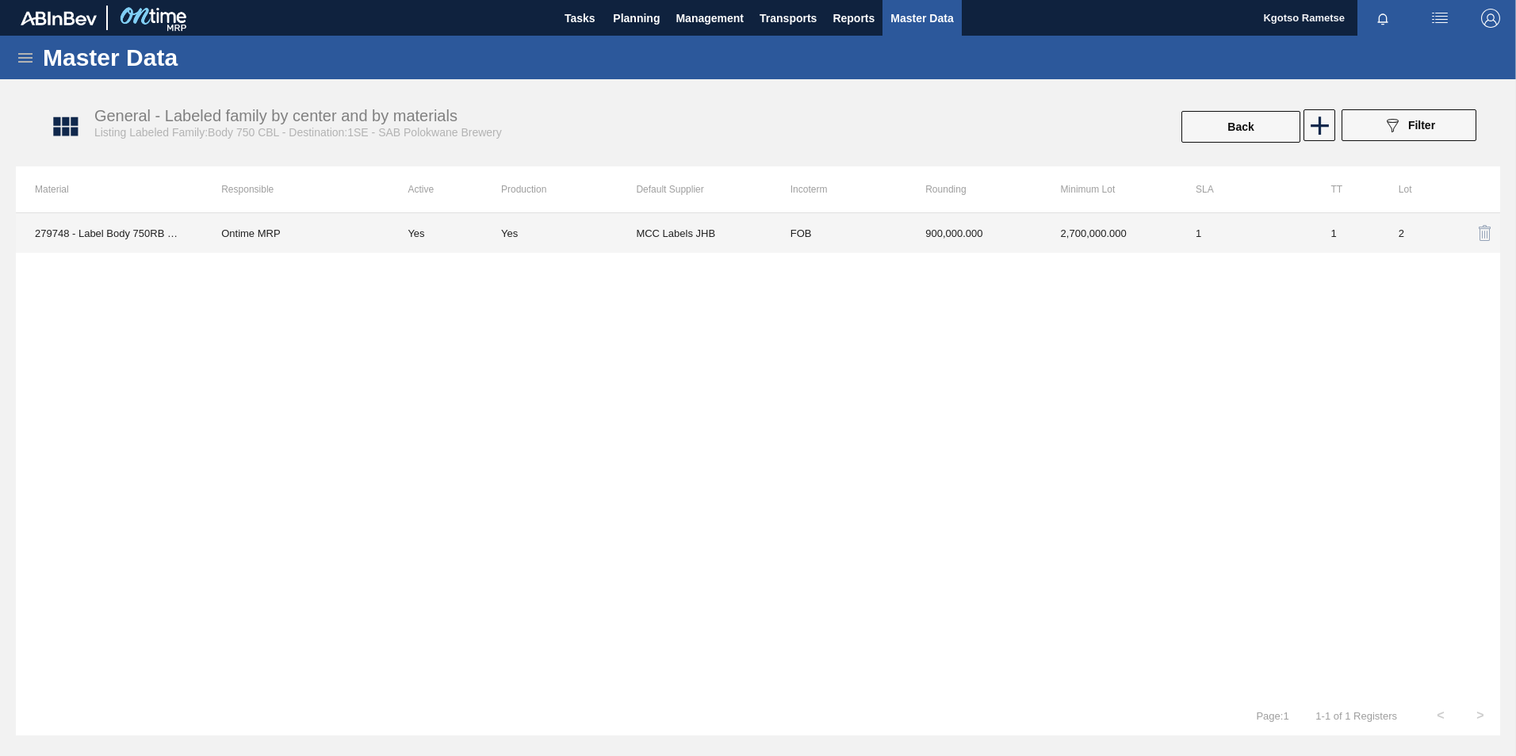
click at [1007, 236] on td "1" at bounding box center [1243, 233] width 135 height 40
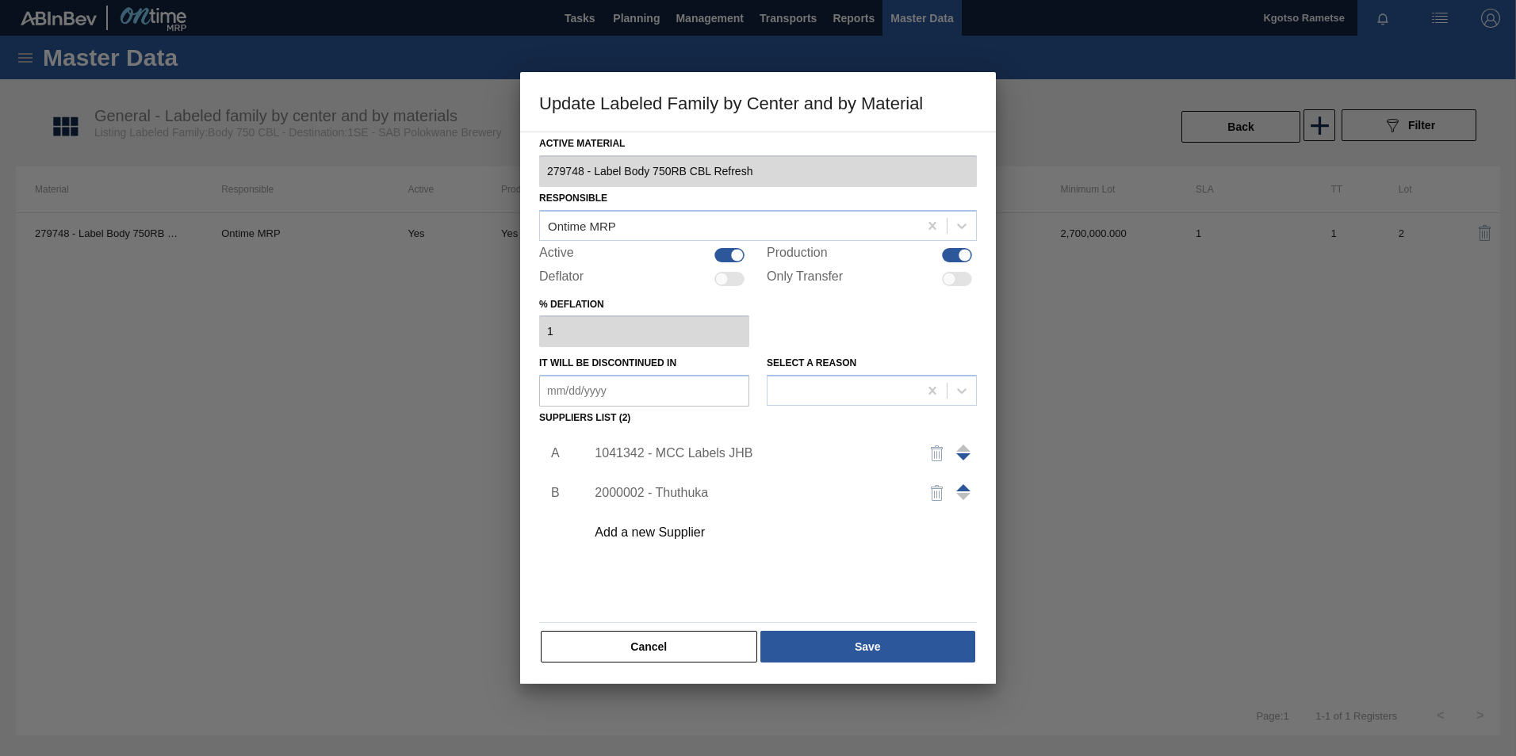
click at [690, 452] on div "1041342 - MCC Labels JHB" at bounding box center [749, 453] width 311 height 14
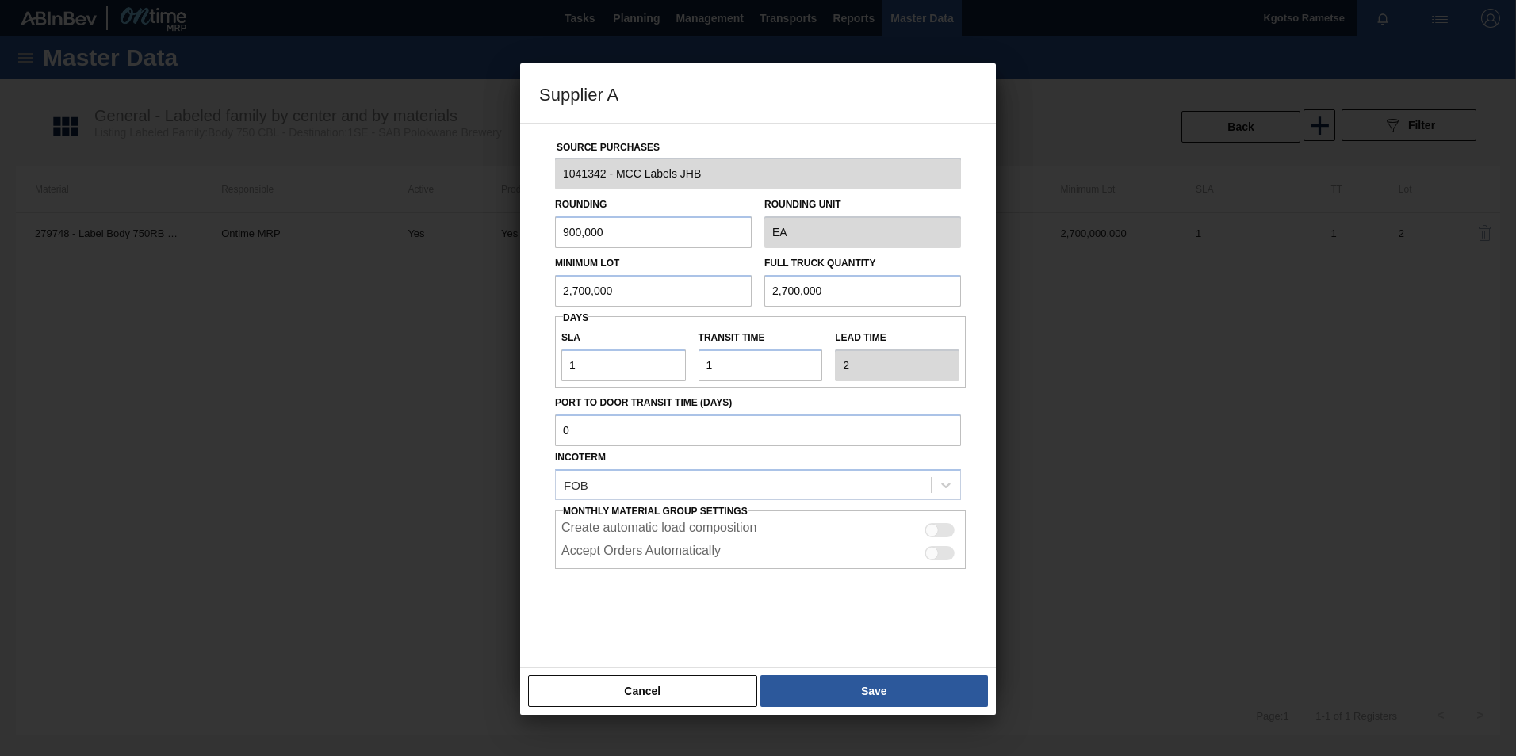
drag, startPoint x: 778, startPoint y: 290, endPoint x: 531, endPoint y: 346, distance: 253.5
click at [762, 292] on div "Full Truck Quantity 2,700,000" at bounding box center [862, 279] width 209 height 55
click at [574, 291] on input "2,700,000" at bounding box center [653, 291] width 197 height 32
click at [836, 470] on button "Save" at bounding box center [873, 691] width 227 height 32
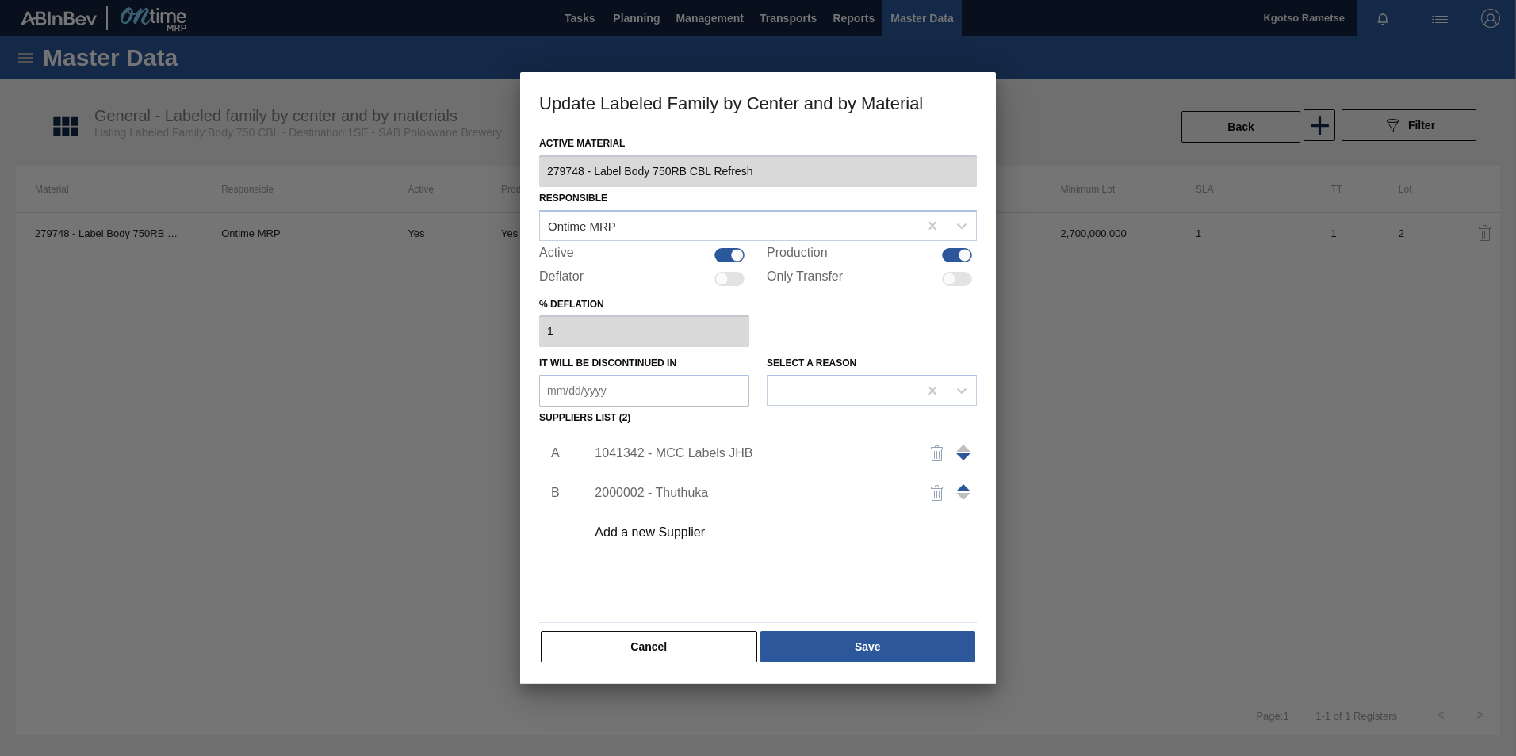
click at [835, 470] on div "Active Material 279748 - Label Body 750RB CBL Refresh Responsible Ontime MRP Ac…" at bounding box center [758, 408] width 476 height 552
click at [833, 470] on button "Save" at bounding box center [867, 647] width 215 height 32
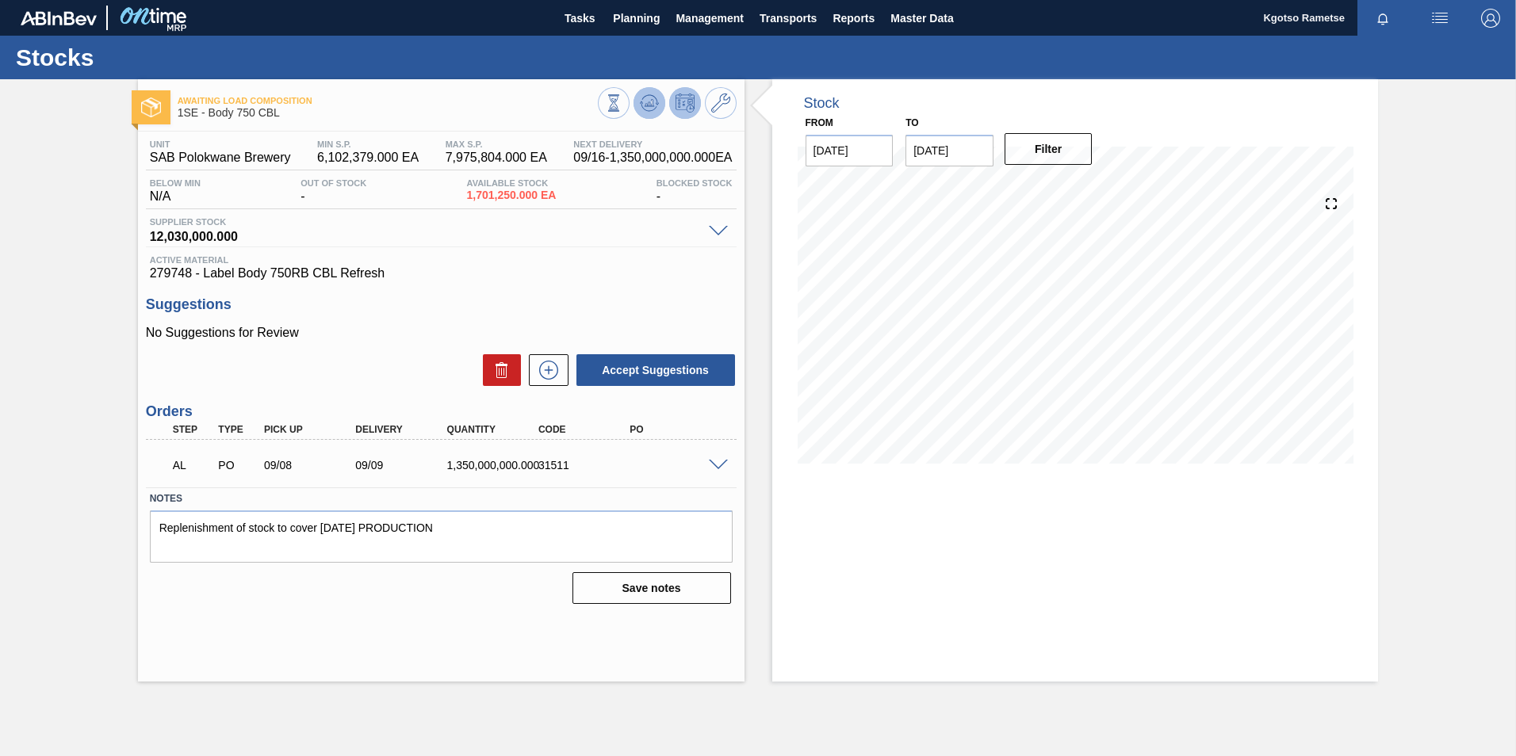
click at [640, 109] on icon at bounding box center [649, 103] width 19 height 19
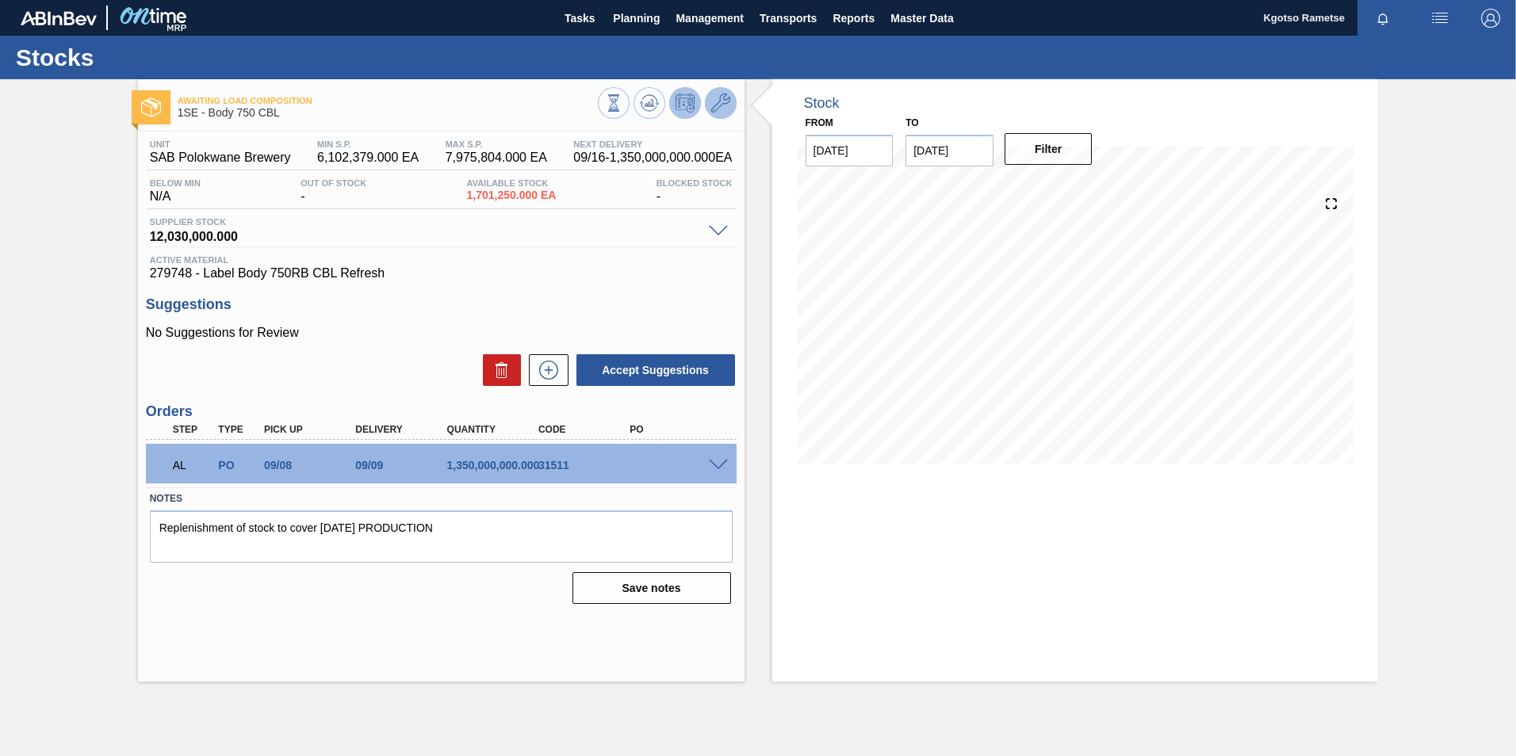
click at [718, 113] on button at bounding box center [721, 103] width 32 height 32
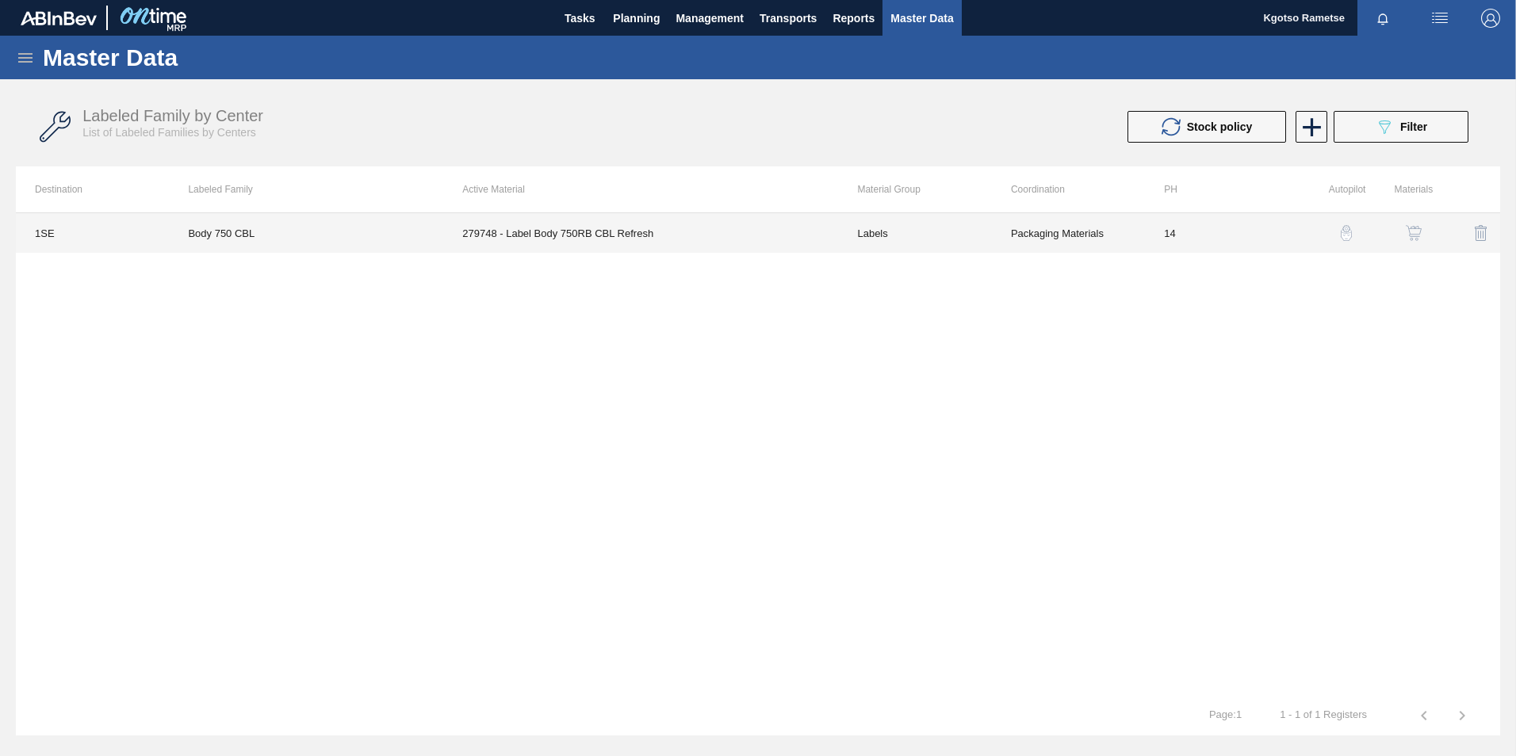
click at [678, 224] on td "279748 - Label Body 750RB CBL Refresh" at bounding box center [640, 233] width 395 height 40
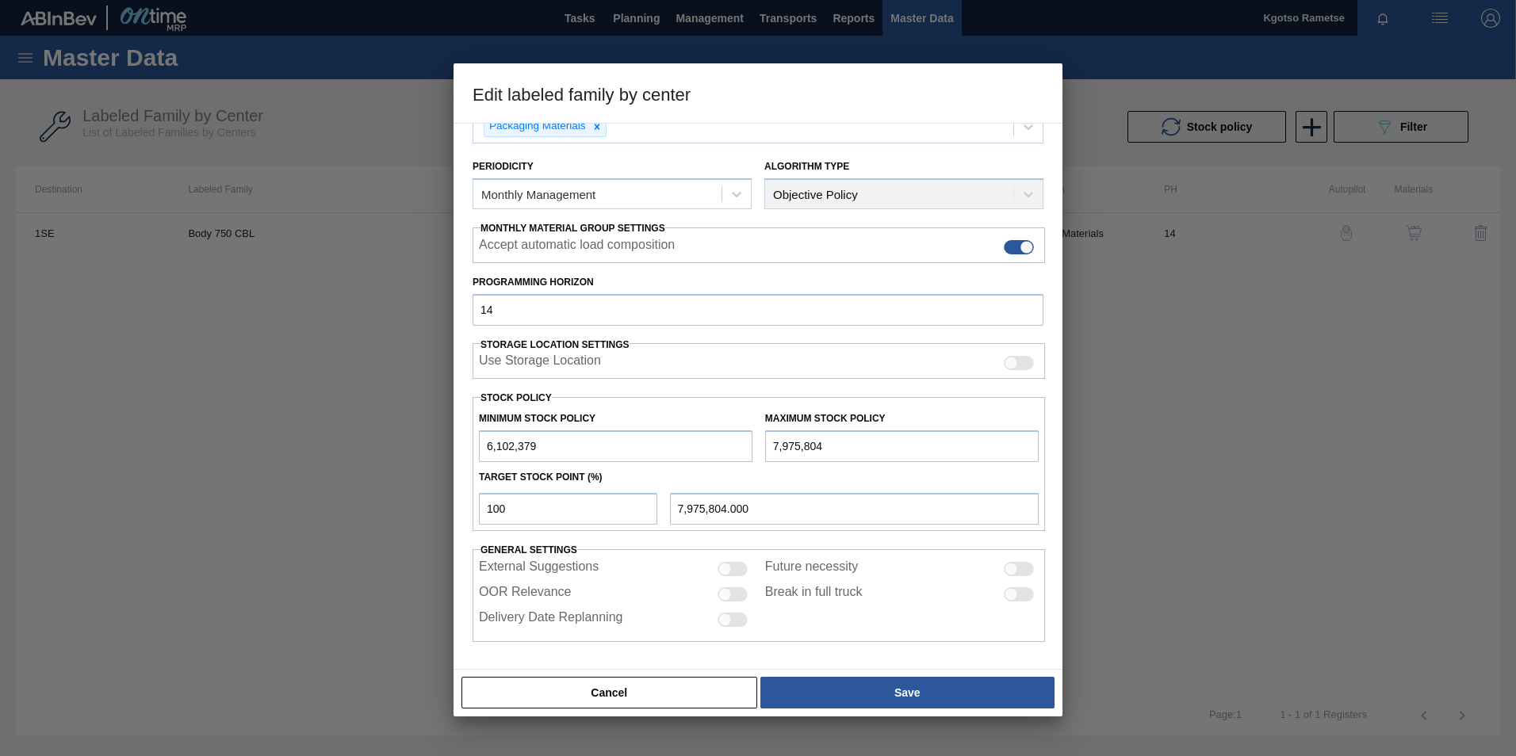
scroll to position [159, 0]
drag, startPoint x: 491, startPoint y: 446, endPoint x: 463, endPoint y: 461, distance: 31.2
click at [483, 451] on input "6,102,379" at bounding box center [615, 446] width 273 height 32
drag, startPoint x: 778, startPoint y: 445, endPoint x: 722, endPoint y: 449, distance: 55.7
click at [733, 449] on div "Minimum Stock Policy 8,102,379 Maximum Stock Policy 7,975,804" at bounding box center [758, 432] width 572 height 59
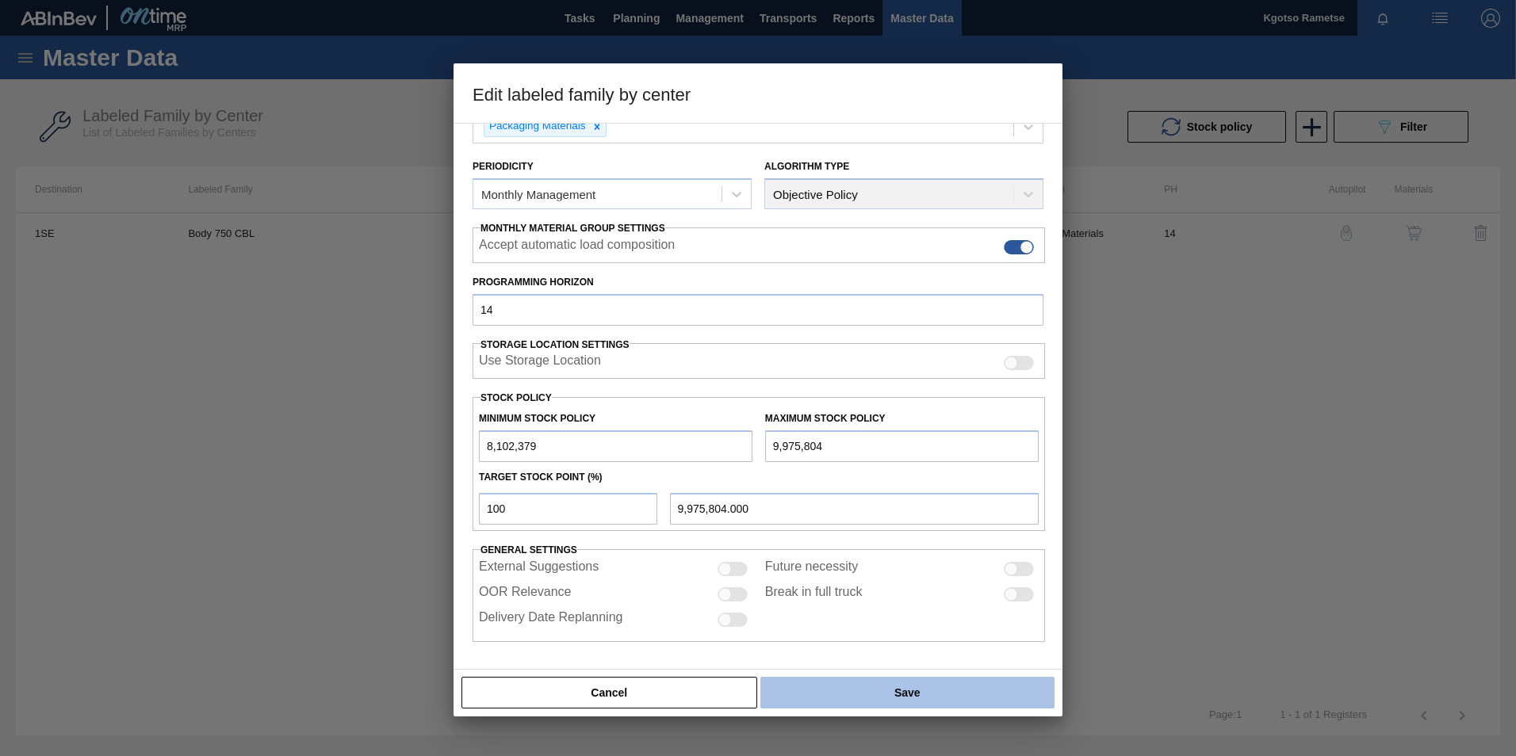
click at [889, 470] on button "Save" at bounding box center [907, 693] width 294 height 32
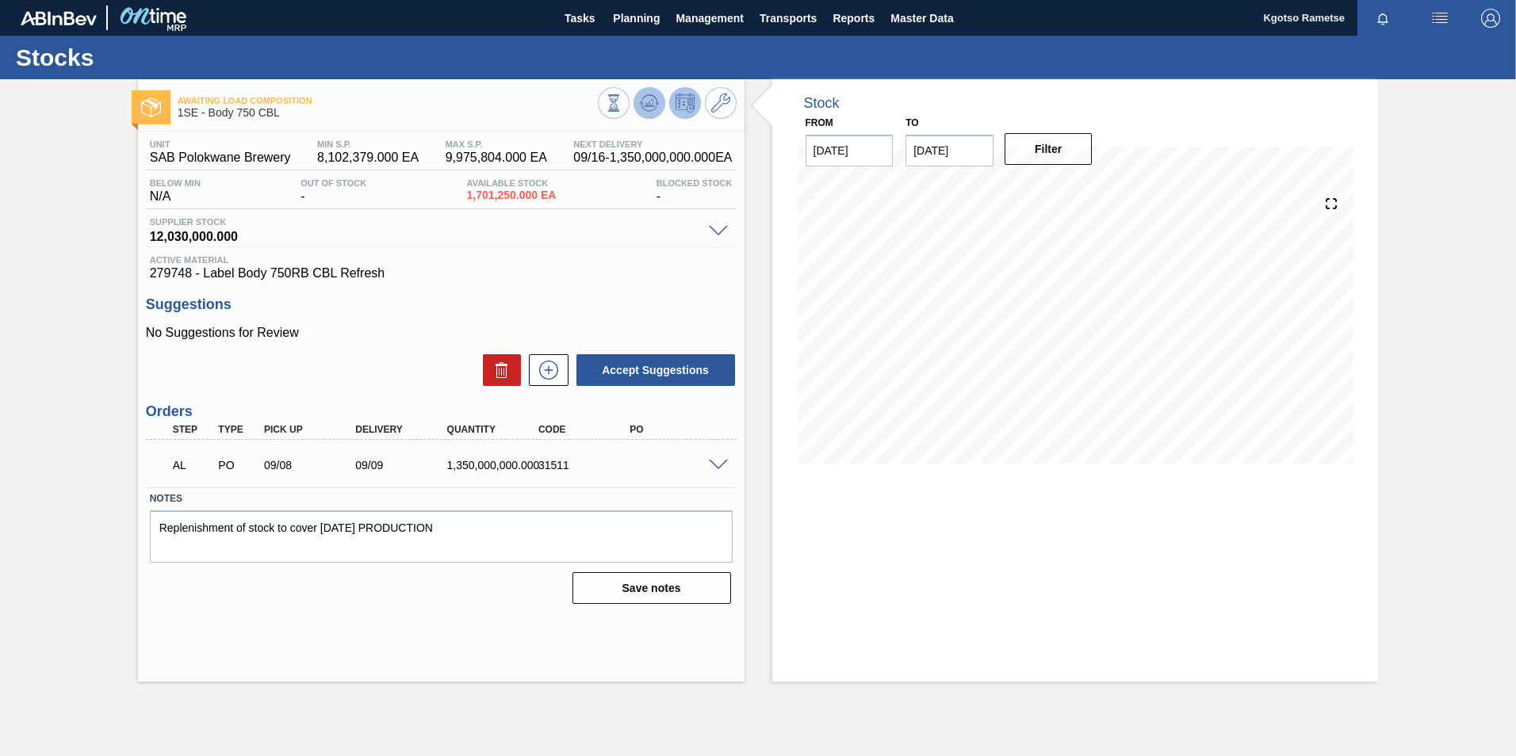
click at [643, 109] on icon at bounding box center [648, 107] width 16 height 8
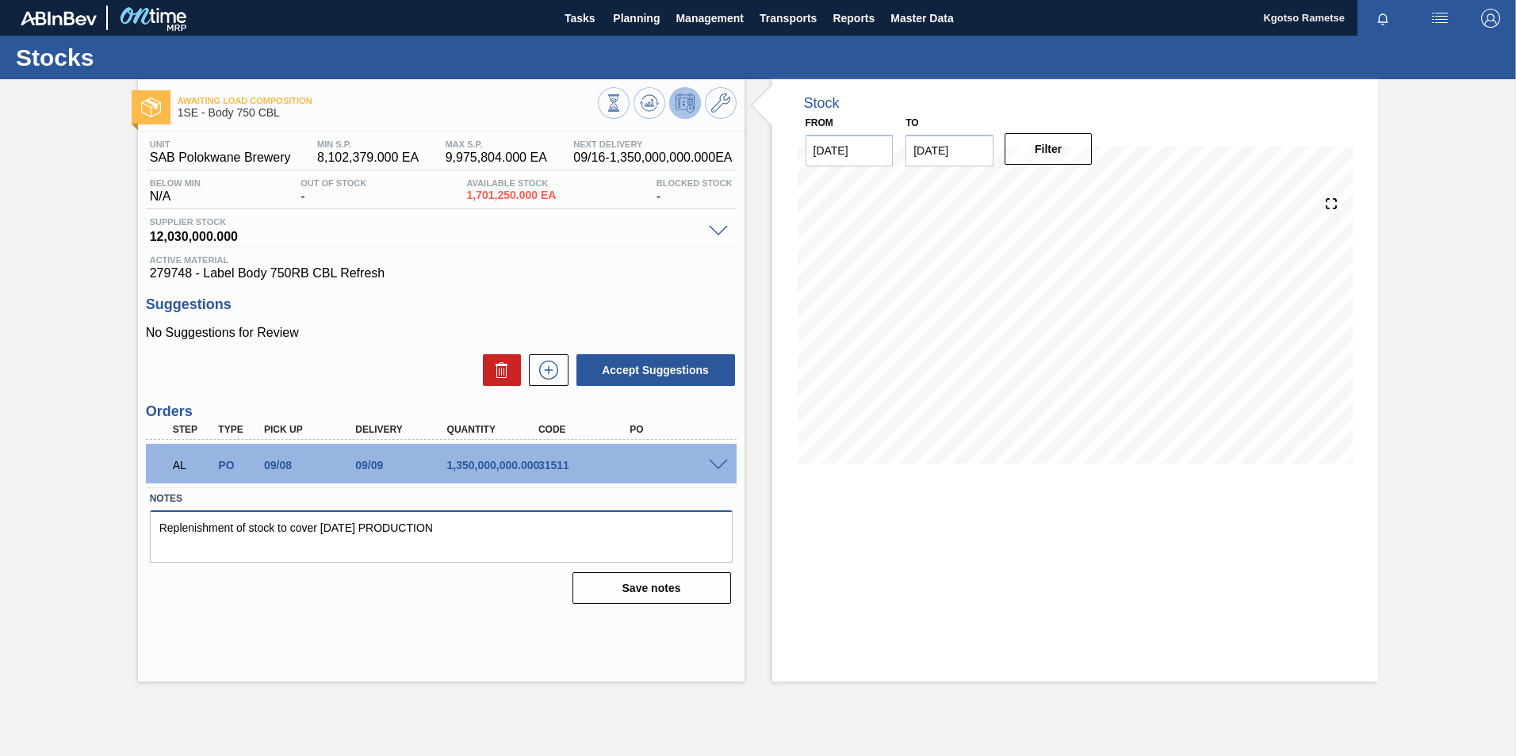
click at [531, 470] on textarea "Replenishment of stock to cover [DATE] PRODUCTION" at bounding box center [441, 536] width 583 height 52
click at [656, 95] on icon at bounding box center [649, 103] width 19 height 19
click at [719, 460] on span at bounding box center [718, 466] width 19 height 12
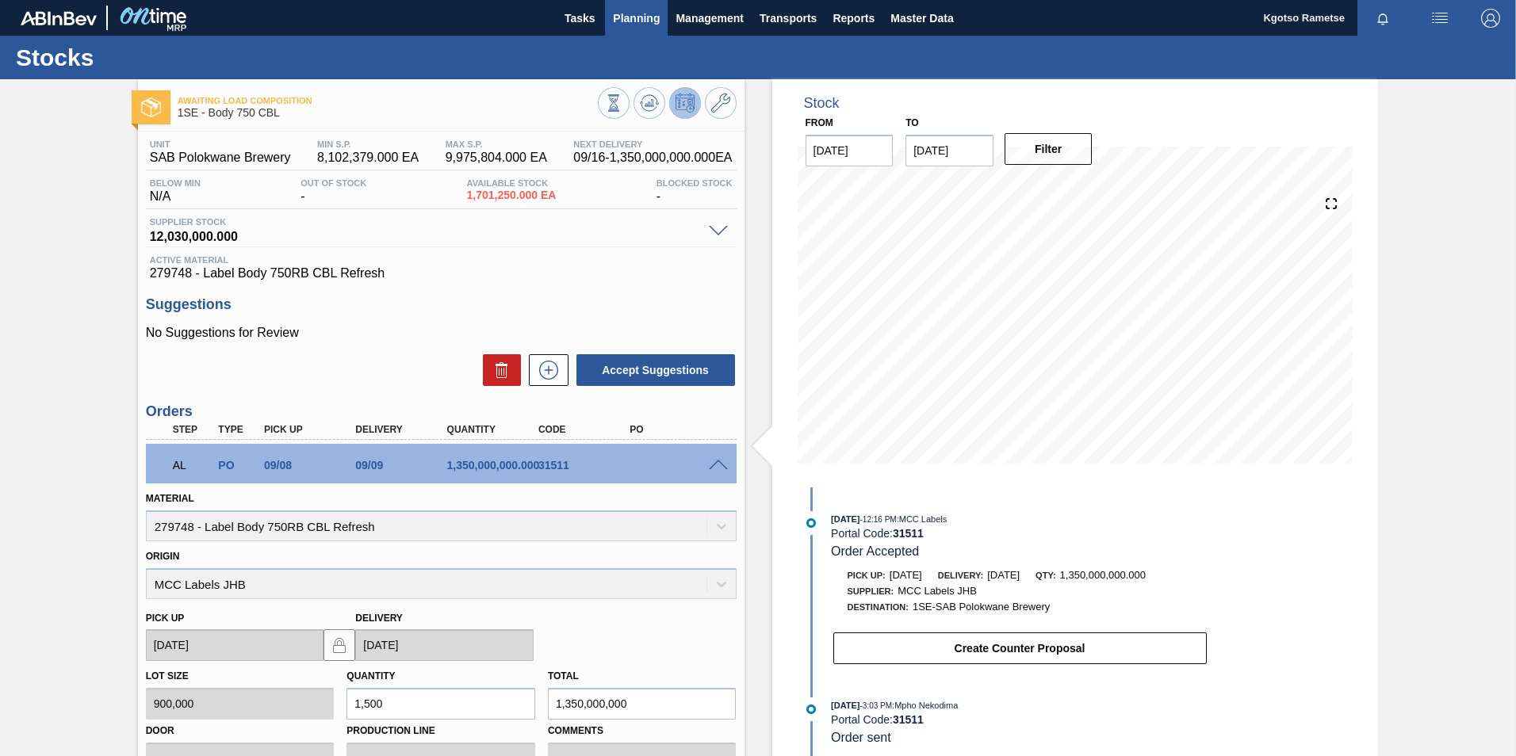
click at [629, 21] on span "Planning" at bounding box center [636, 18] width 47 height 19
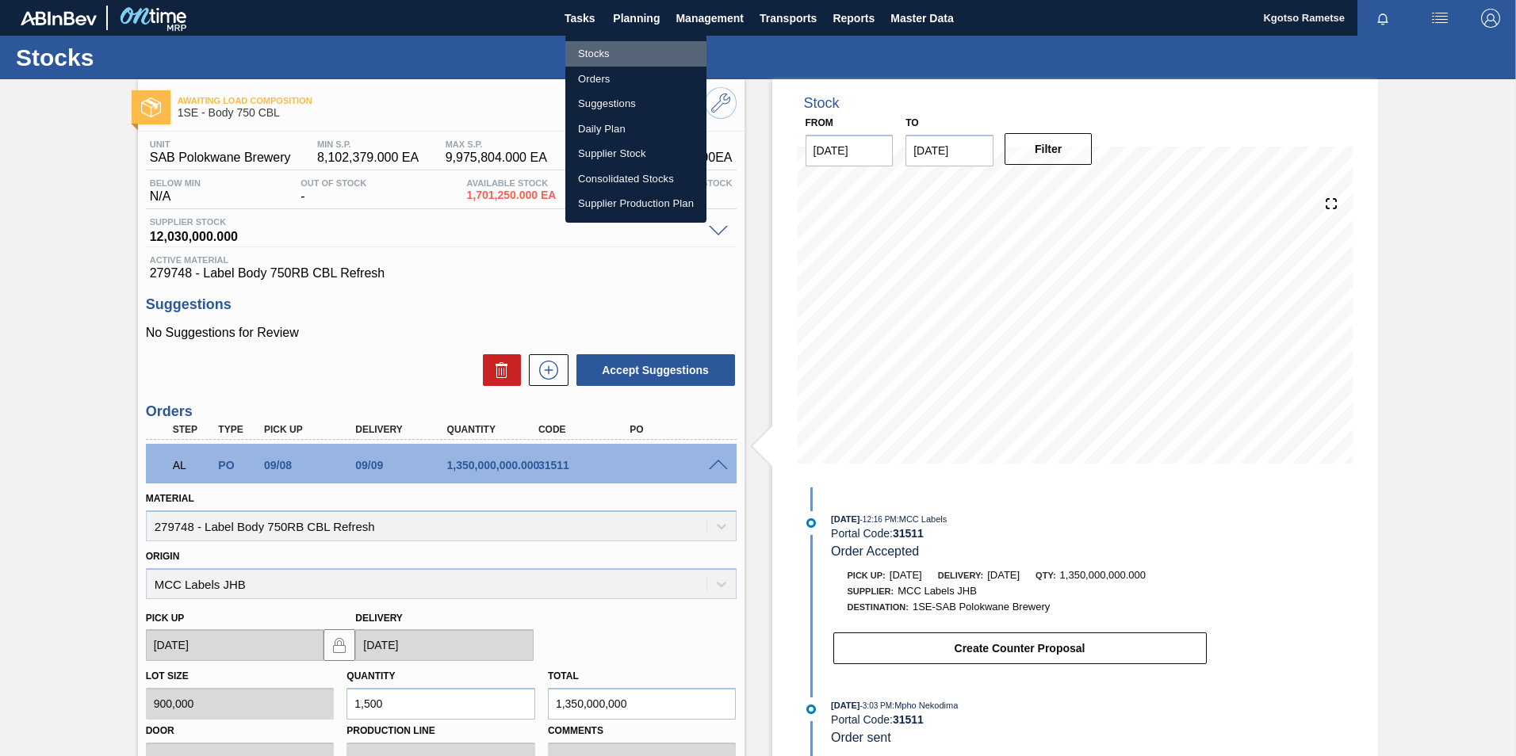
drag, startPoint x: 621, startPoint y: 52, endPoint x: 622, endPoint y: 60, distance: 8.1
click at [621, 53] on li "Stocks" at bounding box center [635, 53] width 141 height 25
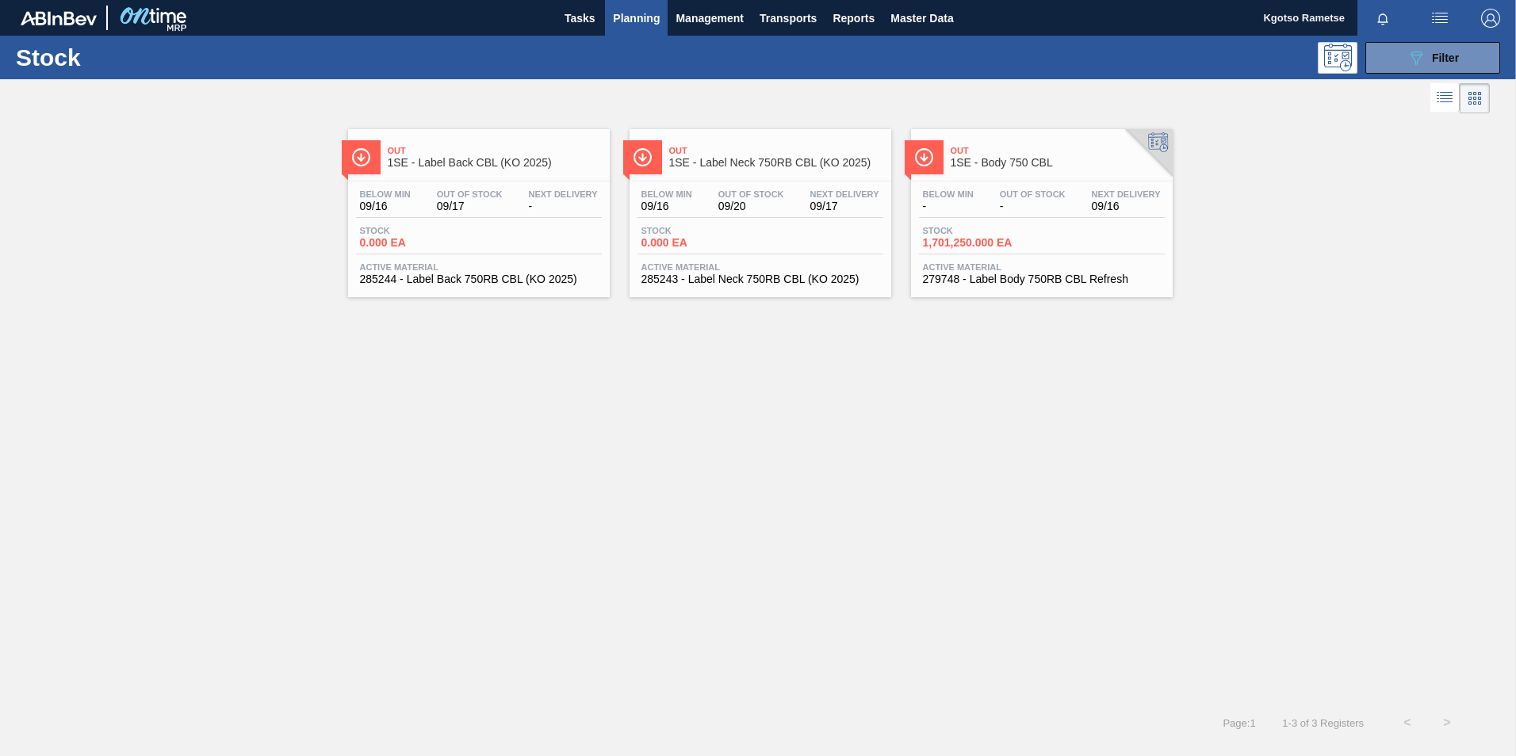
click at [1007, 75] on div "Stock 089F7B8B-B2A5-4AFE-B5C0-19BA573D28AC Filter" at bounding box center [758, 58] width 1516 height 44
click at [1007, 42] on button "089F7B8B-B2A5-4AFE-B5C0-19BA573D28AC Filter" at bounding box center [1432, 58] width 135 height 32
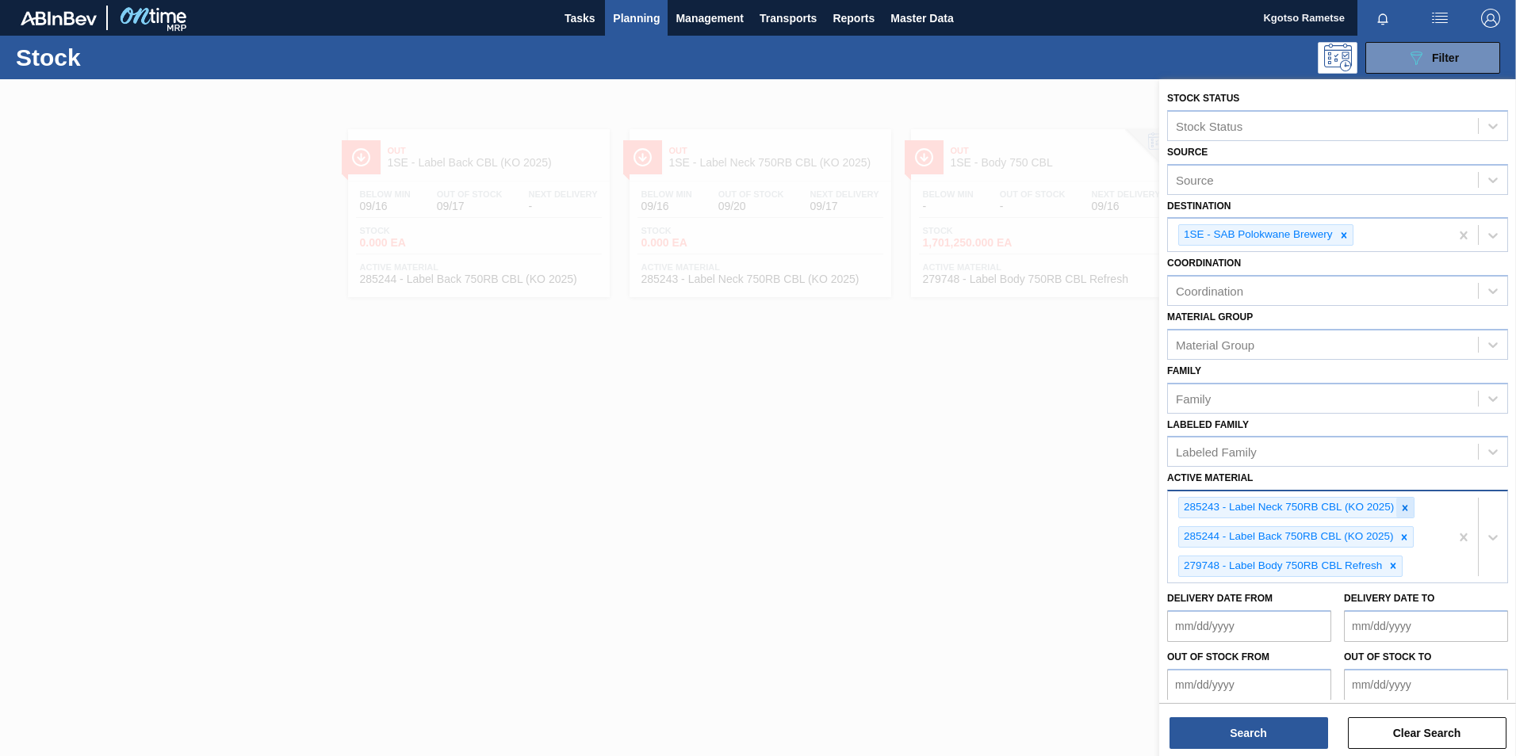
click at [1007, 470] on icon at bounding box center [1404, 508] width 11 height 11
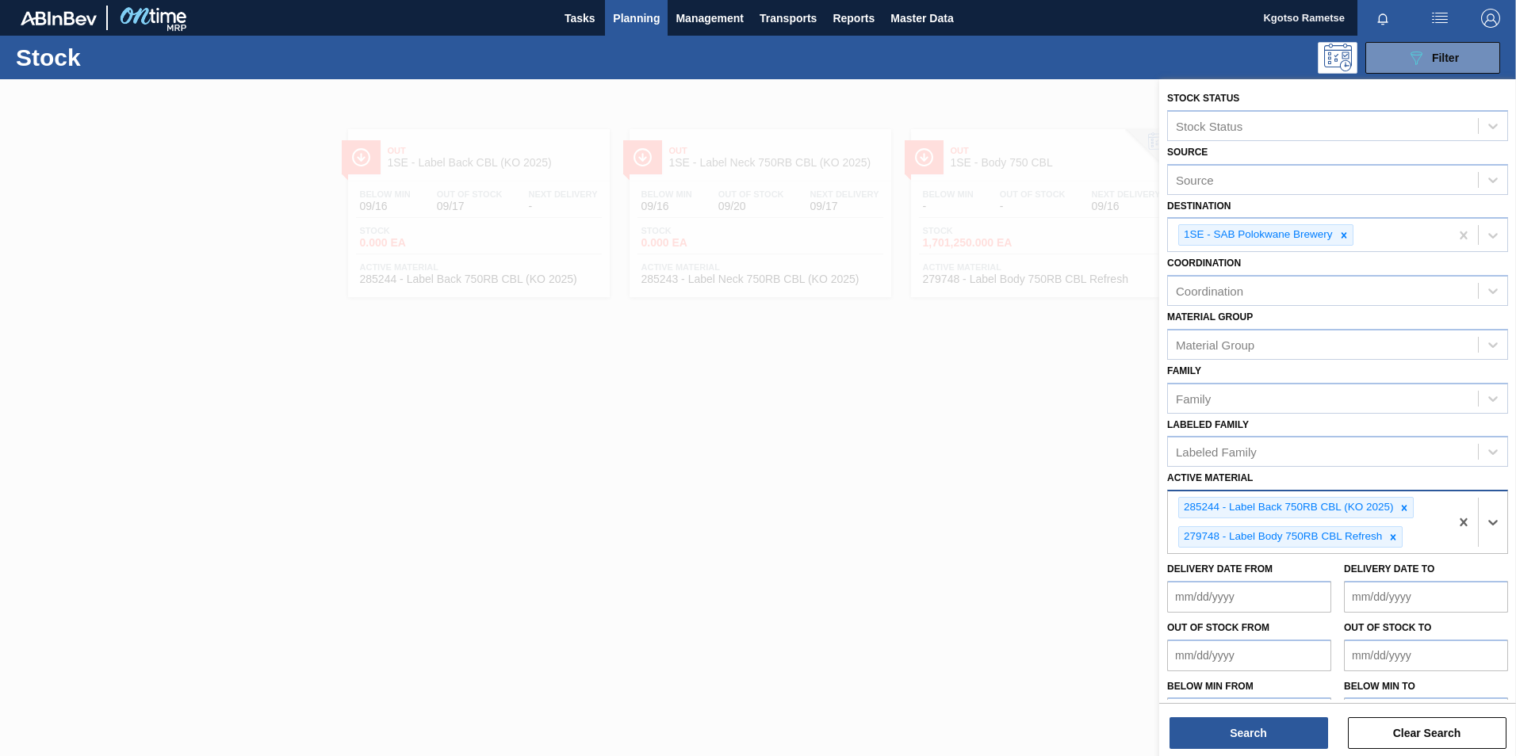
click at [1007, 470] on div at bounding box center [1403, 508] width 17 height 20
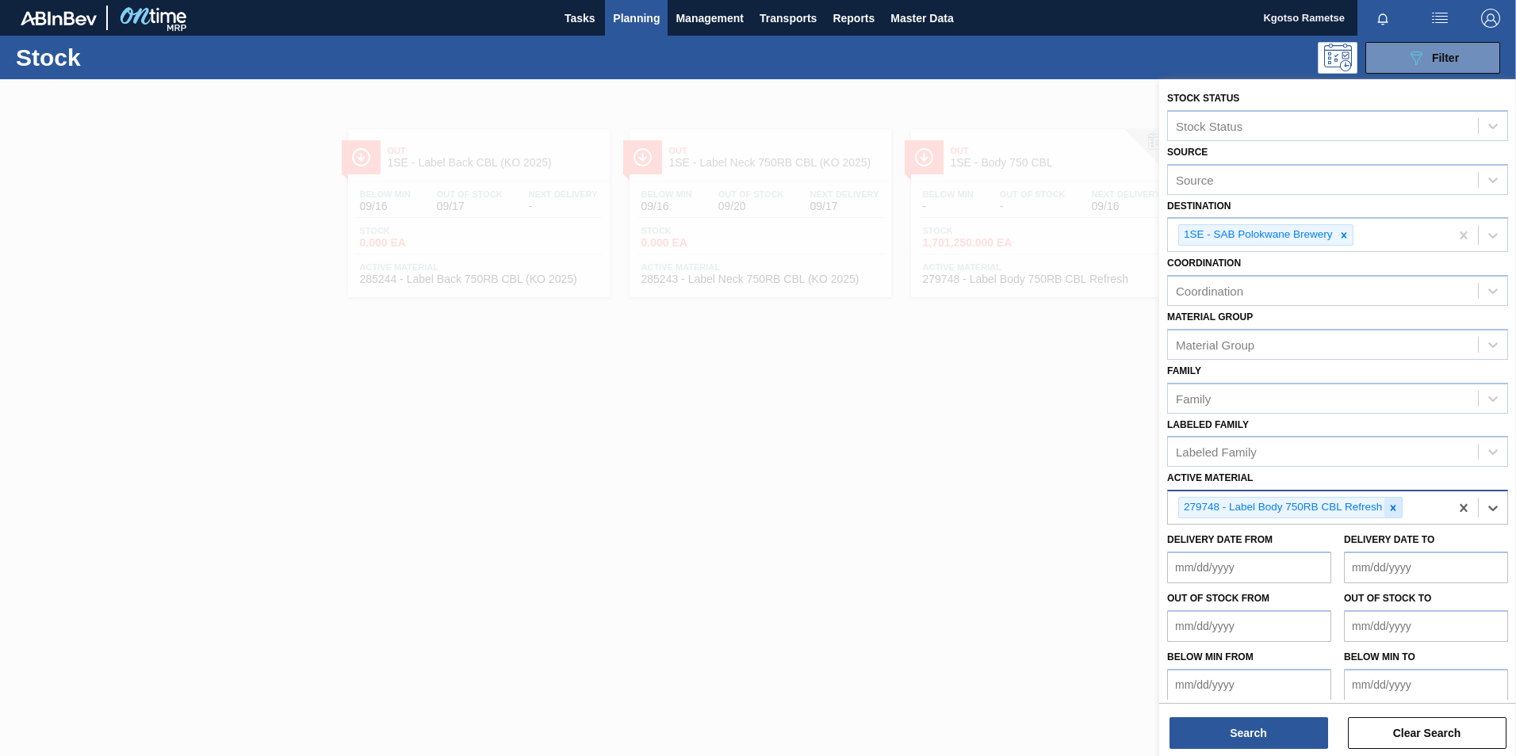
click at [1007, 470] on div at bounding box center [1392, 508] width 17 height 20
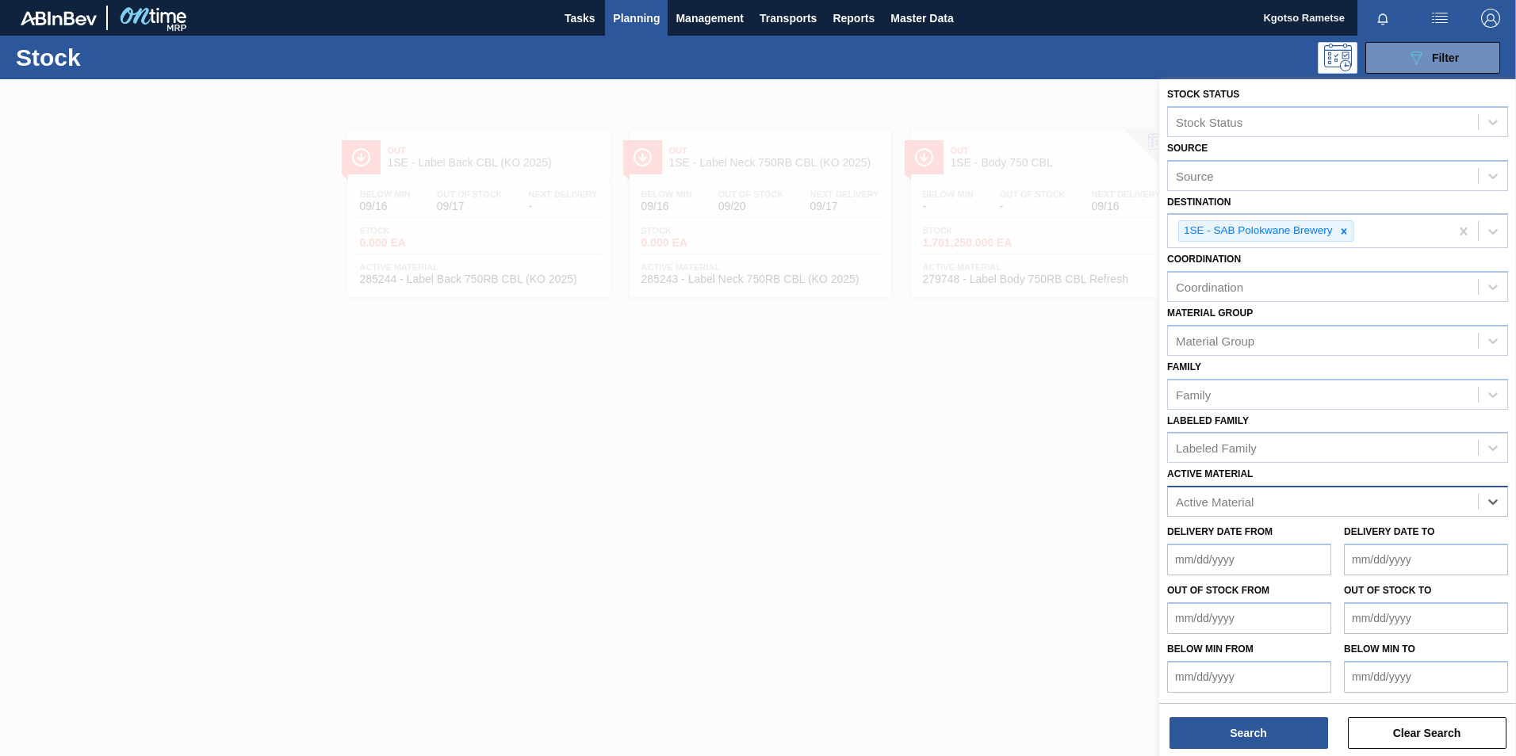
scroll to position [5, 0]
click at [1007, 470] on div "Active Material" at bounding box center [1215, 501] width 78 height 13
click at [1007, 225] on icon at bounding box center [1343, 230] width 11 height 11
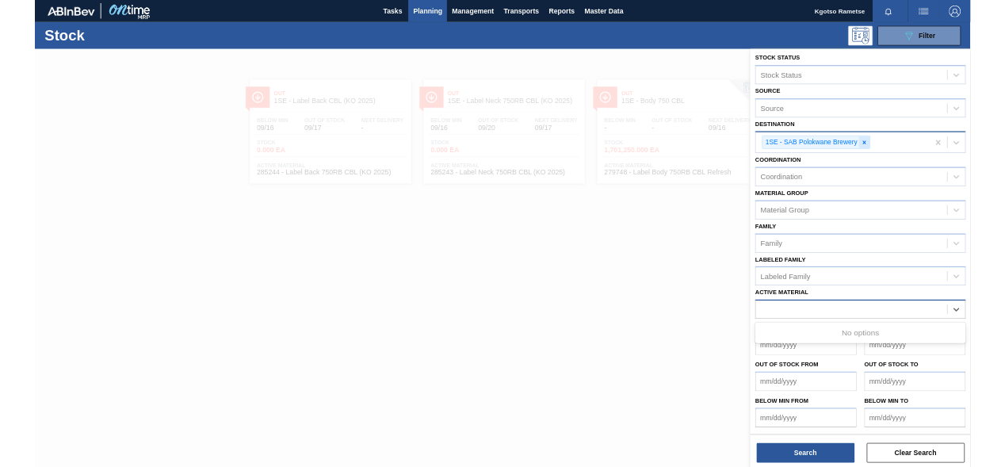
scroll to position [1, 0]
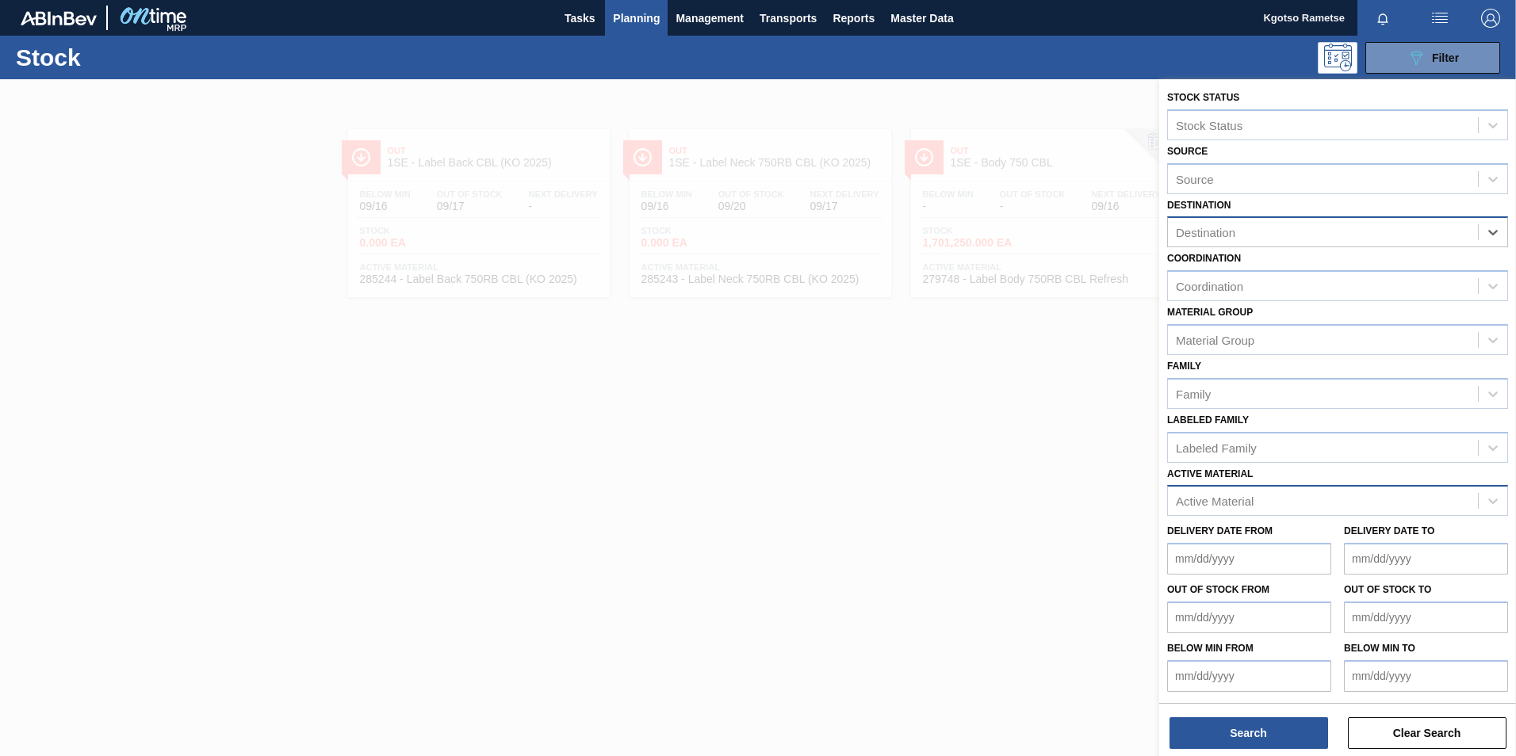
click at [1007, 470] on div "Active Material" at bounding box center [1323, 501] width 310 height 23
click at [1007, 470] on Material "136464" at bounding box center [1196, 501] width 41 height 13
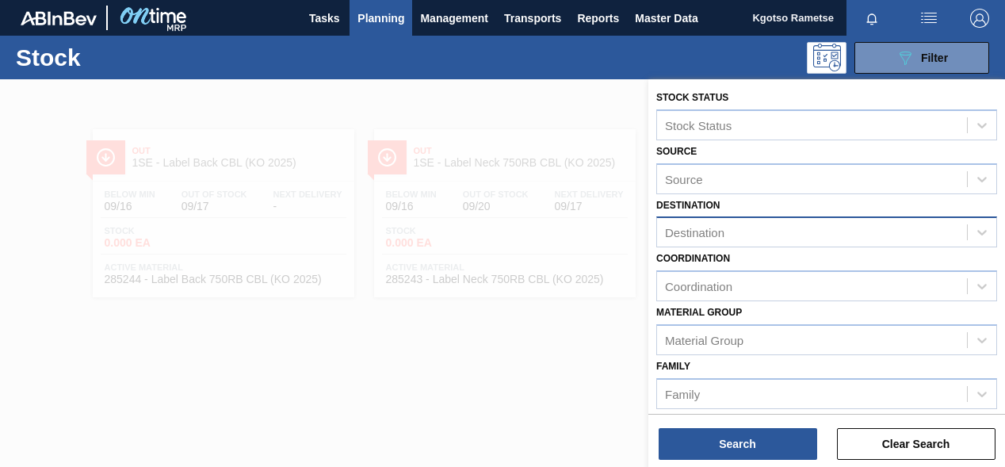
scroll to position [0, 0]
